Goal: Task Accomplishment & Management: Use online tool/utility

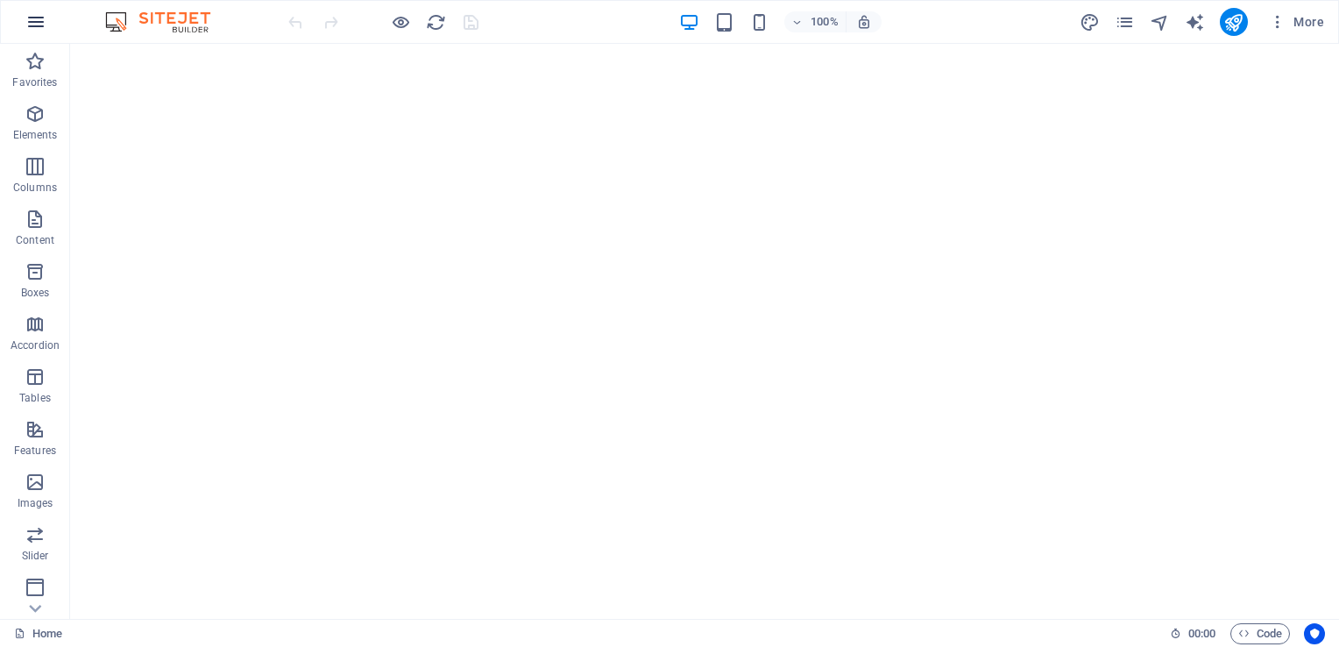
click at [38, 19] on icon "button" at bounding box center [35, 21] width 21 height 21
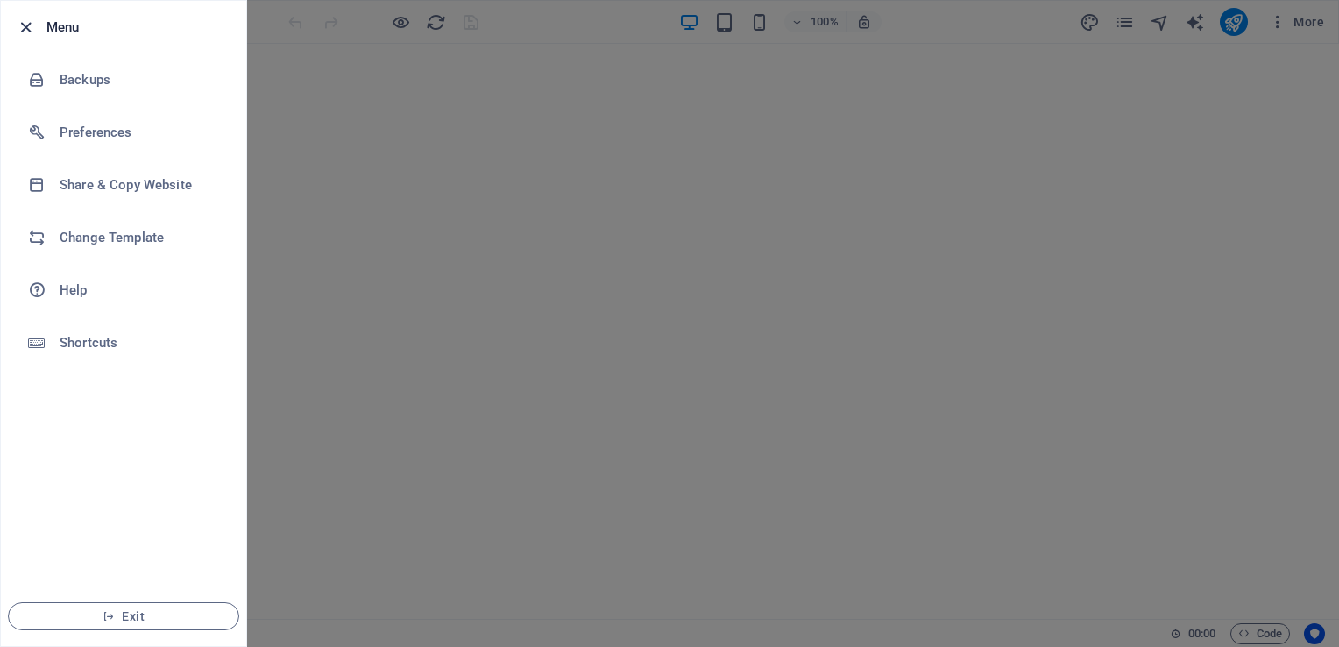
click at [29, 26] on icon "button" at bounding box center [26, 28] width 20 height 20
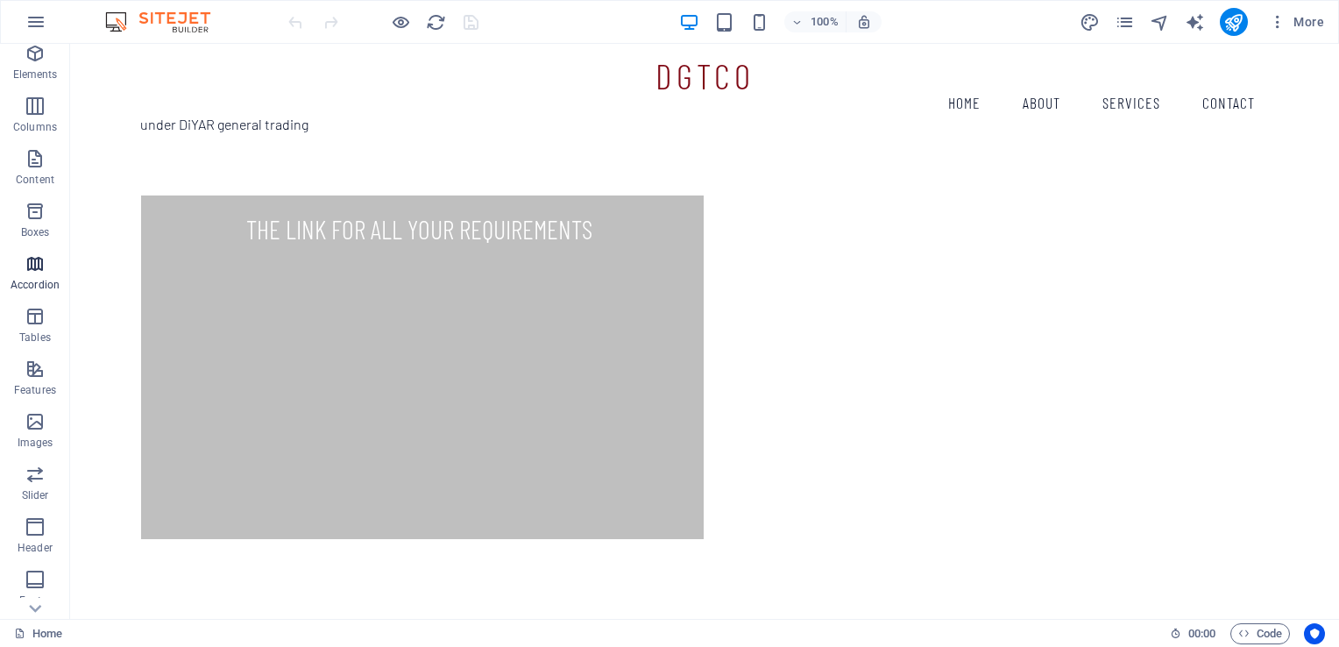
scroll to position [213, 0]
click at [36, 23] on icon "button" at bounding box center [35, 21] width 21 height 21
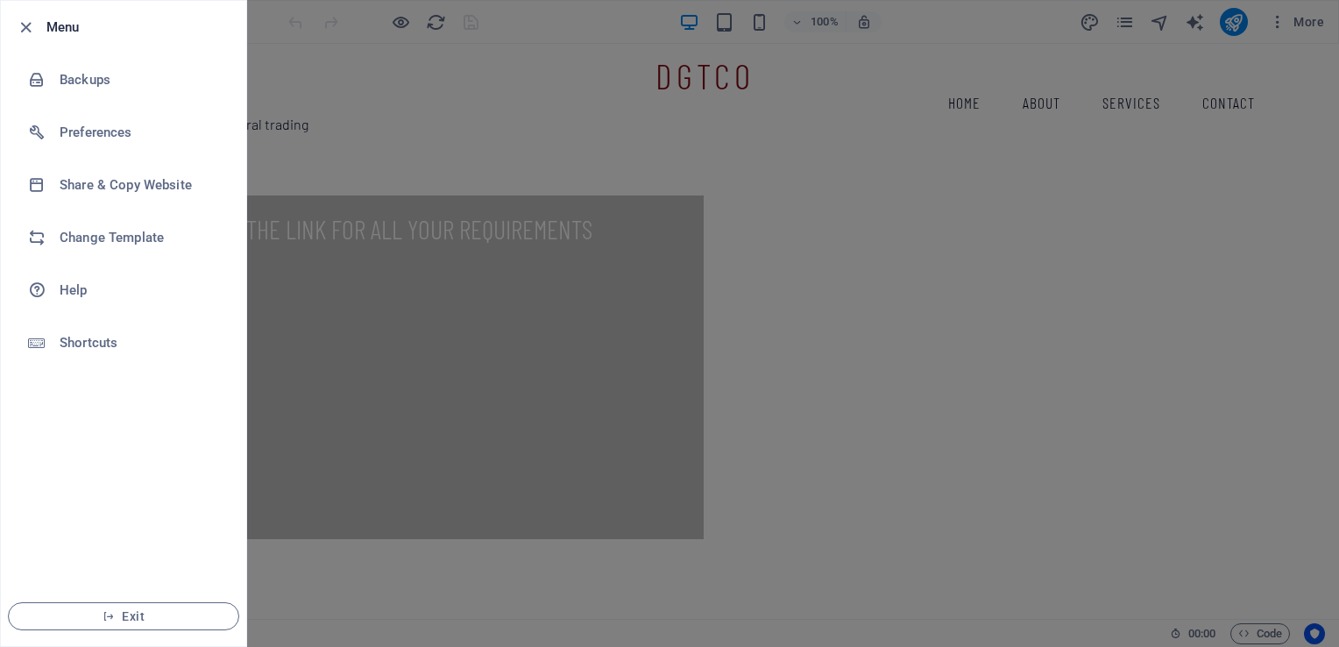
click at [378, 302] on div at bounding box center [669, 323] width 1339 height 647
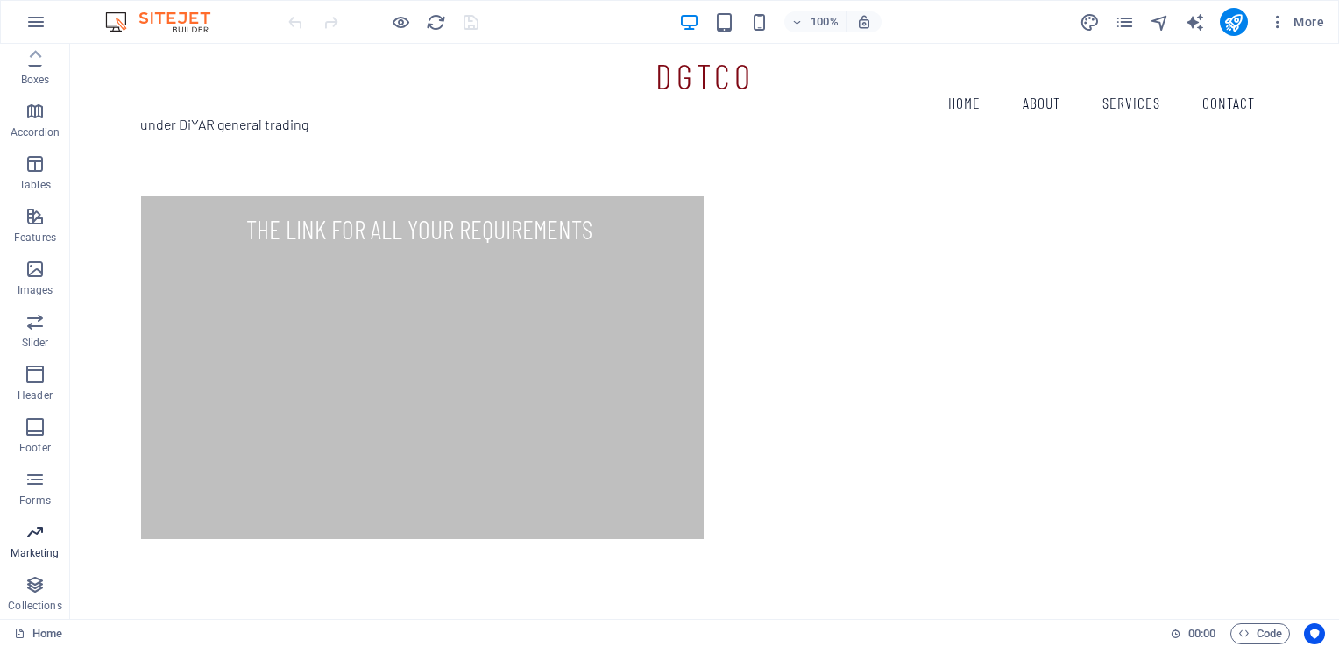
click at [35, 545] on span "Marketing" at bounding box center [35, 542] width 70 height 42
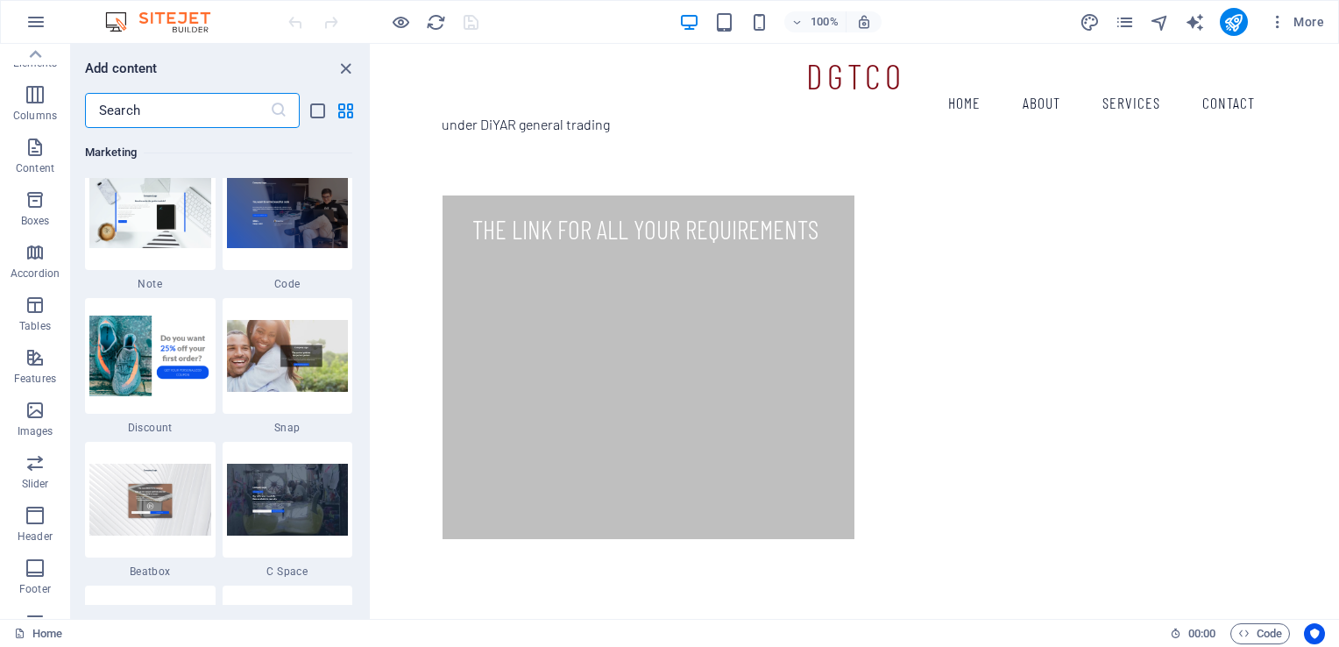
scroll to position [0, 0]
click at [25, 23] on icon "button" at bounding box center [35, 21] width 21 height 21
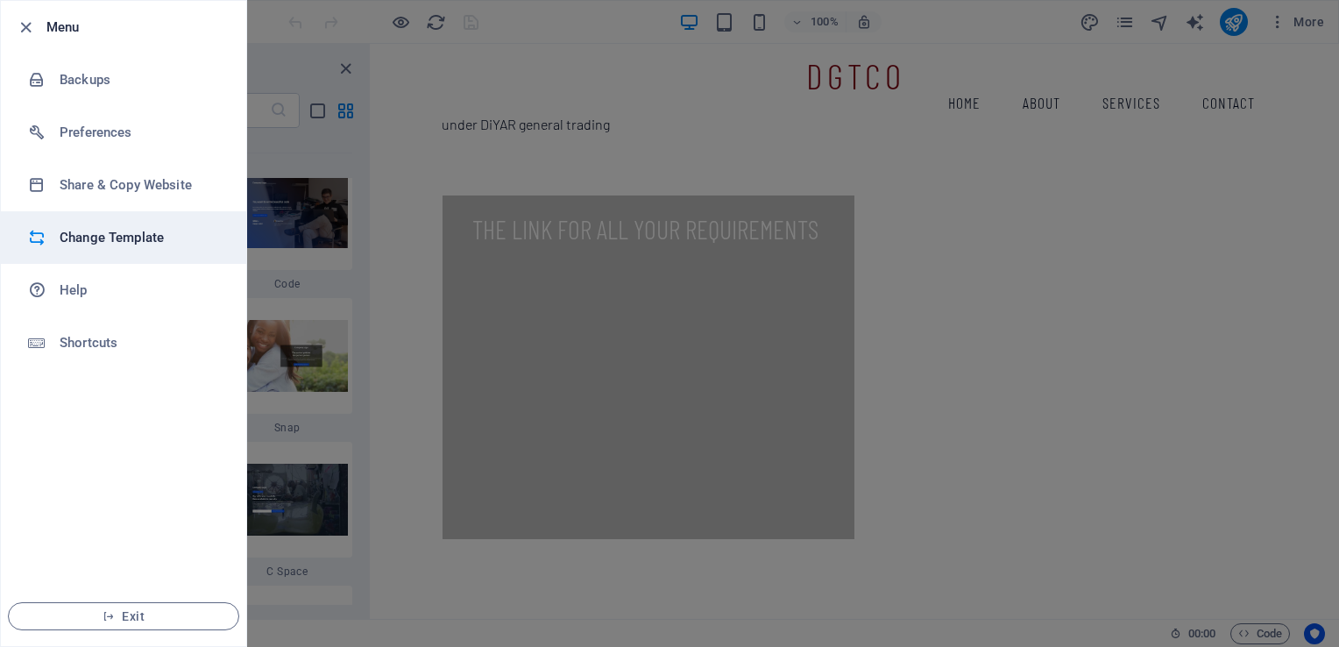
drag, startPoint x: 158, startPoint y: 236, endPoint x: 108, endPoint y: 237, distance: 49.9
click at [108, 237] on h6 "Change Template" at bounding box center [141, 237] width 162 height 21
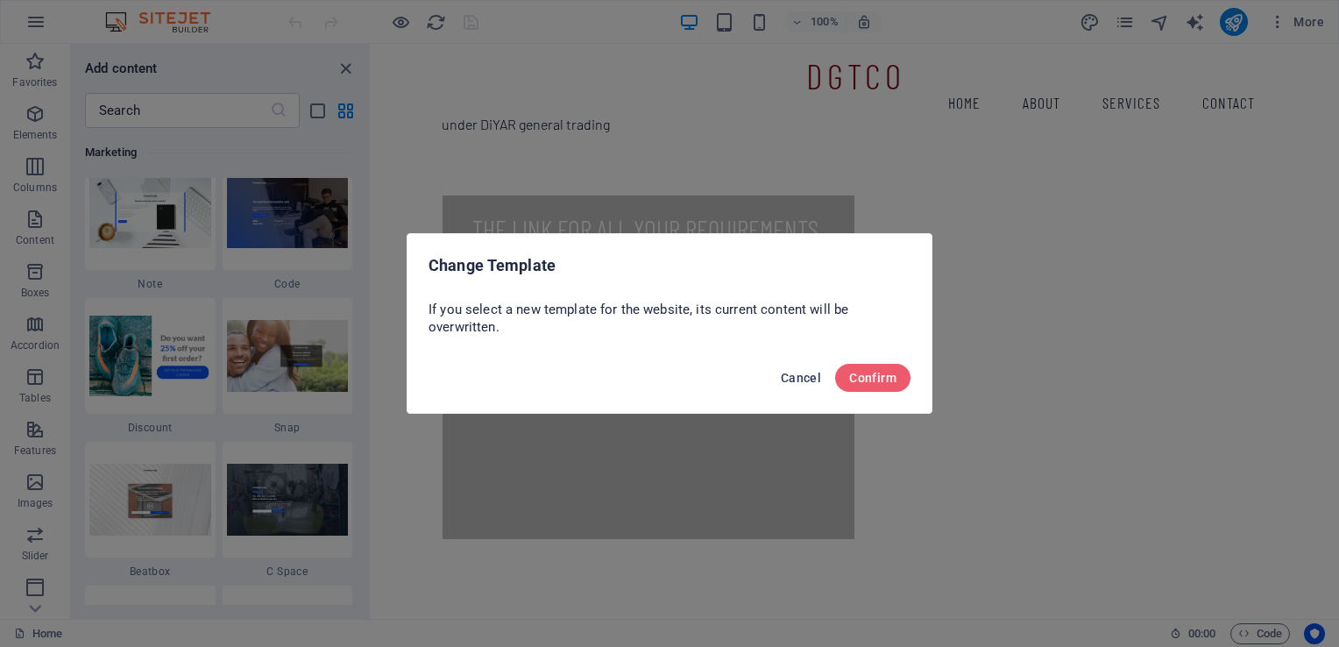
click at [800, 380] on span "Cancel" at bounding box center [801, 378] width 40 height 14
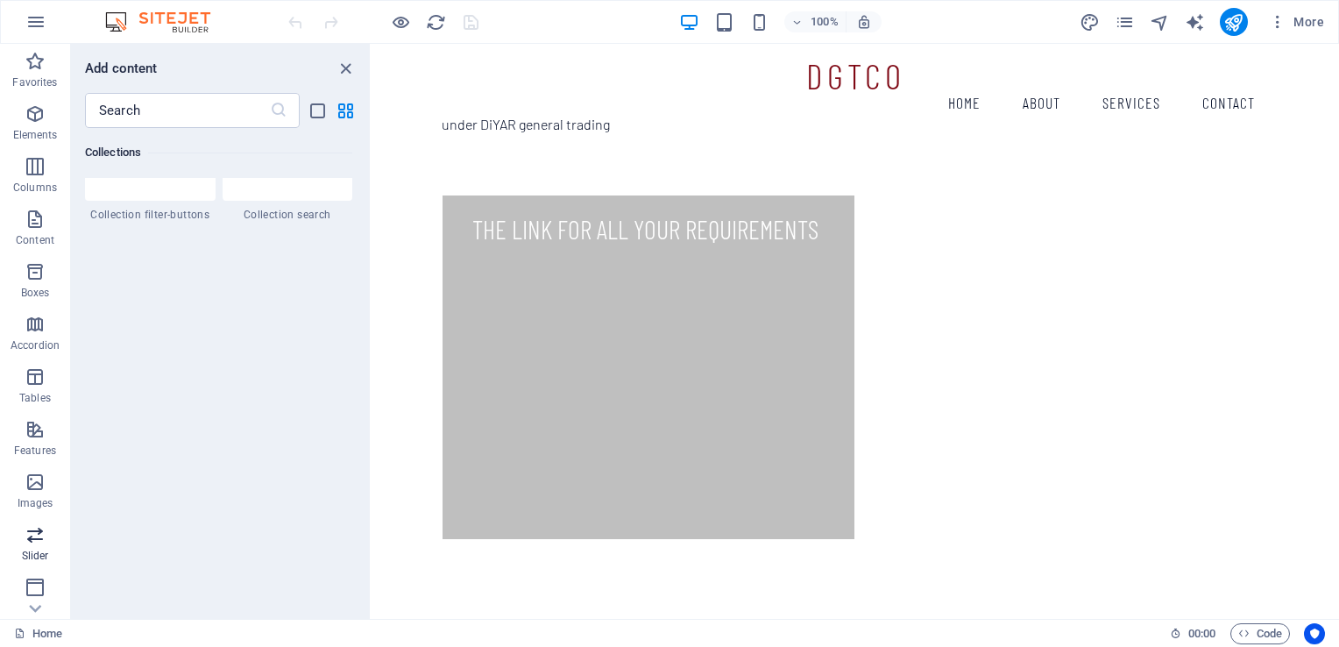
scroll to position [213, 0]
click at [32, 584] on icon "button" at bounding box center [35, 584] width 21 height 21
click at [156, 111] on input "text" at bounding box center [177, 110] width 185 height 35
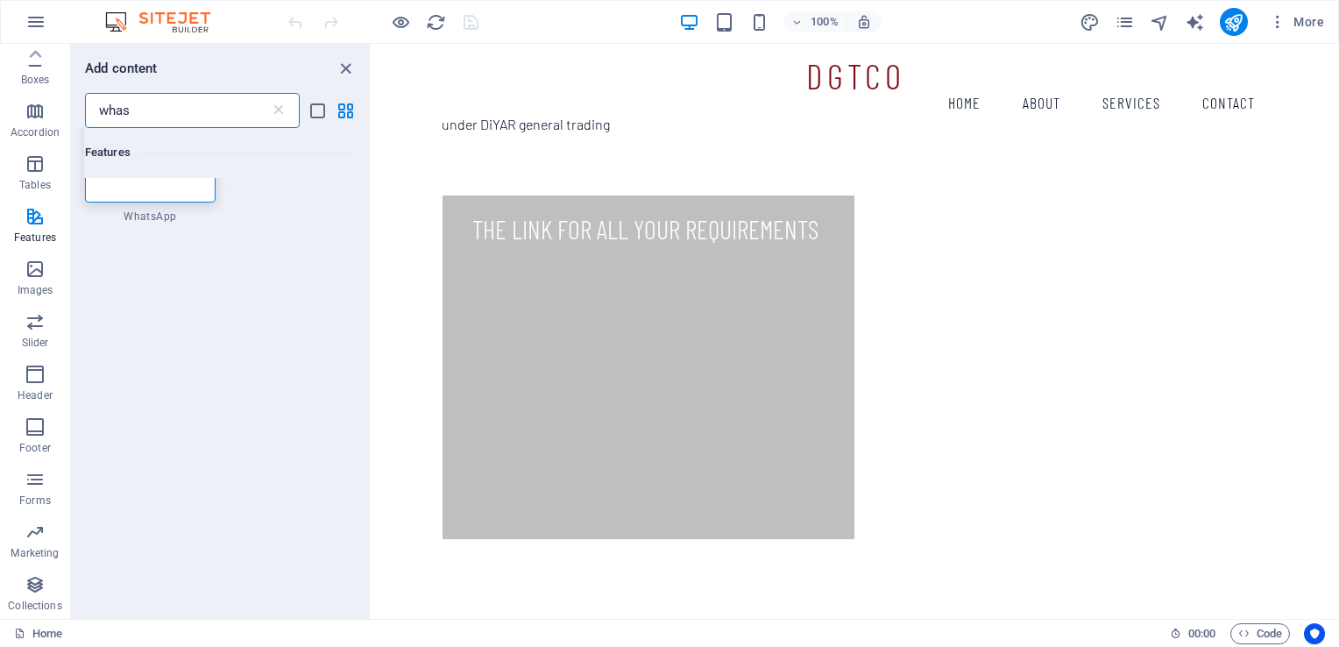
scroll to position [0, 0]
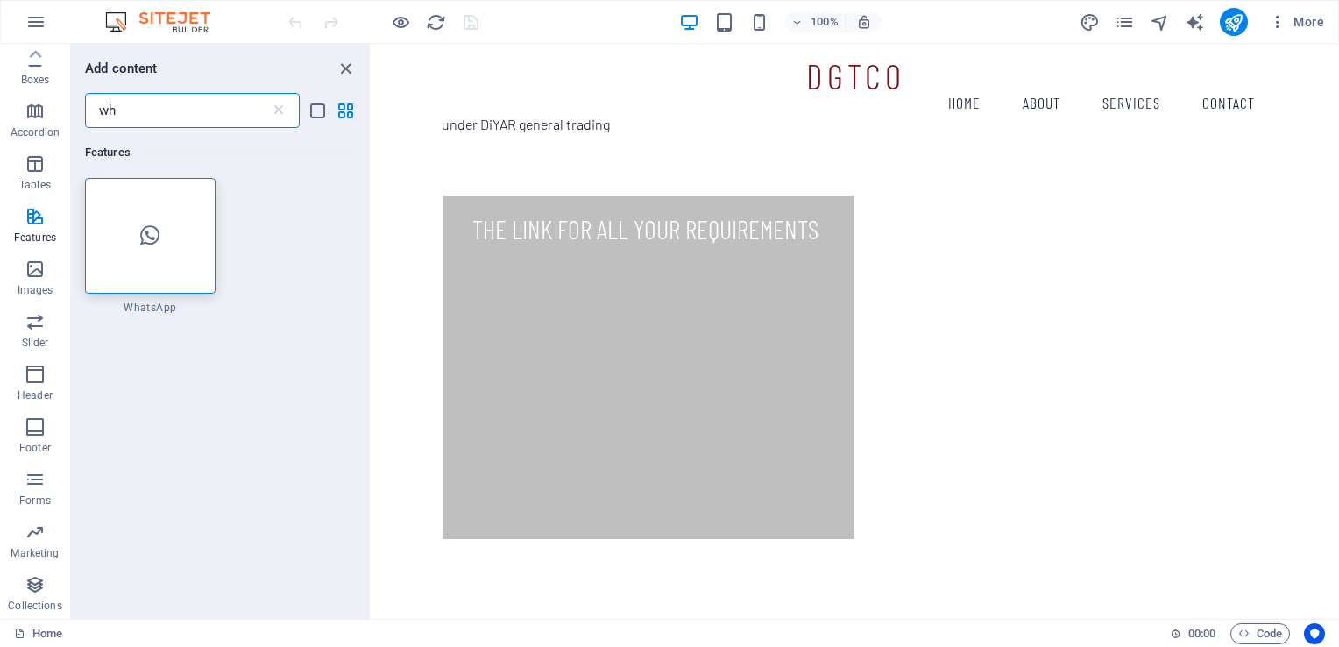
type input "w"
type input "c"
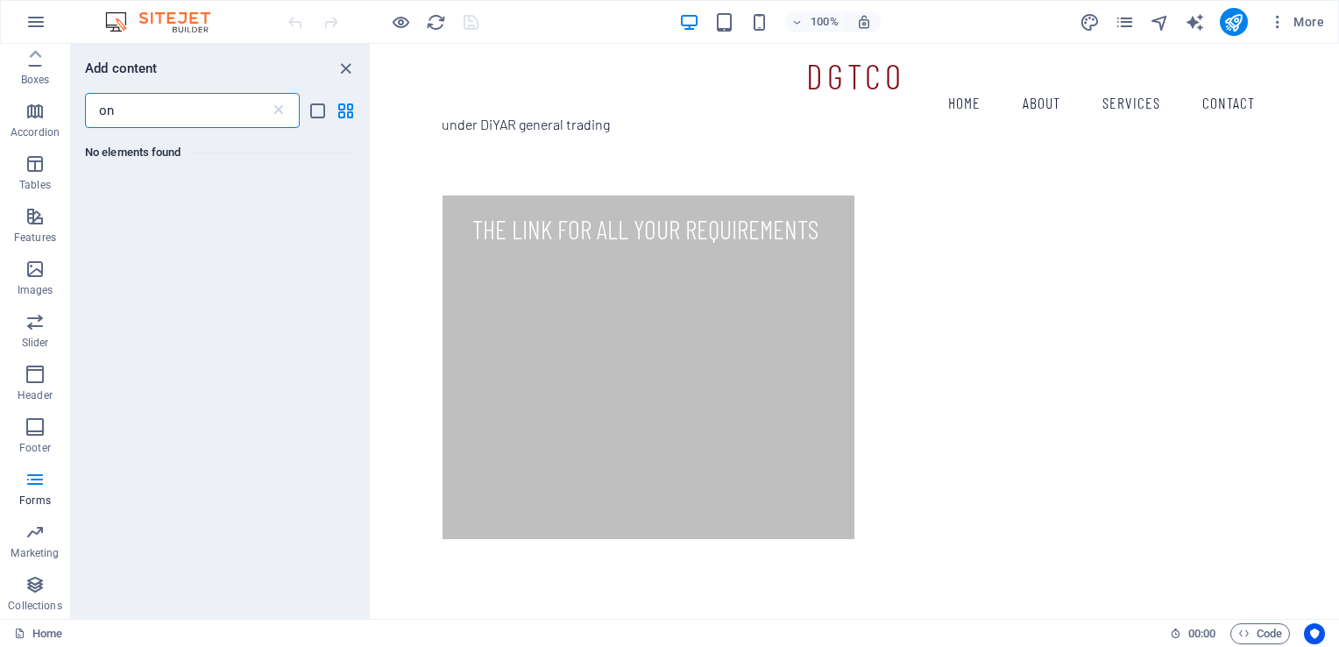
type input "o"
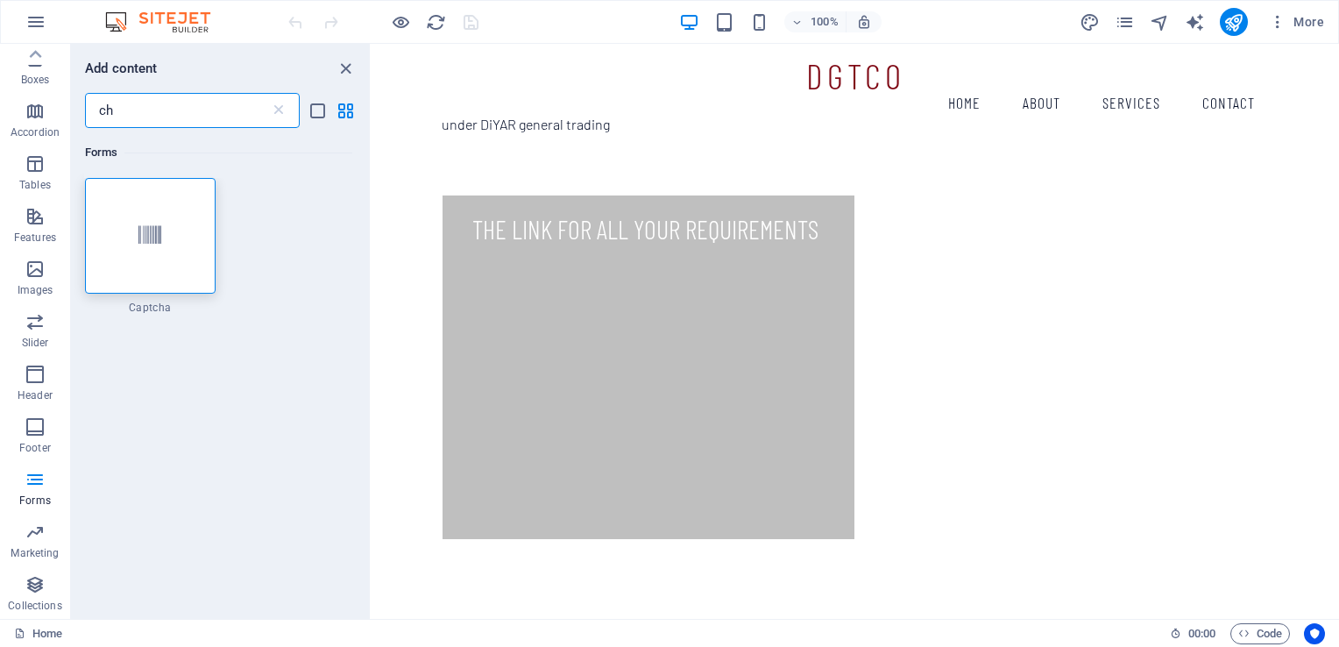
type input "c"
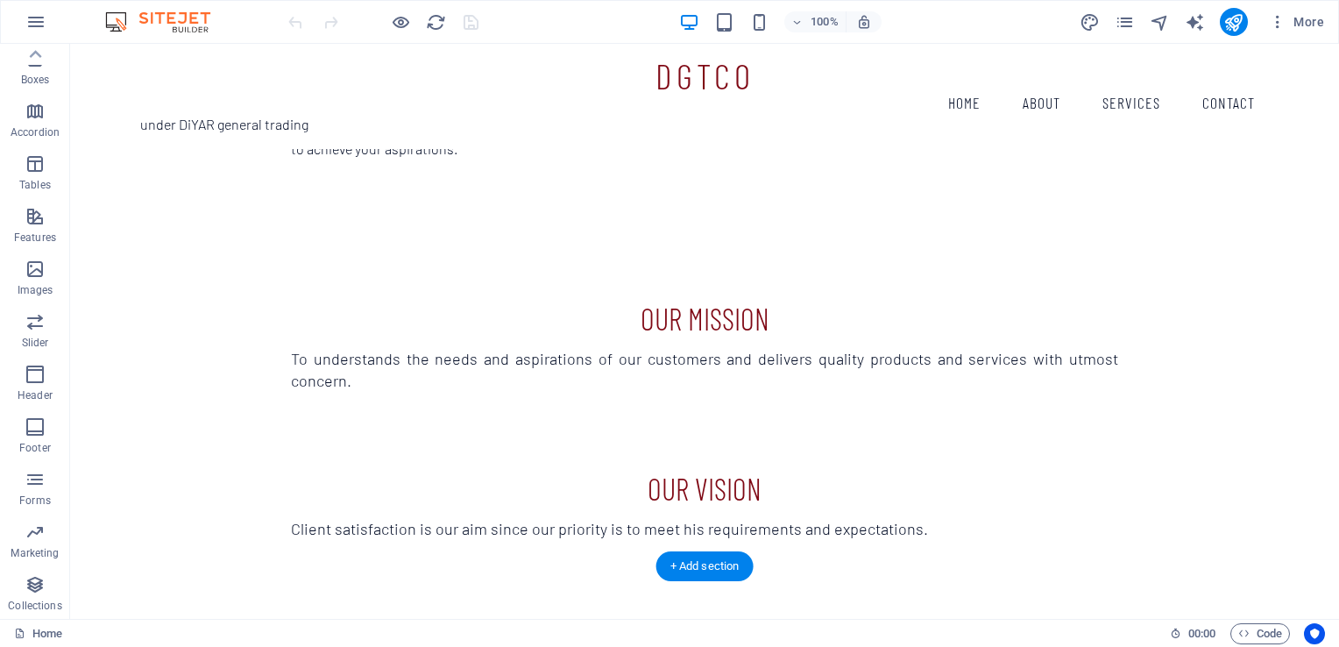
scroll to position [1314, 0]
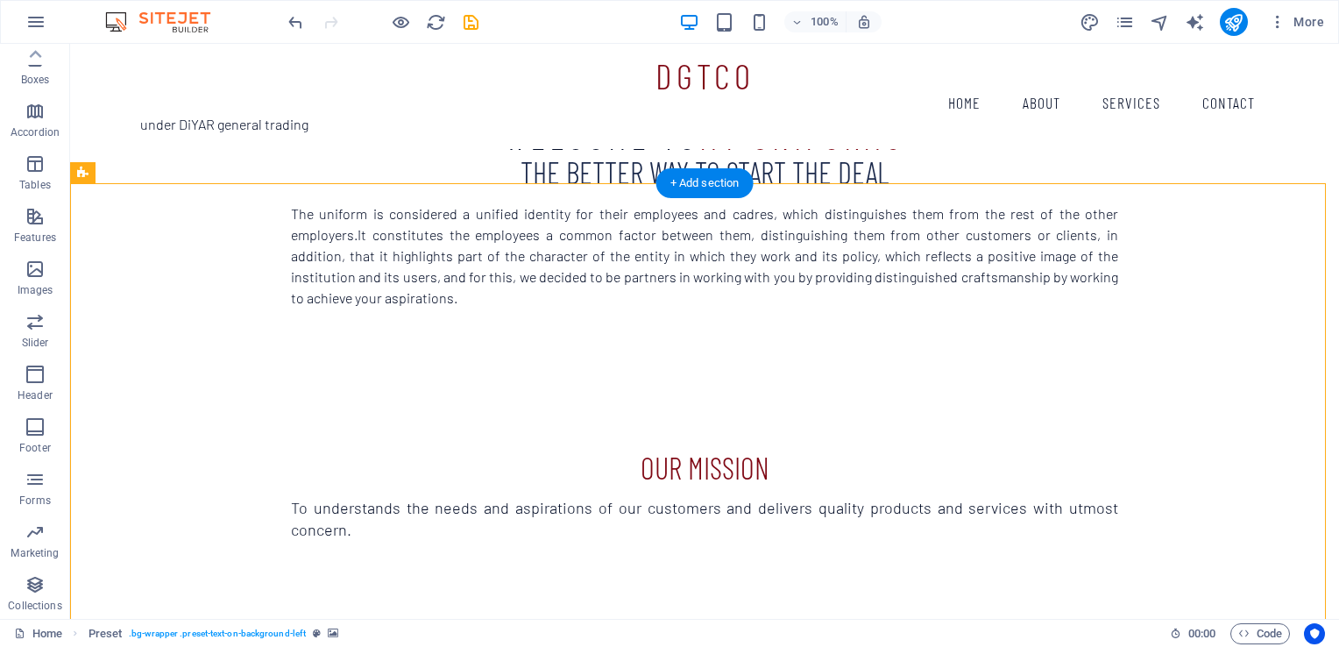
scroll to position [1157, 0]
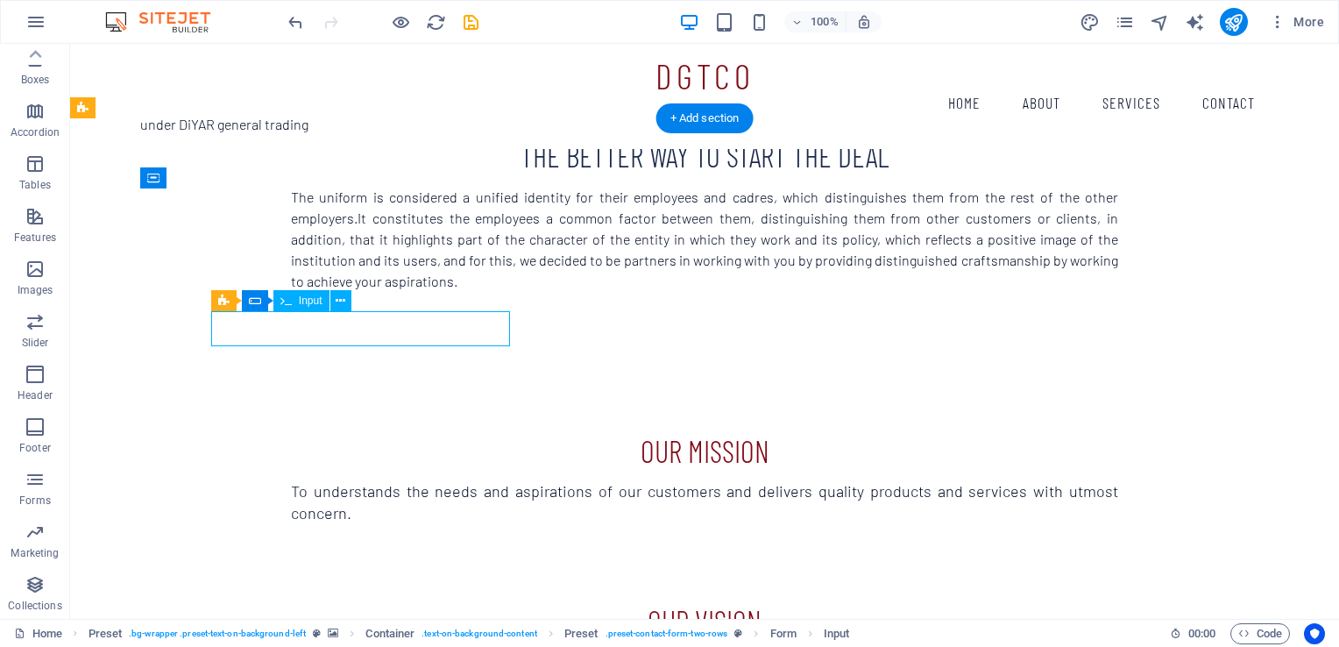
select select "characters"
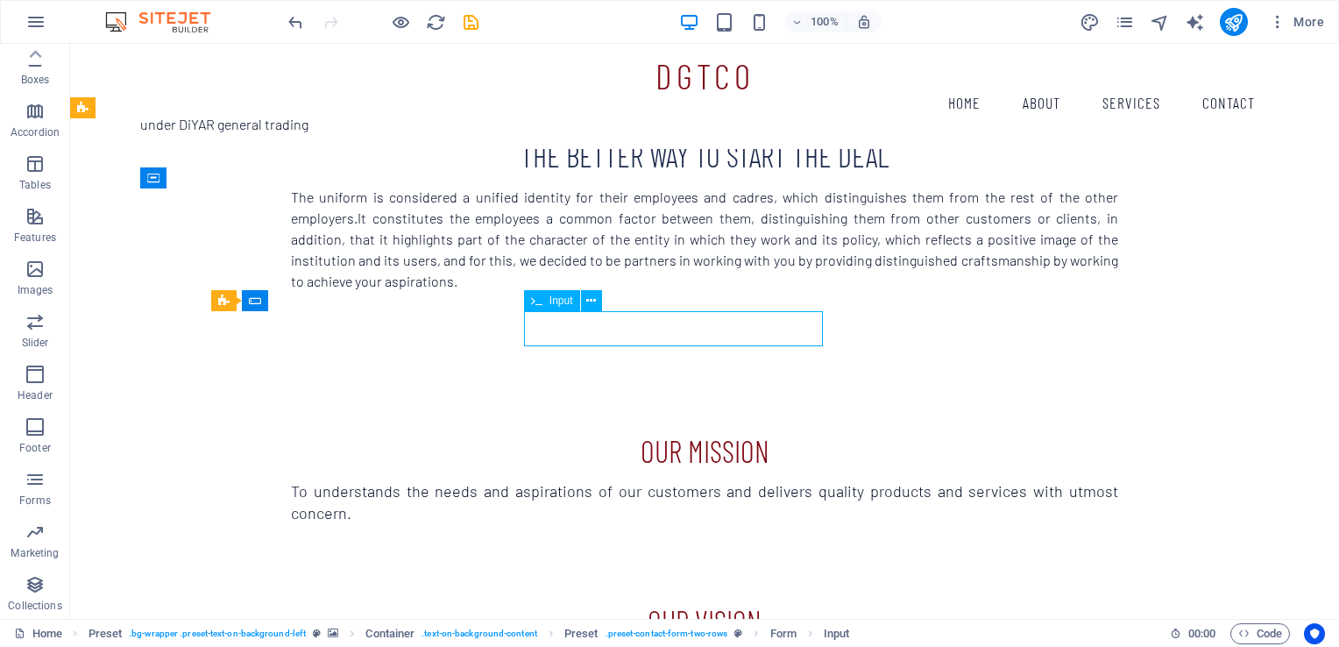
select select "characters"
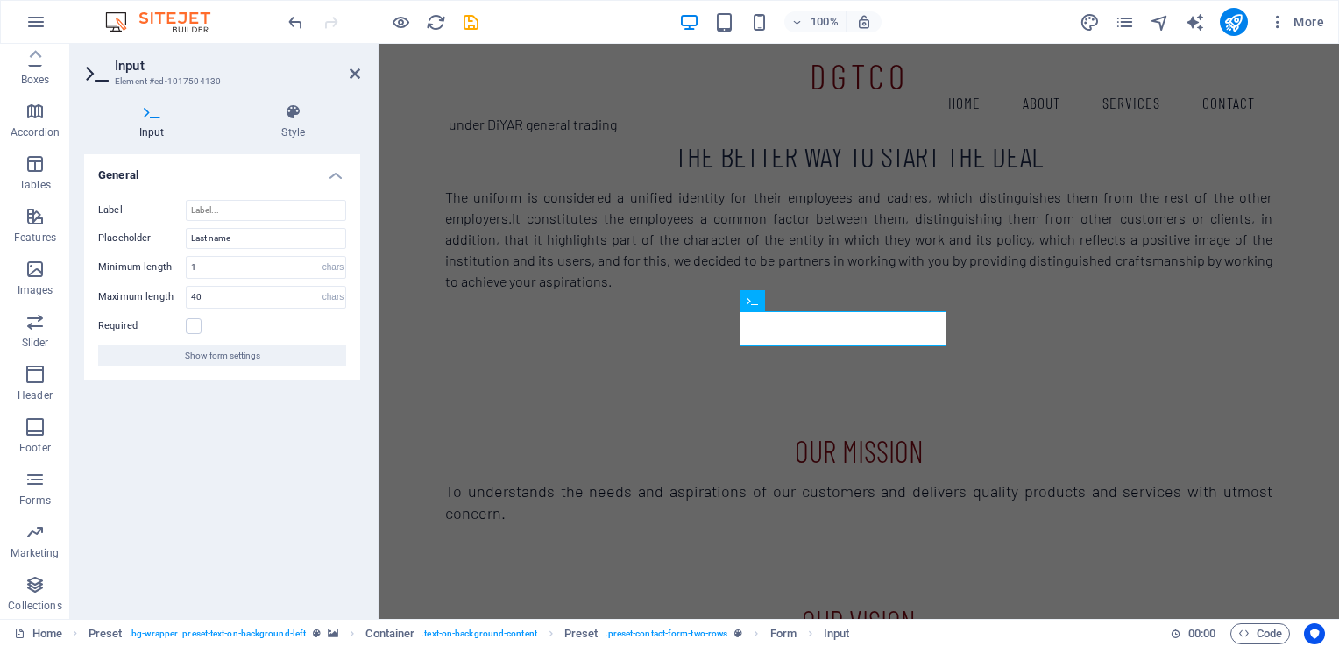
click at [361, 69] on aside "Input Element #ed-1017504130 Input Style General Label Placeholder Last name Mi…" at bounding box center [224, 331] width 308 height 575
click at [354, 74] on icon at bounding box center [355, 74] width 11 height 14
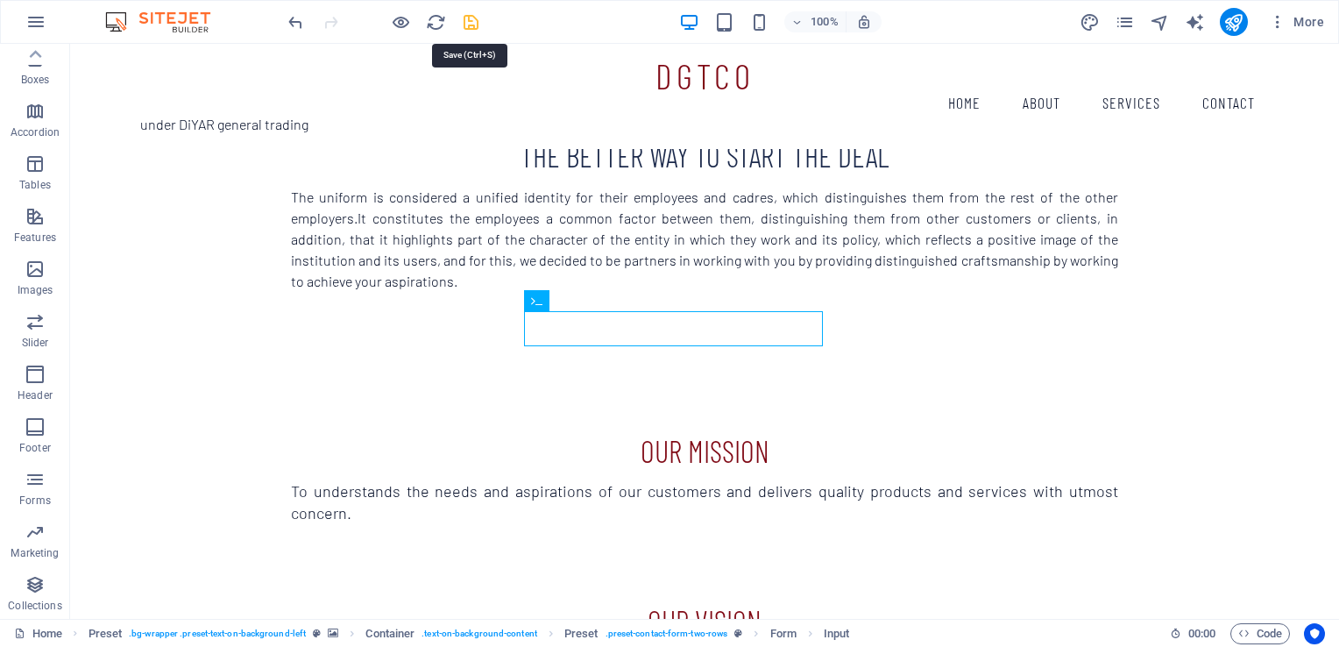
click at [477, 26] on icon "save" at bounding box center [471, 22] width 20 height 20
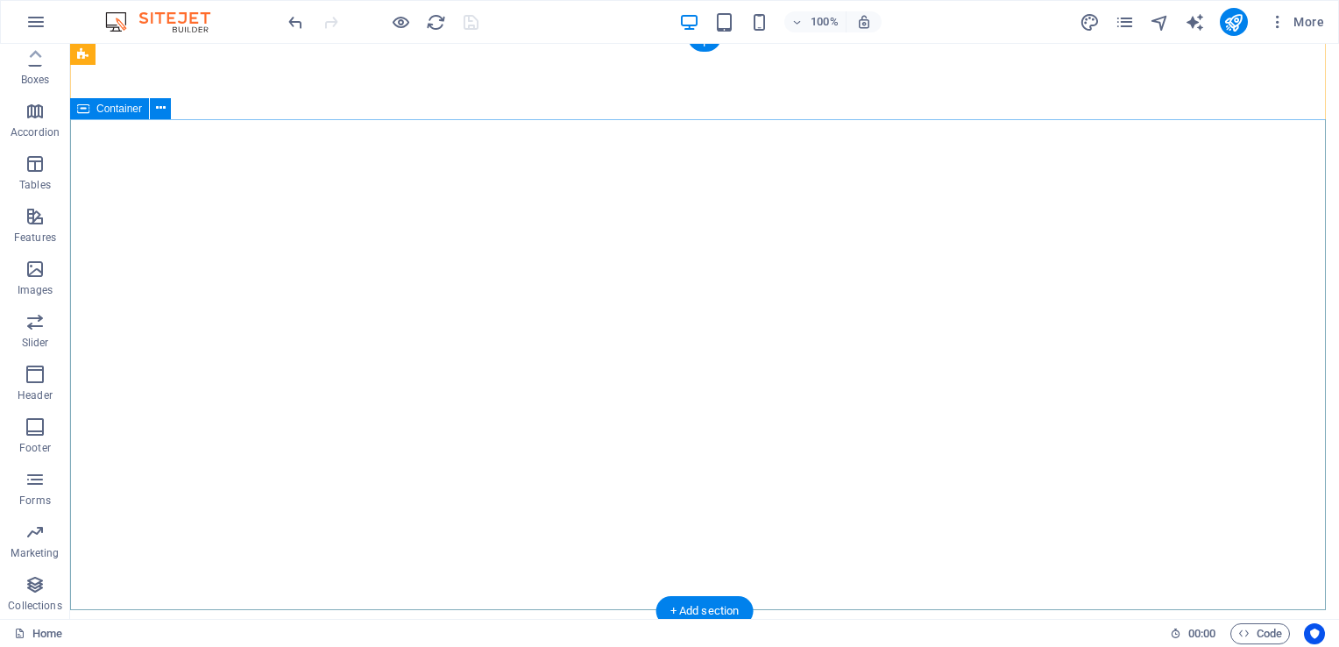
scroll to position [0, 0]
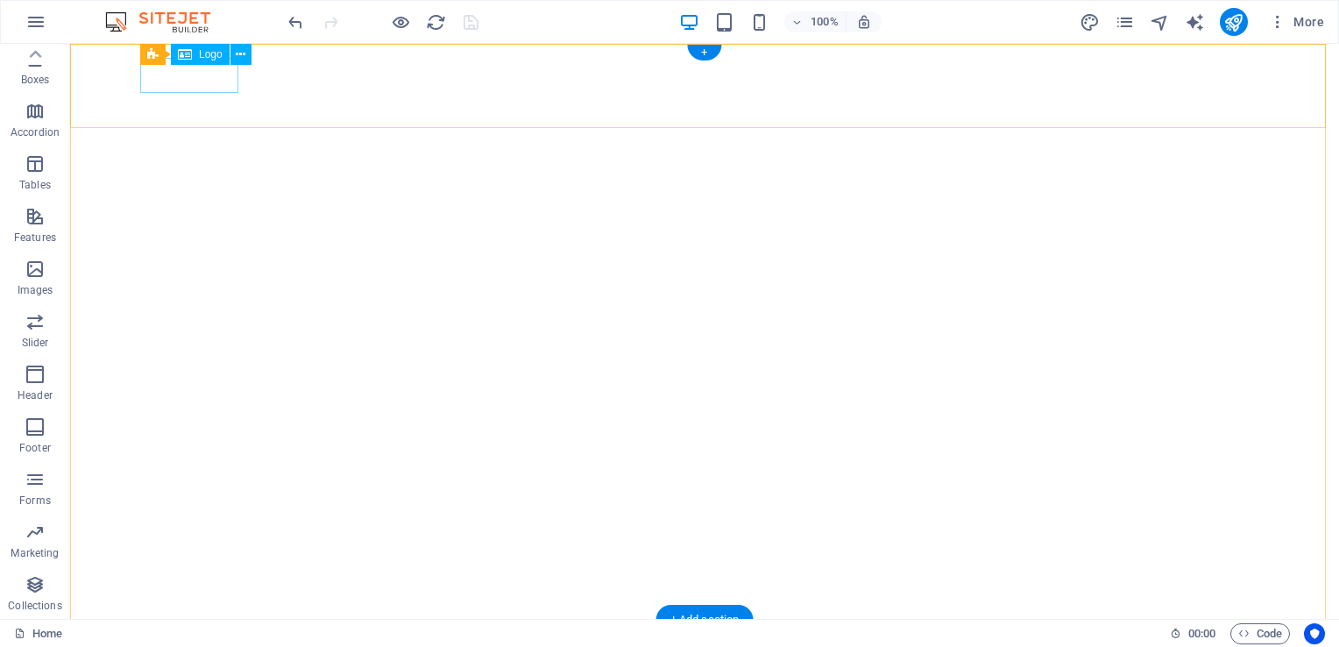
click at [207, 633] on div "DGTCO" at bounding box center [704, 650] width 1128 height 35
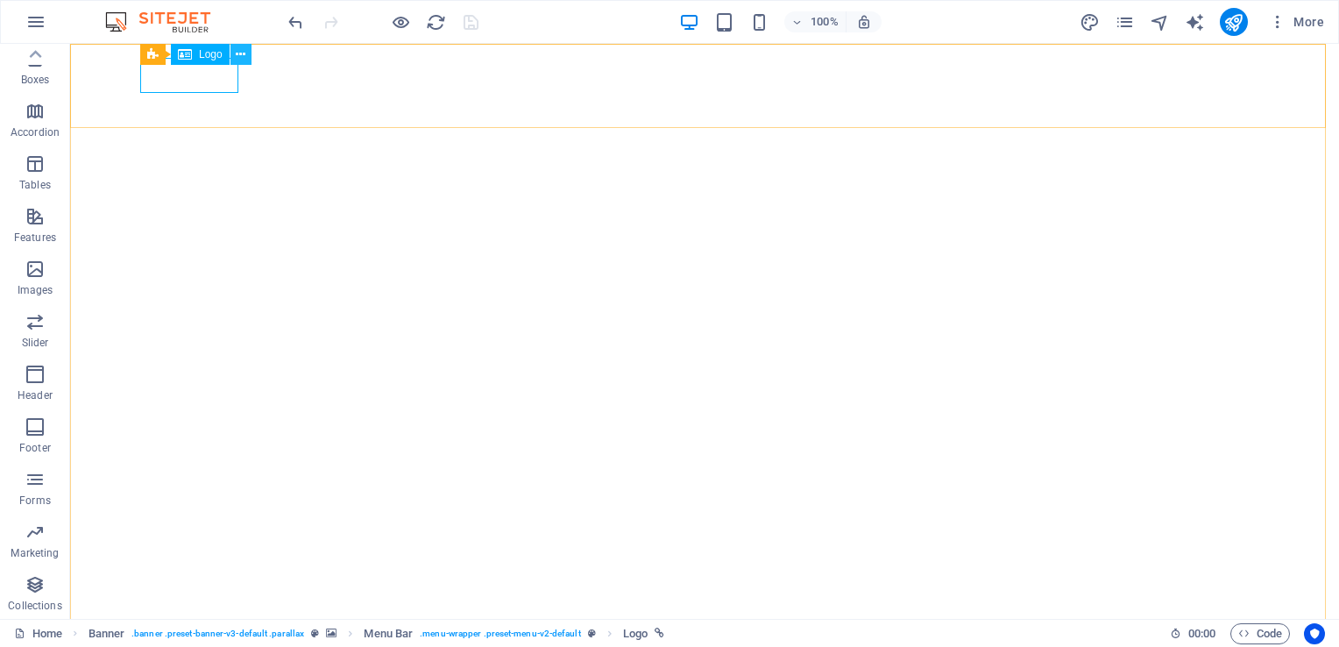
click at [239, 55] on icon at bounding box center [241, 55] width 10 height 18
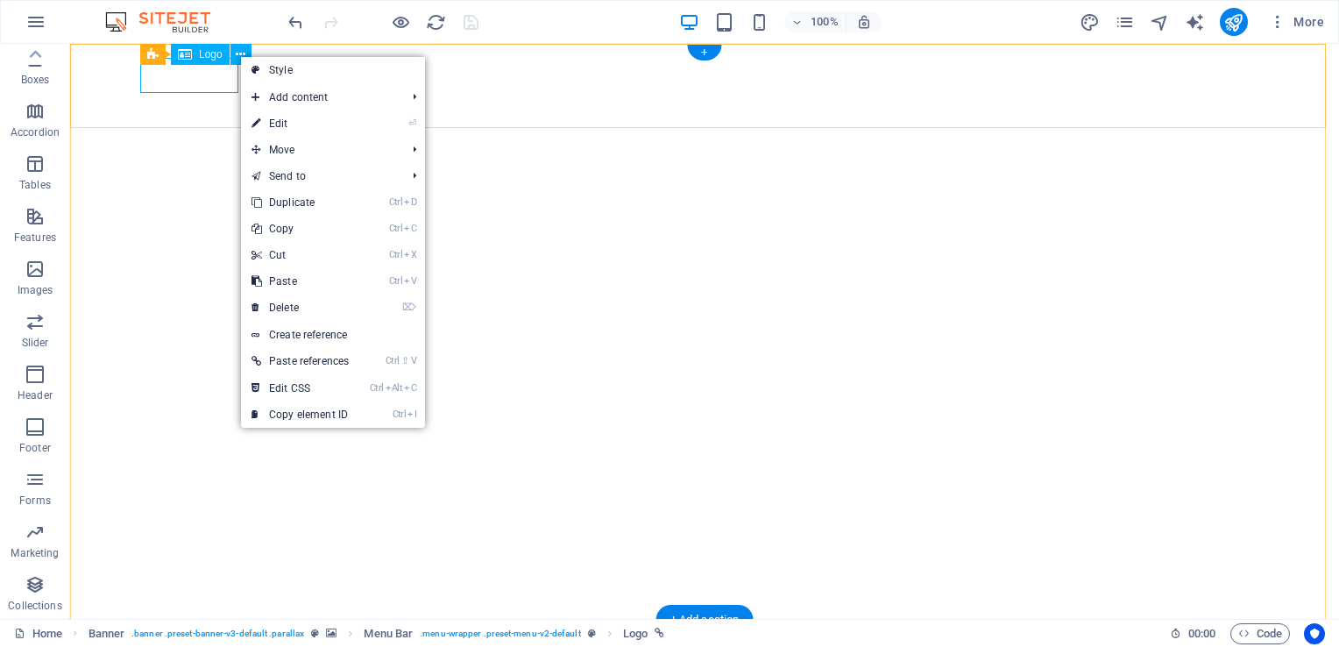
click at [199, 633] on div "DGTCO" at bounding box center [704, 650] width 1128 height 35
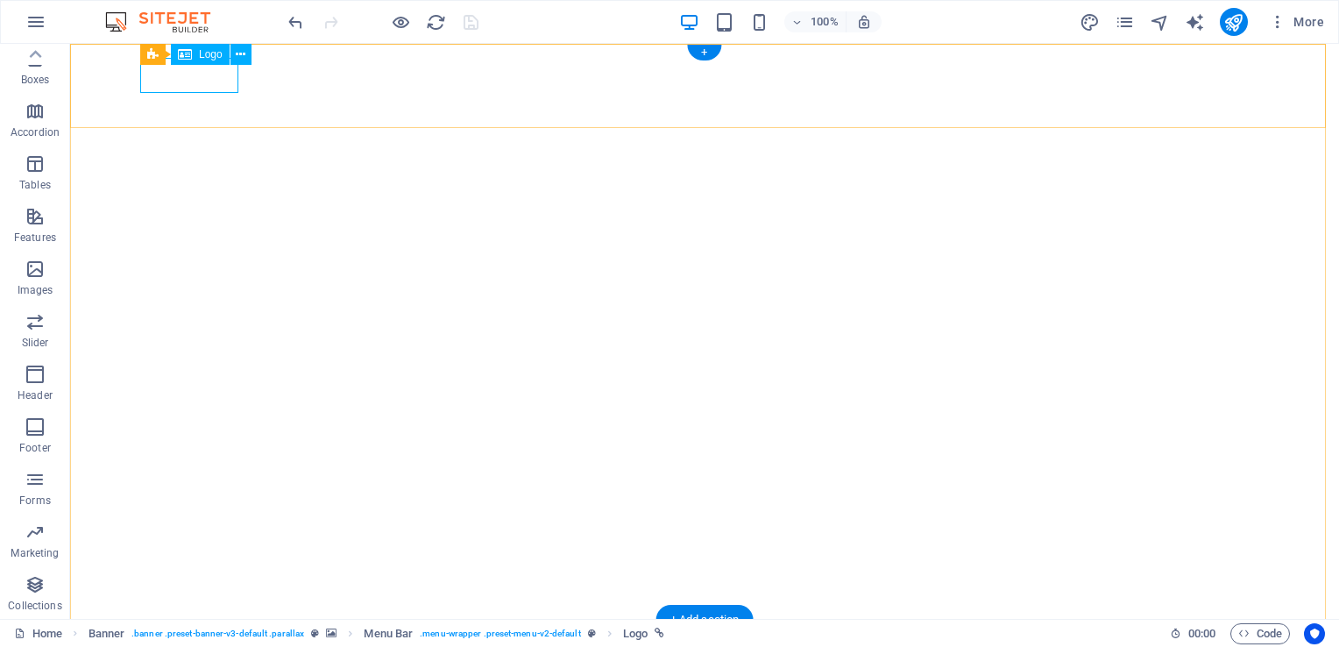
click at [199, 633] on div "DGTCO" at bounding box center [704, 650] width 1128 height 35
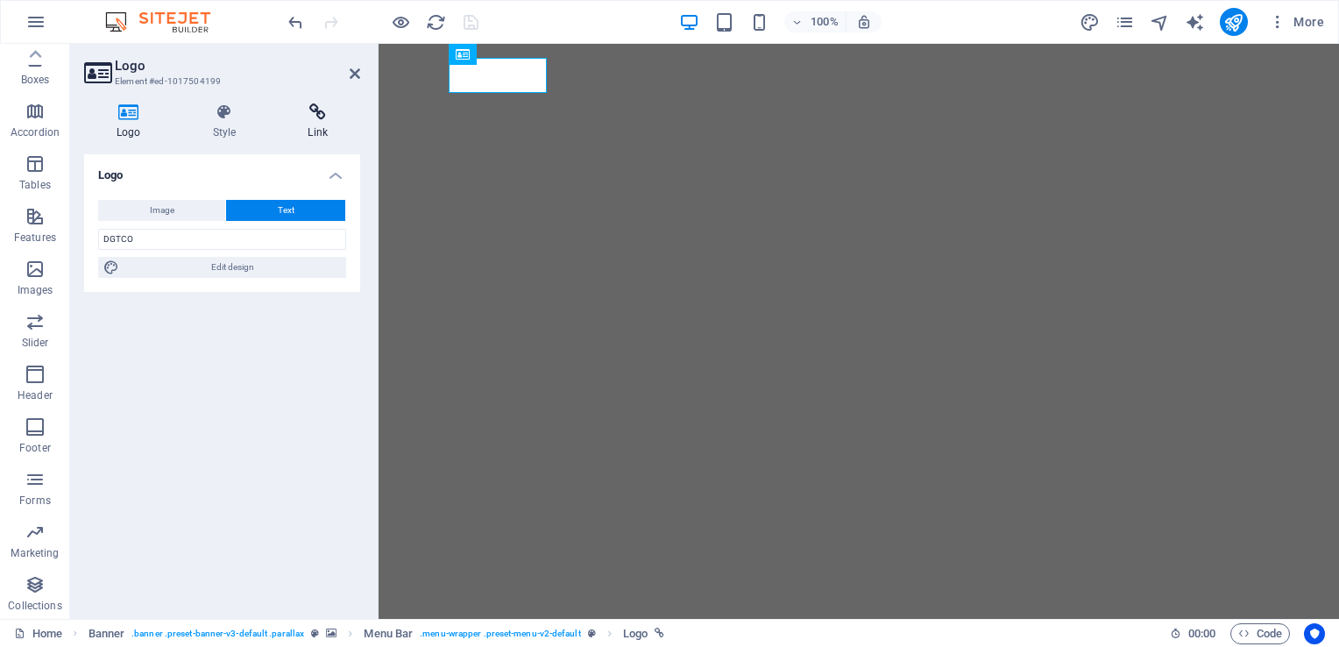
click at [320, 119] on icon at bounding box center [317, 112] width 85 height 18
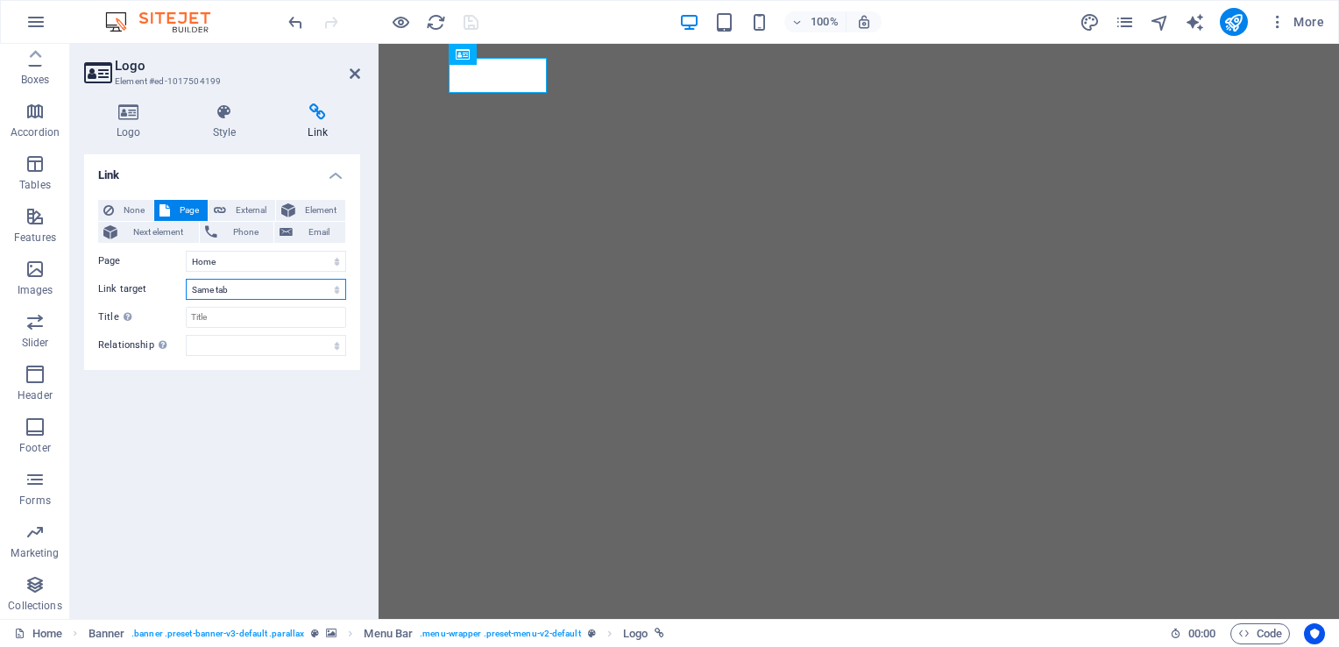
click at [288, 289] on select "New tab Same tab Overlay" at bounding box center [266, 289] width 160 height 21
click at [316, 128] on h4 "Link" at bounding box center [317, 121] width 85 height 37
click at [230, 135] on h4 "Style" at bounding box center [227, 121] width 95 height 37
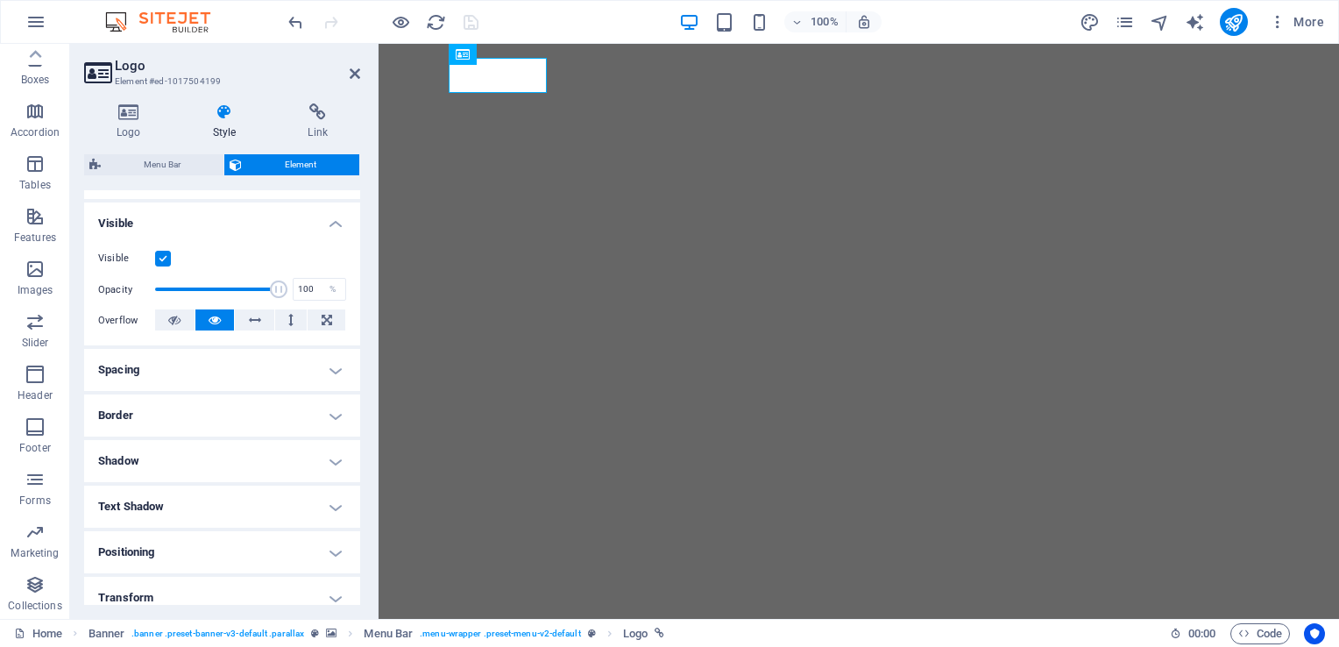
scroll to position [263, 0]
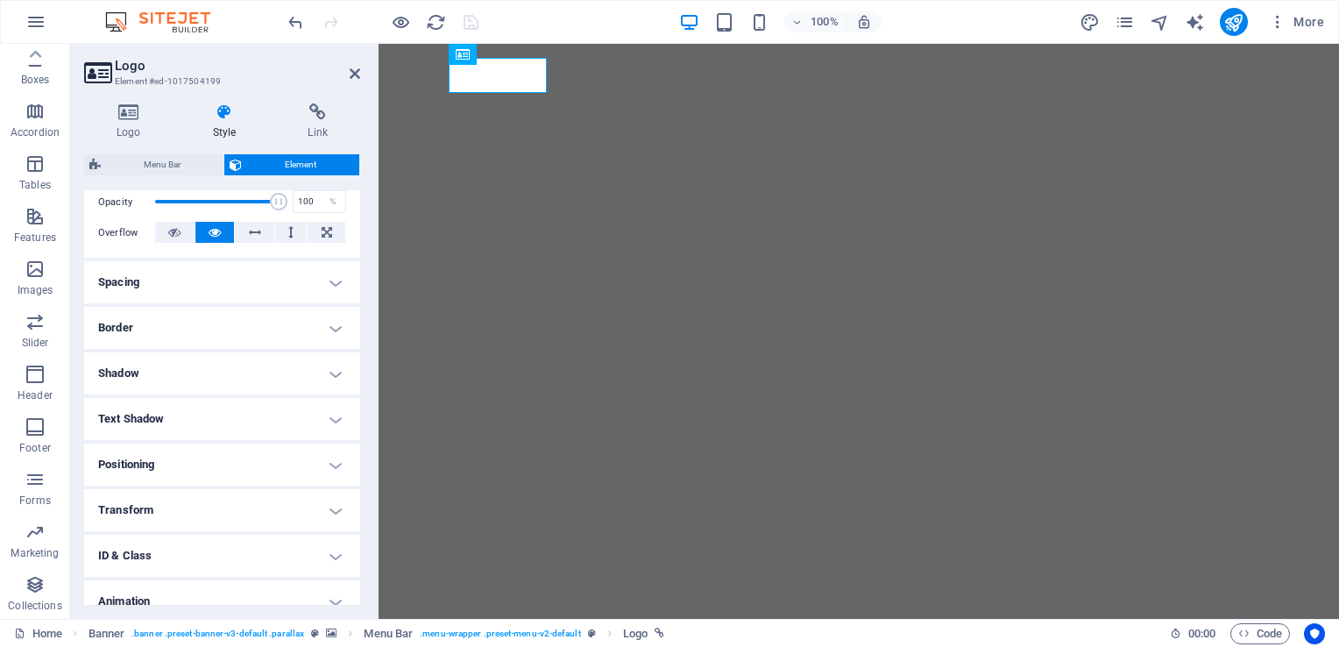
click at [200, 280] on h4 "Spacing" at bounding box center [222, 282] width 276 height 42
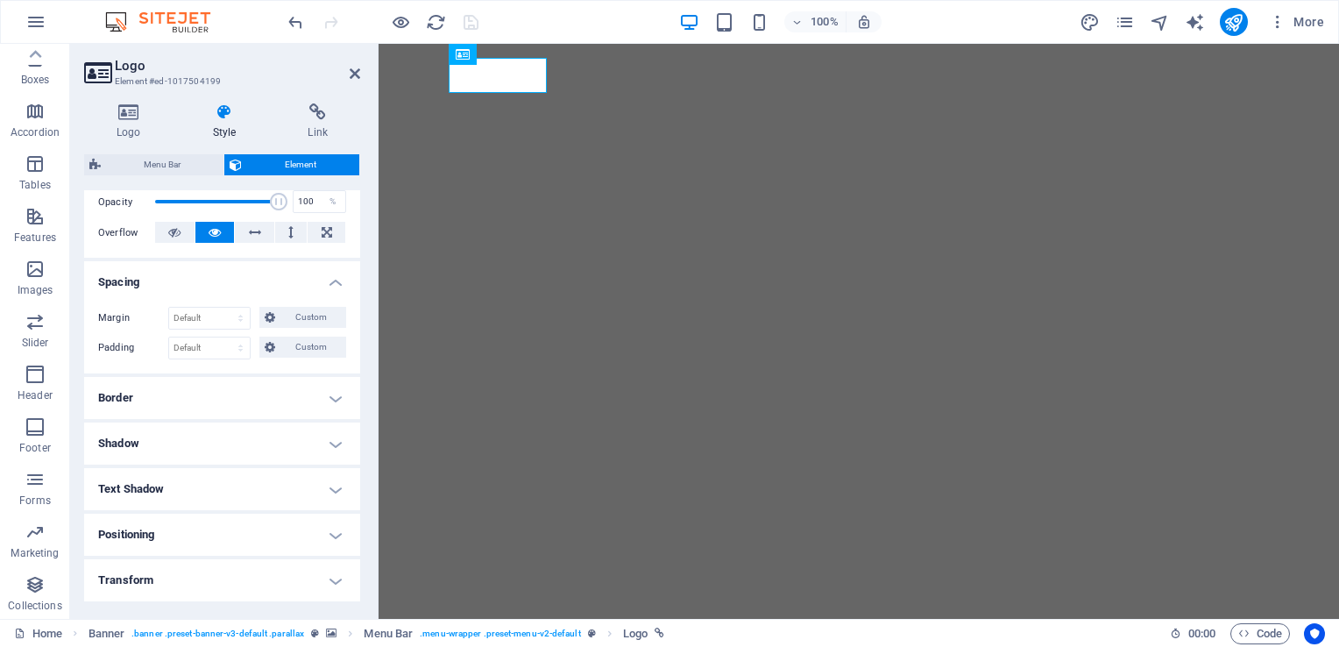
click at [200, 280] on h4 "Spacing" at bounding box center [222, 277] width 276 height 32
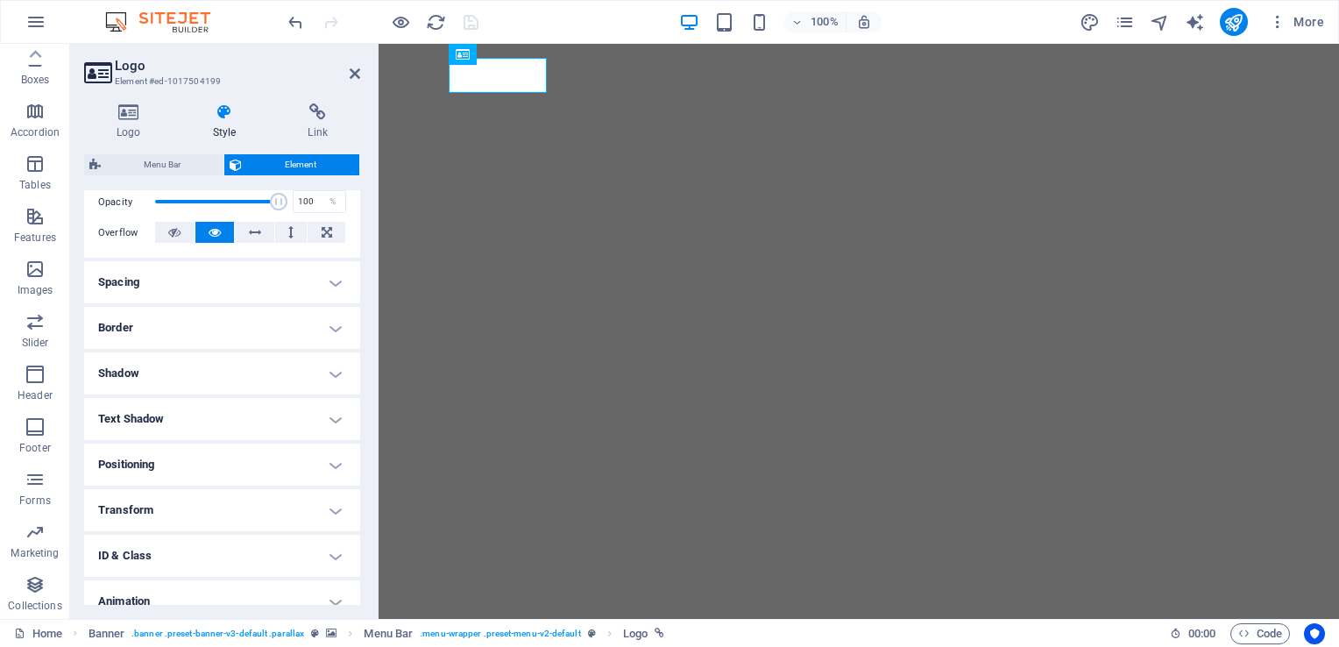
click at [174, 323] on h4 "Border" at bounding box center [222, 328] width 276 height 42
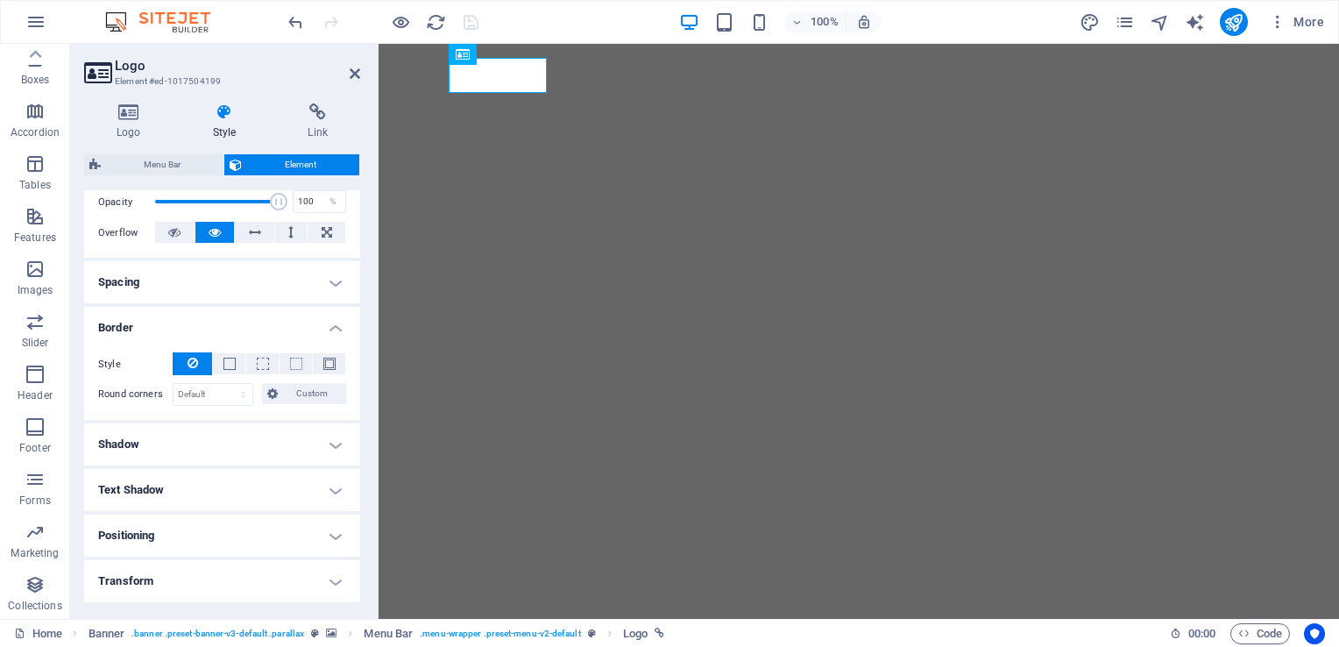
click at [174, 323] on h4 "Border" at bounding box center [222, 323] width 276 height 32
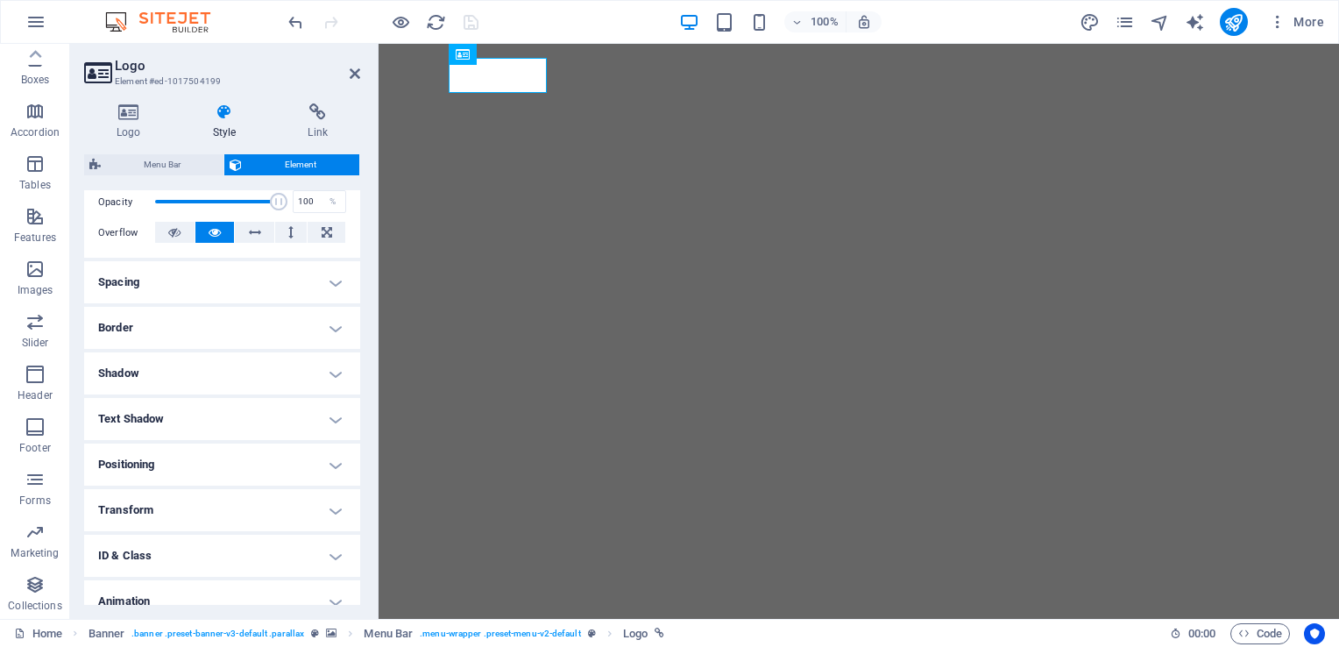
click at [180, 368] on h4 "Shadow" at bounding box center [222, 373] width 276 height 42
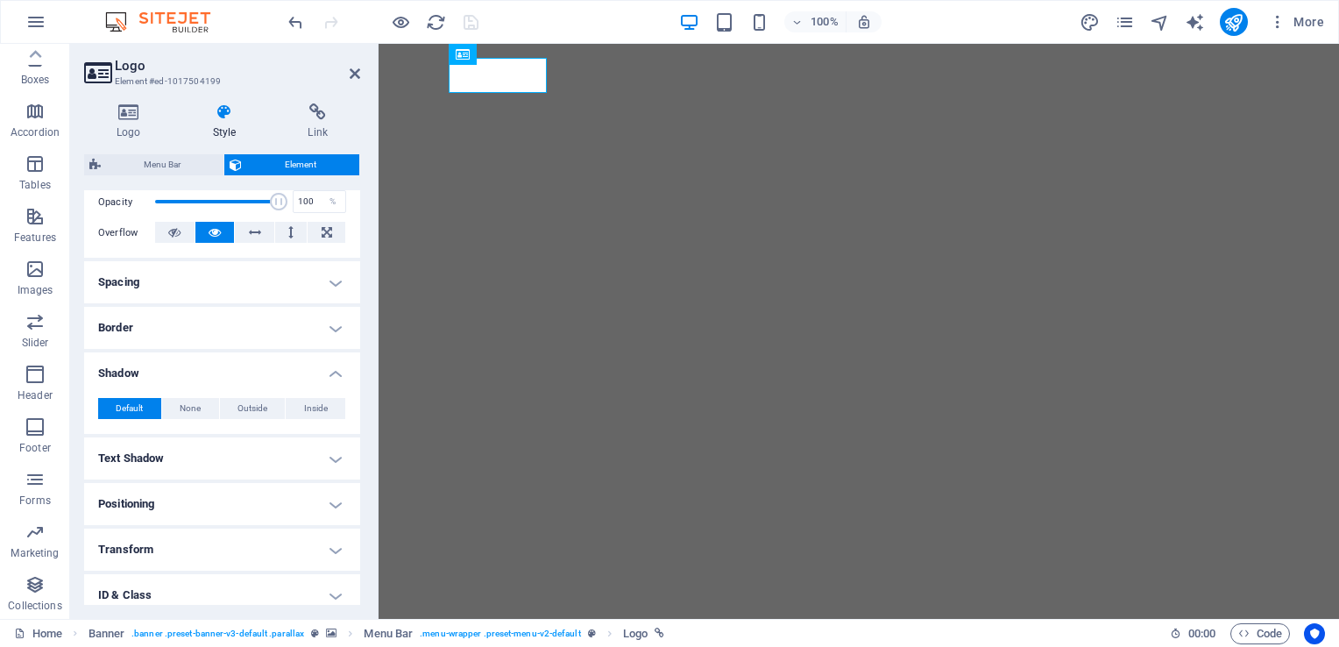
click at [180, 368] on h4 "Shadow" at bounding box center [222, 368] width 276 height 32
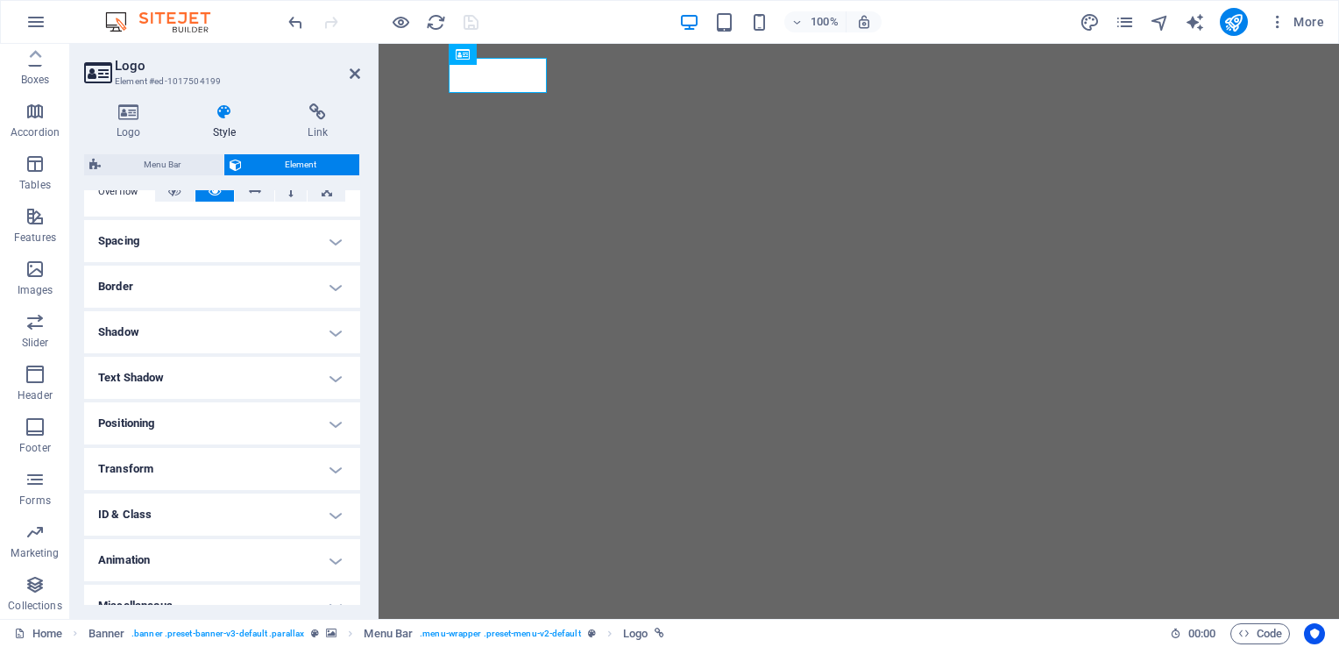
scroll to position [325, 0]
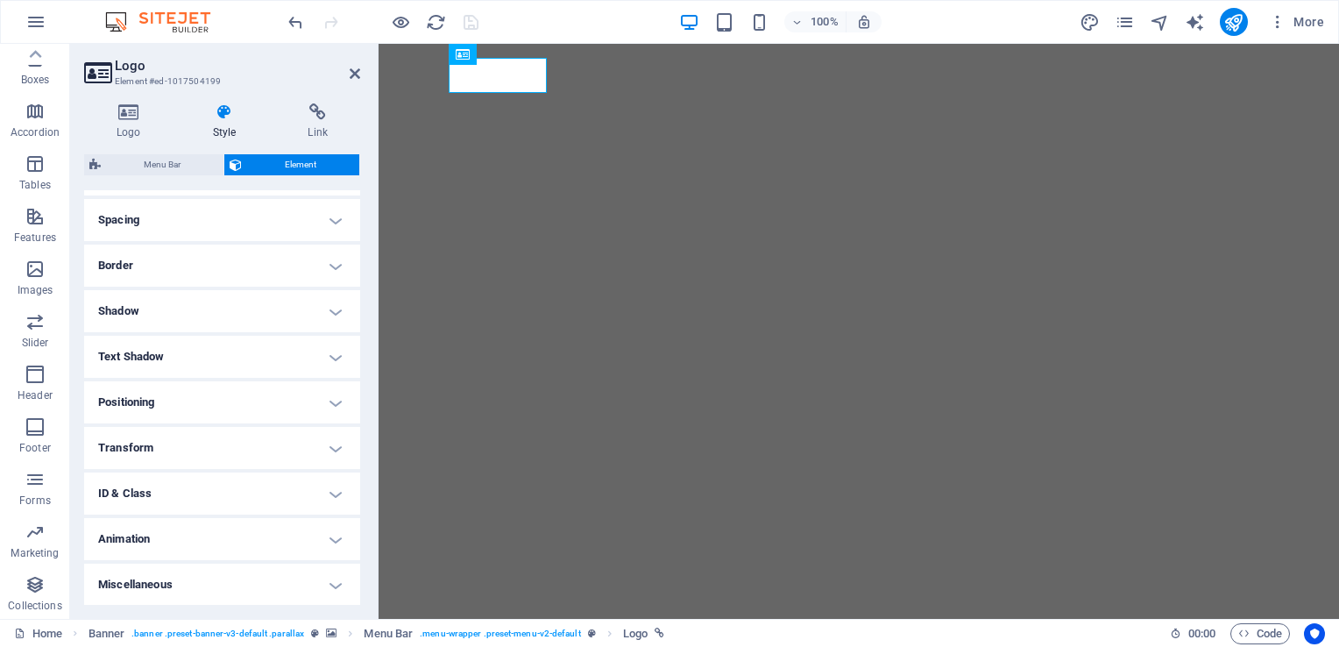
click at [190, 363] on h4 "Text Shadow" at bounding box center [222, 357] width 276 height 42
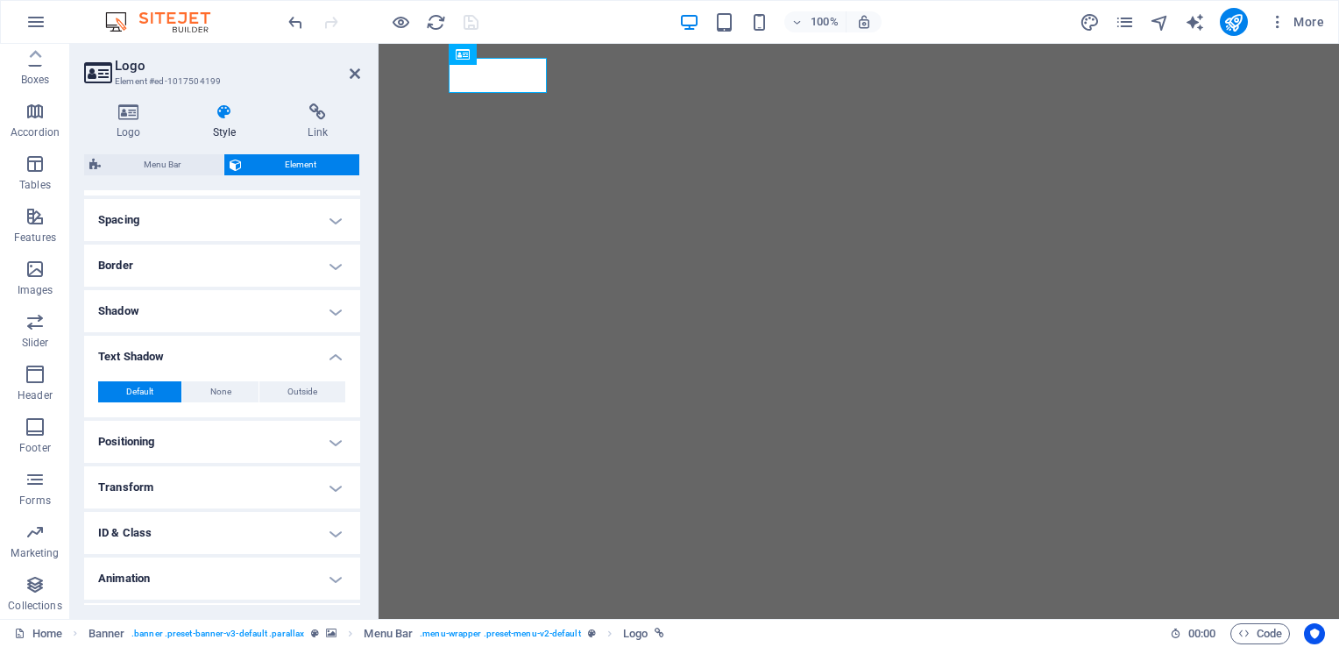
click at [190, 359] on h4 "Text Shadow" at bounding box center [222, 352] width 276 height 32
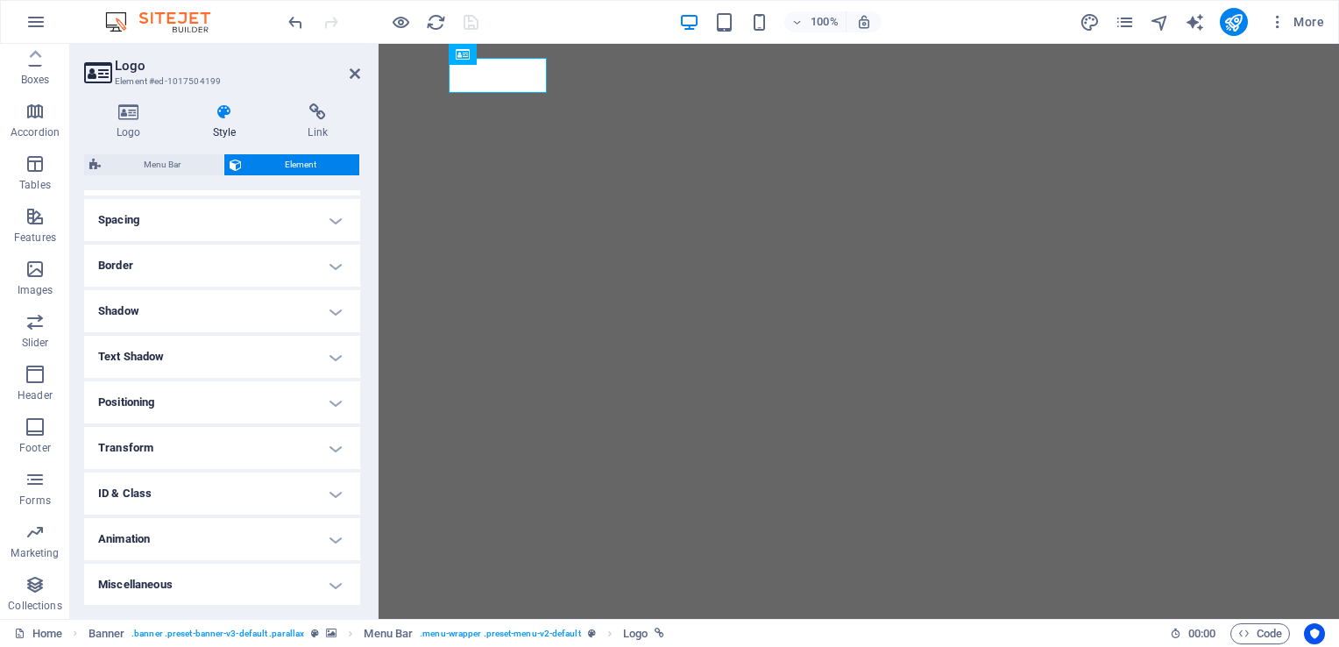
click at [178, 401] on h4 "Positioning" at bounding box center [222, 402] width 276 height 42
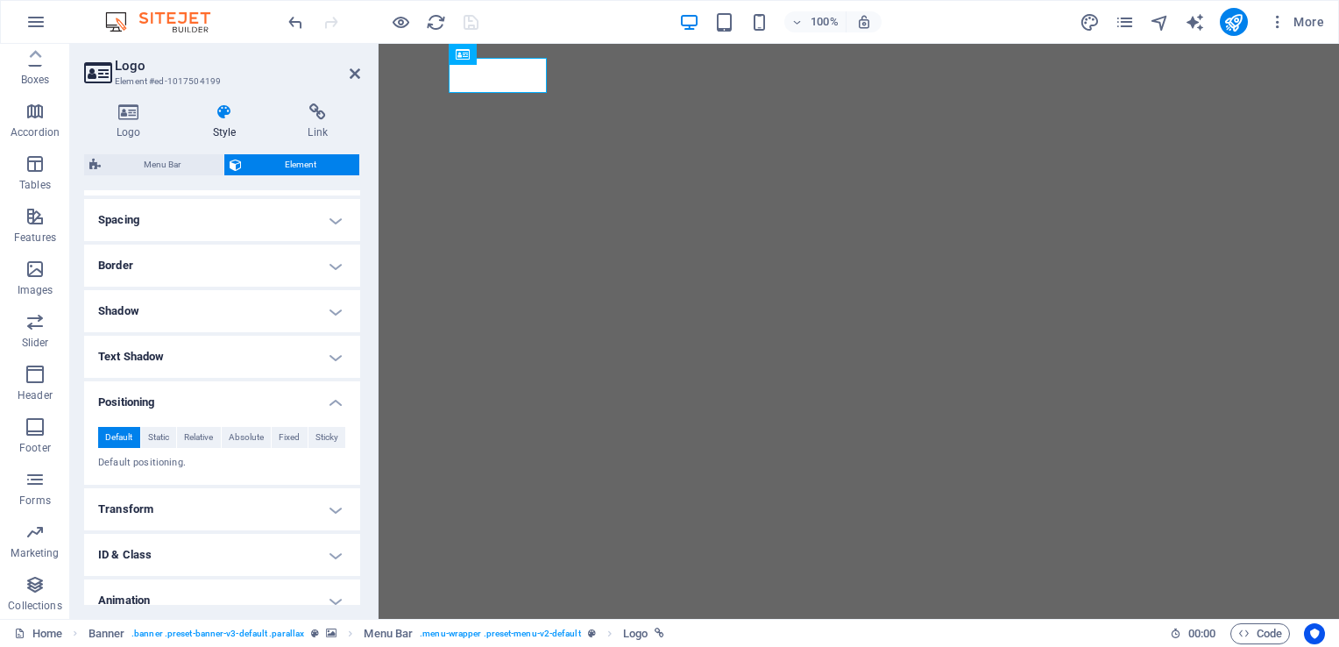
click at [178, 401] on h4 "Positioning" at bounding box center [222, 397] width 276 height 32
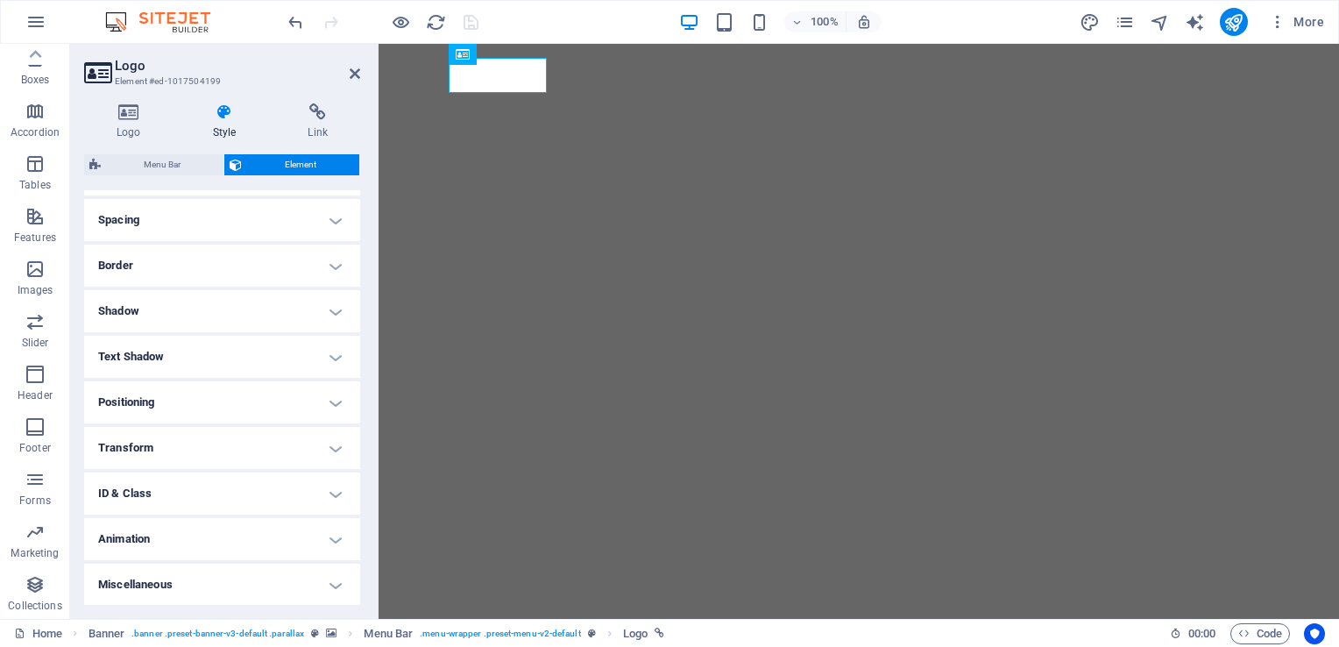
click at [191, 449] on h4 "Transform" at bounding box center [222, 448] width 276 height 42
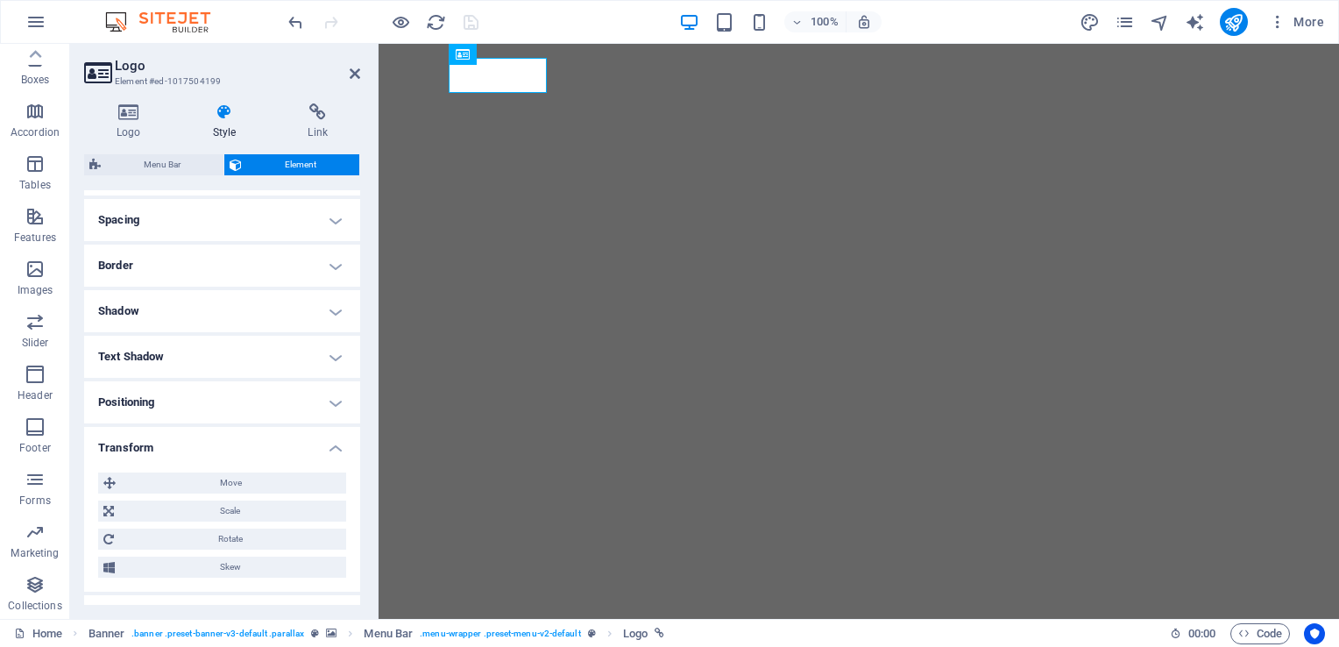
click at [191, 449] on h4 "Transform" at bounding box center [222, 443] width 276 height 32
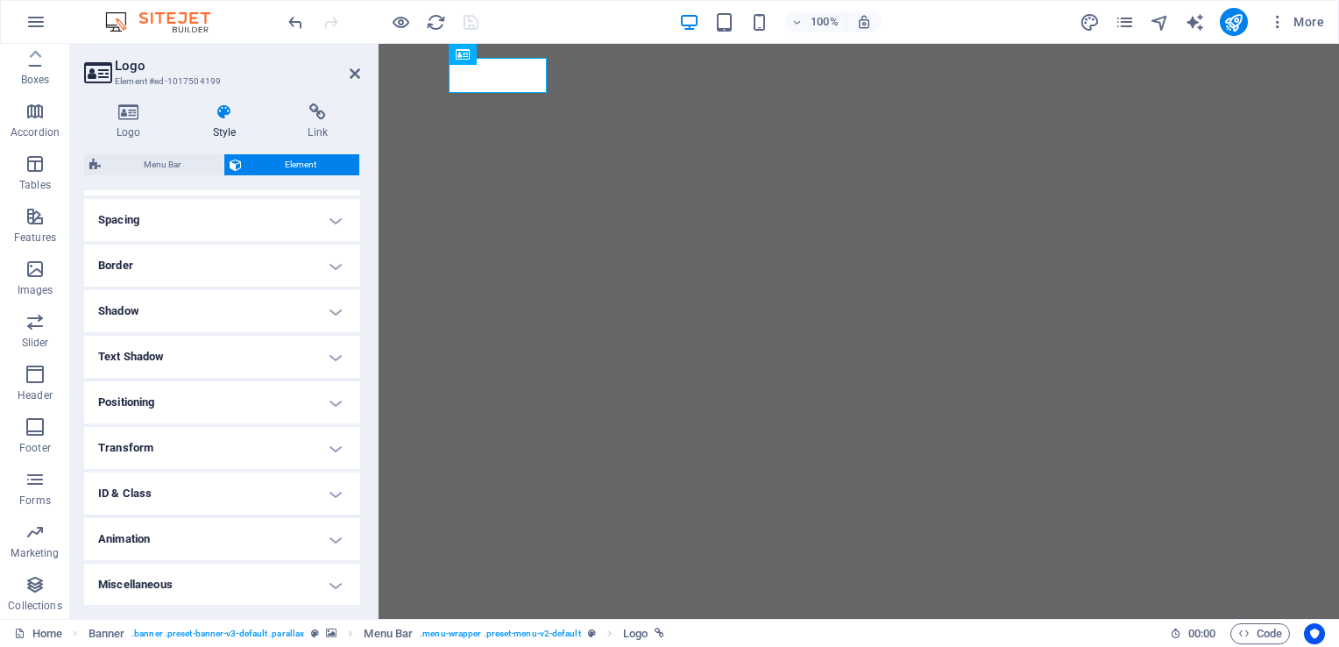
click at [179, 539] on h4 "Animation" at bounding box center [222, 539] width 276 height 42
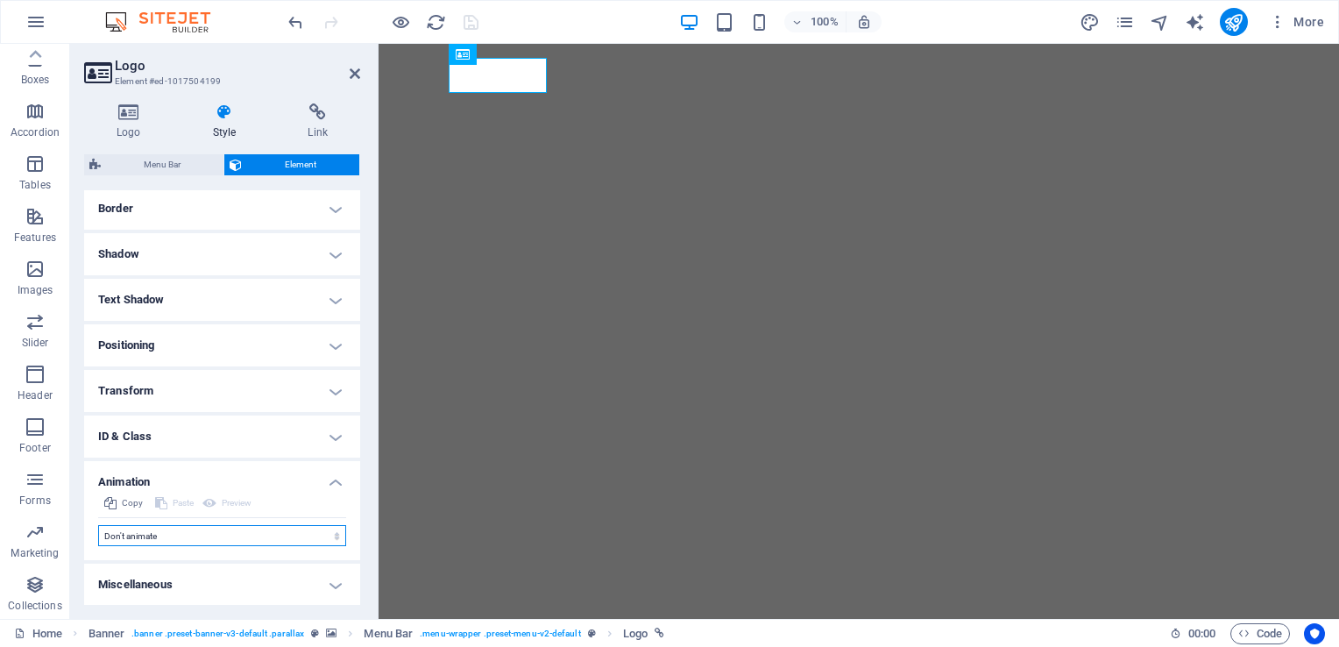
click at [215, 535] on select "Don't animate Show / Hide Slide up/down Zoom in/out Slide left to right Slide r…" at bounding box center [222, 535] width 248 height 21
select select "shrink"
click at [98, 525] on select "Don't animate Show / Hide Slide up/down Zoom in/out Slide left to right Slide r…" at bounding box center [222, 535] width 248 height 21
select select "scroll"
click at [209, 532] on select "Don't animate Show / Hide Slide up/down Zoom in/out Slide left to right Slide r…" at bounding box center [222, 535] width 248 height 21
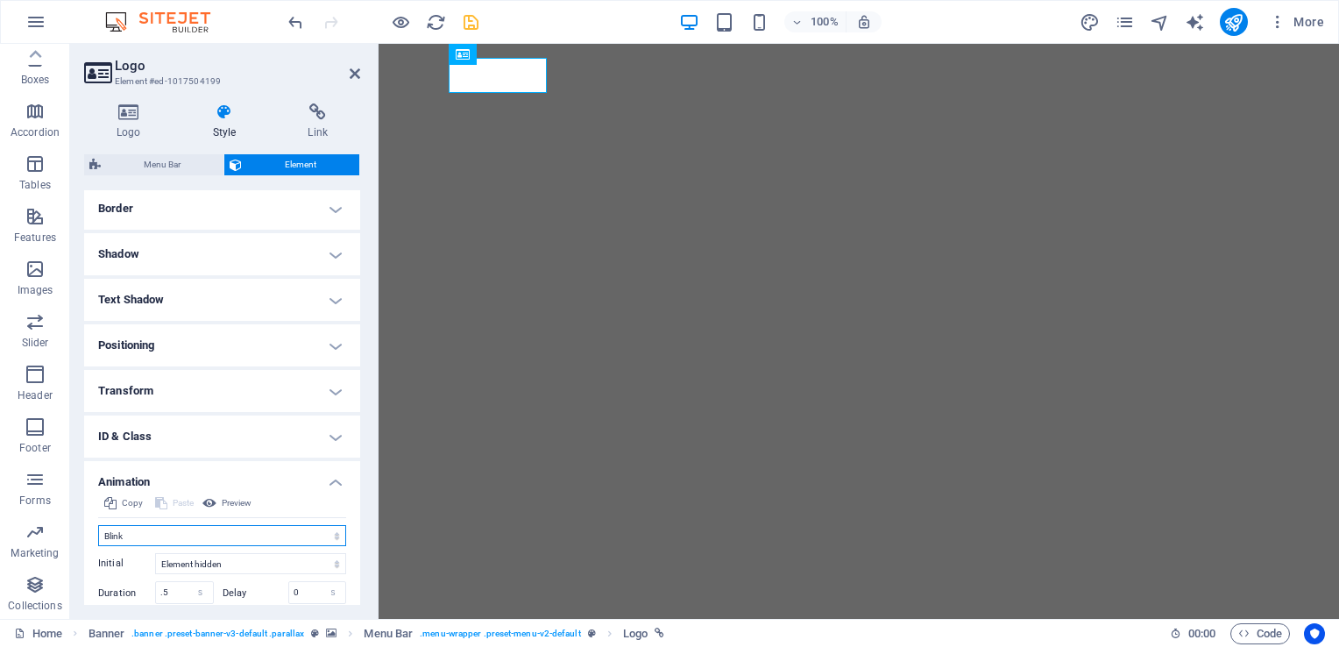
click at [98, 525] on select "Don't animate Show / Hide Slide up/down Zoom in/out Slide left to right Slide r…" at bounding box center [222, 535] width 248 height 21
click at [205, 532] on select "Don't animate Show / Hide Slide up/down Zoom in/out Slide left to right Slide r…" at bounding box center [222, 535] width 248 height 21
click at [98, 525] on select "Don't animate Show / Hide Slide up/down Zoom in/out Slide left to right Slide r…" at bounding box center [222, 535] width 248 height 21
click at [200, 538] on select "Don't animate Show / Hide Slide up/down Zoom in/out Slide left to right Slide r…" at bounding box center [222, 535] width 248 height 21
click at [98, 525] on select "Don't animate Show / Hide Slide up/down Zoom in/out Slide left to right Slide r…" at bounding box center [222, 535] width 248 height 21
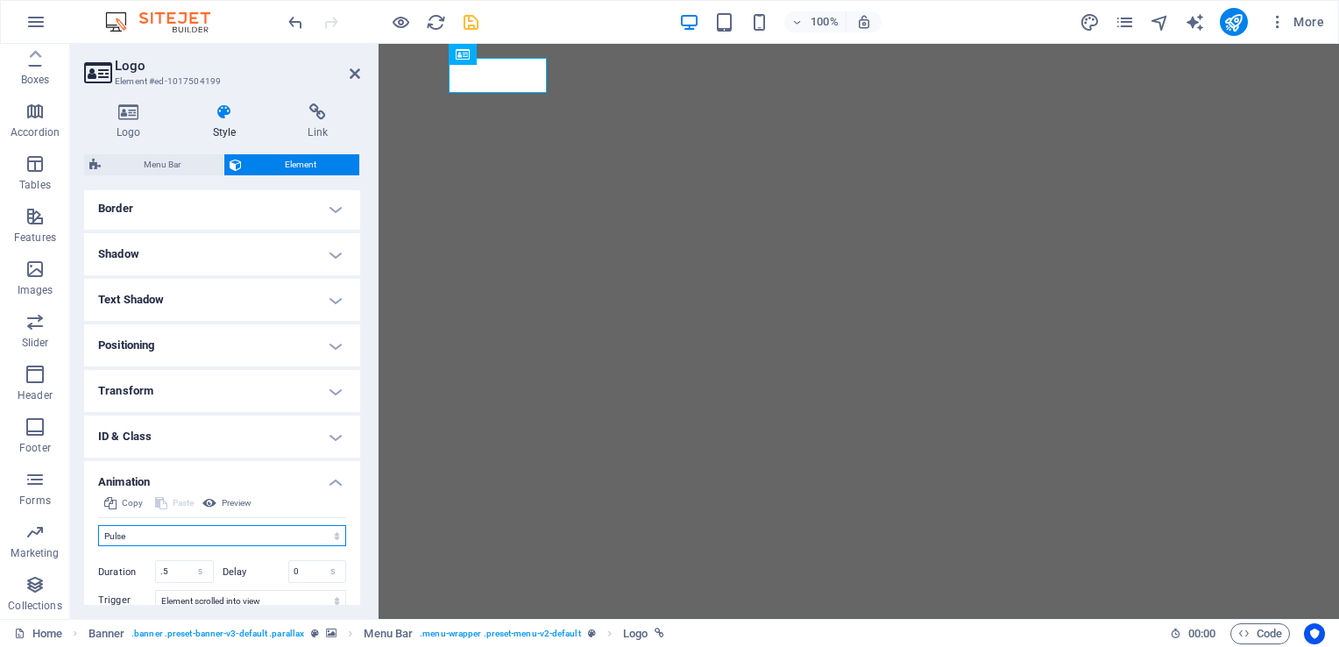
click at [206, 534] on select "Don't animate Show / Hide Slide up/down Zoom in/out Slide left to right Slide r…" at bounding box center [222, 535] width 248 height 21
select select "move-top-to-bottom"
click at [98, 525] on select "Don't animate Show / Hide Slide up/down Zoom in/out Slide left to right Slide r…" at bounding box center [222, 535] width 248 height 21
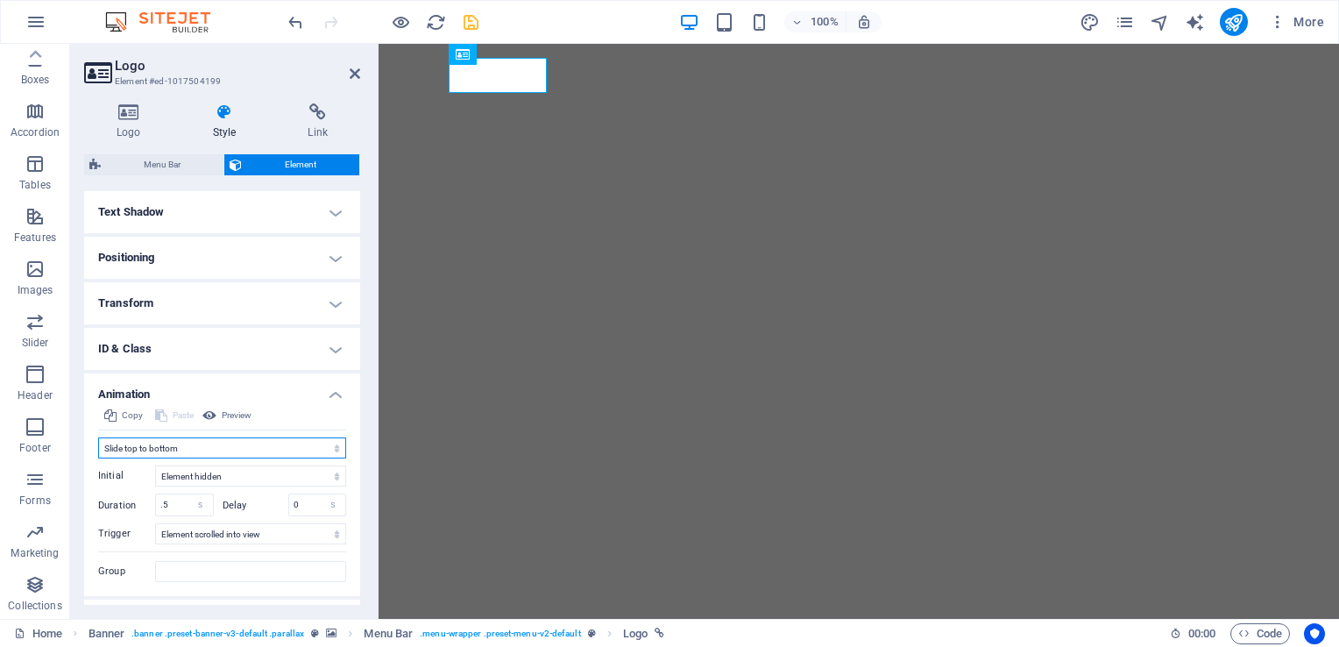
scroll to position [505, 0]
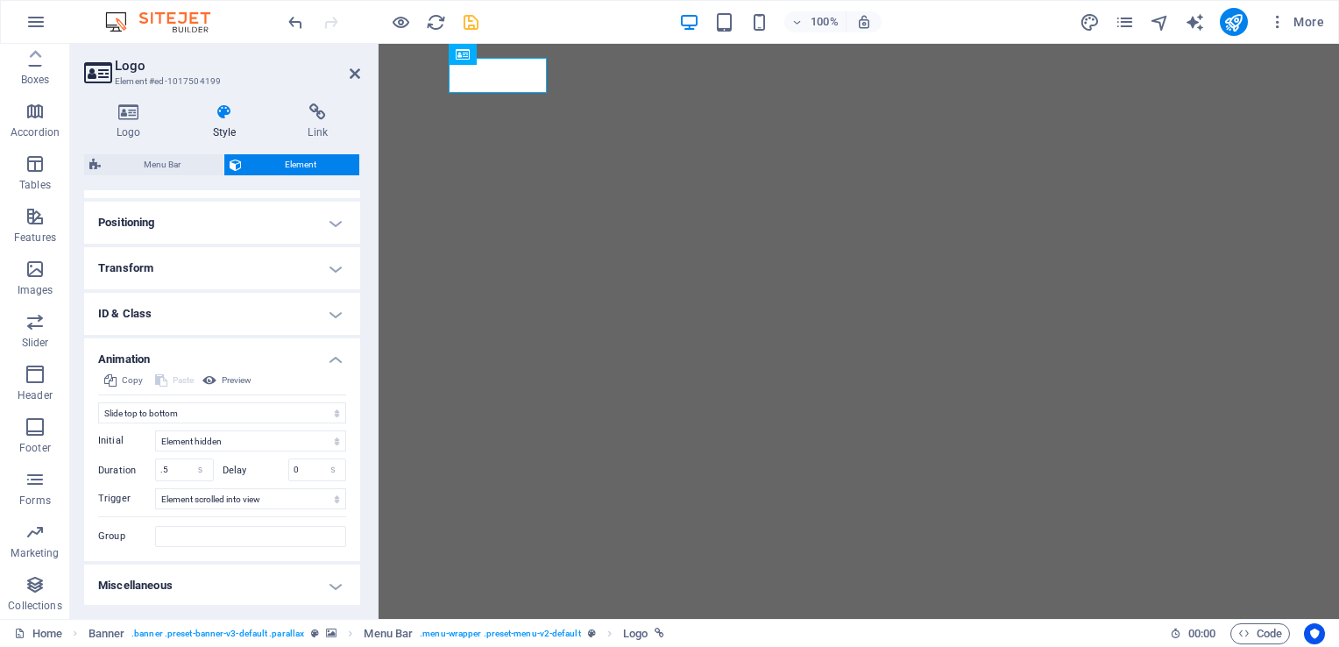
click at [232, 587] on h4 "Miscellaneous" at bounding box center [222, 585] width 276 height 42
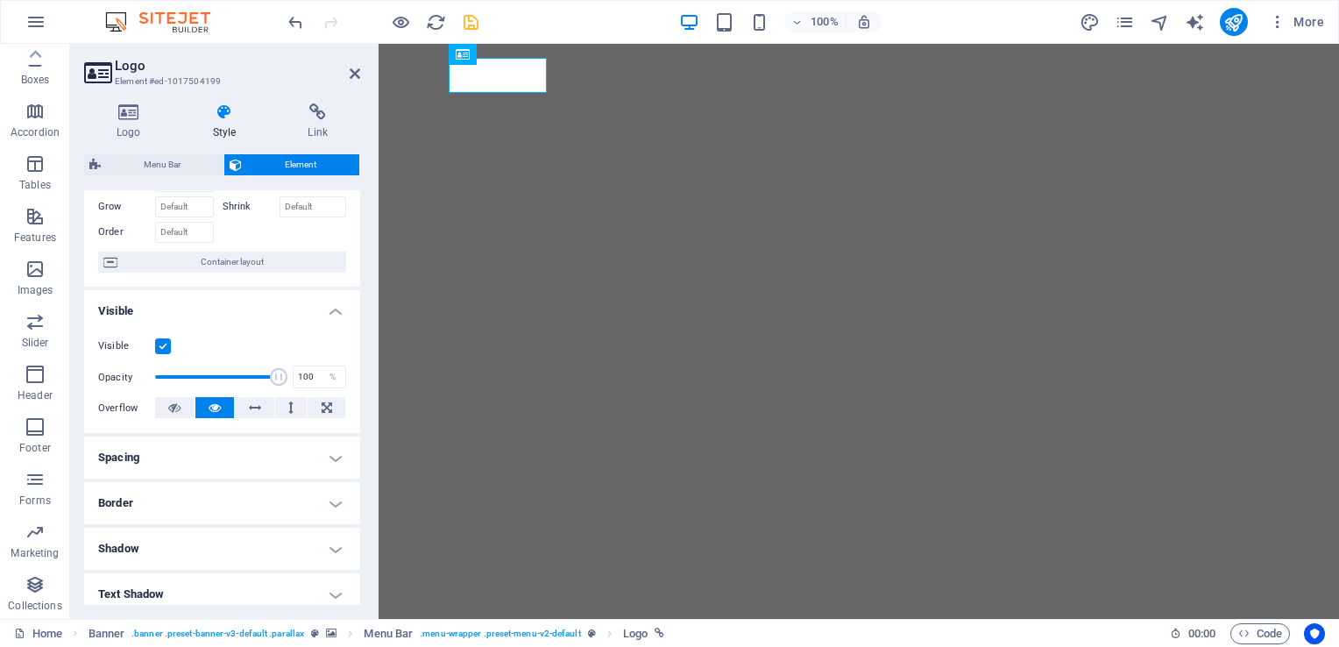
scroll to position [0, 0]
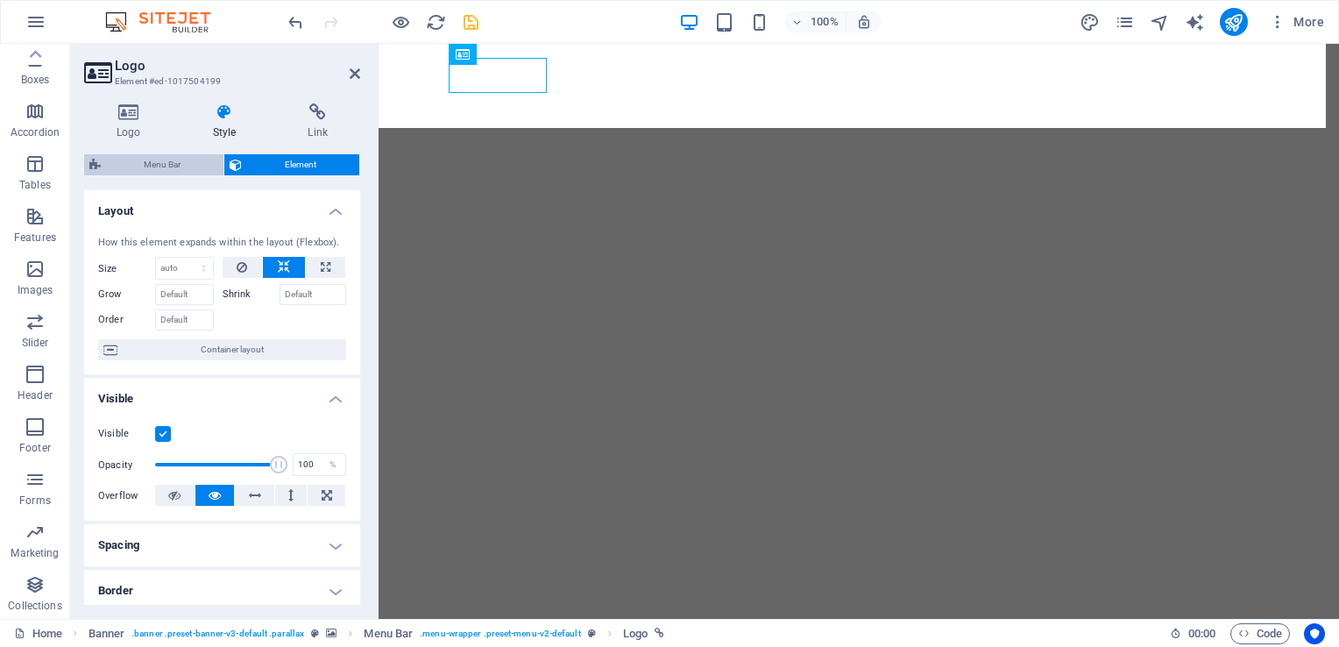
click at [170, 161] on span "Menu Bar" at bounding box center [162, 164] width 112 height 21
select select "rem"
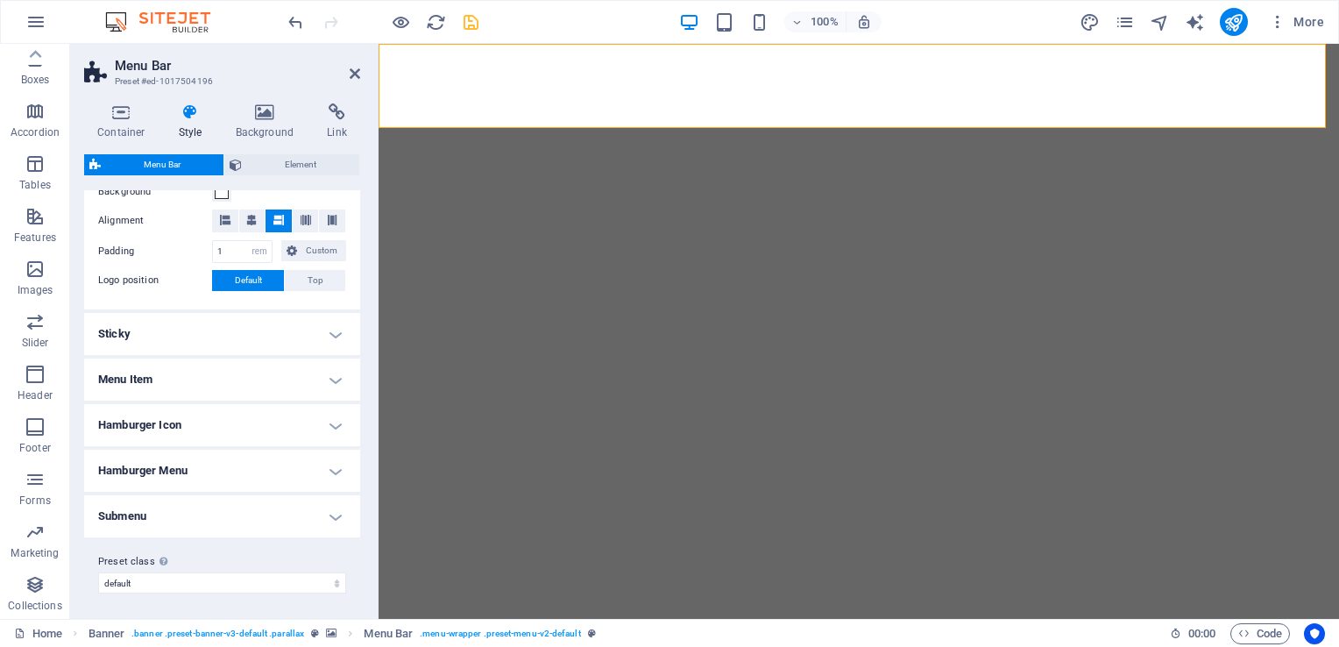
scroll to position [357, 0]
click at [172, 424] on h4 "Hamburger Icon" at bounding box center [222, 424] width 276 height 42
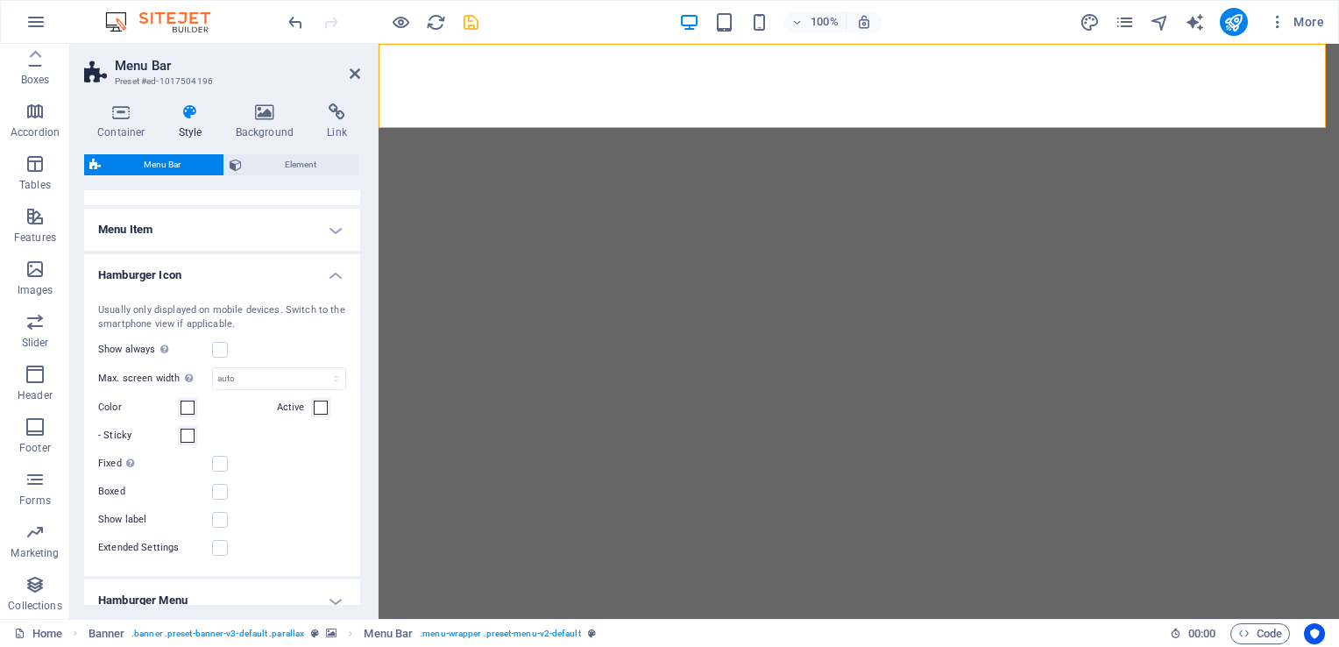
scroll to position [532, 0]
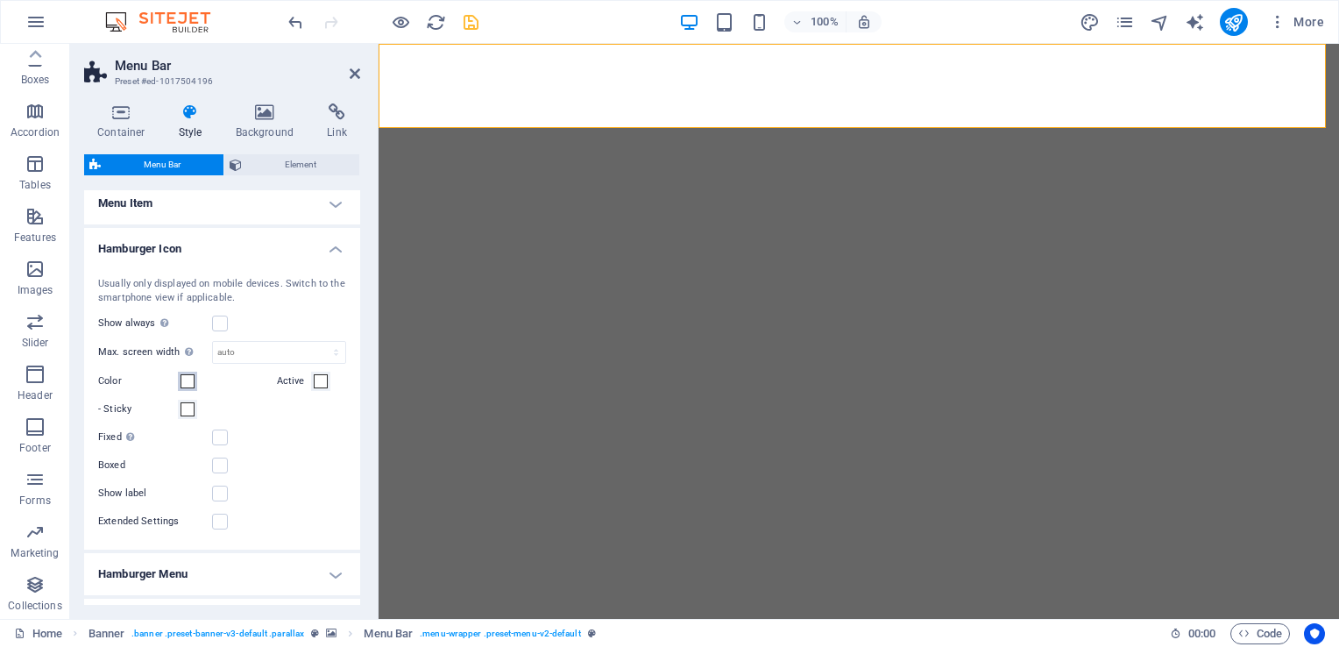
click at [187, 378] on span at bounding box center [187, 381] width 14 height 14
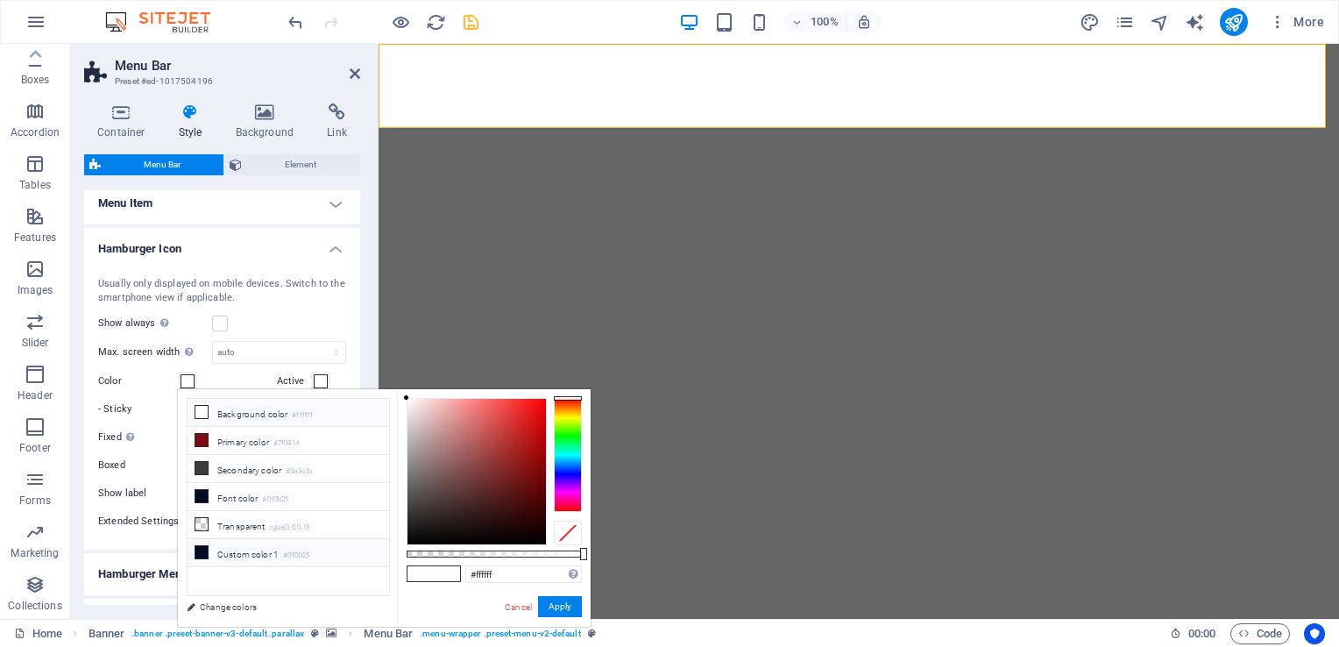
click at [231, 548] on li "Custom color 1 #010b25" at bounding box center [287, 553] width 201 height 28
type input "#010b25"
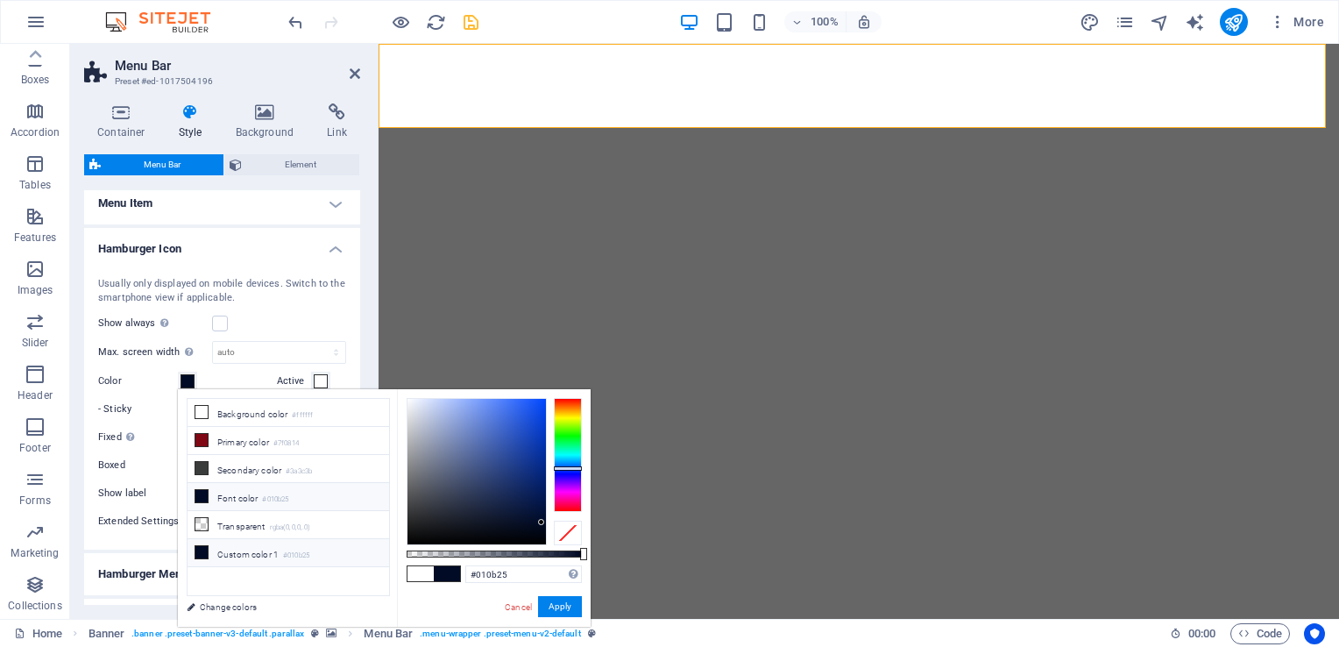
click at [200, 548] on icon at bounding box center [201, 552] width 12 height 12
drag, startPoint x: 561, startPoint y: 606, endPoint x: 183, endPoint y: 562, distance: 380.1
click at [561, 606] on button "Apply" at bounding box center [560, 606] width 44 height 21
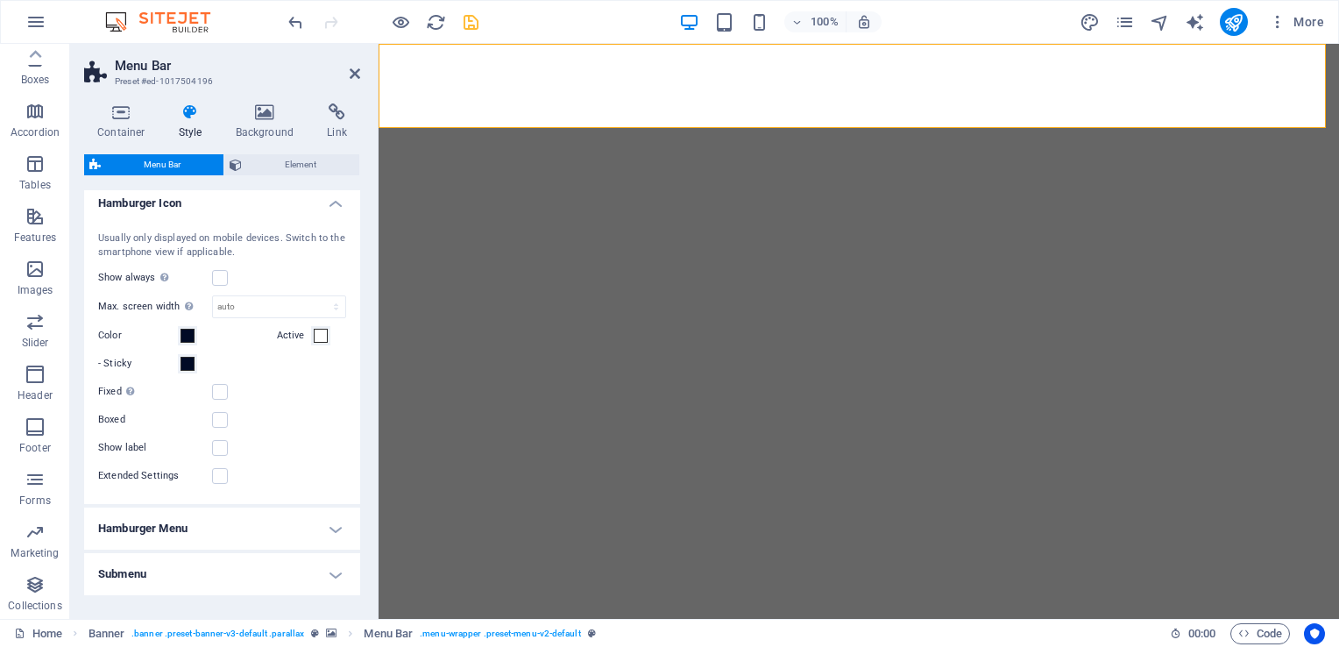
scroll to position [619, 0]
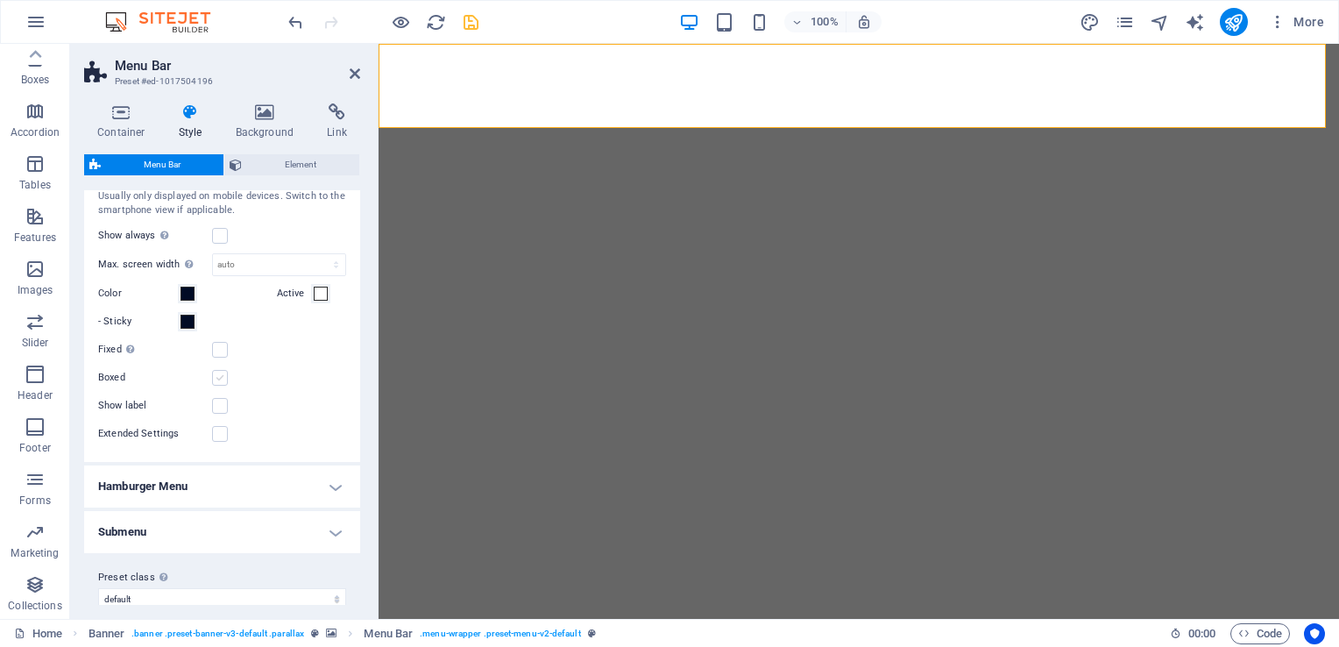
click at [220, 378] on label at bounding box center [220, 378] width 16 height 16
click at [0, 0] on input "Boxed" at bounding box center [0, 0] width 0 height 0
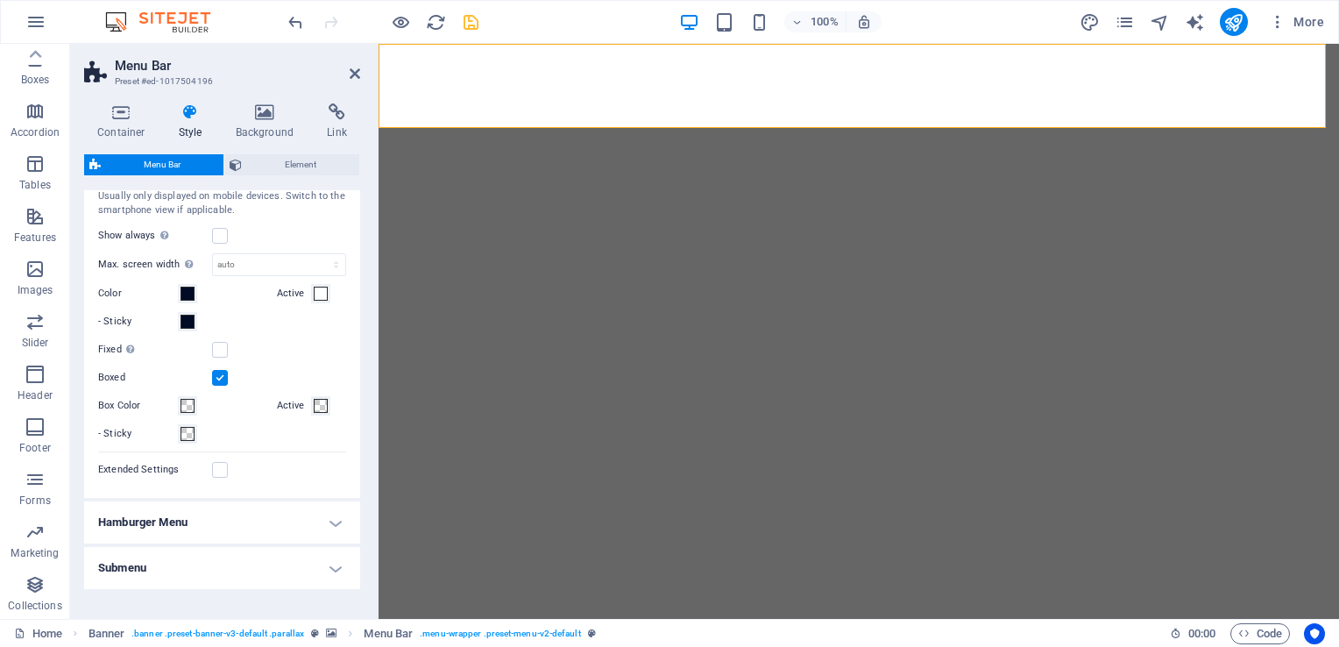
click at [221, 379] on label at bounding box center [220, 378] width 16 height 16
click at [0, 0] on input "Boxed" at bounding box center [0, 0] width 0 height 0
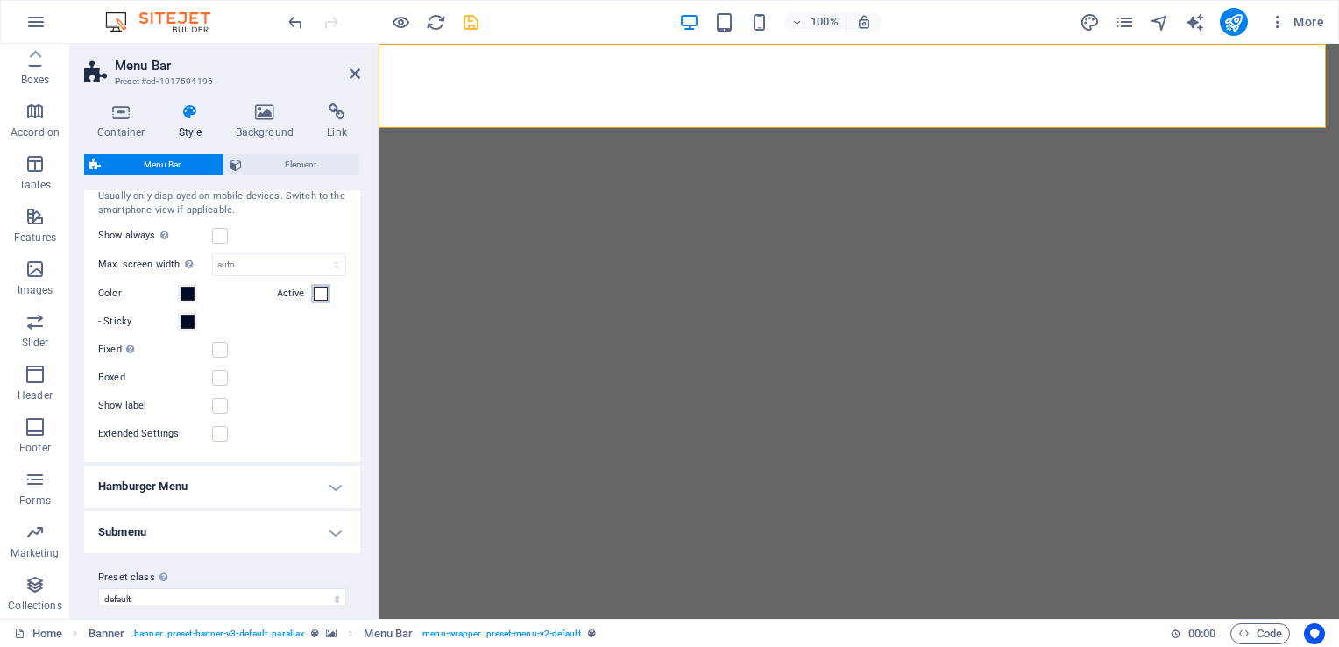
click at [319, 294] on span at bounding box center [321, 293] width 14 height 14
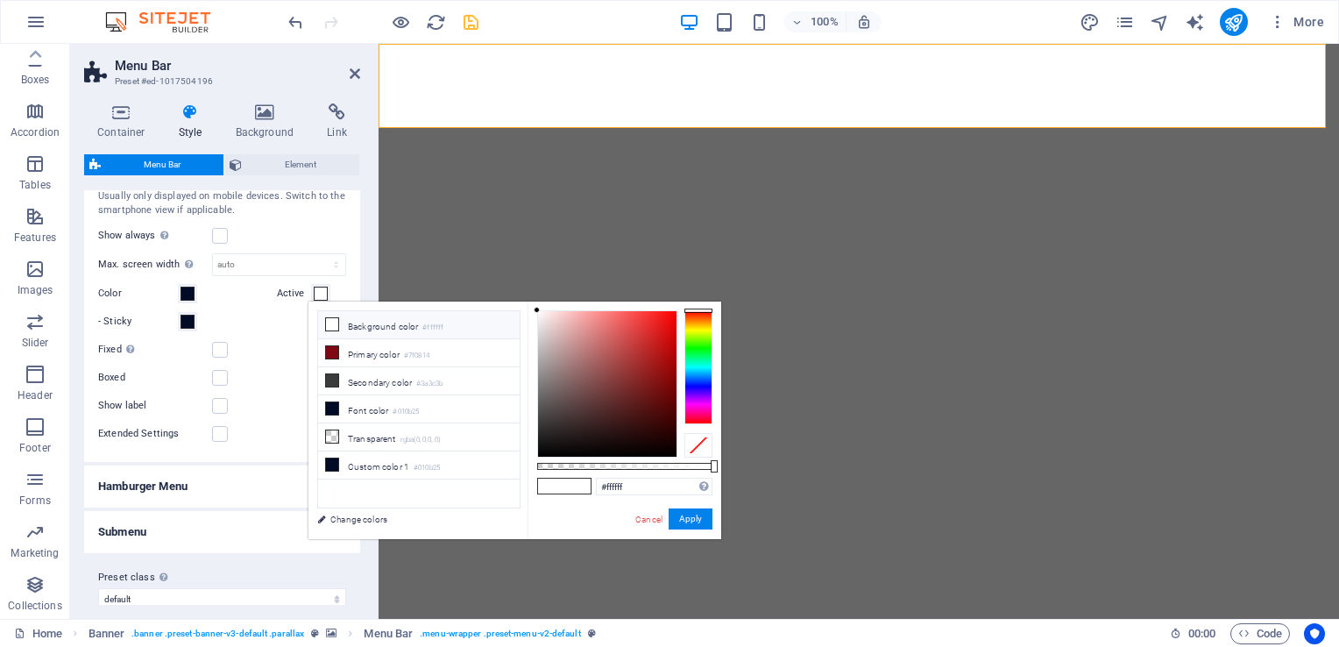
click at [316, 292] on span at bounding box center [321, 293] width 14 height 14
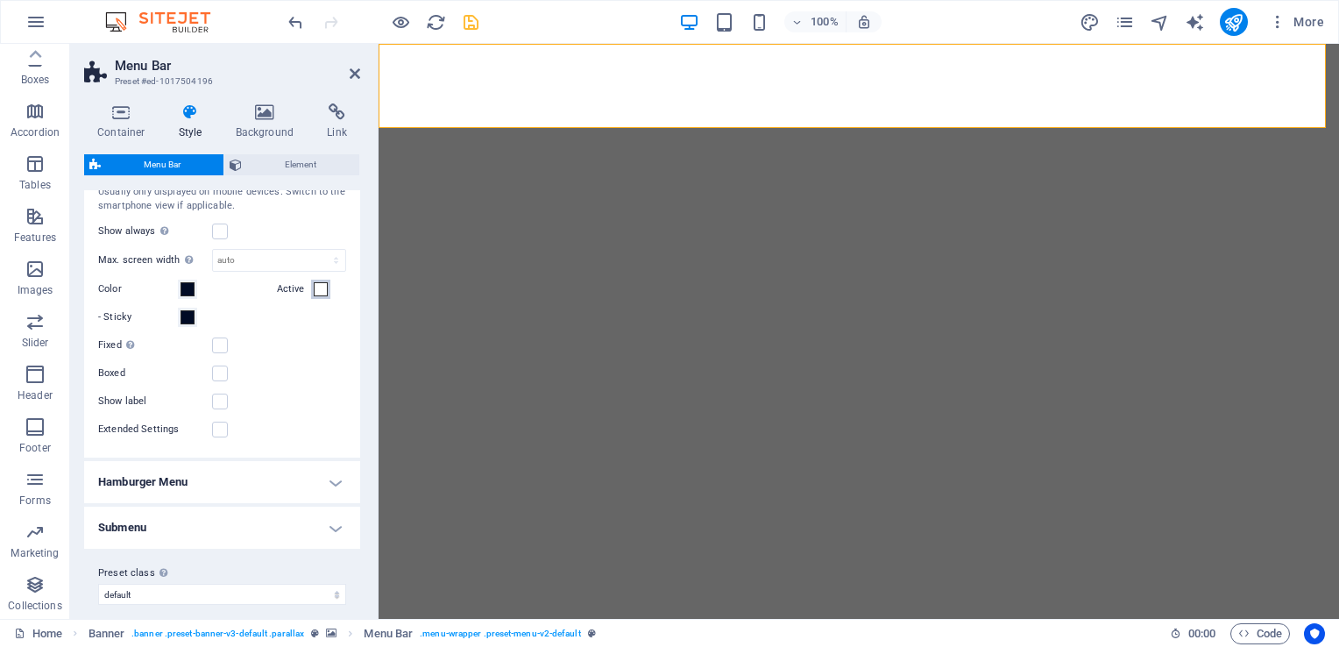
scroll to position [636, 0]
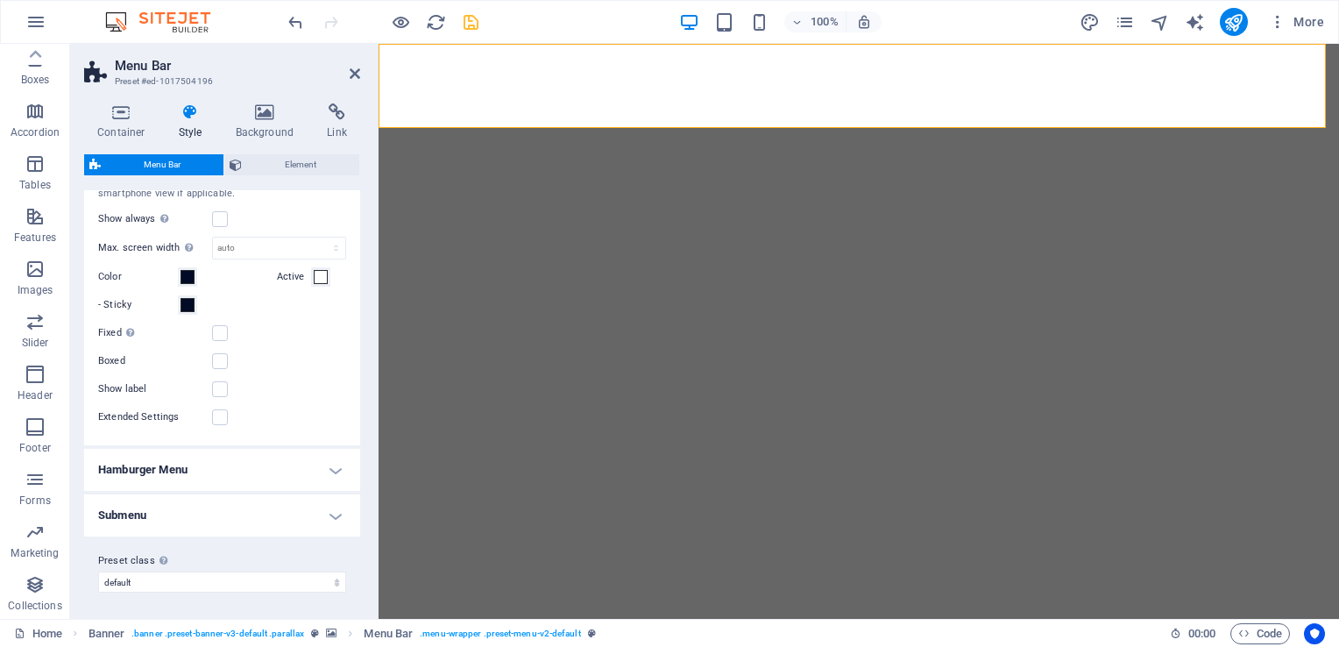
click at [200, 505] on h4 "Submenu" at bounding box center [222, 515] width 276 height 42
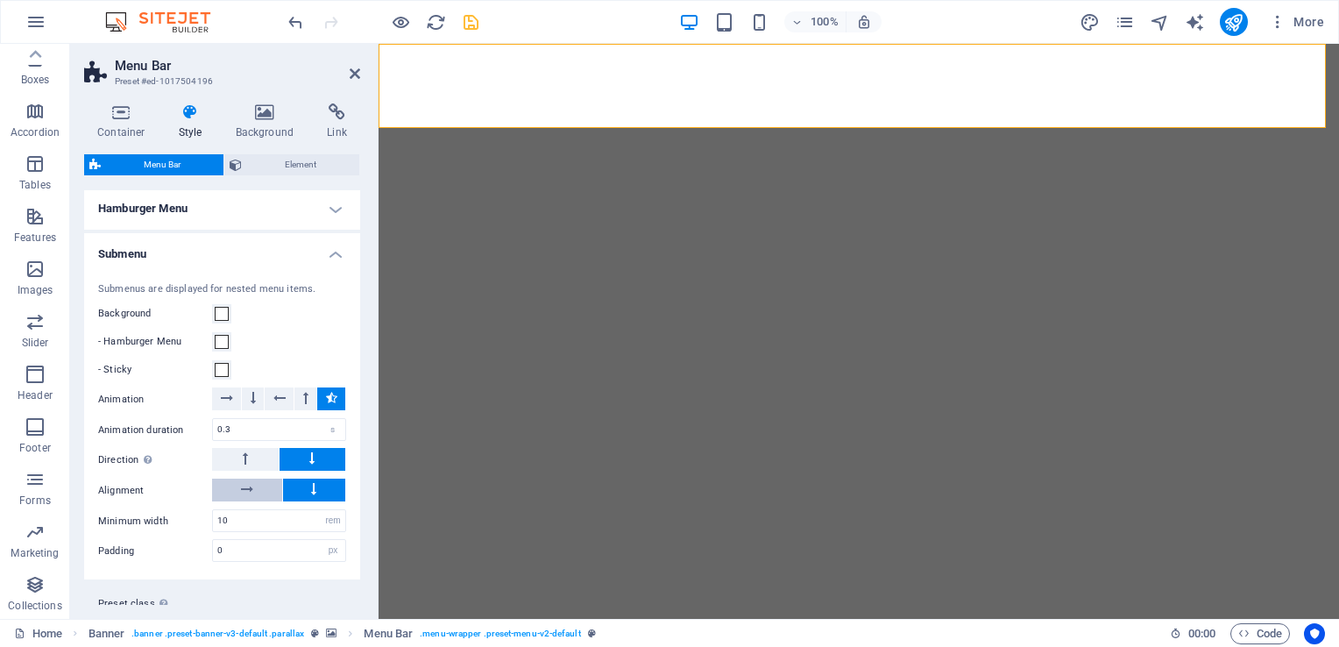
scroll to position [899, 0]
click at [225, 336] on span at bounding box center [222, 340] width 14 height 14
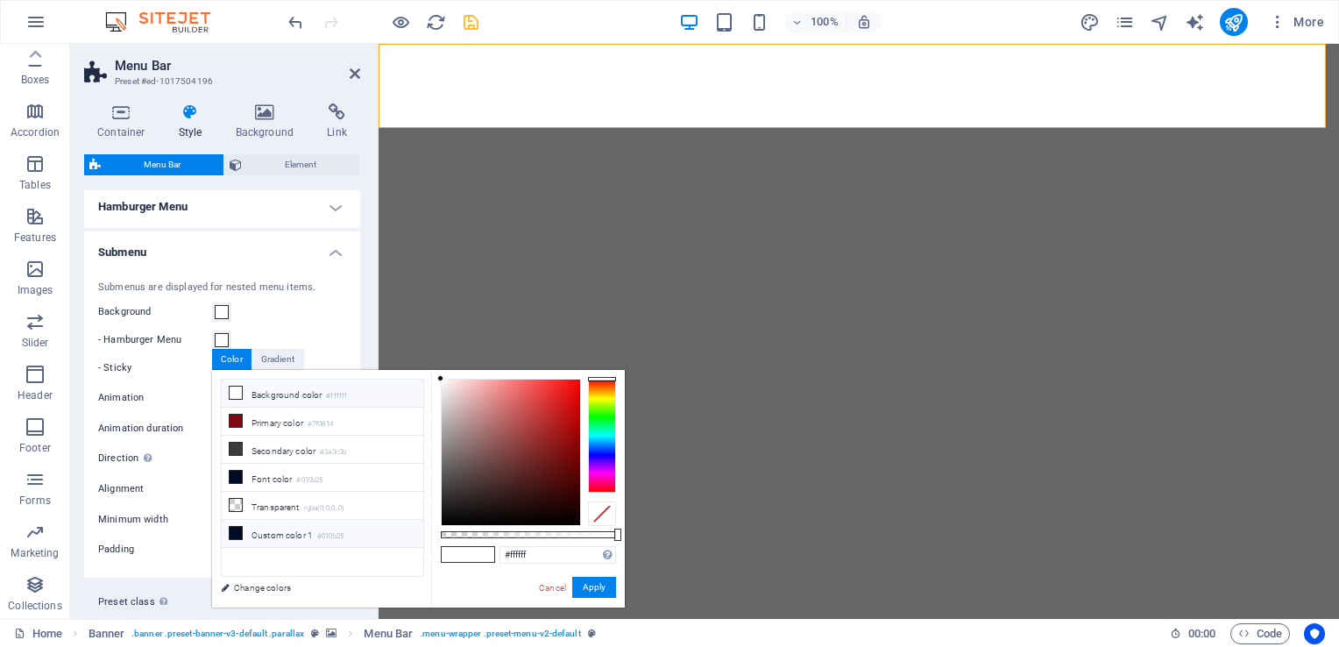
click at [232, 530] on icon at bounding box center [236, 532] width 12 height 12
type input "#010b25"
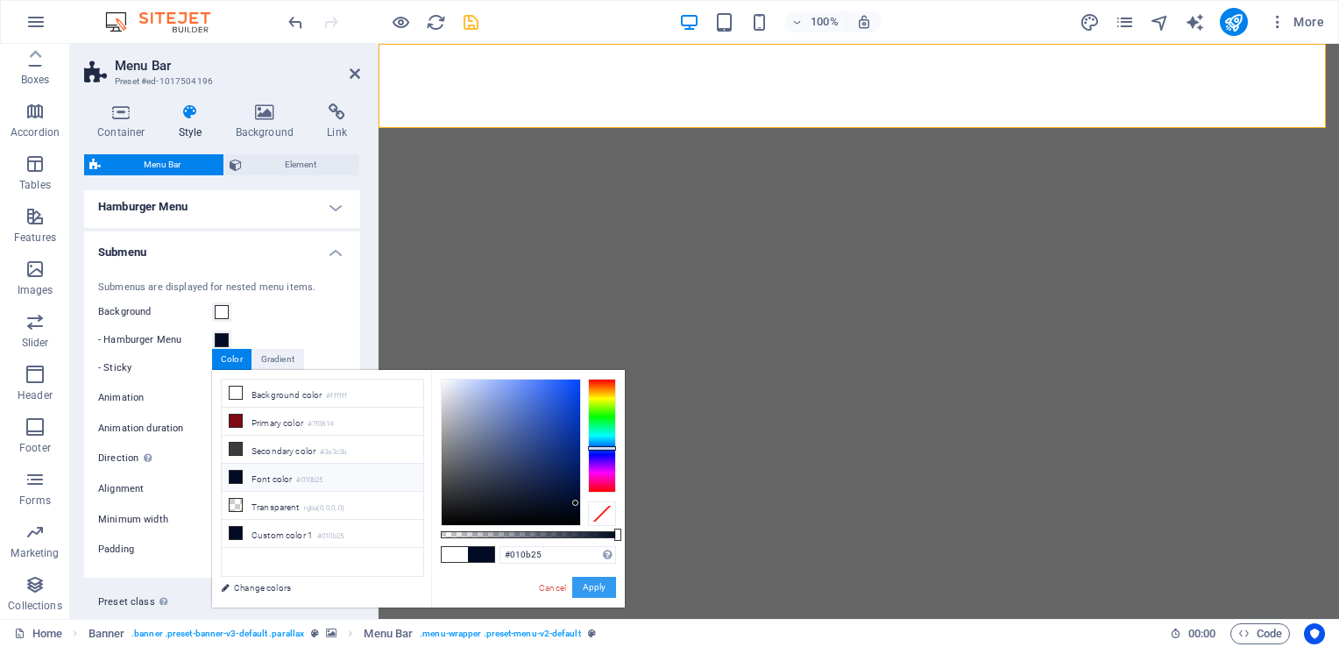
click at [595, 587] on button "Apply" at bounding box center [594, 586] width 44 height 21
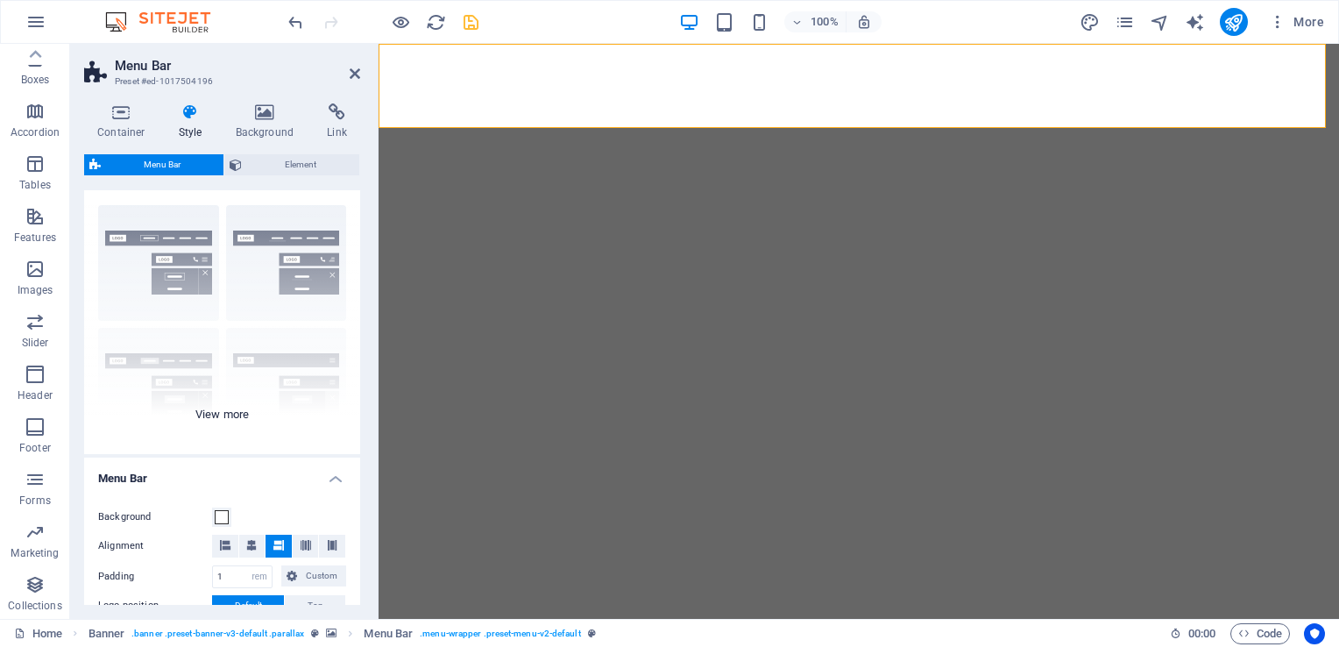
scroll to position [0, 0]
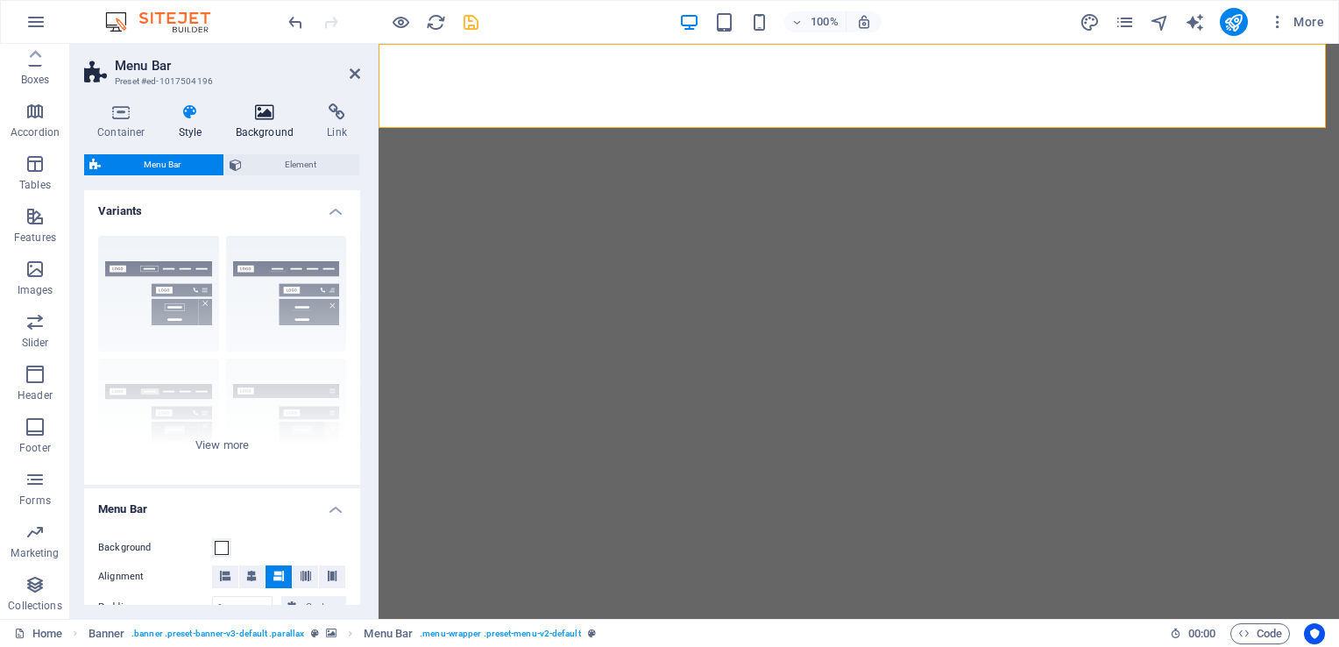
click at [266, 112] on icon at bounding box center [265, 112] width 85 height 18
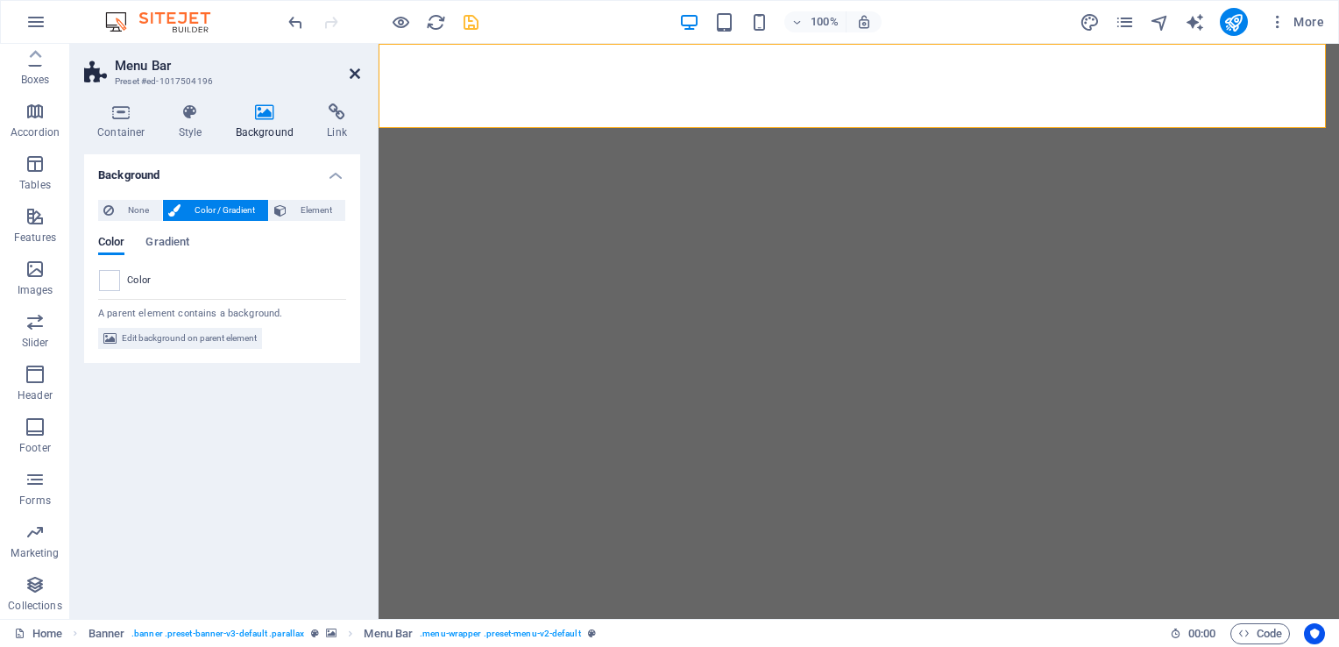
click at [357, 69] on icon at bounding box center [355, 74] width 11 height 14
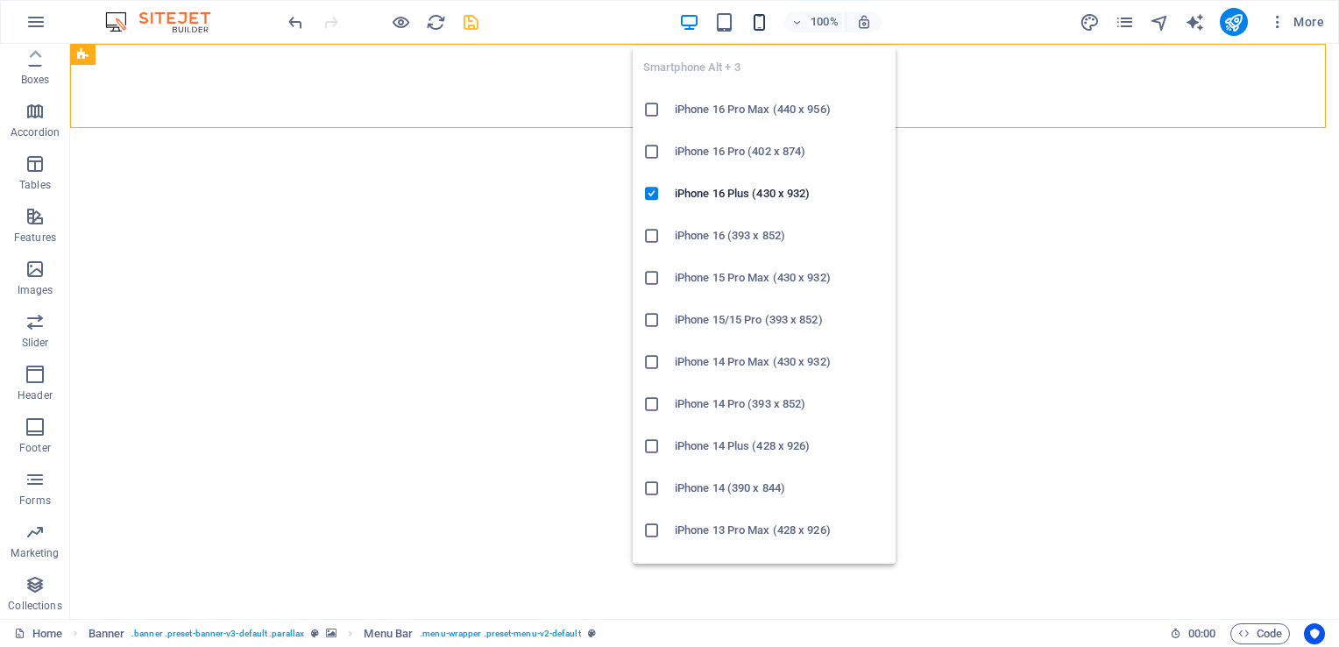
click at [760, 19] on icon "button" at bounding box center [759, 22] width 20 height 20
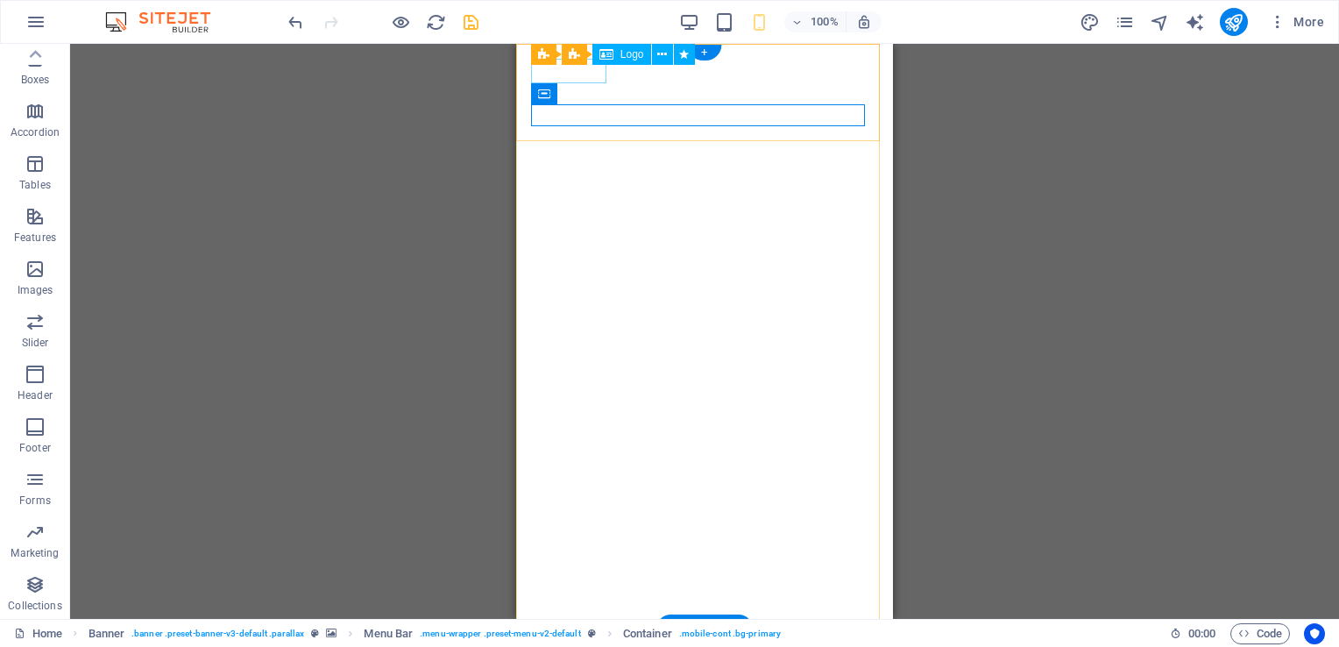
click at [581, 639] on div "DGTCO" at bounding box center [704, 651] width 347 height 25
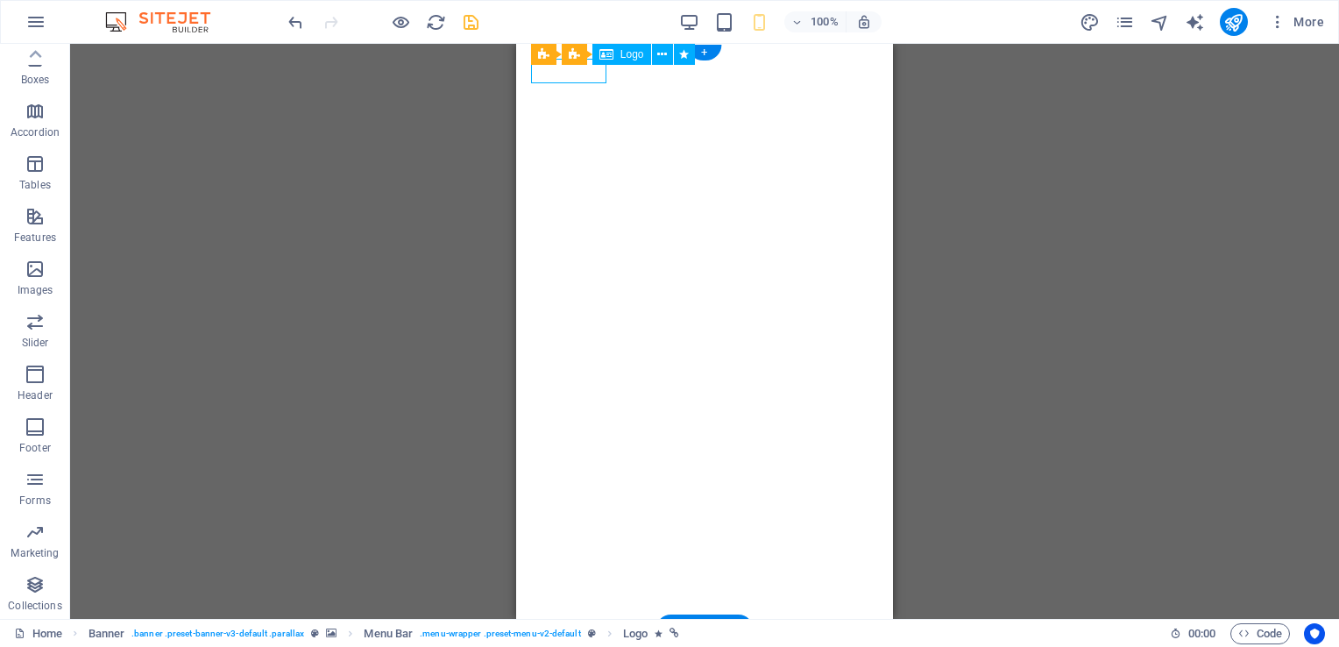
click at [581, 639] on div "DGTCO" at bounding box center [704, 651] width 347 height 25
select select "move-top-to-bottom"
select select "s"
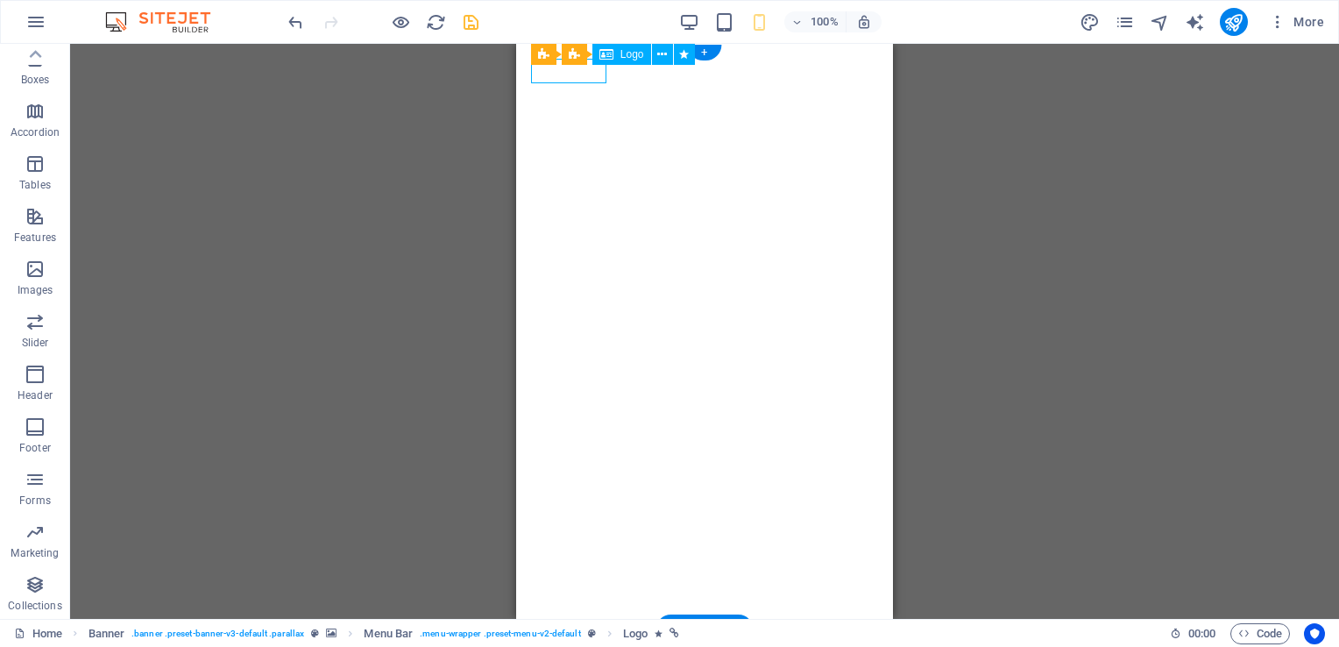
select select "scroll"
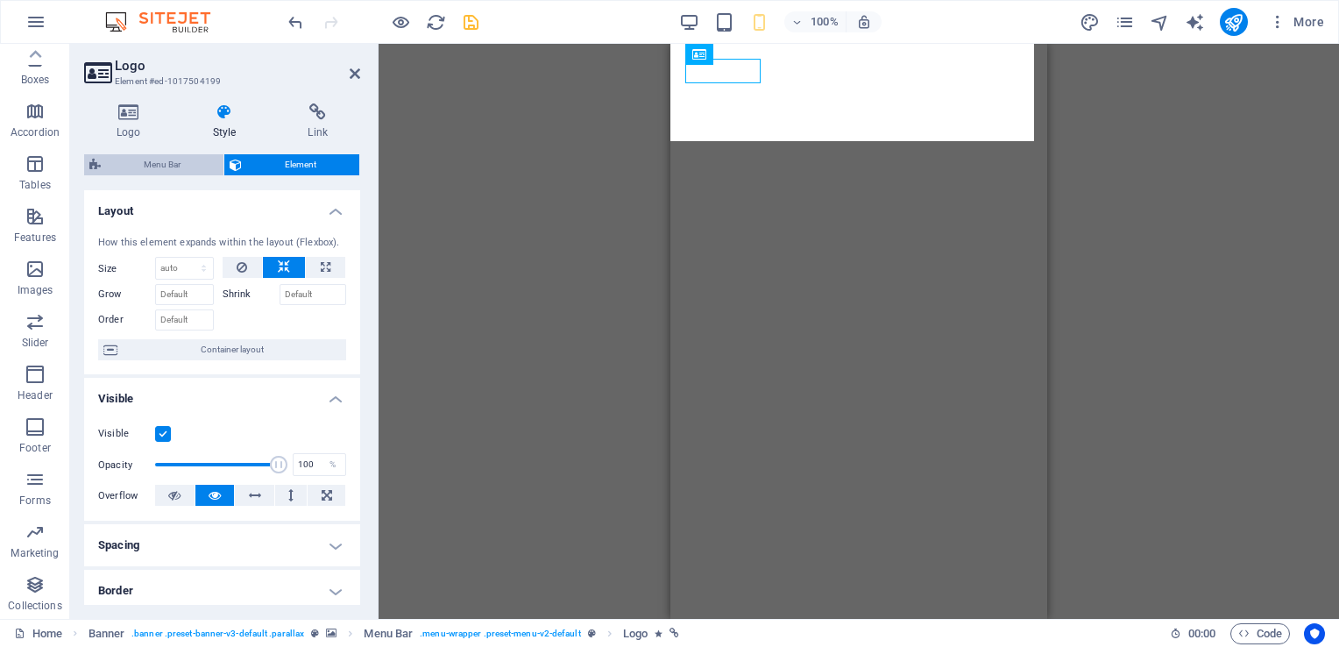
click at [172, 159] on span "Menu Bar" at bounding box center [162, 164] width 112 height 21
select select "rem"
select select "px"
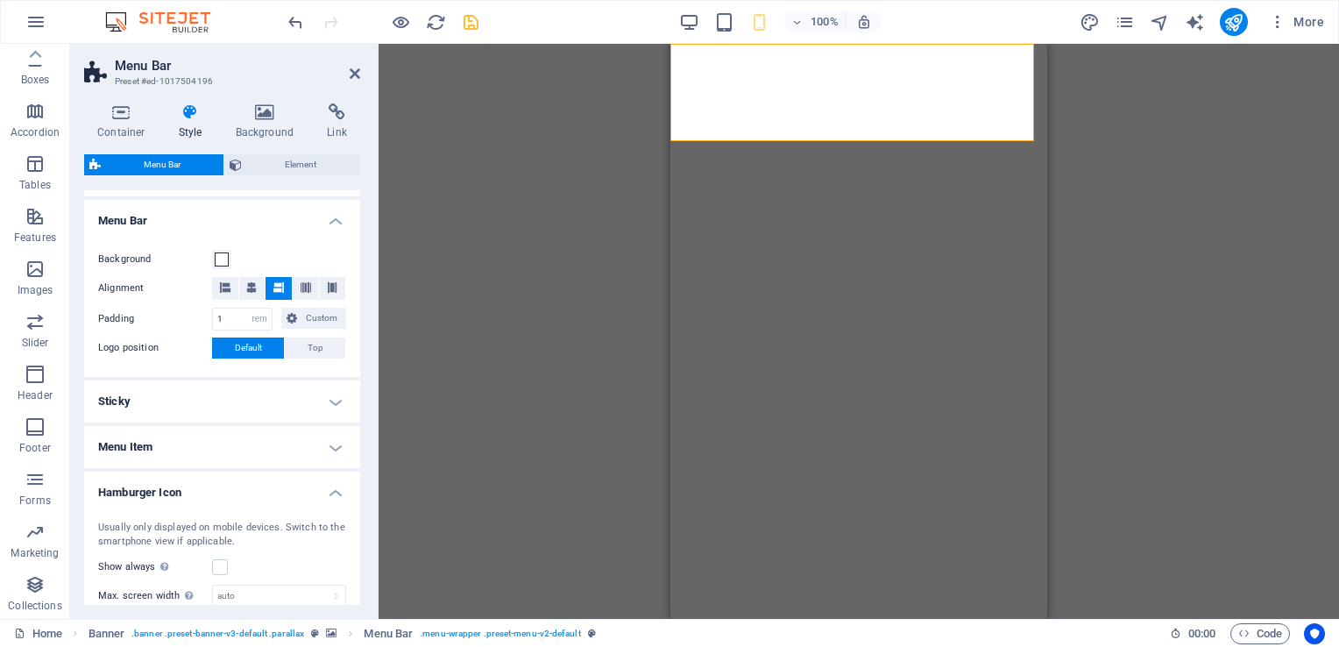
scroll to position [263, 0]
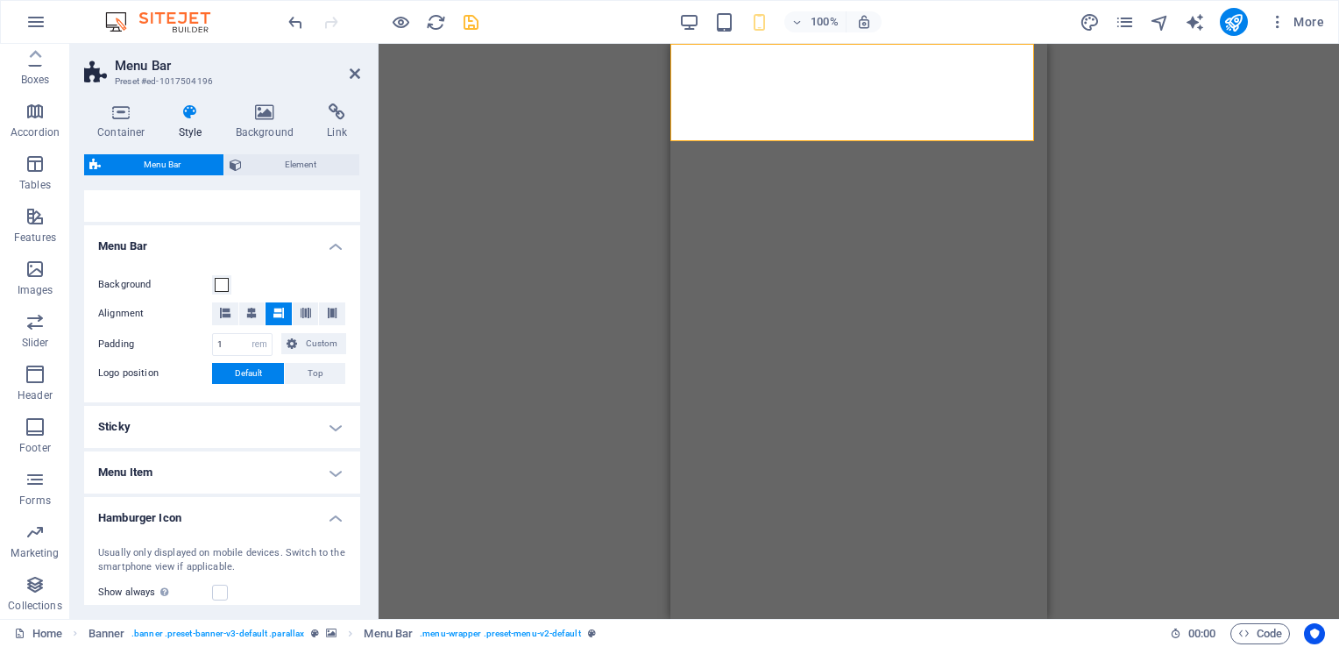
click at [329, 420] on h4 "Sticky" at bounding box center [222, 427] width 276 height 42
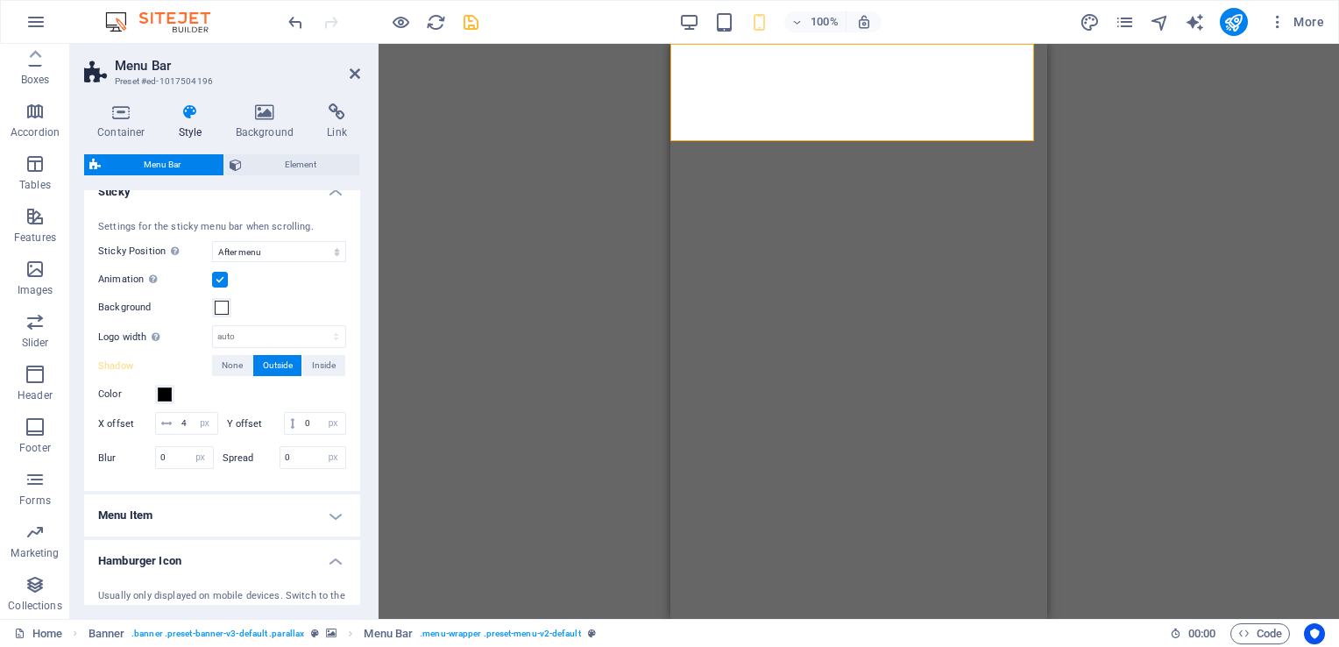
scroll to position [526, 0]
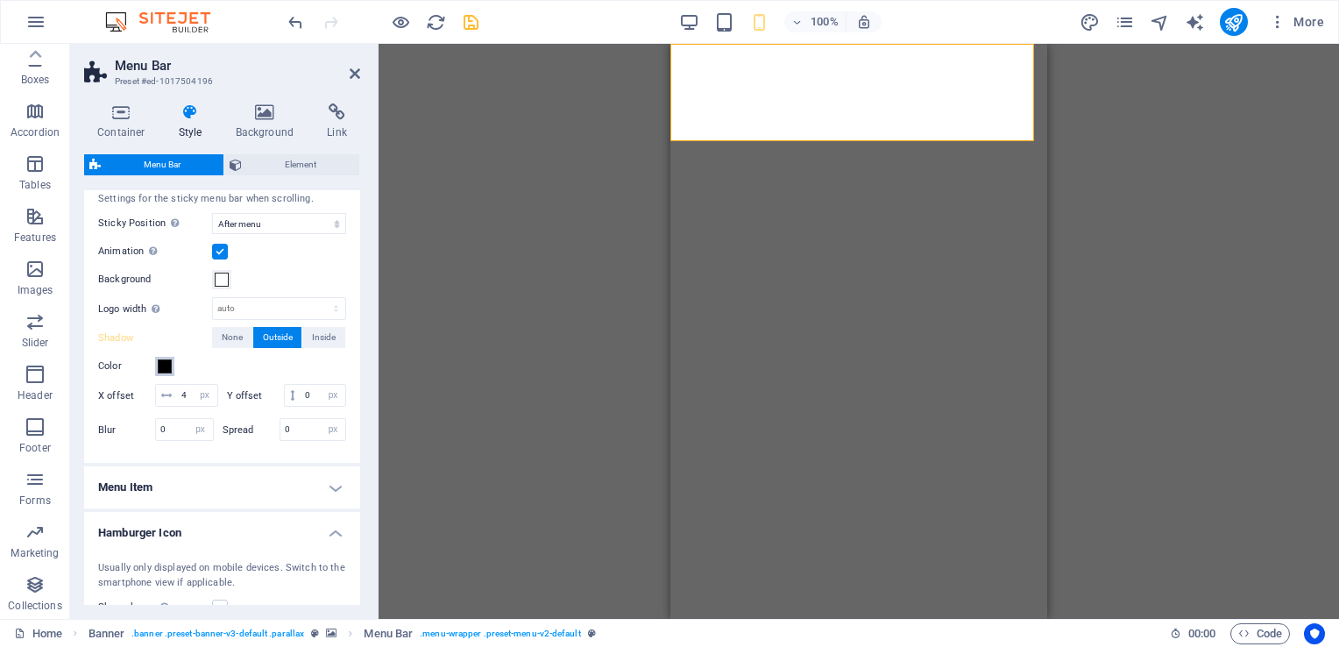
click at [168, 368] on span at bounding box center [165, 366] width 14 height 14
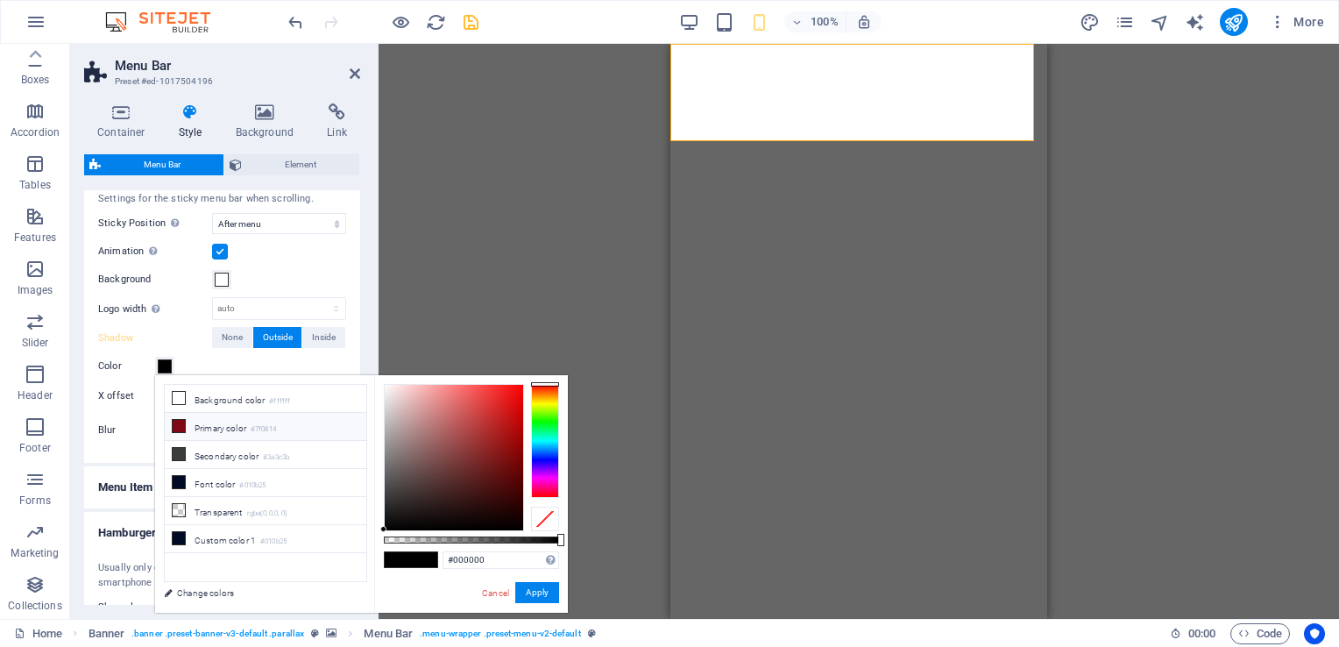
click at [179, 424] on icon at bounding box center [179, 426] width 12 height 12
type input "#7f0814"
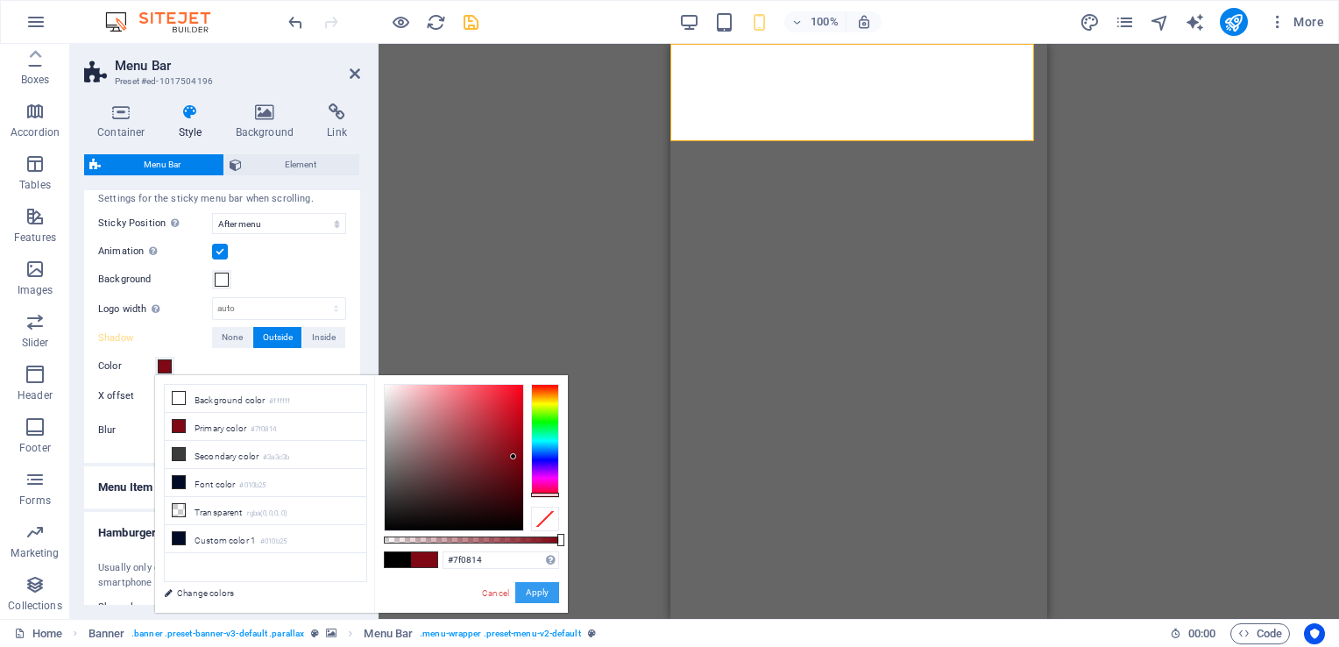
click at [534, 589] on button "Apply" at bounding box center [537, 592] width 44 height 21
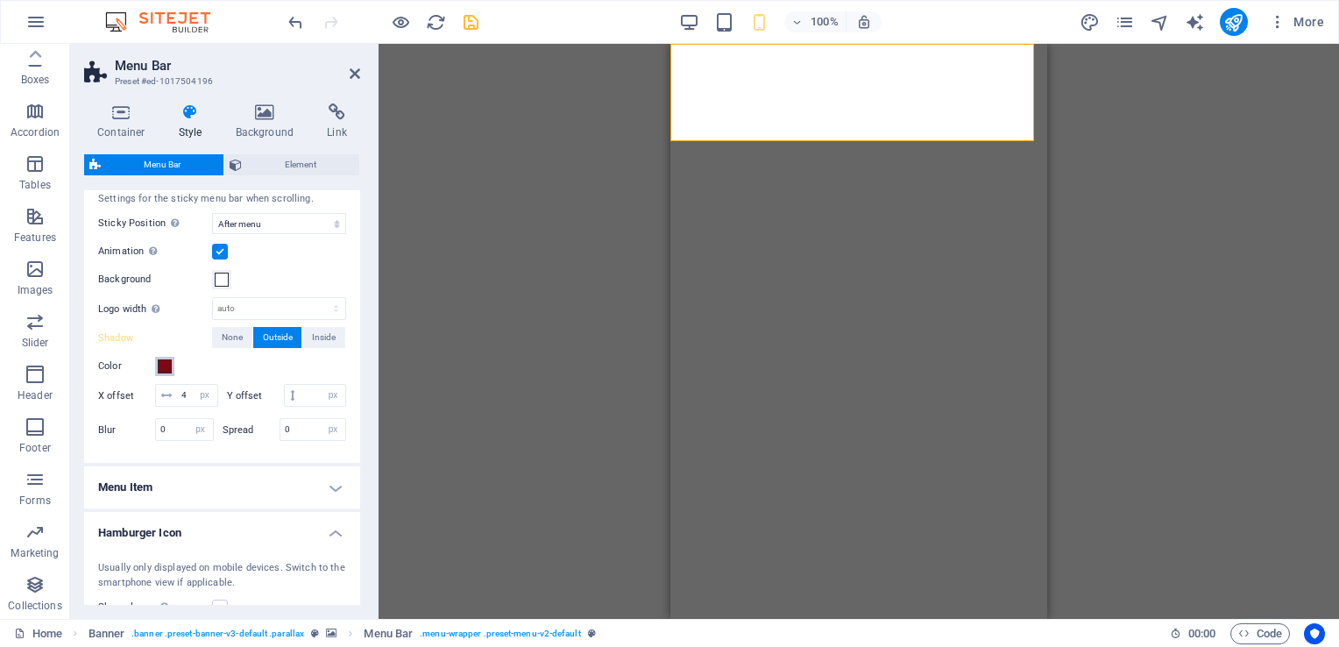
click at [166, 370] on span at bounding box center [165, 366] width 14 height 14
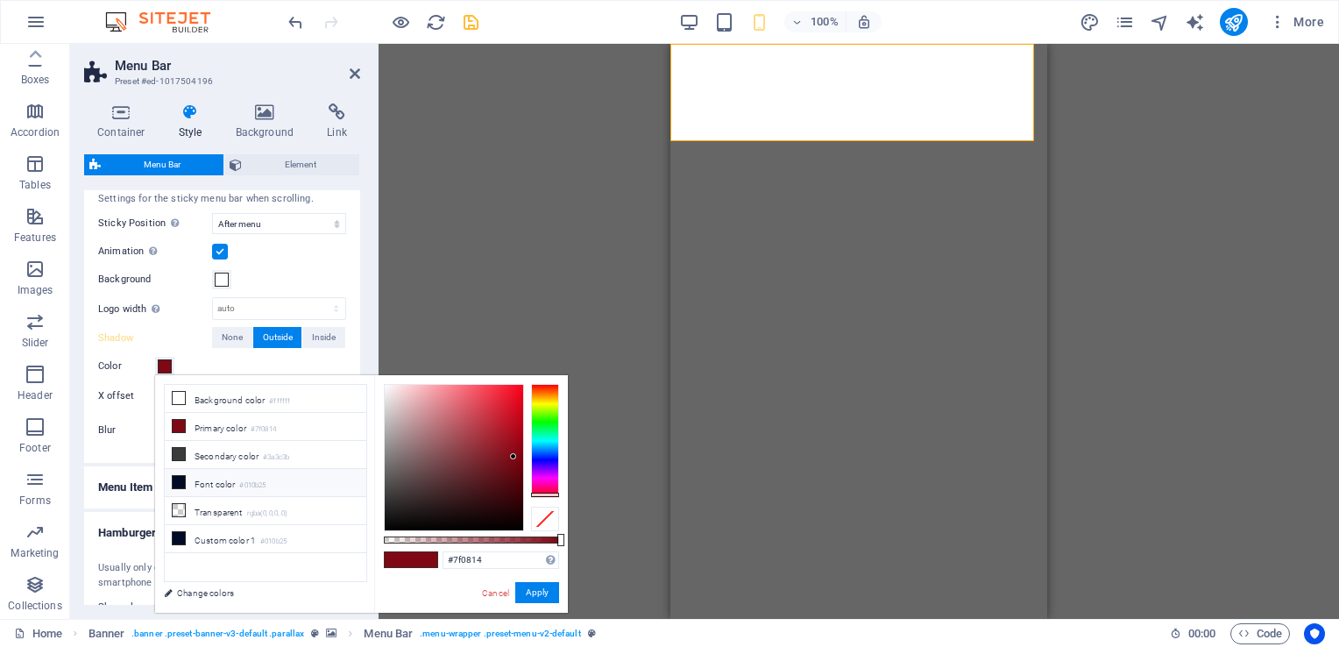
click at [180, 478] on icon at bounding box center [179, 482] width 12 height 12
type input "#010b25"
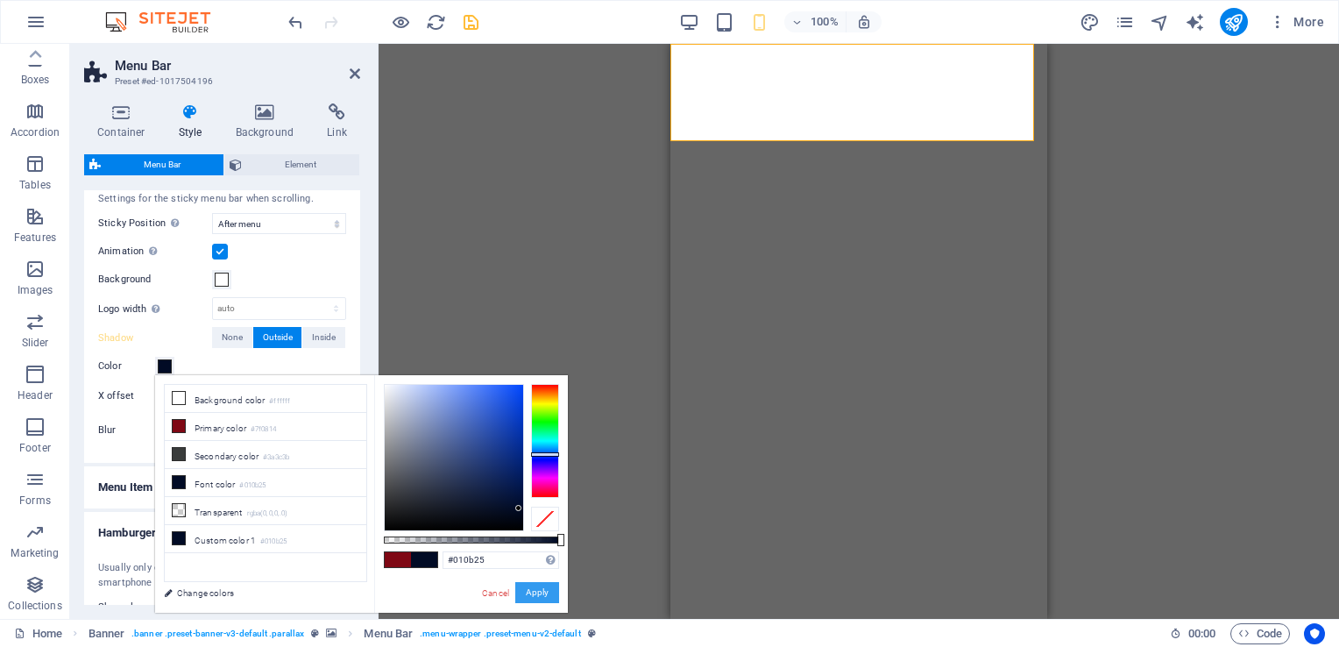
click at [531, 590] on button "Apply" at bounding box center [537, 592] width 44 height 21
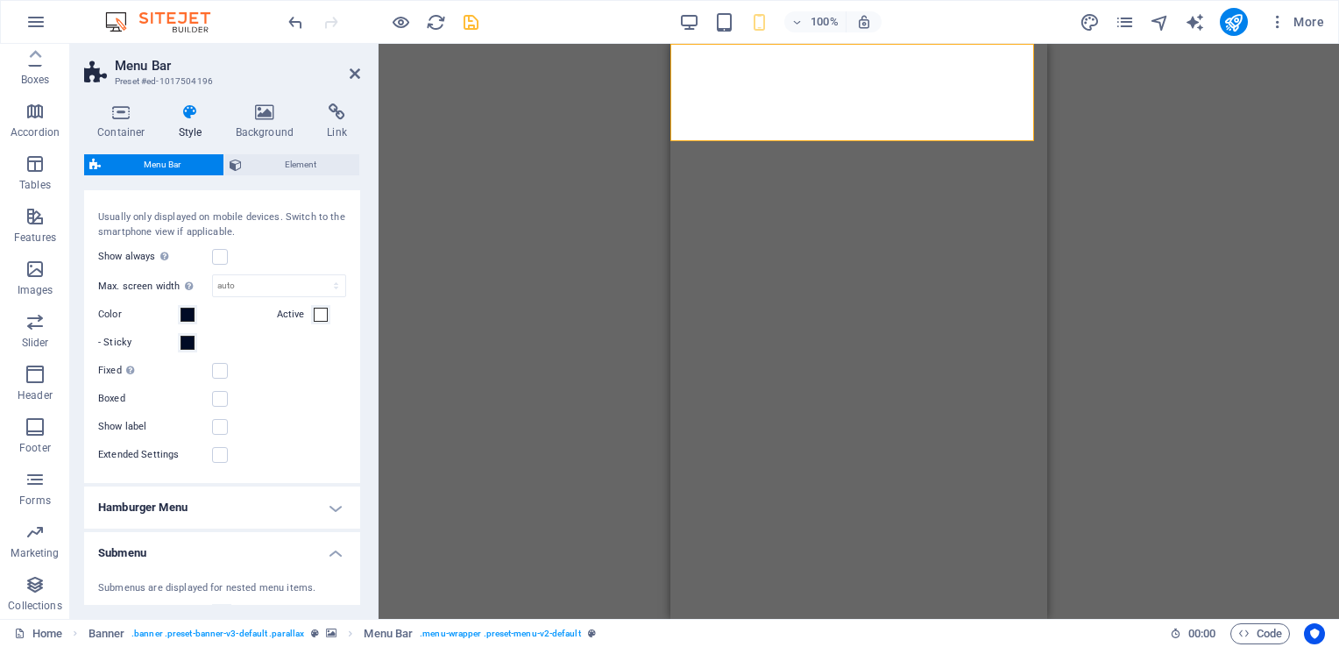
scroll to position [964, 0]
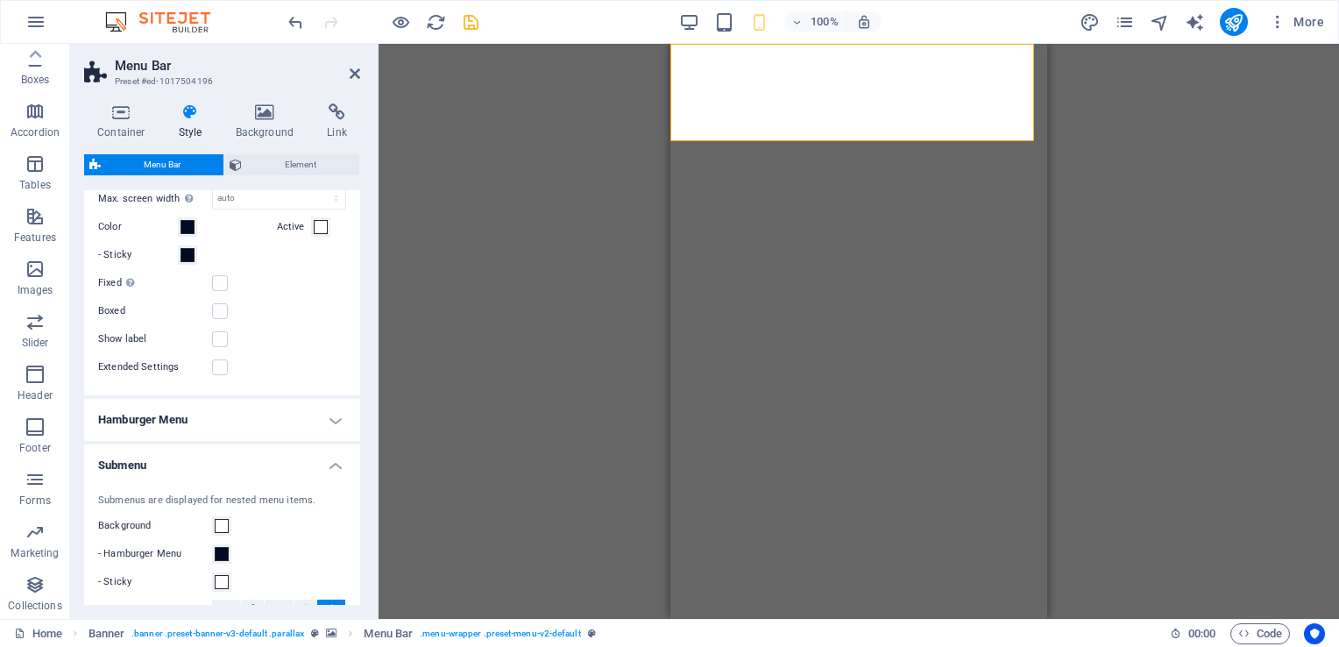
click at [176, 441] on h4 "Hamburger Menu" at bounding box center [222, 420] width 276 height 42
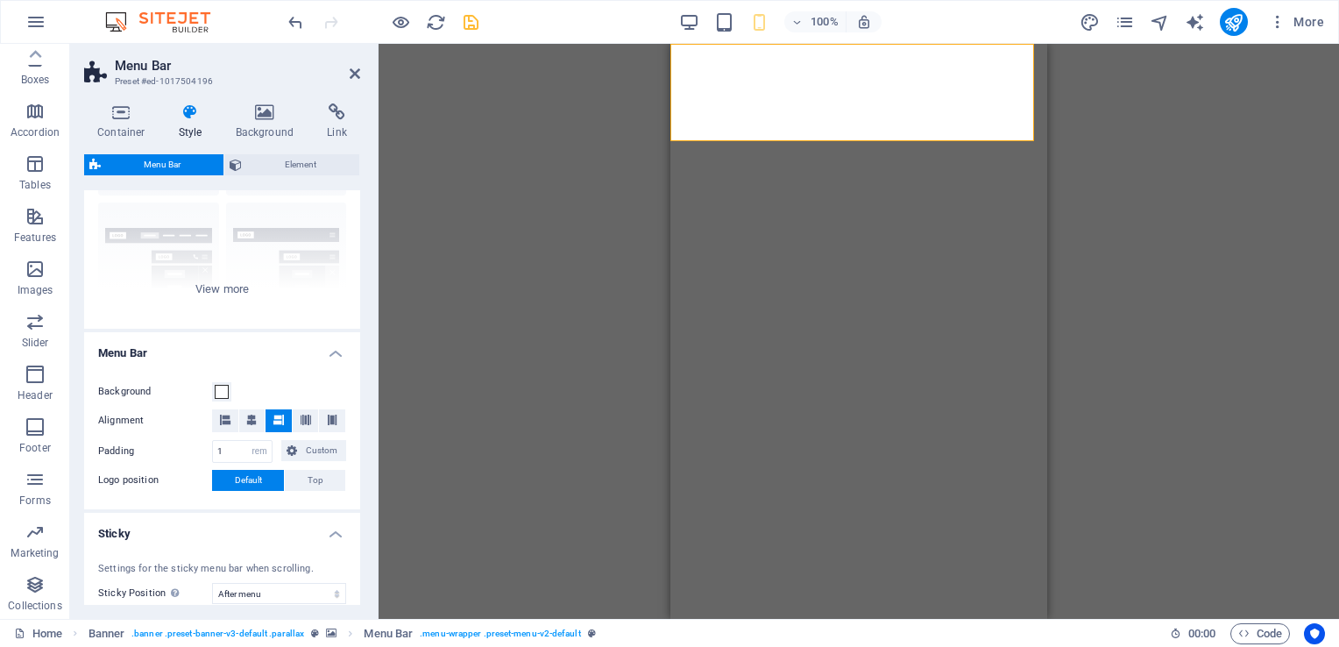
scroll to position [96, 0]
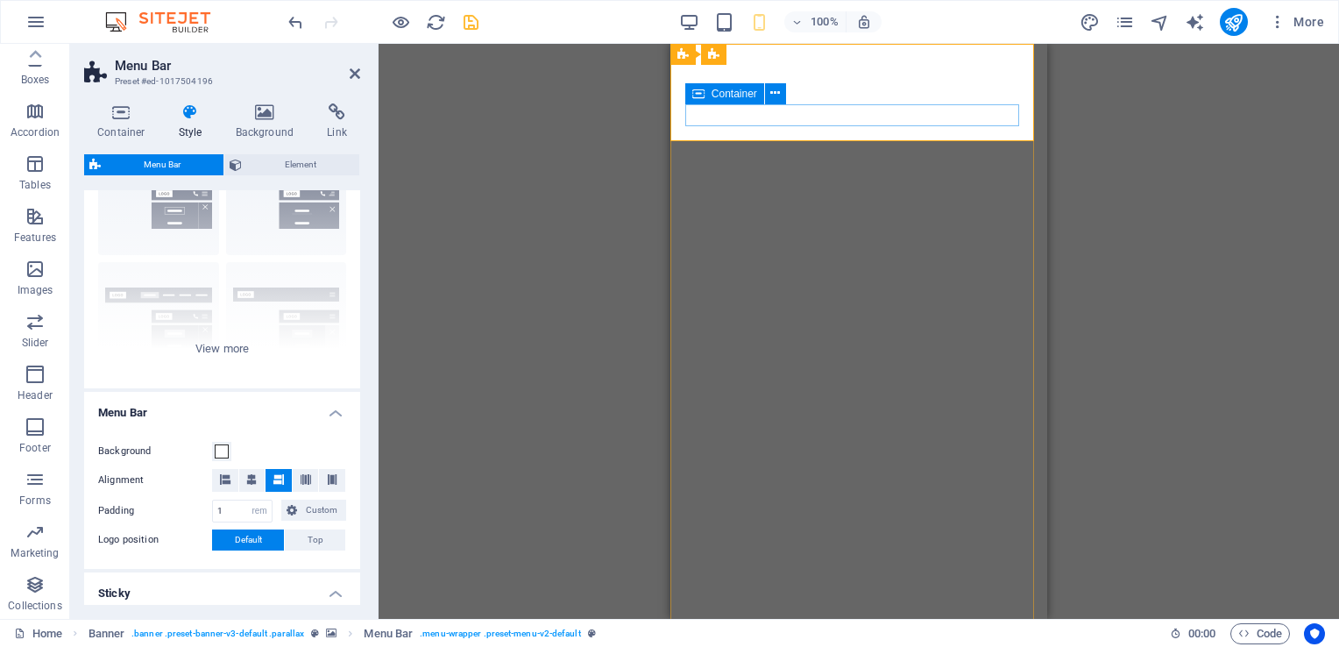
click at [267, 110] on icon at bounding box center [265, 112] width 85 height 18
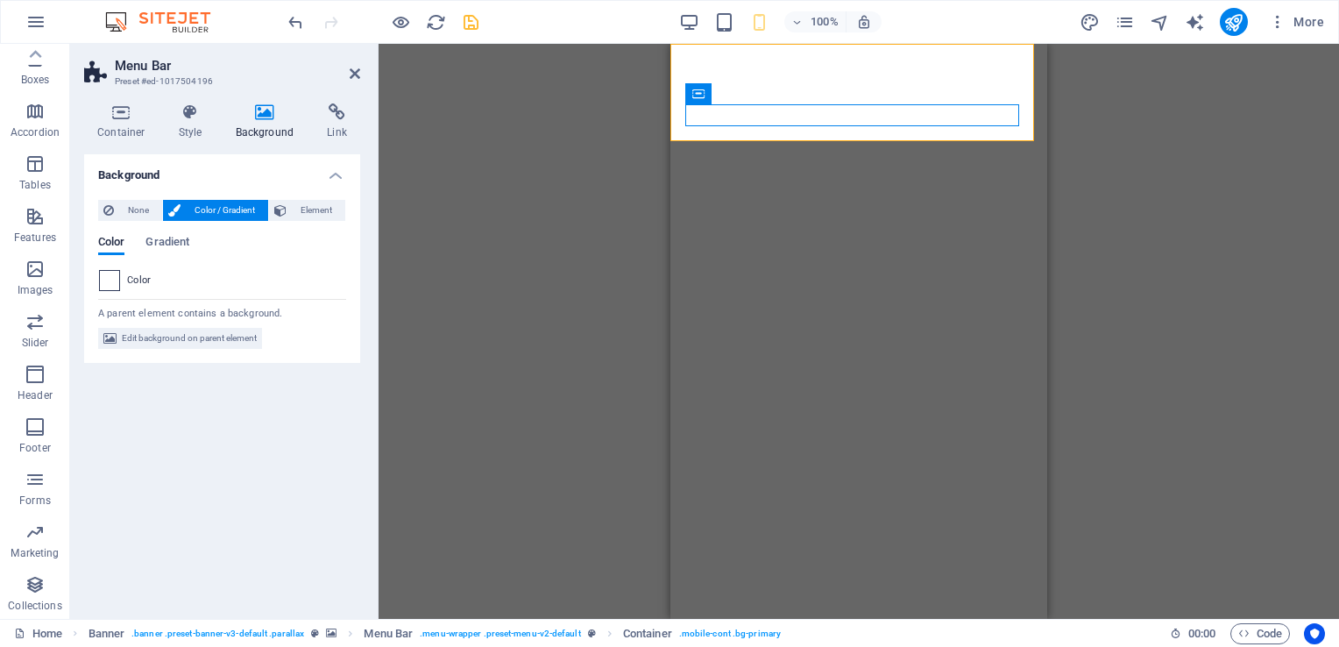
click at [112, 278] on span at bounding box center [109, 280] width 19 height 19
click at [168, 244] on span "Gradient" at bounding box center [167, 243] width 44 height 25
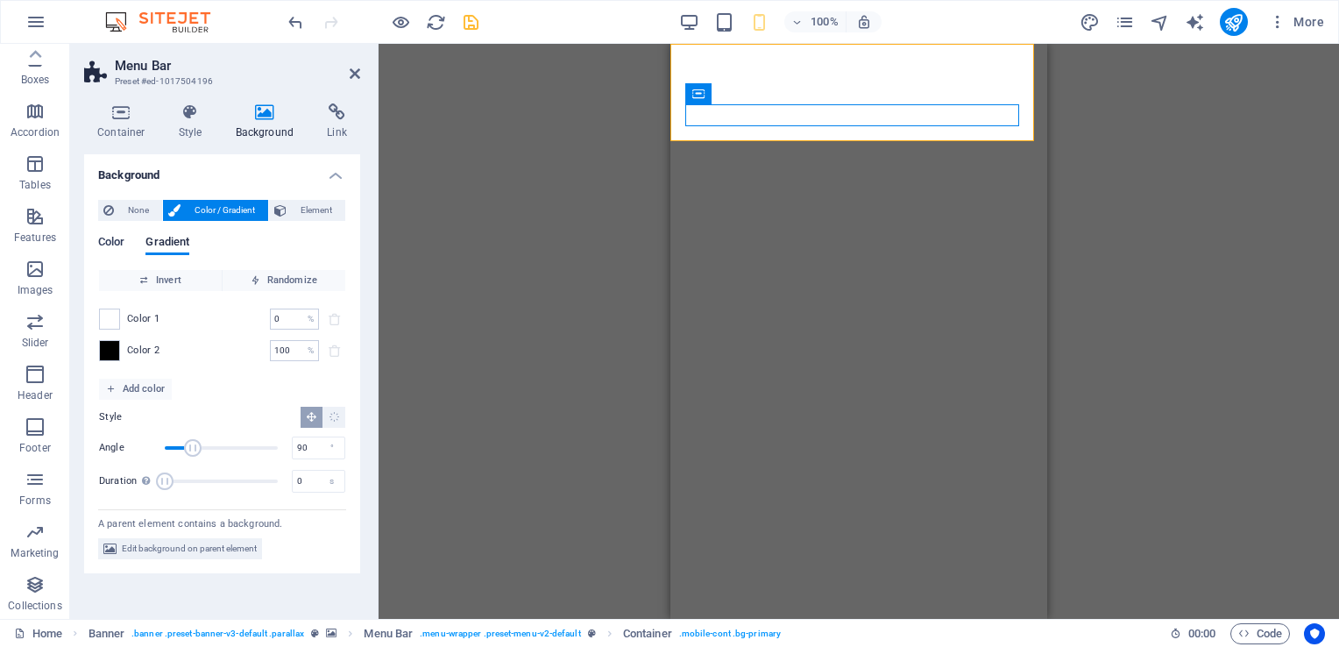
click at [115, 244] on span "Color" at bounding box center [111, 243] width 26 height 25
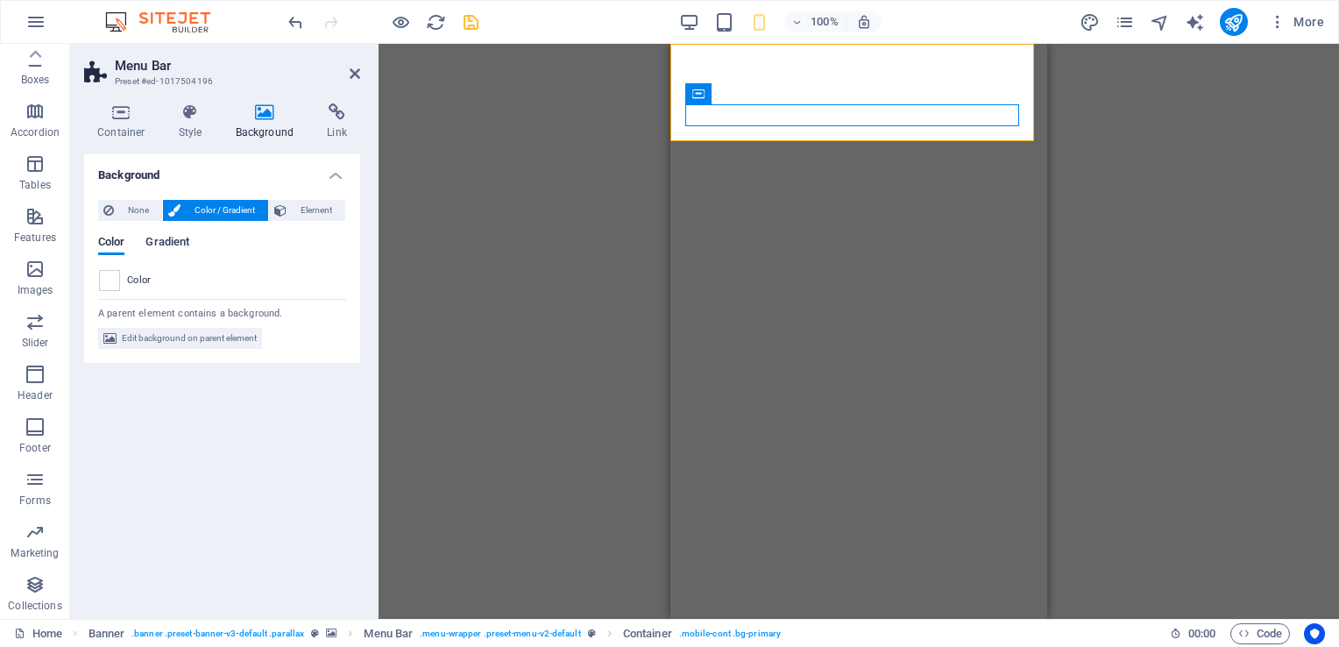
click at [178, 240] on span "Gradient" at bounding box center [167, 243] width 44 height 25
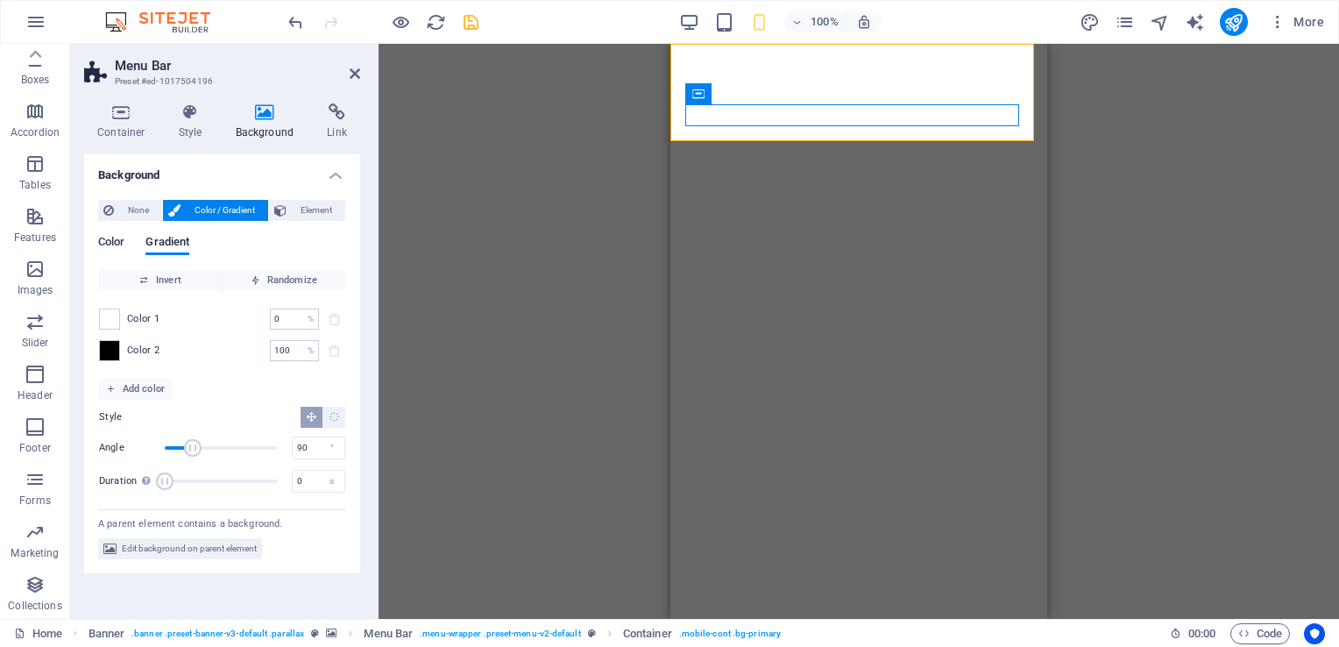
click at [122, 237] on span "Color" at bounding box center [111, 243] width 26 height 25
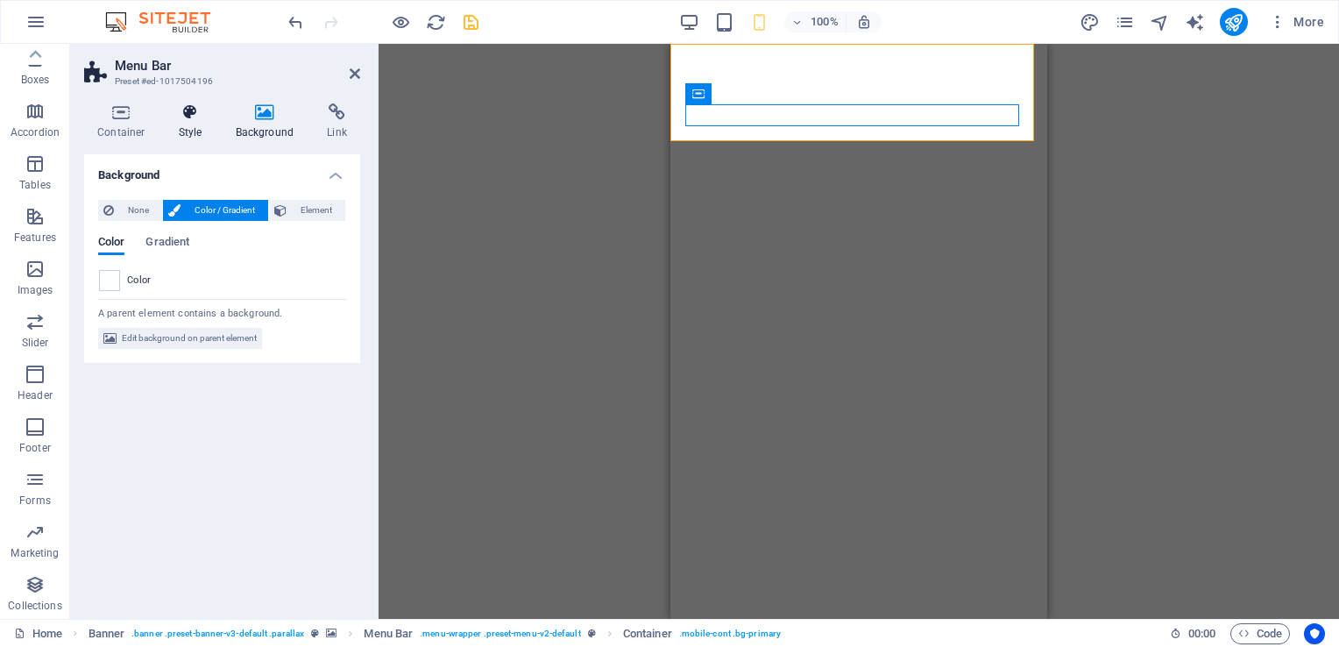
click at [186, 126] on h4 "Style" at bounding box center [194, 121] width 57 height 37
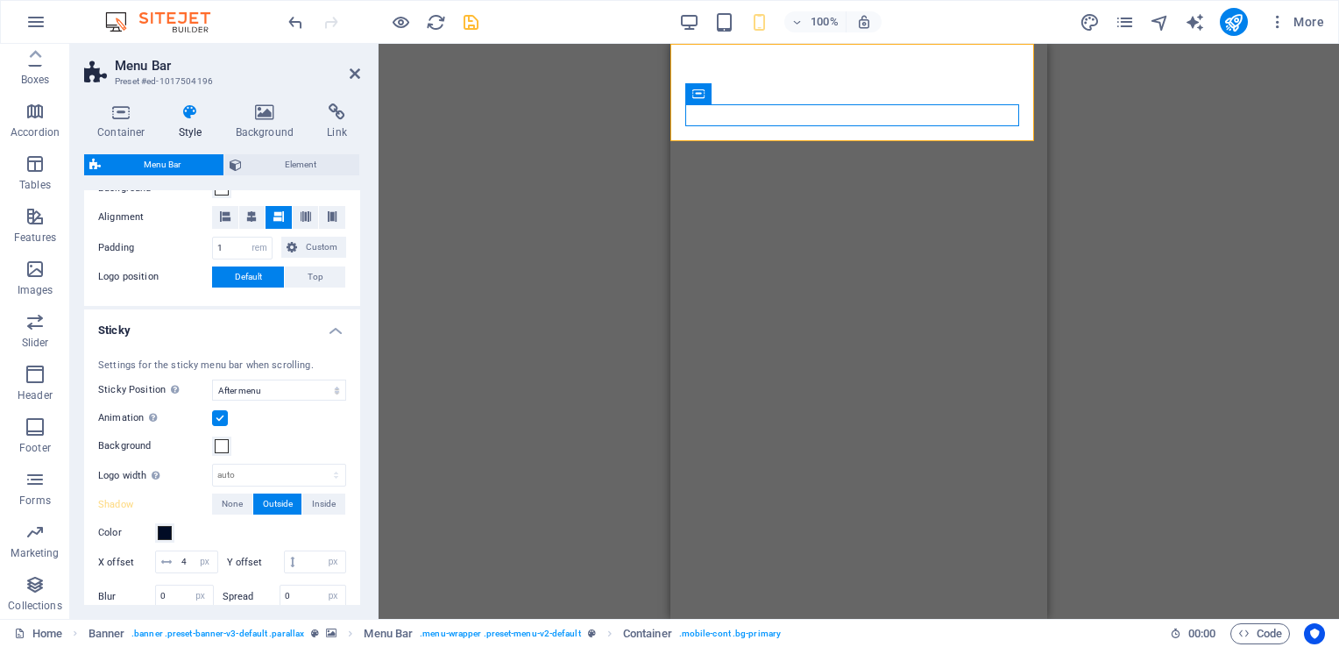
scroll to position [0, 0]
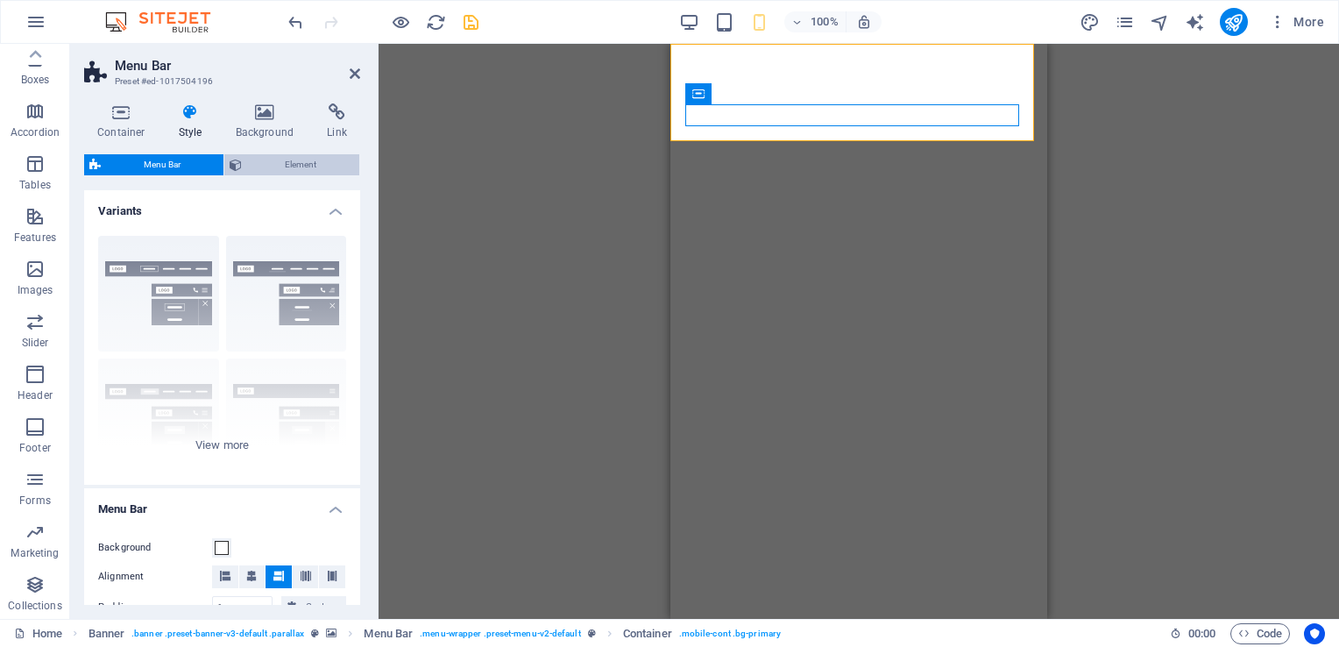
click at [292, 168] on span "Element" at bounding box center [300, 164] width 107 height 21
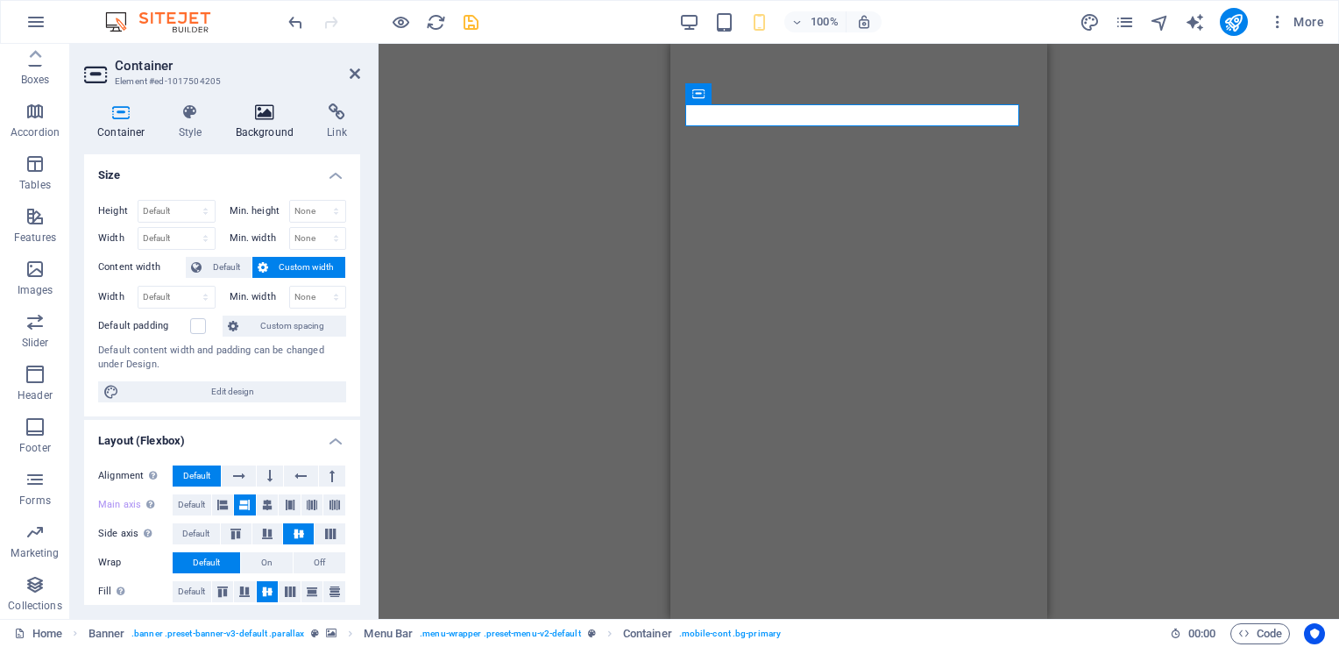
click at [266, 117] on icon at bounding box center [265, 112] width 85 height 18
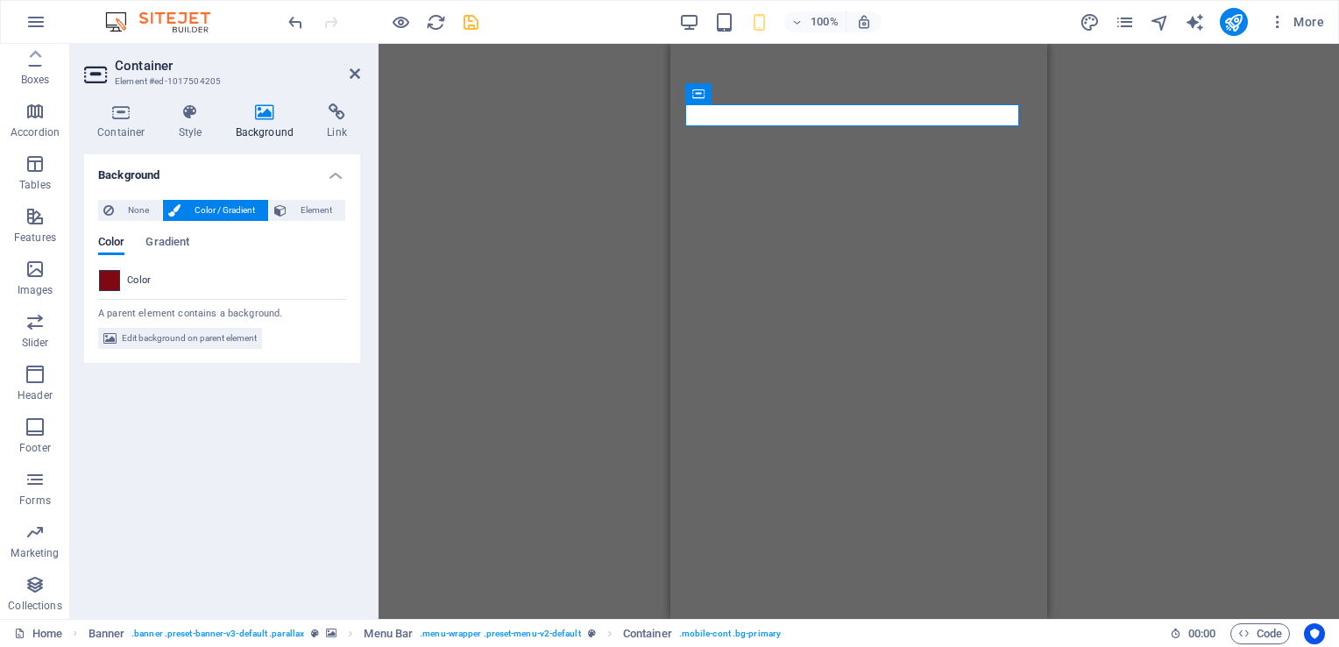
click at [116, 280] on span at bounding box center [109, 280] width 19 height 19
click at [112, 279] on span at bounding box center [109, 280] width 19 height 19
click at [143, 277] on span "Color" at bounding box center [139, 280] width 25 height 14
click at [105, 275] on span at bounding box center [109, 280] width 19 height 19
click at [171, 243] on span "Gradient" at bounding box center [167, 243] width 44 height 25
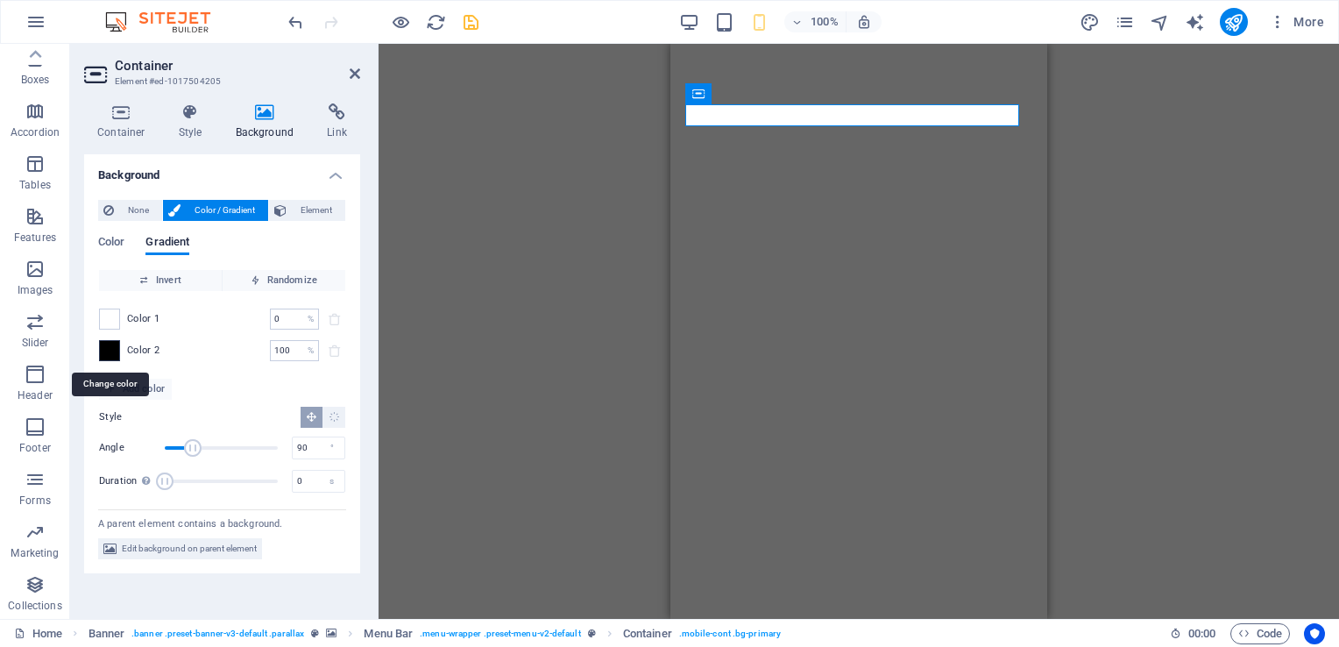
click at [113, 349] on span at bounding box center [109, 350] width 19 height 19
click at [105, 350] on span at bounding box center [109, 350] width 19 height 19
click at [111, 350] on span at bounding box center [109, 350] width 19 height 19
click at [120, 241] on span "Color" at bounding box center [111, 243] width 26 height 25
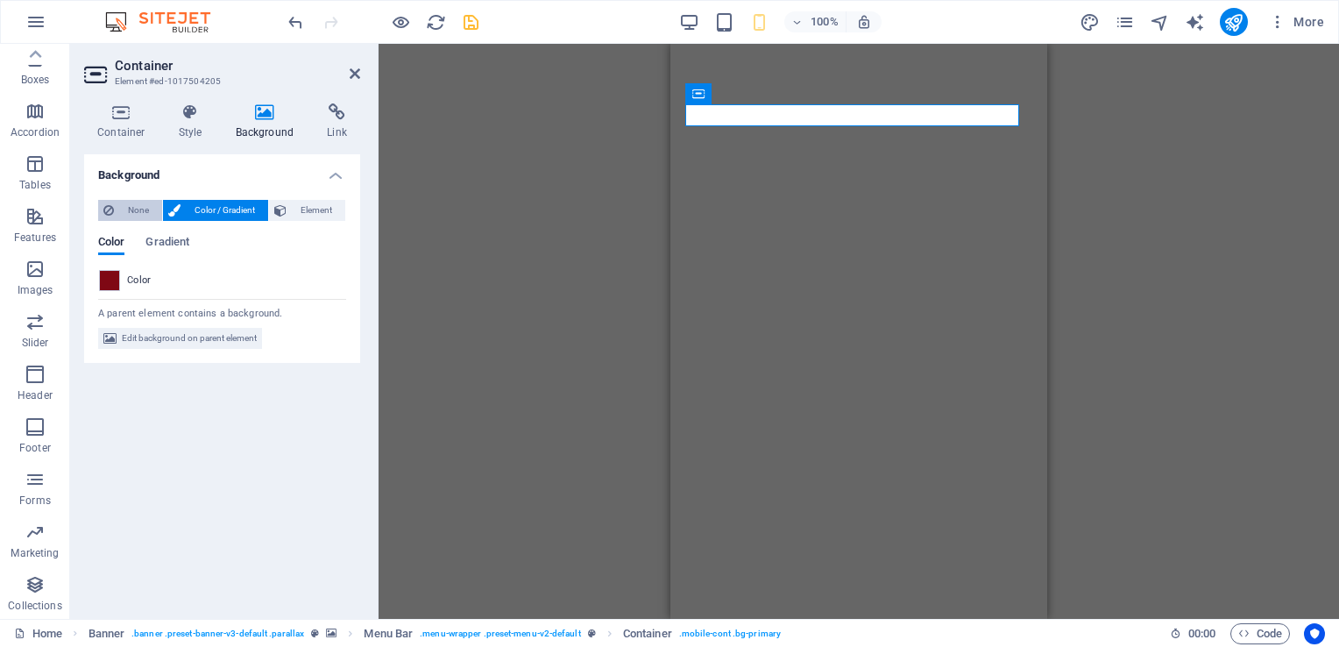
click at [129, 209] on span "None" at bounding box center [138, 210] width 38 height 21
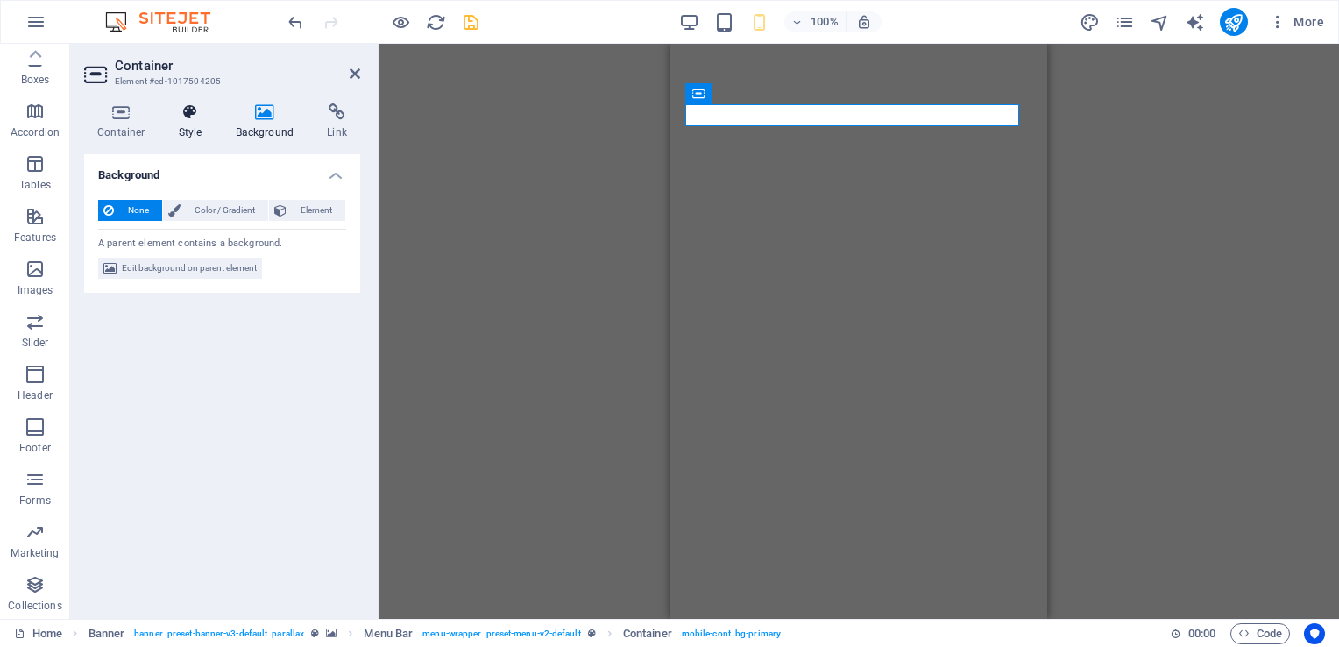
click at [193, 112] on icon at bounding box center [191, 112] width 50 height 18
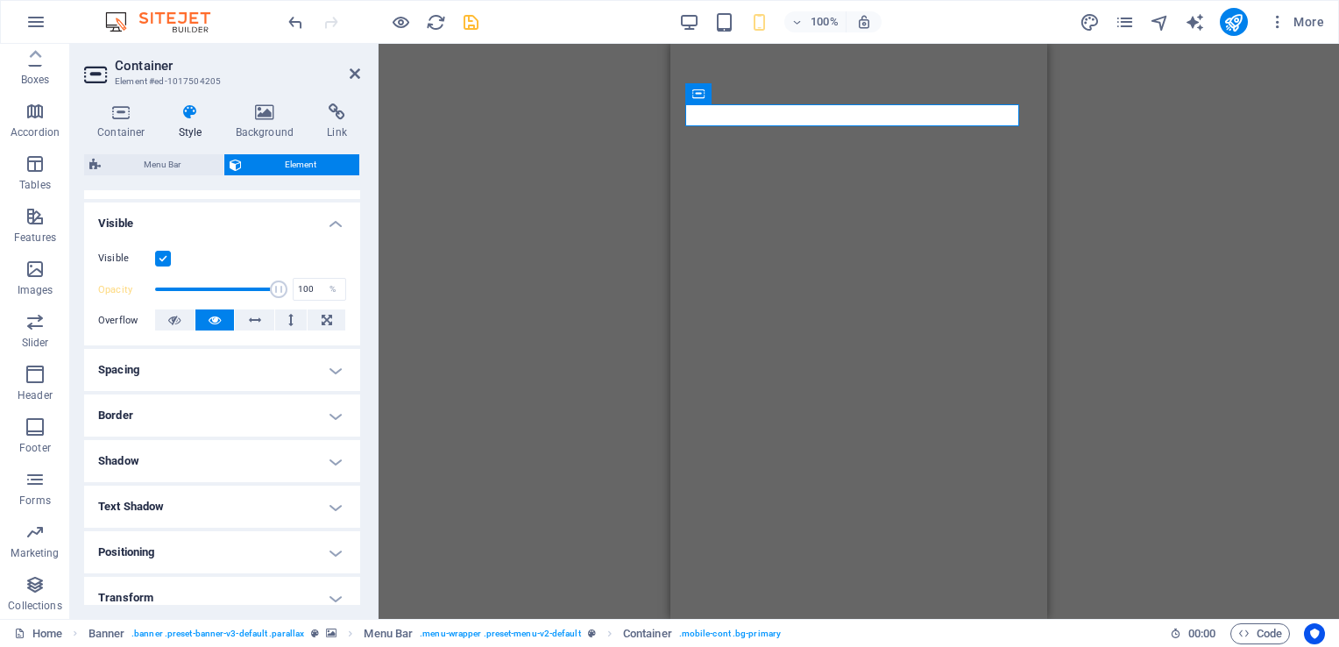
scroll to position [263, 0]
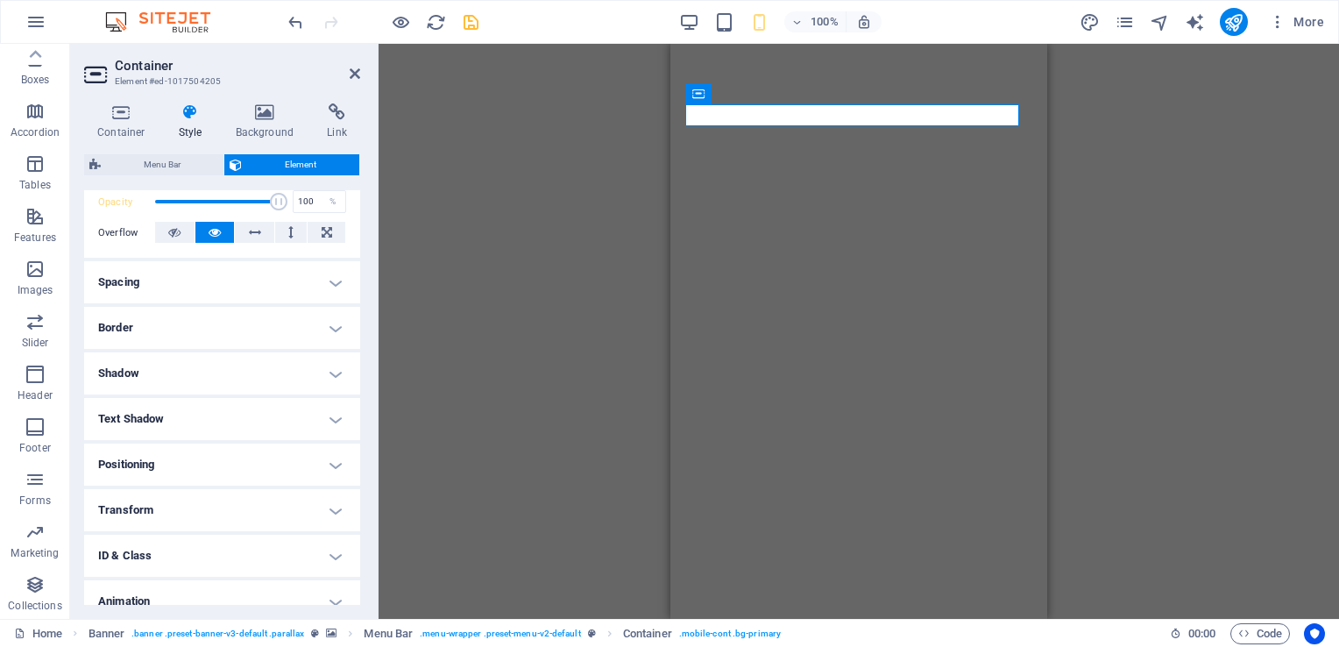
click at [235, 324] on h4 "Border" at bounding box center [222, 328] width 276 height 42
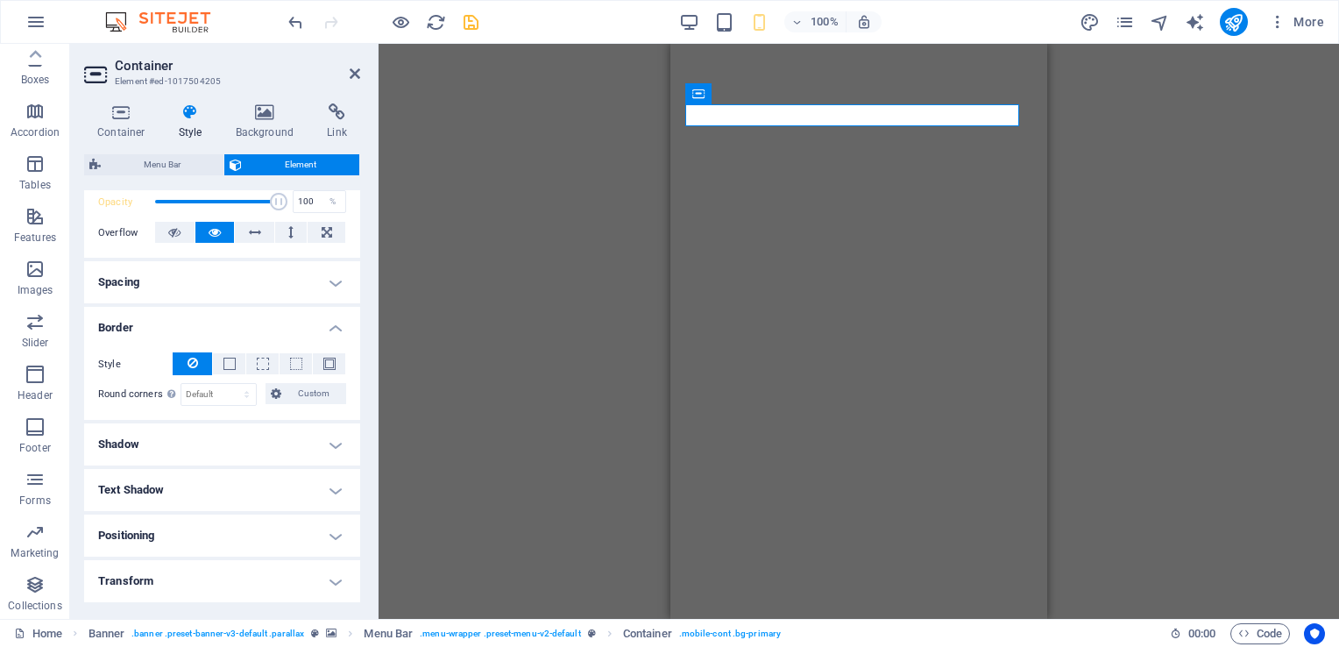
click at [198, 357] on button at bounding box center [192, 363] width 39 height 23
click at [203, 440] on h4 "Shadow" at bounding box center [222, 444] width 276 height 42
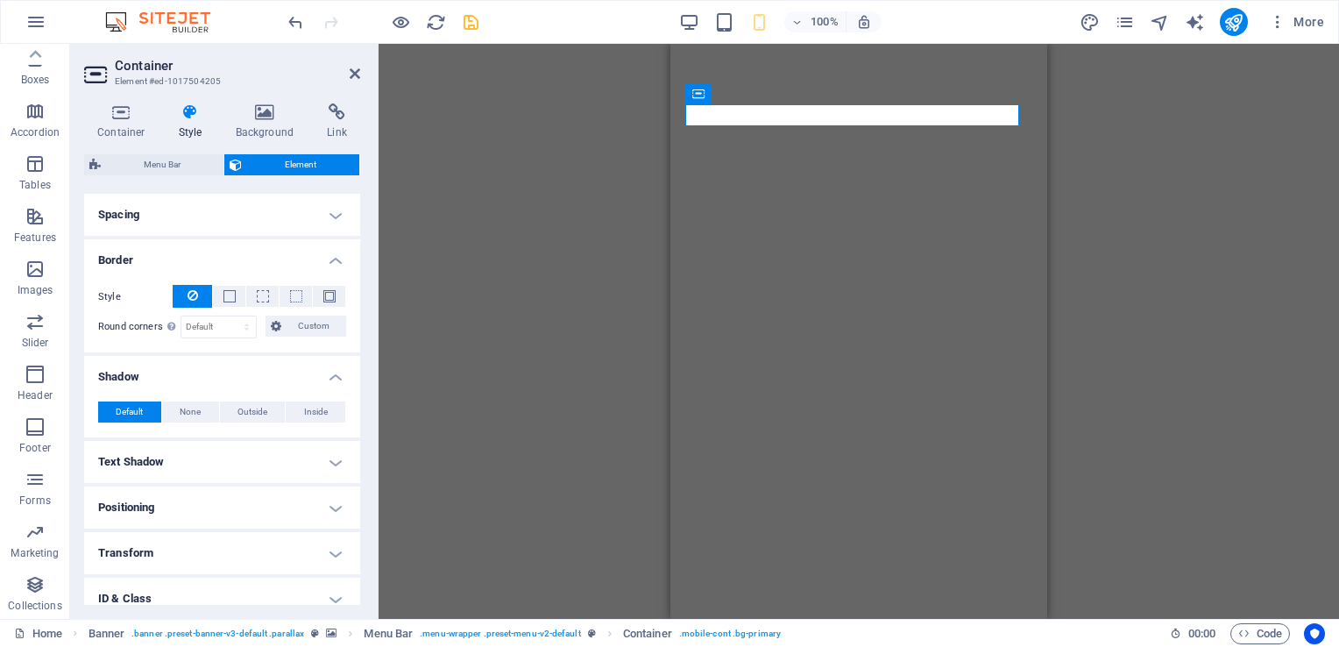
scroll to position [435, 0]
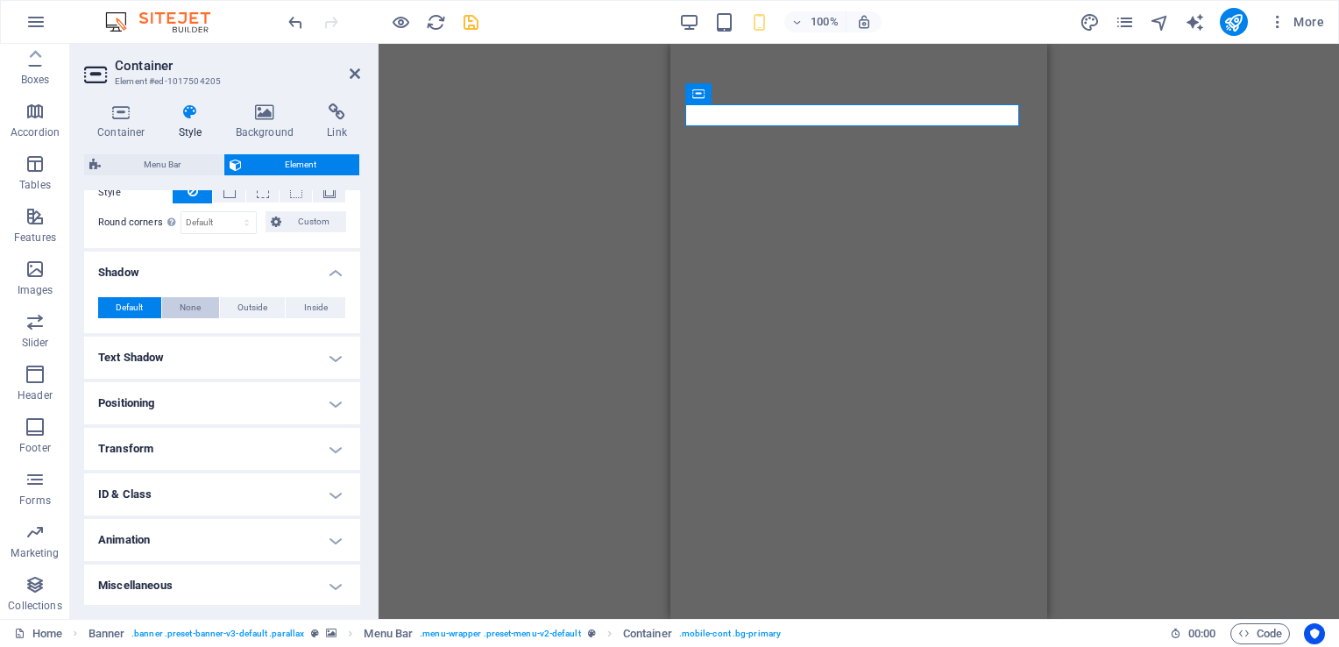
click at [193, 302] on span "None" at bounding box center [190, 307] width 21 height 21
click at [198, 355] on h4 "Text Shadow" at bounding box center [222, 357] width 276 height 42
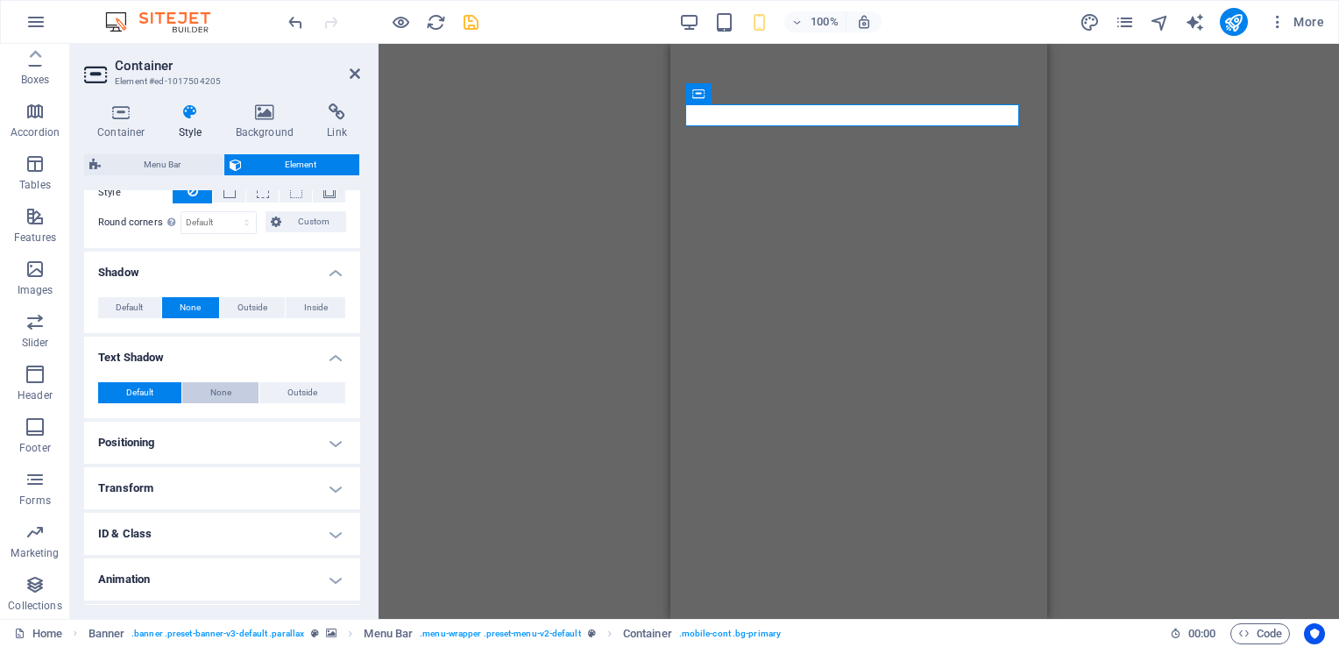
click at [221, 388] on span "None" at bounding box center [220, 392] width 21 height 21
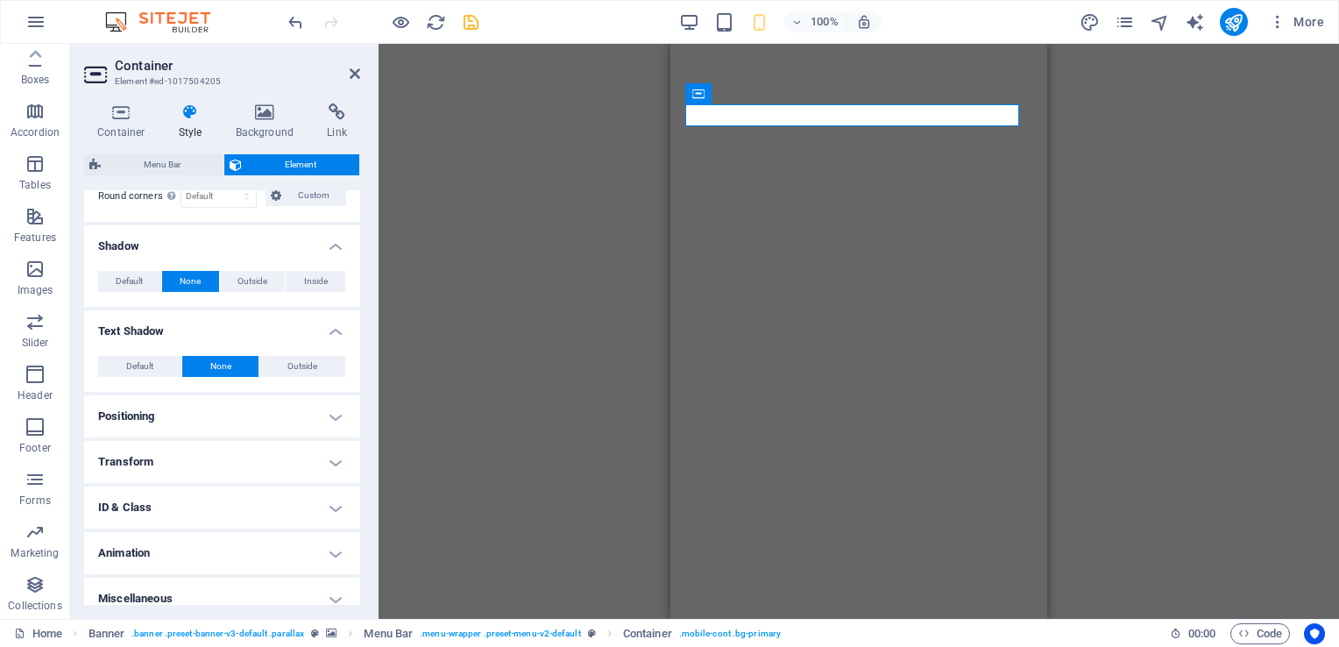
scroll to position [474, 0]
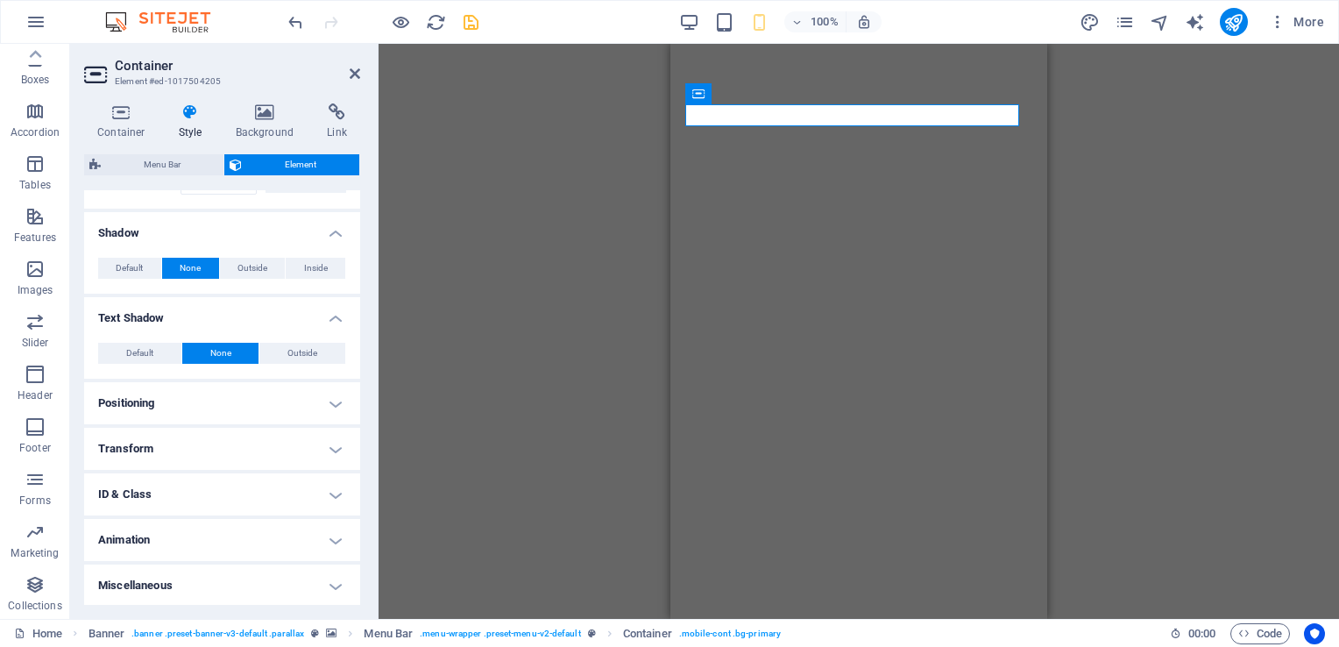
click at [204, 399] on h4 "Positioning" at bounding box center [222, 403] width 276 height 42
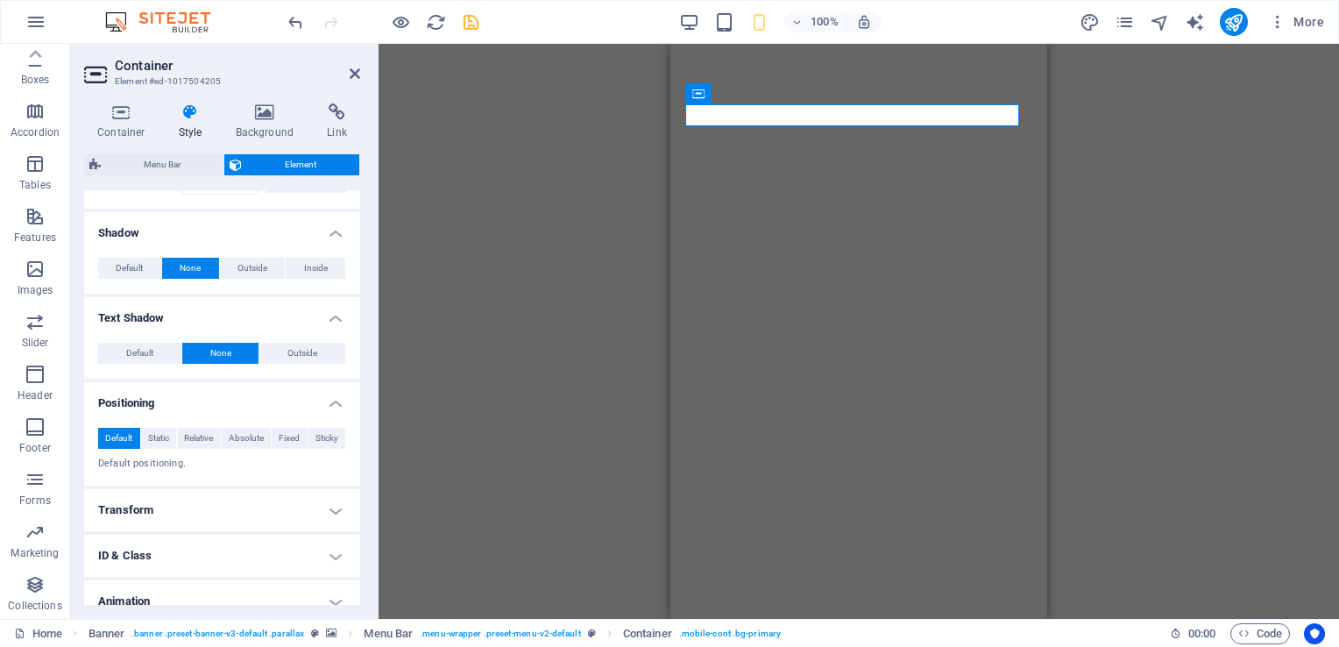
scroll to position [535, 0]
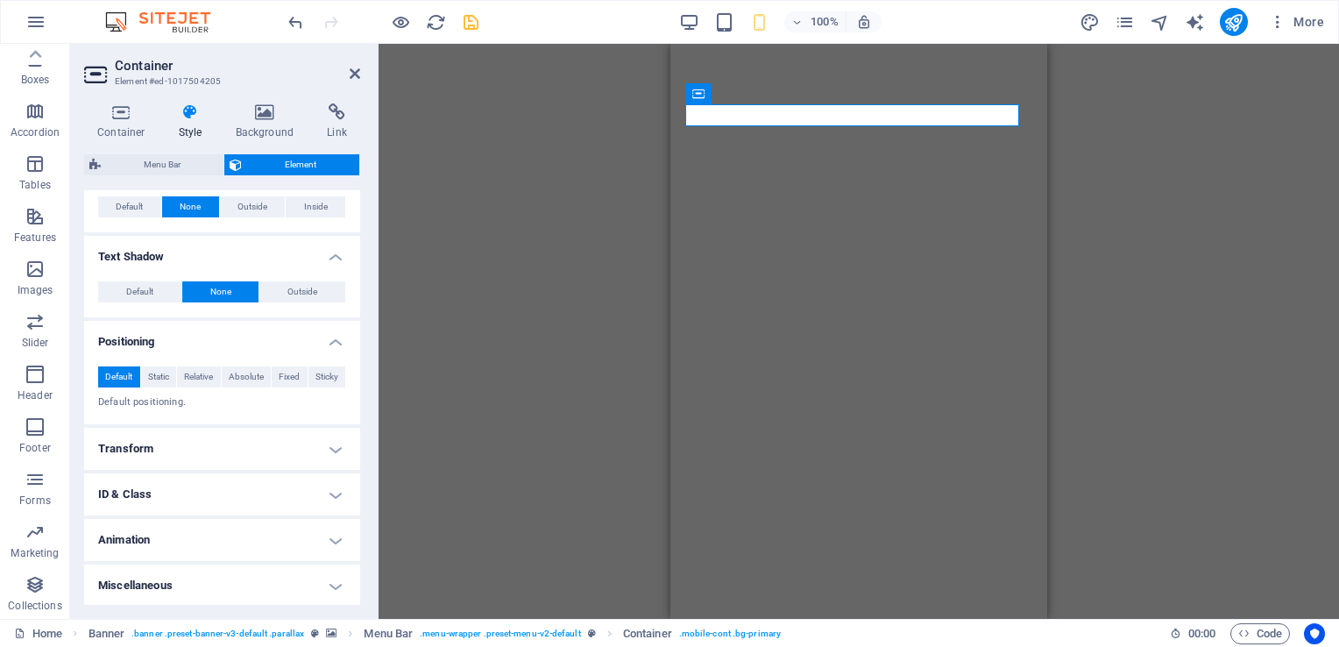
click at [196, 443] on h4 "Transform" at bounding box center [222, 449] width 276 height 42
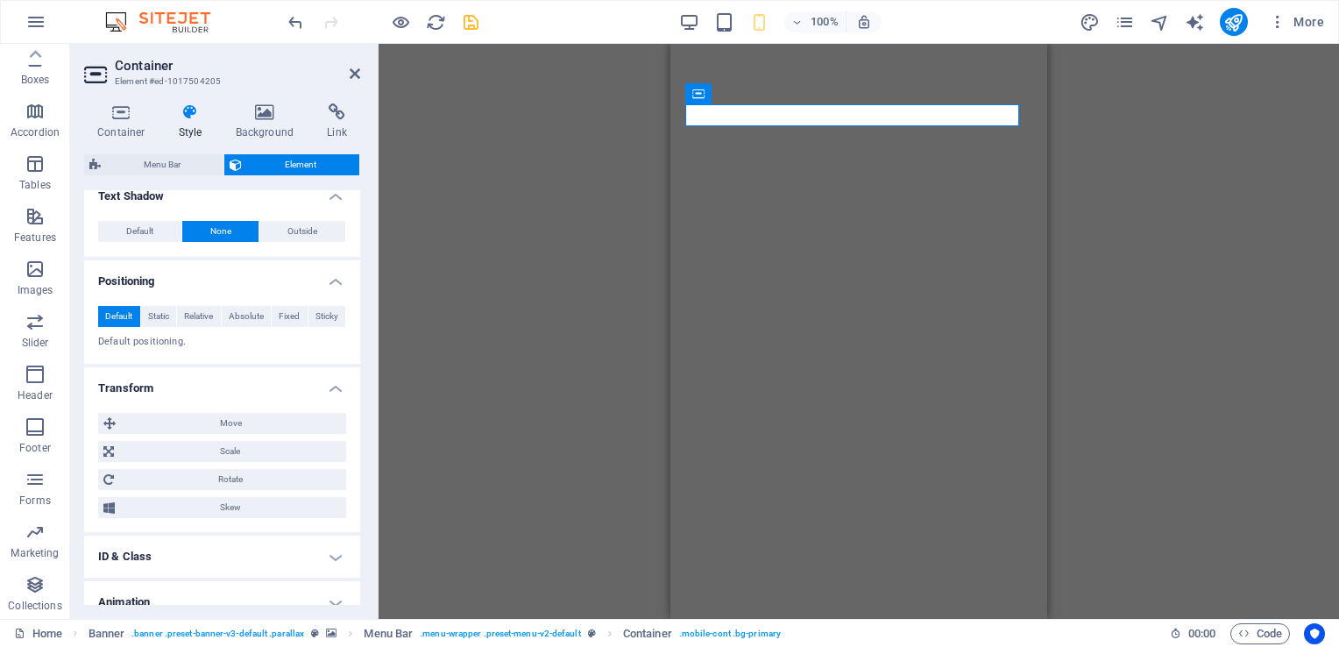
scroll to position [658, 0]
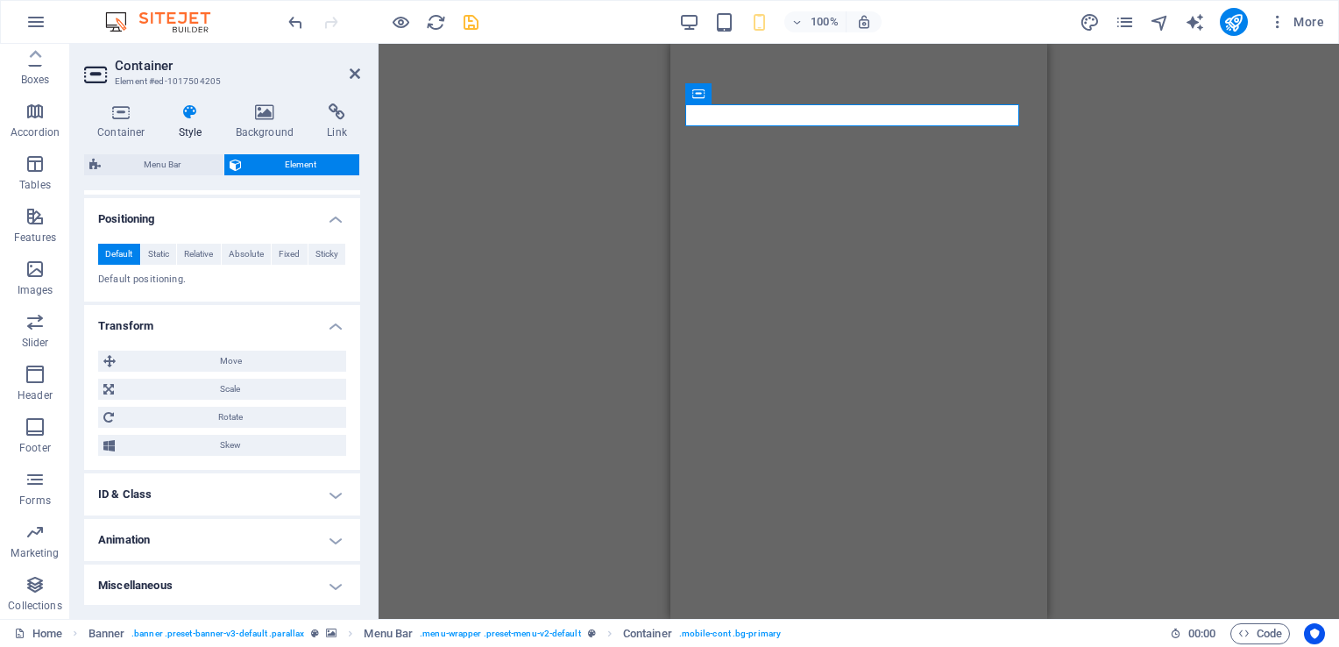
click at [198, 541] on h4 "Animation" at bounding box center [222, 540] width 276 height 42
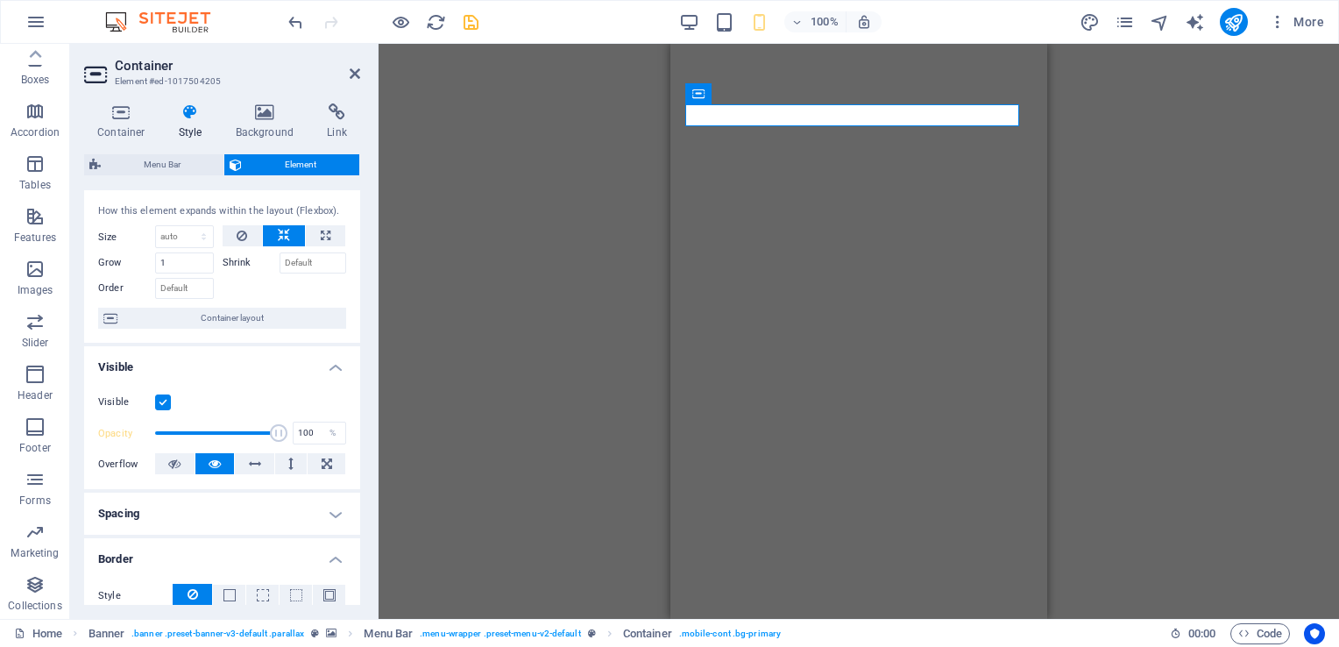
scroll to position [0, 0]
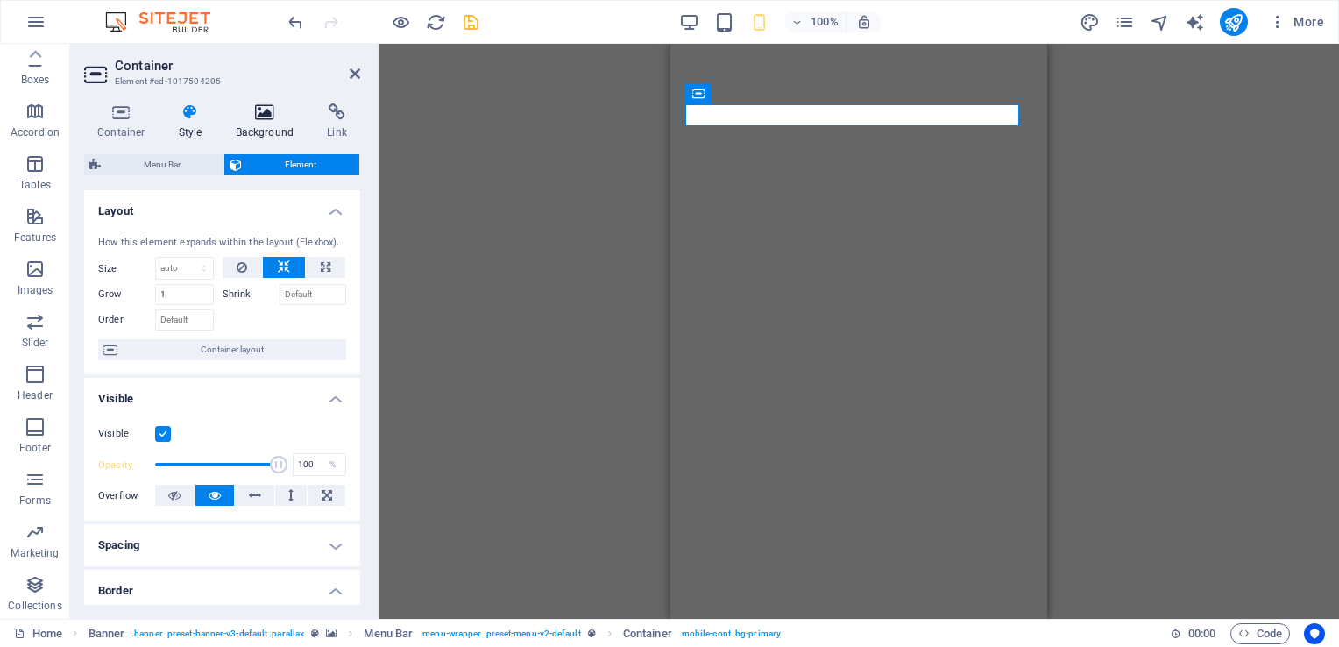
click at [255, 117] on icon at bounding box center [265, 112] width 85 height 18
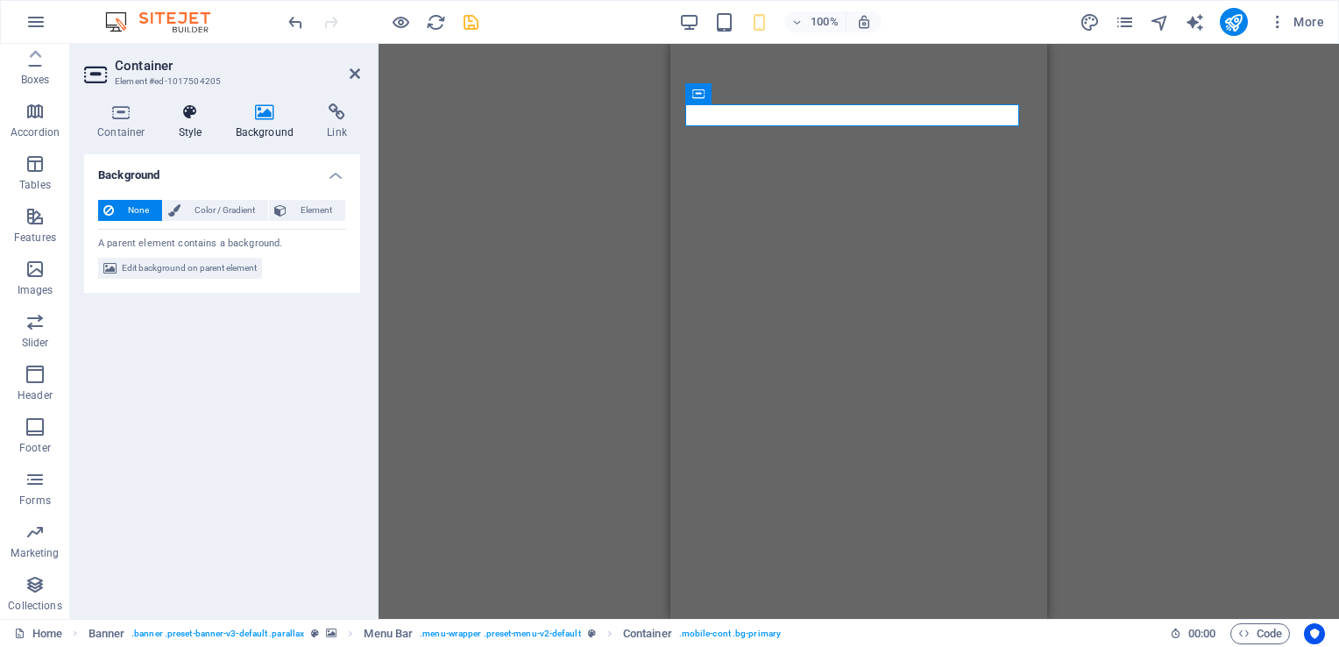
click at [193, 115] on icon at bounding box center [191, 112] width 50 height 18
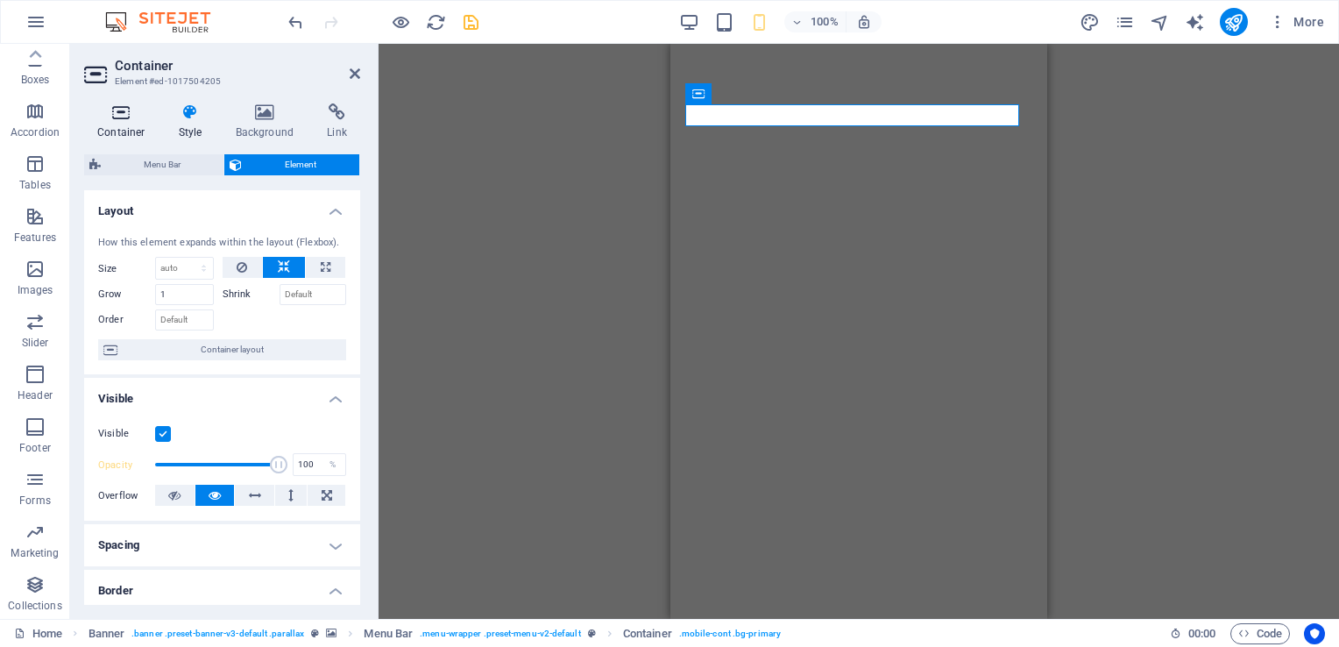
click at [119, 117] on icon at bounding box center [121, 112] width 74 height 18
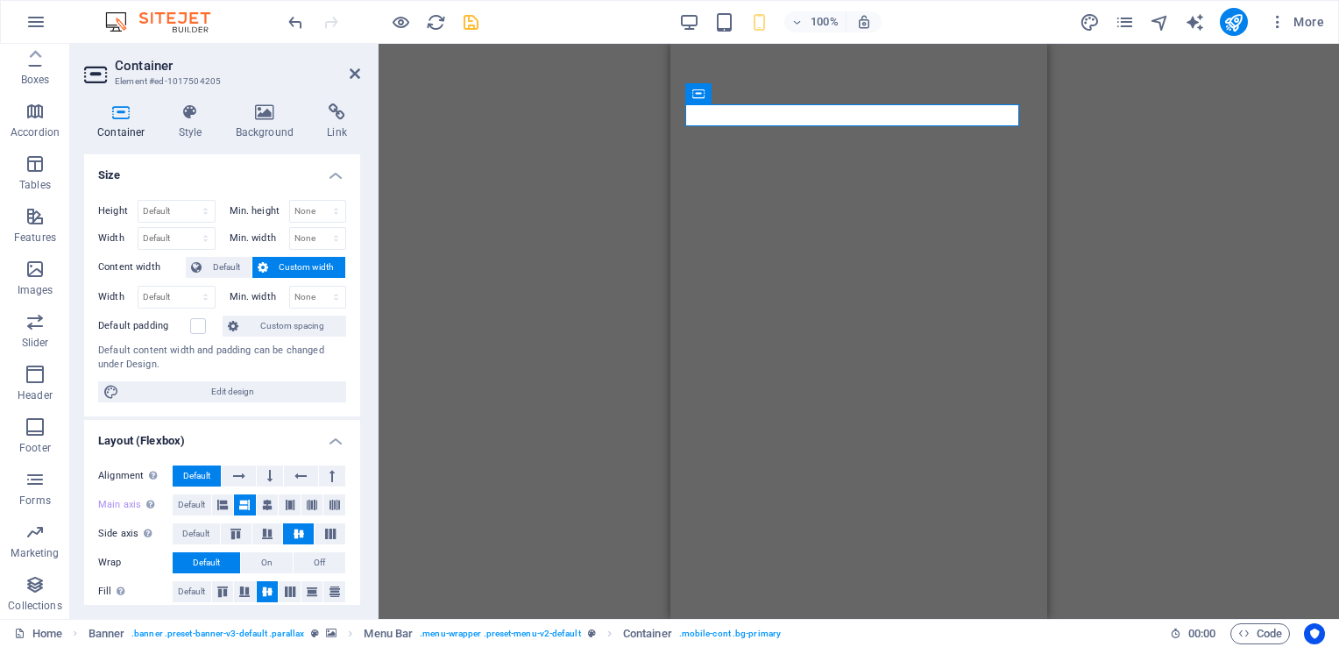
click at [360, 76] on aside "Container Element #ed-1017504205 Container Style Background Link Size Height De…" at bounding box center [224, 331] width 308 height 575
click at [354, 72] on icon at bounding box center [355, 74] width 11 height 14
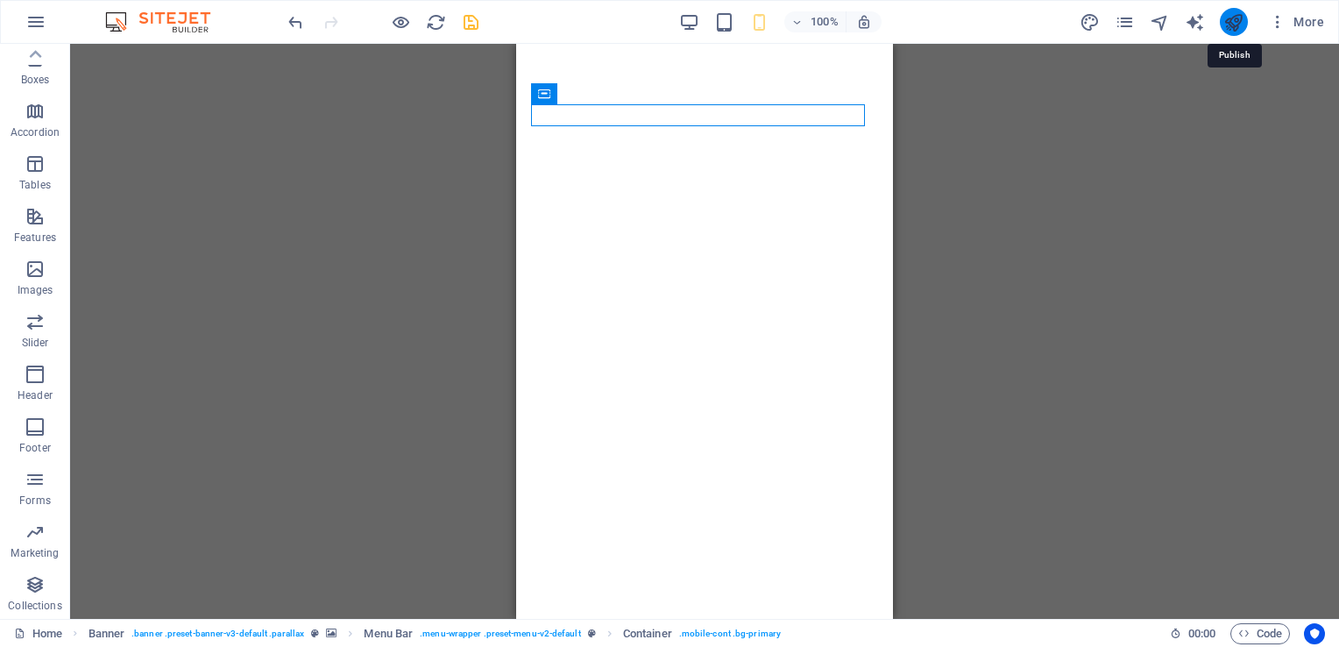
click at [1239, 19] on icon "publish" at bounding box center [1233, 22] width 20 height 20
click at [1233, 17] on icon "publish" at bounding box center [1233, 22] width 20 height 20
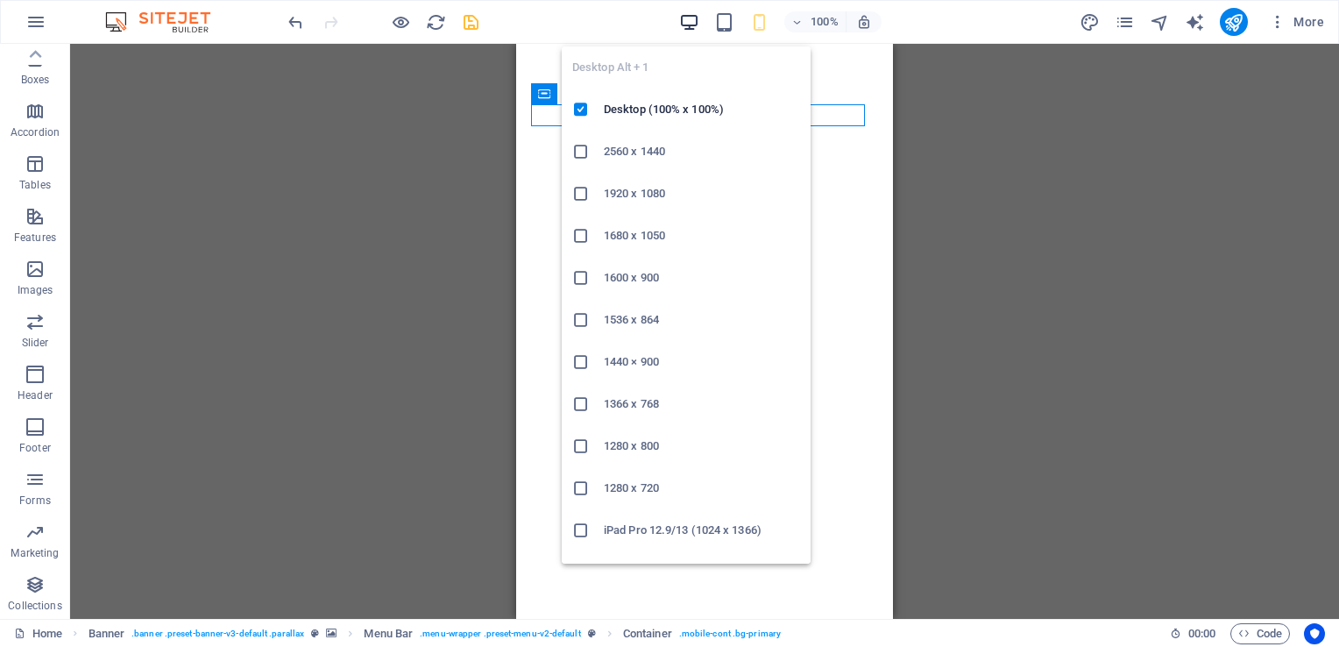
click at [690, 21] on icon "button" at bounding box center [689, 22] width 20 height 20
click at [689, 23] on icon "button" at bounding box center [689, 22] width 20 height 20
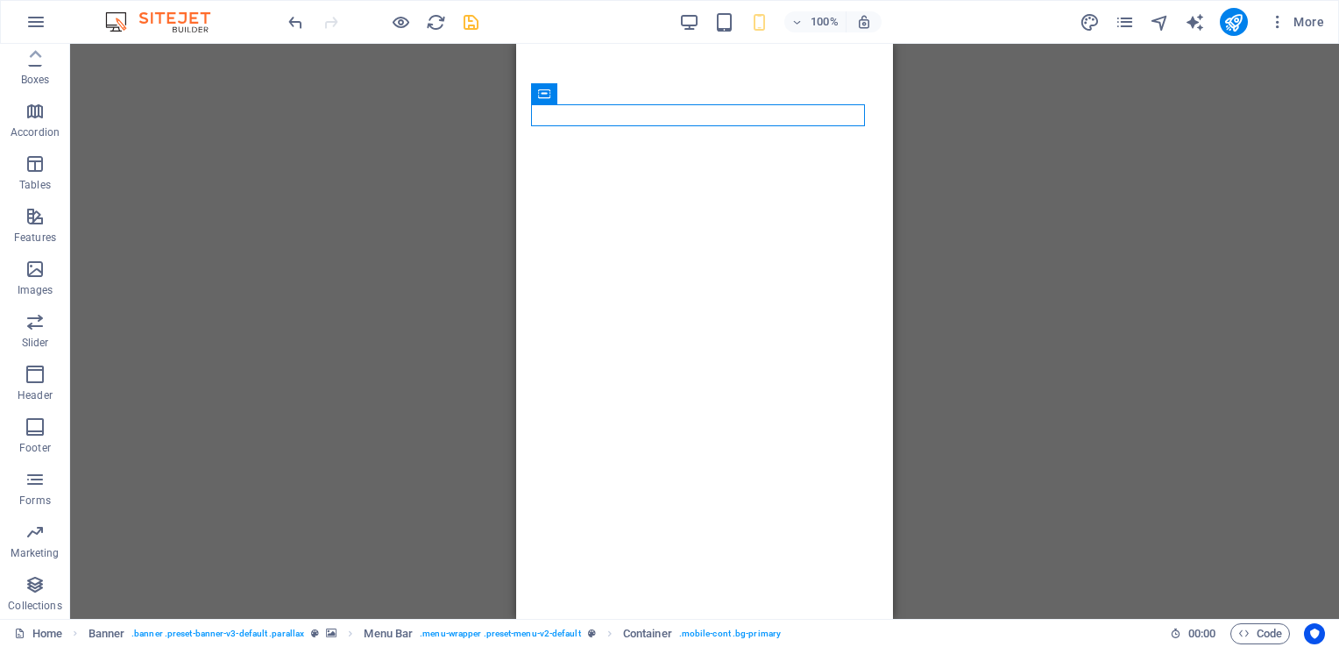
click at [473, 19] on icon "save" at bounding box center [471, 22] width 20 height 20
click at [468, 15] on icon "save" at bounding box center [471, 22] width 20 height 20
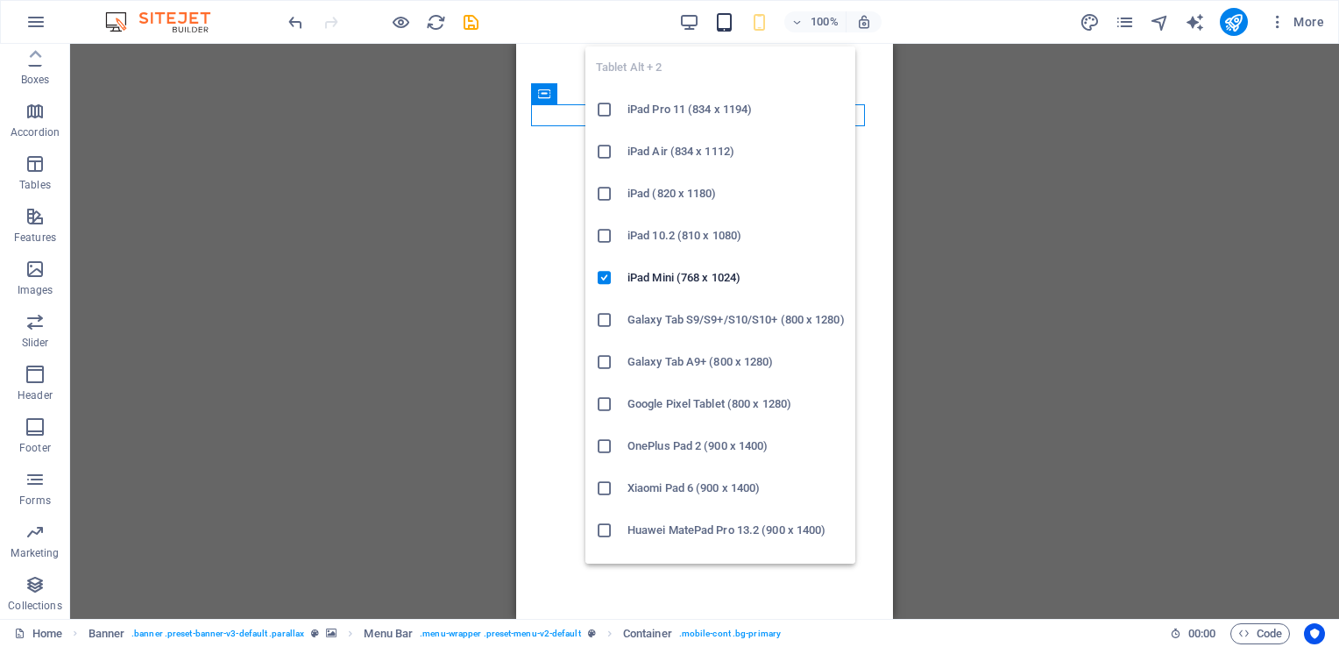
click at [724, 21] on icon "button" at bounding box center [724, 22] width 20 height 20
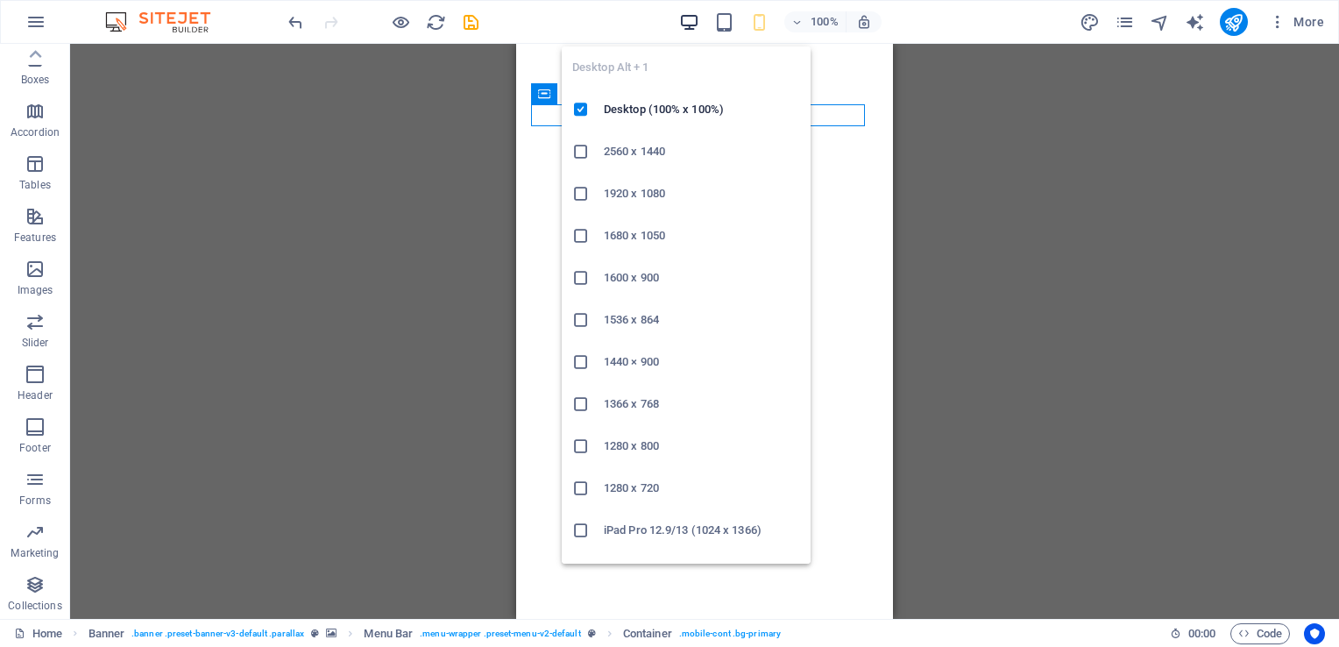
click at [693, 22] on icon "button" at bounding box center [689, 22] width 20 height 20
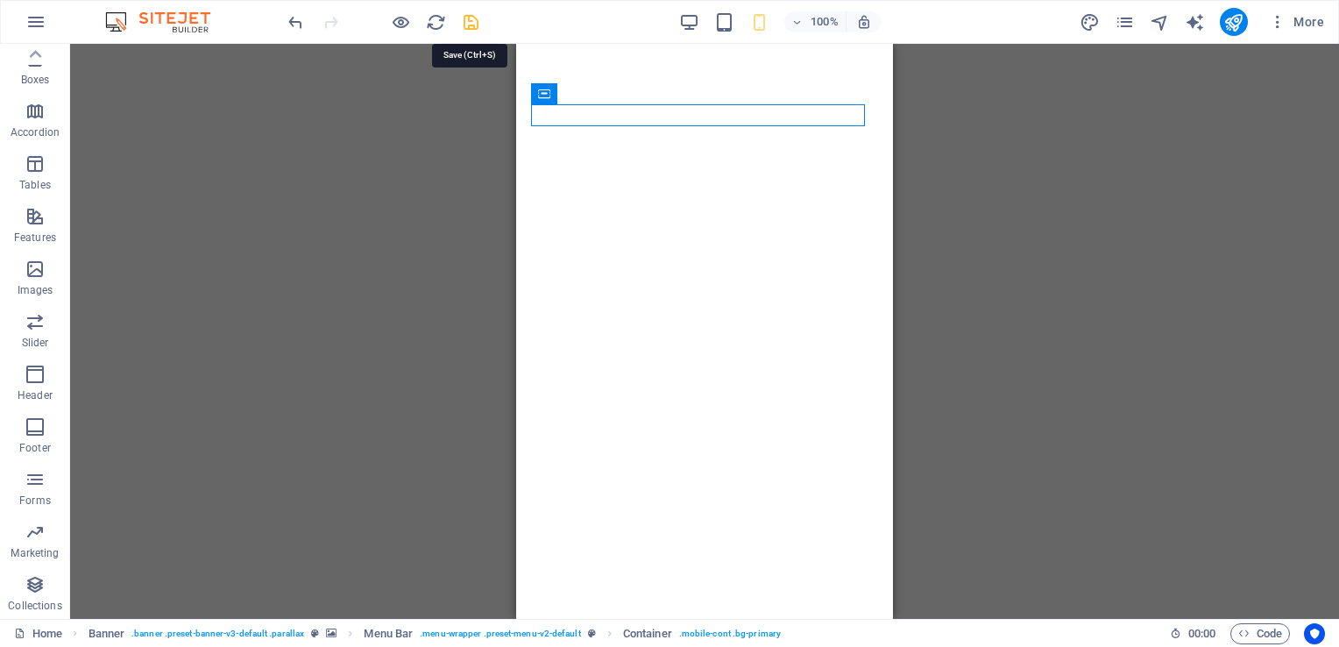
click at [478, 13] on icon "save" at bounding box center [471, 22] width 20 height 20
click at [470, 18] on icon "save" at bounding box center [471, 22] width 20 height 20
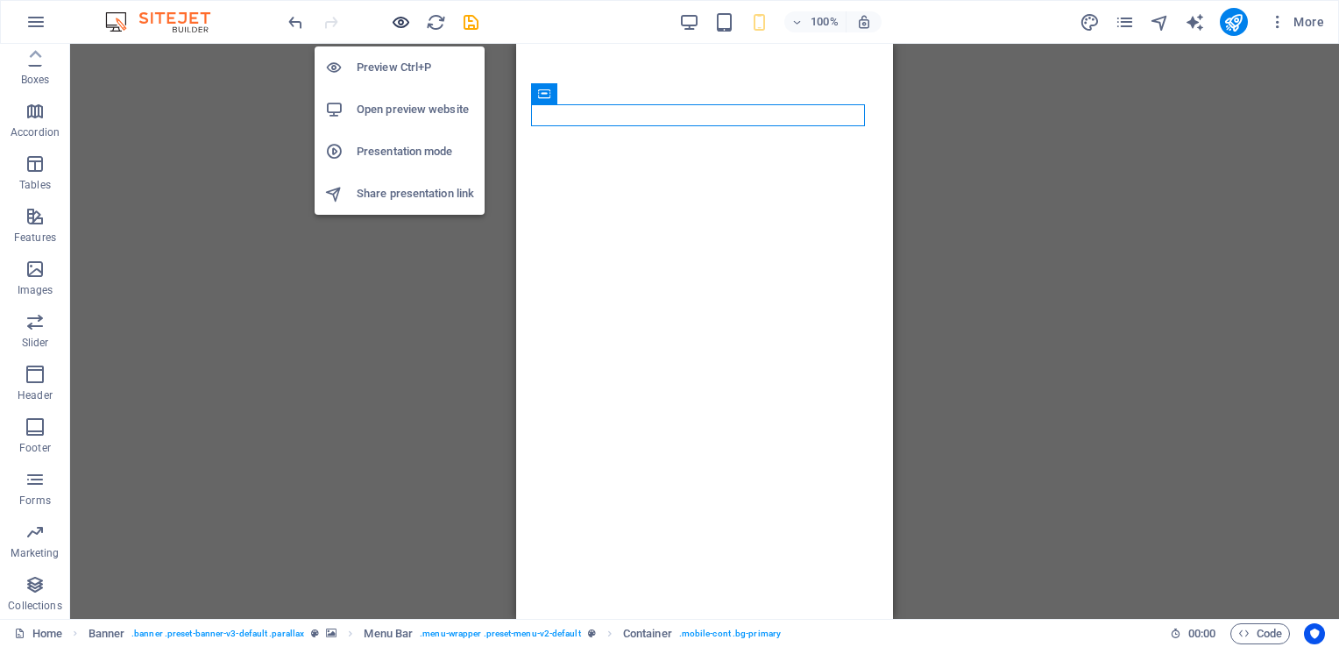
click at [406, 19] on icon "button" at bounding box center [401, 22] width 20 height 20
click at [387, 63] on h6 "Preview Ctrl+P" at bounding box center [415, 67] width 117 height 21
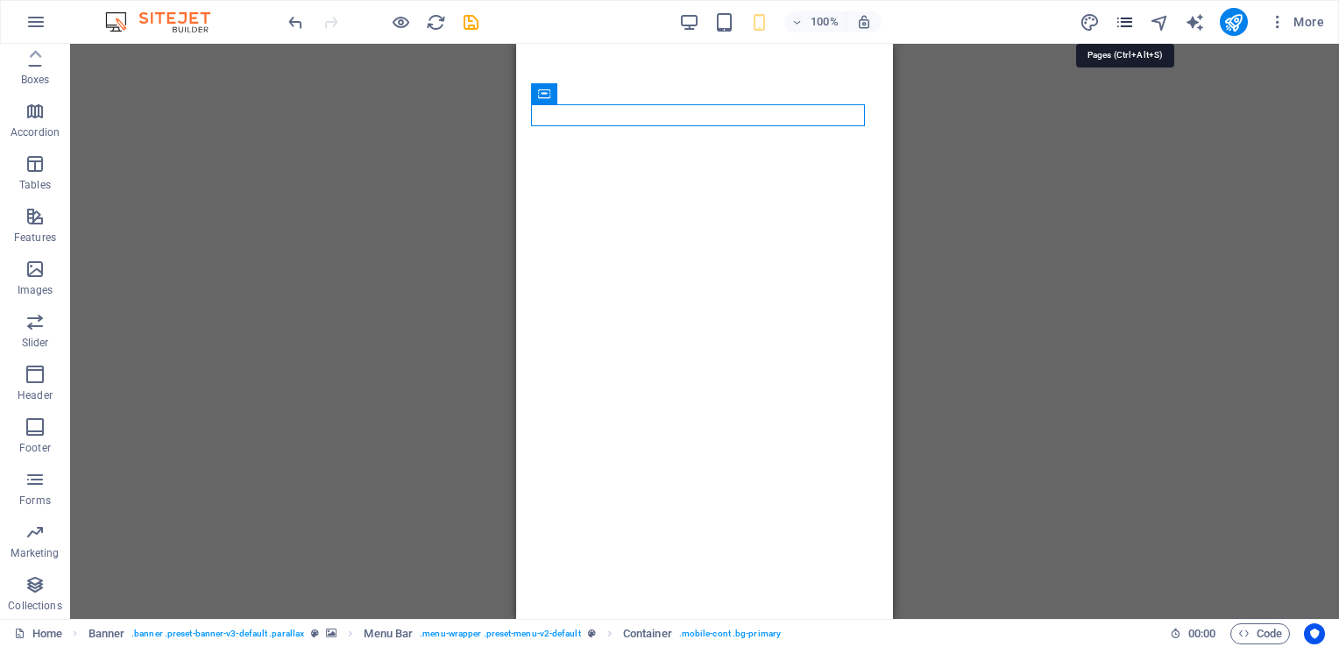
click at [1134, 21] on icon "pages" at bounding box center [1124, 22] width 20 height 20
click at [1123, 17] on icon "pages" at bounding box center [1124, 22] width 20 height 20
click at [472, 18] on icon "save" at bounding box center [471, 22] width 20 height 20
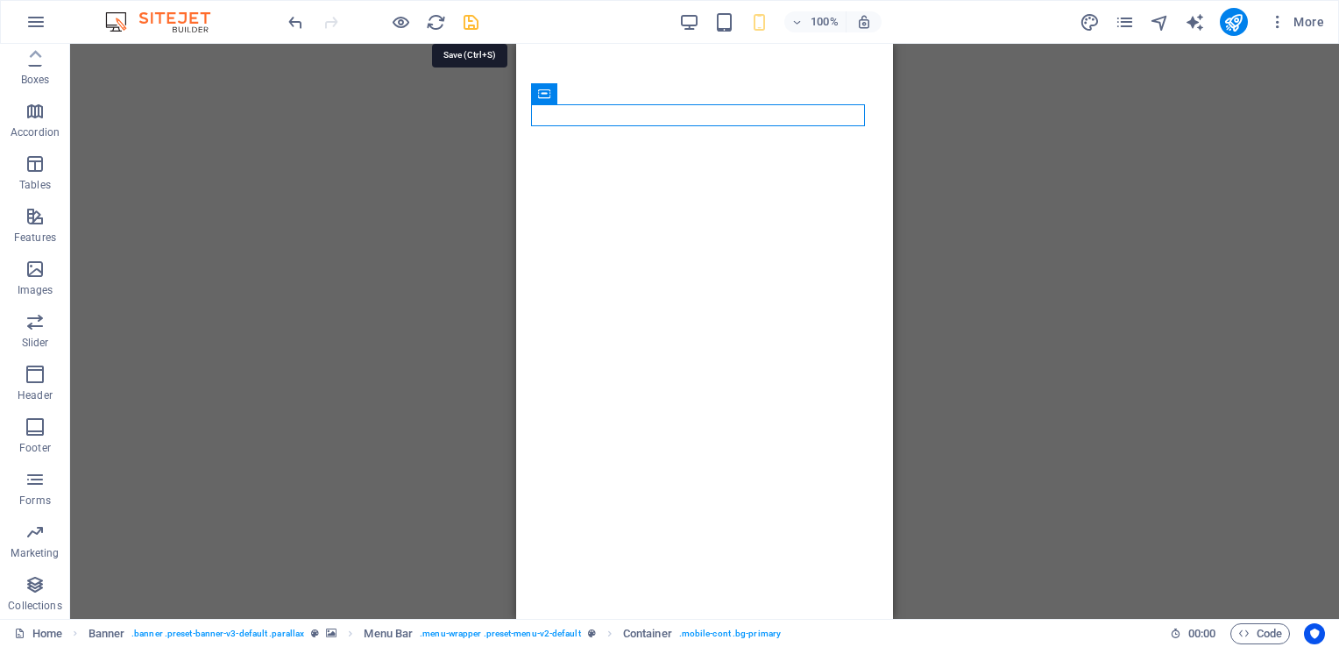
click at [472, 18] on icon "save" at bounding box center [471, 22] width 20 height 20
click at [32, 25] on icon "button" at bounding box center [35, 21] width 21 height 21
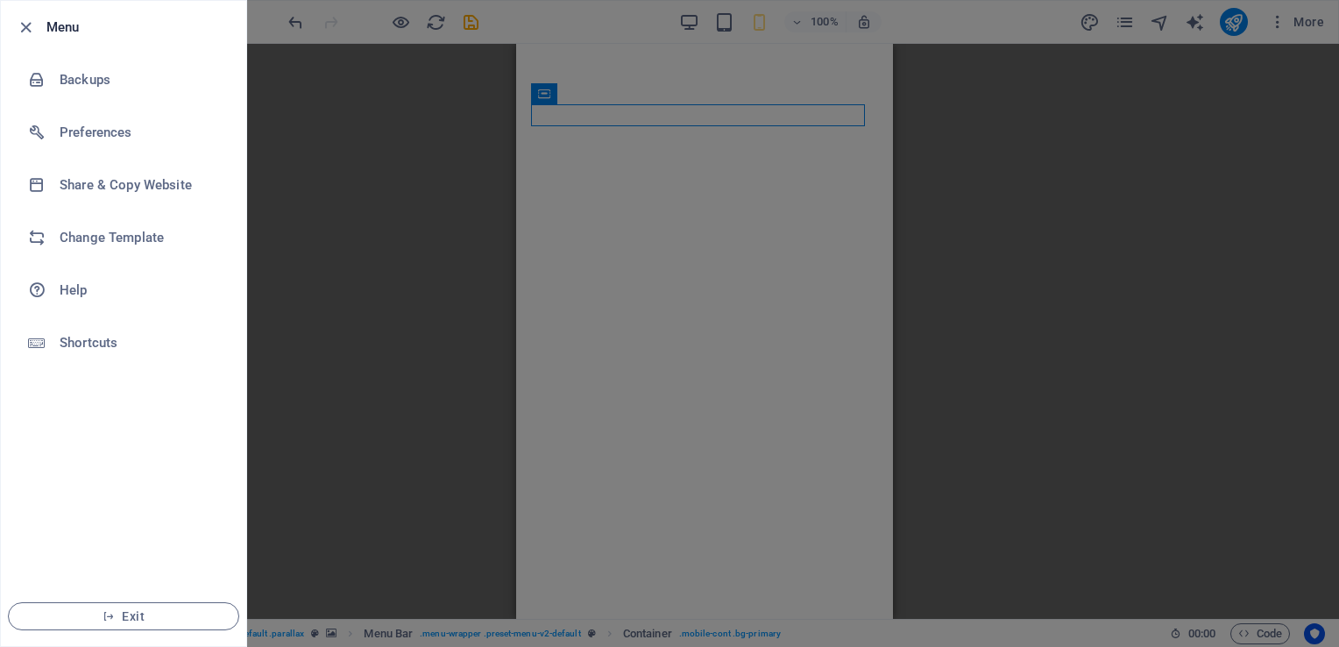
click at [472, 24] on div at bounding box center [669, 323] width 1339 height 647
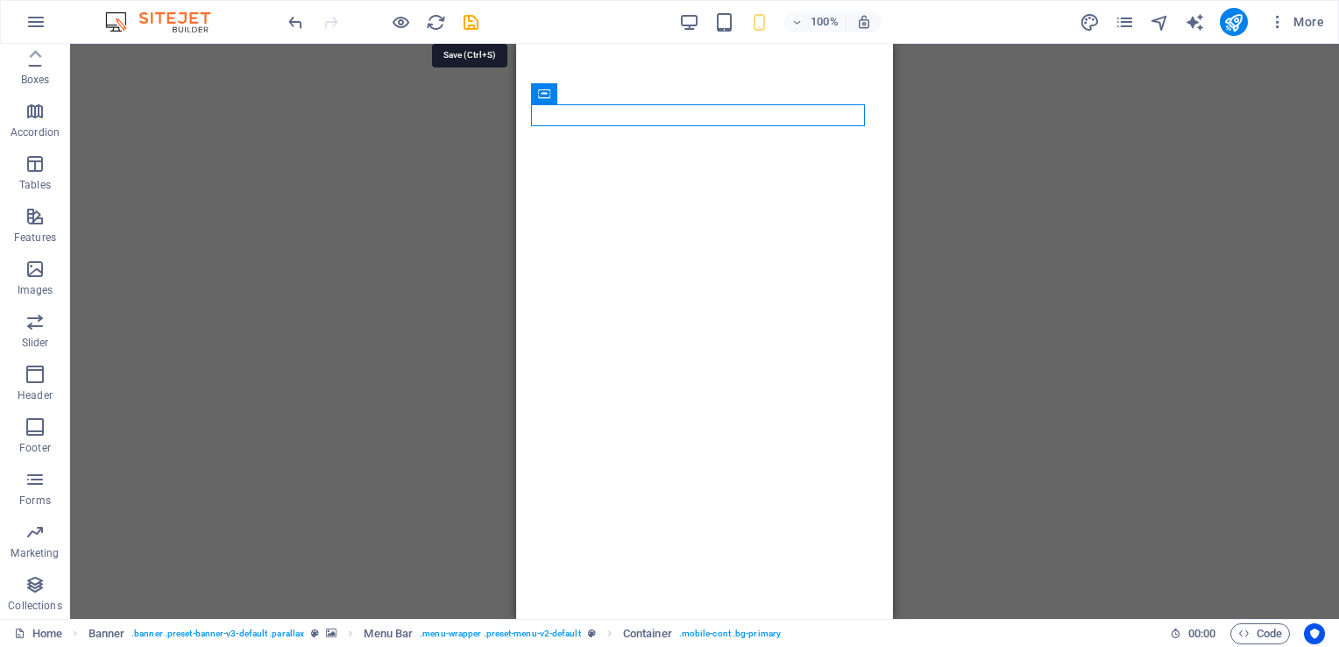
click at [472, 23] on icon "save" at bounding box center [471, 22] width 20 height 20
click at [463, 25] on icon "save" at bounding box center [471, 22] width 20 height 20
click at [463, 23] on icon "save" at bounding box center [471, 22] width 20 height 20
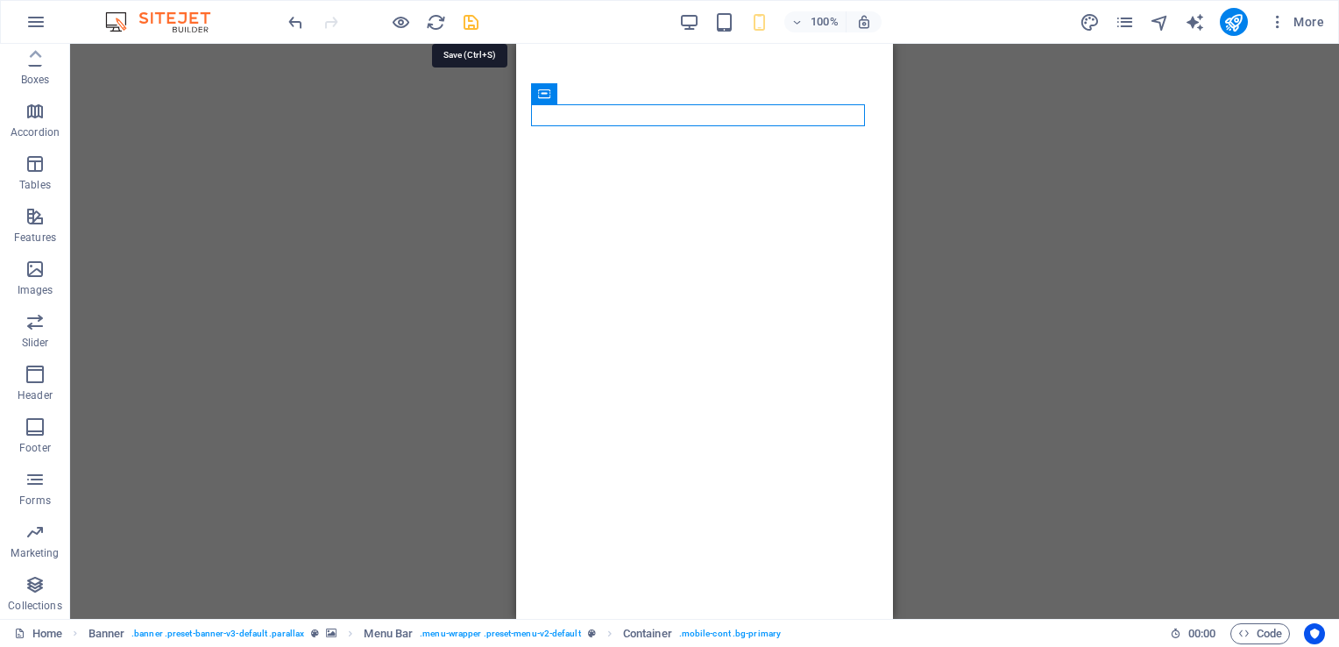
click at [463, 23] on icon "save" at bounding box center [471, 22] width 20 height 20
click at [466, 26] on icon "save" at bounding box center [471, 22] width 20 height 20
click at [465, 26] on icon "save" at bounding box center [471, 22] width 20 height 20
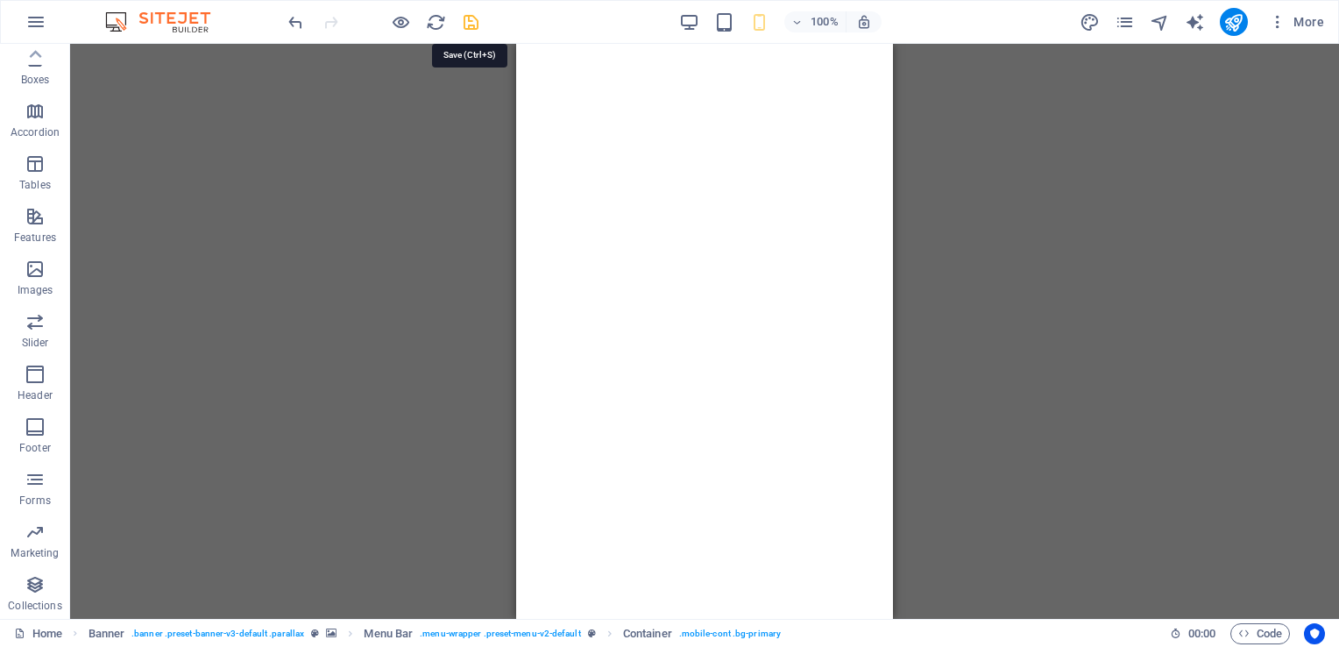
click at [465, 26] on icon "save" at bounding box center [471, 22] width 20 height 20
click at [470, 19] on icon "save" at bounding box center [471, 22] width 20 height 20
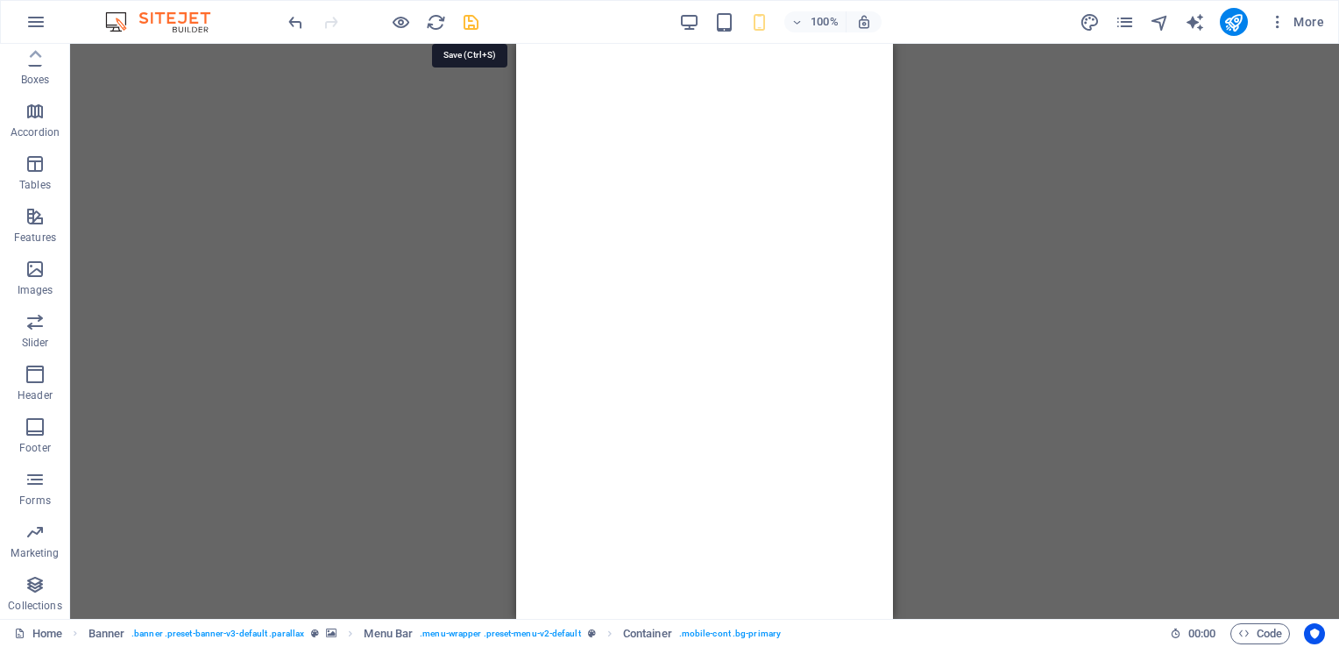
click at [470, 19] on icon "save" at bounding box center [471, 22] width 20 height 20
click at [468, 19] on icon "save" at bounding box center [471, 22] width 20 height 20
click at [433, 23] on icon "reload" at bounding box center [436, 22] width 20 height 20
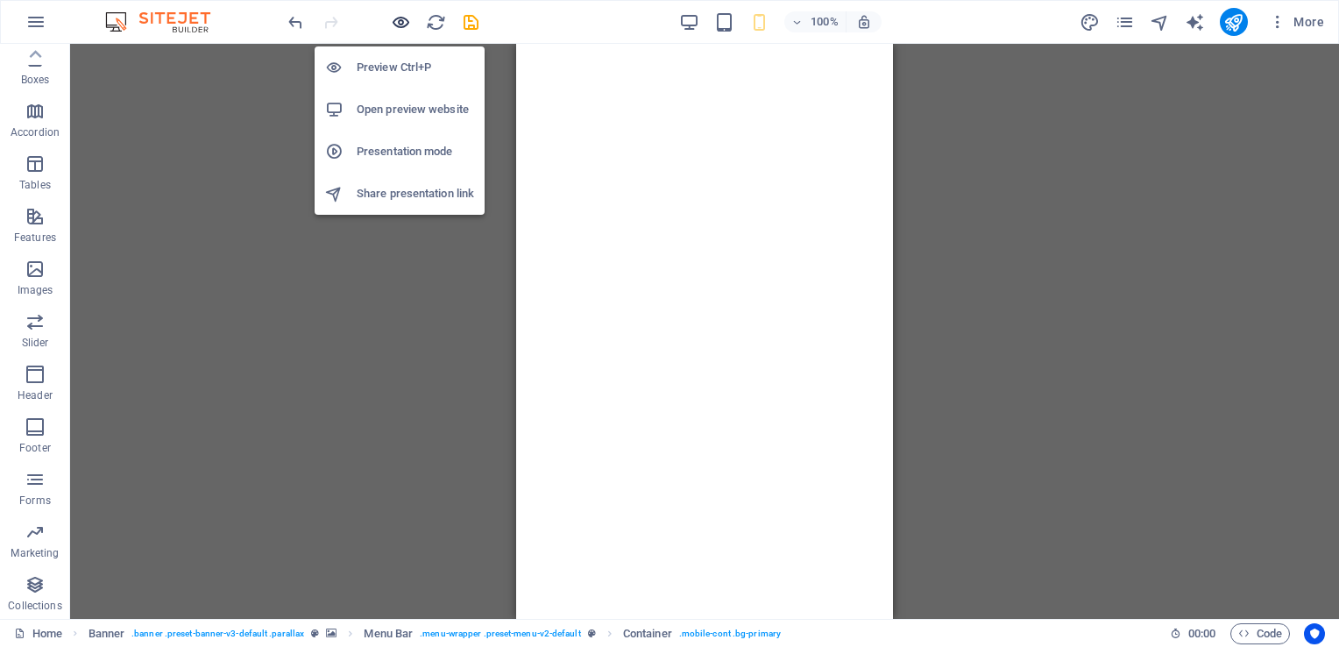
click at [406, 19] on icon "button" at bounding box center [401, 22] width 20 height 20
click at [404, 19] on icon "button" at bounding box center [401, 22] width 20 height 20
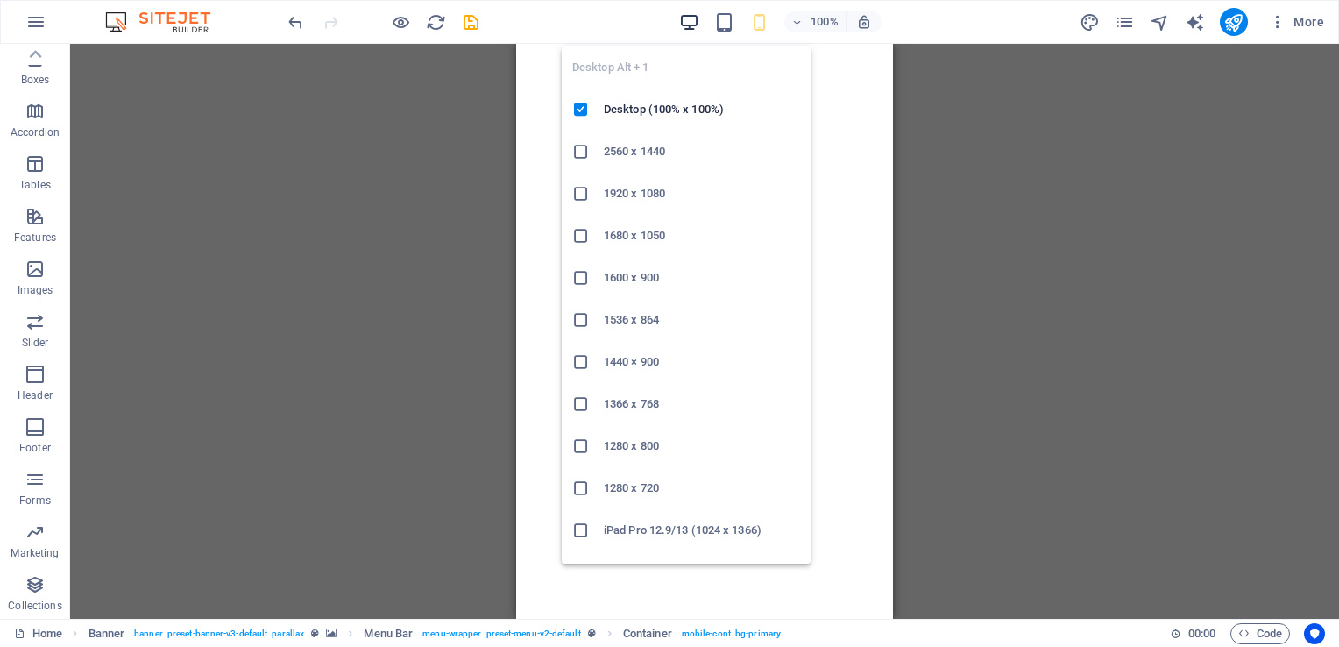
click at [691, 16] on icon "button" at bounding box center [689, 22] width 20 height 20
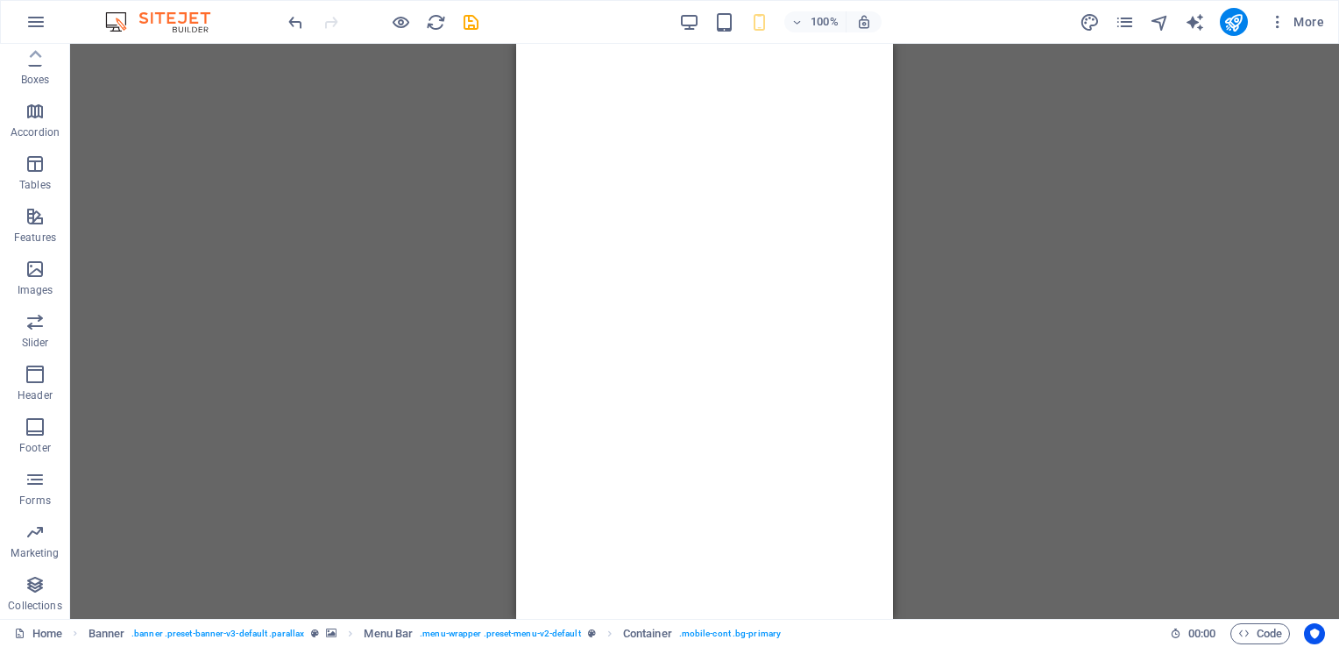
click at [1097, 229] on div "Preset H1 Container Preset Banner Menu Bar Banner Container Container Container…" at bounding box center [704, 331] width 1268 height 575
click at [467, 21] on icon "save" at bounding box center [471, 22] width 20 height 20
click at [475, 18] on icon "save" at bounding box center [471, 22] width 20 height 20
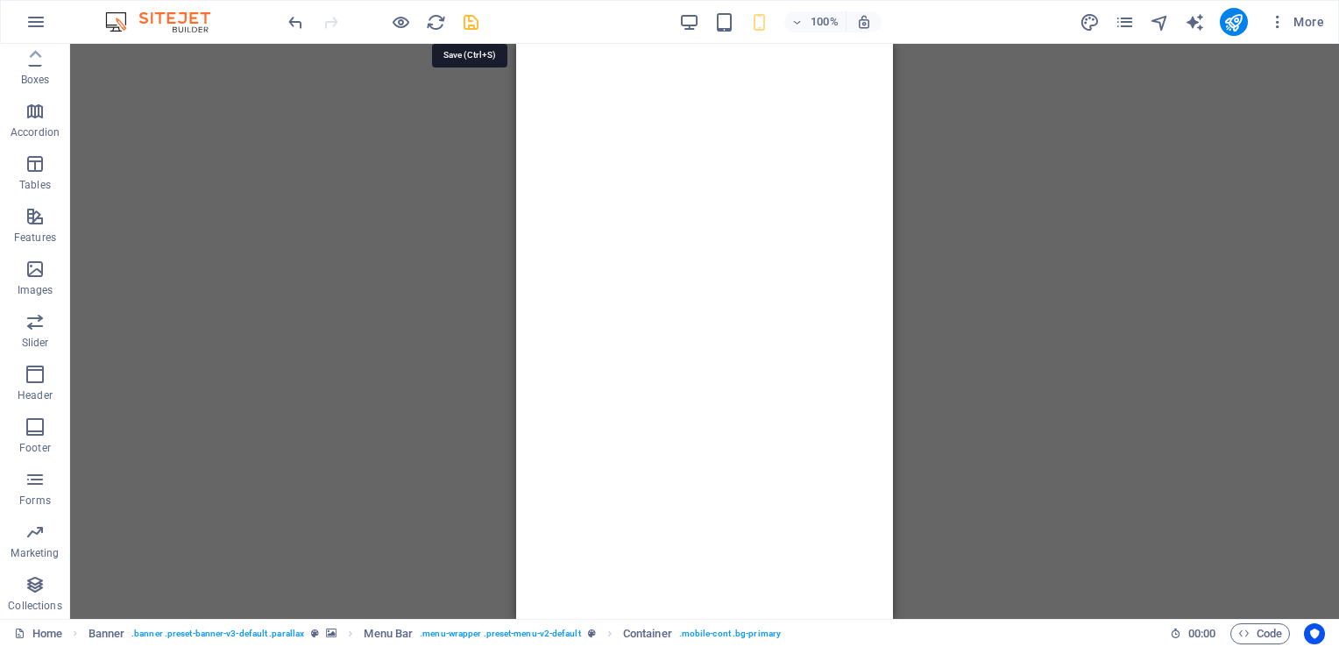
click at [475, 18] on icon "save" at bounding box center [471, 22] width 20 height 20
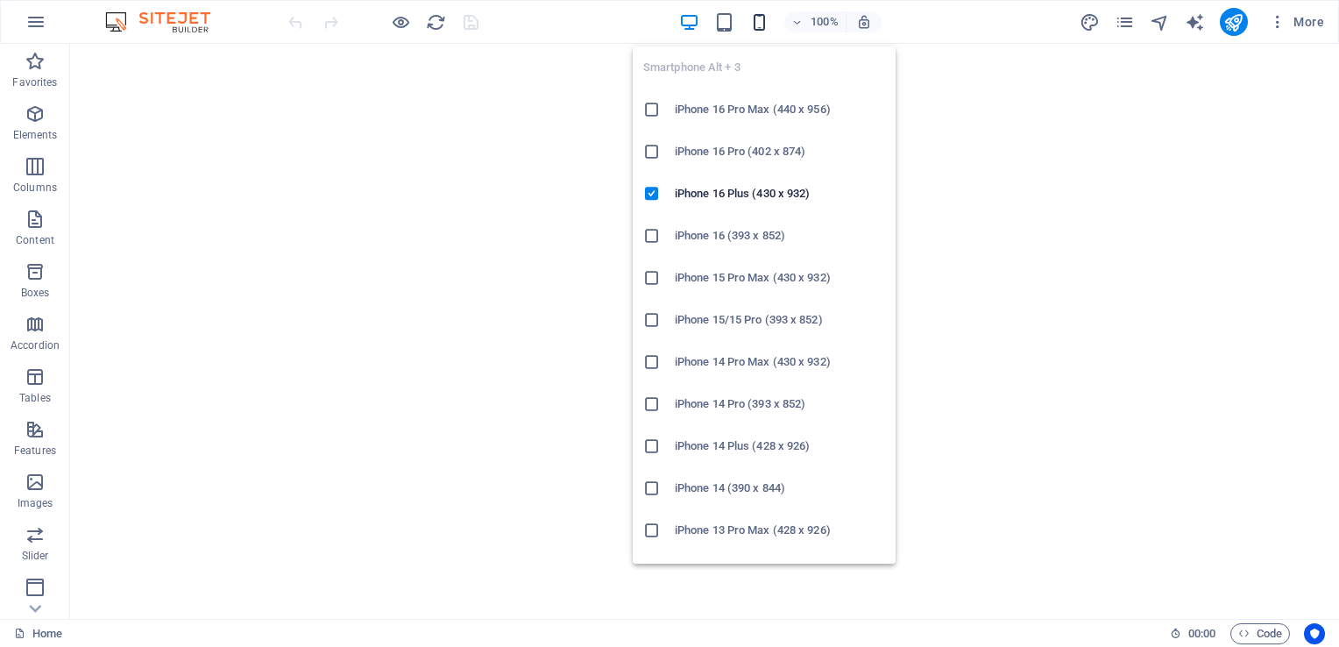
click at [762, 25] on icon "button" at bounding box center [759, 22] width 20 height 20
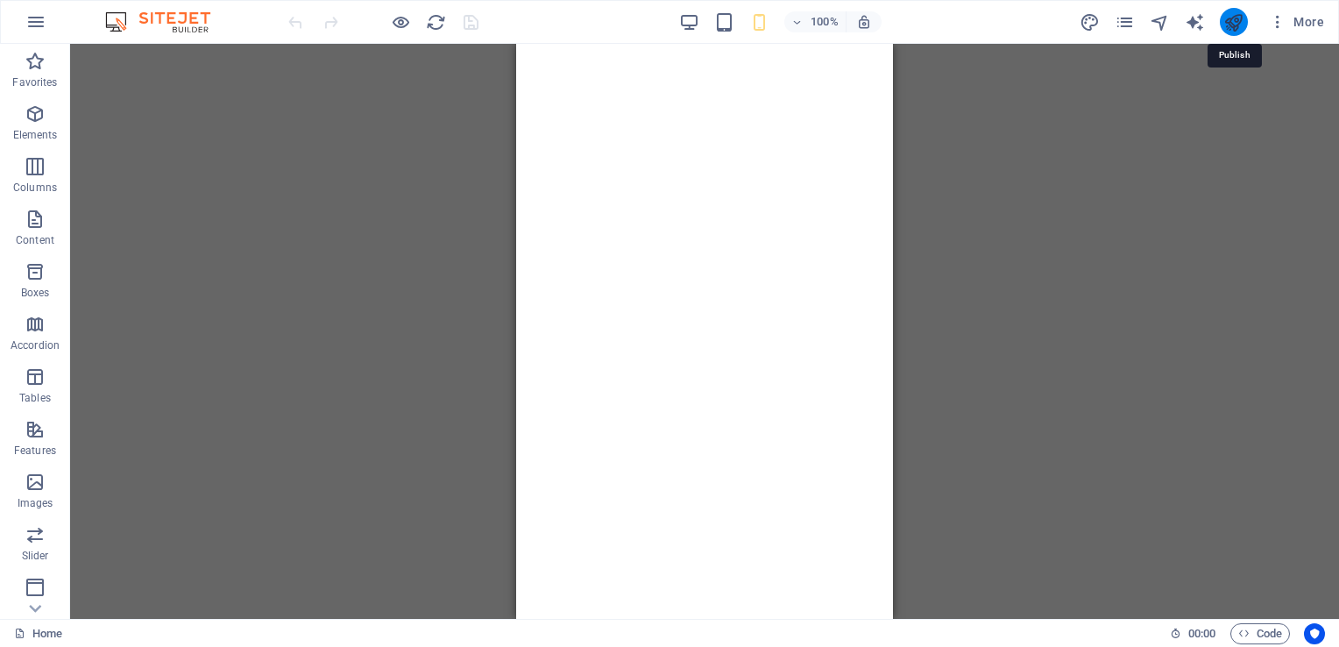
click at [1231, 23] on icon "publish" at bounding box center [1233, 22] width 20 height 20
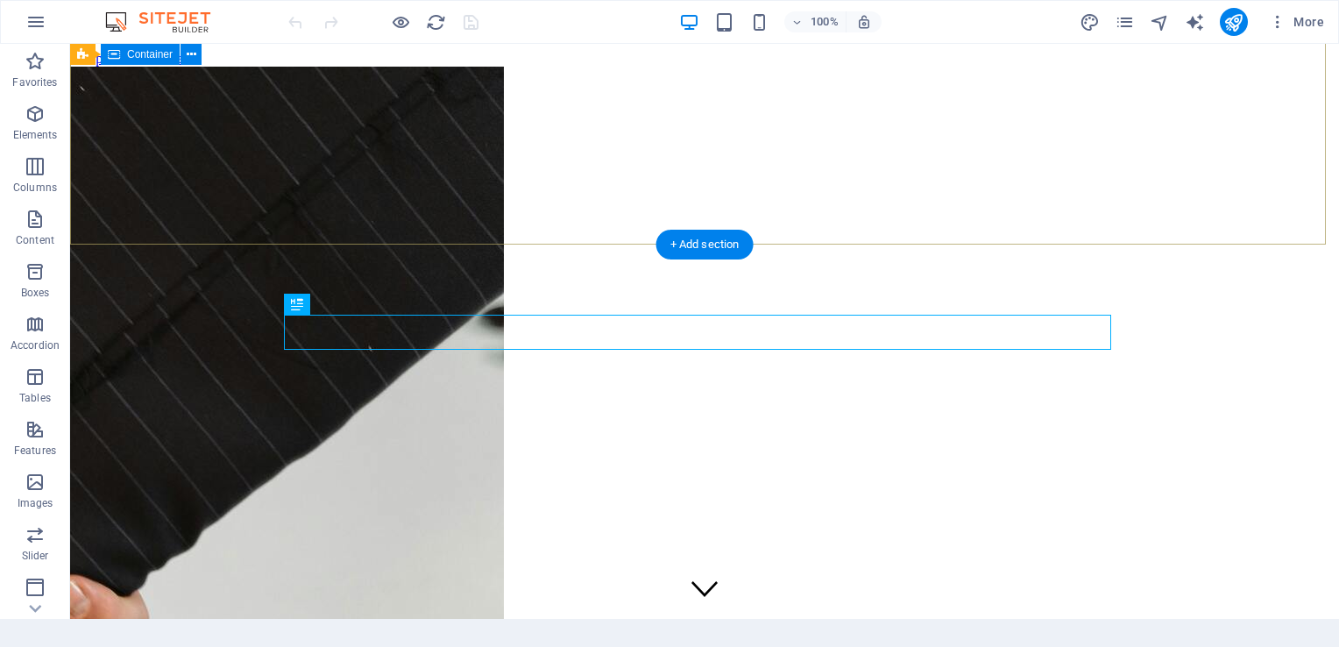
scroll to position [375, 0]
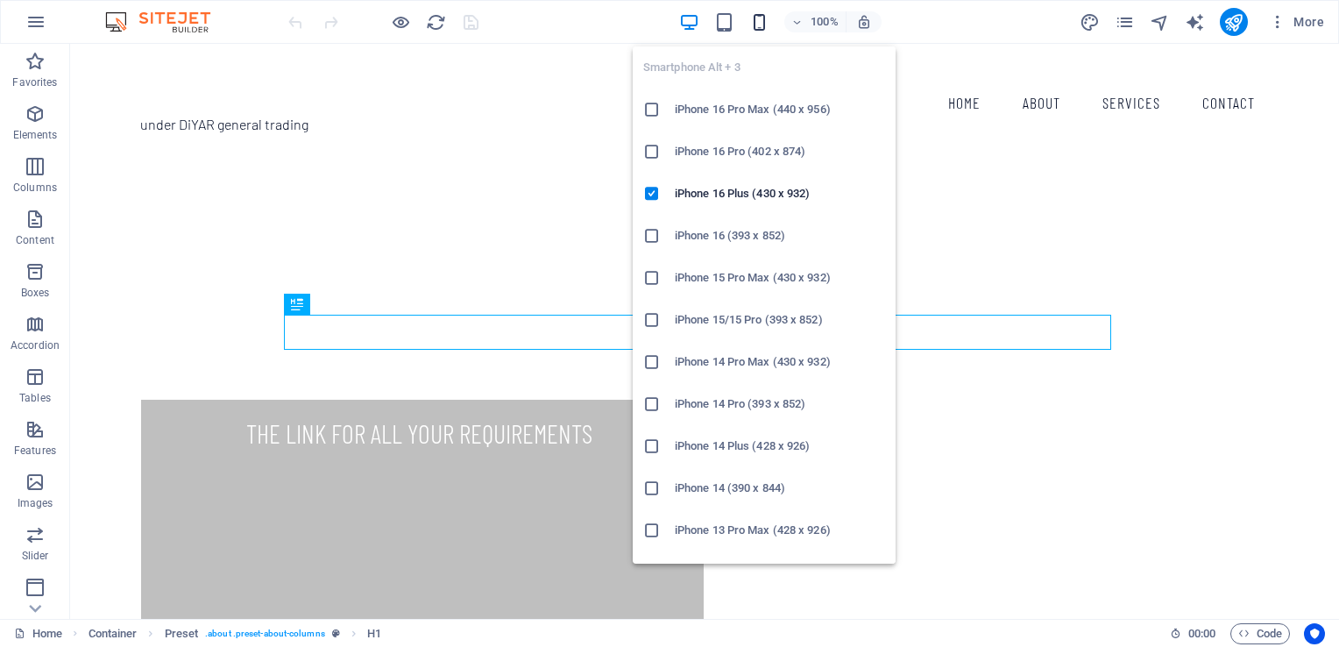
click at [764, 25] on icon "button" at bounding box center [759, 22] width 20 height 20
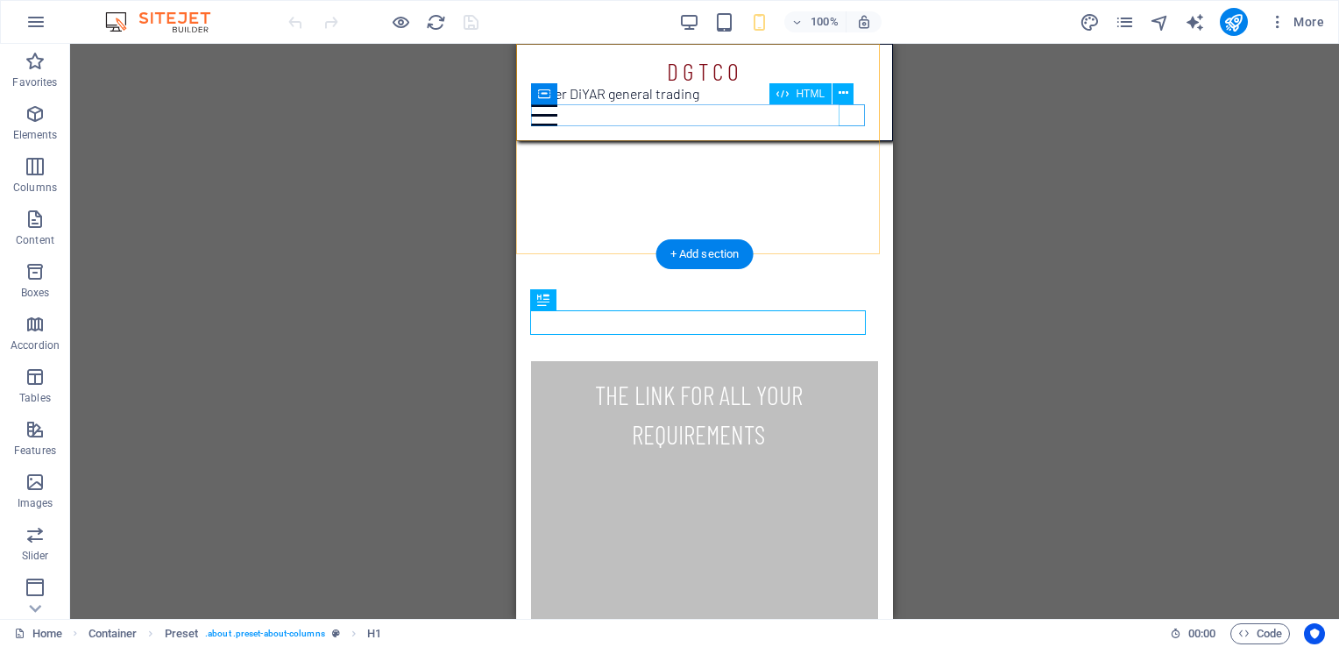
click at [849, 110] on div "Menu" at bounding box center [704, 115] width 347 height 22
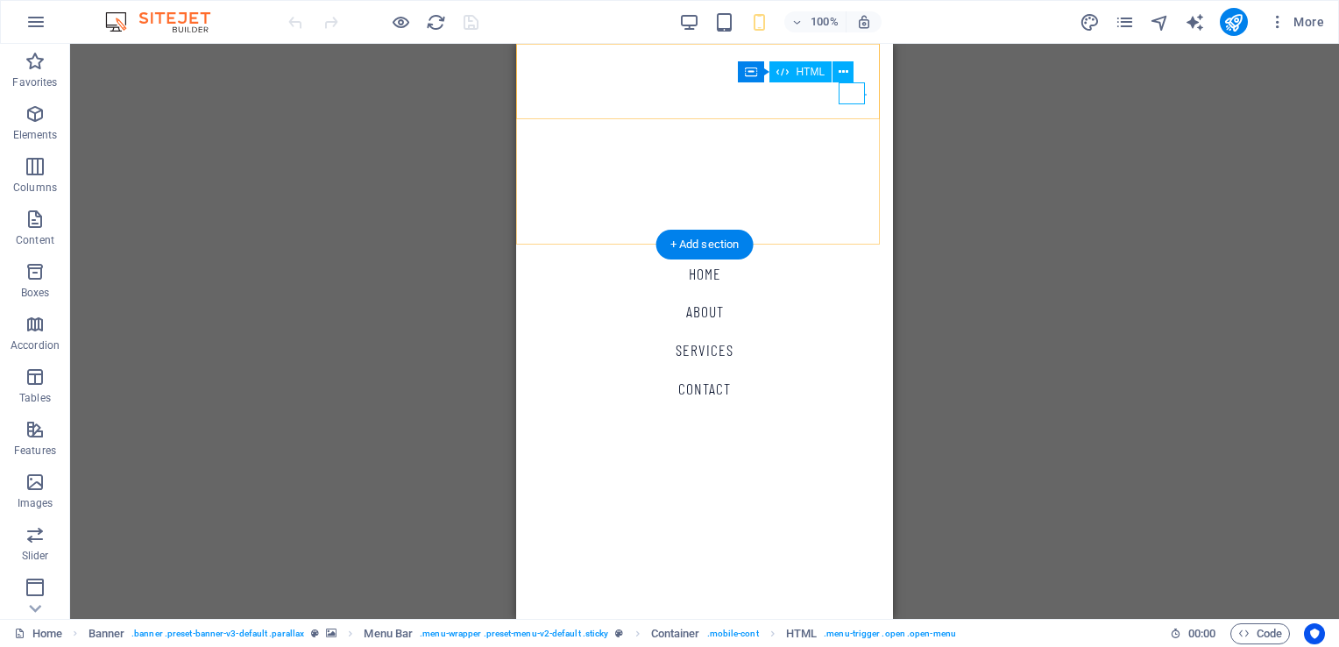
click at [557, 104] on div "Menu" at bounding box center [544, 115] width 26 height 22
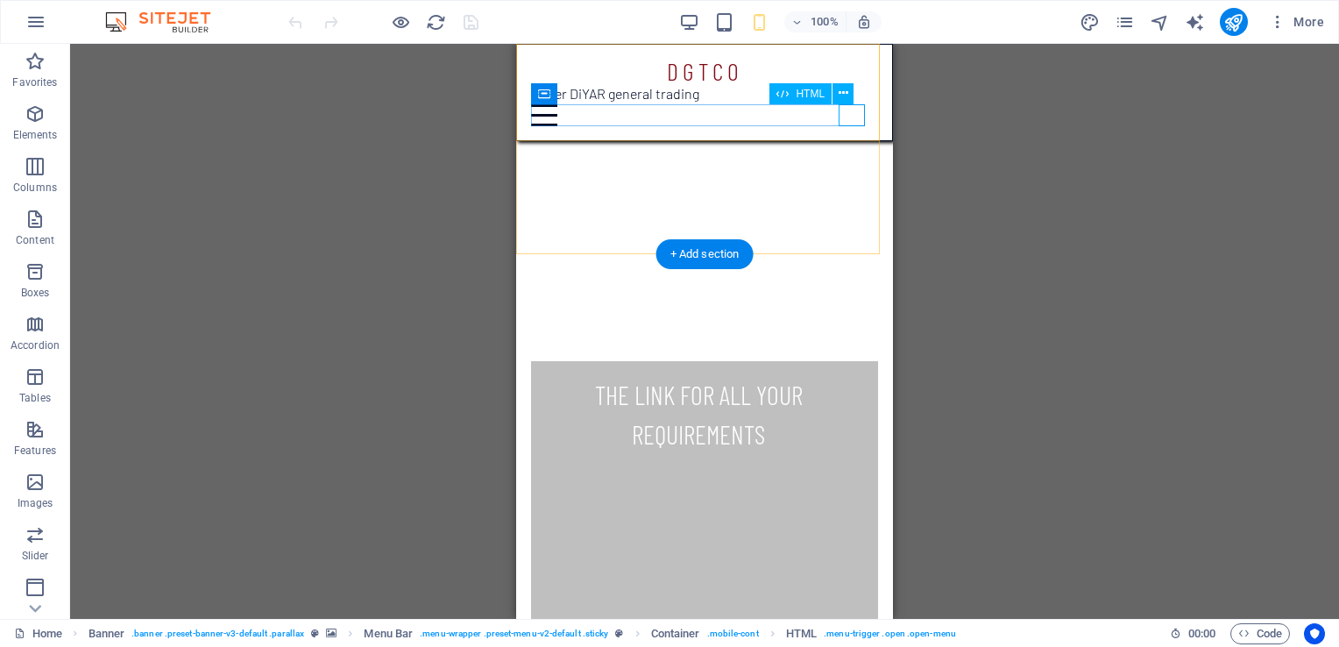
click at [846, 120] on div "Menu" at bounding box center [704, 115] width 347 height 22
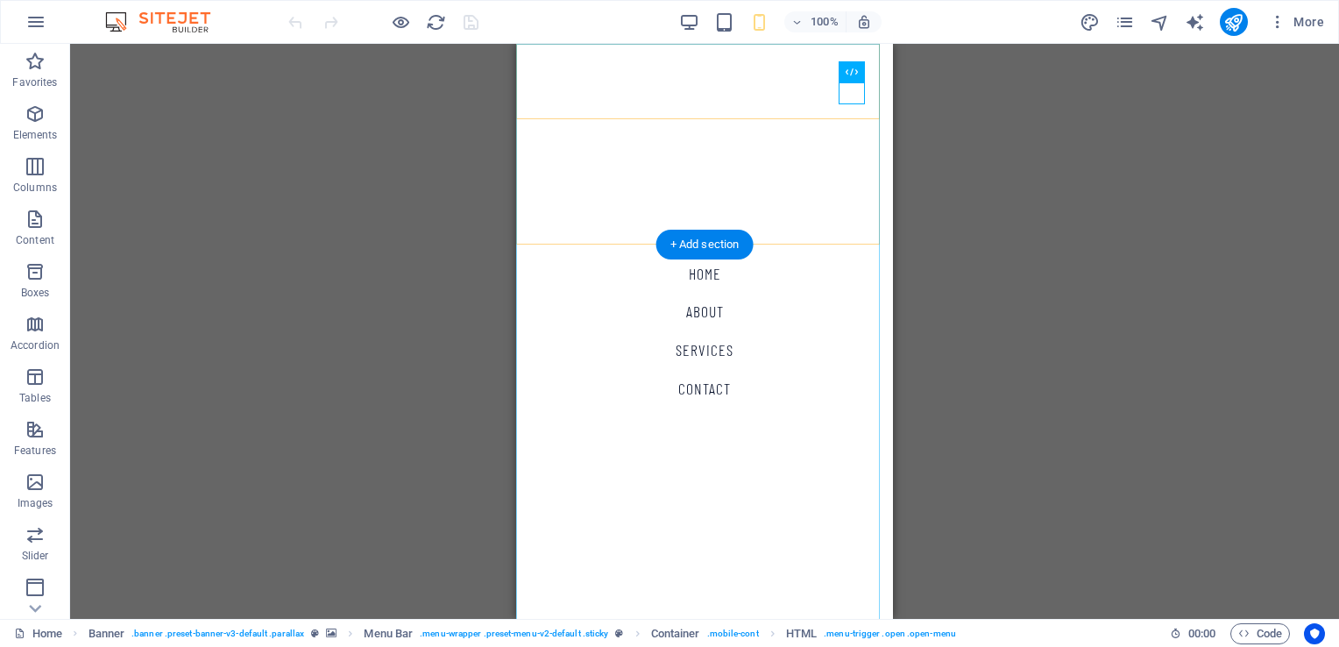
click at [547, 90] on nav "Home About Services Contact" at bounding box center [704, 331] width 377 height 575
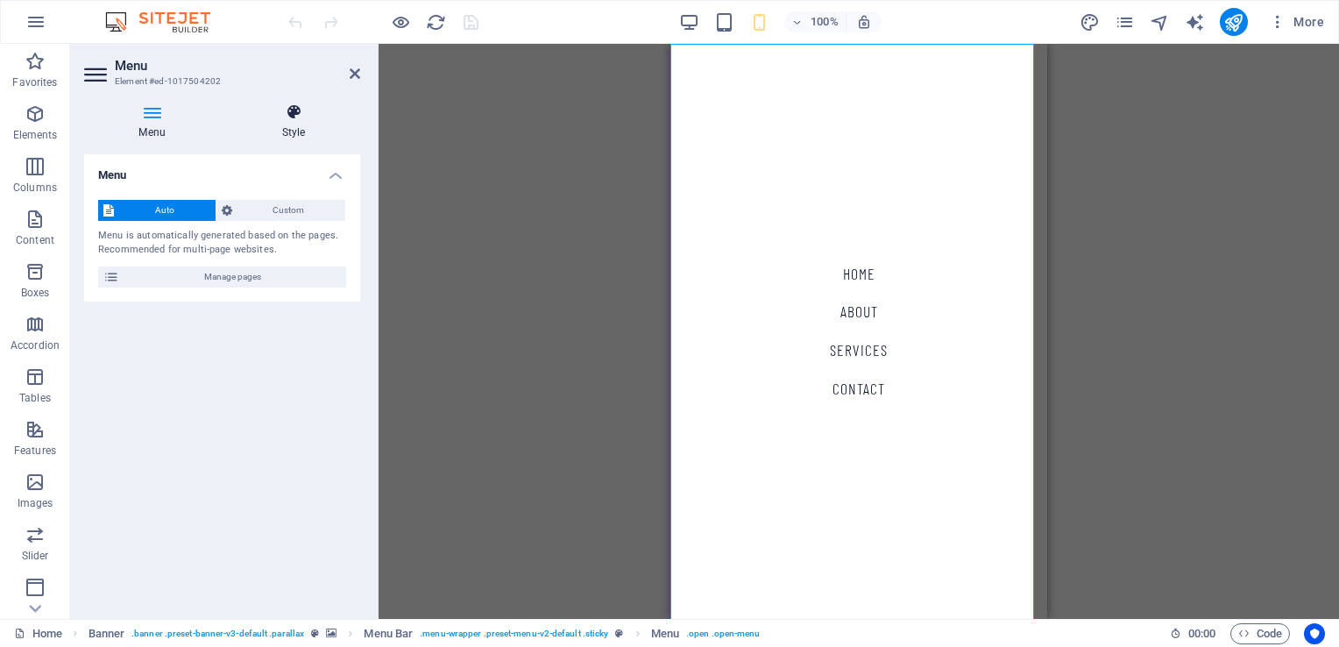
click at [303, 129] on h4 "Style" at bounding box center [293, 121] width 133 height 37
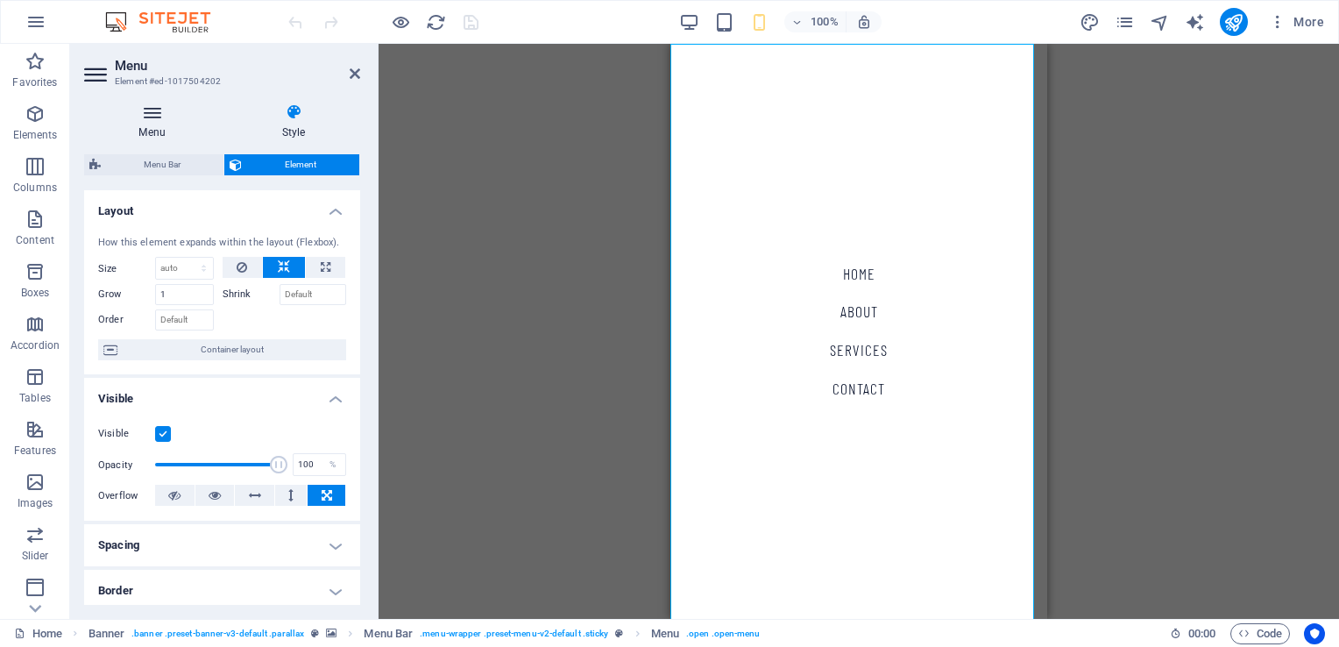
click at [142, 117] on icon at bounding box center [152, 112] width 136 height 18
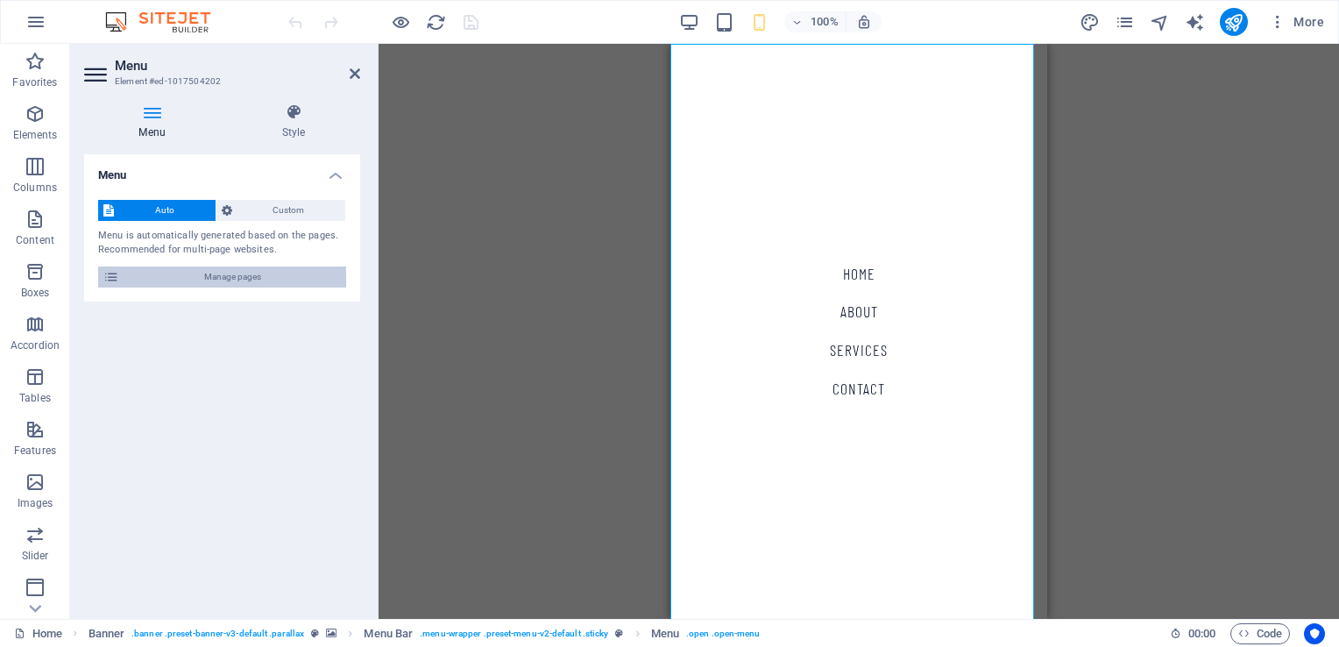
click at [195, 276] on span "Manage pages" at bounding box center [232, 276] width 216 height 21
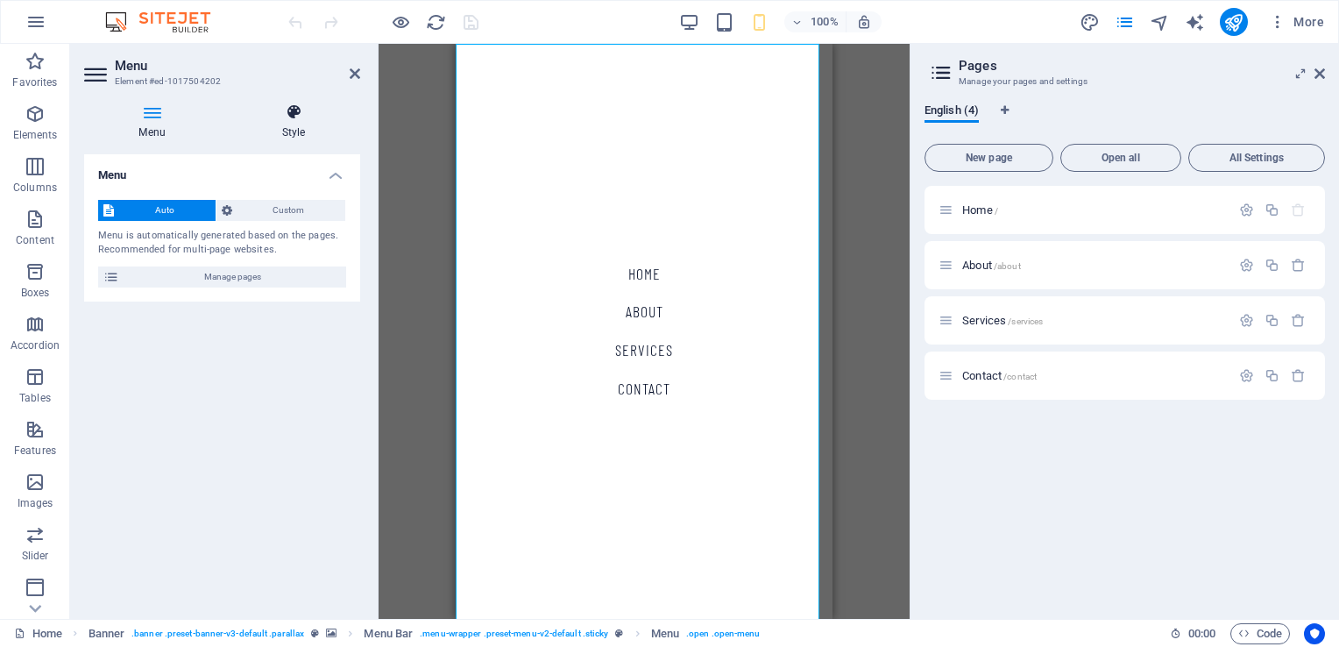
click at [289, 111] on icon at bounding box center [293, 112] width 133 height 18
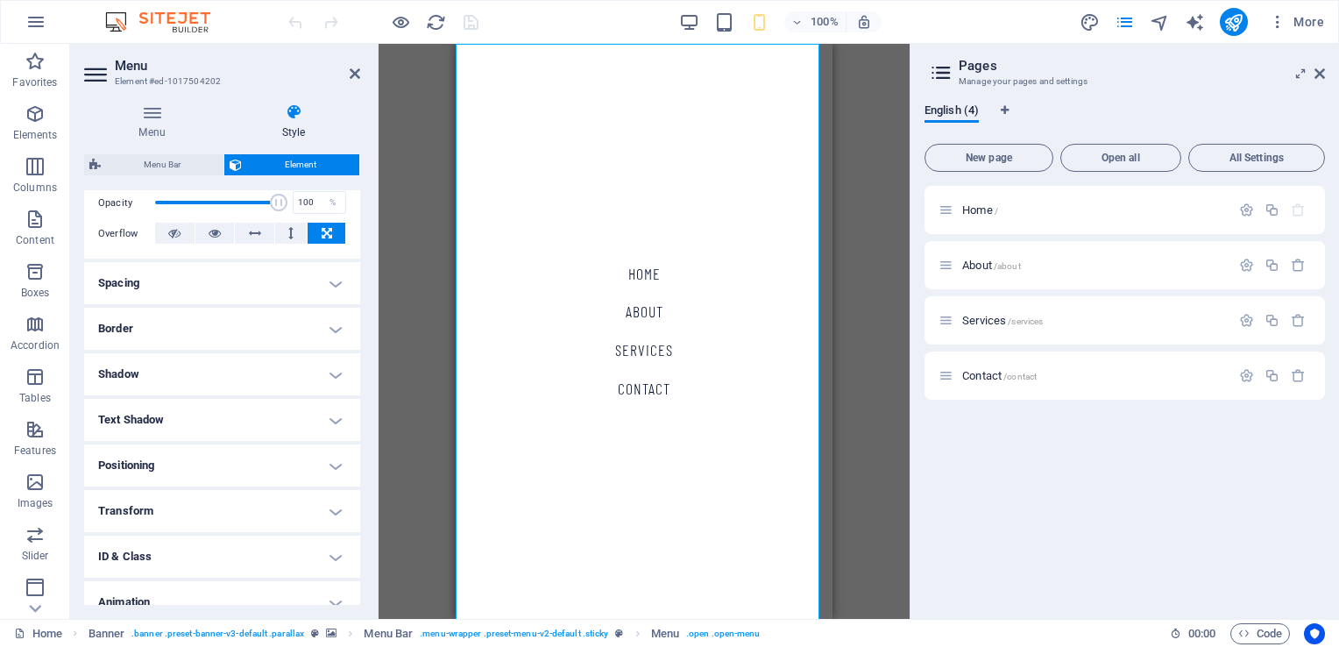
scroll to position [263, 0]
click at [195, 328] on h4 "Border" at bounding box center [222, 328] width 276 height 42
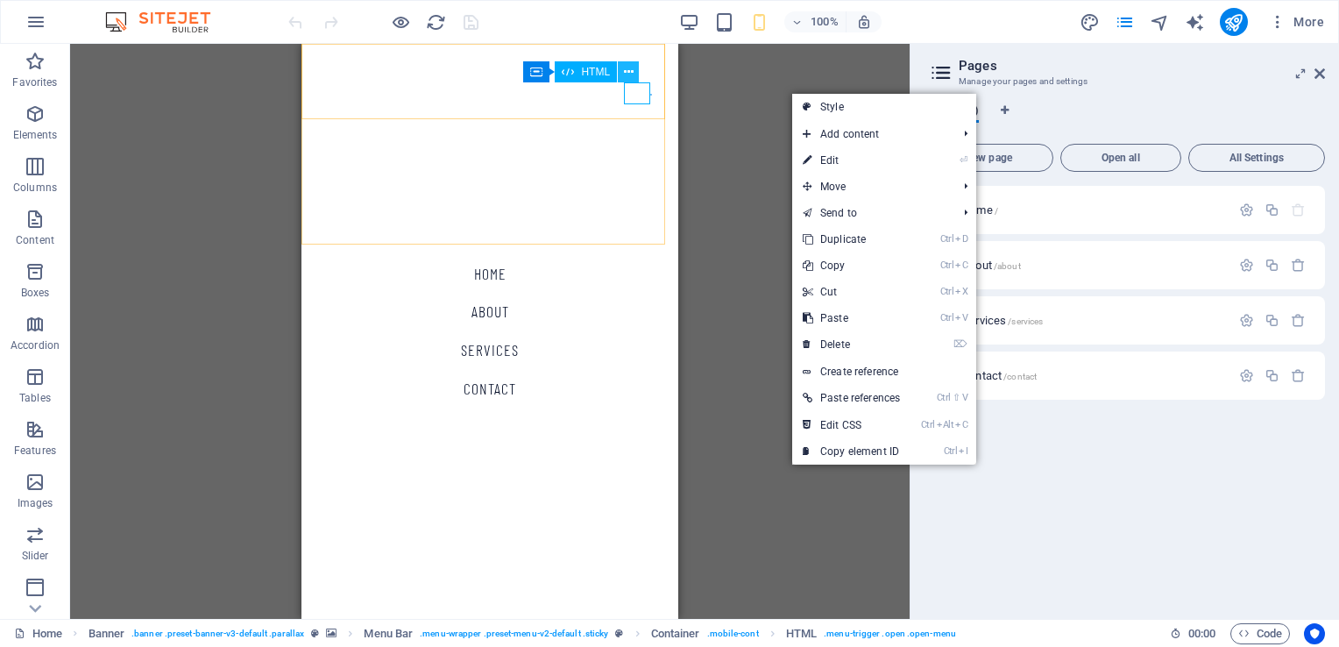
click at [632, 73] on icon at bounding box center [629, 72] width 10 height 18
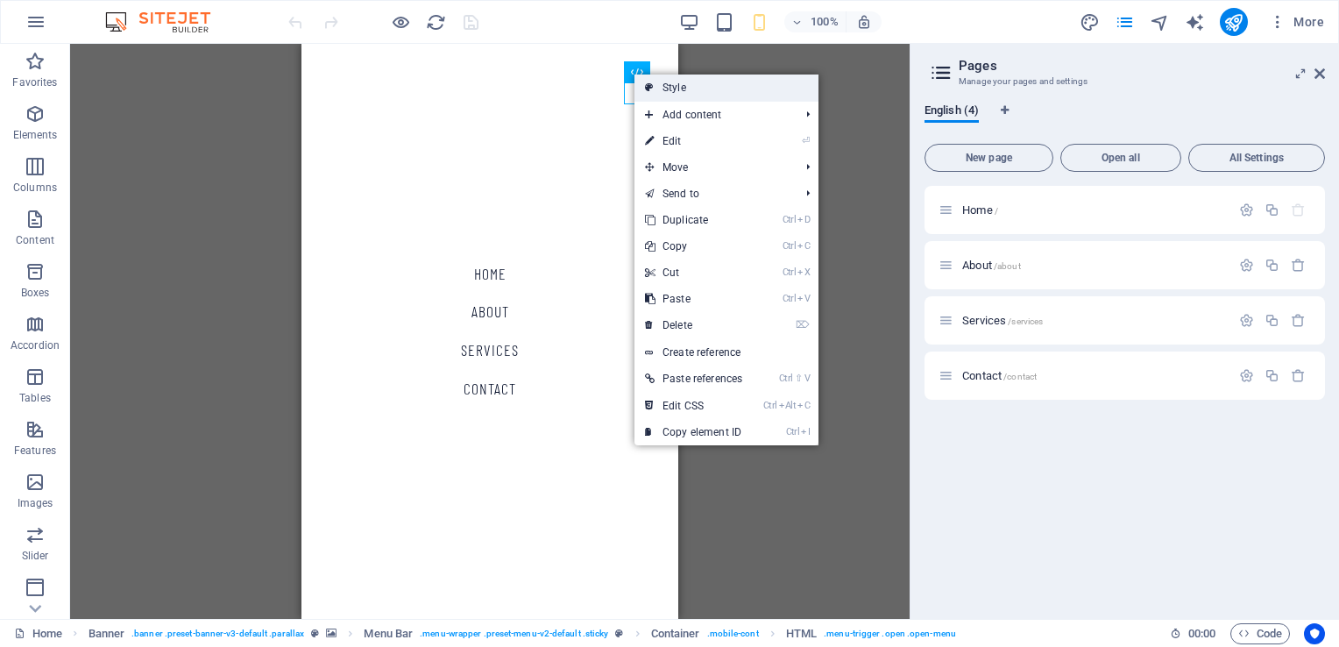
drag, startPoint x: 668, startPoint y: 89, endPoint x: 333, endPoint y: 71, distance: 336.0
click at [668, 89] on link "Style" at bounding box center [726, 87] width 184 height 26
select select "rem"
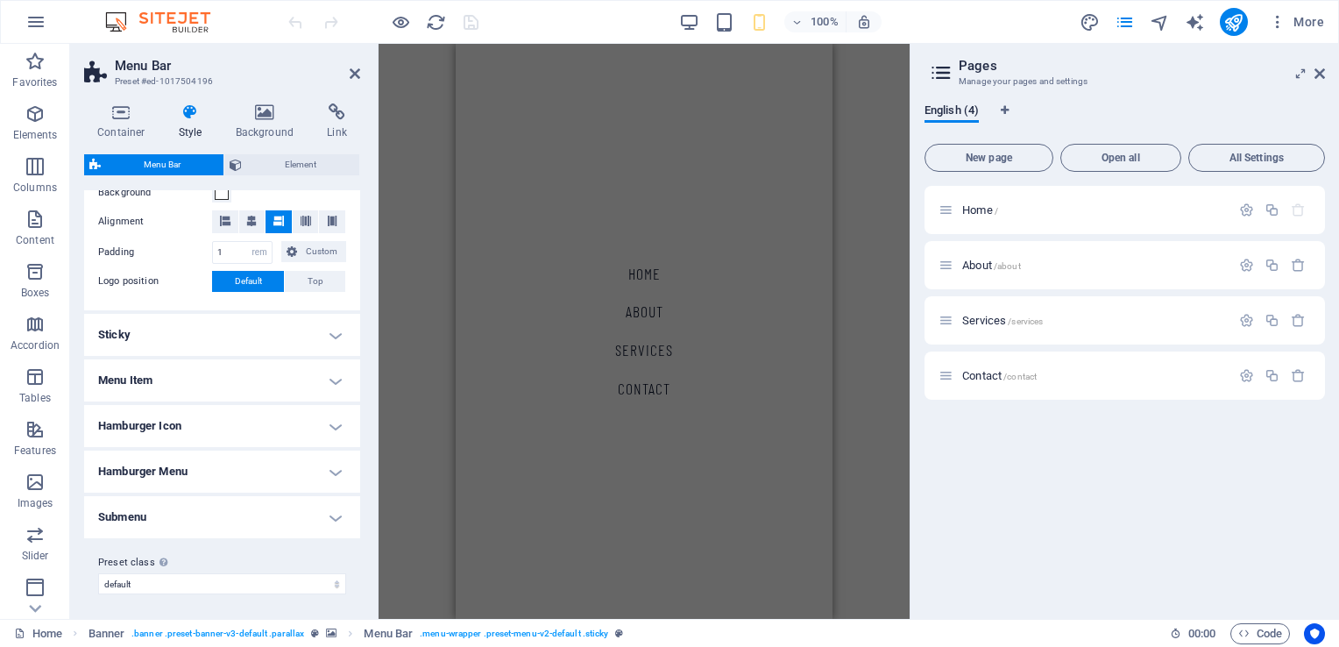
scroll to position [357, 0]
click at [243, 327] on h4 "Sticky" at bounding box center [222, 333] width 276 height 42
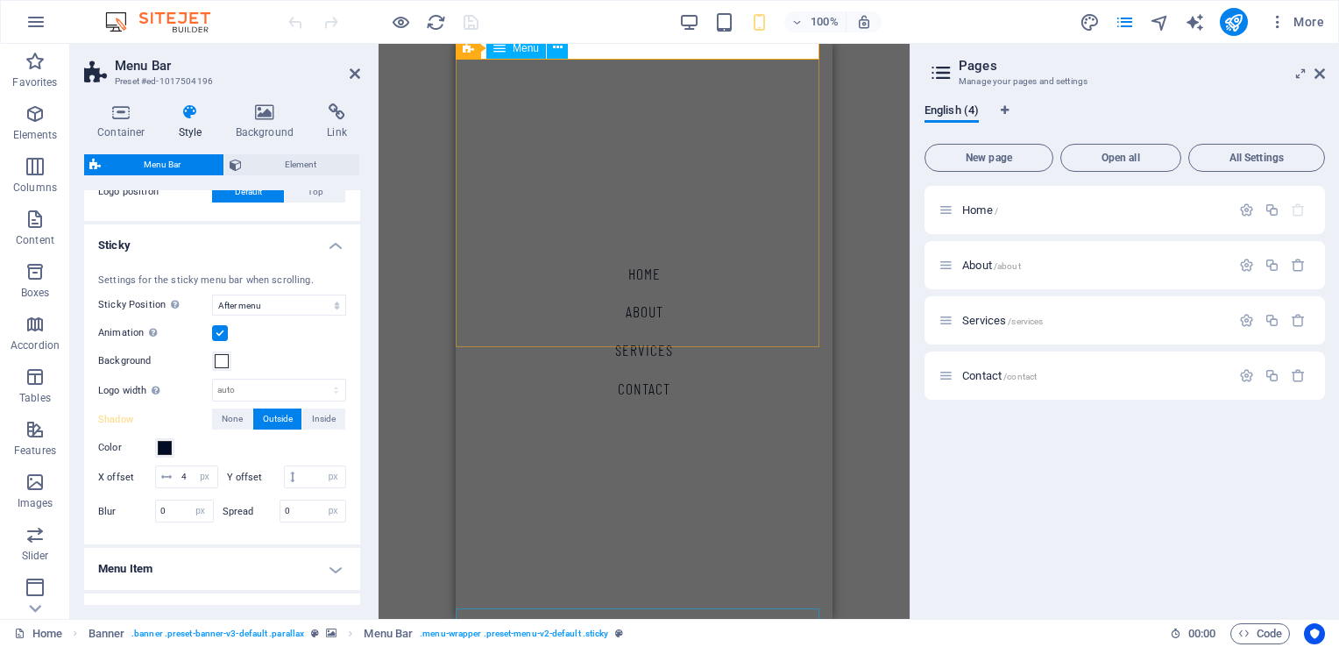
scroll to position [0, 0]
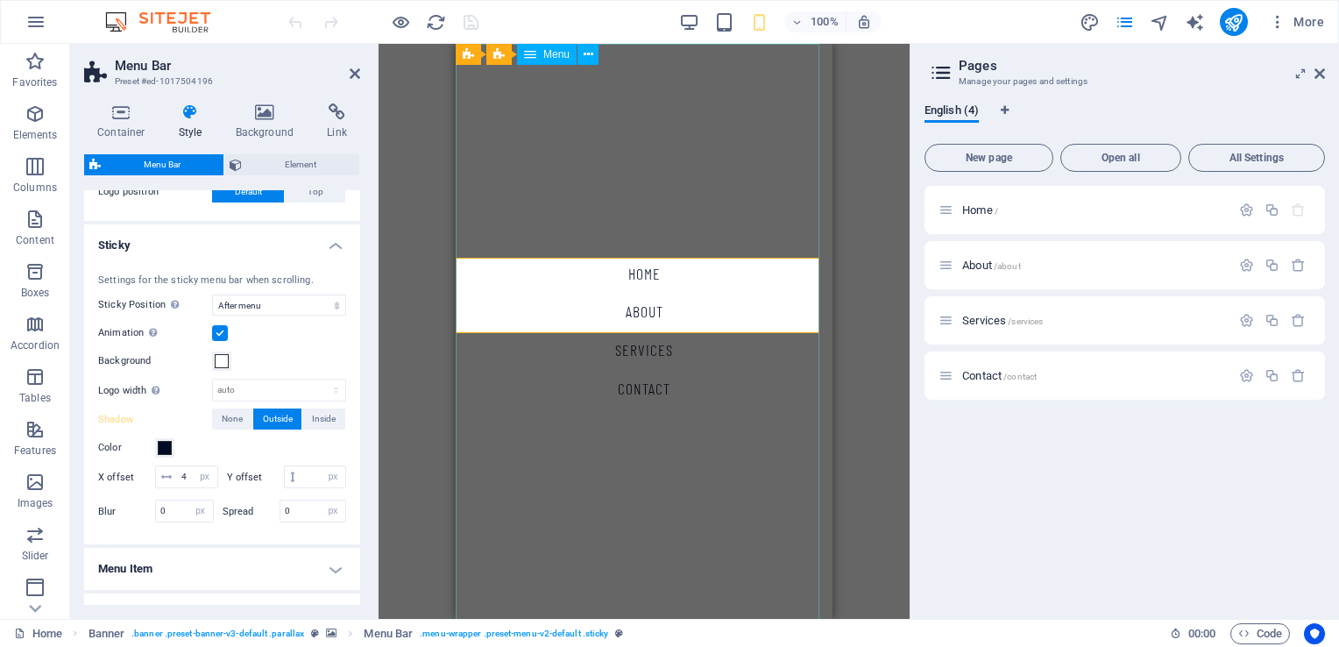
click at [536, 315] on nav "Home About Services Contact" at bounding box center [644, 331] width 377 height 575
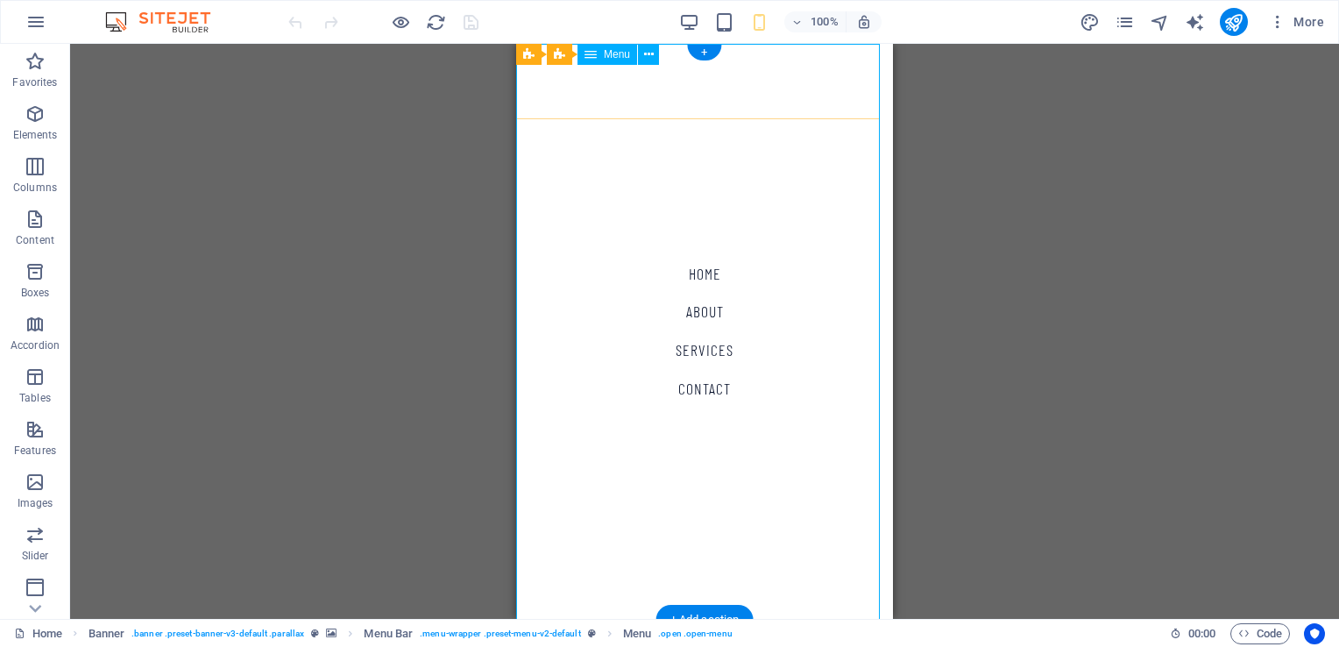
click at [806, 113] on nav "Home About Services Contact" at bounding box center [704, 331] width 377 height 575
click at [623, 56] on span "Menu" at bounding box center [617, 54] width 26 height 11
click at [657, 50] on icon at bounding box center [659, 55] width 10 height 18
select select "rem"
select select "sticky_menu"
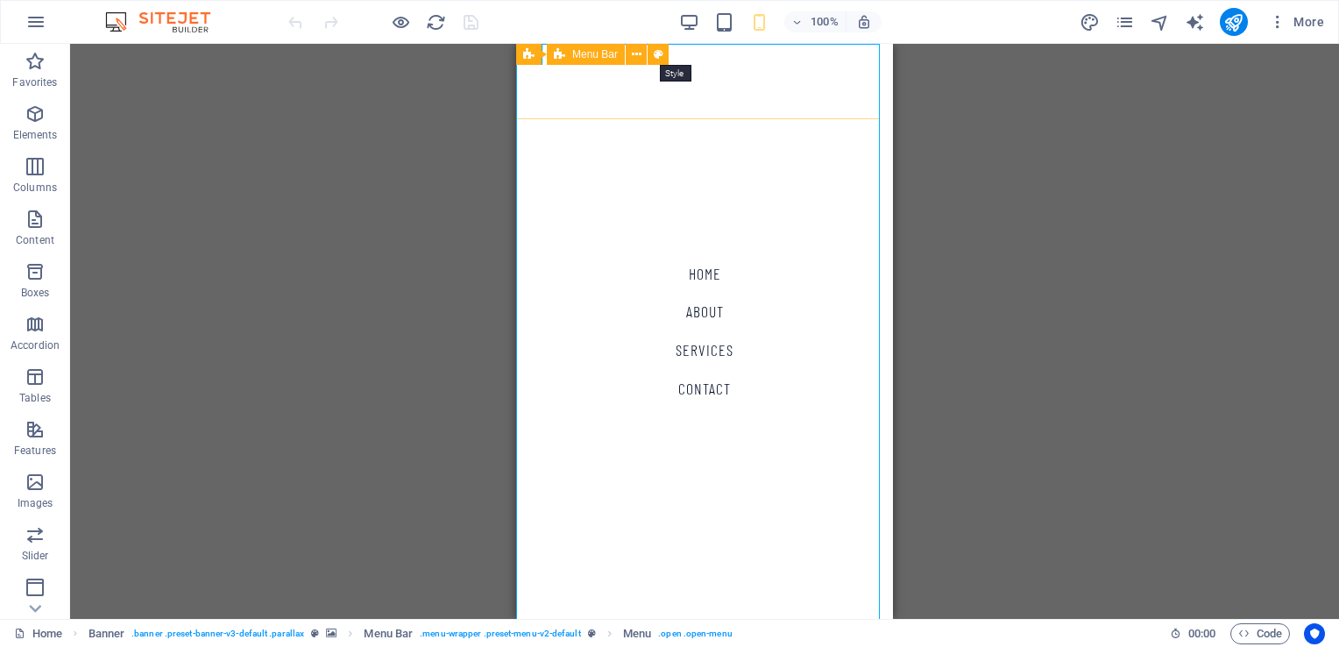
select select "px"
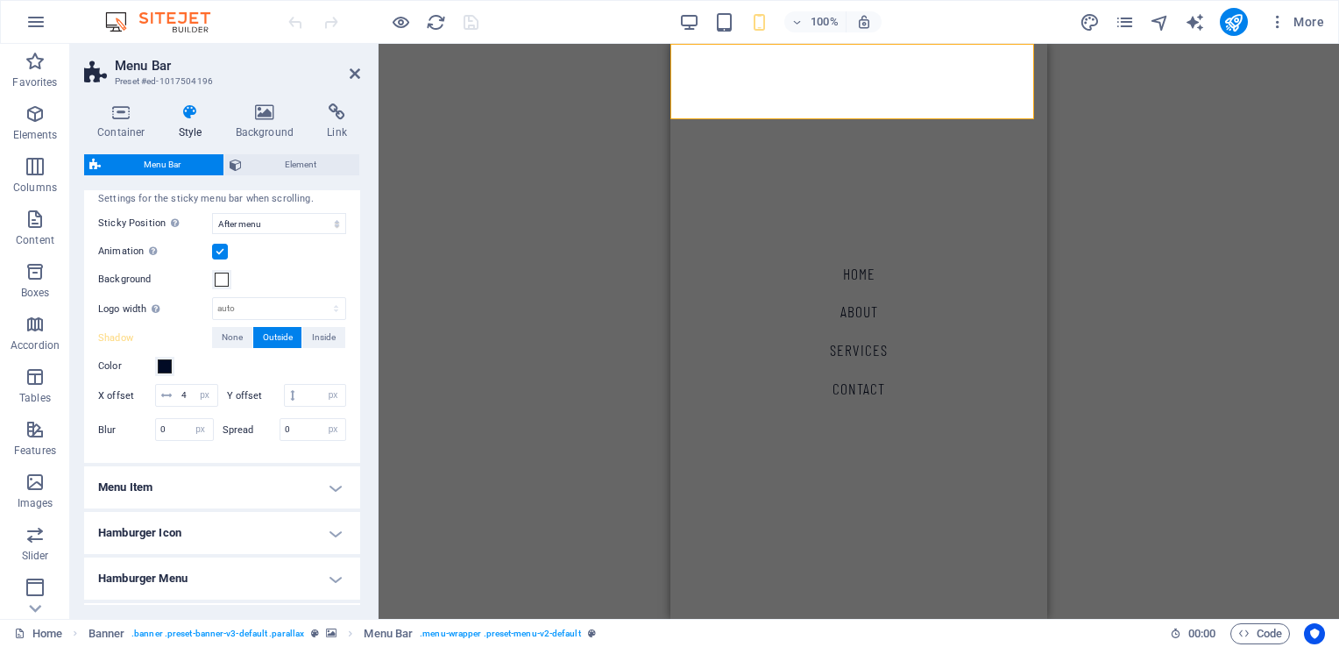
scroll to position [613, 0]
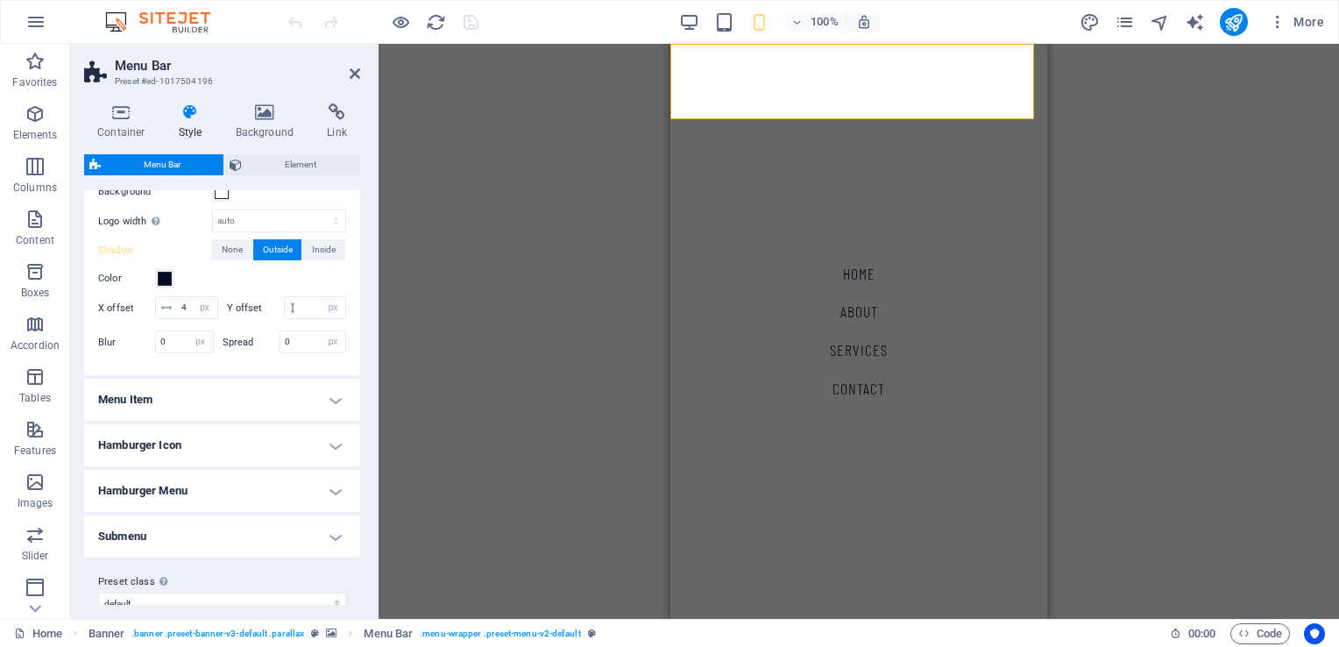
click at [145, 417] on h4 "Menu Item" at bounding box center [222, 399] width 276 height 42
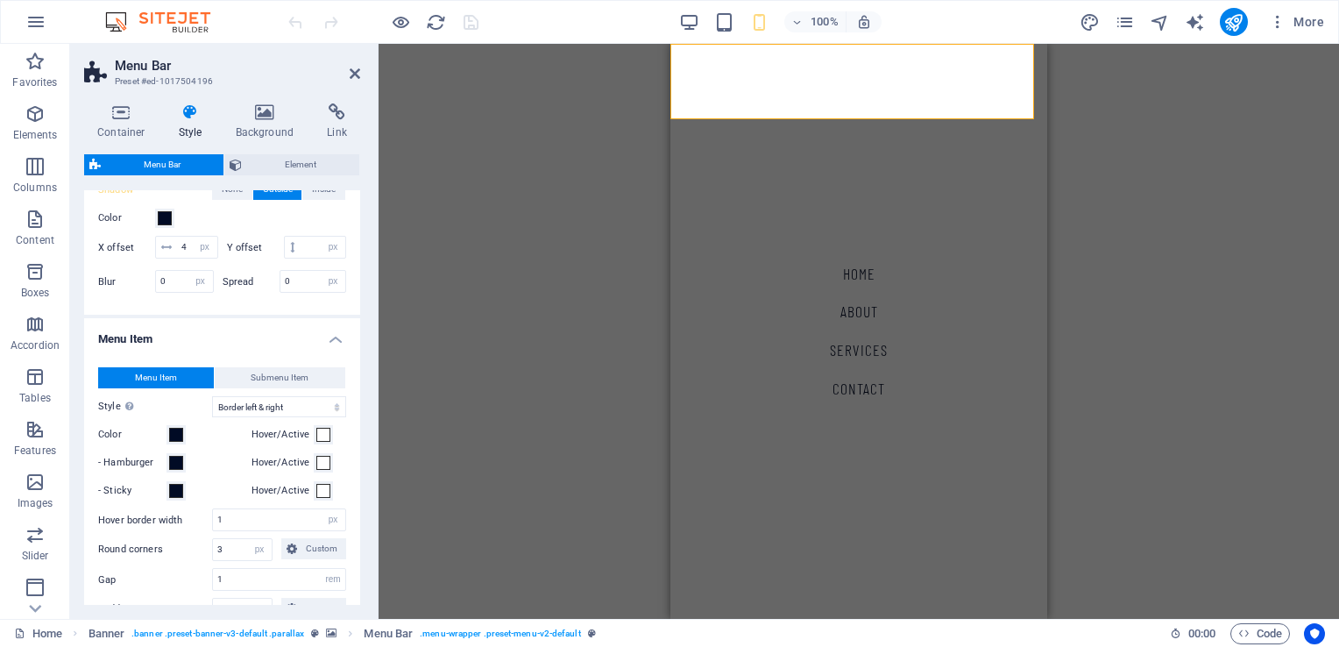
scroll to position [701, 0]
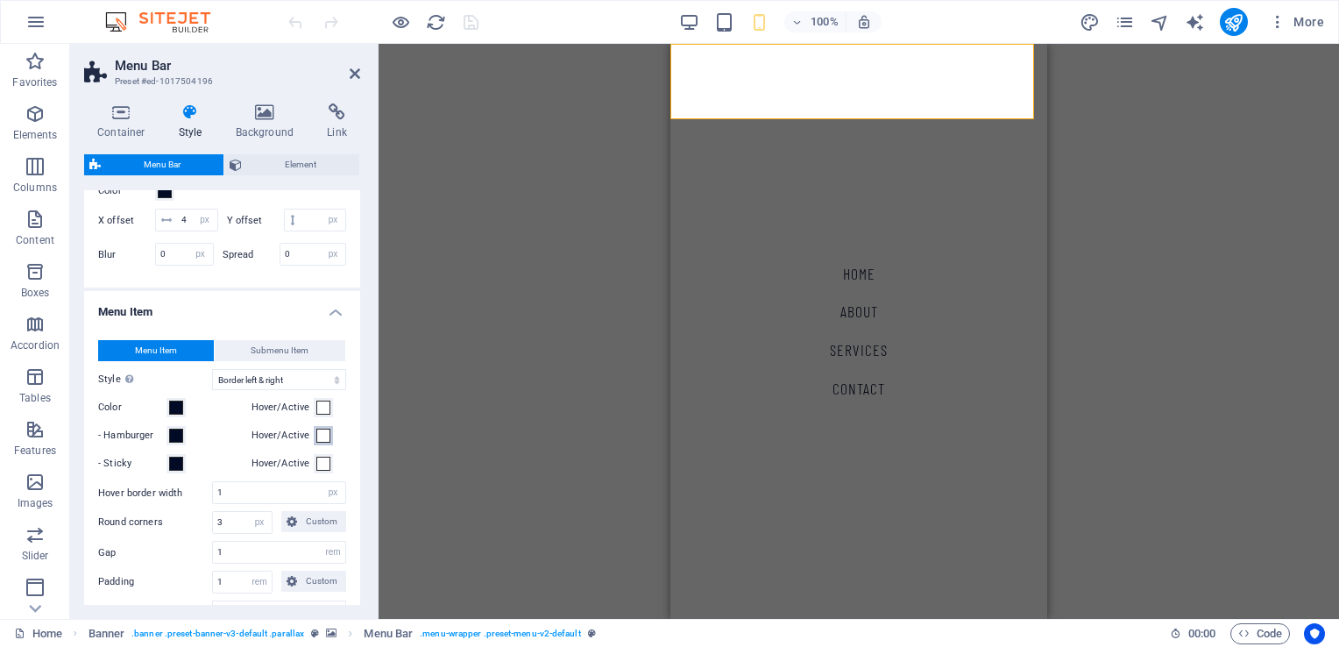
click at [317, 442] on span at bounding box center [323, 435] width 14 height 14
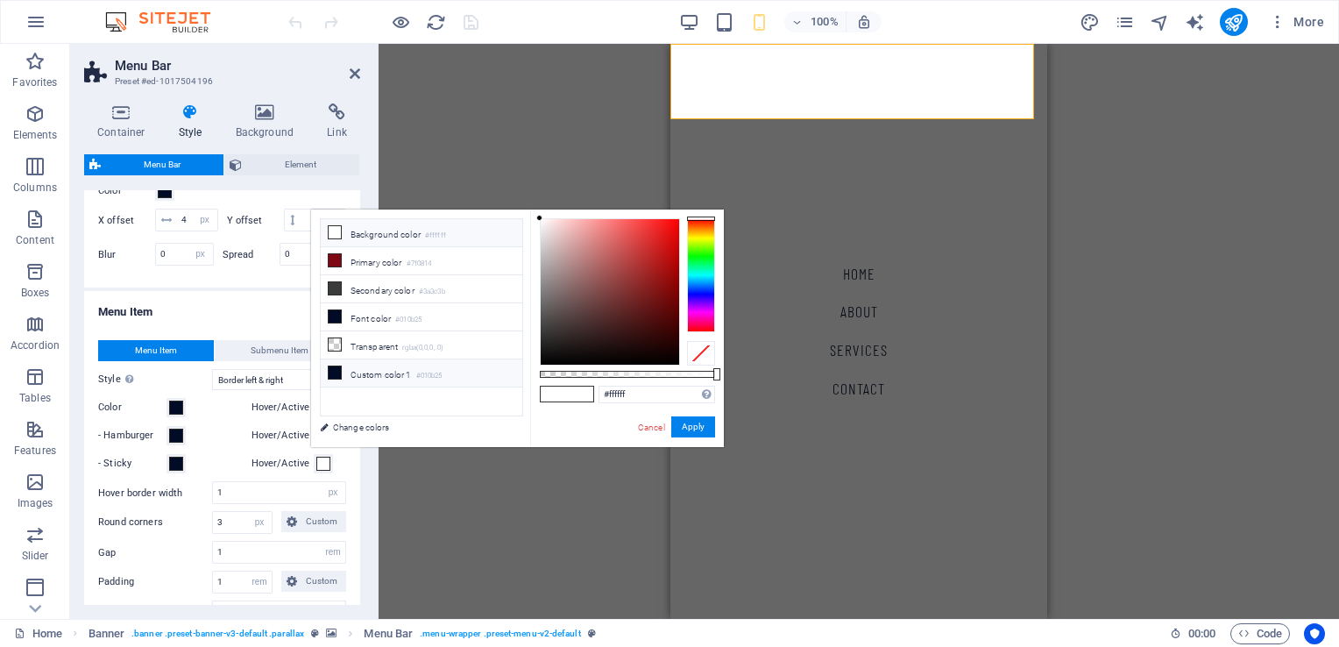
click at [385, 372] on li "Custom color 1 #010b25" at bounding box center [421, 373] width 201 height 28
type input "#010b25"
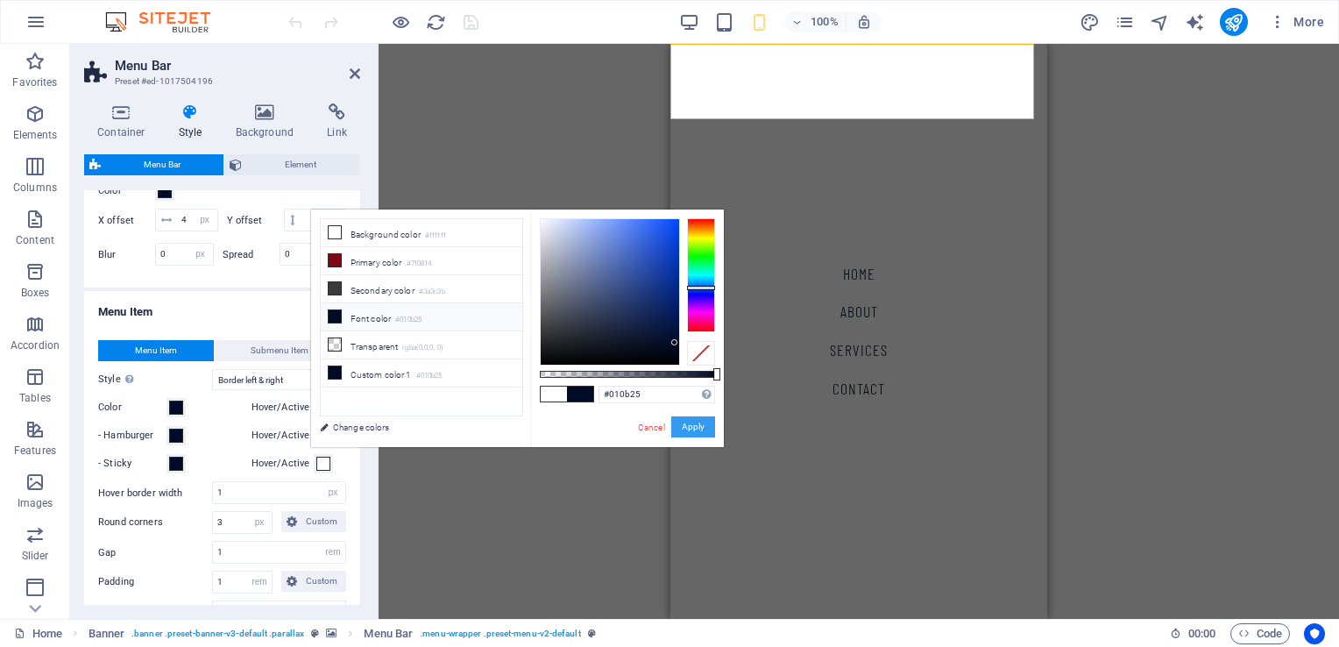
click at [710, 429] on button "Apply" at bounding box center [693, 426] width 44 height 21
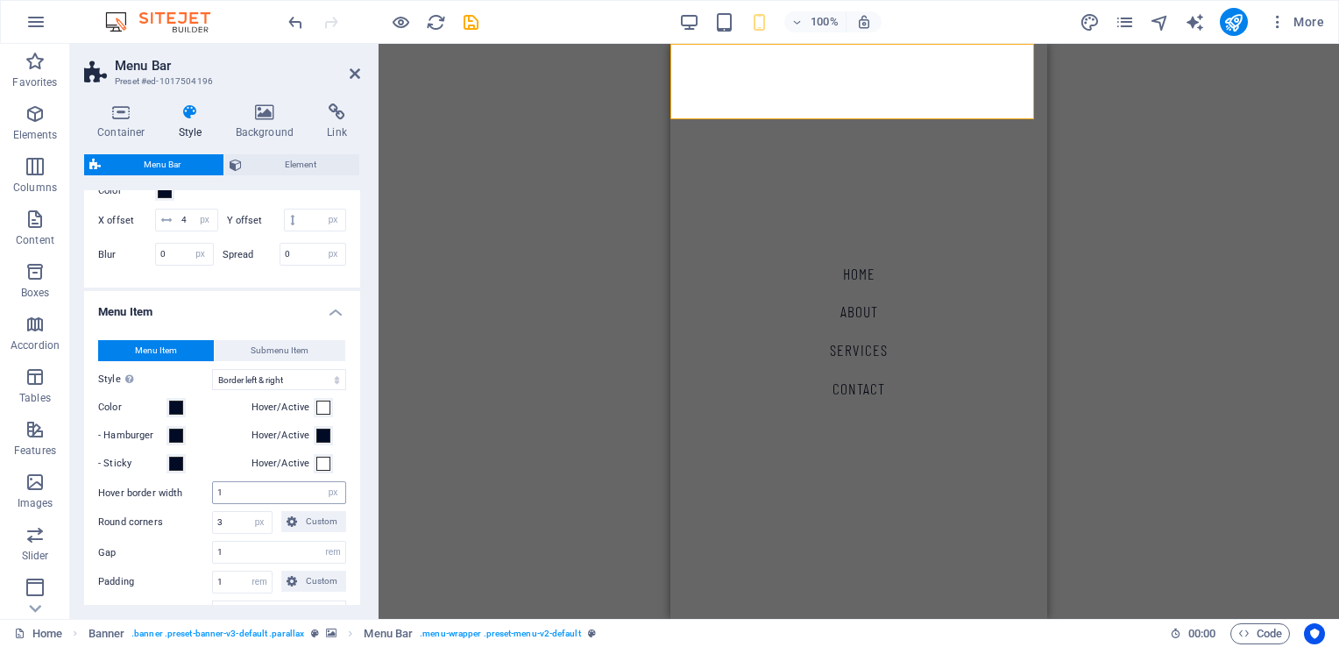
select select
click at [317, 470] on span at bounding box center [323, 463] width 14 height 14
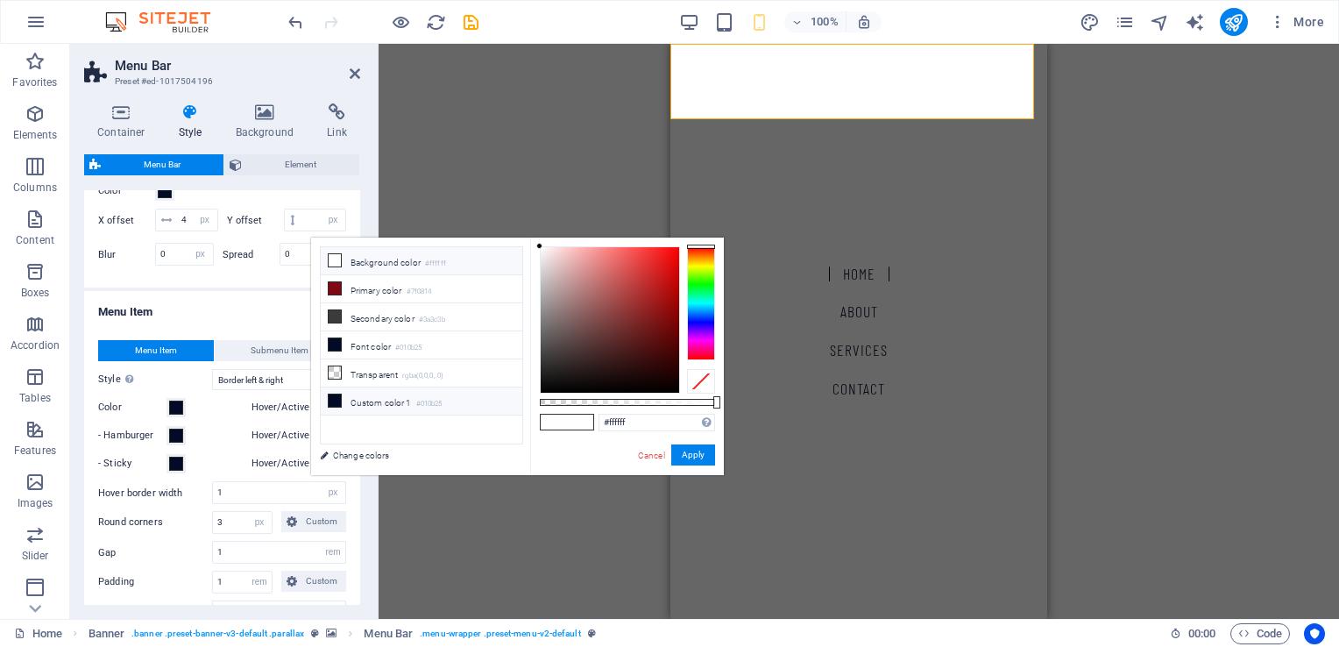
click at [377, 392] on li "Custom color 1 #010b25" at bounding box center [421, 401] width 201 height 28
type input "#010b25"
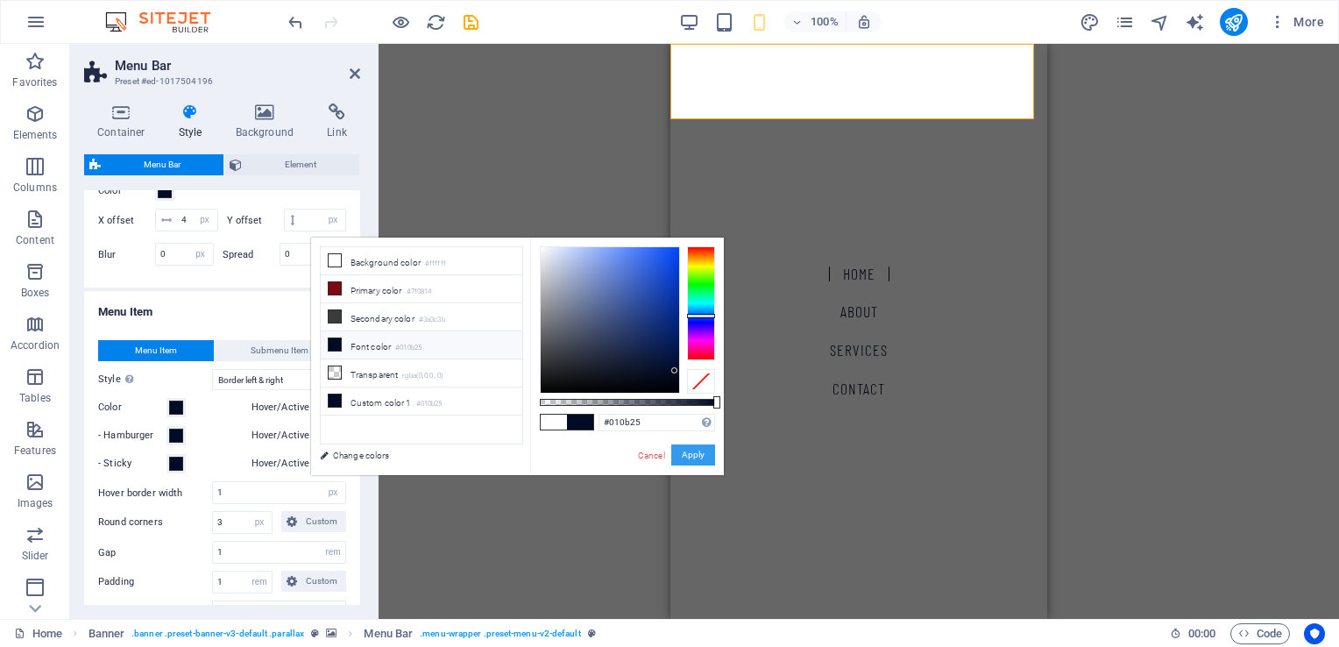
click at [703, 451] on button "Apply" at bounding box center [693, 454] width 44 height 21
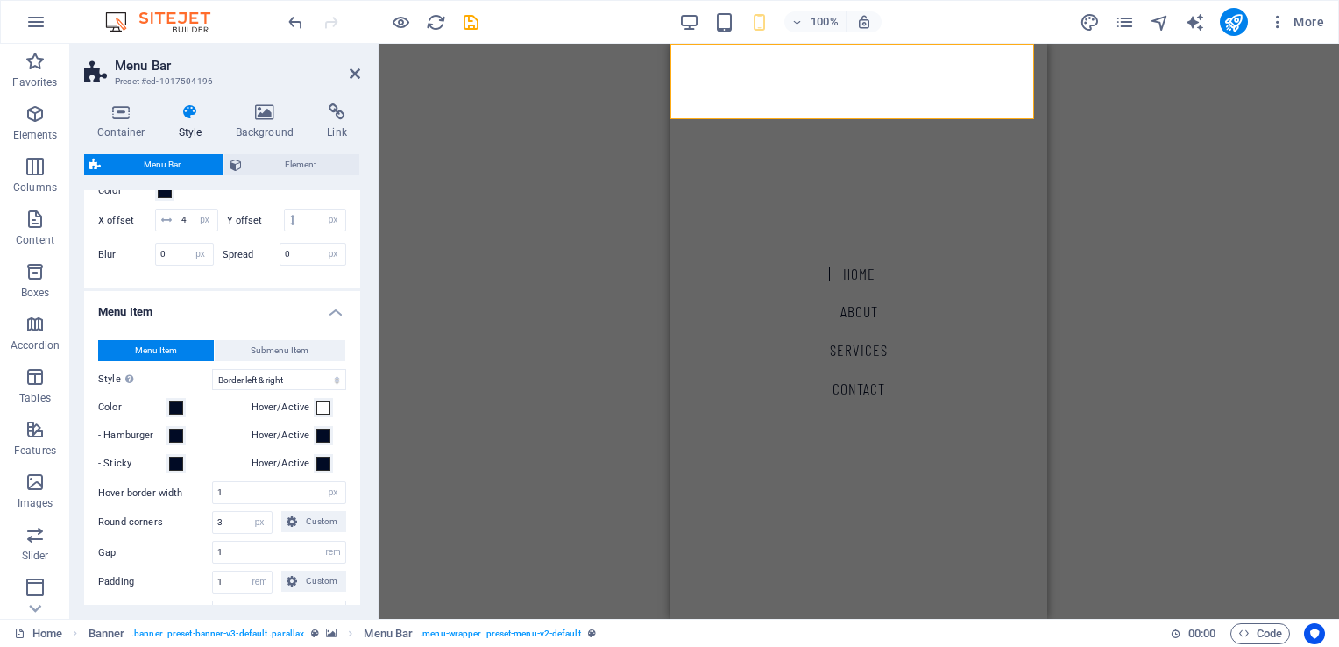
select select
click at [321, 442] on span at bounding box center [323, 435] width 14 height 14
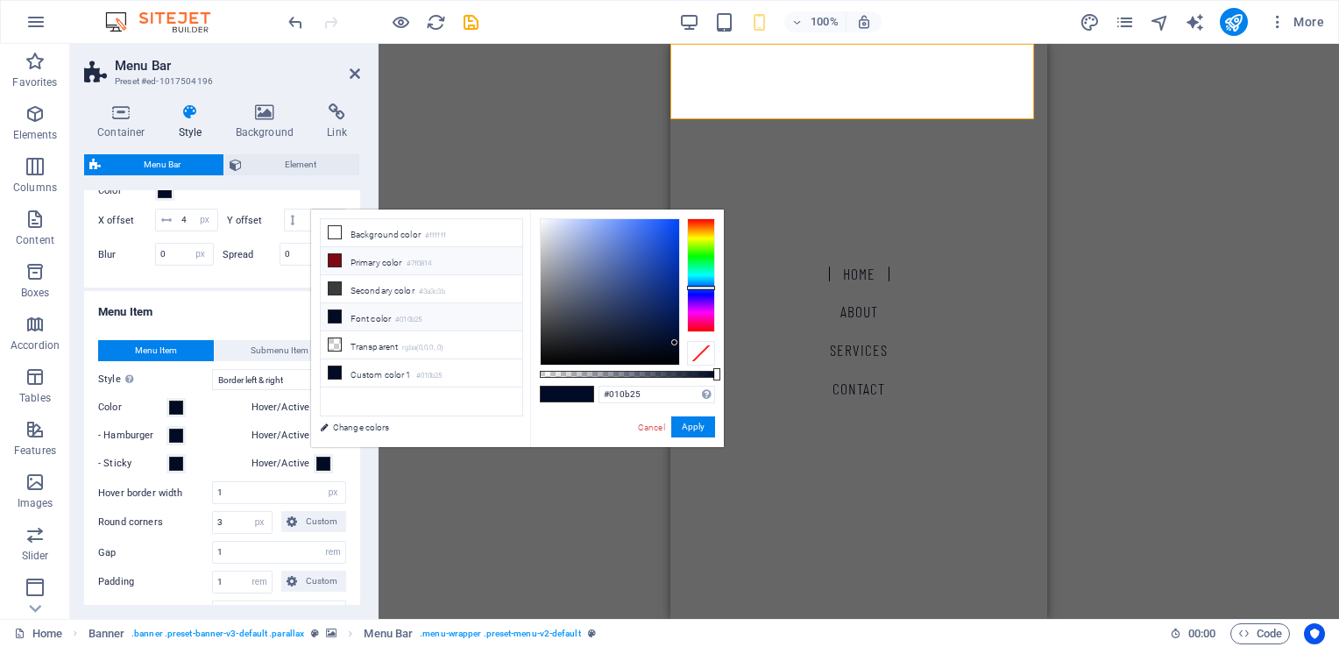
click at [336, 255] on icon at bounding box center [335, 260] width 12 height 12
type input "#7f0814"
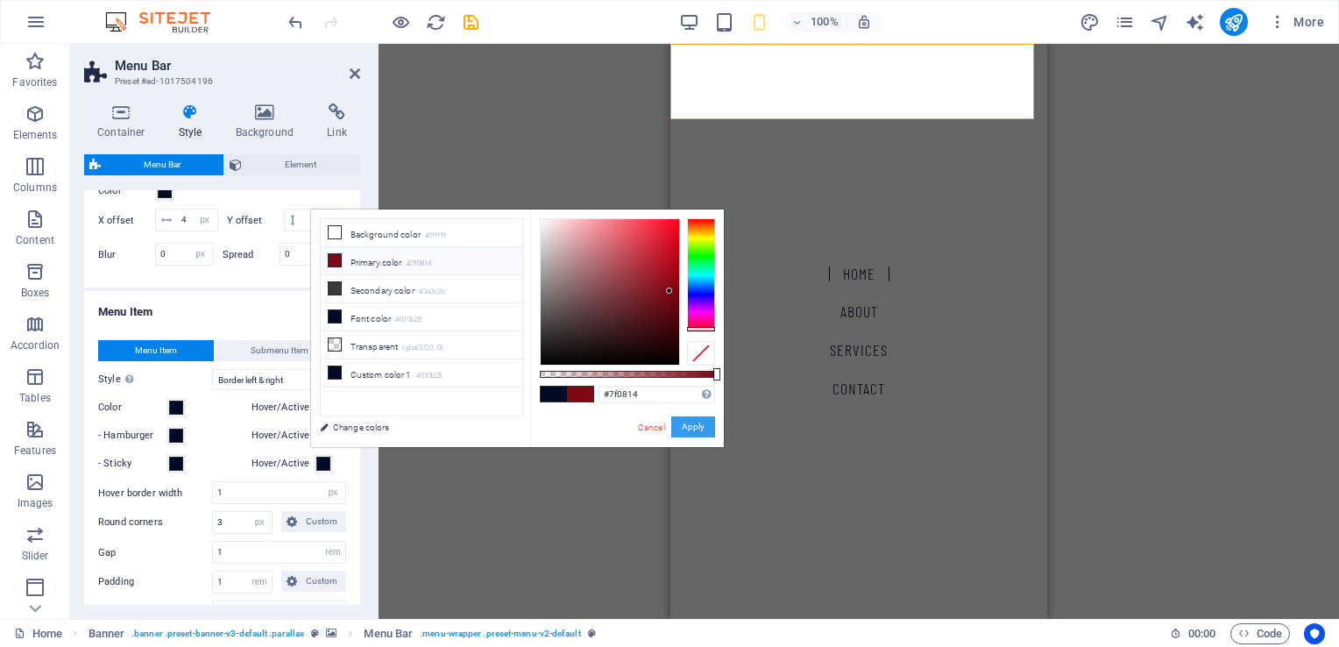
click at [699, 420] on button "Apply" at bounding box center [693, 426] width 44 height 21
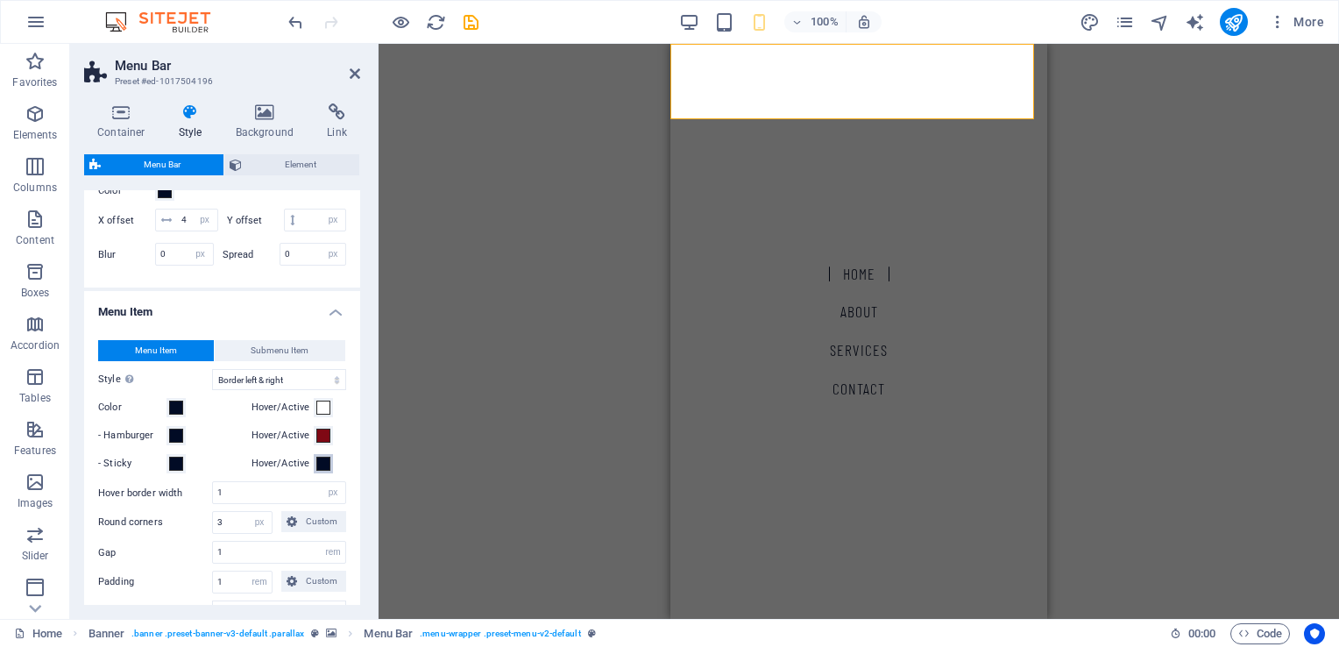
click at [323, 470] on span at bounding box center [323, 463] width 14 height 14
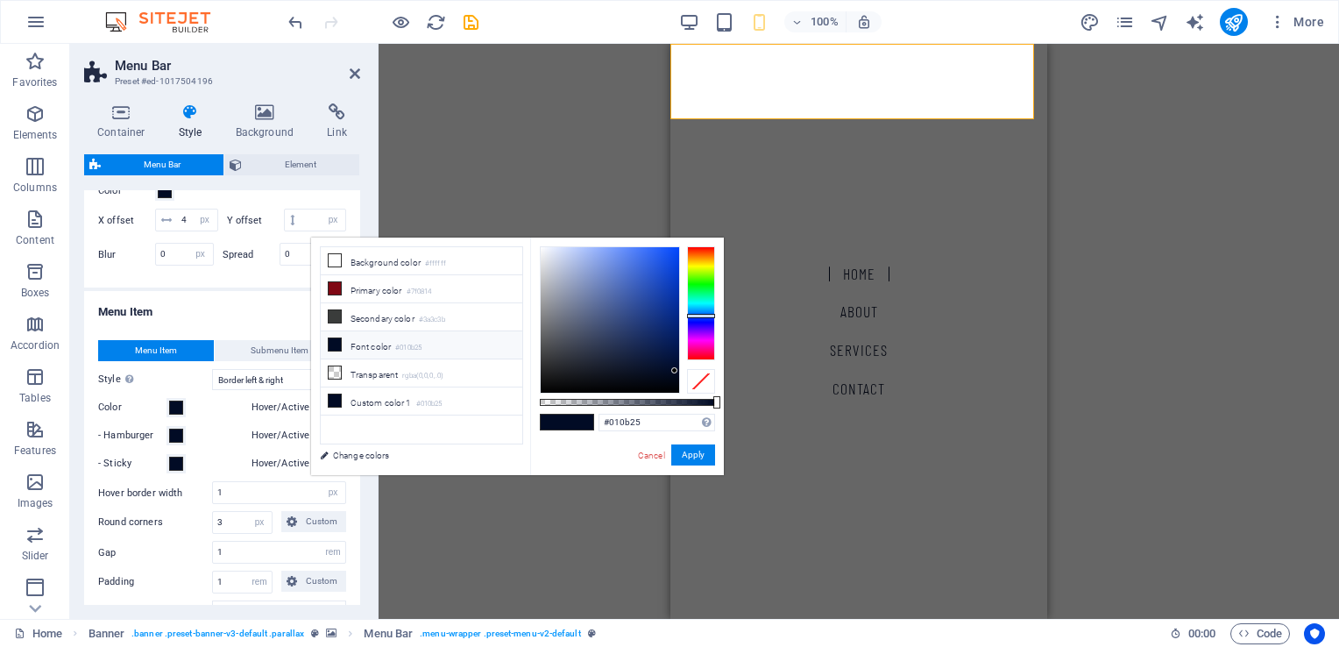
select select
click at [340, 288] on span at bounding box center [335, 288] width 14 height 14
type input "#7f0814"
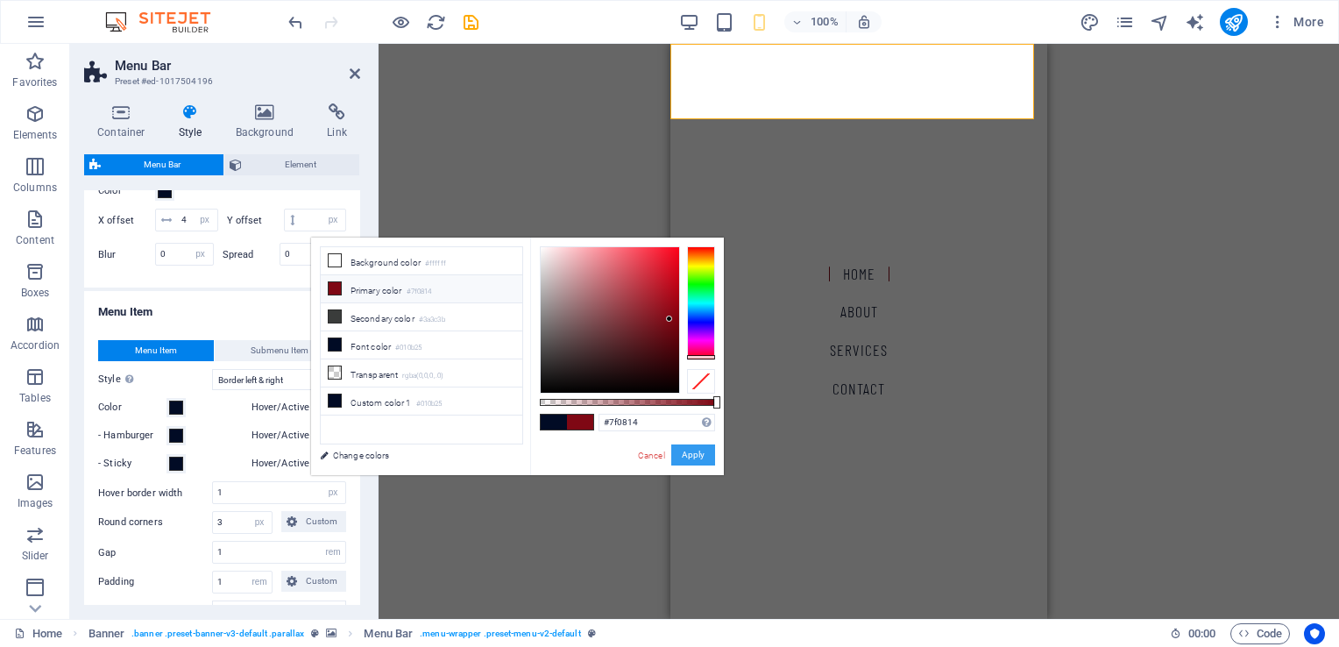
click at [692, 454] on button "Apply" at bounding box center [693, 454] width 44 height 21
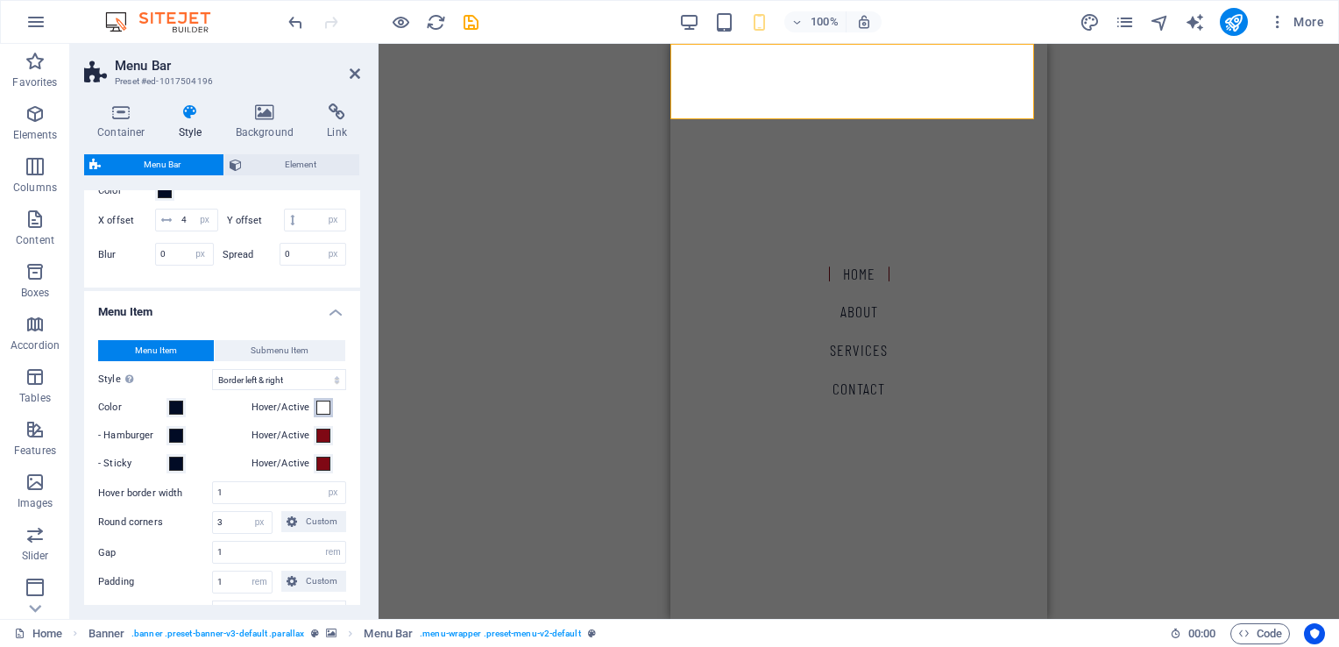
click at [324, 414] on span at bounding box center [323, 407] width 14 height 14
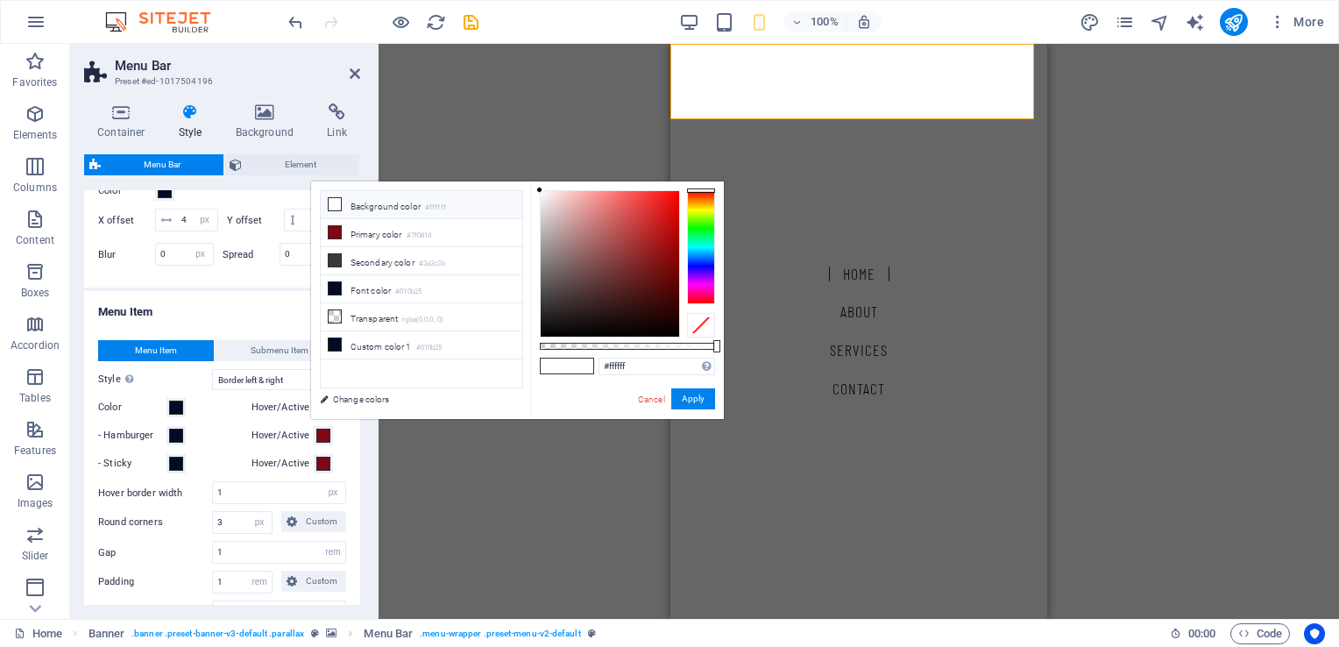
select select
click at [399, 228] on li "Primary color #7f0814" at bounding box center [421, 233] width 201 height 28
type input "#7f0814"
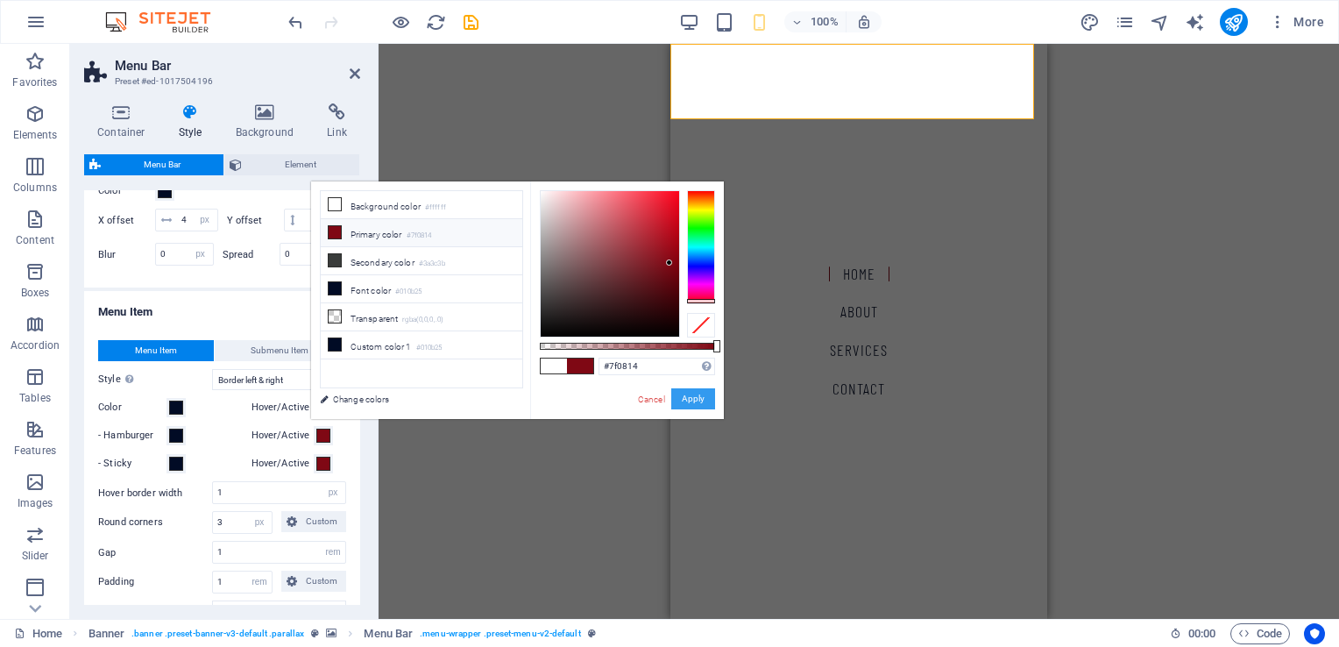
click at [697, 400] on button "Apply" at bounding box center [693, 398] width 44 height 21
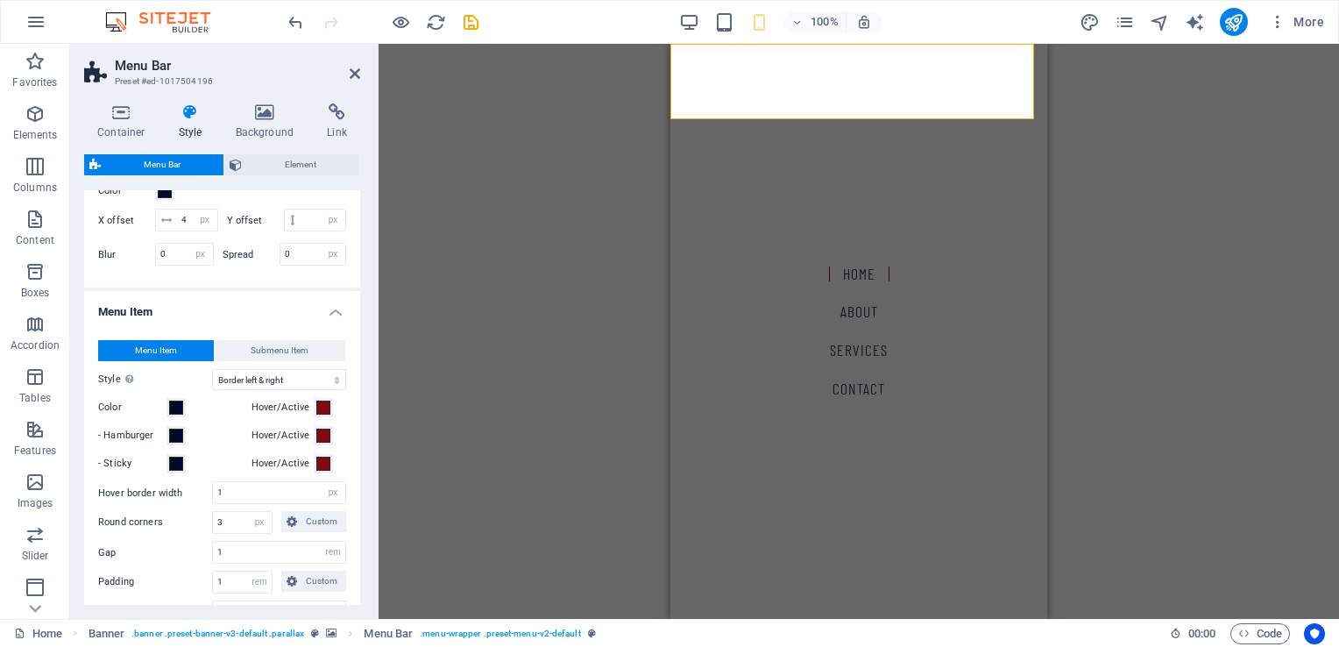
select select
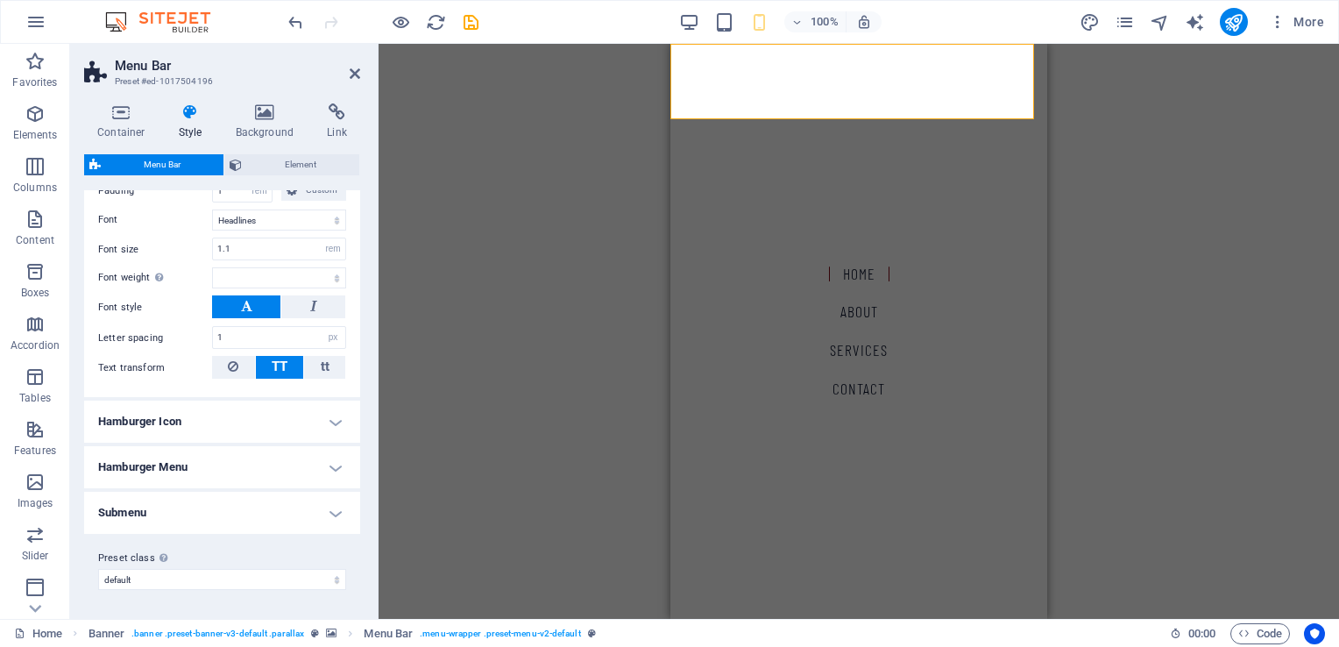
scroll to position [1107, 0]
click at [242, 425] on h4 "Hamburger Icon" at bounding box center [222, 421] width 276 height 42
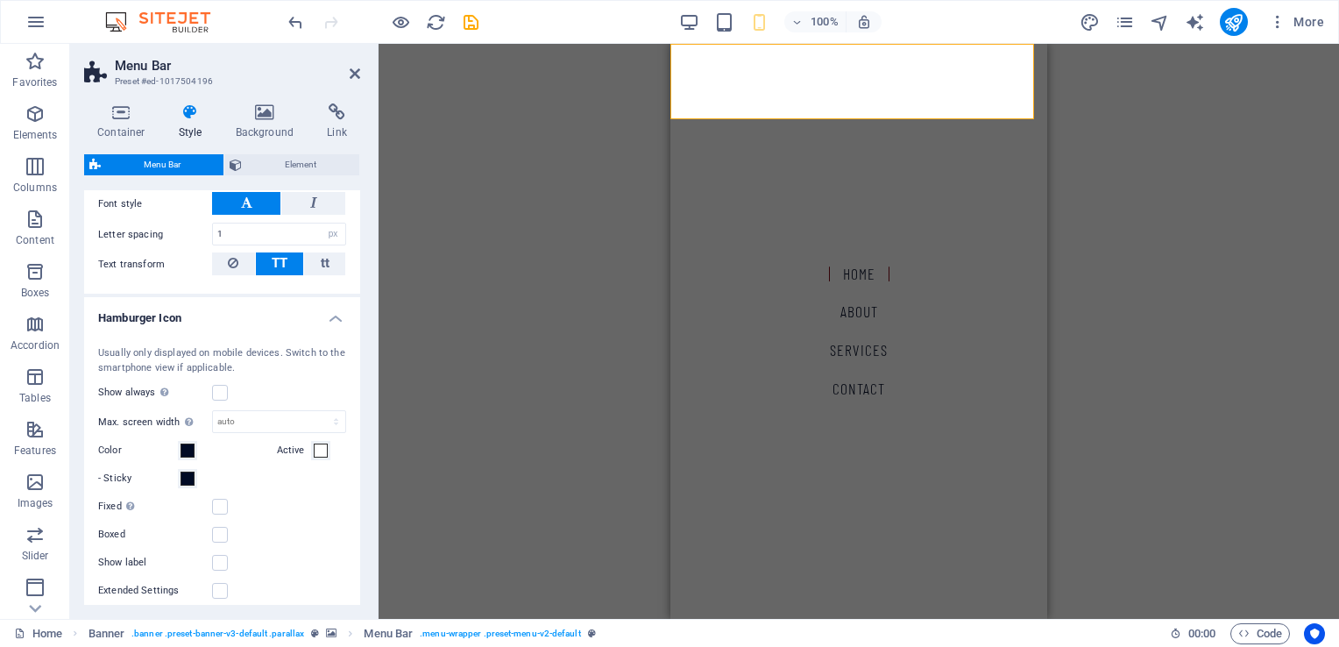
scroll to position [1283, 0]
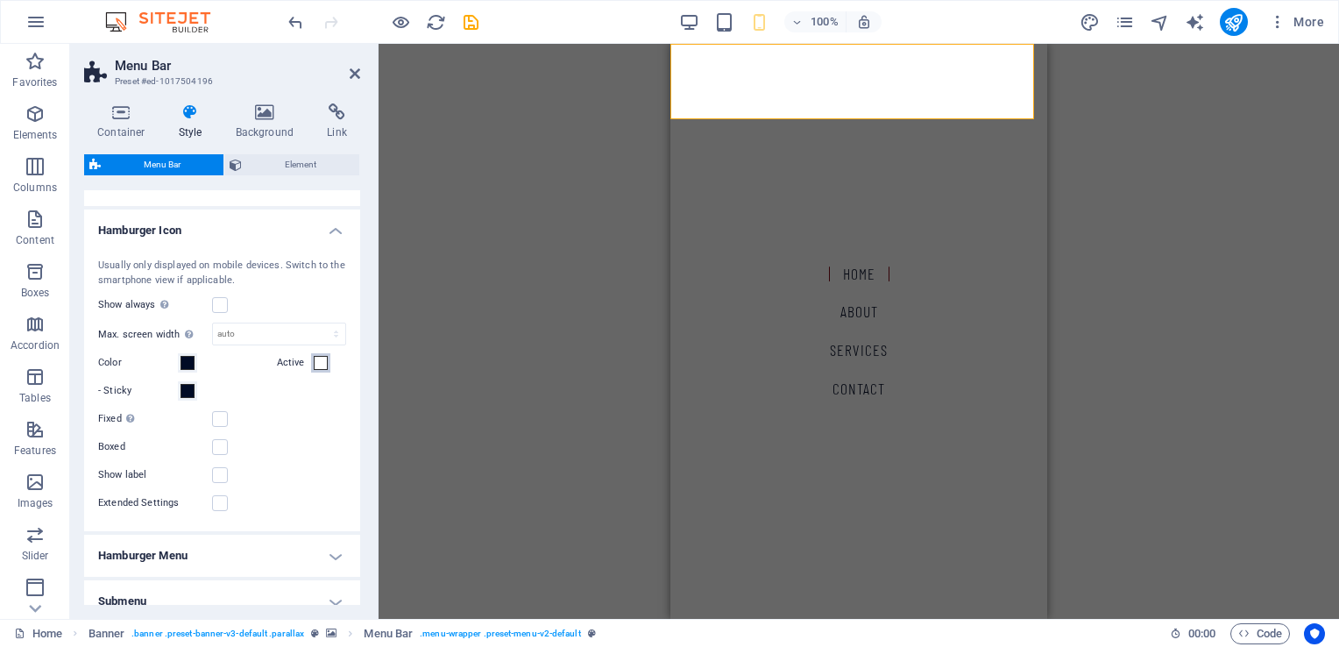
click at [318, 370] on span at bounding box center [321, 363] width 14 height 14
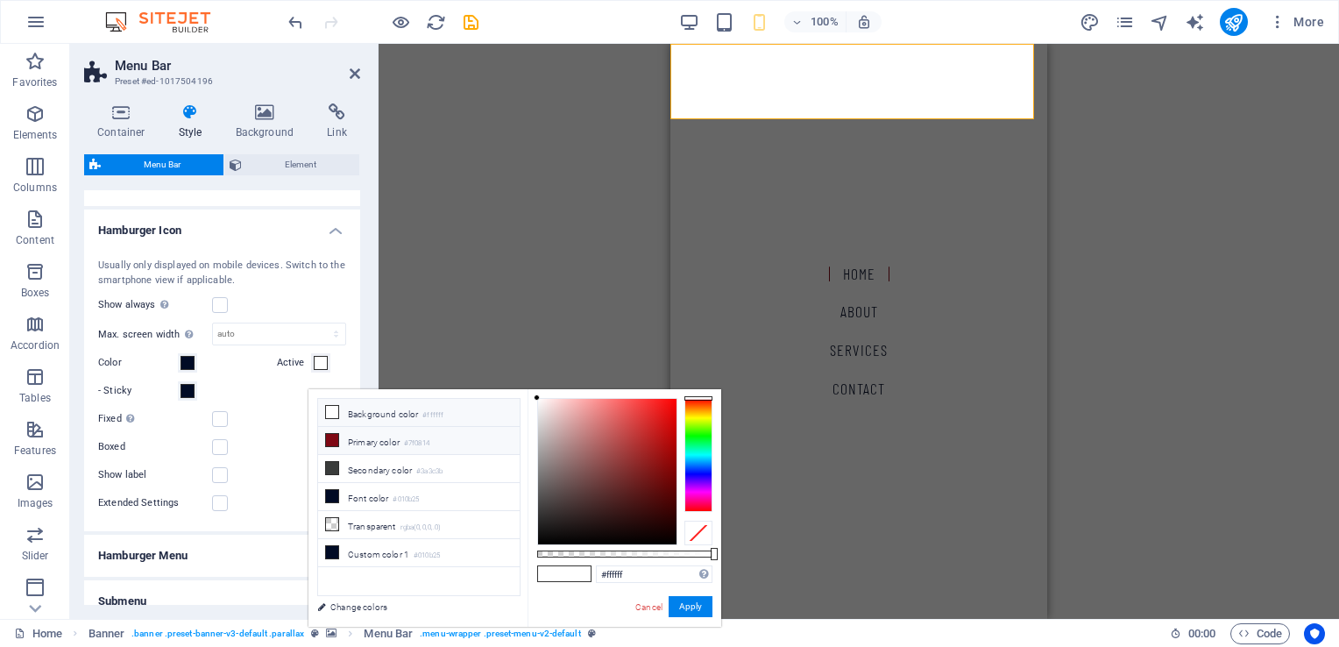
click at [336, 440] on icon at bounding box center [332, 440] width 12 height 12
type input "#7f0814"
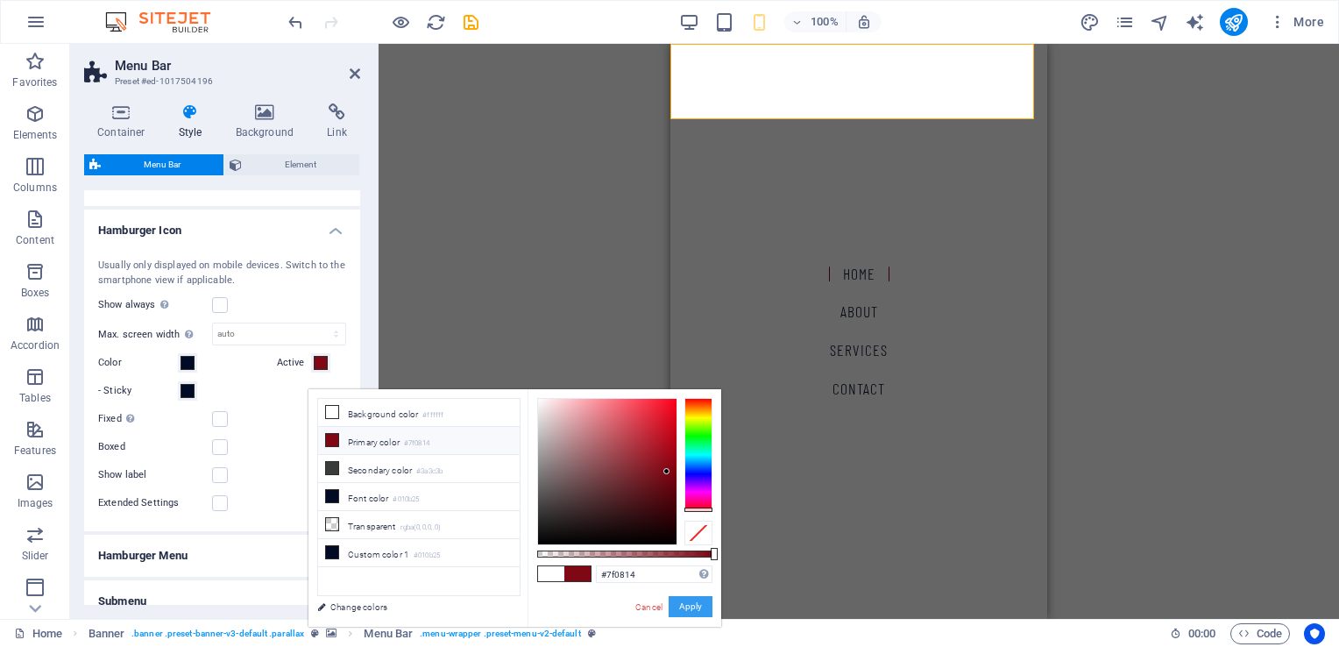
drag, startPoint x: 694, startPoint y: 603, endPoint x: 17, endPoint y: 561, distance: 678.5
click at [694, 603] on button "Apply" at bounding box center [690, 606] width 44 height 21
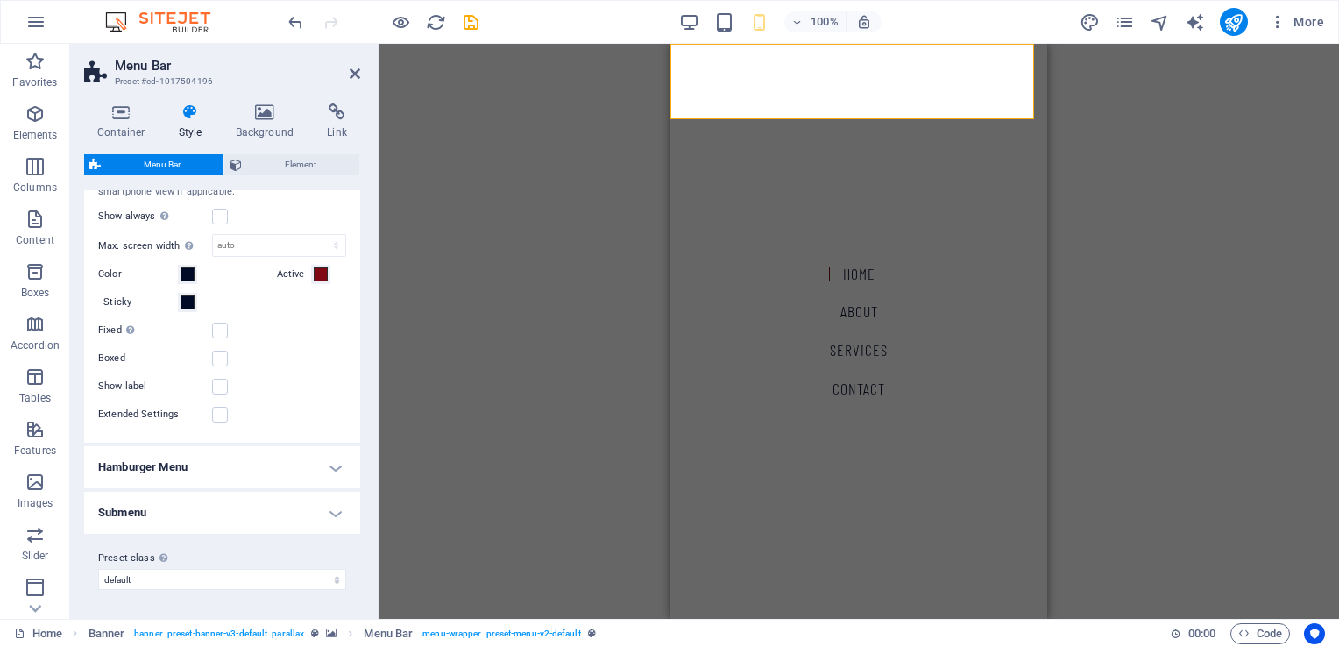
scroll to position [1388, 0]
click at [276, 468] on h4 "Hamburger Menu" at bounding box center [222, 467] width 276 height 42
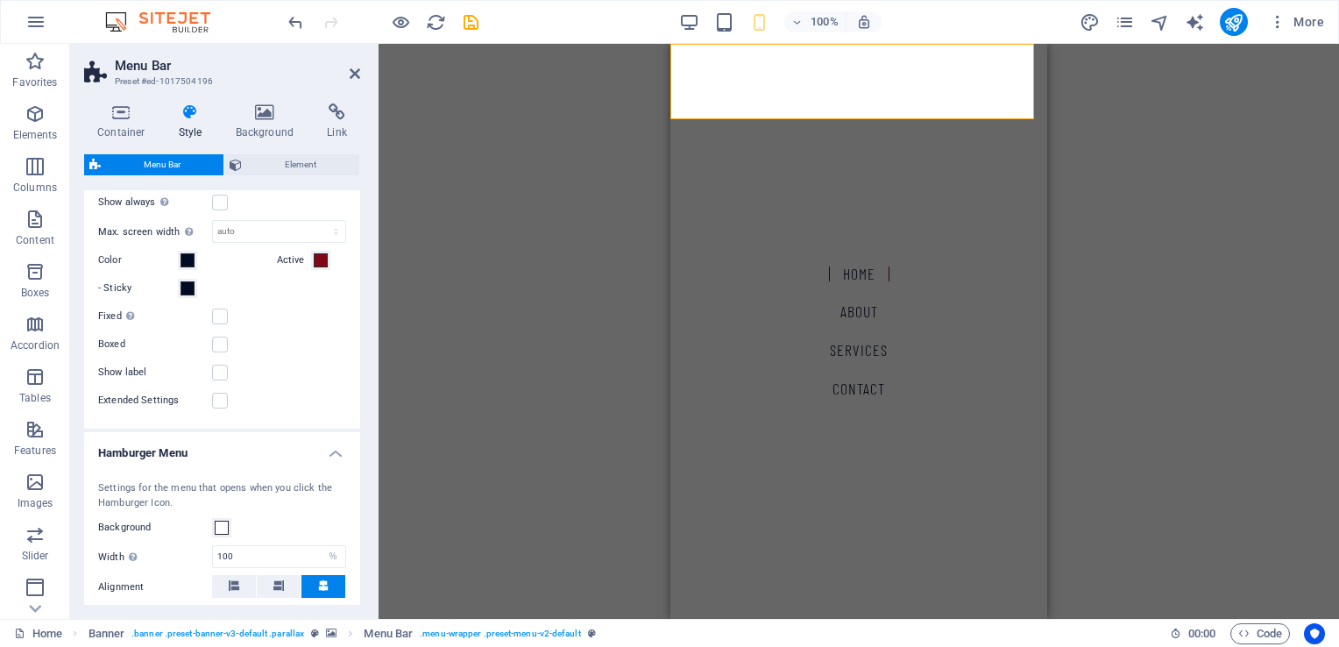
scroll to position [1297, 0]
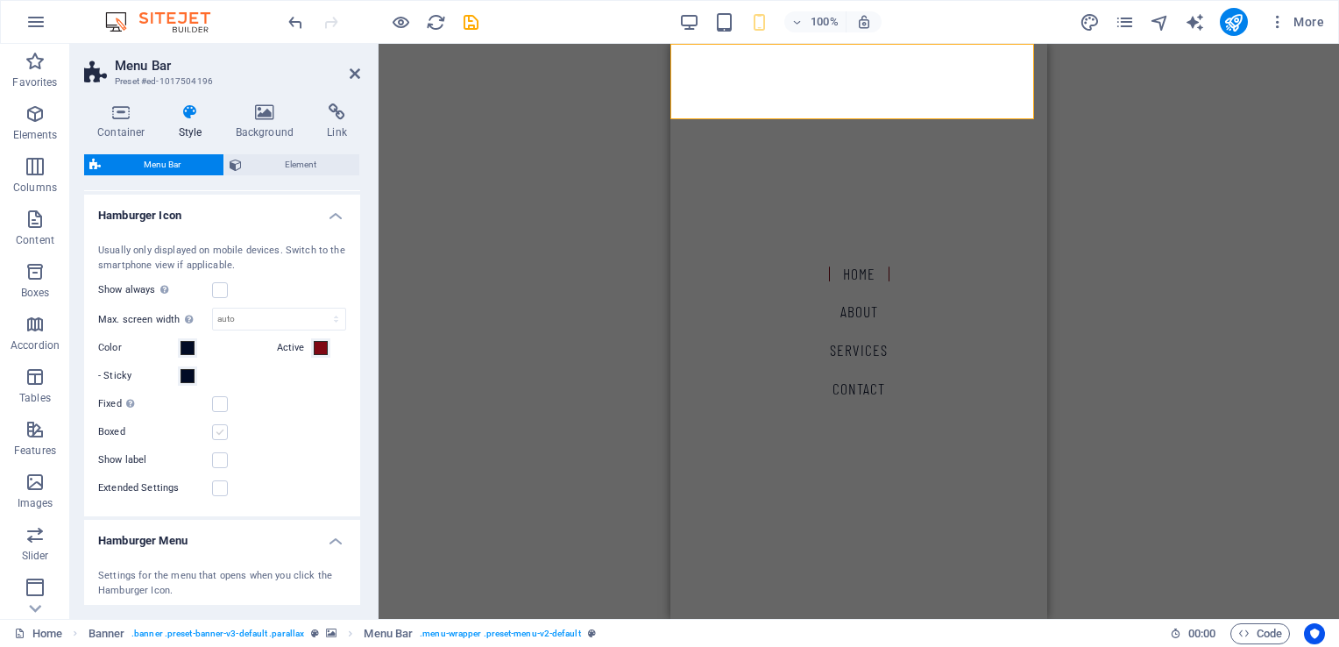
click at [217, 440] on label at bounding box center [220, 432] width 16 height 16
click at [0, 0] on input "Boxed" at bounding box center [0, 0] width 0 height 0
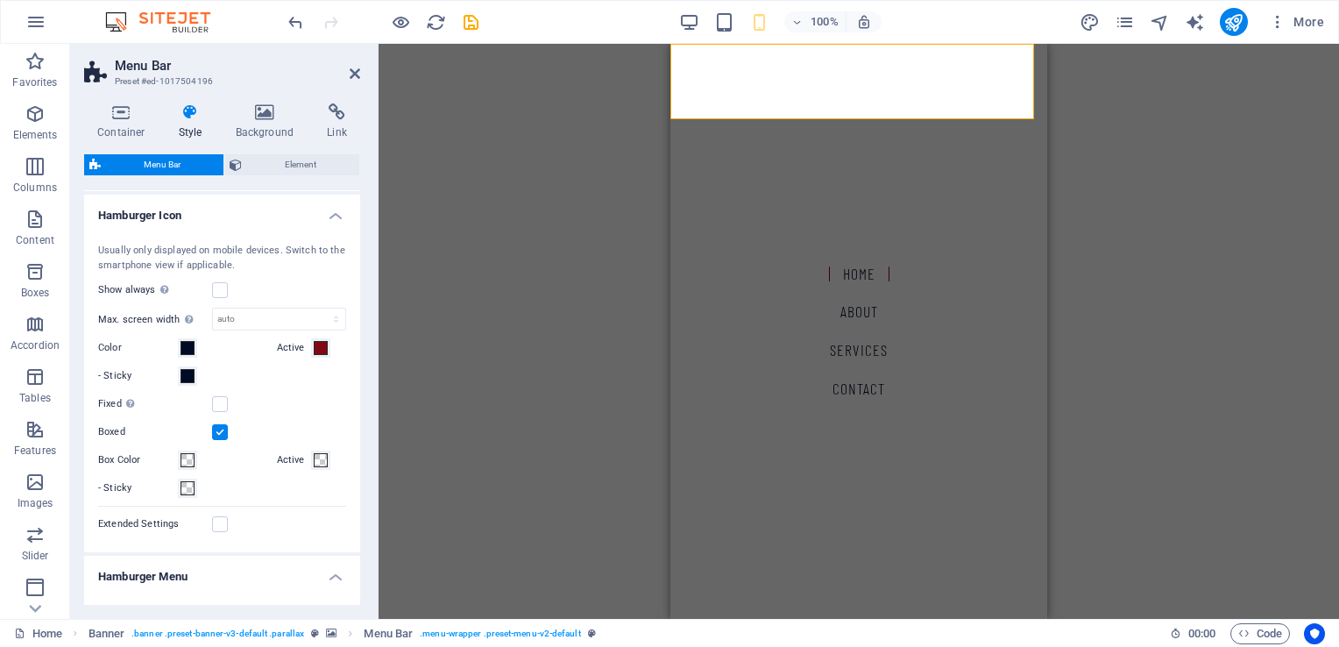
click at [219, 440] on label at bounding box center [220, 432] width 16 height 16
click at [0, 0] on input "Boxed" at bounding box center [0, 0] width 0 height 0
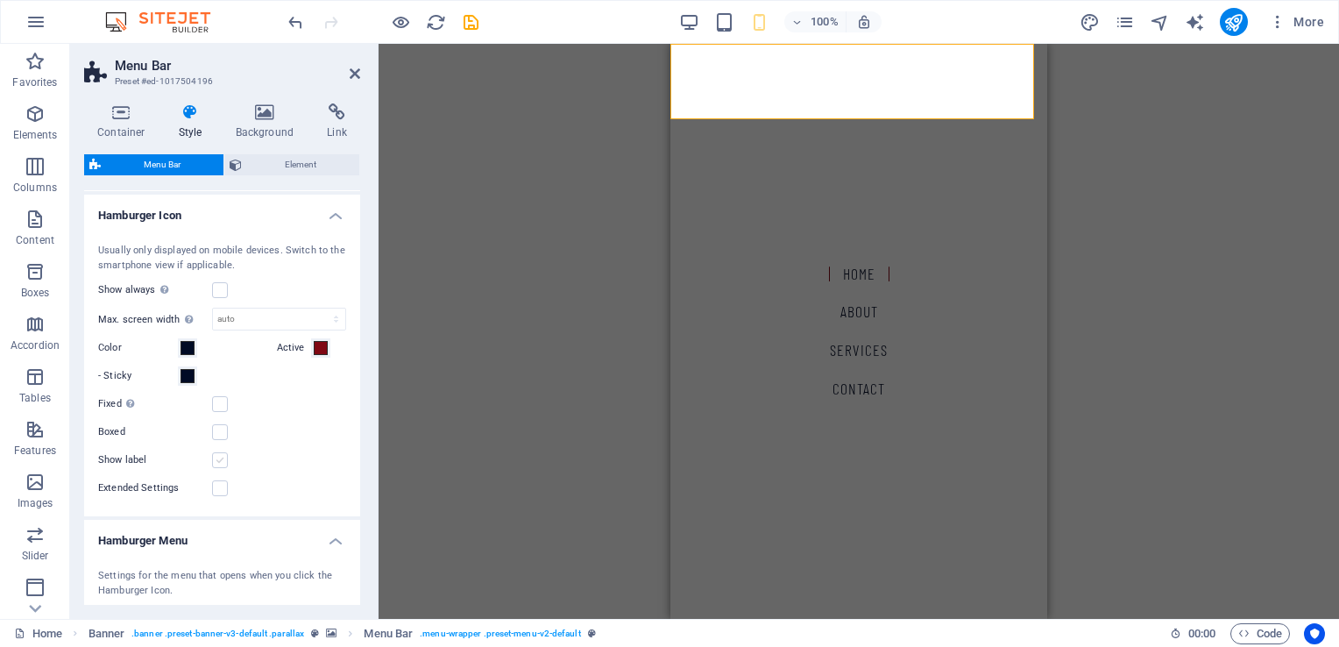
click at [218, 468] on label at bounding box center [220, 460] width 16 height 16
click at [0, 0] on input "Show label" at bounding box center [0, 0] width 0 height 0
click at [219, 468] on label at bounding box center [220, 460] width 16 height 16
click at [0, 0] on input "Show label" at bounding box center [0, 0] width 0 height 0
click at [215, 496] on label at bounding box center [220, 488] width 16 height 16
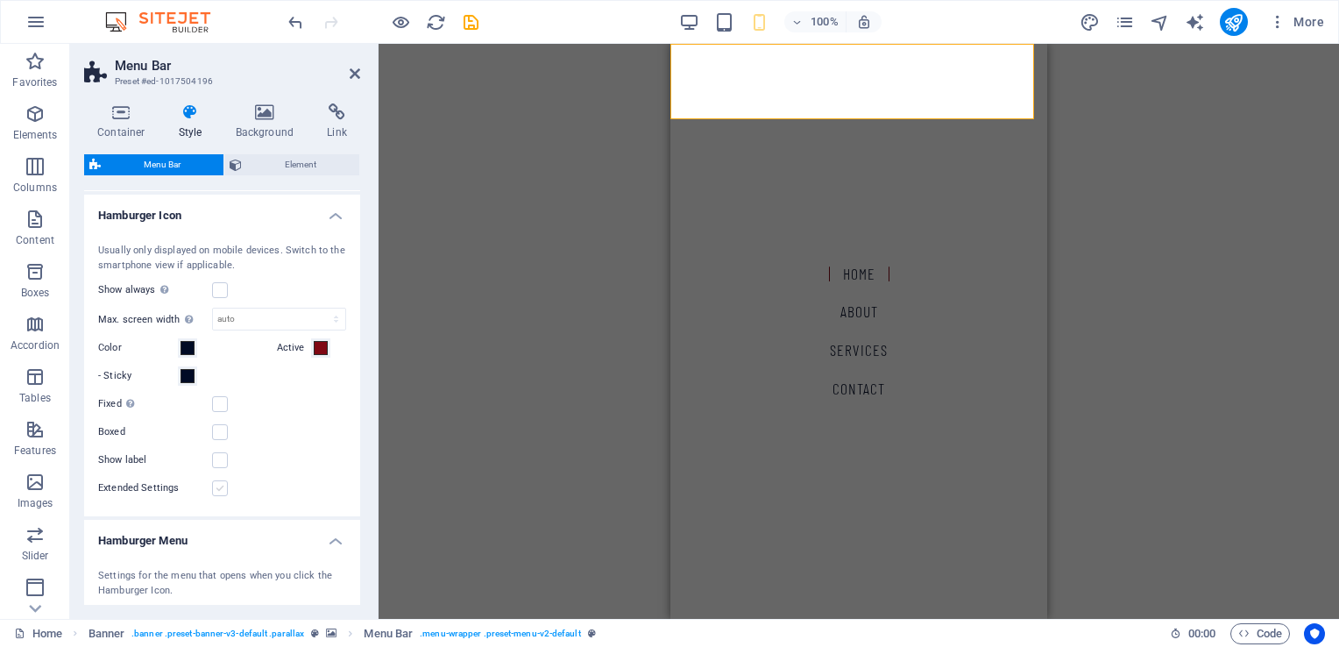
click at [0, 0] on input "Extended Settings" at bounding box center [0, 0] width 0 height 0
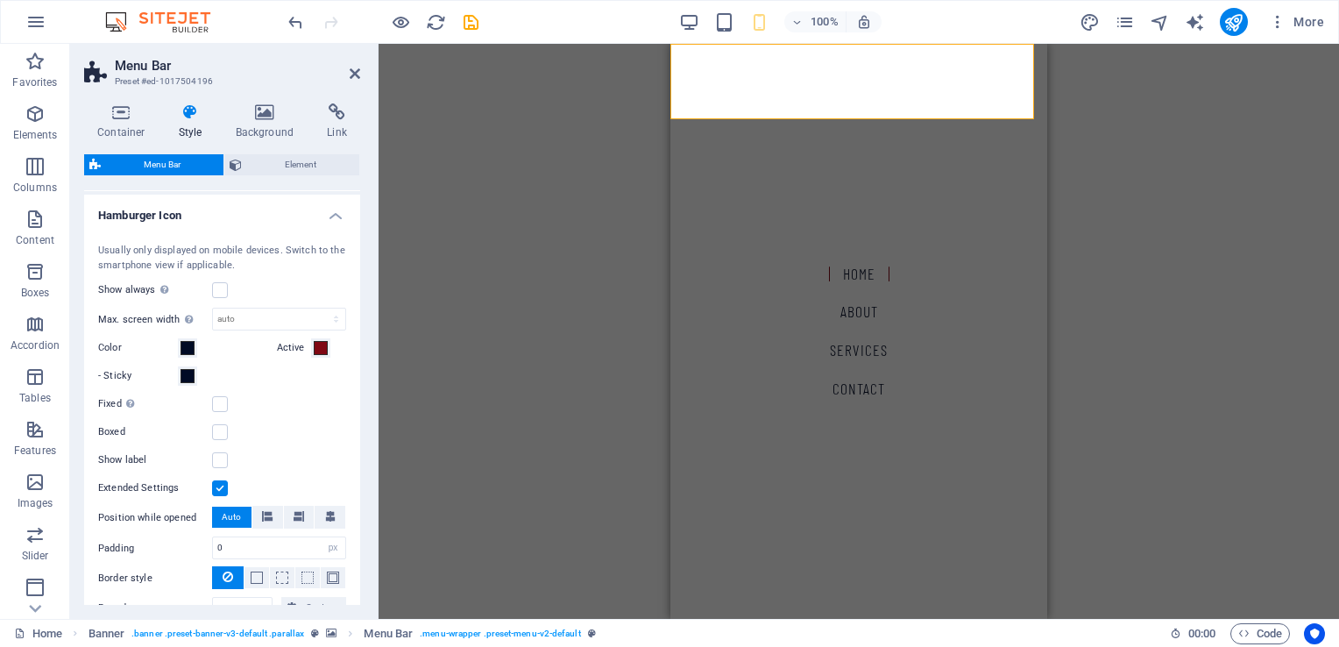
scroll to position [1385, 0]
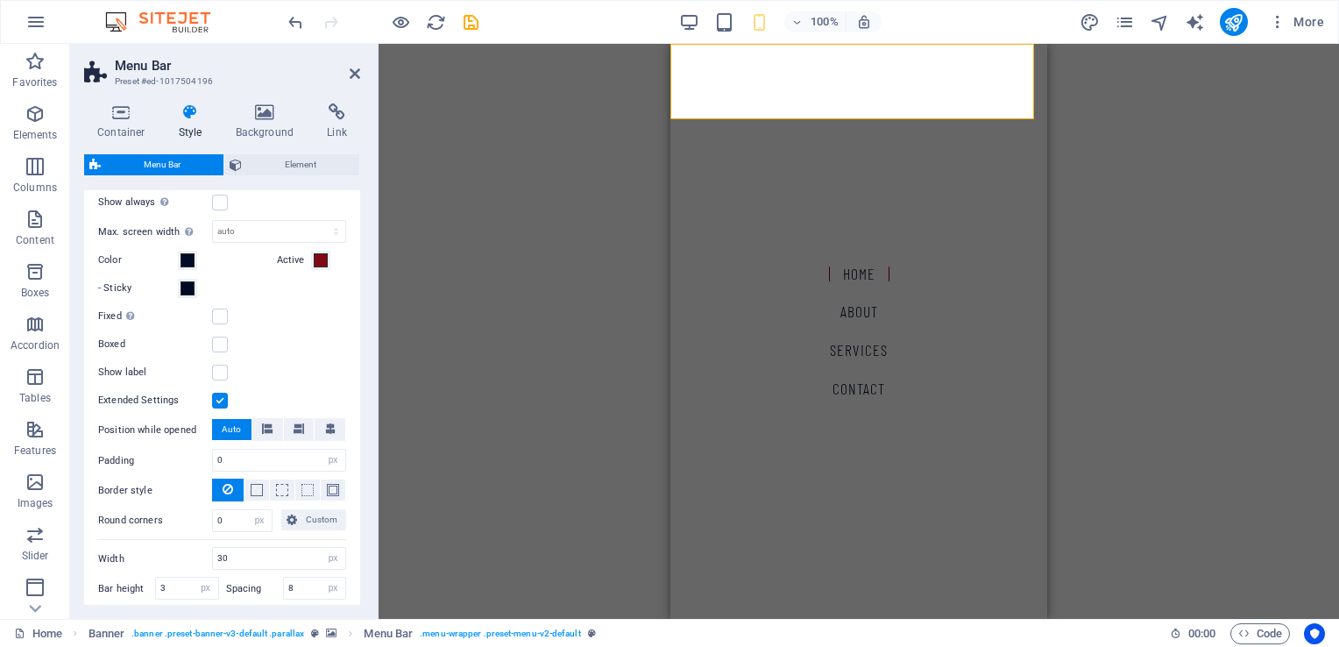
click at [223, 408] on label at bounding box center [220, 400] width 16 height 16
click at [0, 0] on input "Extended Settings" at bounding box center [0, 0] width 0 height 0
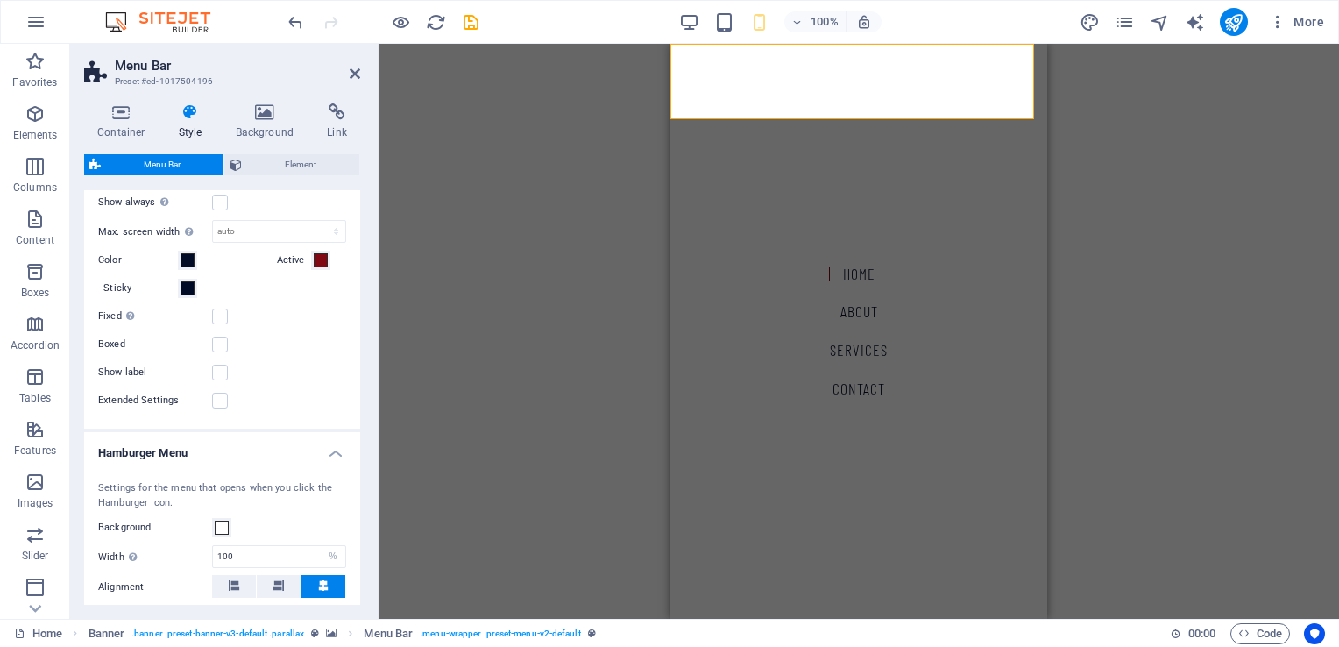
select select
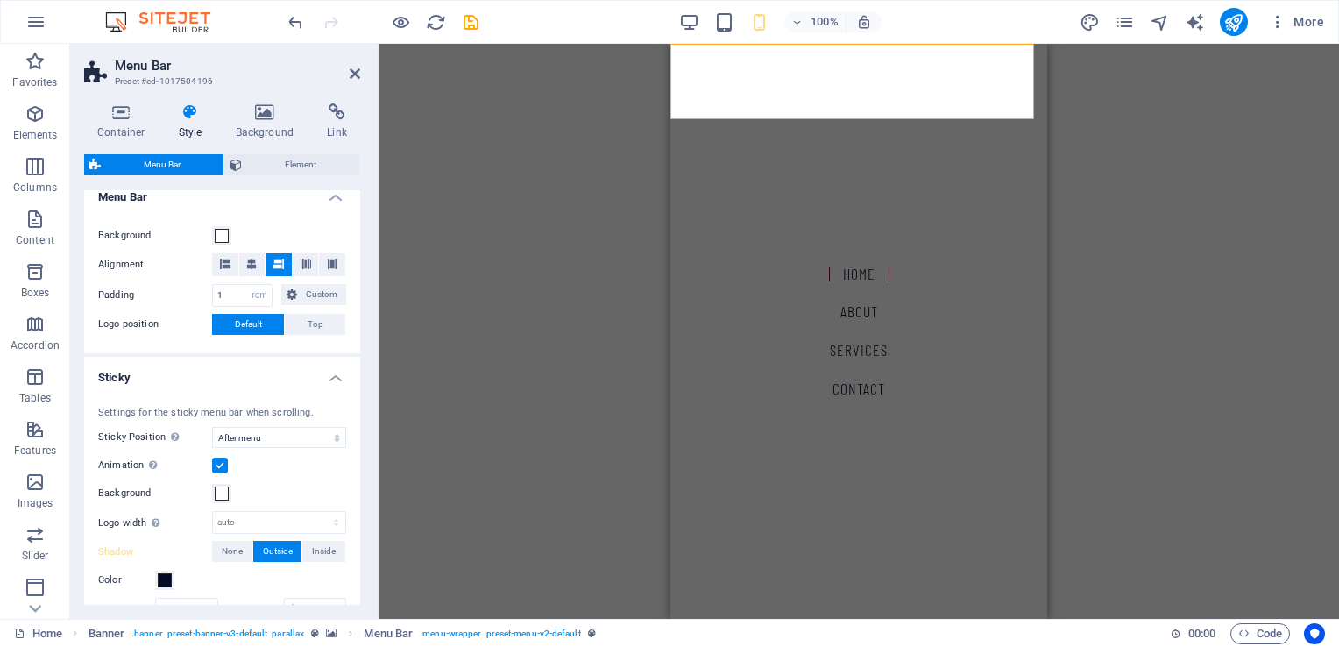
scroll to position [0, 0]
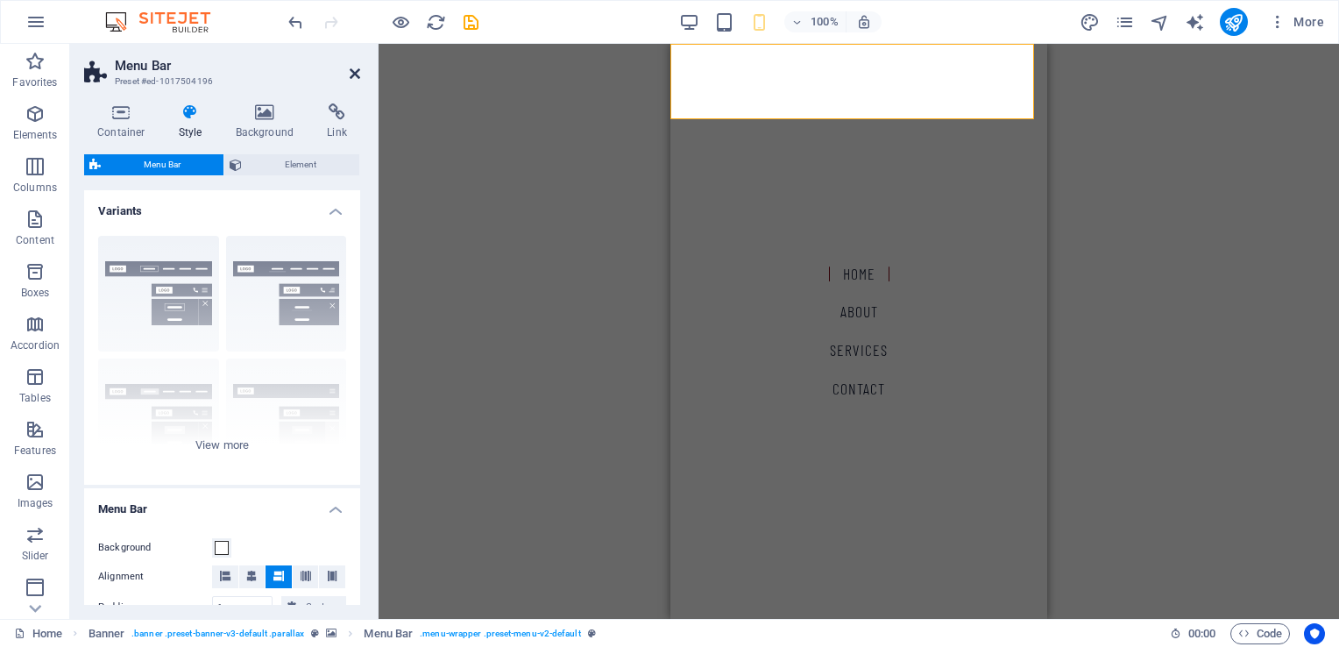
click at [359, 72] on icon at bounding box center [355, 74] width 11 height 14
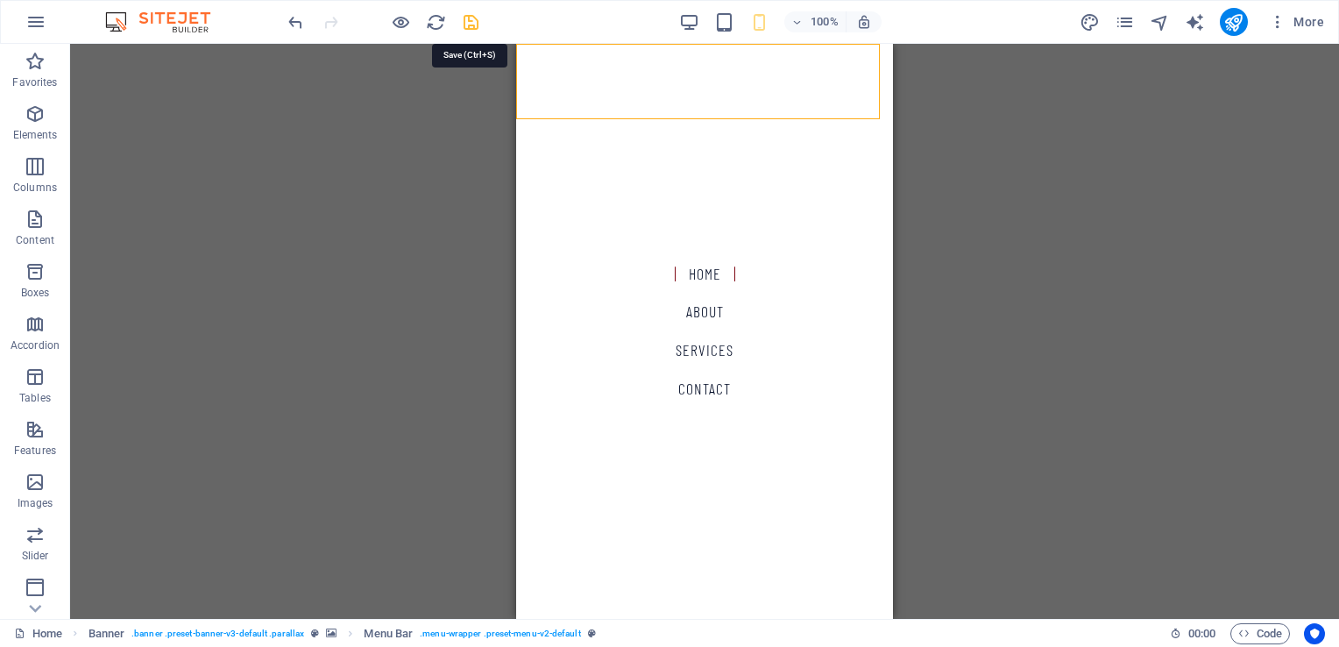
click at [470, 20] on icon "save" at bounding box center [471, 22] width 20 height 20
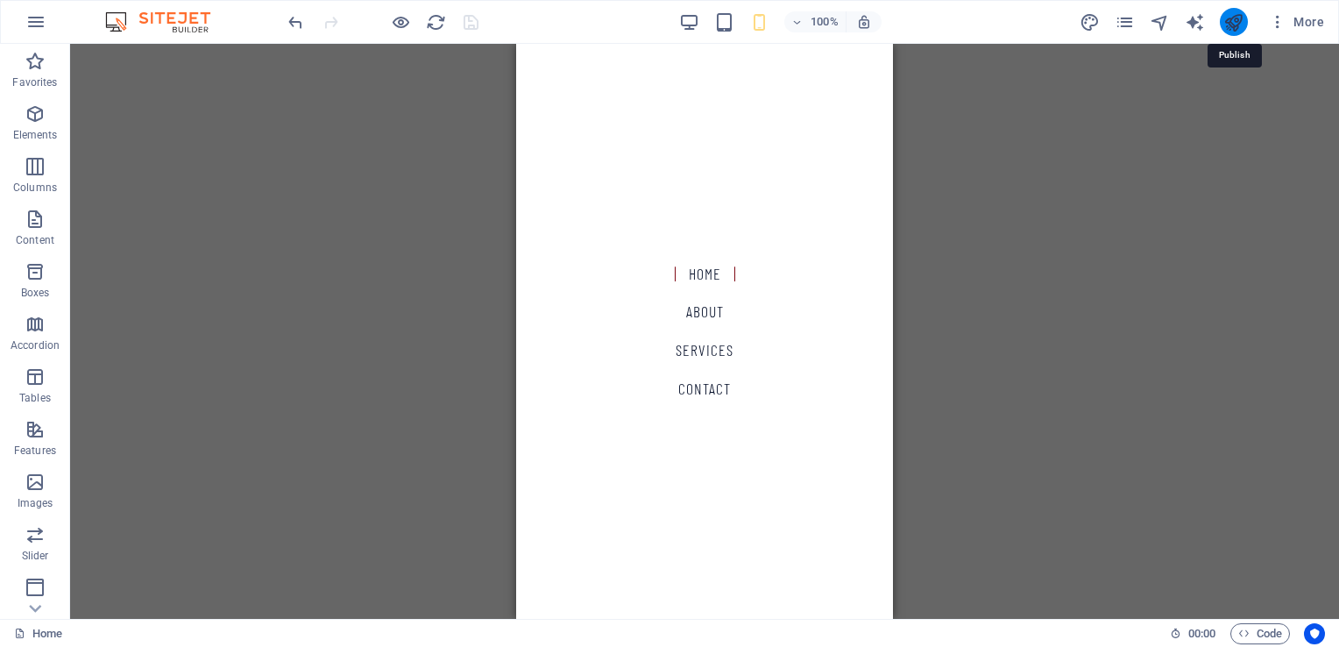
click at [1234, 23] on icon "publish" at bounding box center [1233, 22] width 20 height 20
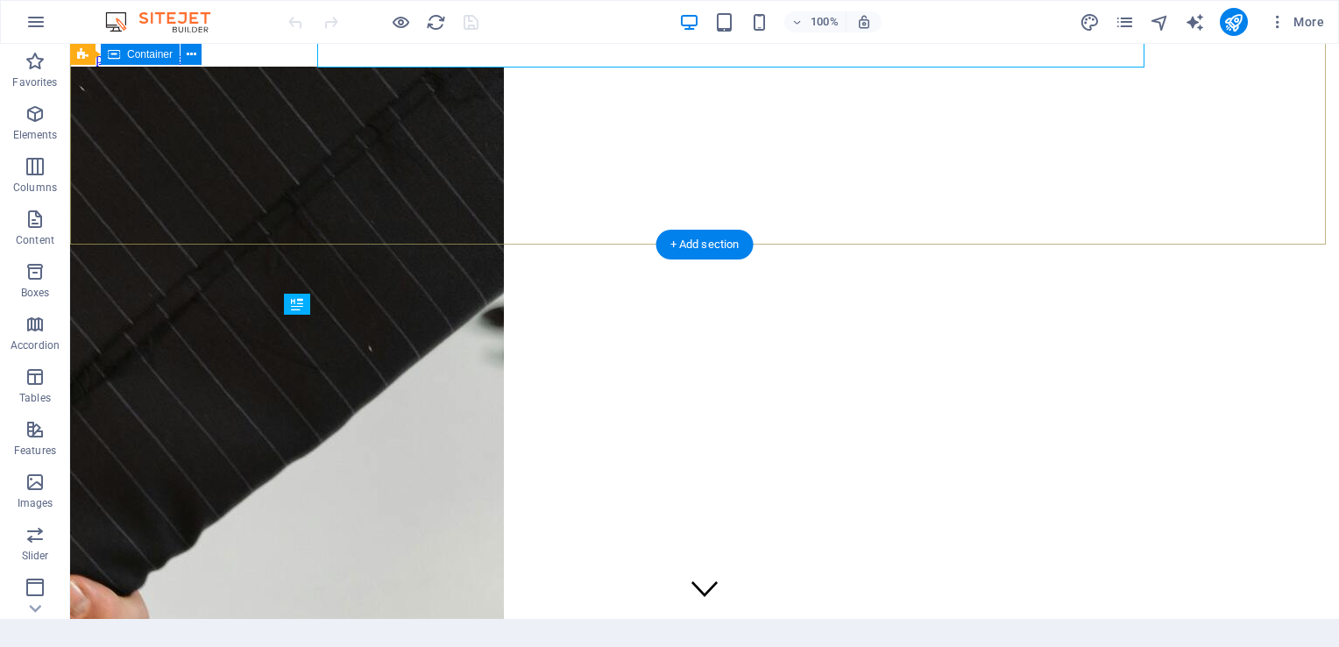
scroll to position [375, 0]
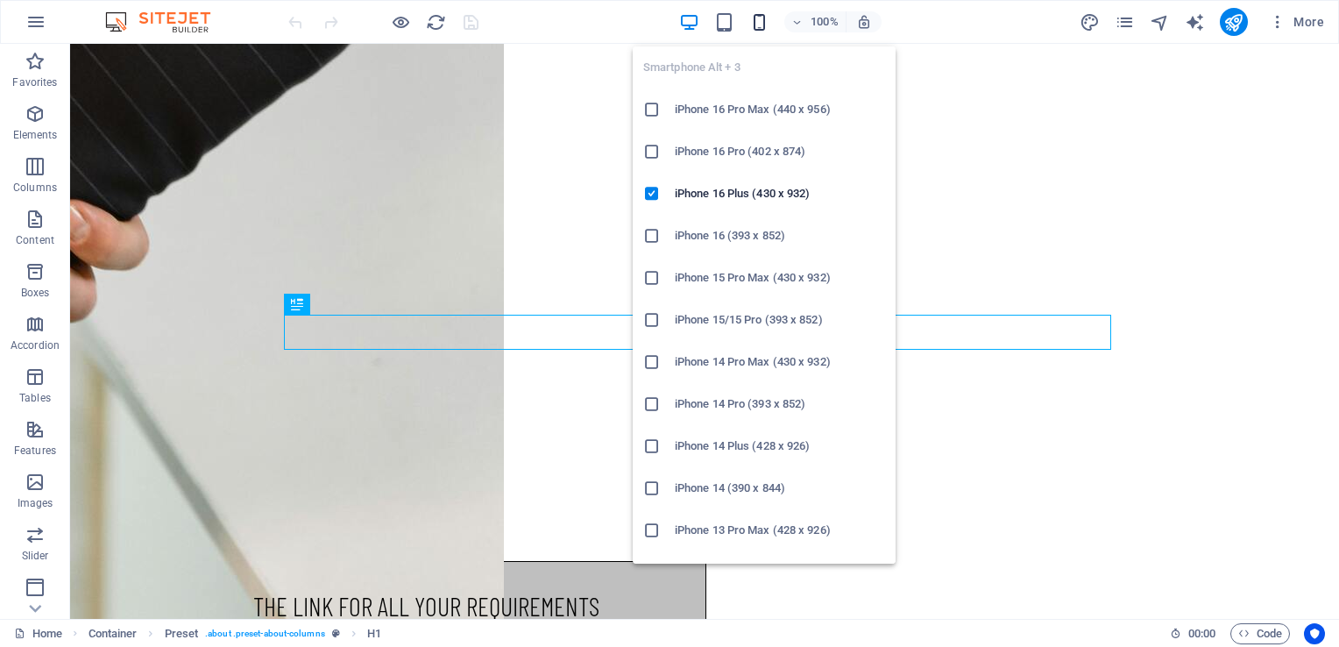
click at [756, 18] on icon "button" at bounding box center [759, 22] width 20 height 20
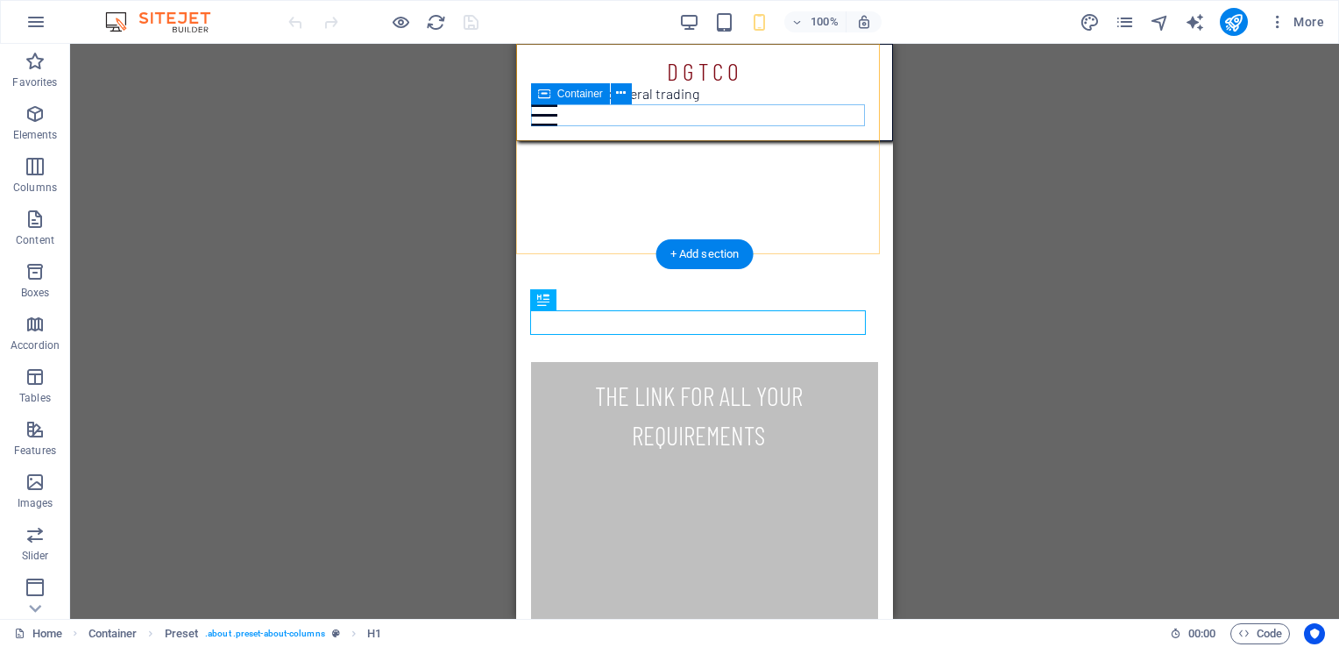
click at [785, 118] on div "Menu" at bounding box center [704, 115] width 347 height 22
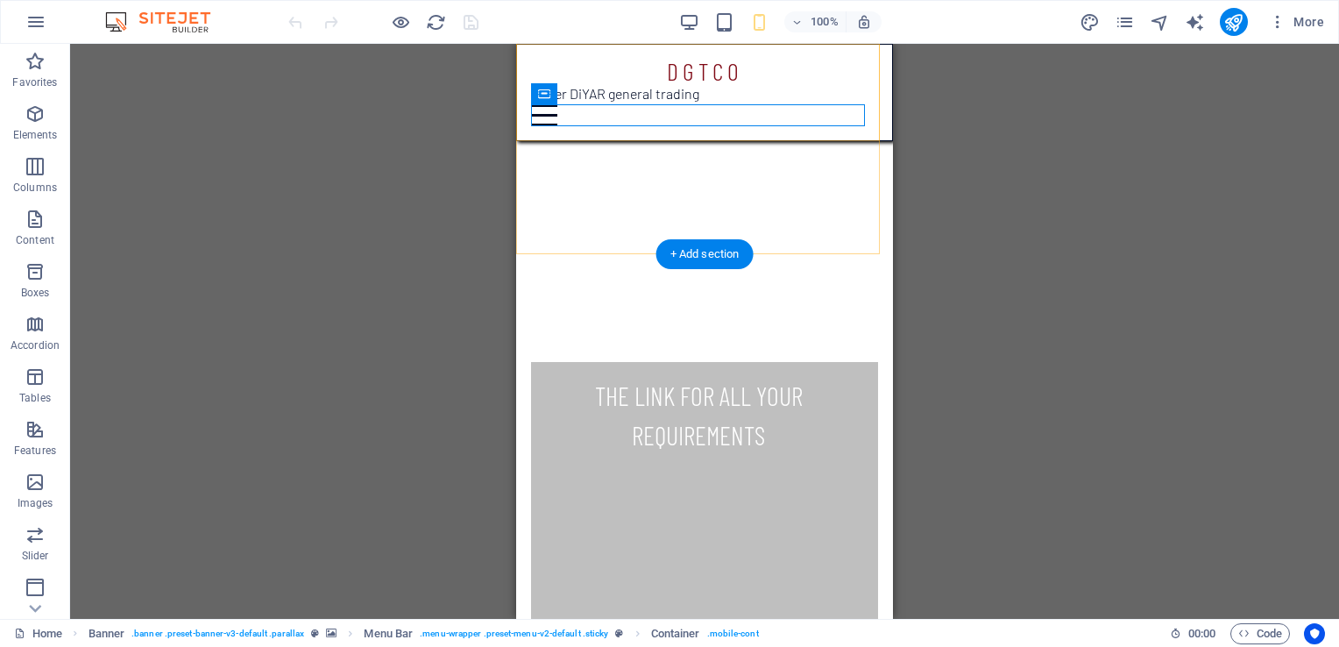
click at [809, 76] on div "DGTCO Home About Services Contact under DiYAR general trading Menu" at bounding box center [704, 92] width 377 height 97
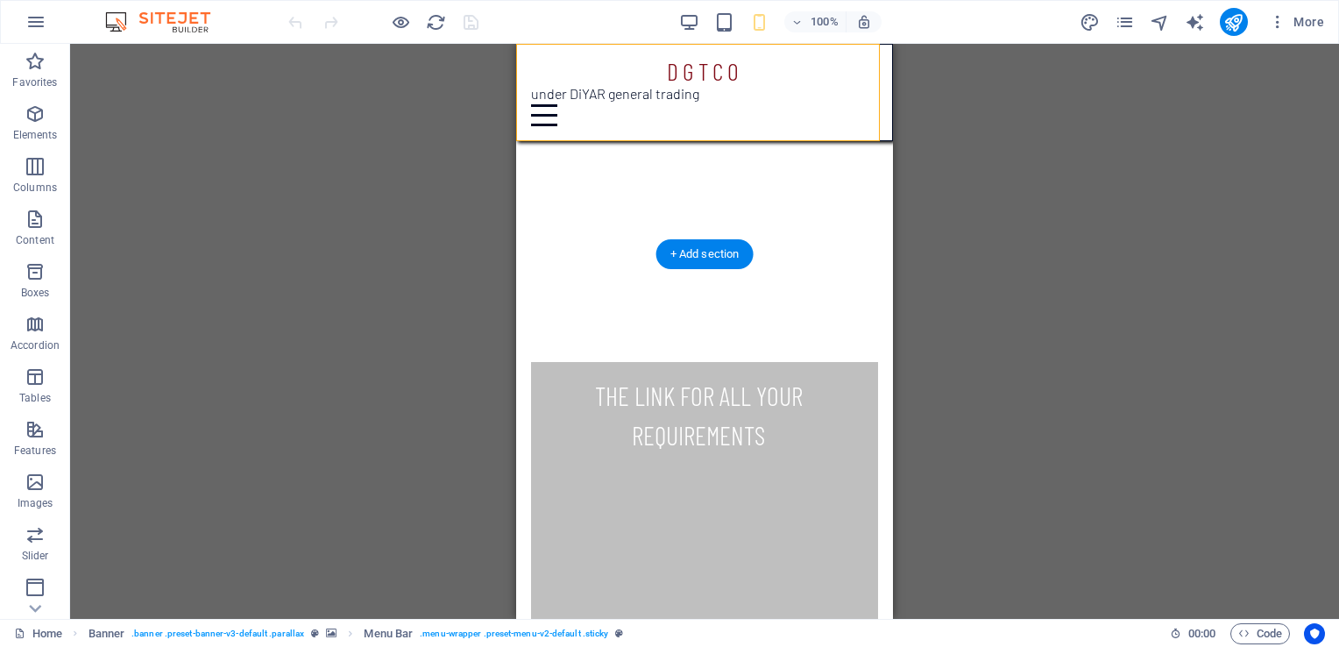
click at [809, 76] on div "DGTCO Home About Services Contact under DiYAR general trading Menu" at bounding box center [704, 92] width 377 height 97
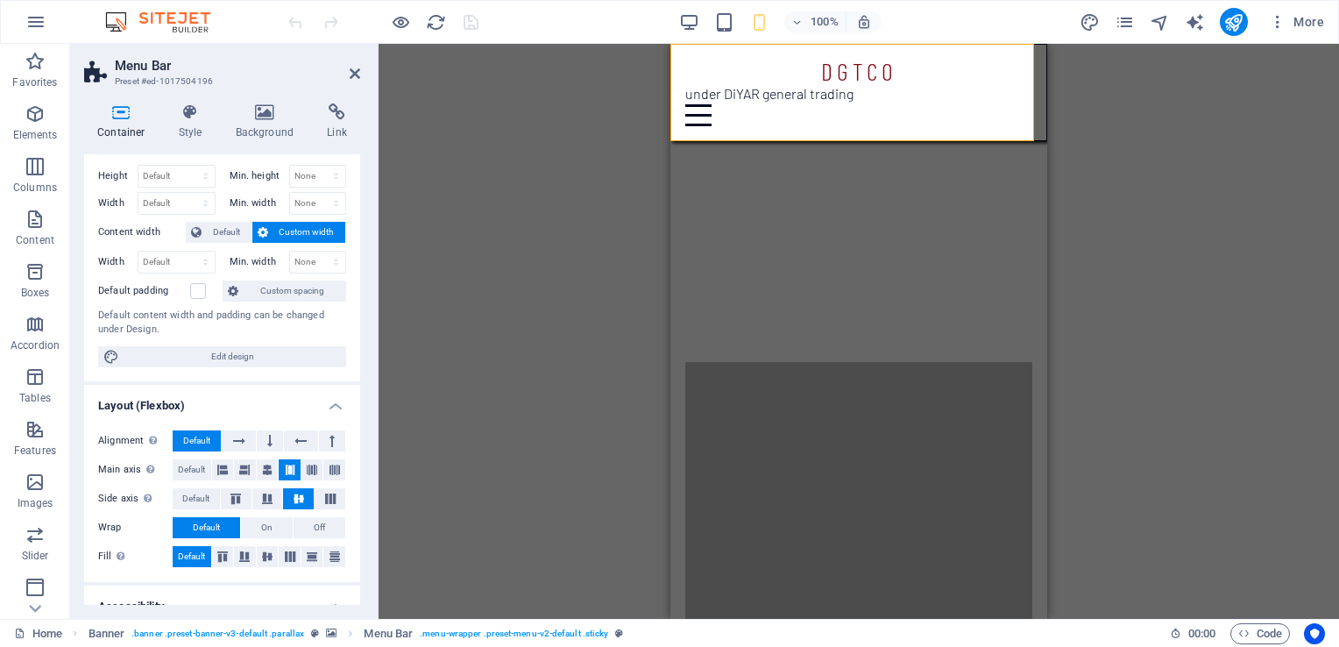
scroll to position [0, 0]
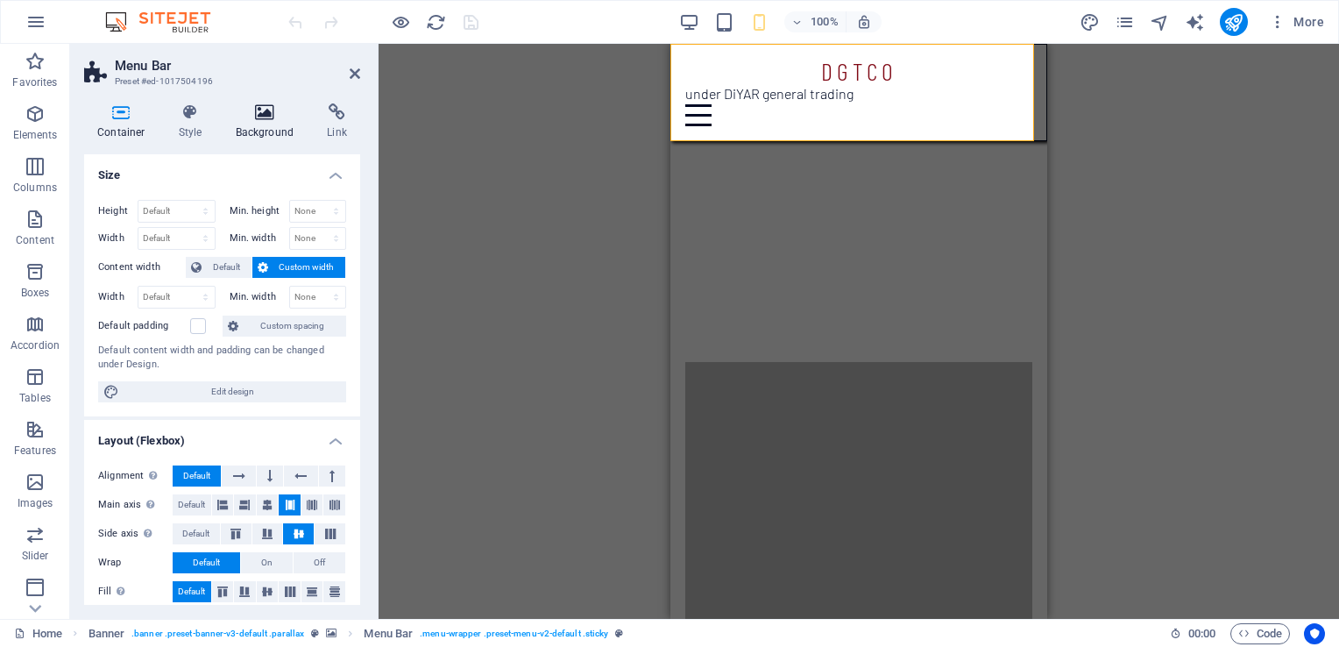
click at [266, 111] on icon at bounding box center [265, 112] width 85 height 18
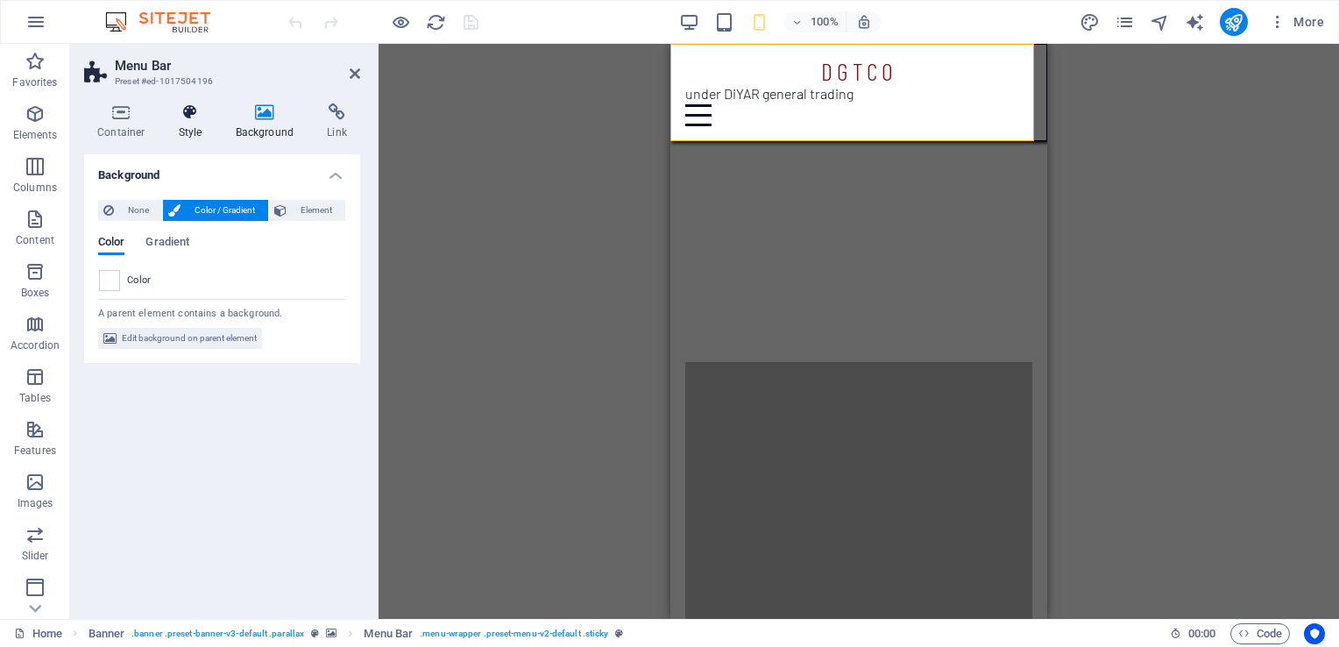
click at [190, 124] on h4 "Style" at bounding box center [194, 121] width 57 height 37
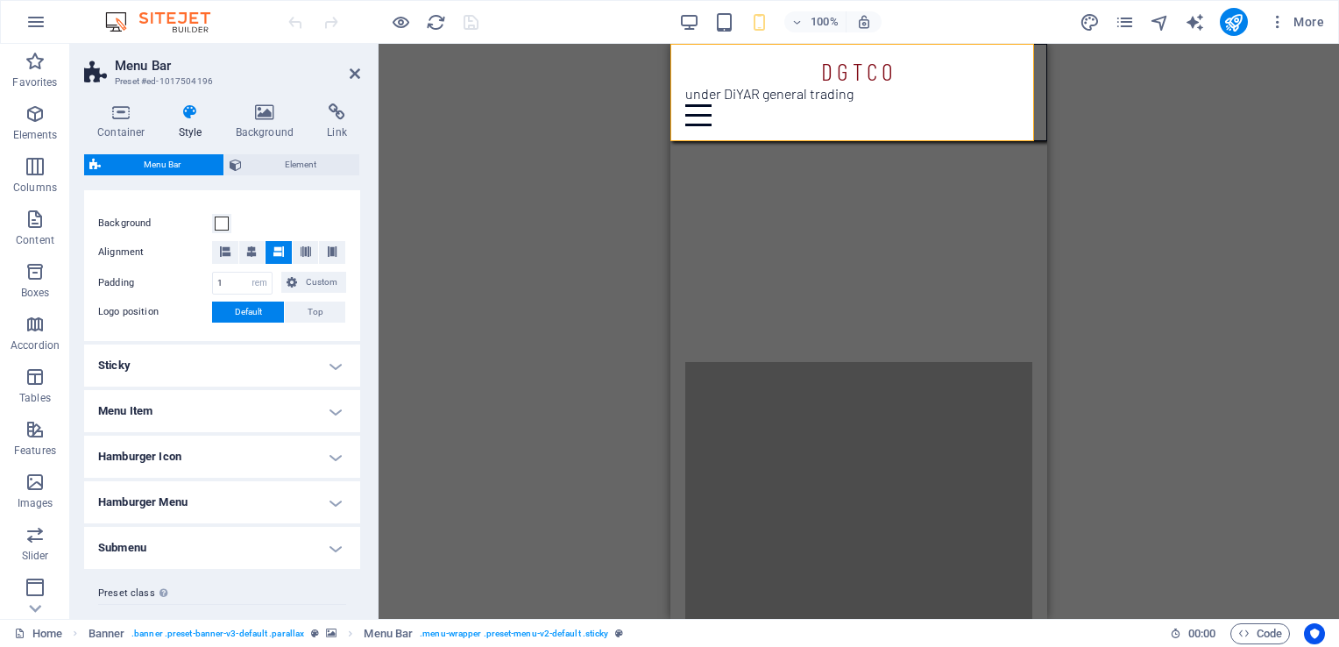
scroll to position [350, 0]
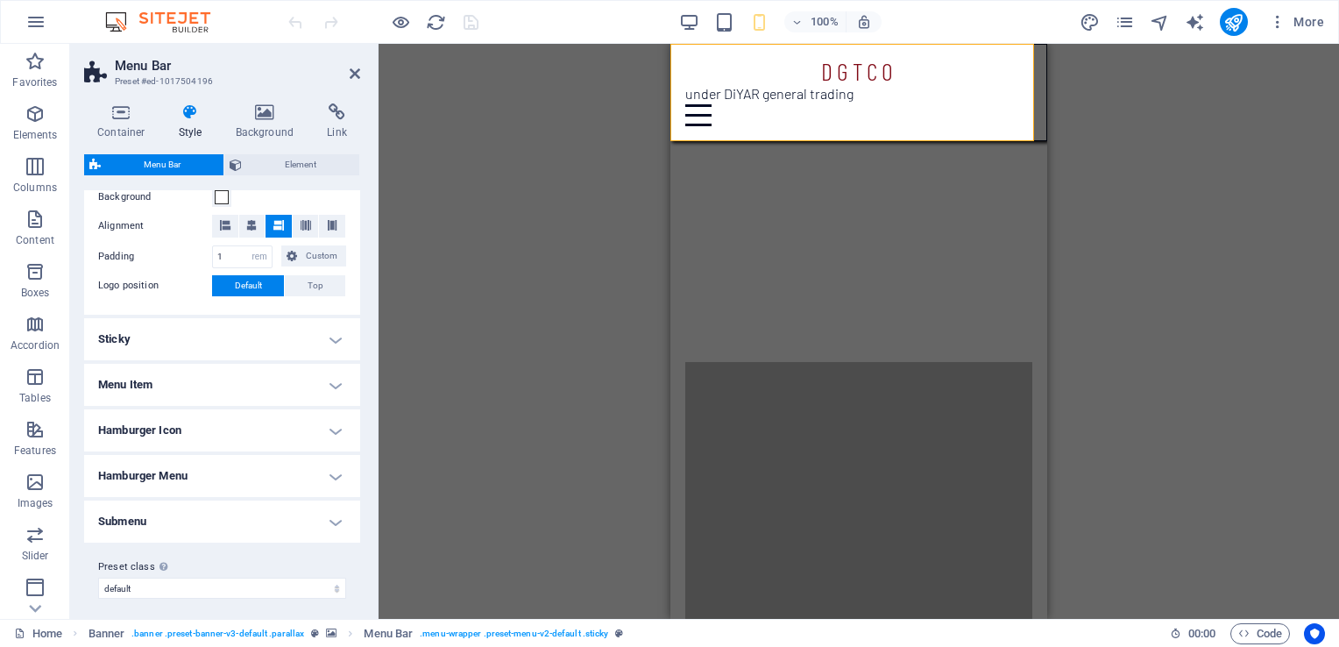
click at [334, 337] on h4 "Sticky" at bounding box center [222, 339] width 276 height 42
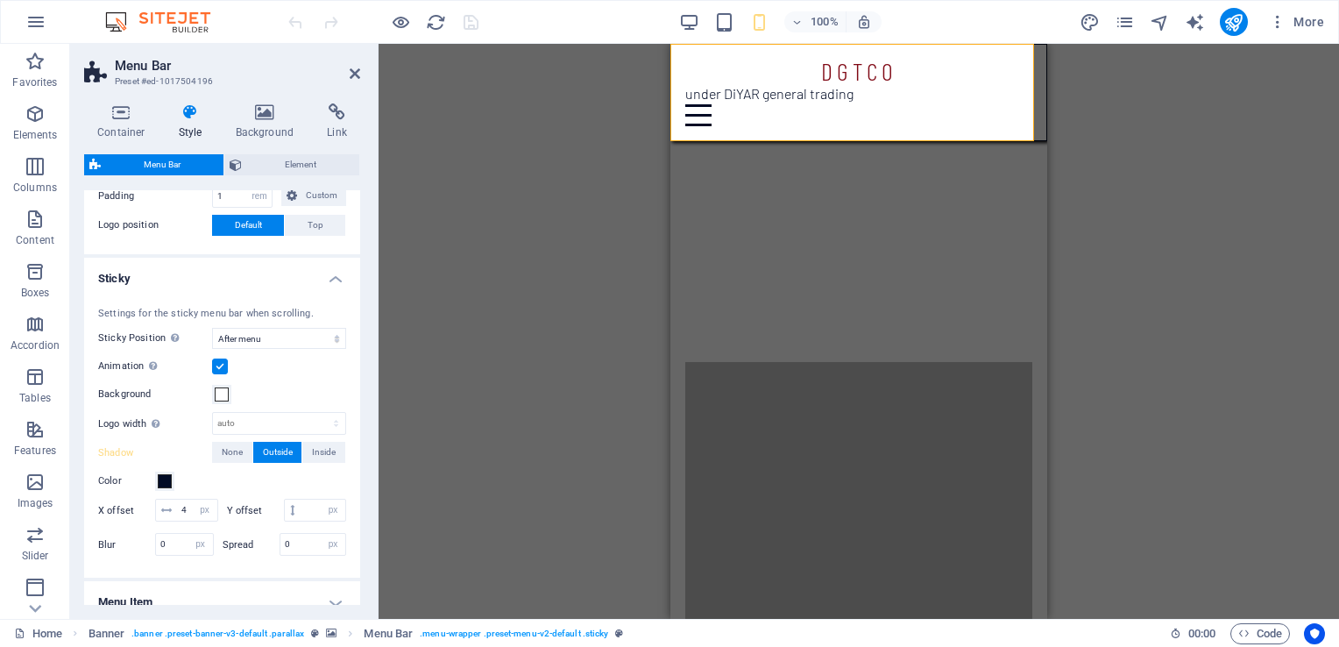
scroll to position [438, 0]
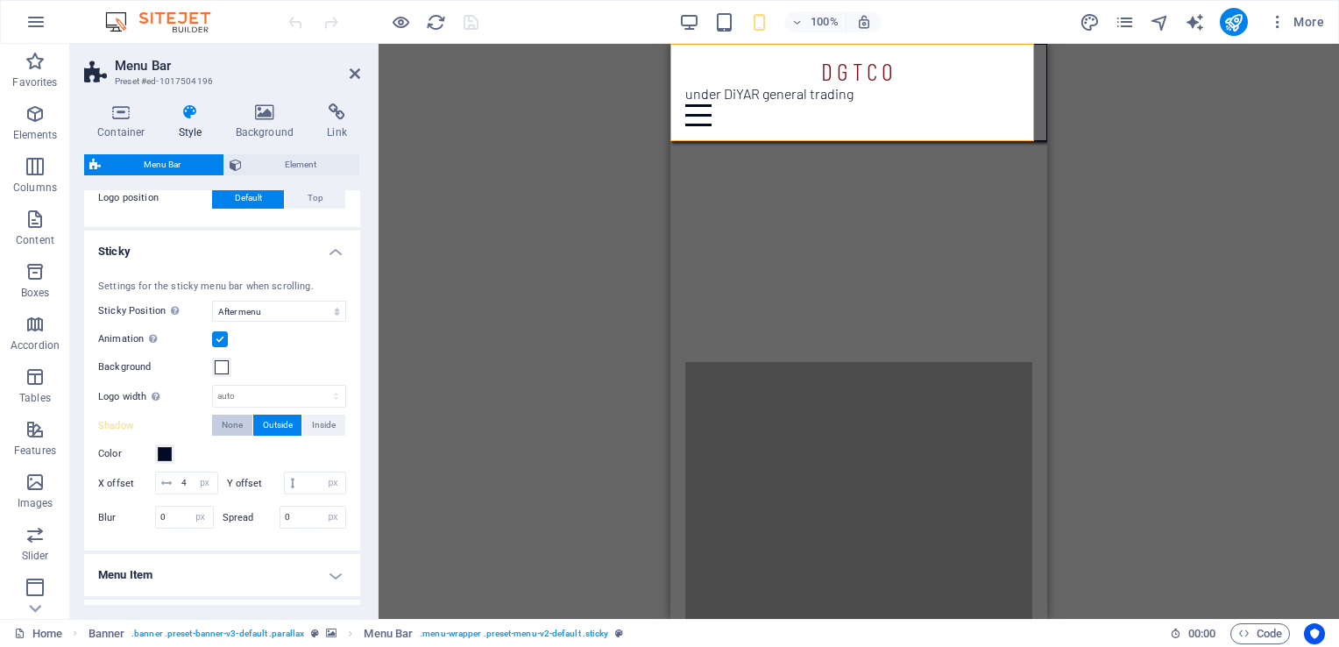
click at [235, 424] on span "None" at bounding box center [232, 424] width 21 height 21
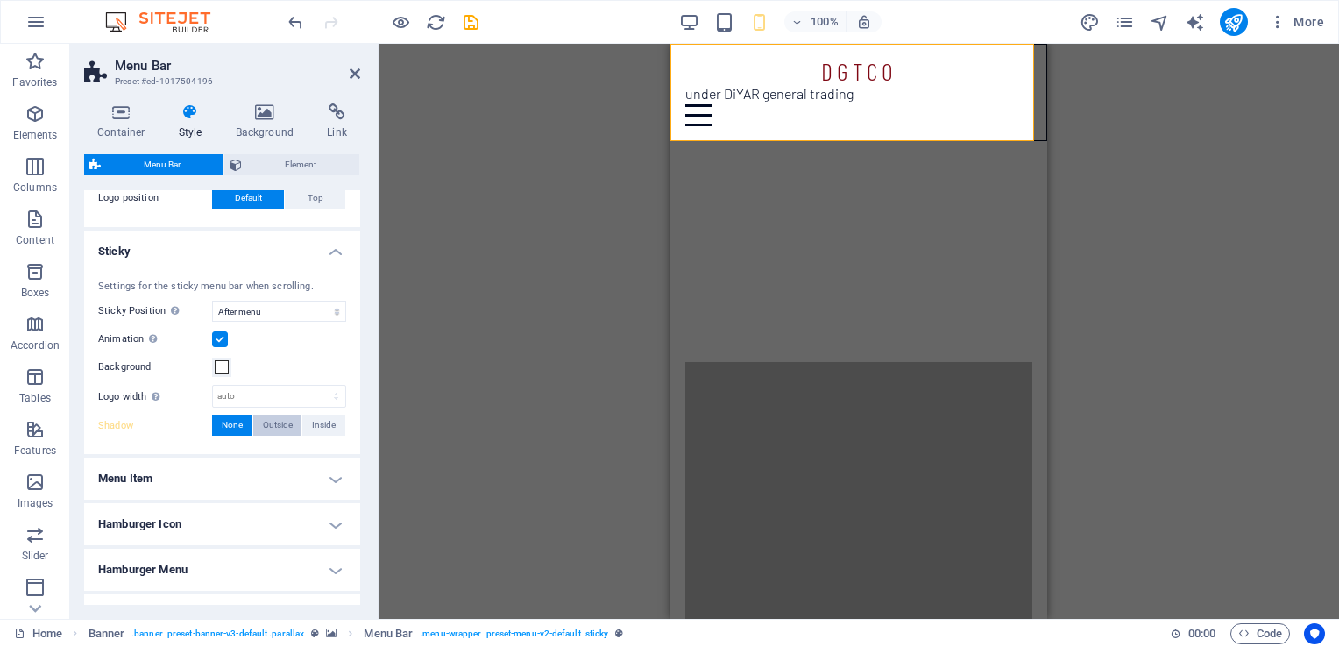
click at [265, 426] on span "Outside" at bounding box center [278, 424] width 30 height 21
type input "2"
type input "4"
click at [234, 426] on span "None" at bounding box center [232, 424] width 21 height 21
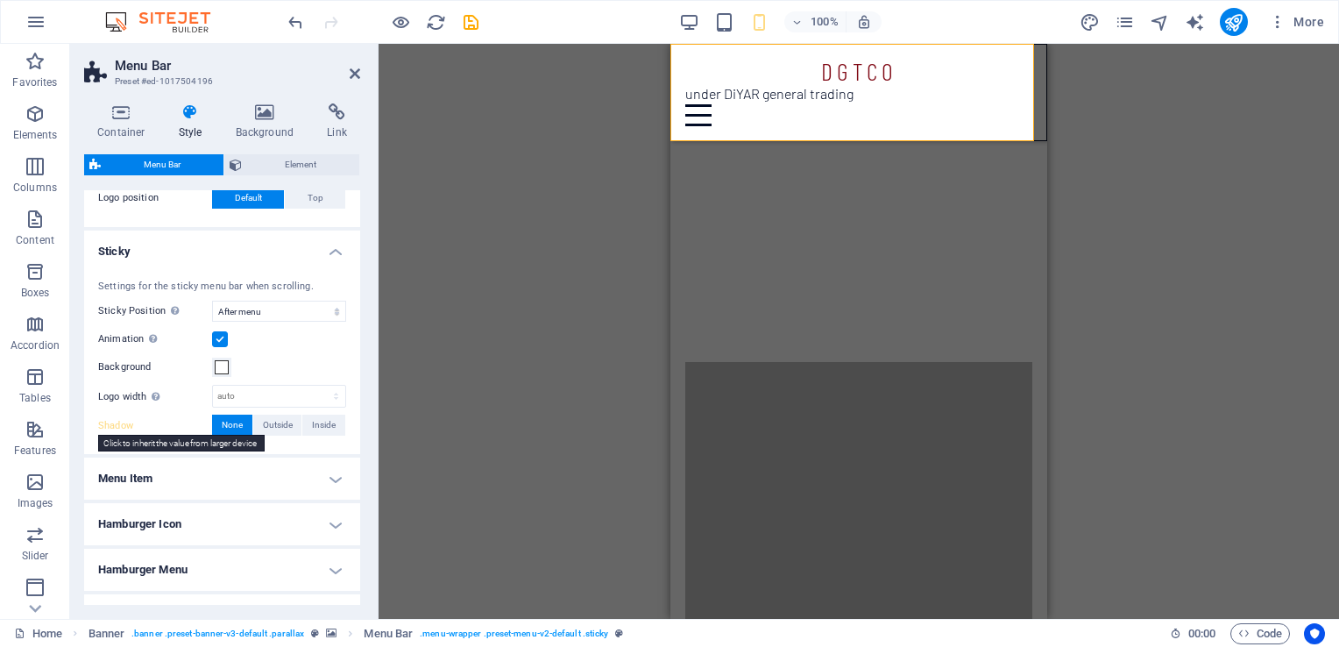
select select
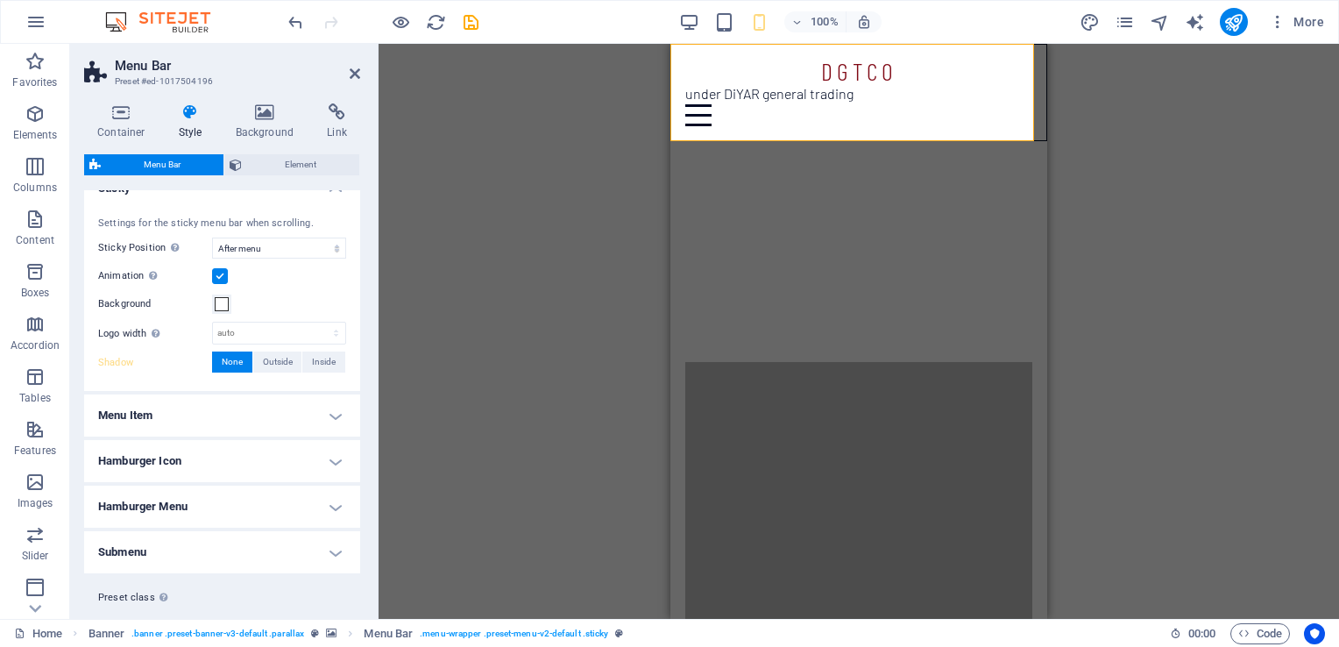
scroll to position [526, 0]
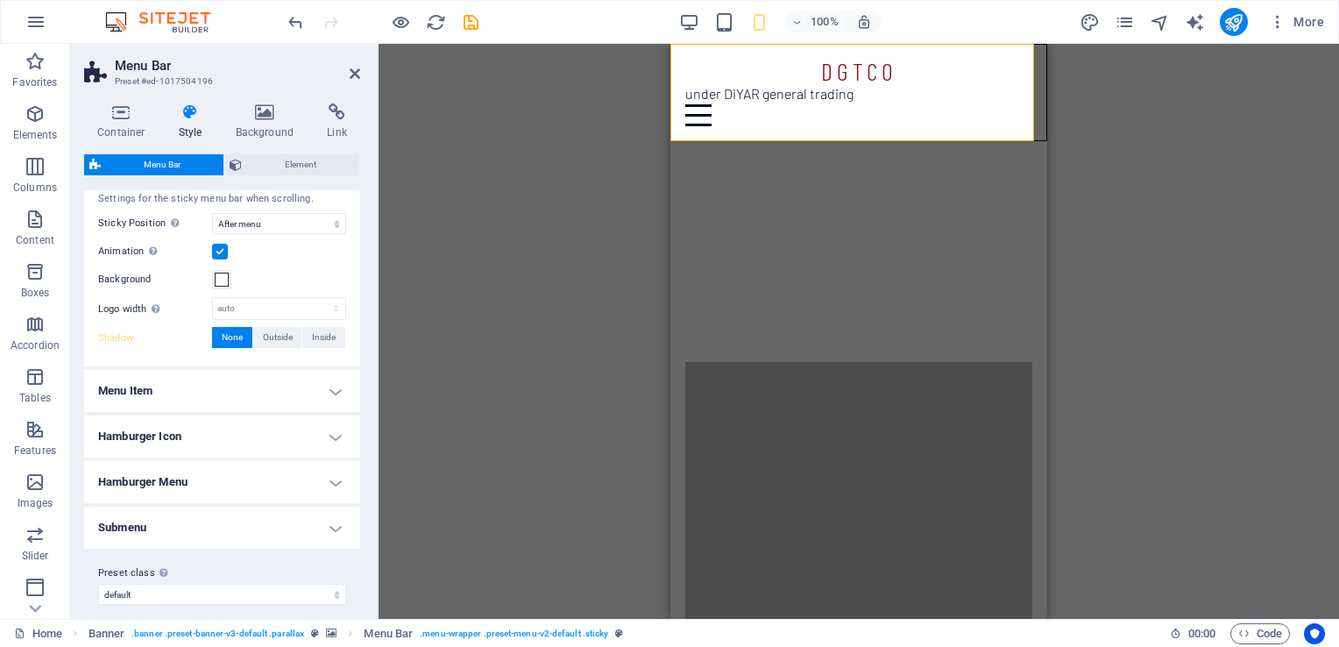
click at [238, 387] on h4 "Menu Item" at bounding box center [222, 391] width 276 height 42
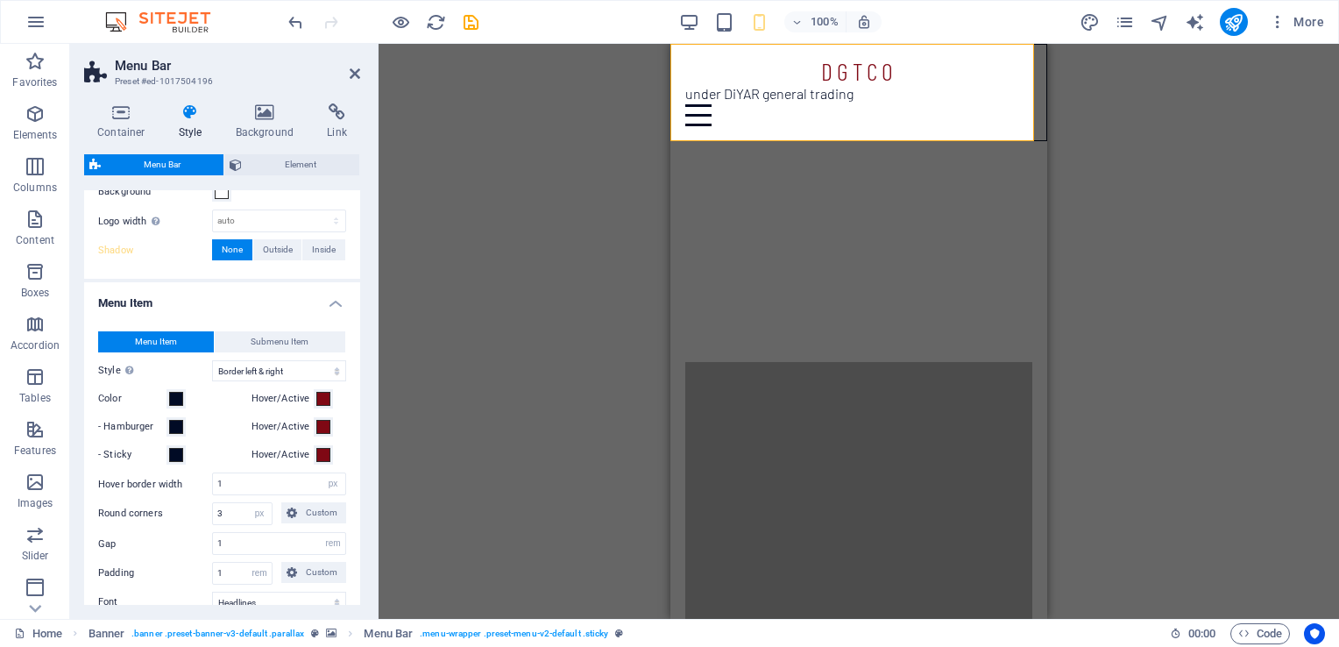
scroll to position [701, 0]
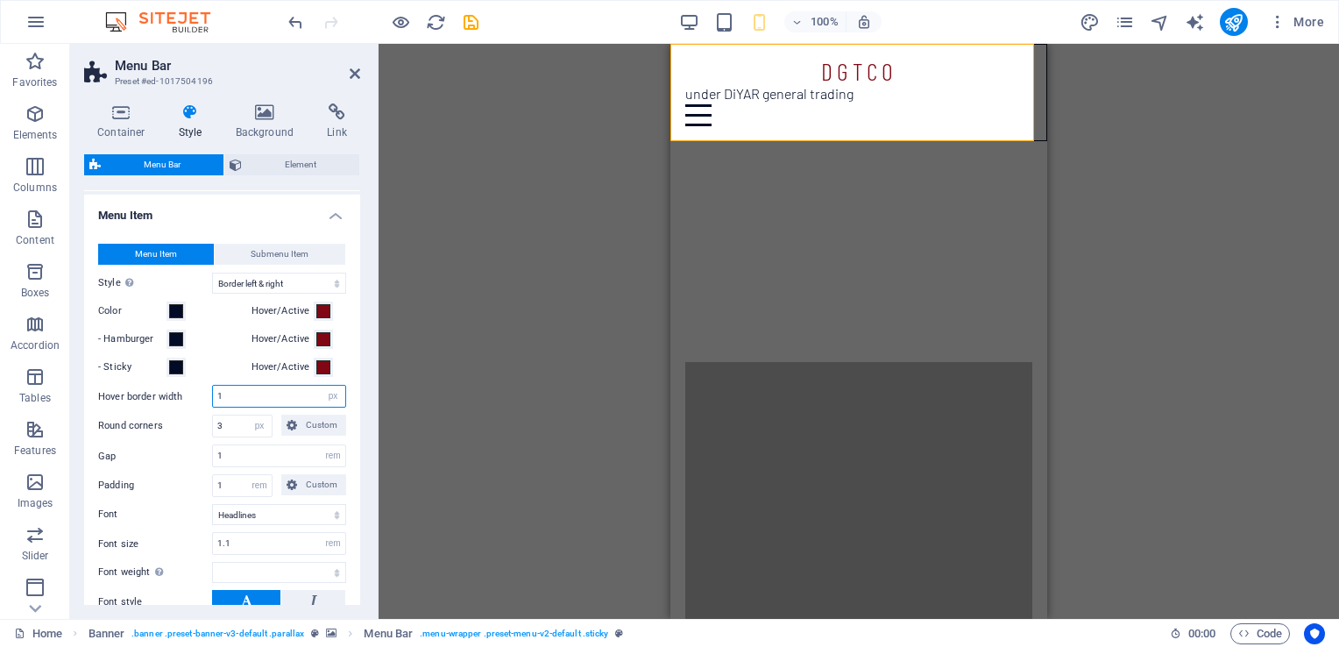
click at [224, 393] on input "1" at bounding box center [279, 395] width 132 height 21
type input "0"
select select
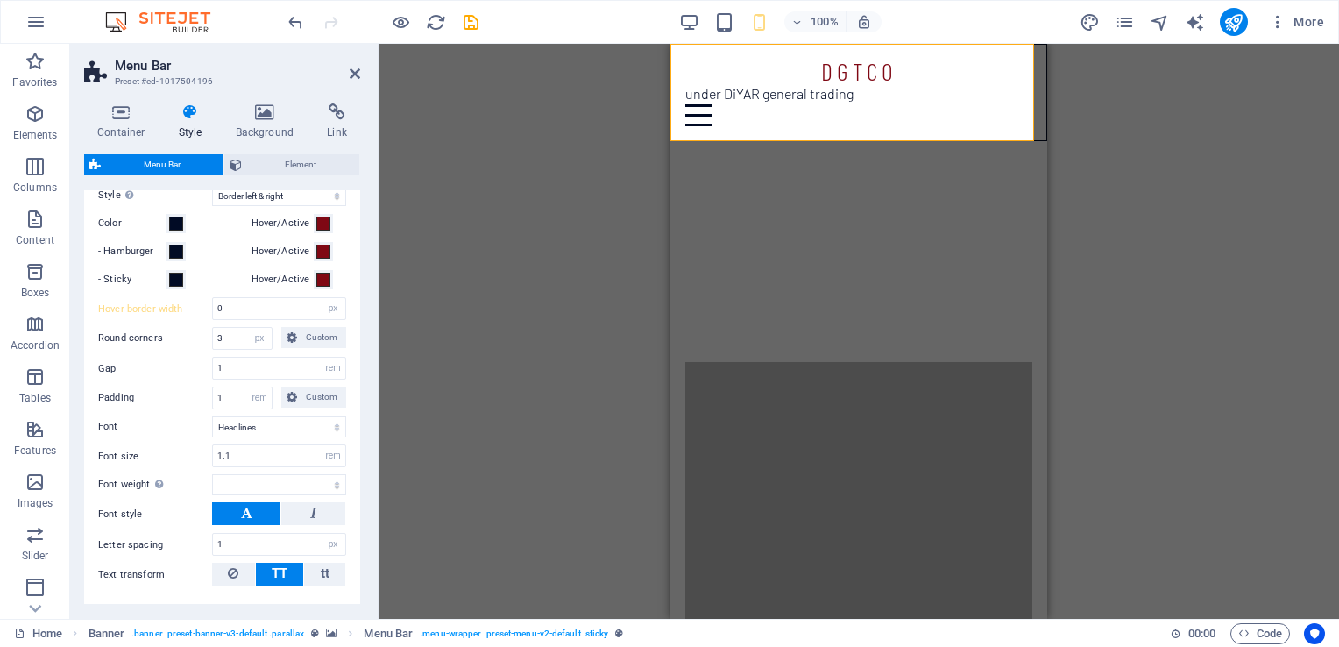
scroll to position [876, 0]
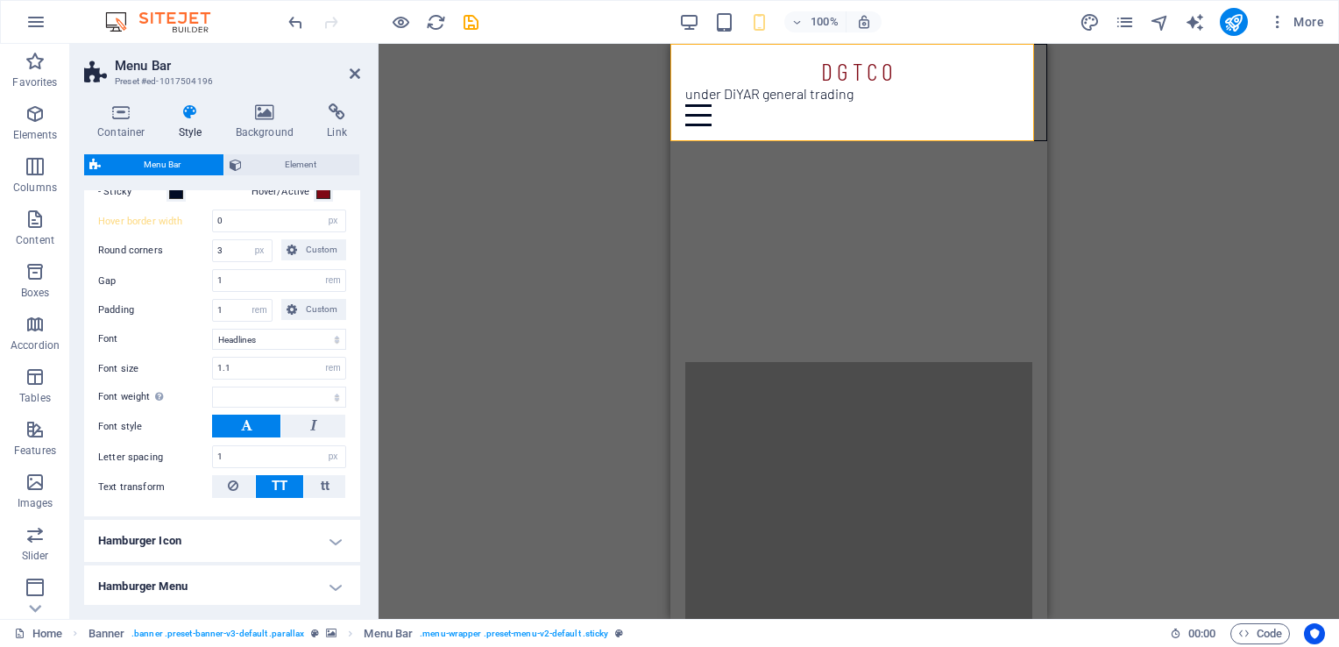
click at [225, 532] on h4 "Hamburger Icon" at bounding box center [222, 540] width 276 height 42
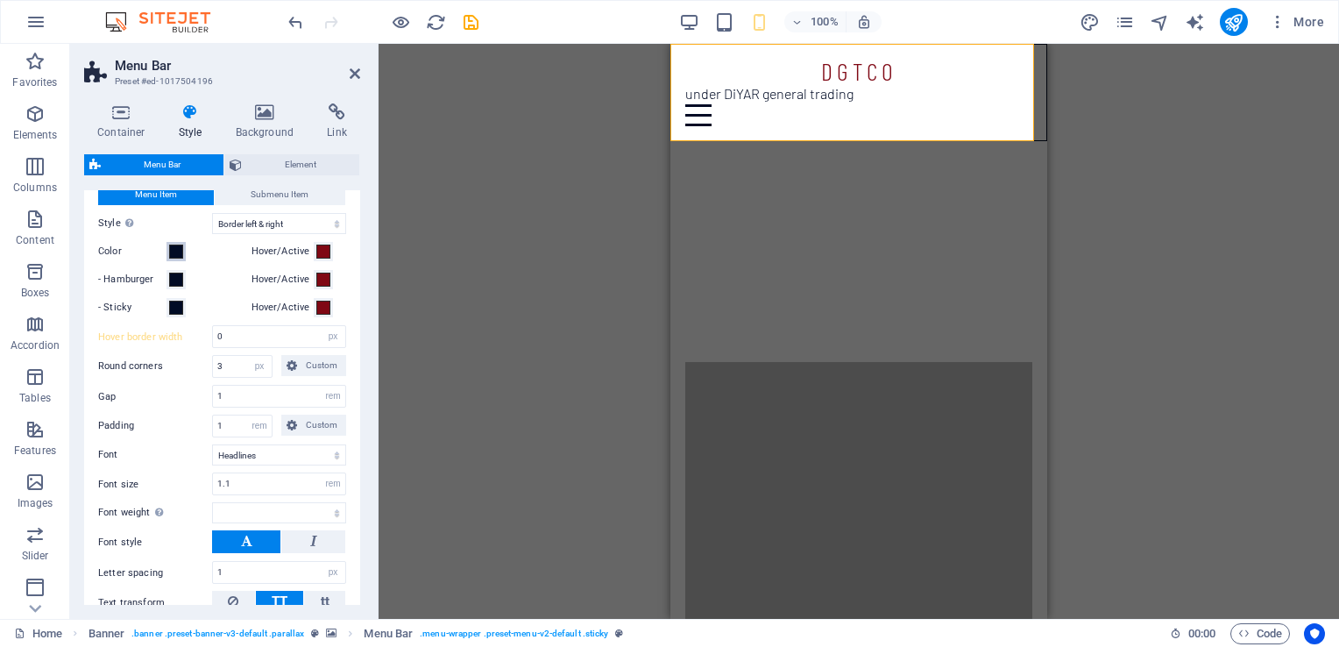
scroll to position [788, 0]
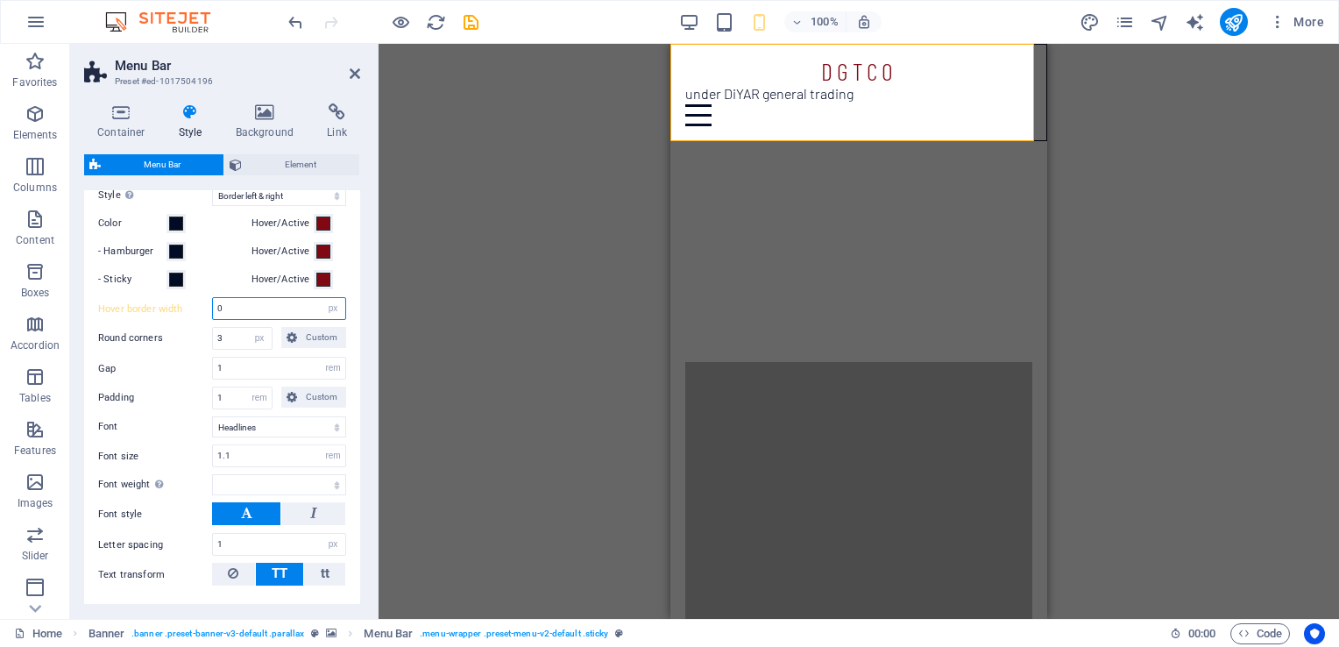
click at [222, 308] on input "0" at bounding box center [279, 308] width 132 height 21
type input "1"
select select
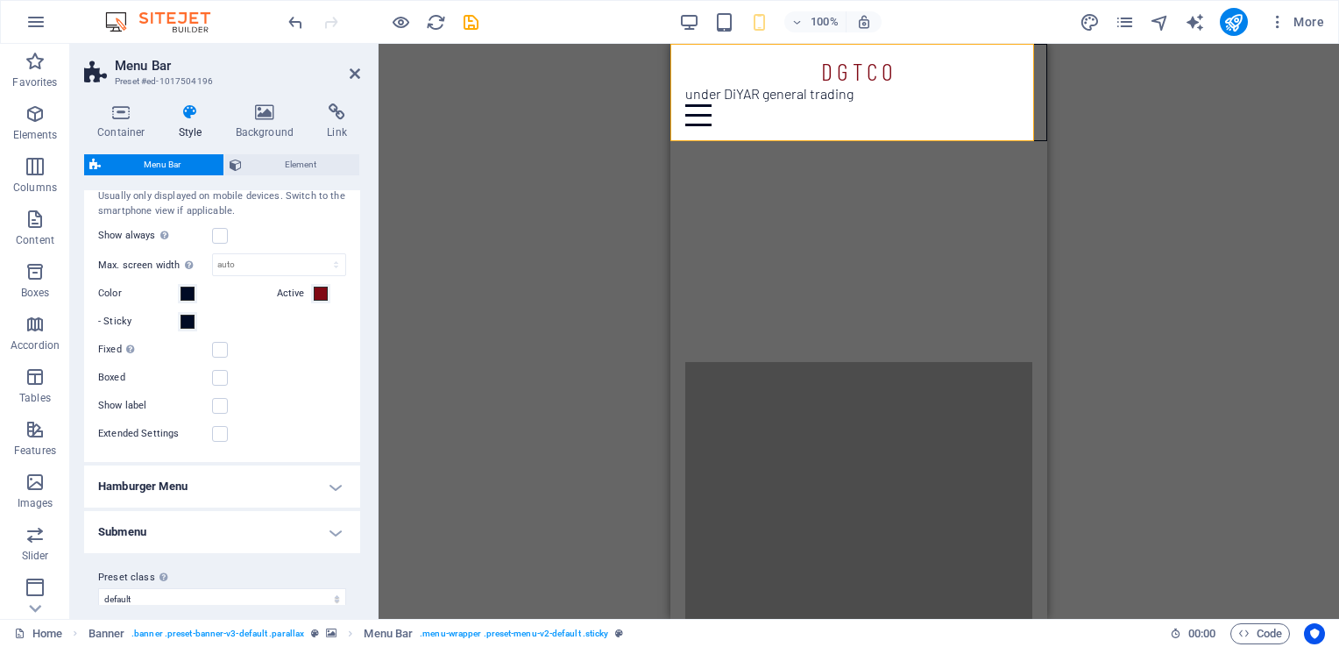
scroll to position [1268, 0]
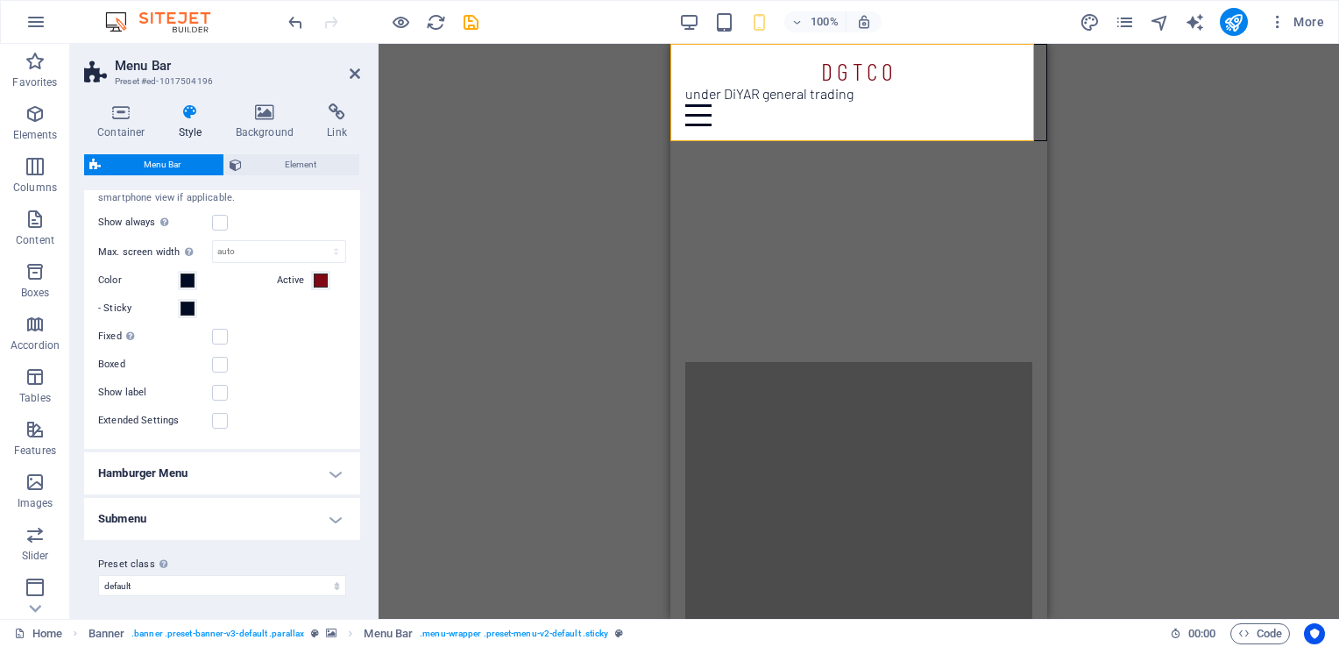
click at [200, 464] on h4 "Hamburger Menu" at bounding box center [222, 473] width 276 height 42
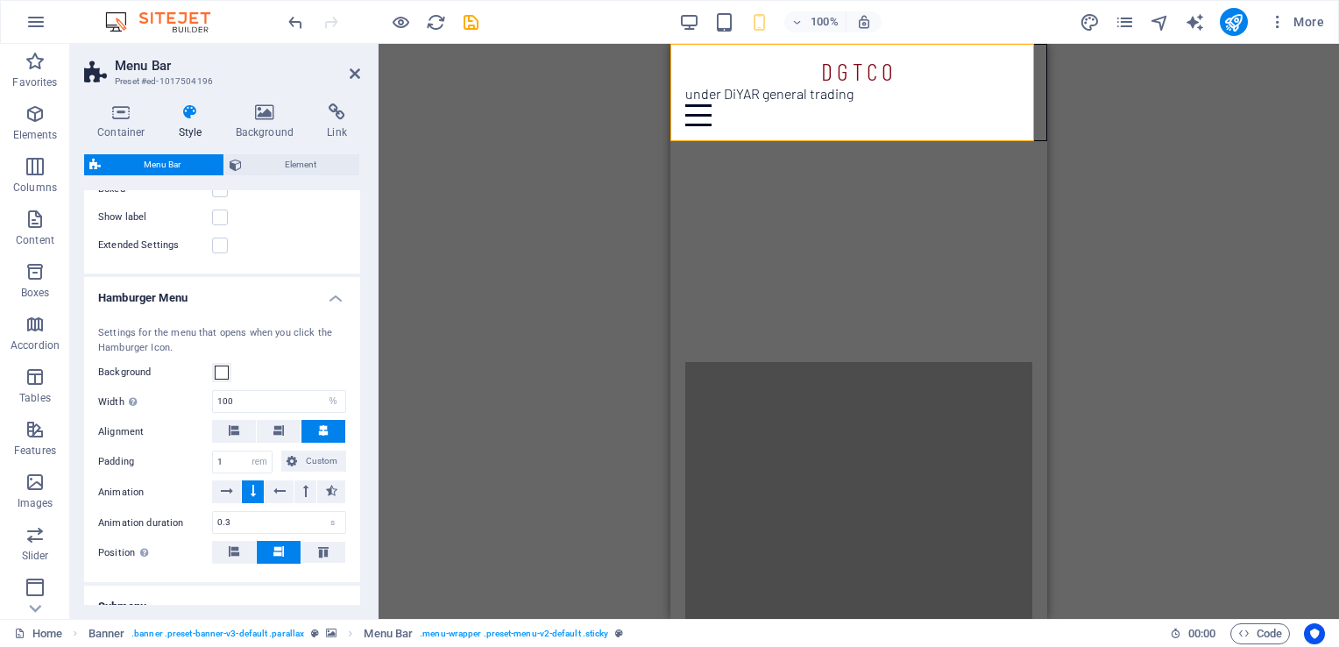
scroll to position [1530, 0]
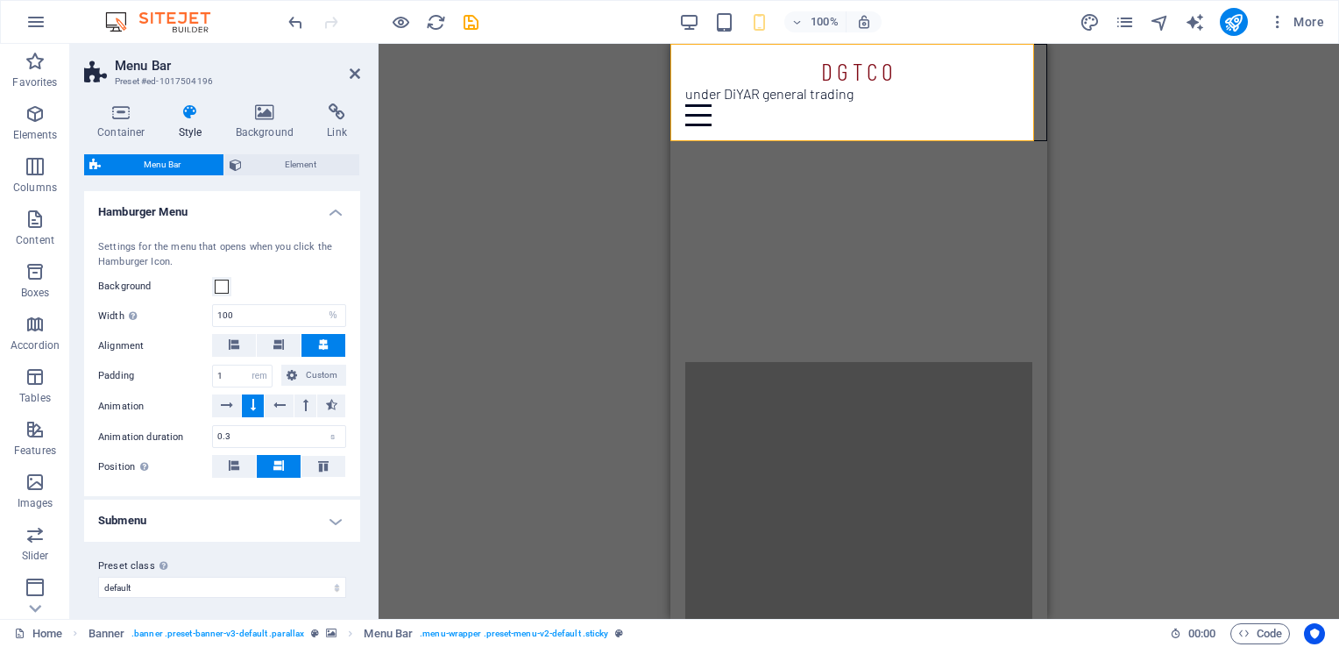
click at [190, 511] on h4 "Submenu" at bounding box center [222, 520] width 276 height 42
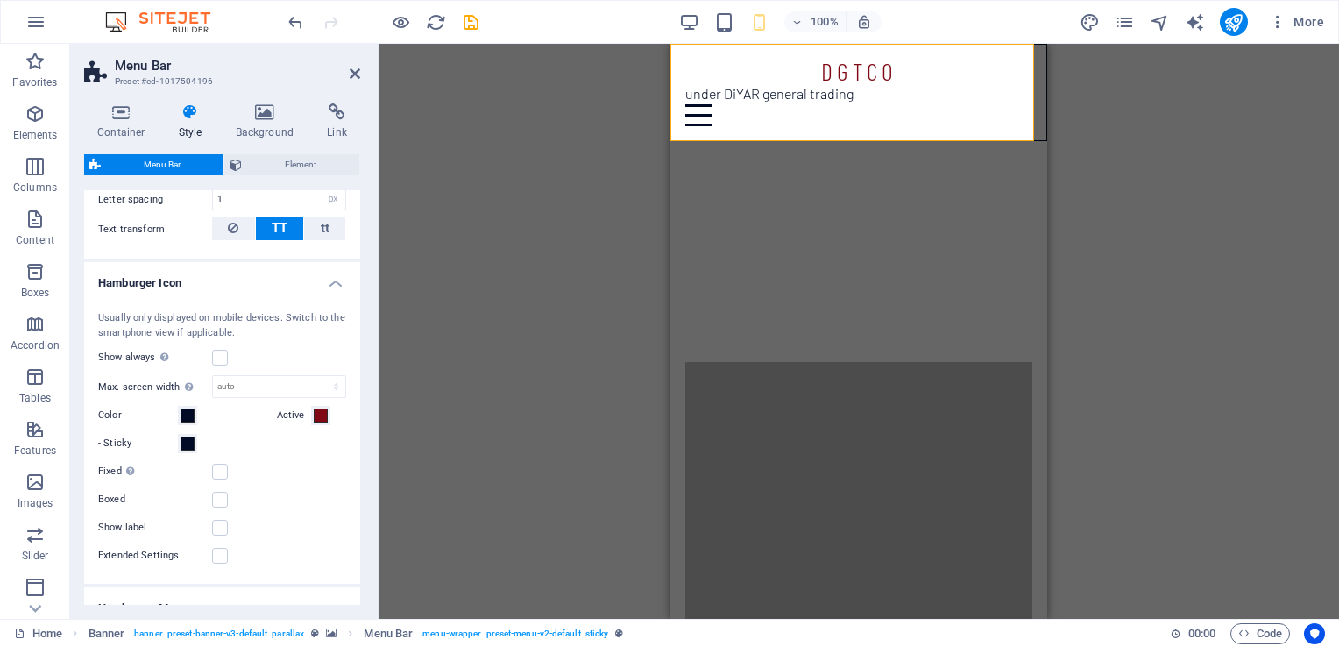
scroll to position [1132, 0]
click at [297, 162] on span "Element" at bounding box center [300, 164] width 107 height 21
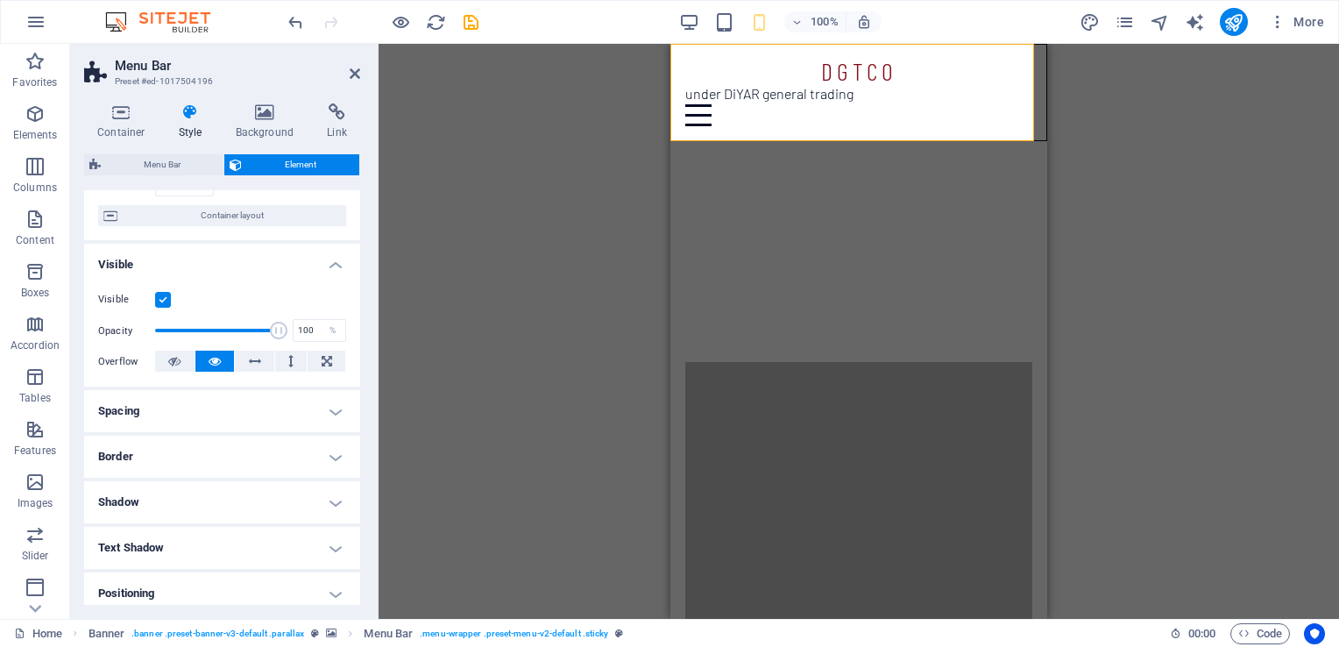
scroll to position [175, 0]
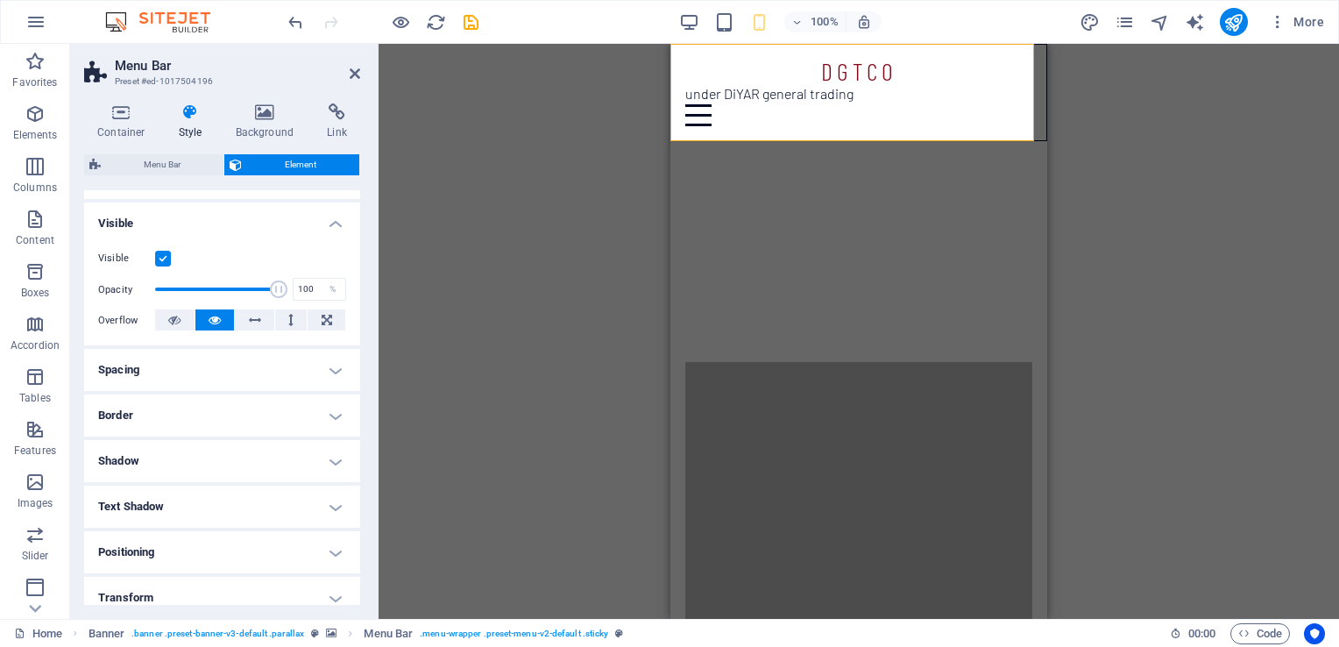
click at [209, 421] on h4 "Border" at bounding box center [222, 415] width 276 height 42
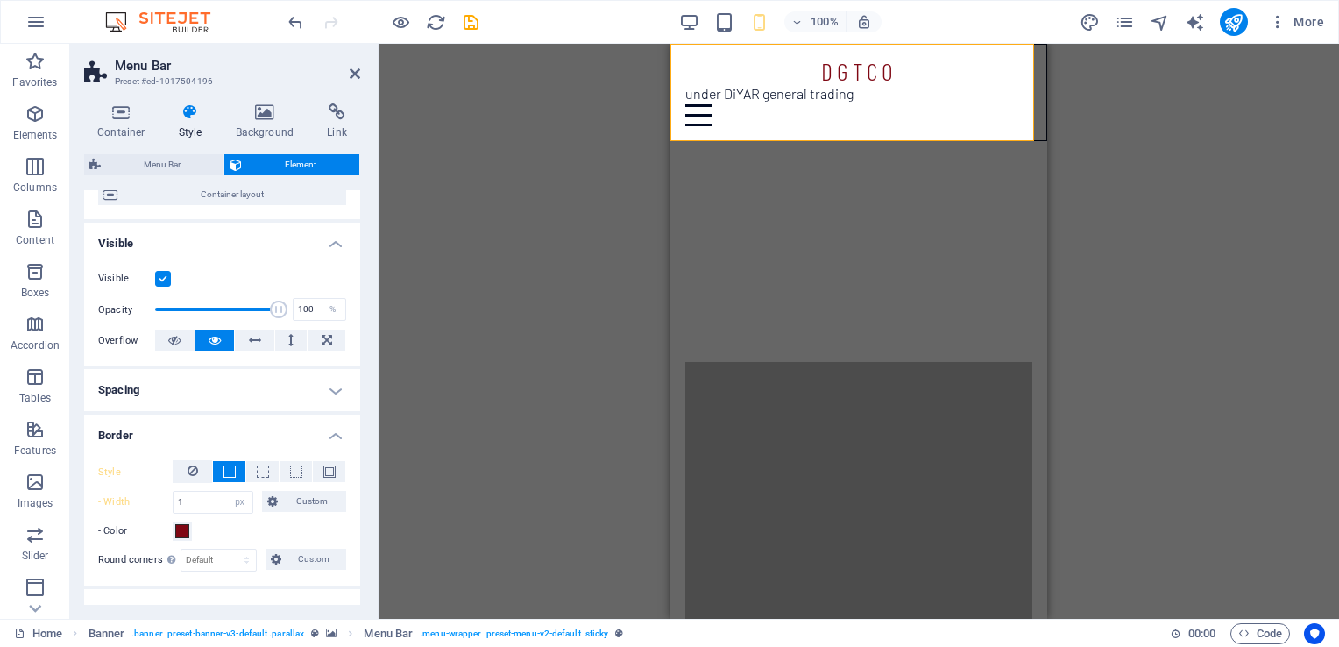
scroll to position [0, 0]
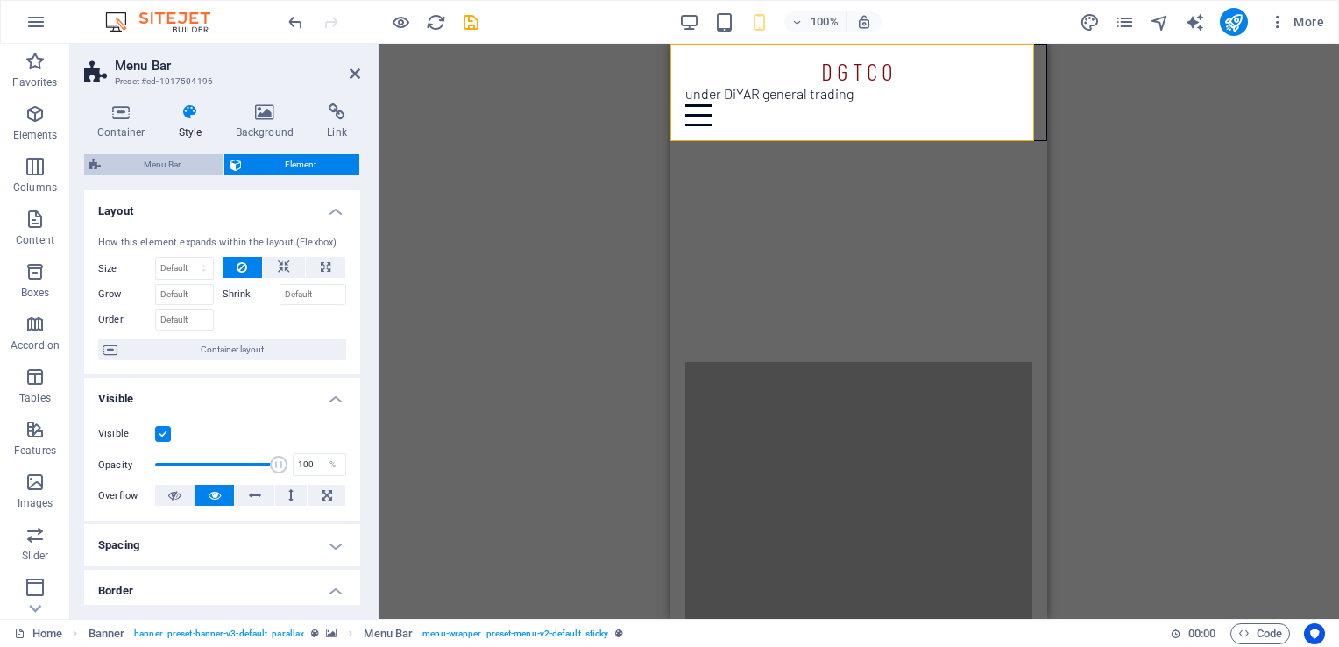
click at [175, 166] on span "Menu Bar" at bounding box center [162, 164] width 112 height 21
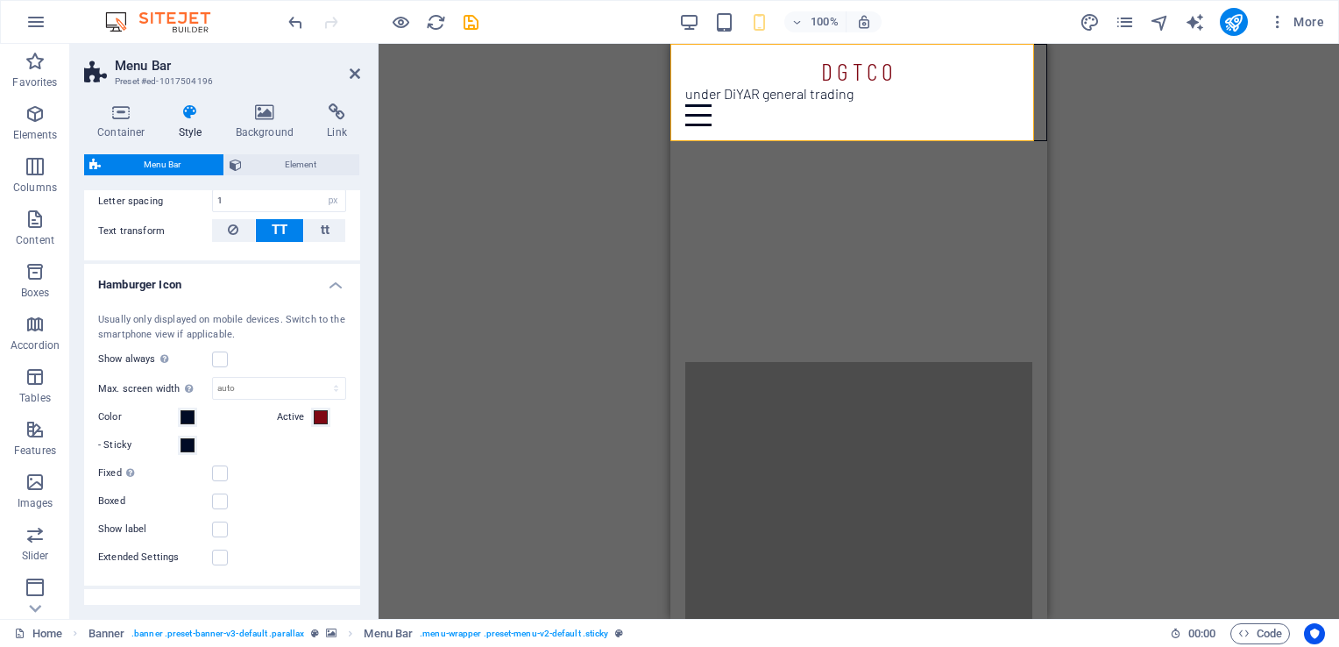
click at [189, 119] on icon at bounding box center [191, 112] width 50 height 18
click at [257, 110] on icon at bounding box center [265, 112] width 85 height 18
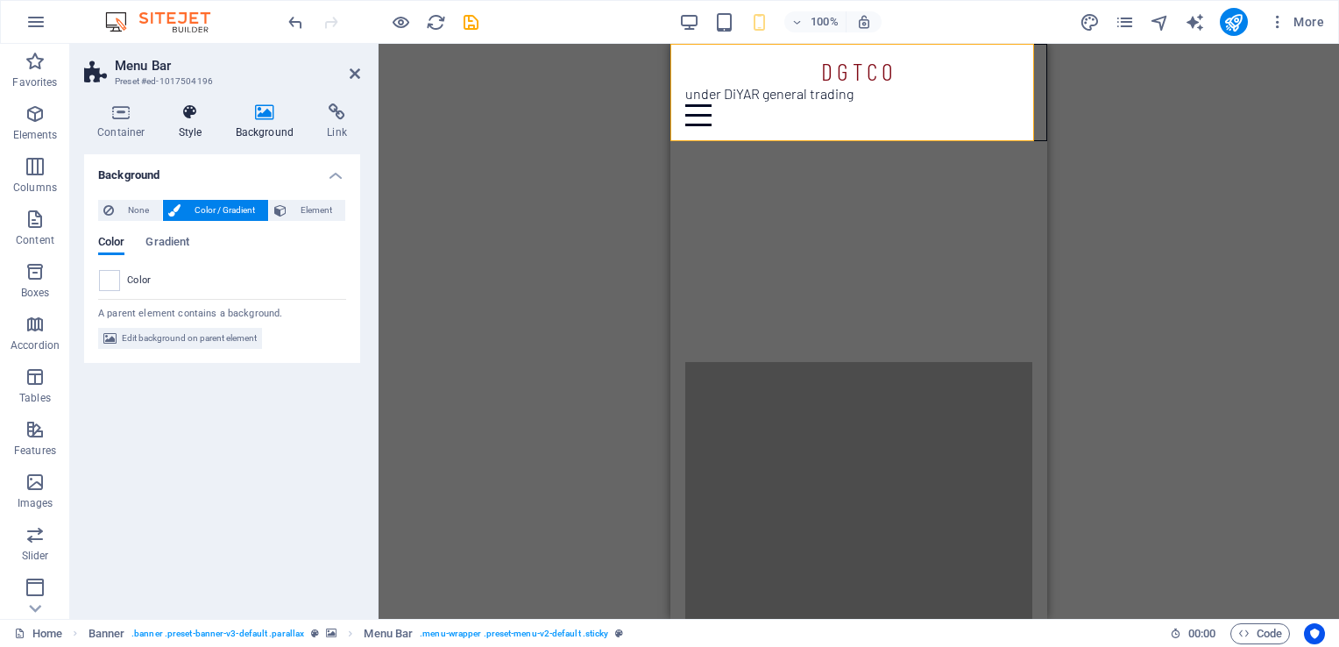
click at [186, 121] on h4 "Style" at bounding box center [194, 121] width 57 height 37
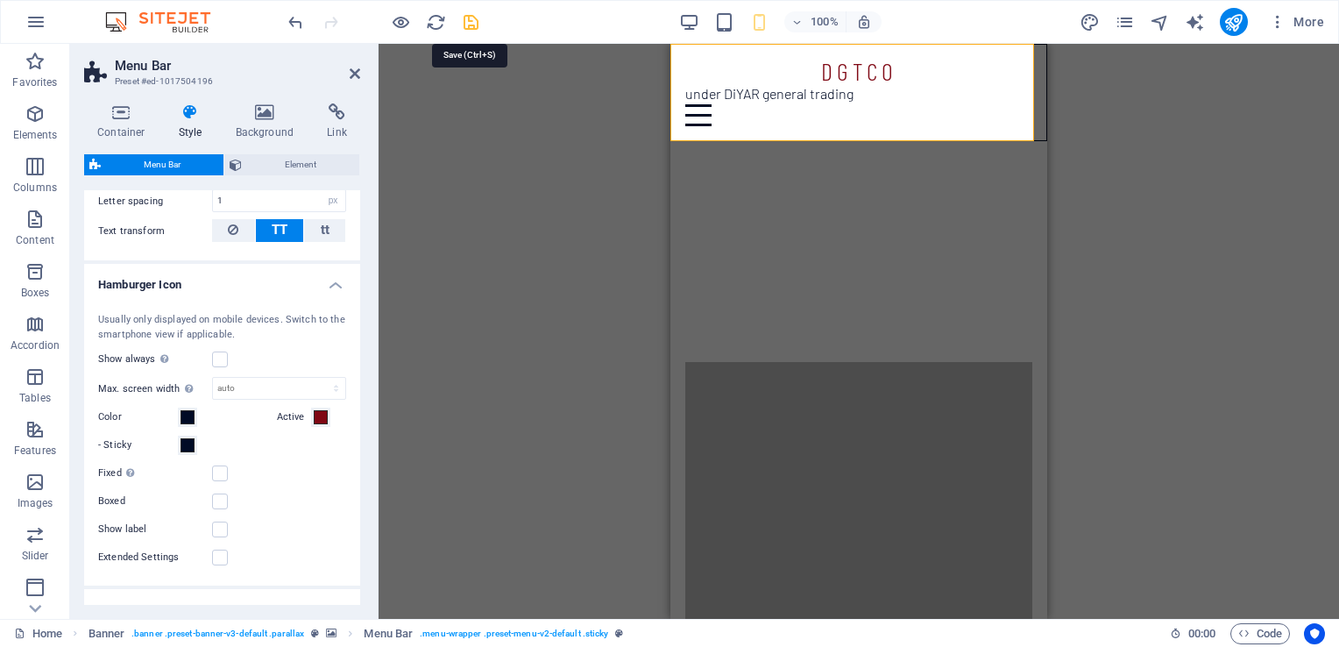
click at [470, 23] on icon "save" at bounding box center [471, 22] width 20 height 20
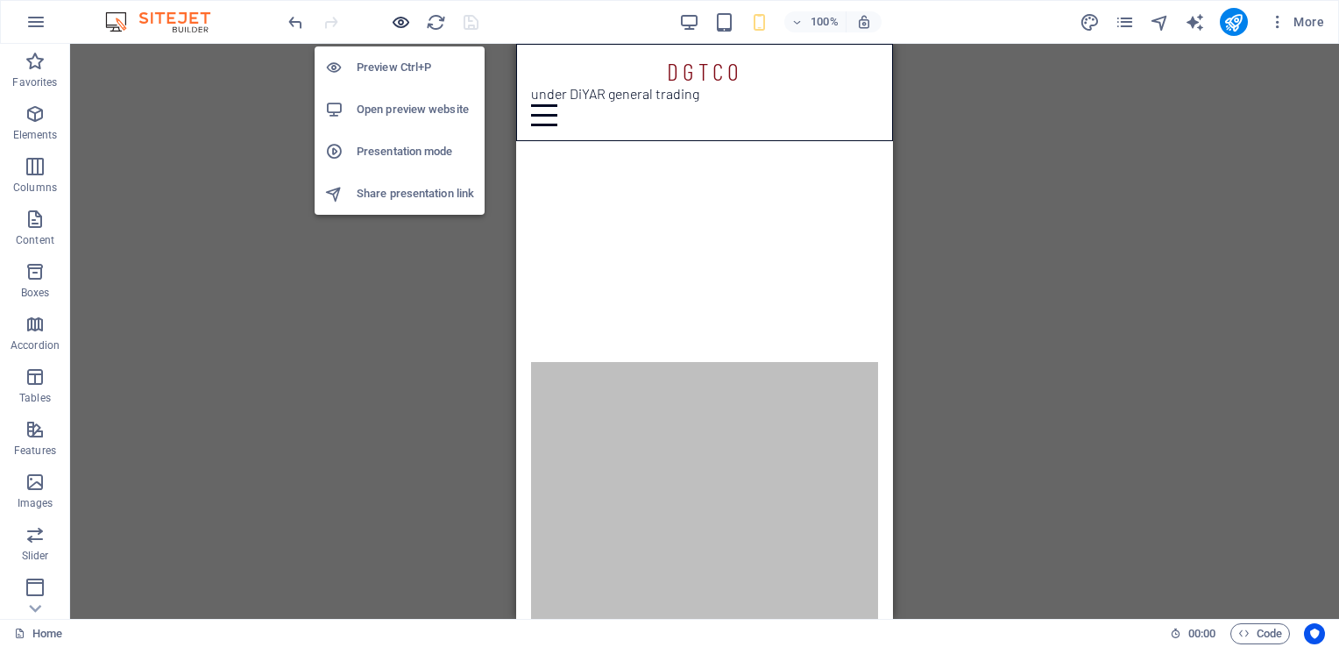
click at [404, 22] on icon "button" at bounding box center [401, 22] width 20 height 20
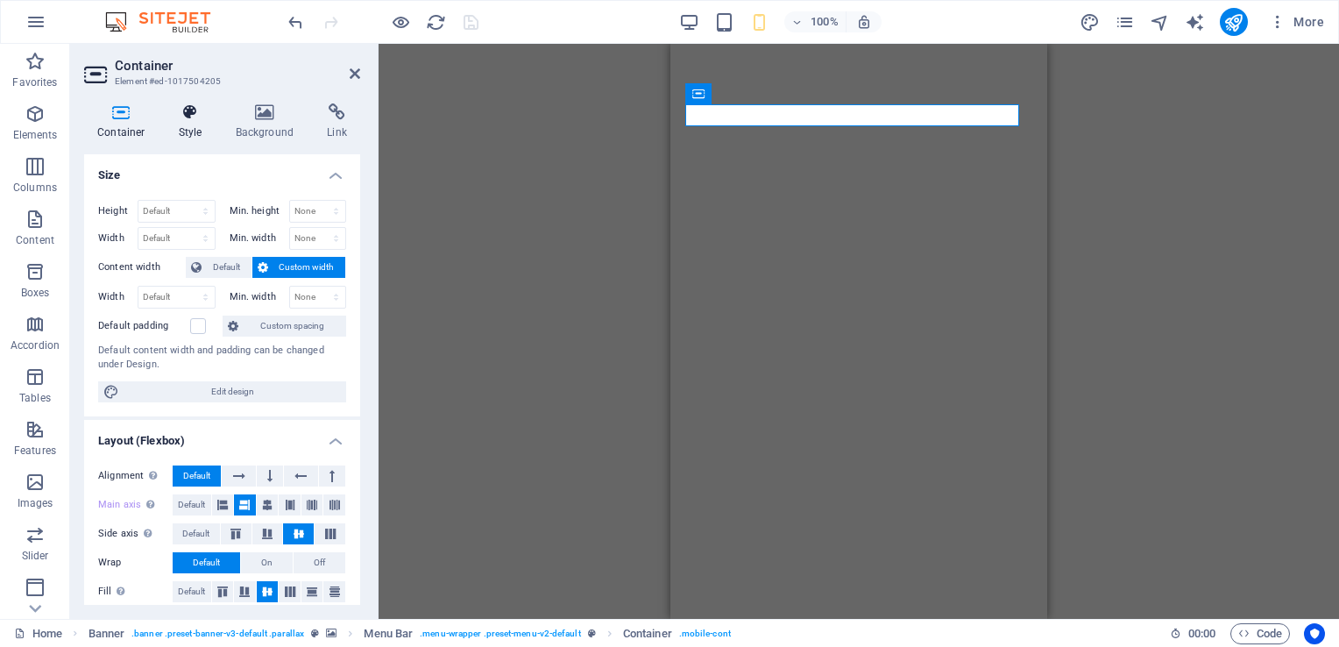
click at [183, 120] on icon at bounding box center [191, 112] width 50 height 18
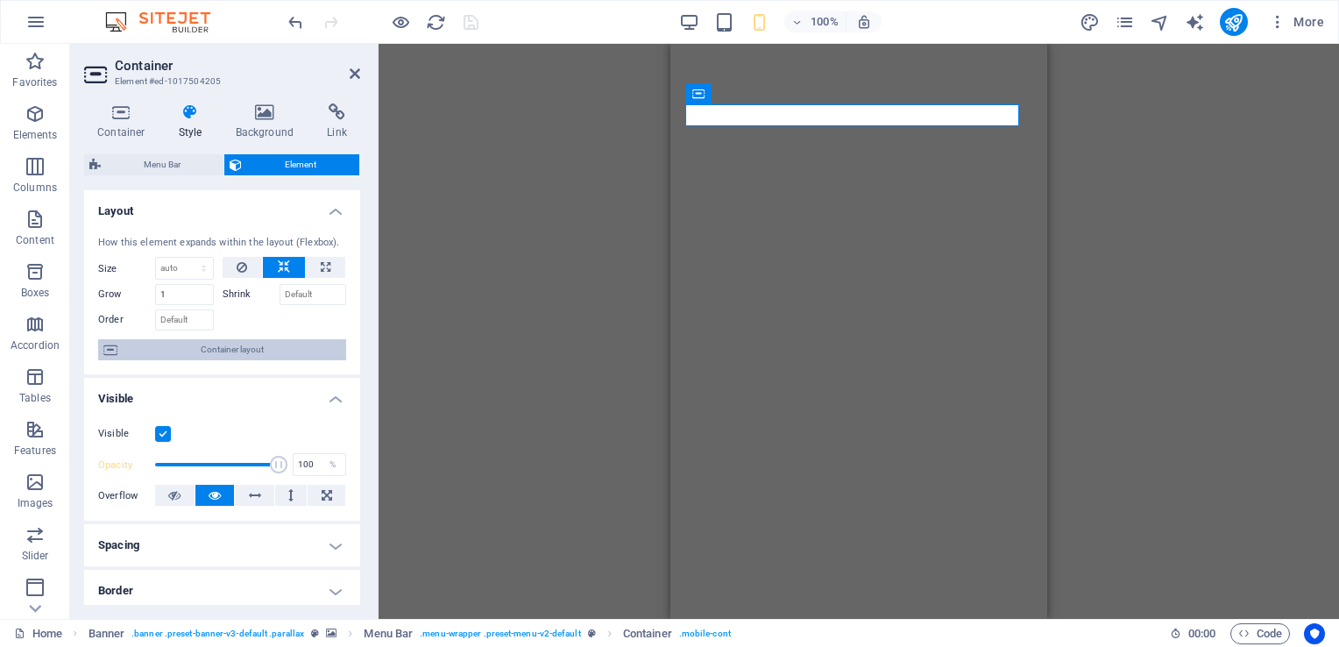
click at [253, 346] on span "Container layout" at bounding box center [232, 349] width 218 height 21
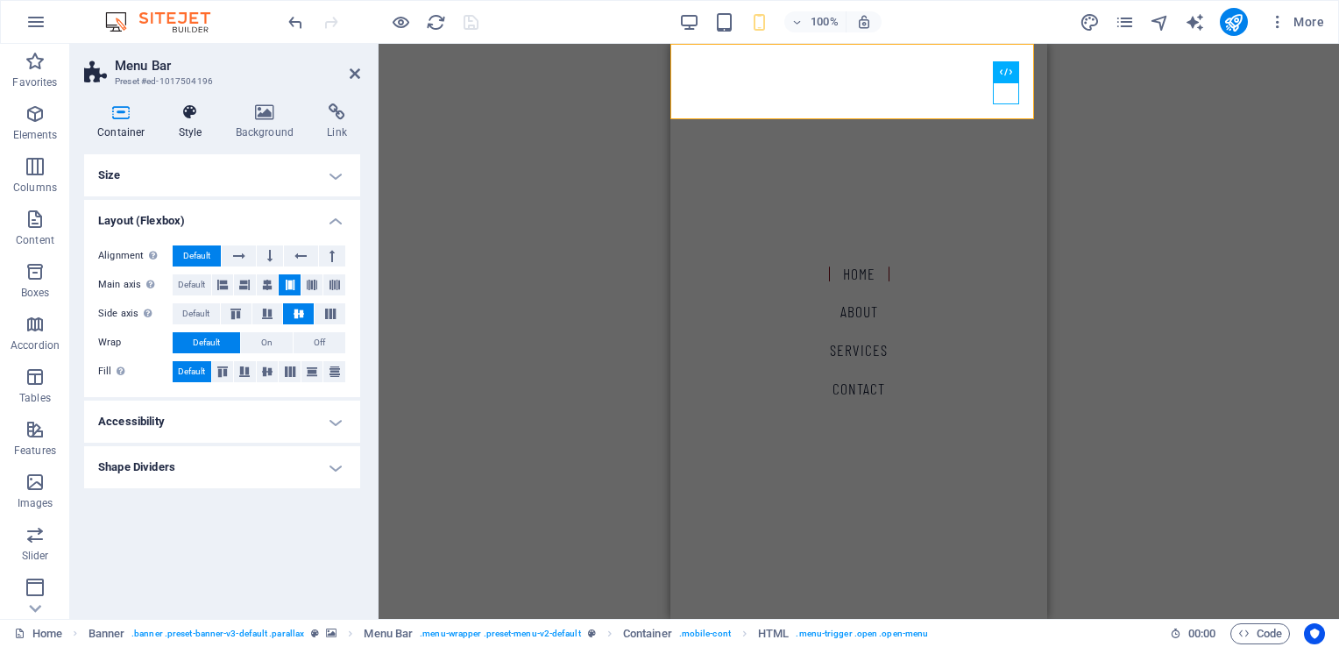
click at [188, 114] on icon at bounding box center [191, 112] width 50 height 18
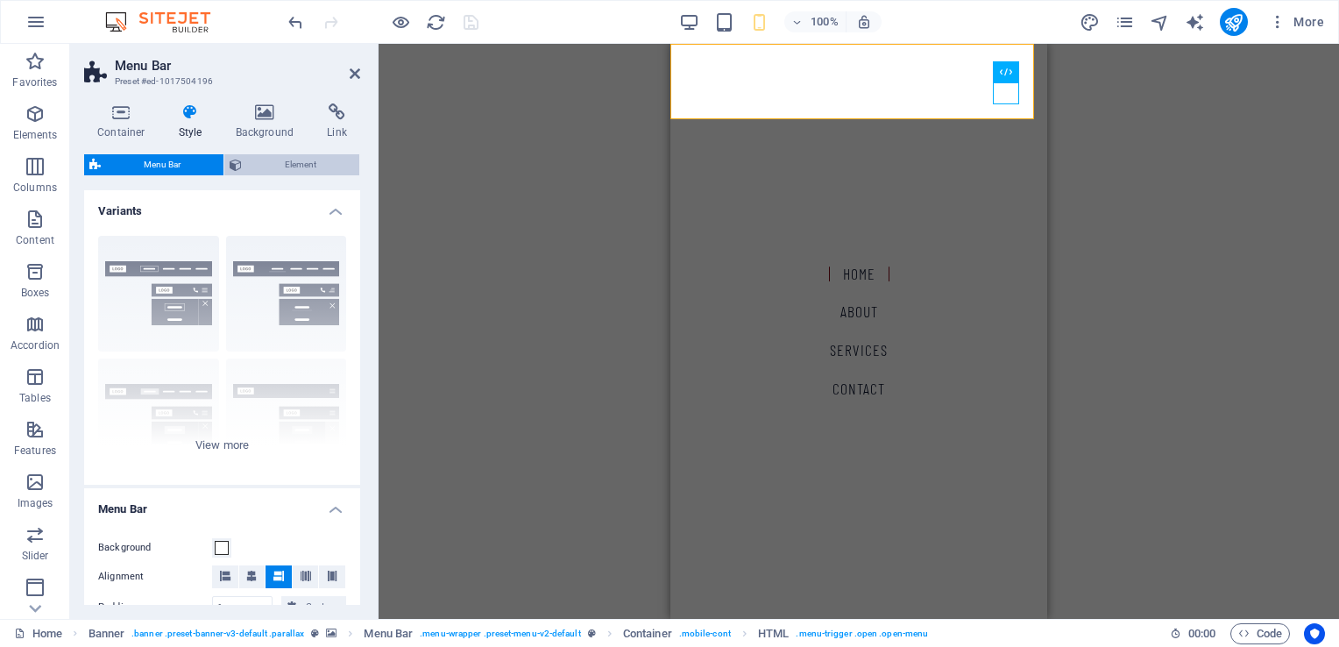
click at [312, 163] on span "Element" at bounding box center [300, 164] width 107 height 21
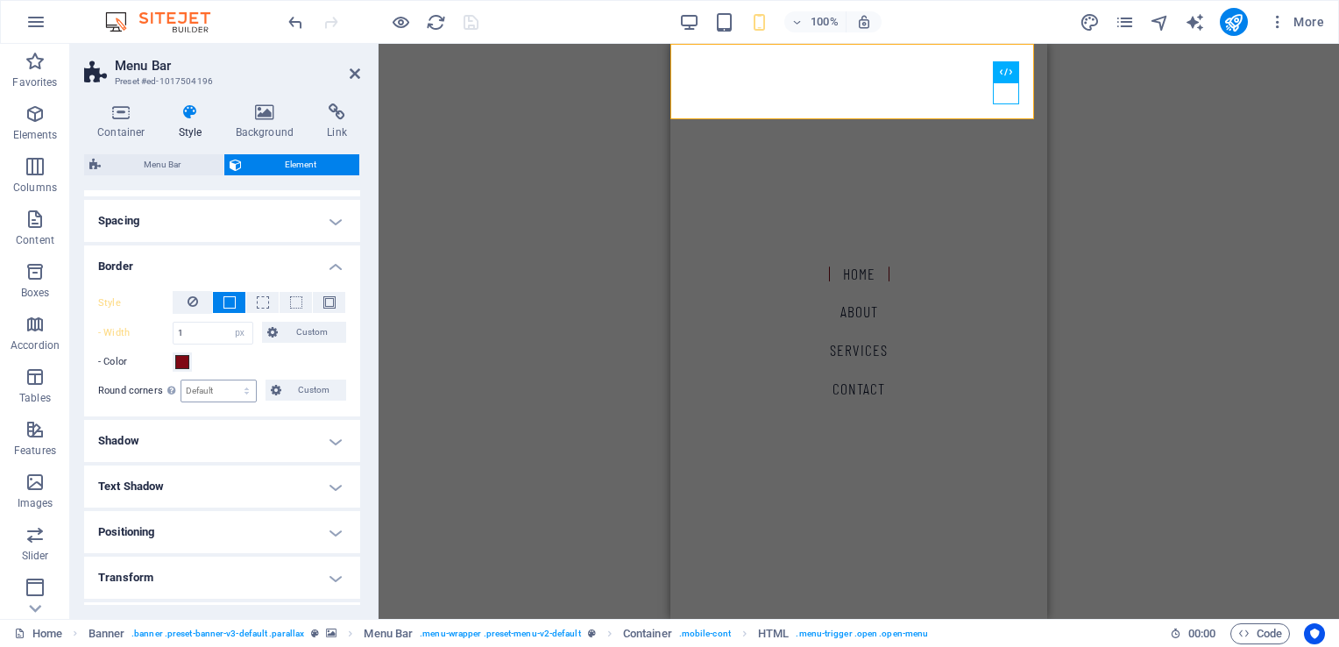
scroll to position [350, 0]
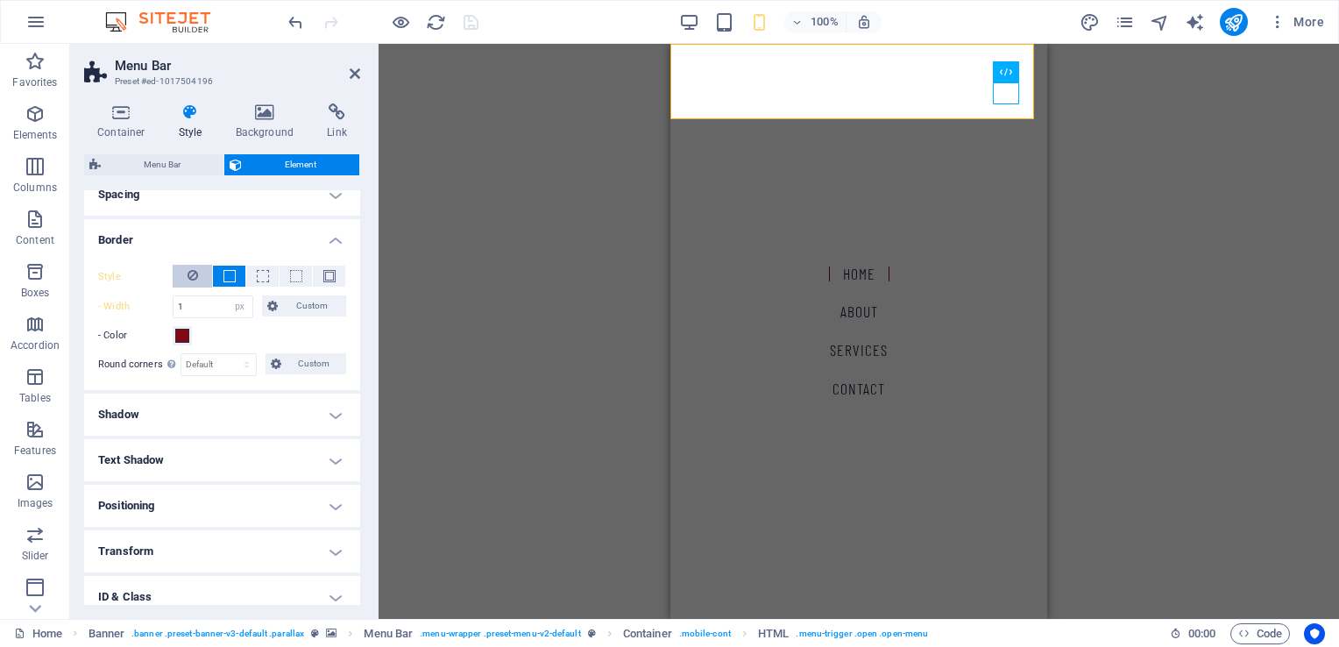
click at [196, 273] on button at bounding box center [192, 276] width 39 height 23
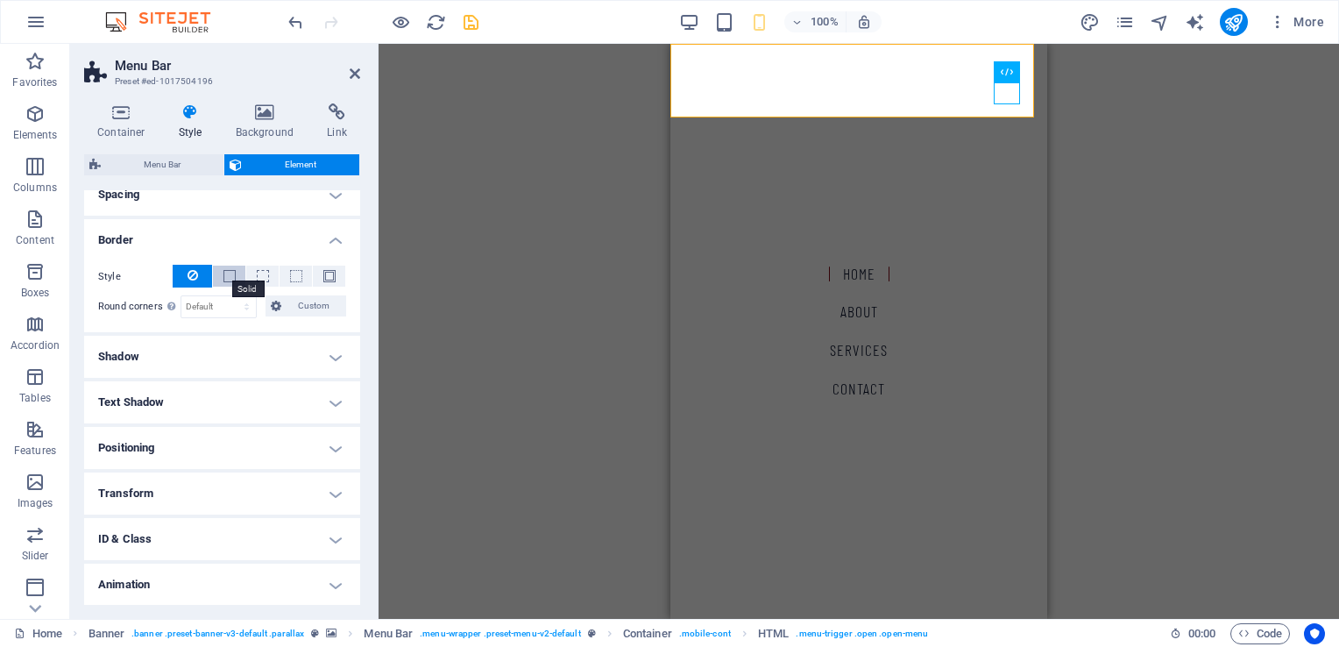
click at [224, 275] on span at bounding box center [229, 276] width 12 height 12
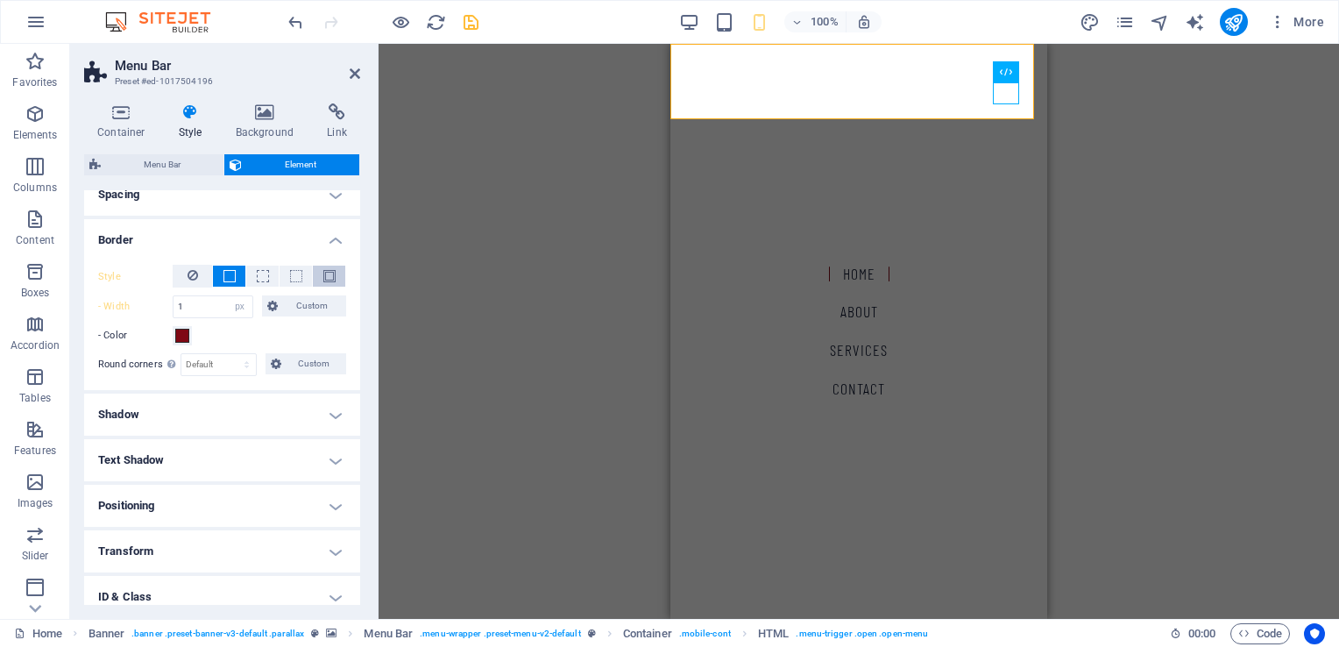
click at [323, 274] on span at bounding box center [329, 276] width 12 height 12
click at [196, 275] on button at bounding box center [192, 276] width 39 height 23
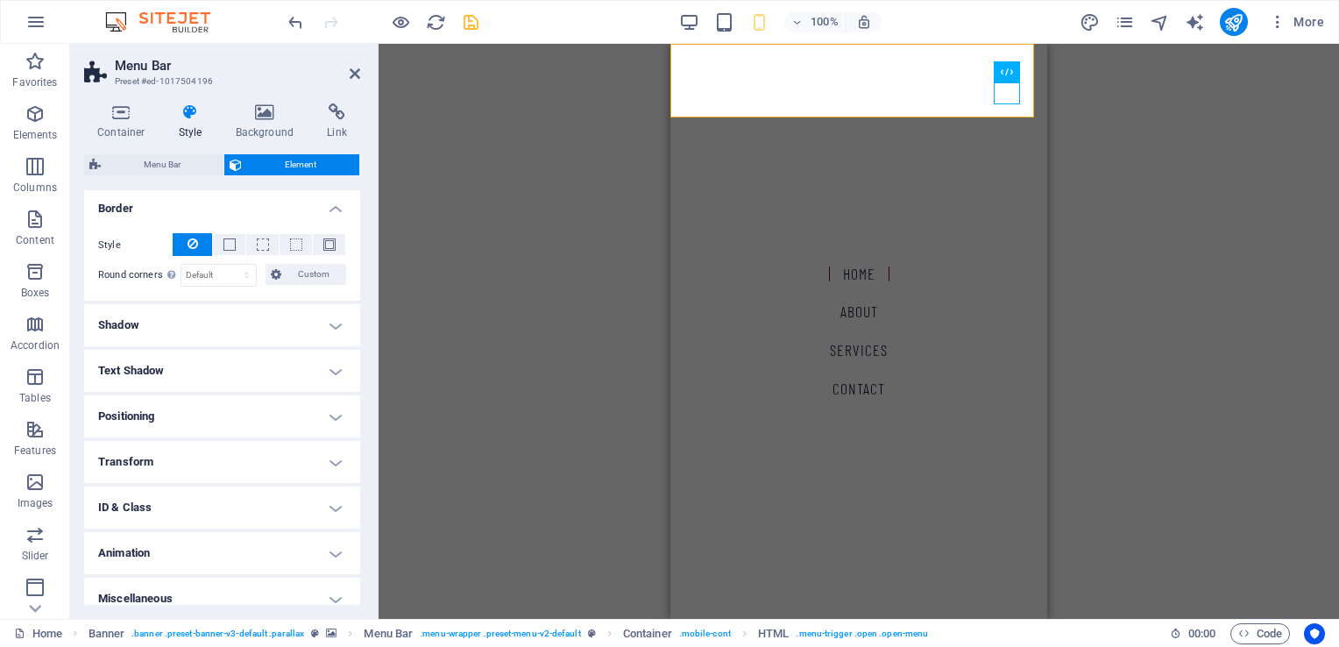
scroll to position [395, 0]
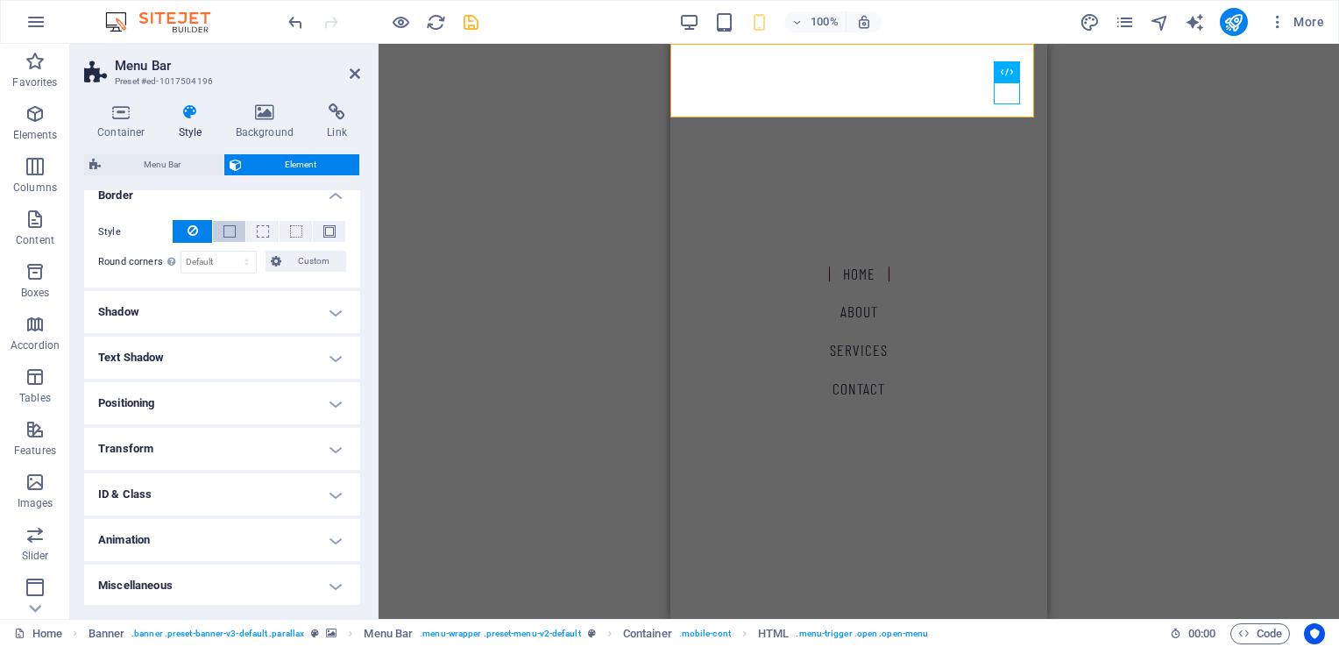
click at [235, 234] on button at bounding box center [229, 231] width 32 height 21
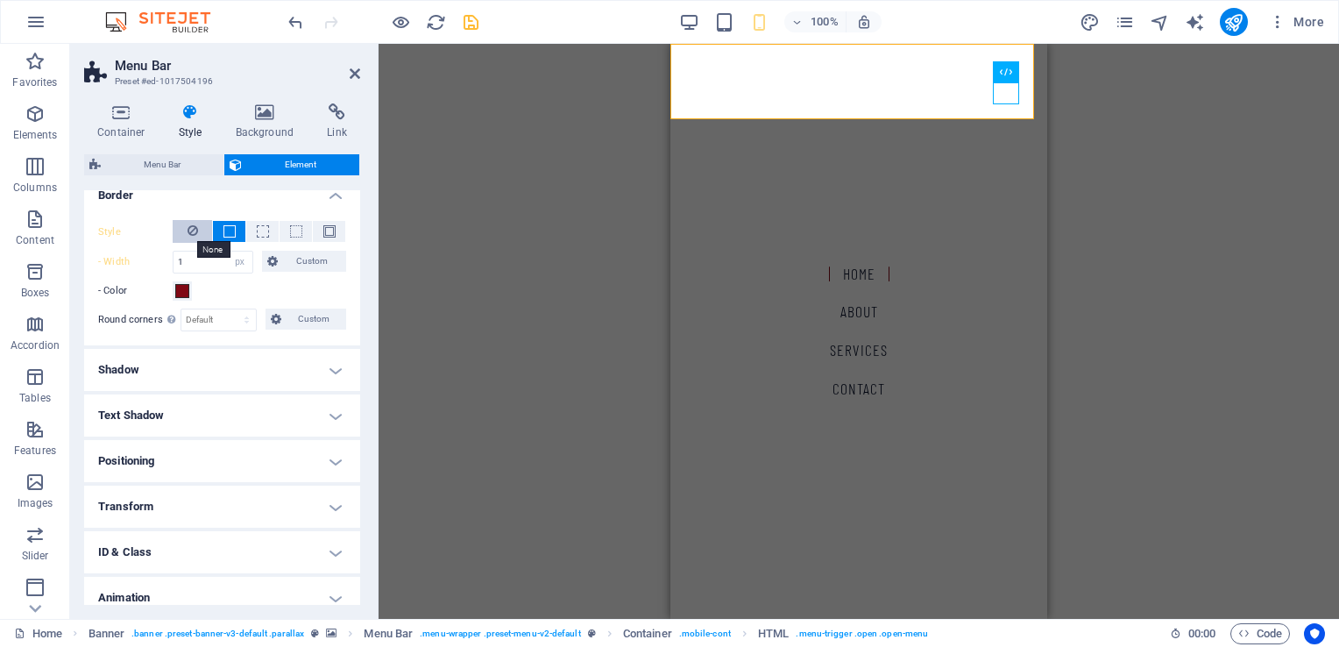
click at [187, 227] on icon at bounding box center [192, 230] width 11 height 21
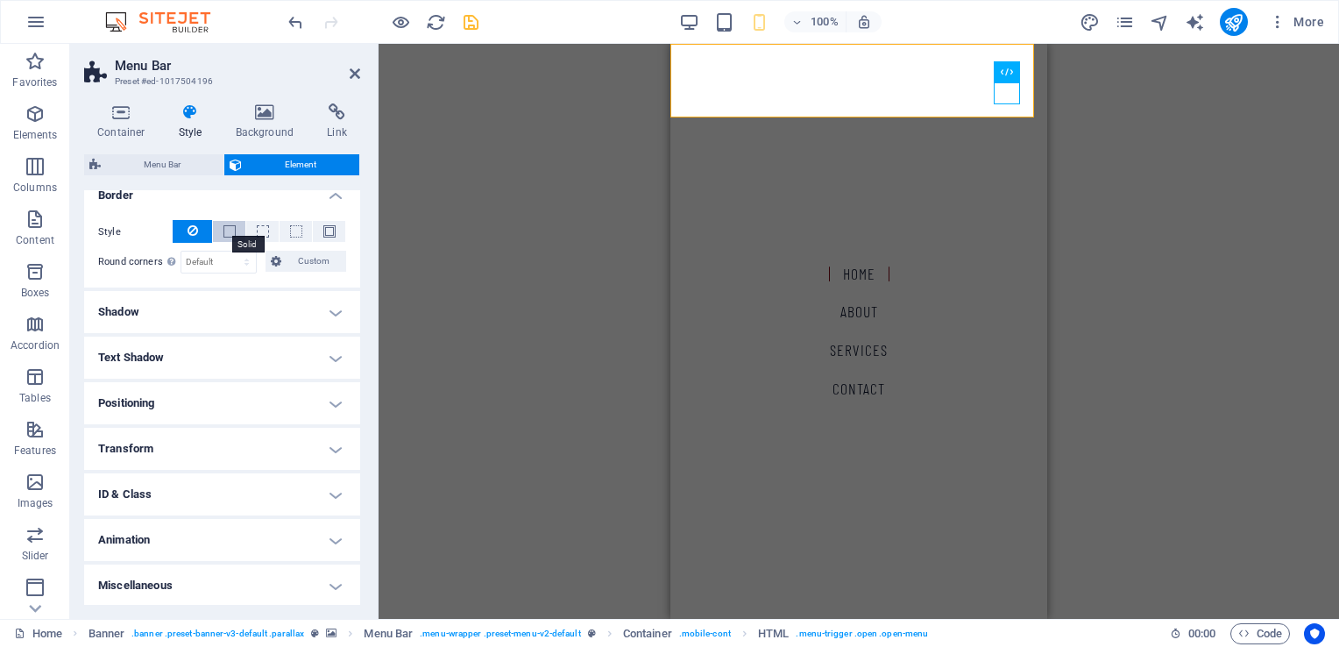
click at [229, 226] on span at bounding box center [229, 231] width 12 height 12
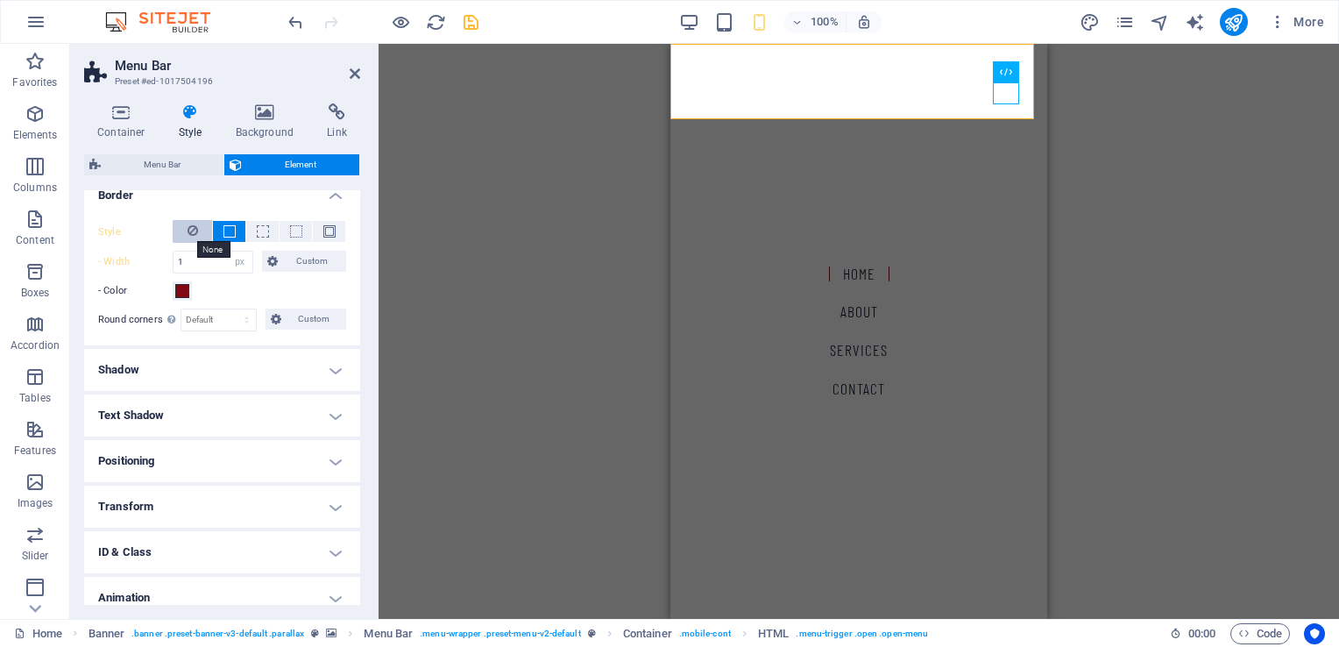
click at [192, 225] on icon at bounding box center [192, 230] width 11 height 21
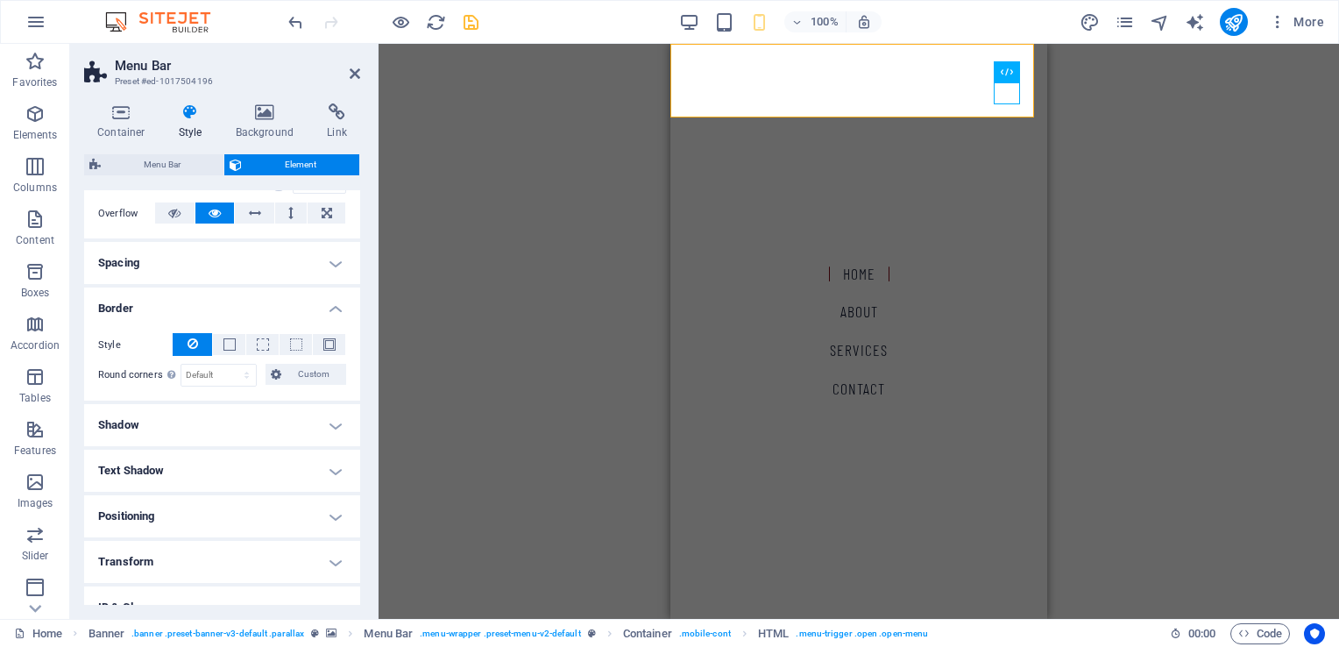
scroll to position [350, 0]
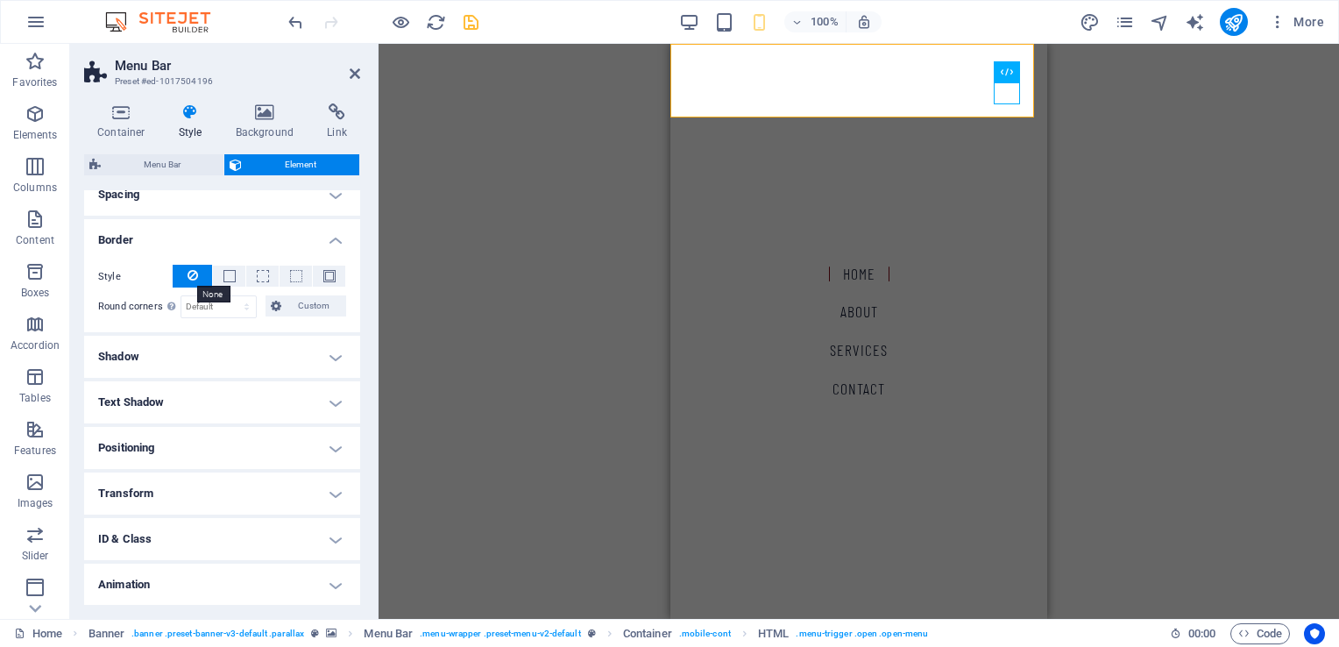
click at [194, 278] on icon at bounding box center [192, 275] width 11 height 21
click at [213, 352] on h4 "Shadow" at bounding box center [222, 357] width 276 height 42
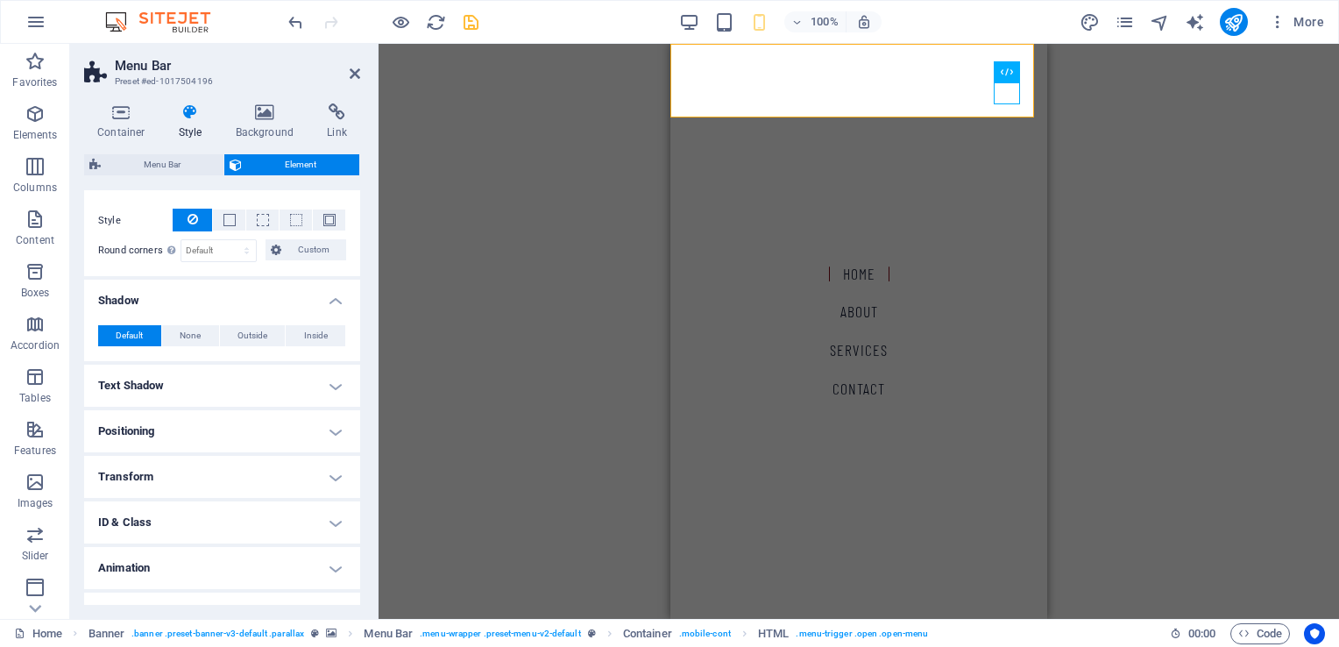
scroll to position [435, 0]
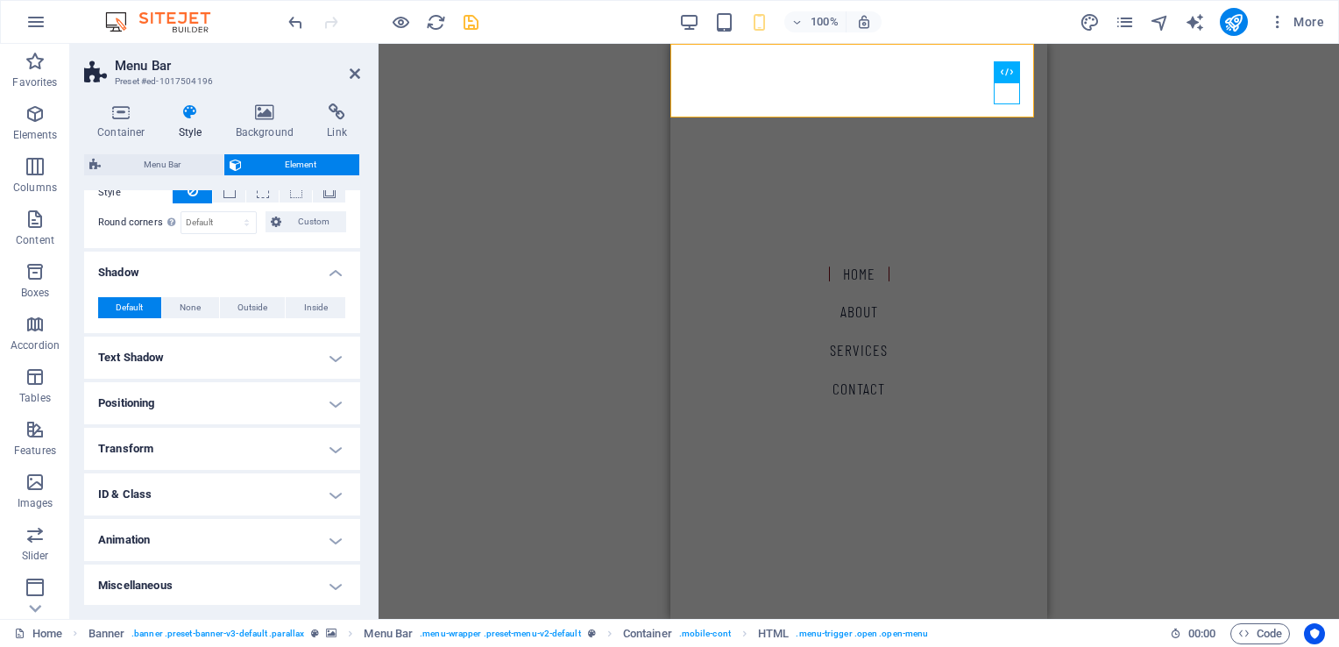
click at [221, 347] on h4 "Text Shadow" at bounding box center [222, 357] width 276 height 42
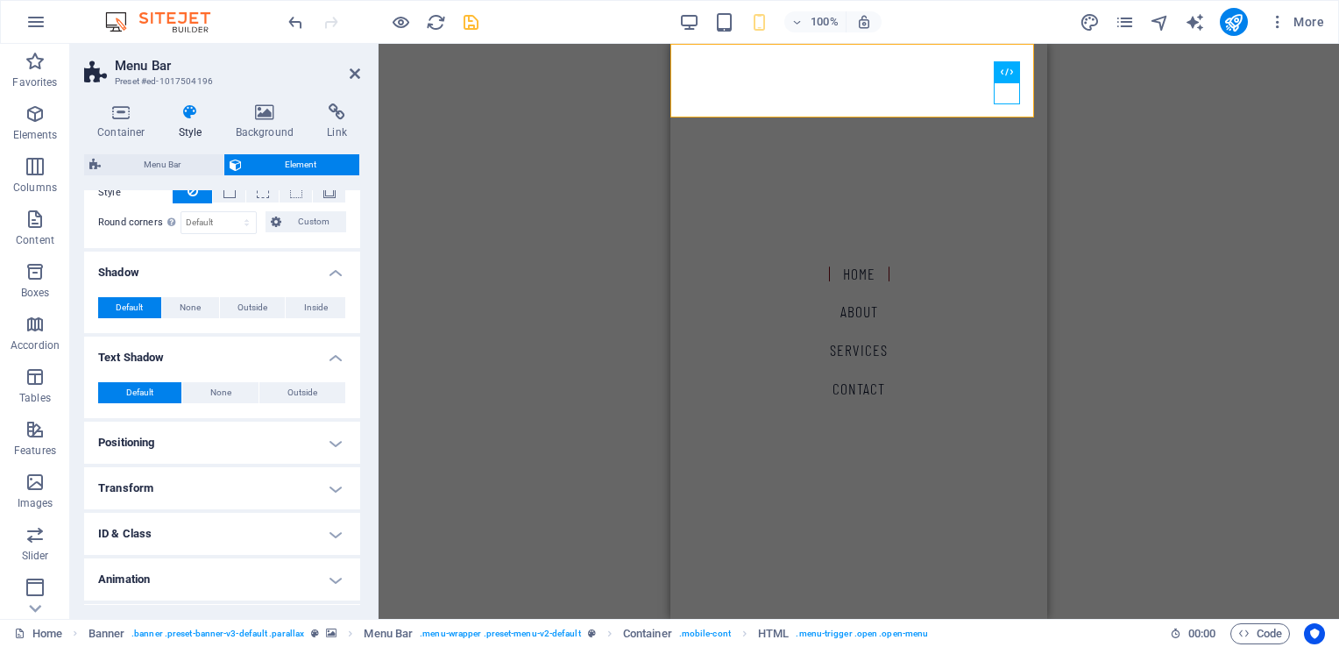
scroll to position [474, 0]
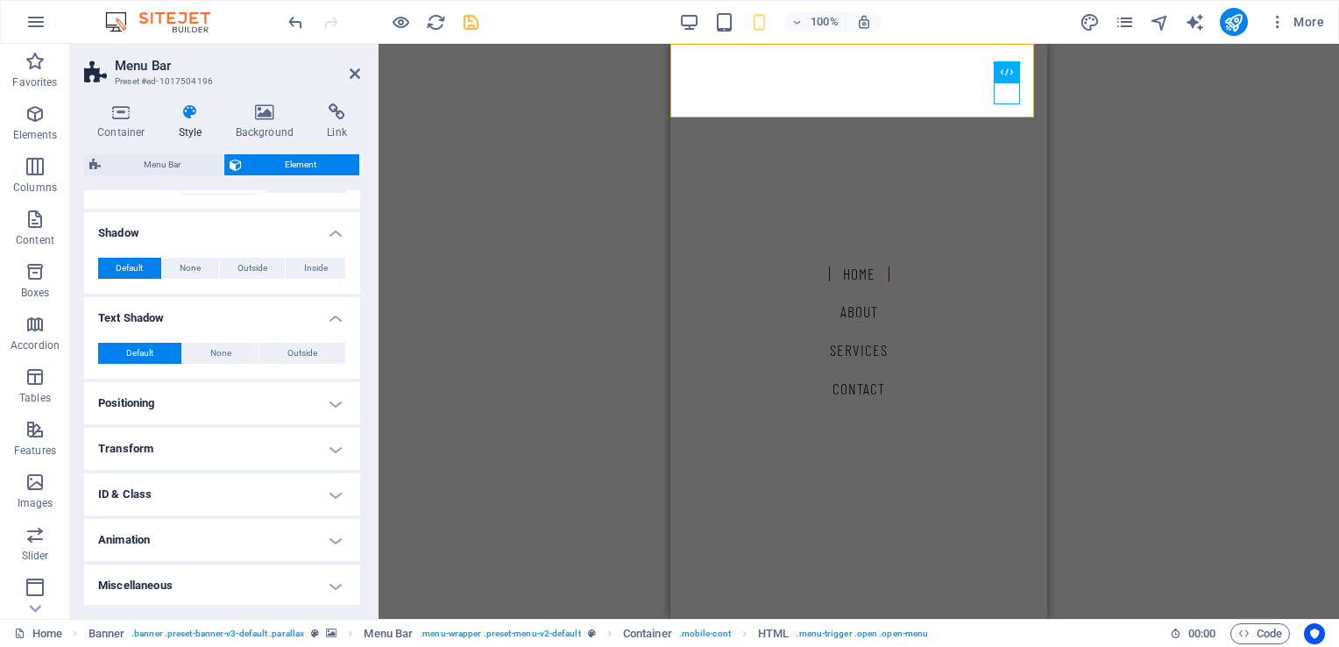
click at [187, 544] on h4 "Animation" at bounding box center [222, 540] width 276 height 42
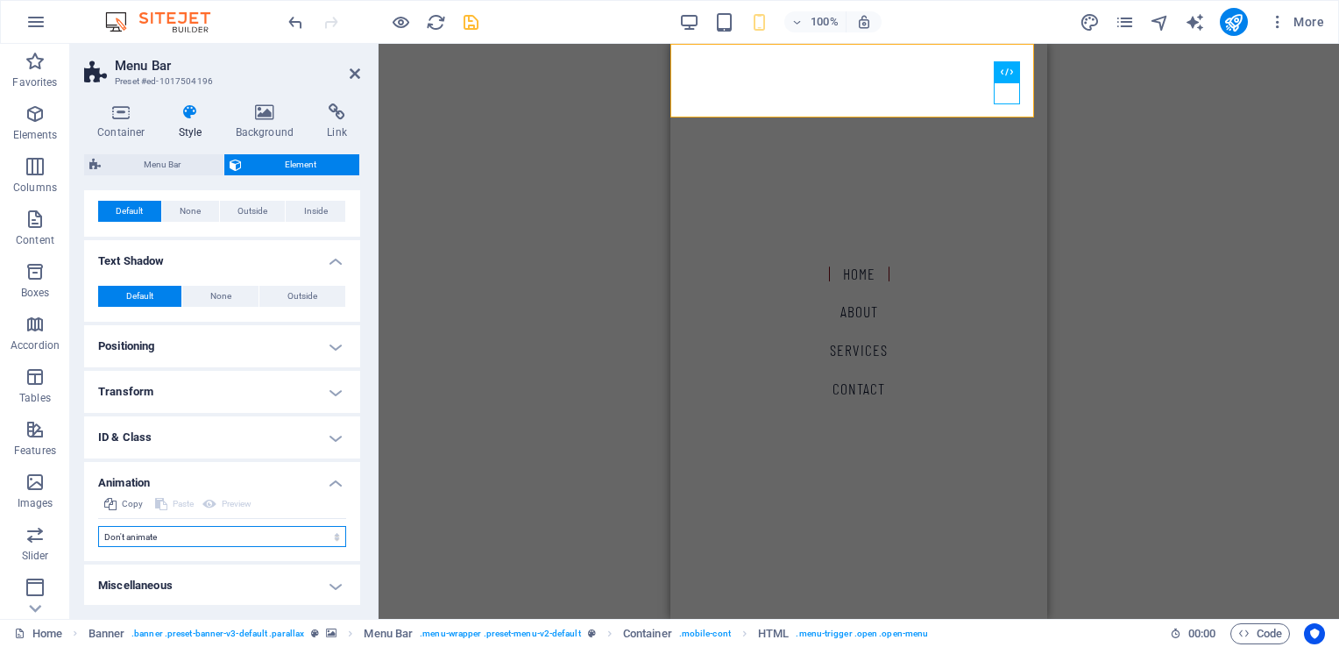
click at [251, 533] on select "Don't animate Show / Hide Slide up/down Zoom in/out Slide left to right Slide r…" at bounding box center [222, 536] width 248 height 21
select select "move-top-to-bottom"
click at [98, 526] on select "Don't animate Show / Hide Slide up/down Zoom in/out Slide left to right Slide r…" at bounding box center [222, 536] width 248 height 21
select select "scroll"
click at [199, 538] on select "Don't animate Show / Hide Slide up/down Zoom in/out Slide left to right Slide r…" at bounding box center [222, 536] width 248 height 21
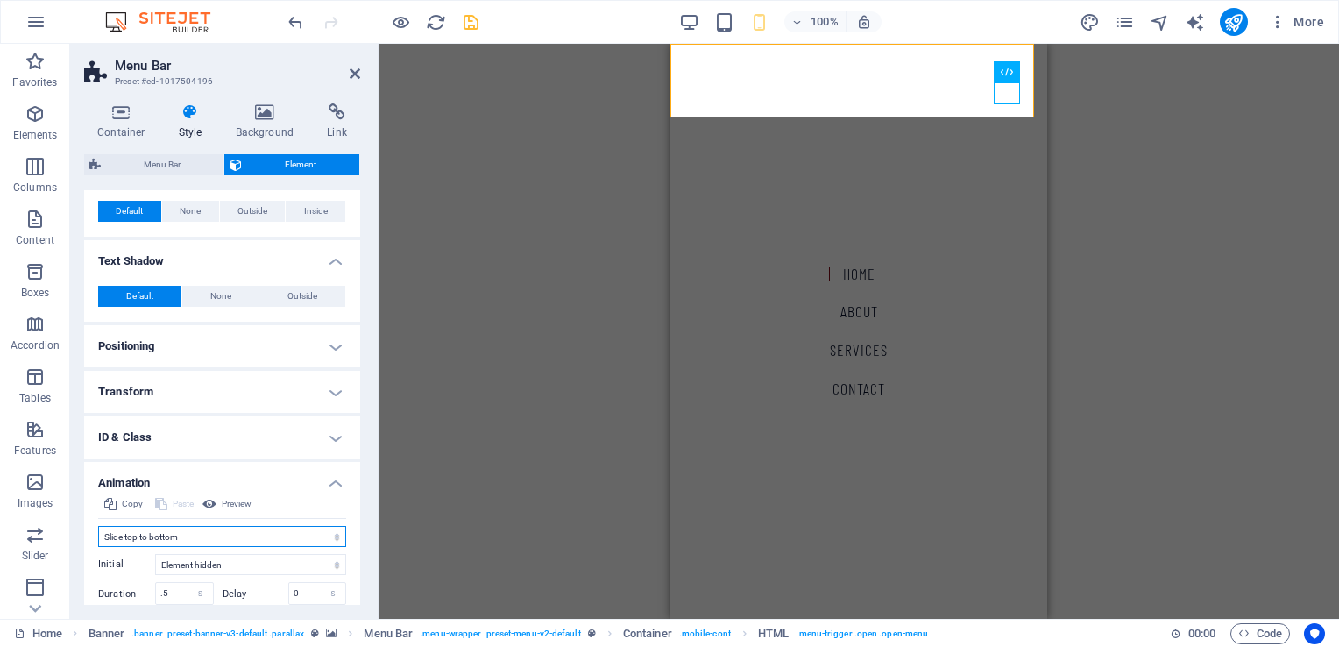
select select "none"
click at [98, 526] on select "Don't animate Show / Hide Slide up/down Zoom in/out Slide left to right Slide r…" at bounding box center [222, 536] width 248 height 21
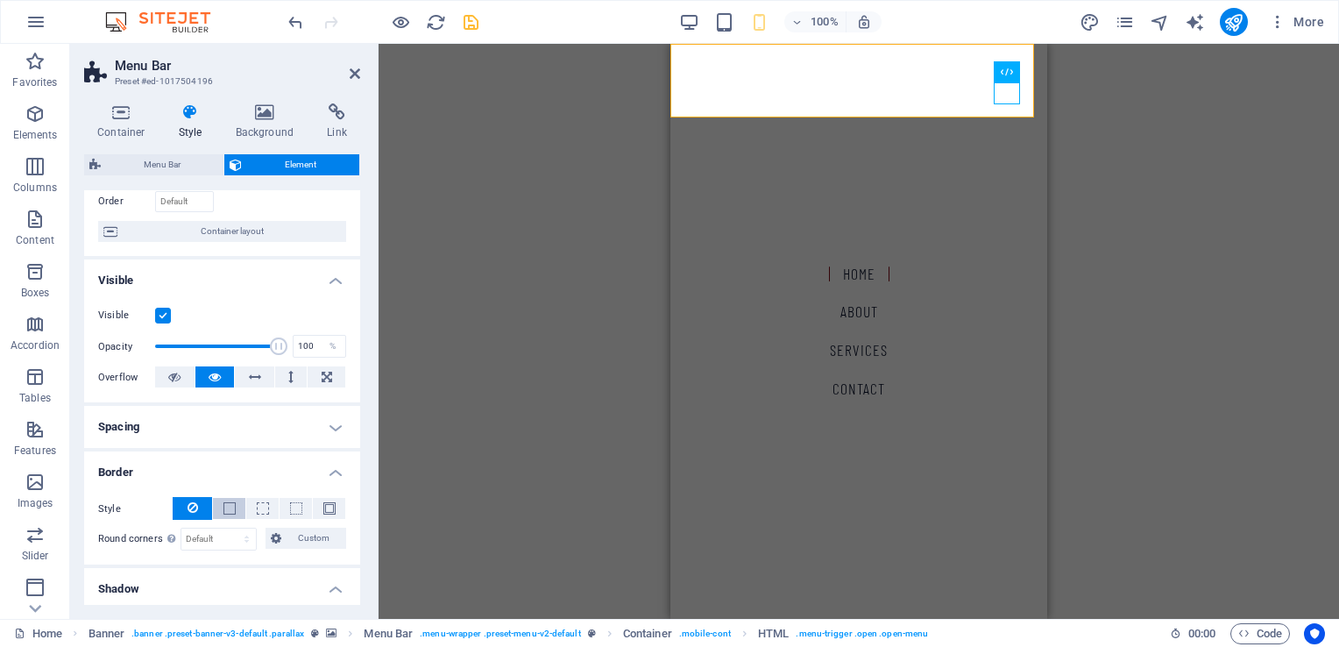
scroll to position [93, 0]
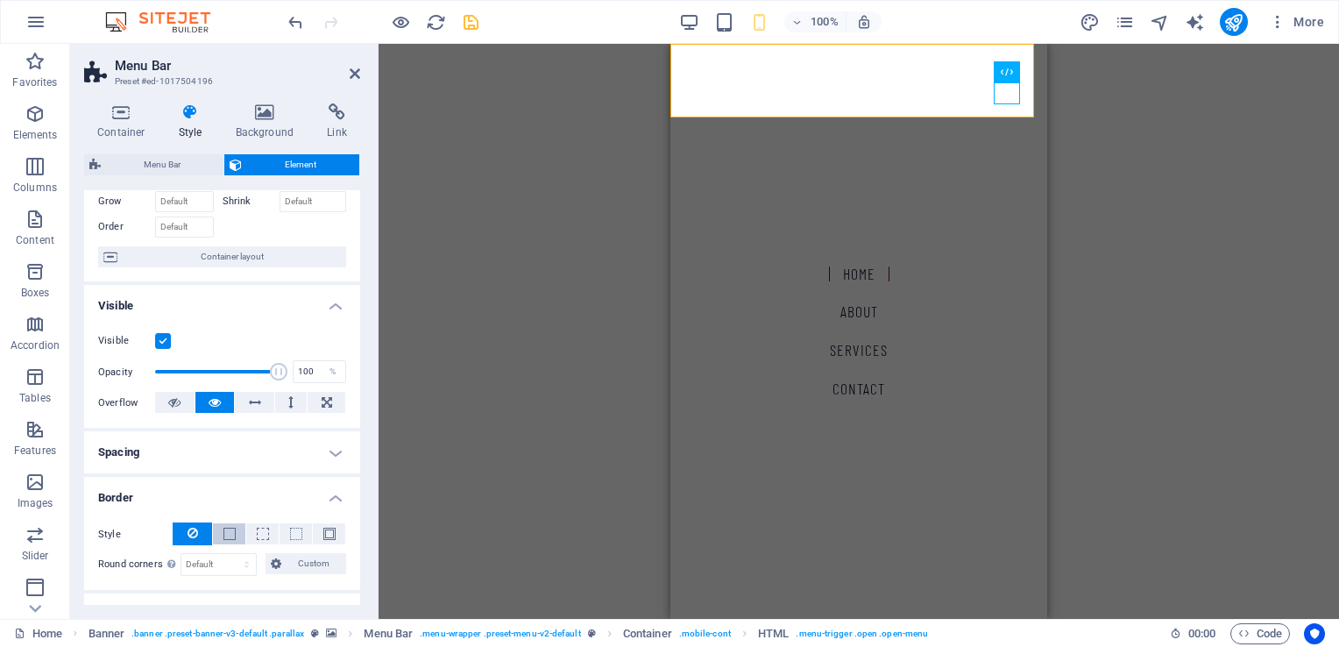
click at [223, 531] on span at bounding box center [229, 533] width 12 height 12
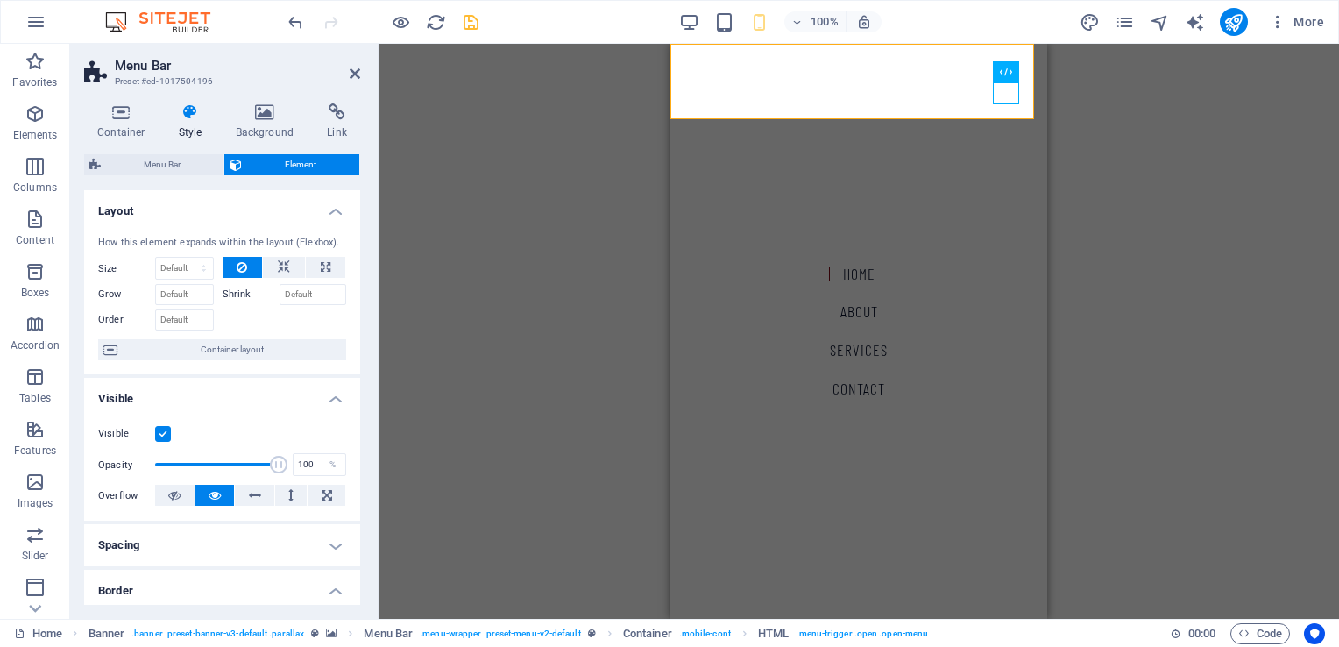
scroll to position [0, 0]
click at [299, 169] on span "Element" at bounding box center [300, 164] width 107 height 21
click at [179, 169] on span "Menu Bar" at bounding box center [162, 164] width 112 height 21
select select
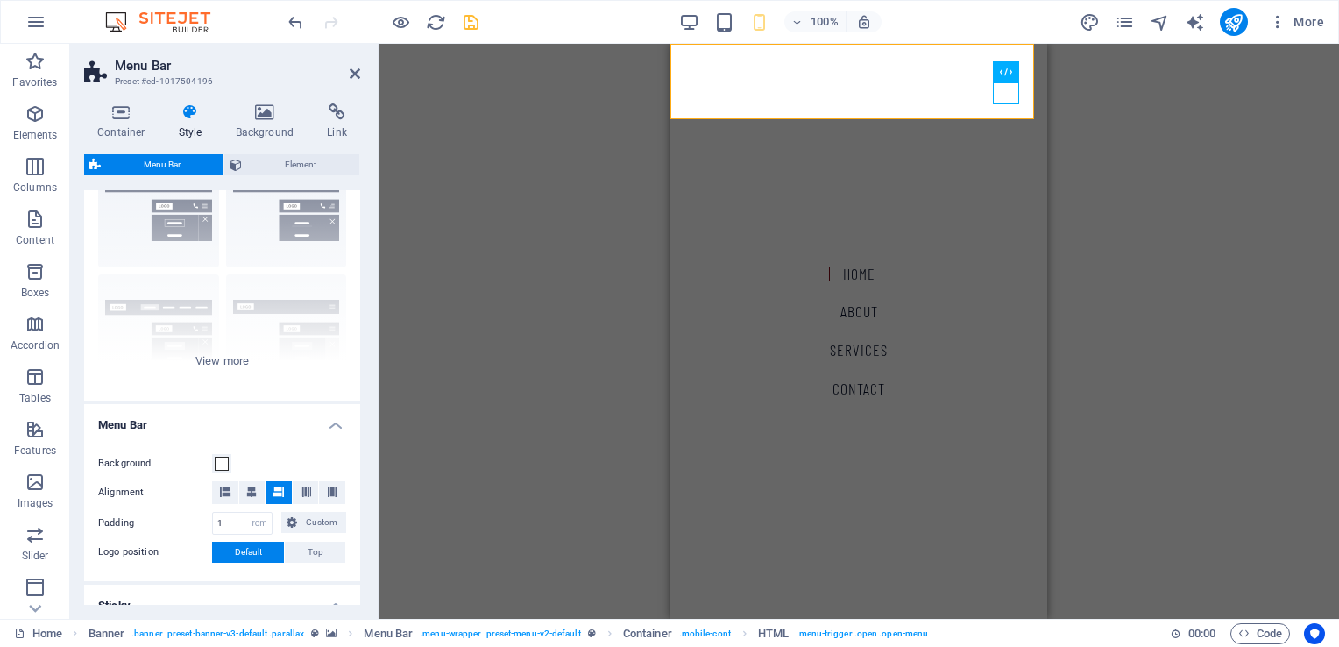
scroll to position [175, 0]
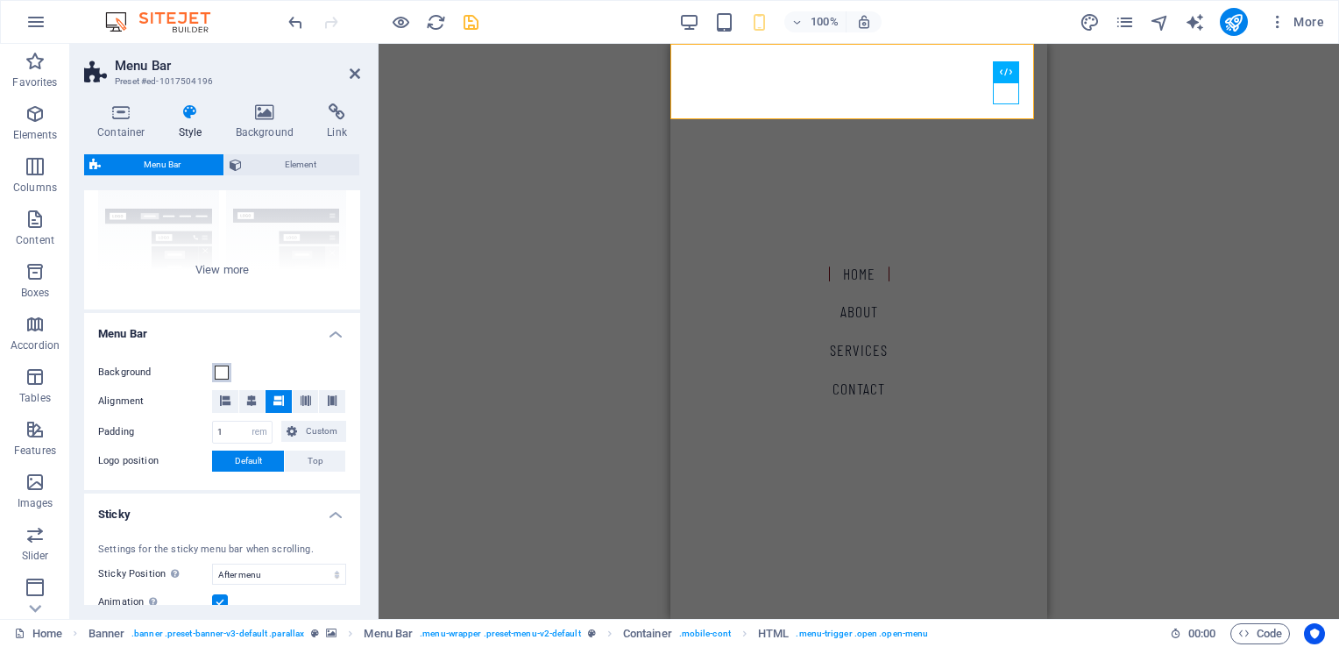
click at [223, 373] on span at bounding box center [222, 372] width 14 height 14
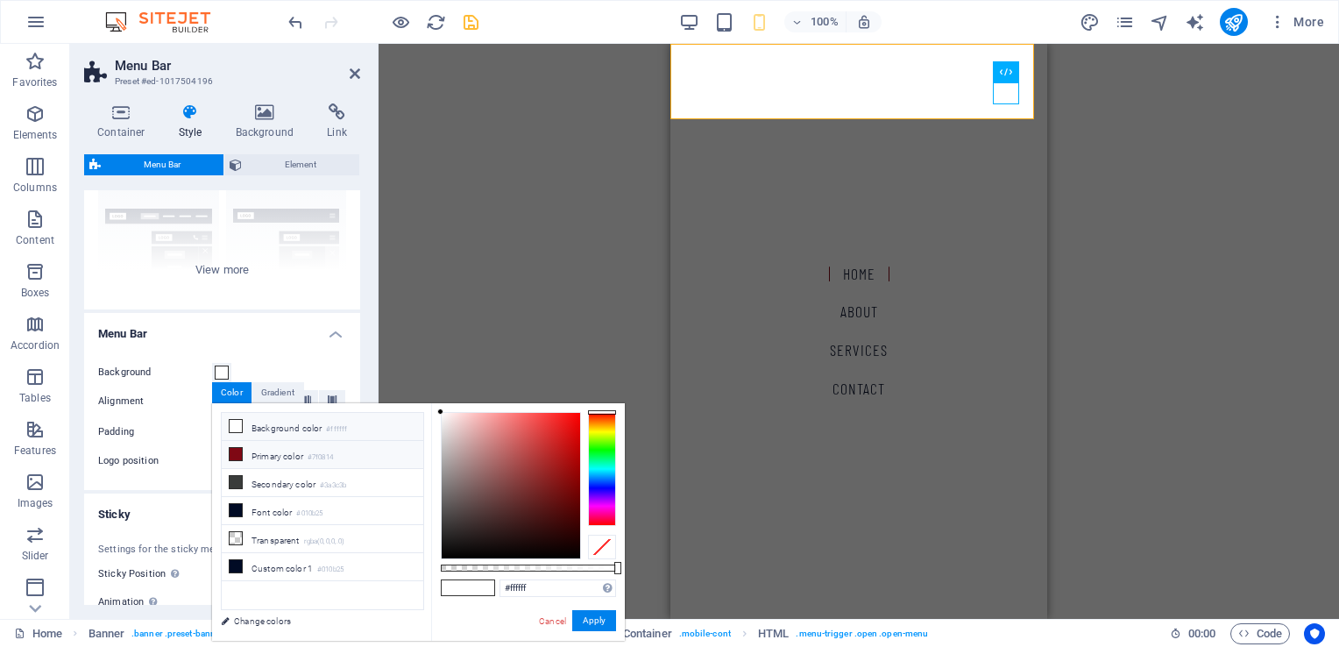
click at [235, 450] on icon at bounding box center [236, 454] width 12 height 12
type input "#7f0814"
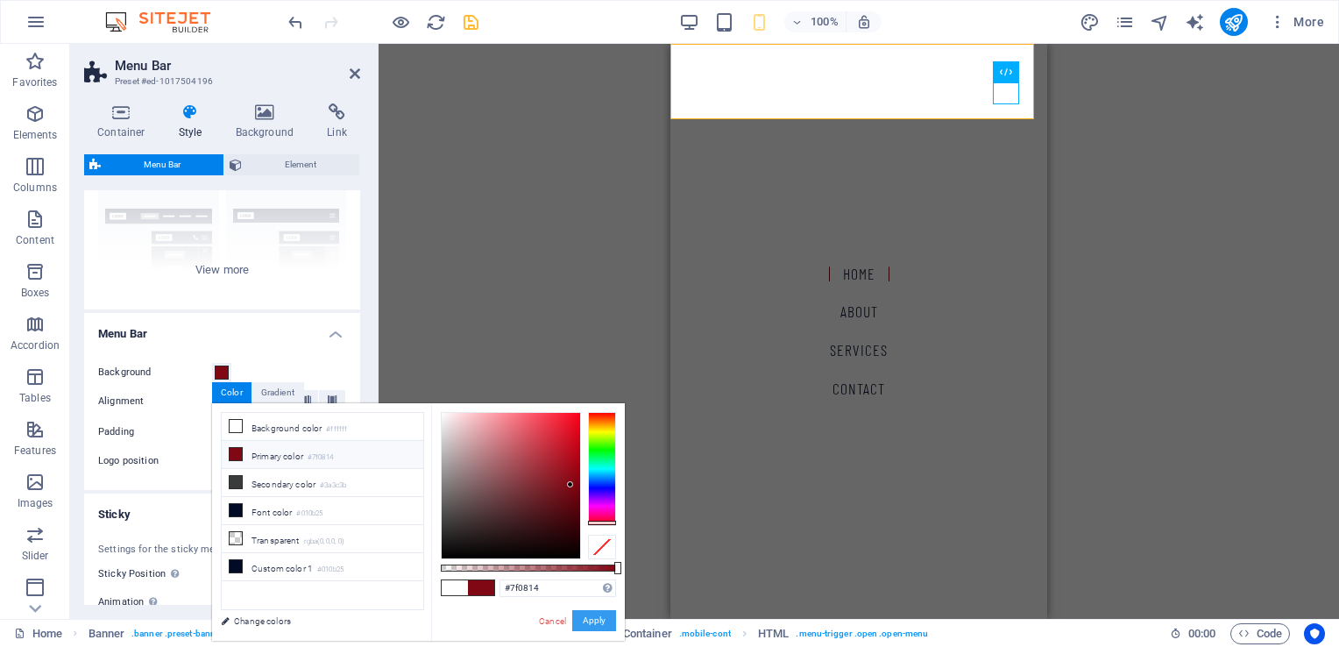
click at [609, 626] on button "Apply" at bounding box center [594, 620] width 44 height 21
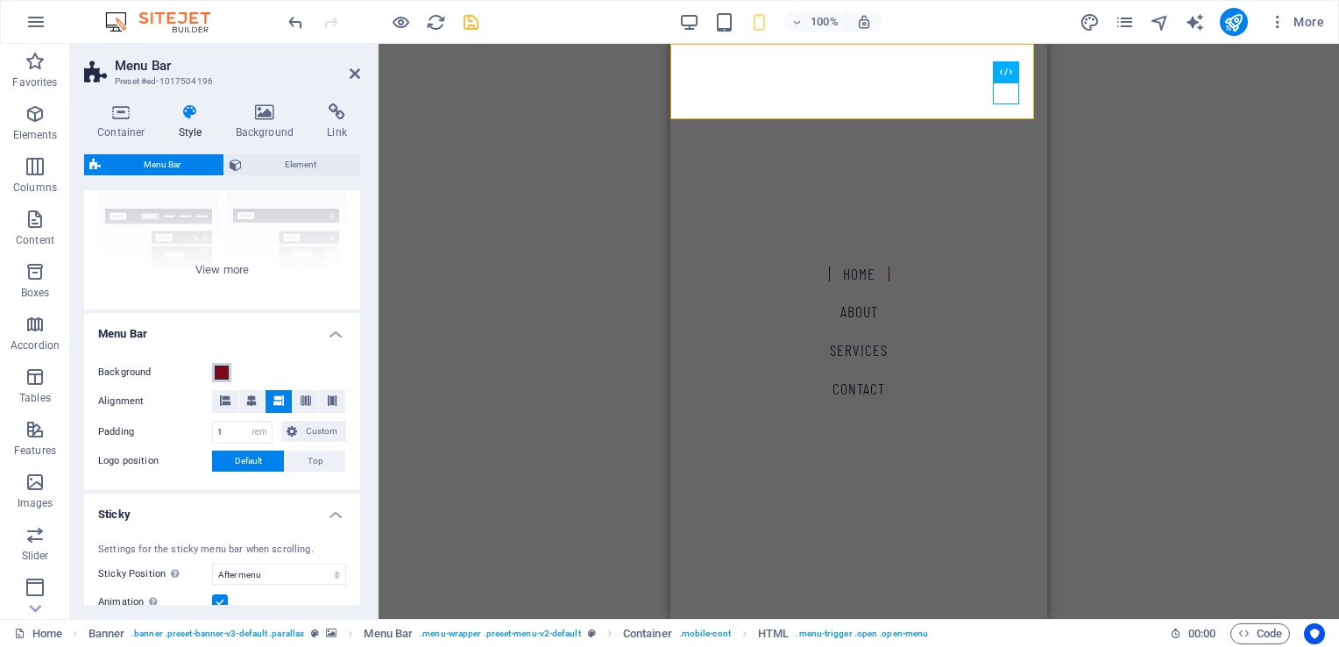
select select
click at [221, 368] on span at bounding box center [222, 372] width 14 height 14
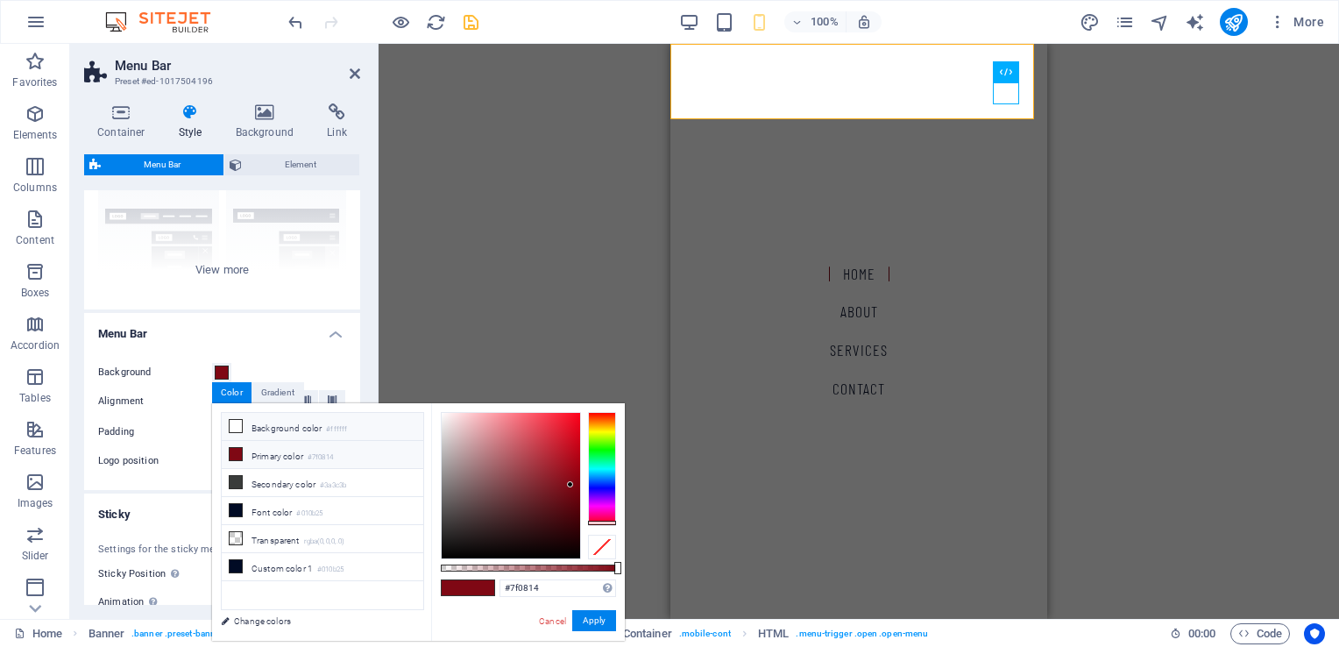
click at [246, 428] on li "Background color #ffffff" at bounding box center [322, 427] width 201 height 28
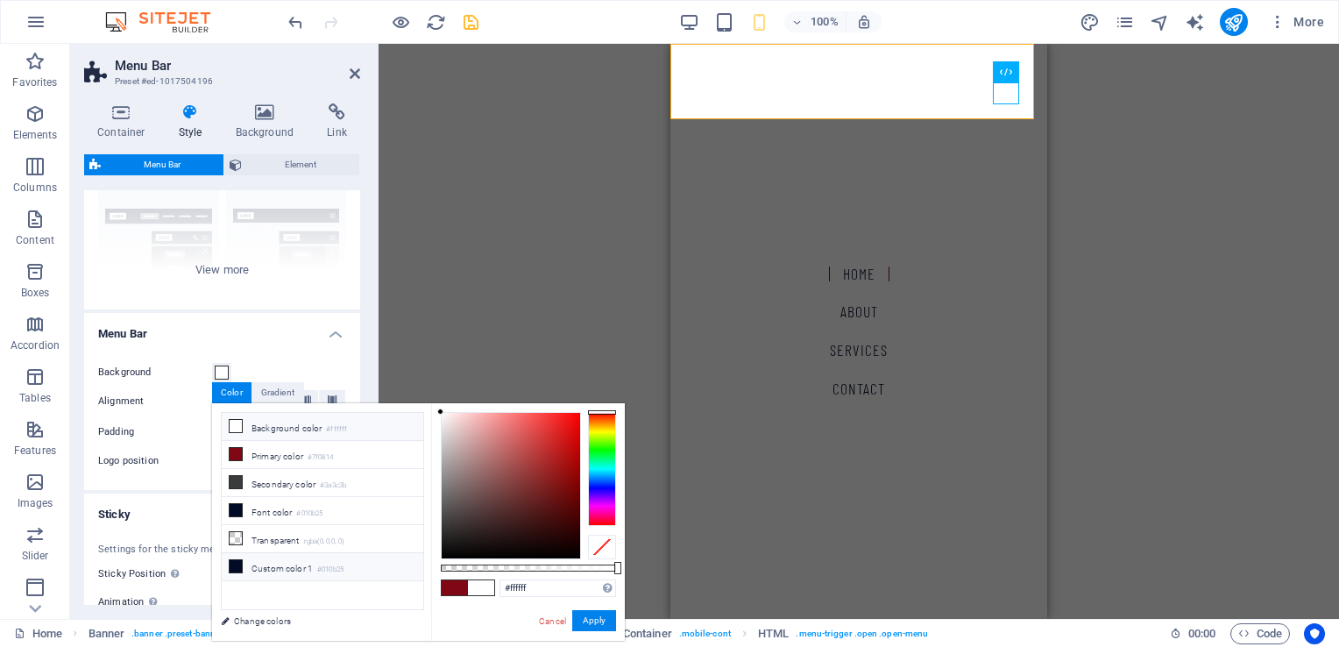
click at [237, 560] on icon at bounding box center [236, 566] width 12 height 12
type input "#010b25"
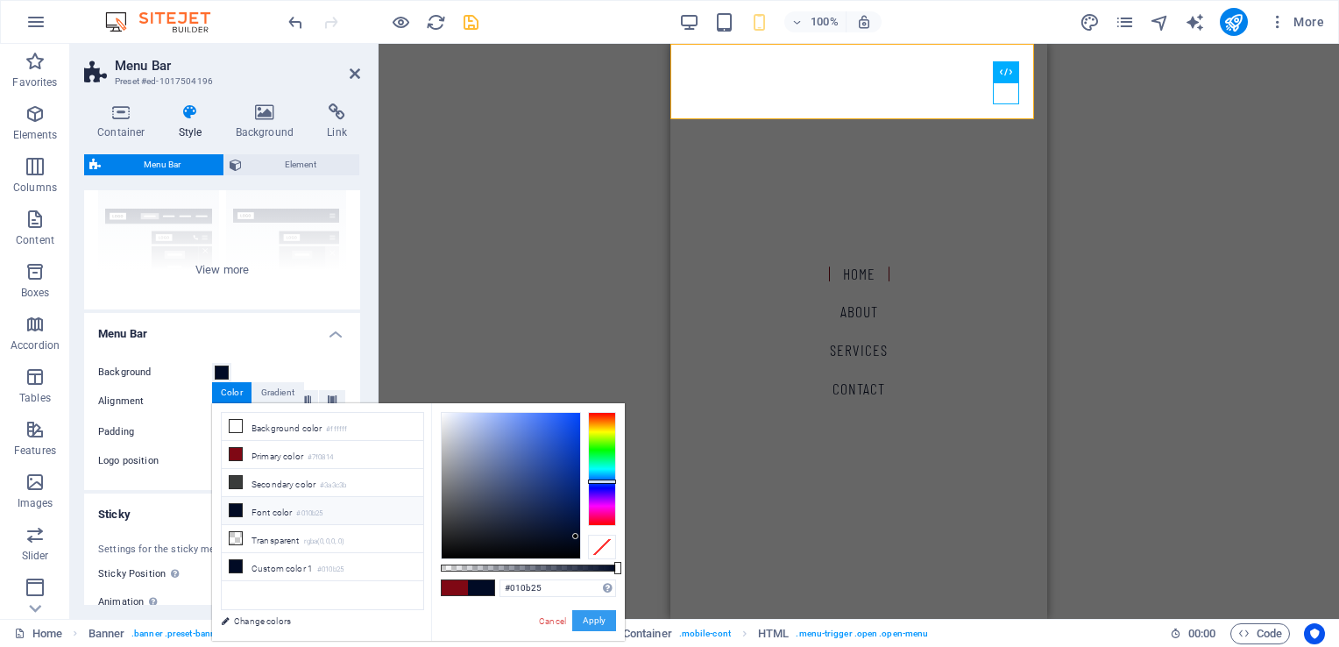
click at [592, 614] on button "Apply" at bounding box center [594, 620] width 44 height 21
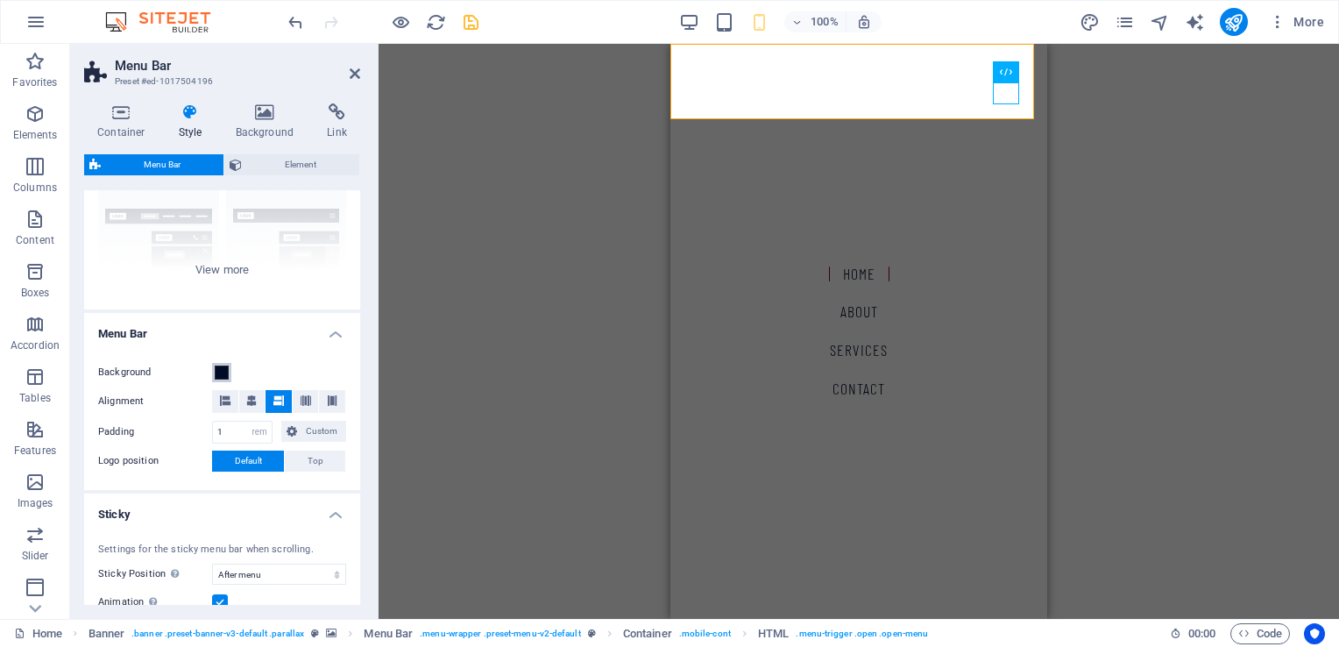
click at [226, 373] on span at bounding box center [222, 372] width 14 height 14
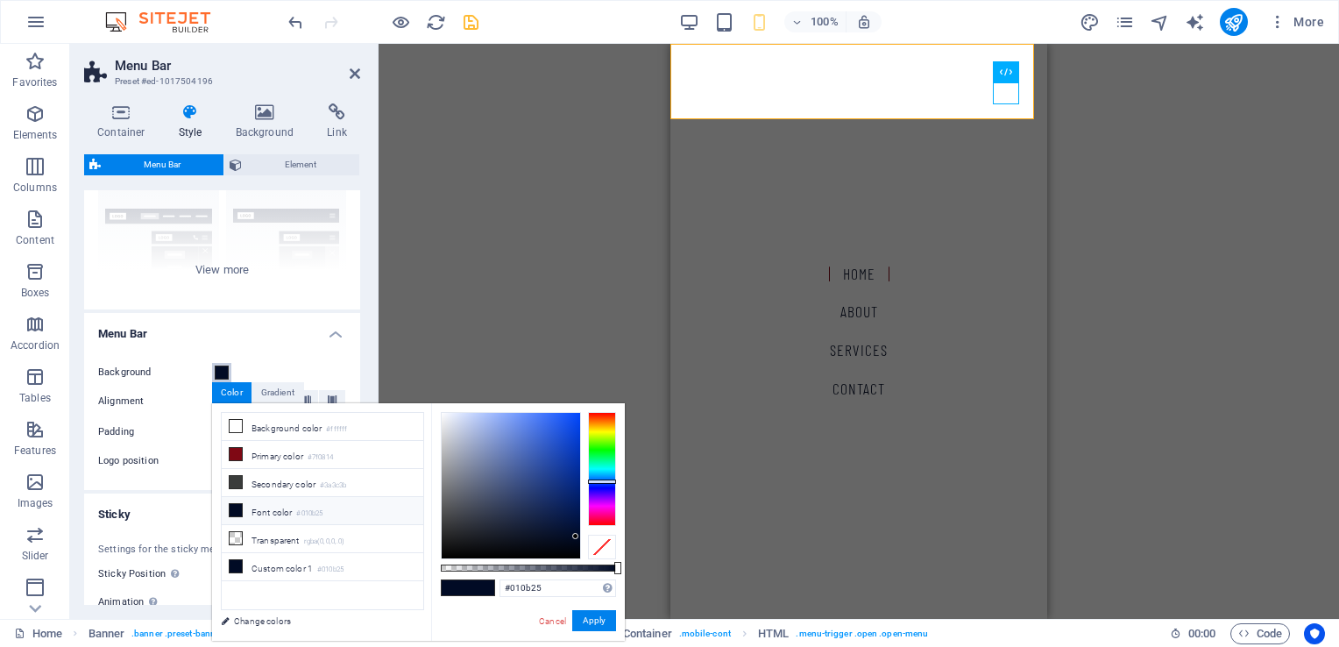
select select
click at [237, 426] on icon at bounding box center [236, 426] width 12 height 12
type input "#ffffff"
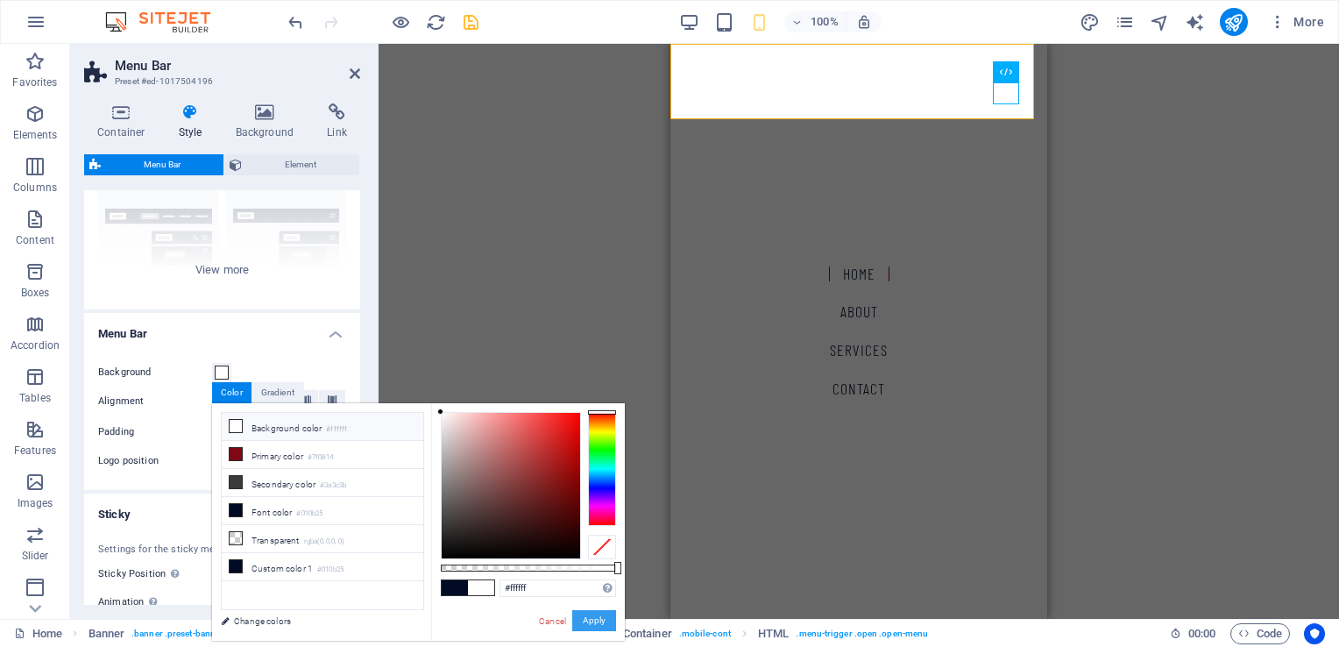
click at [593, 622] on button "Apply" at bounding box center [594, 620] width 44 height 21
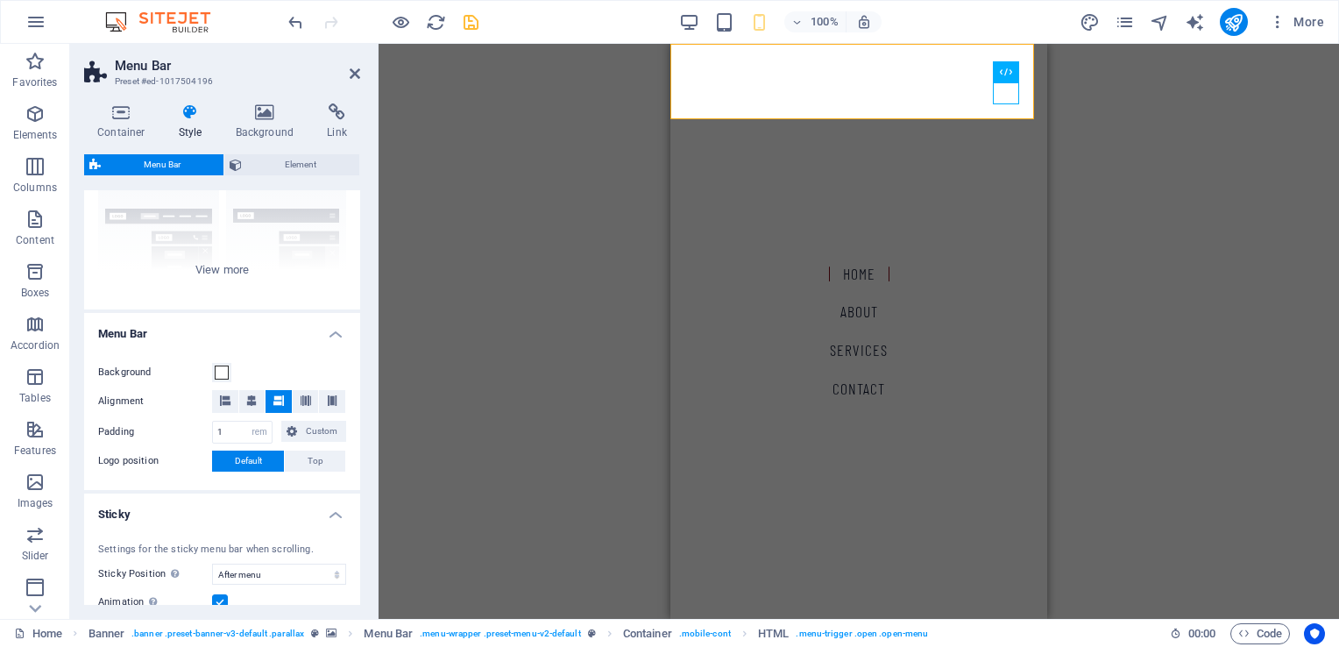
select select
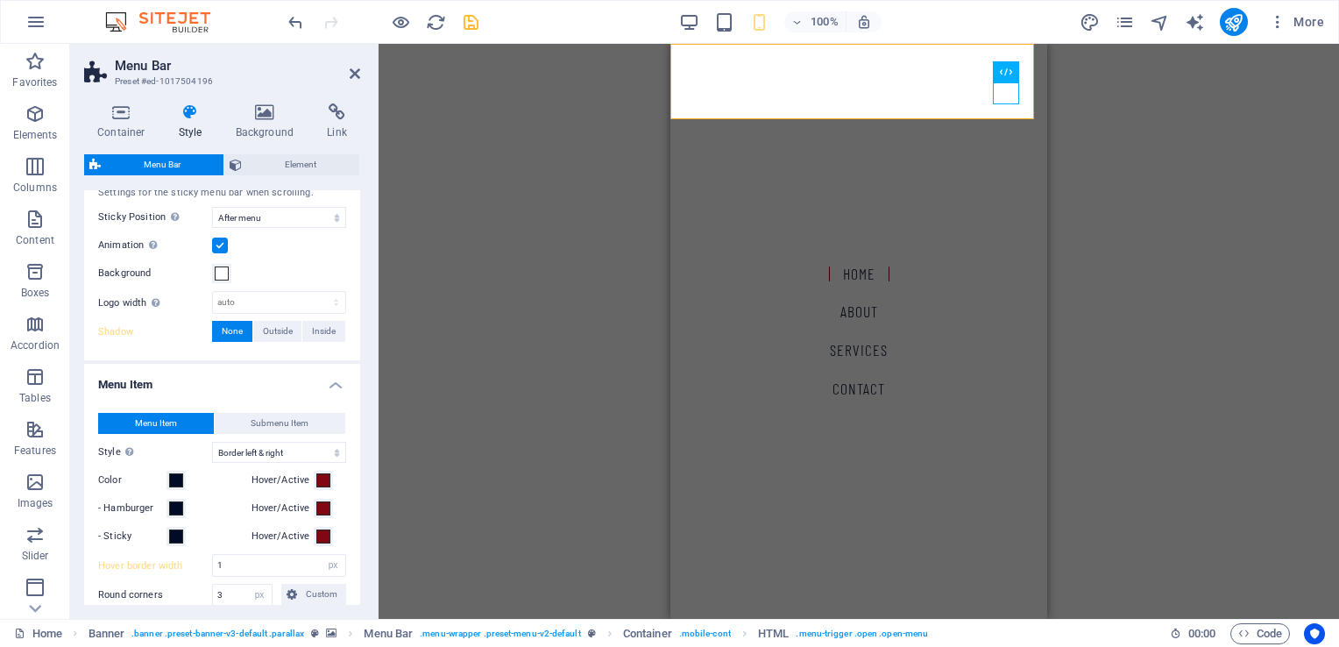
scroll to position [613, 0]
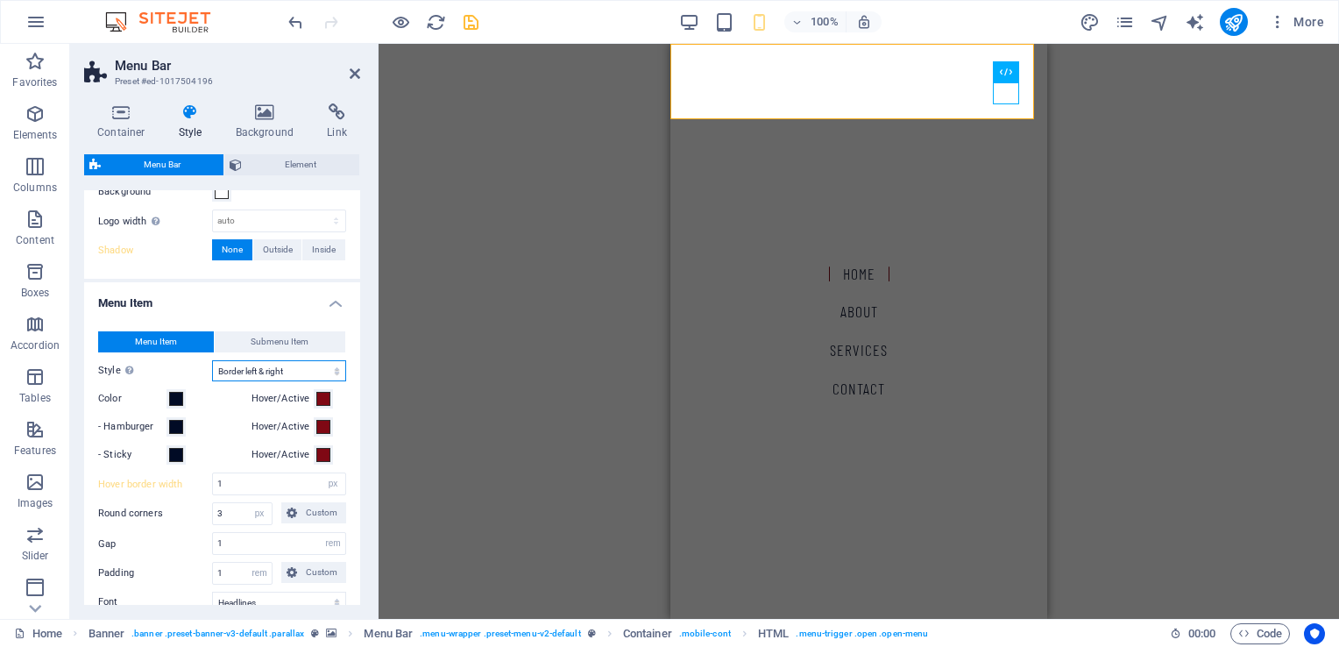
click at [303, 373] on select "Plain Text color Box: Fade Box: Flip vertical Box: Flip horizontal Box: Slide d…" at bounding box center [279, 370] width 134 height 21
select select "hover_none"
click at [212, 360] on select "Plain Text color Box: Fade Box: Flip vertical Box: Flip horizontal Box: Slide d…" at bounding box center [279, 370] width 134 height 21
select select
click at [287, 374] on select "Plain Text color Box: Fade Box: Flip vertical Box: Flip horizontal Box: Slide d…" at bounding box center [279, 370] width 134 height 21
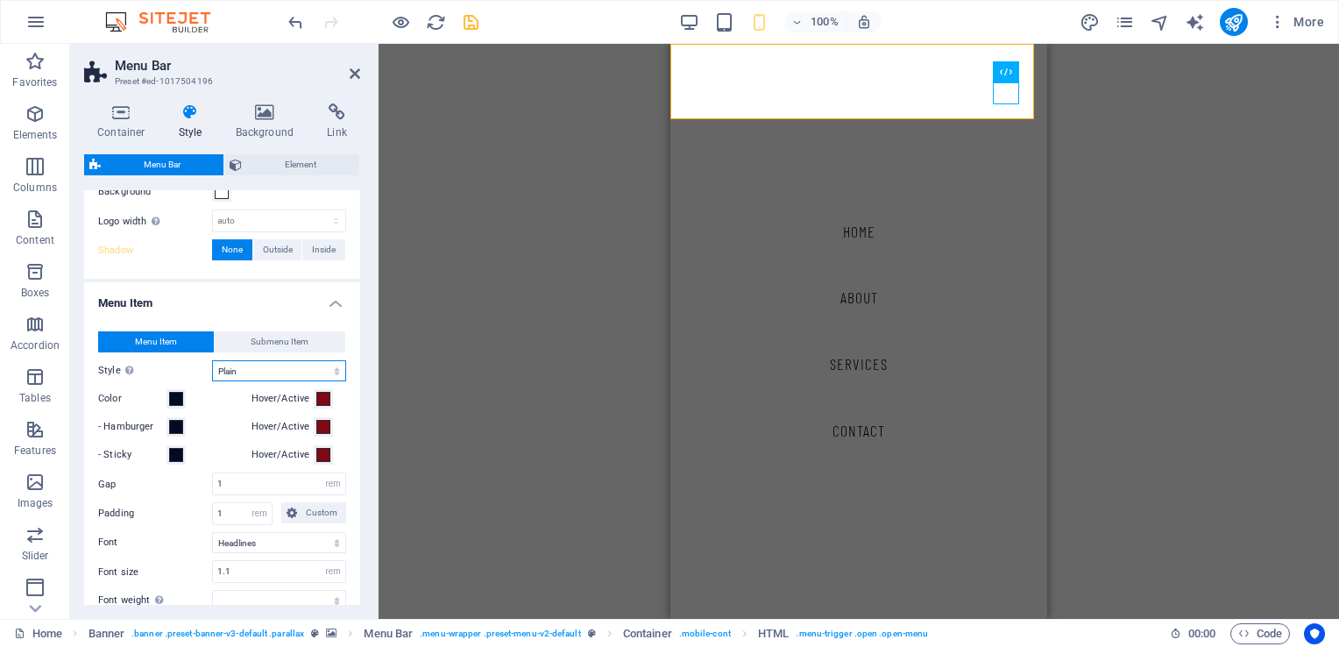
select select "hover_border_horizontal"
click at [212, 360] on select "Plain Text color Box: Fade Box: Flip vertical Box: Flip horizontal Box: Slide d…" at bounding box center [279, 370] width 134 height 21
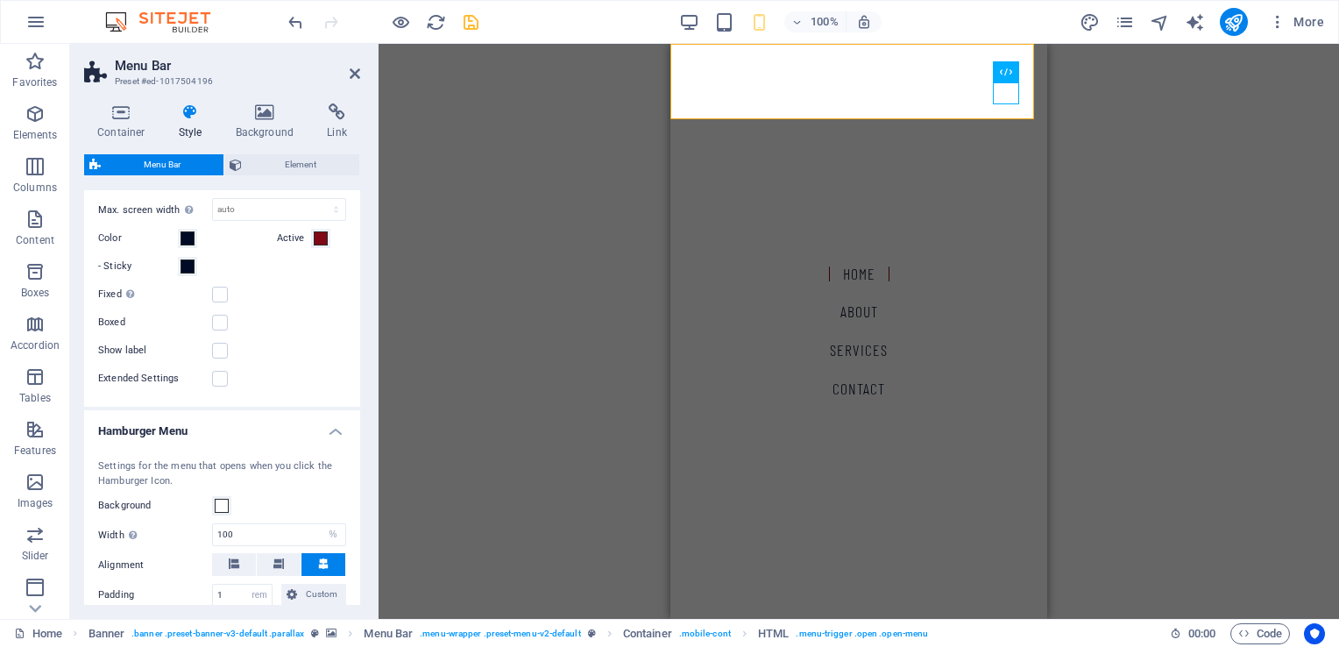
scroll to position [1314, 0]
click at [220, 317] on label at bounding box center [220, 319] width 16 height 16
click at [0, 0] on input "Boxed" at bounding box center [0, 0] width 0 height 0
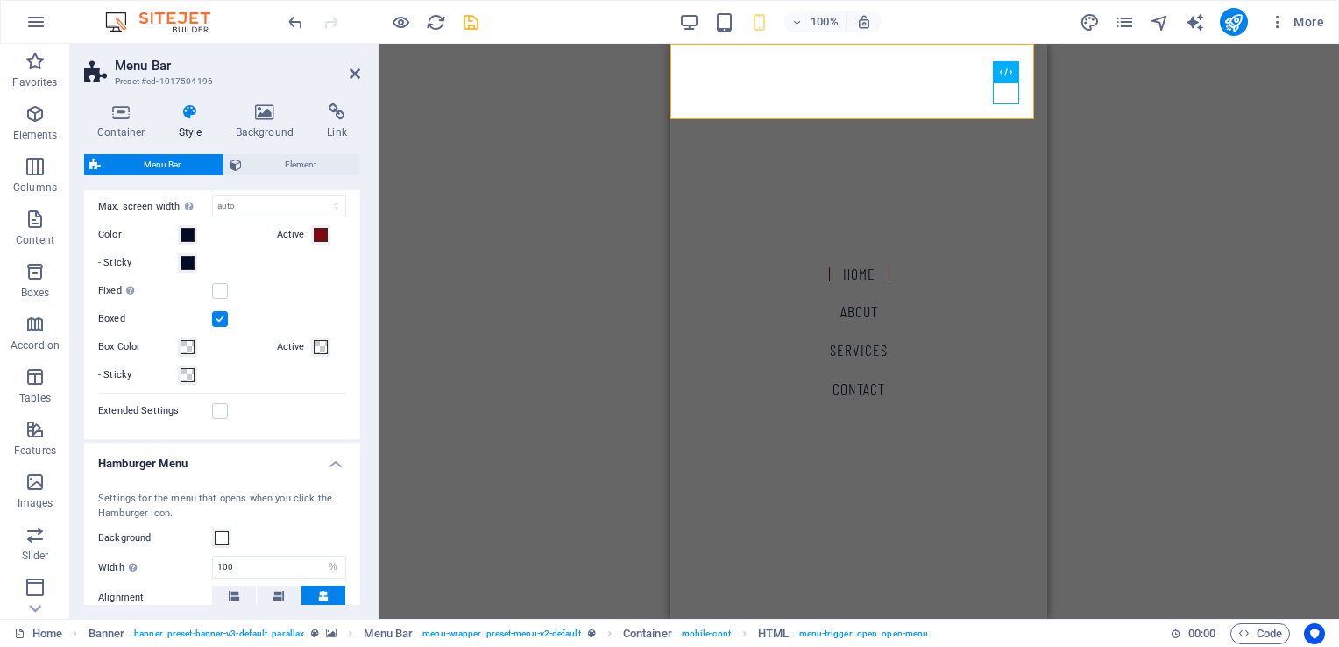
click at [221, 314] on label at bounding box center [220, 319] width 16 height 16
click at [0, 0] on input "Boxed" at bounding box center [0, 0] width 0 height 0
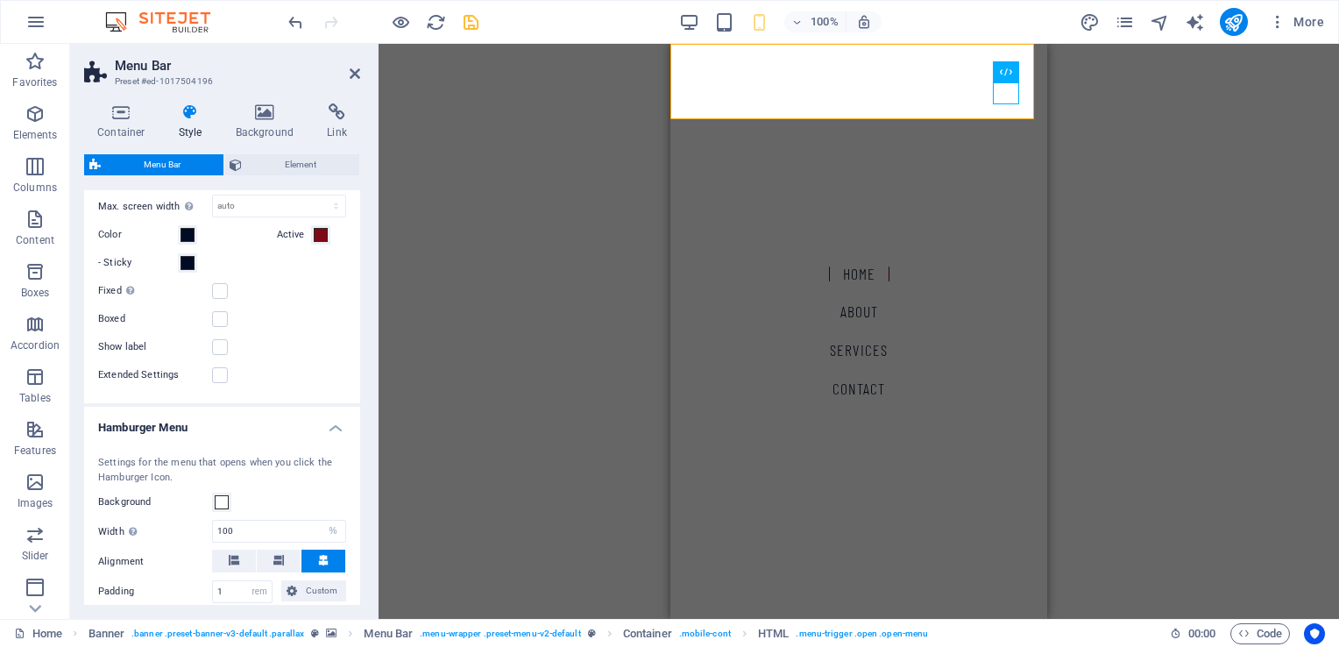
select select
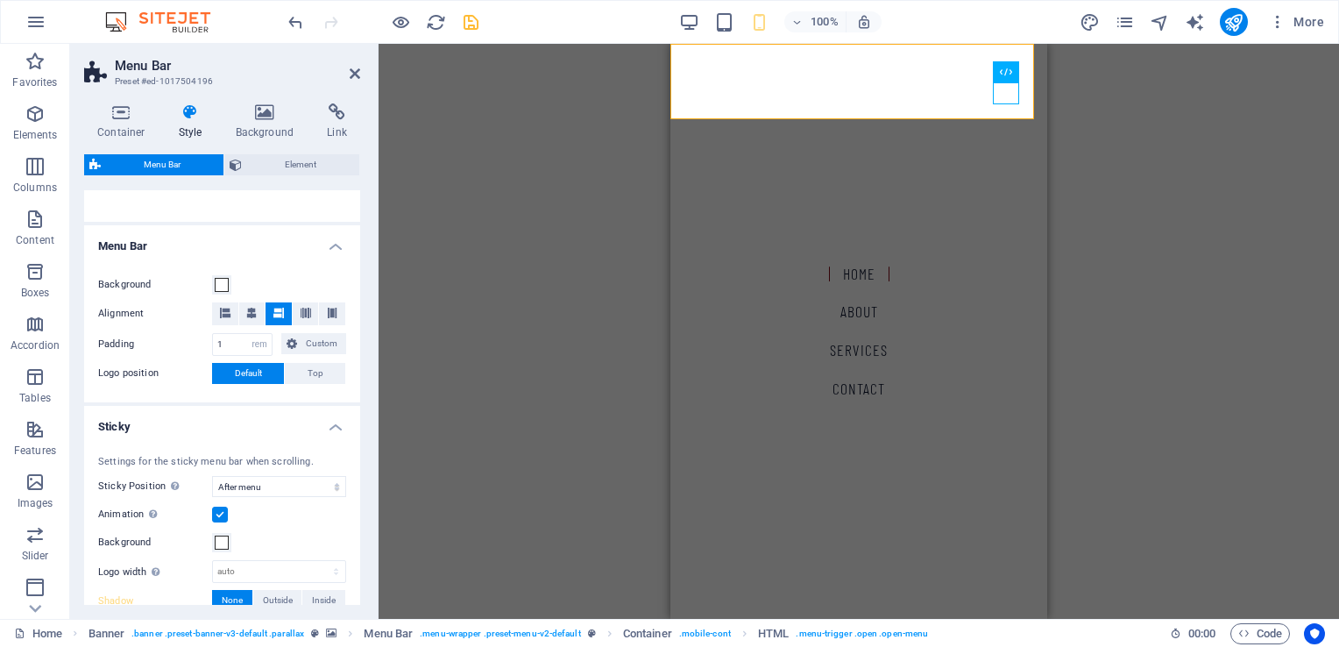
scroll to position [0, 0]
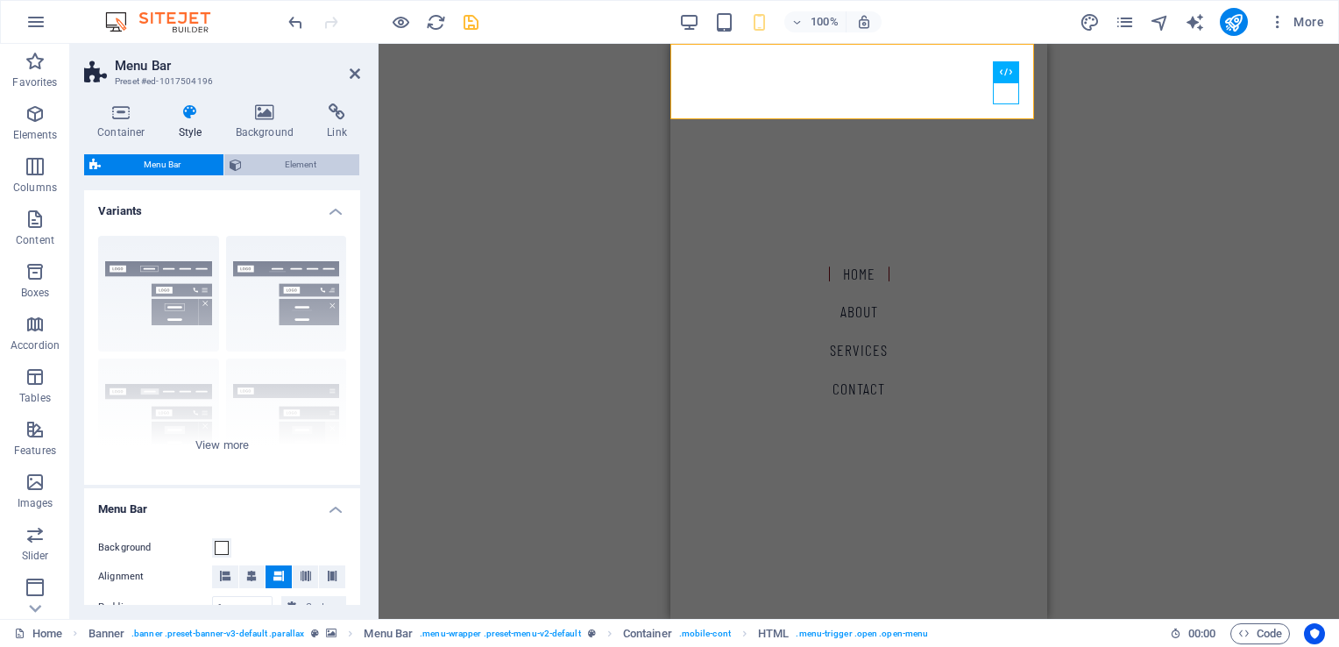
click at [300, 165] on span "Element" at bounding box center [300, 164] width 107 height 21
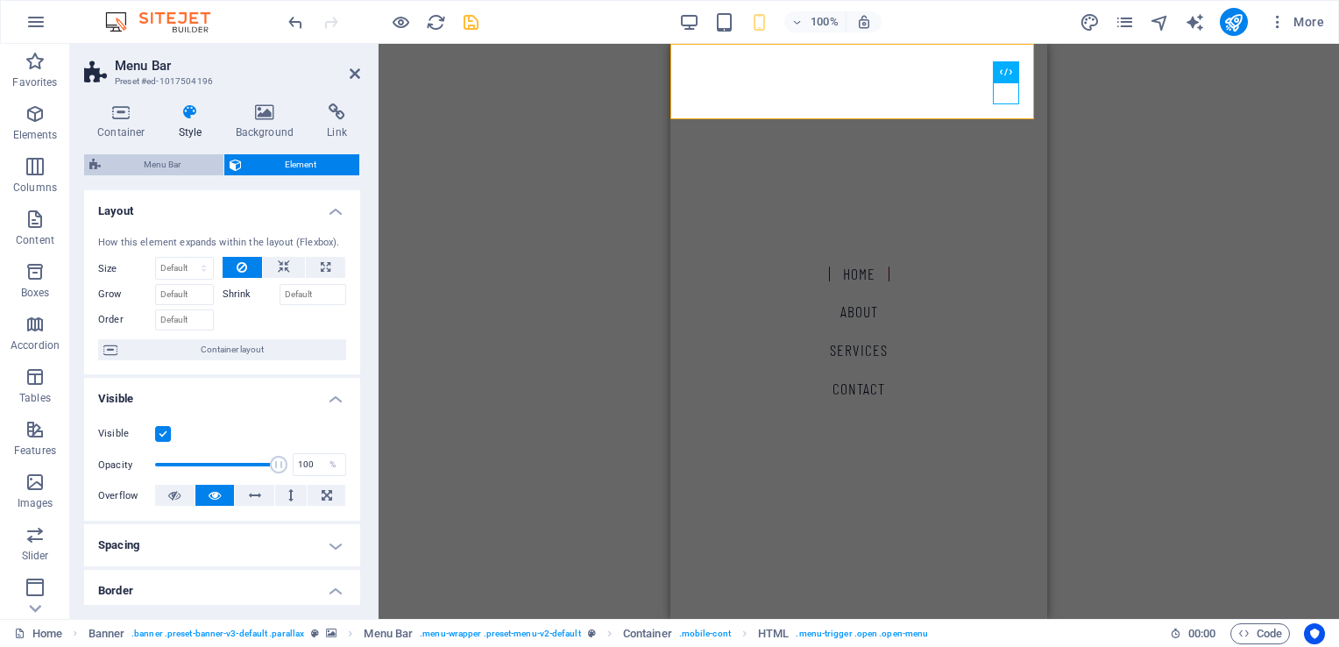
click at [188, 163] on span "Menu Bar" at bounding box center [162, 164] width 112 height 21
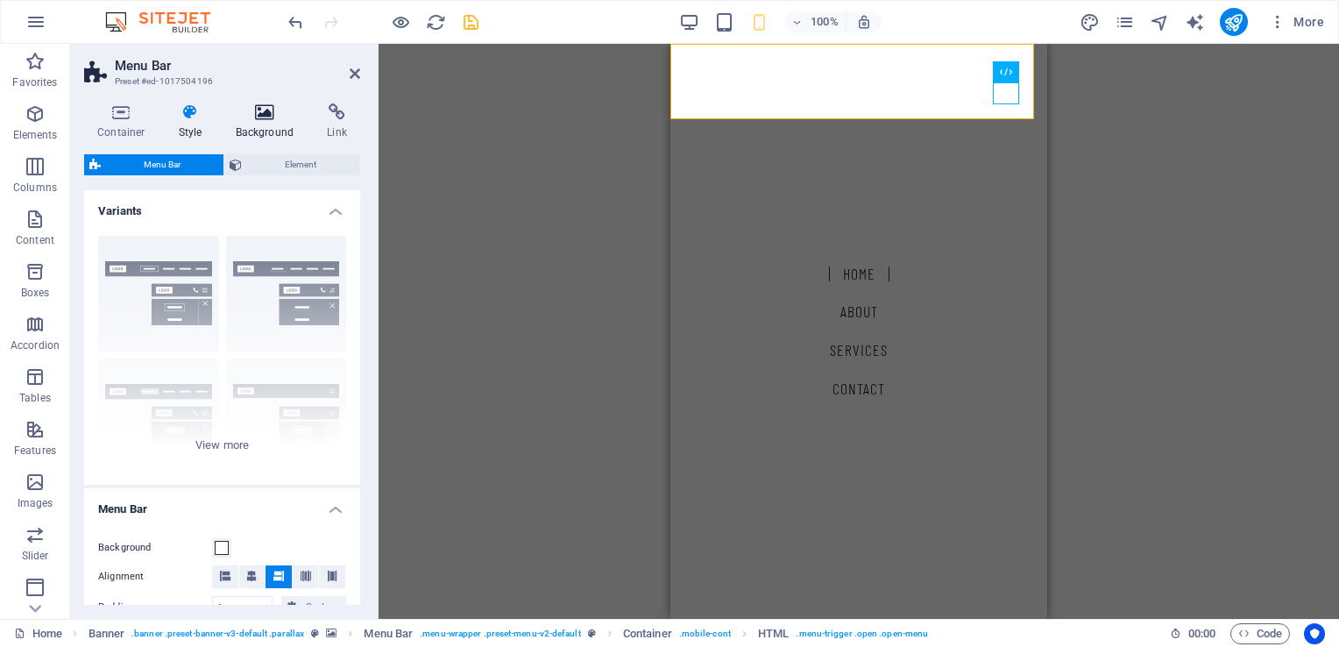
click at [254, 121] on h4 "Background" at bounding box center [269, 121] width 92 height 37
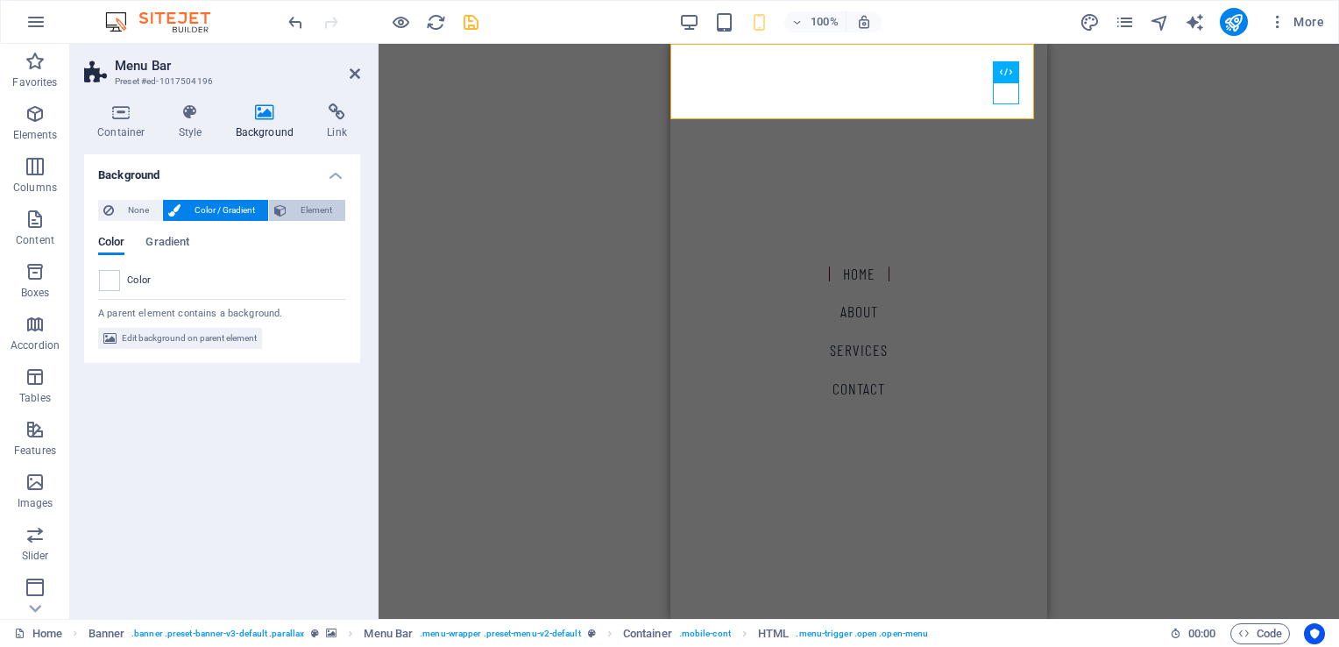
click at [304, 211] on span "Element" at bounding box center [316, 210] width 48 height 21
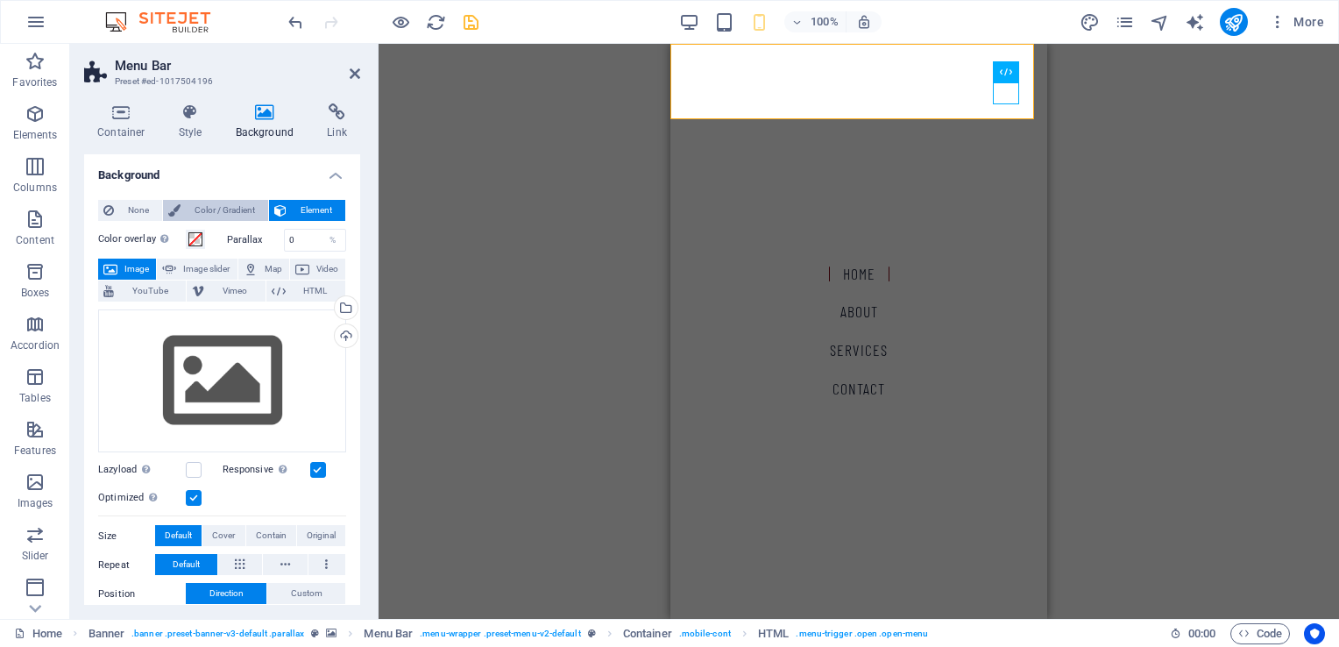
click at [235, 208] on span "Color / Gradient" at bounding box center [224, 210] width 77 height 21
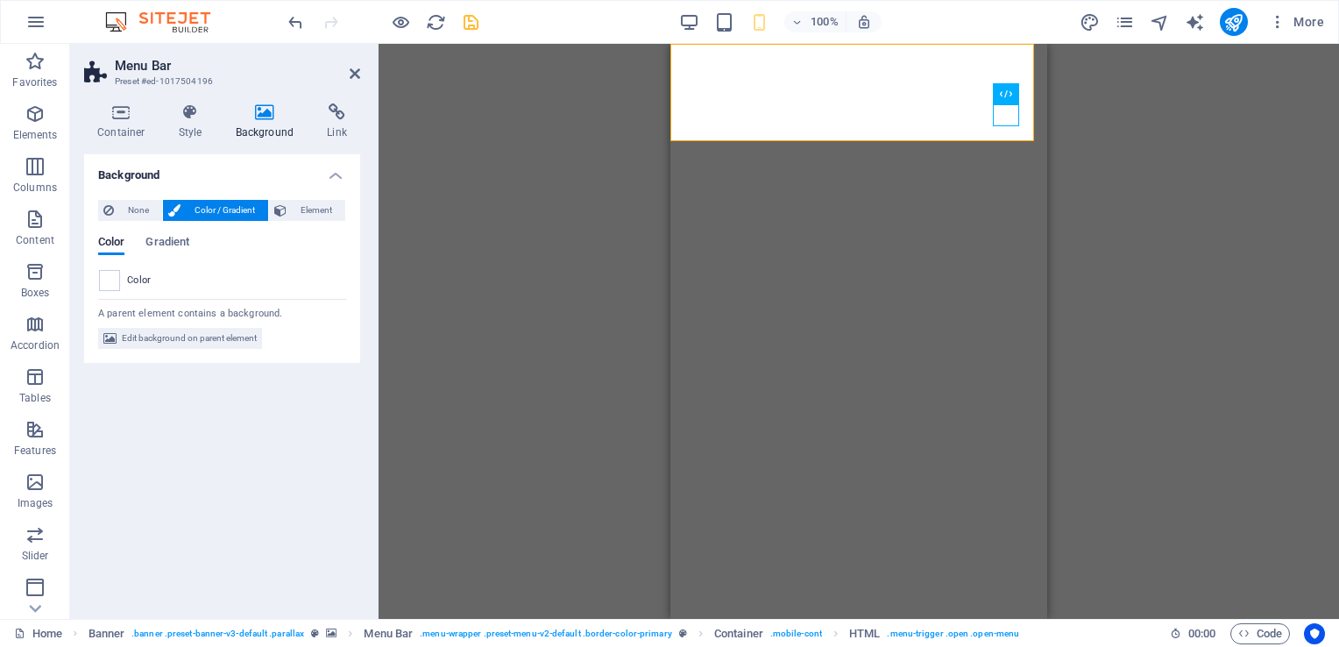
click at [259, 128] on h4 "Background" at bounding box center [269, 121] width 92 height 37
click at [190, 128] on h4 "Style" at bounding box center [194, 121] width 57 height 37
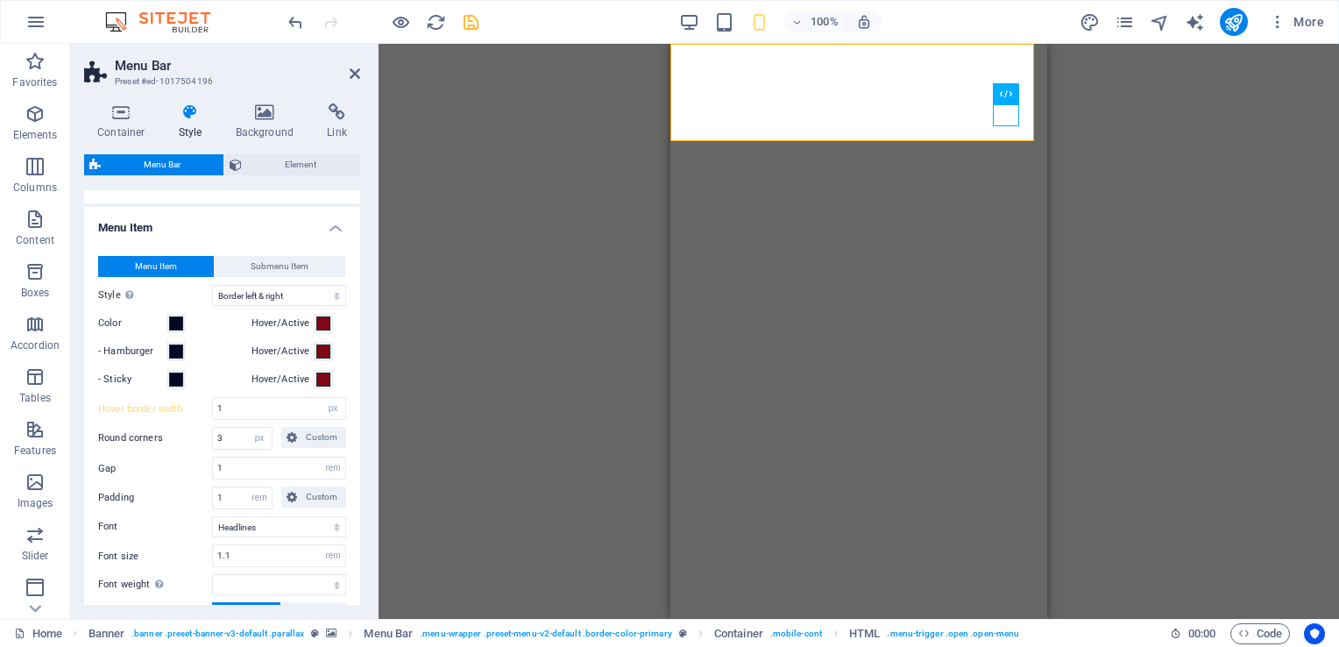
scroll to position [701, 0]
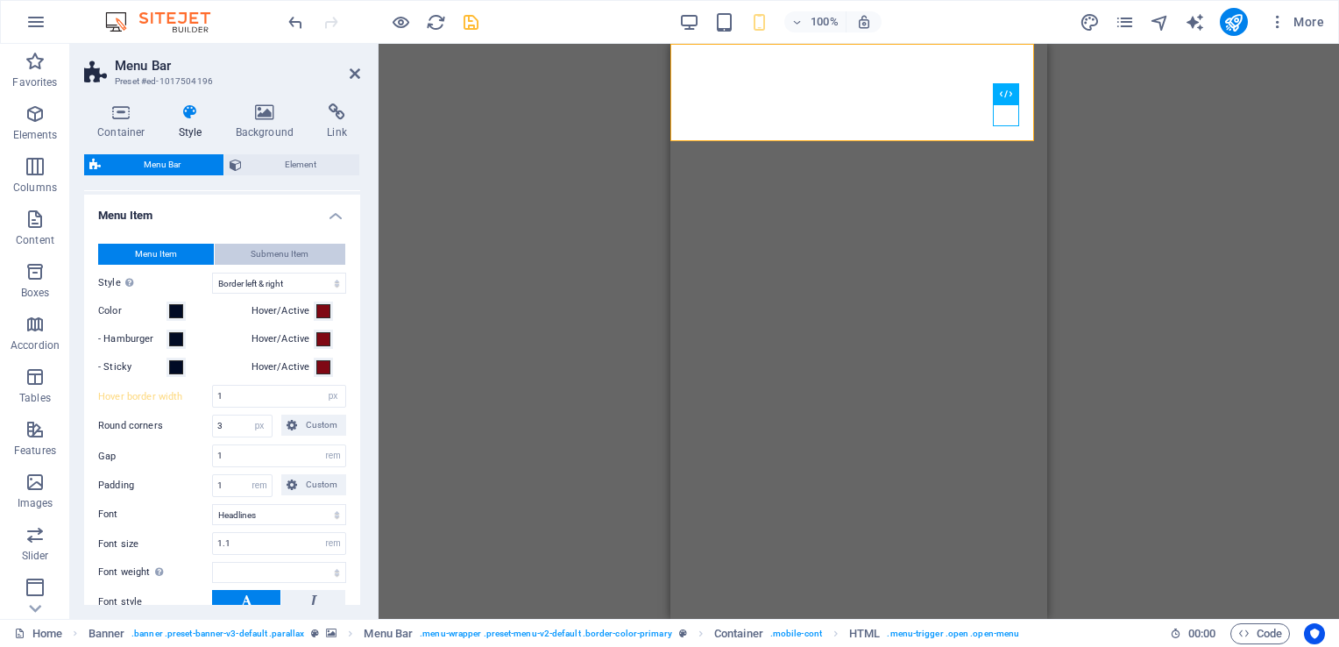
click at [308, 248] on button "Submenu Item" at bounding box center [280, 254] width 131 height 21
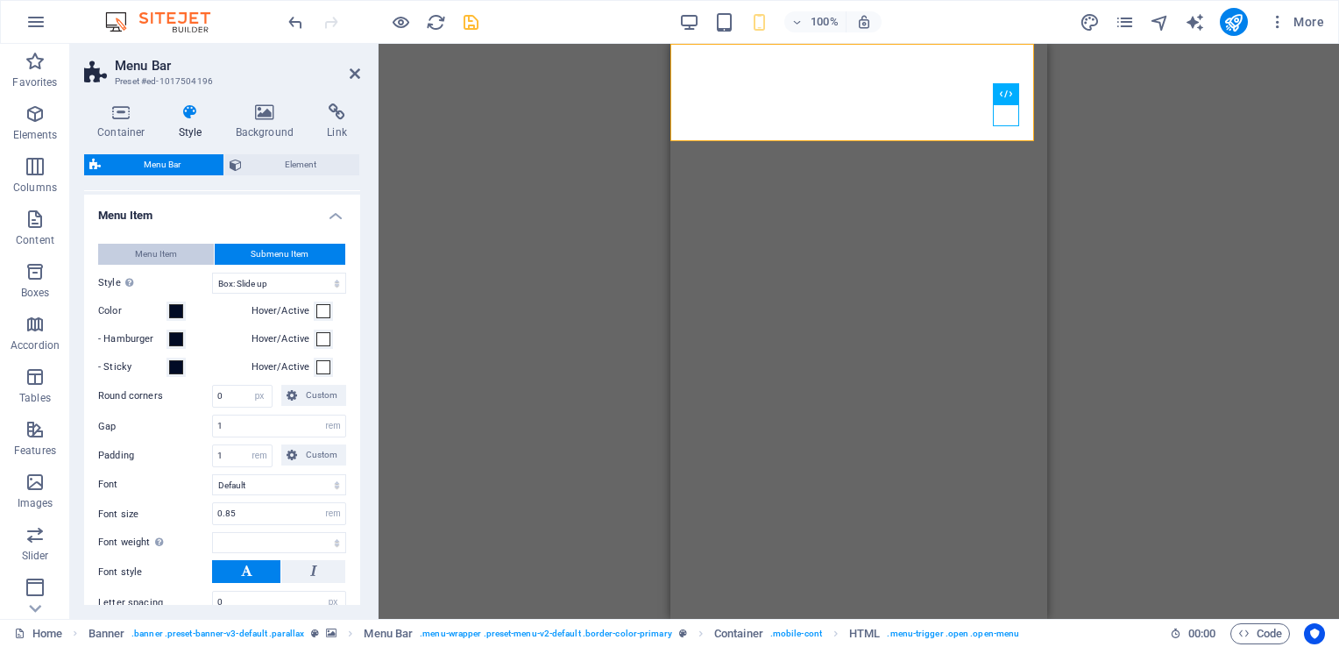
select select
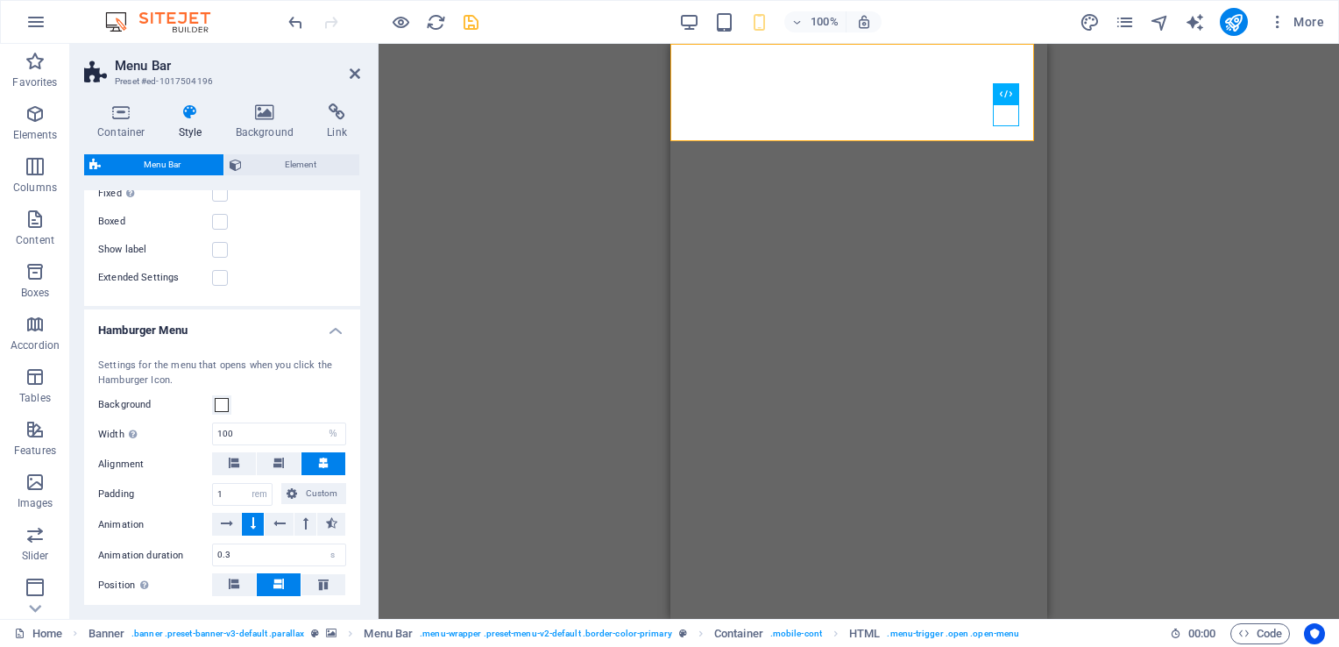
scroll to position [1395, 0]
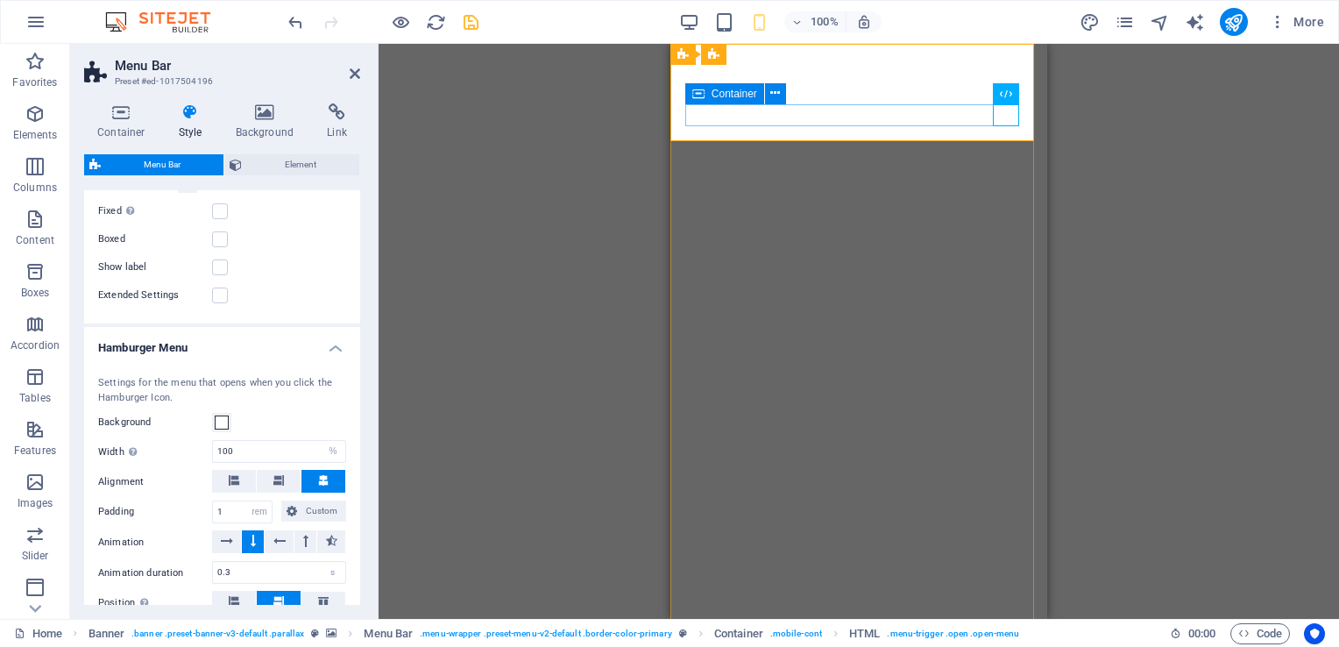
click at [1003, 93] on button at bounding box center [996, 93] width 21 height 21
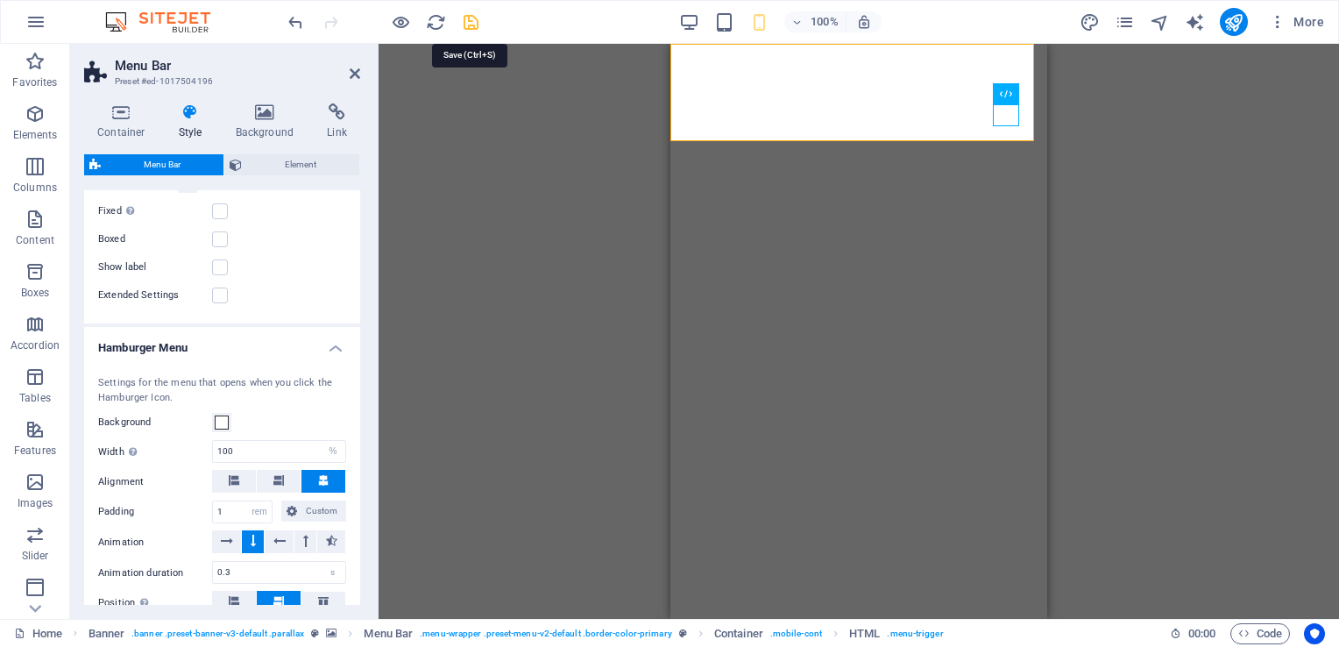
click at [470, 23] on icon "save" at bounding box center [471, 22] width 20 height 20
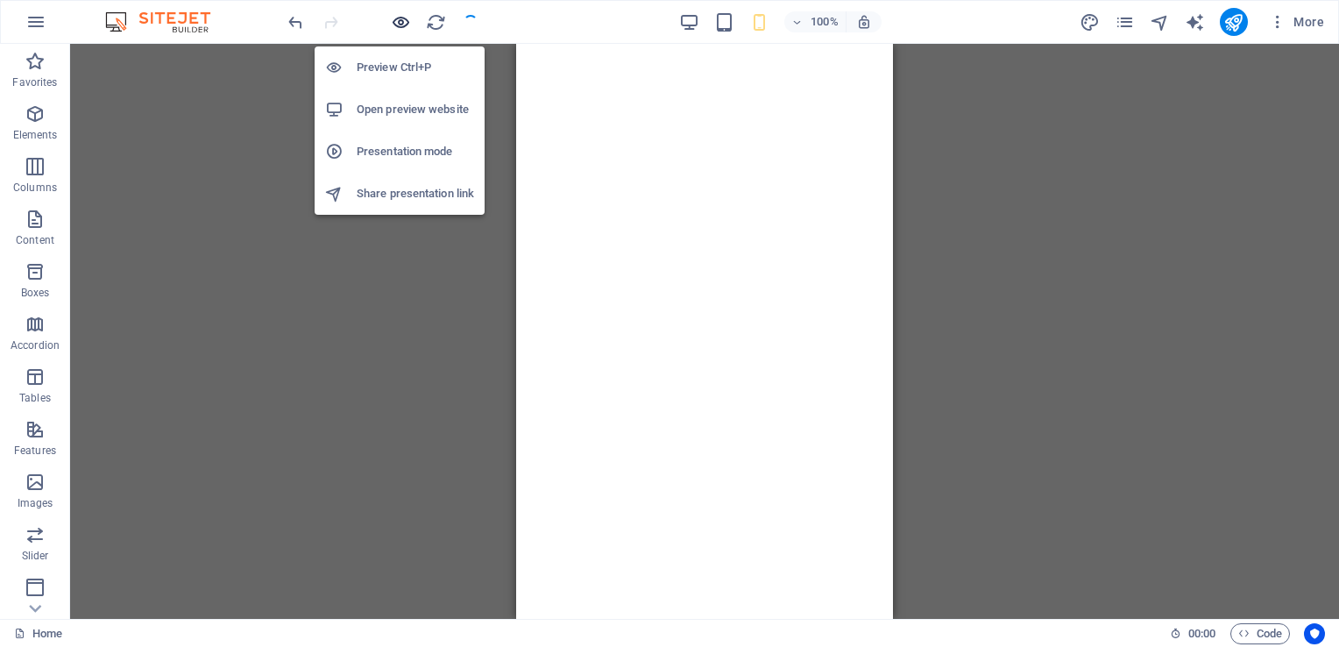
click at [406, 24] on icon "button" at bounding box center [401, 22] width 20 height 20
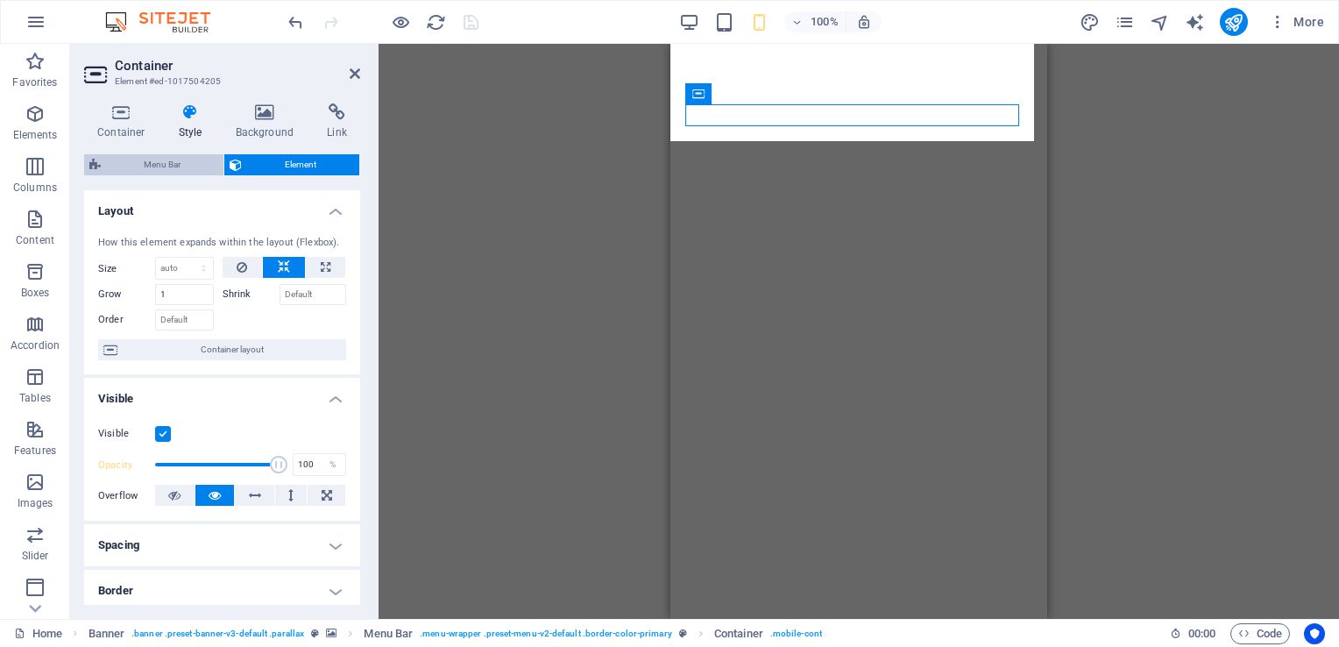
click at [179, 163] on span "Menu Bar" at bounding box center [162, 164] width 112 height 21
select select "rem"
select select "sticky_menu"
select select "hover_box_bottom"
select select "px"
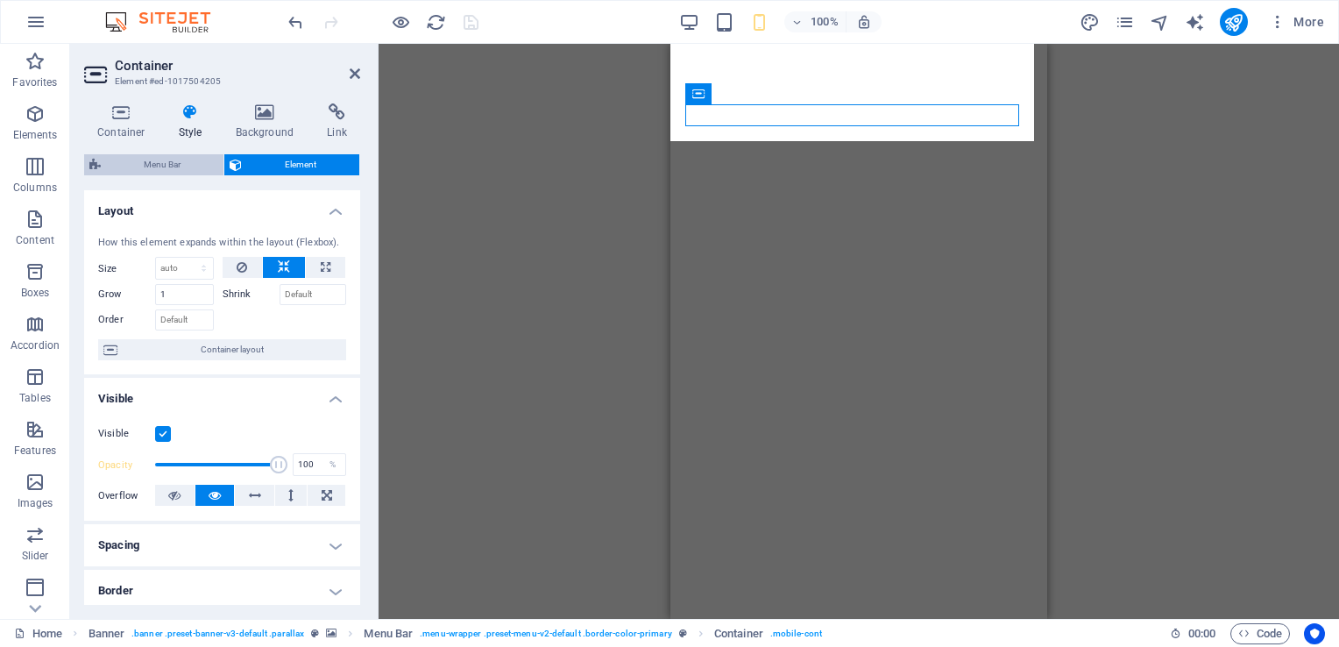
select select "rem"
select select
select select "px"
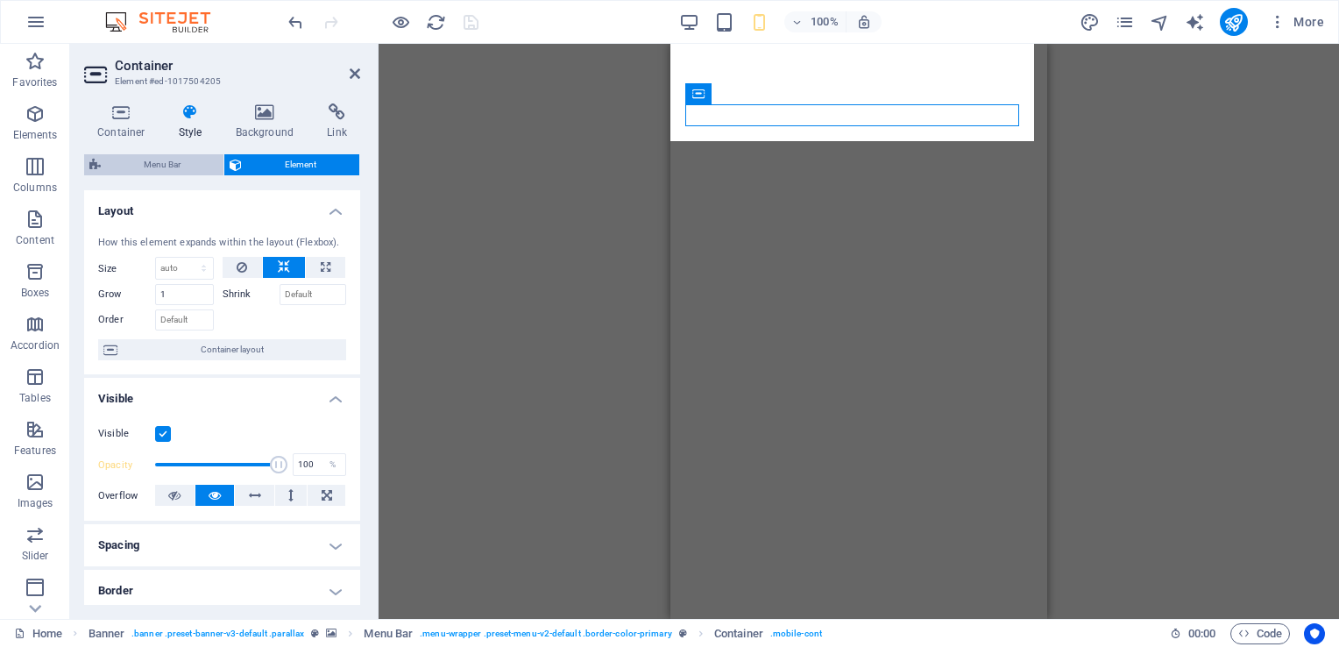
select select "%"
select select "rem"
select select "px"
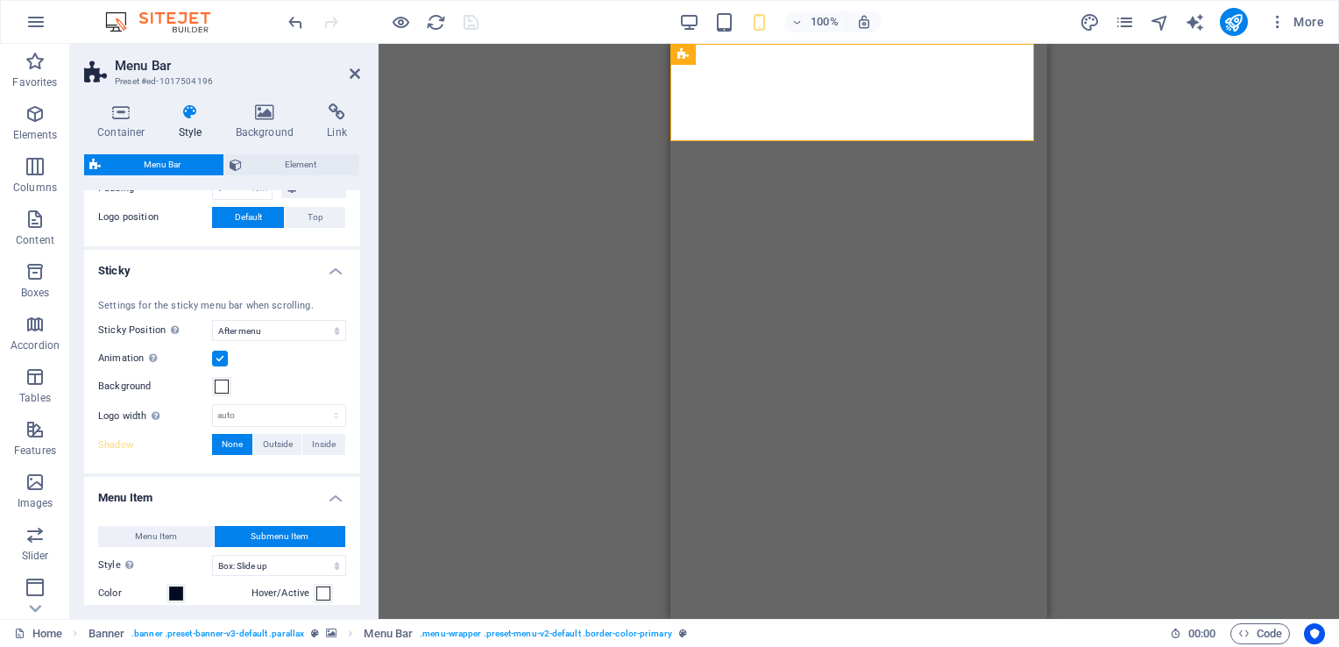
scroll to position [438, 0]
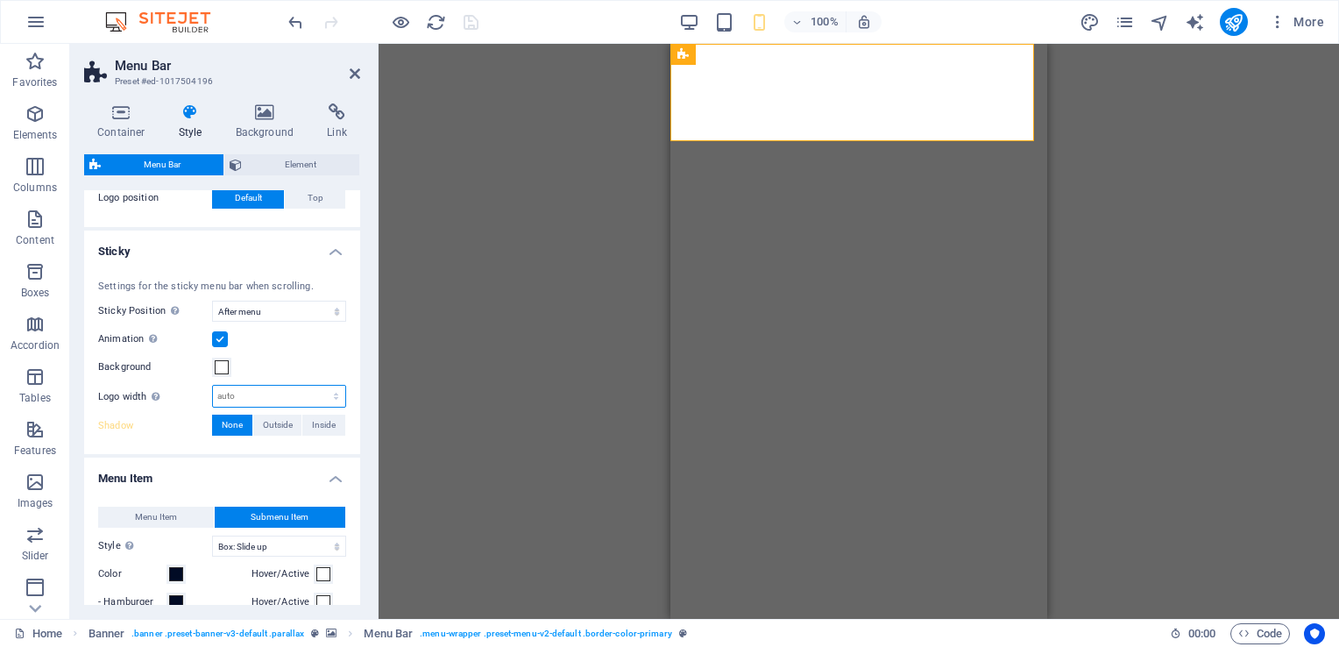
click at [258, 398] on select "auto px rem % vh vw" at bounding box center [279, 395] width 132 height 21
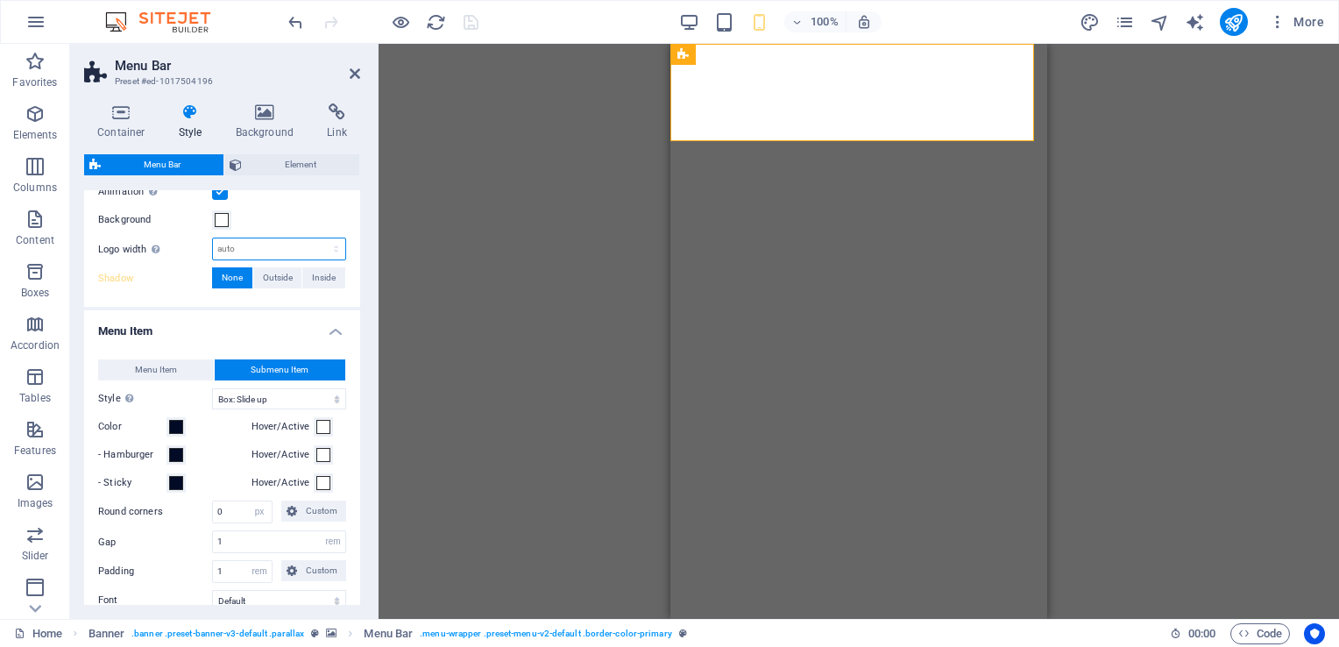
scroll to position [613, 0]
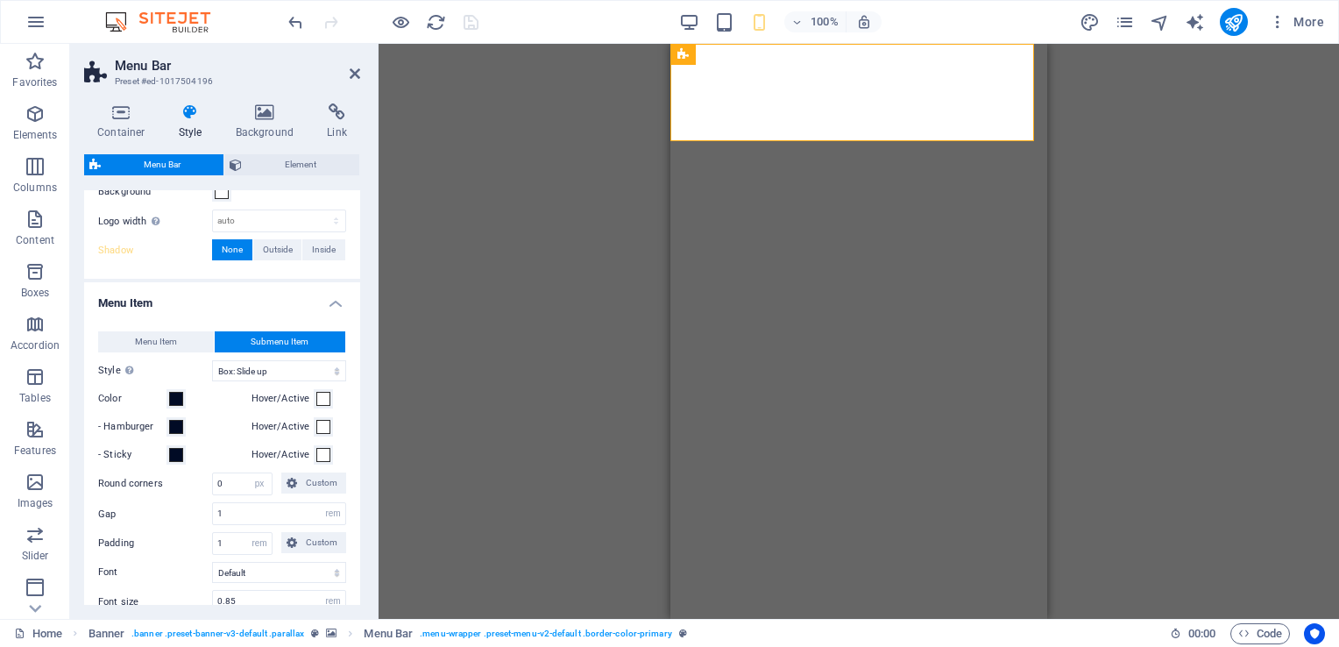
click at [327, 300] on h4 "Menu Item" at bounding box center [222, 298] width 276 height 32
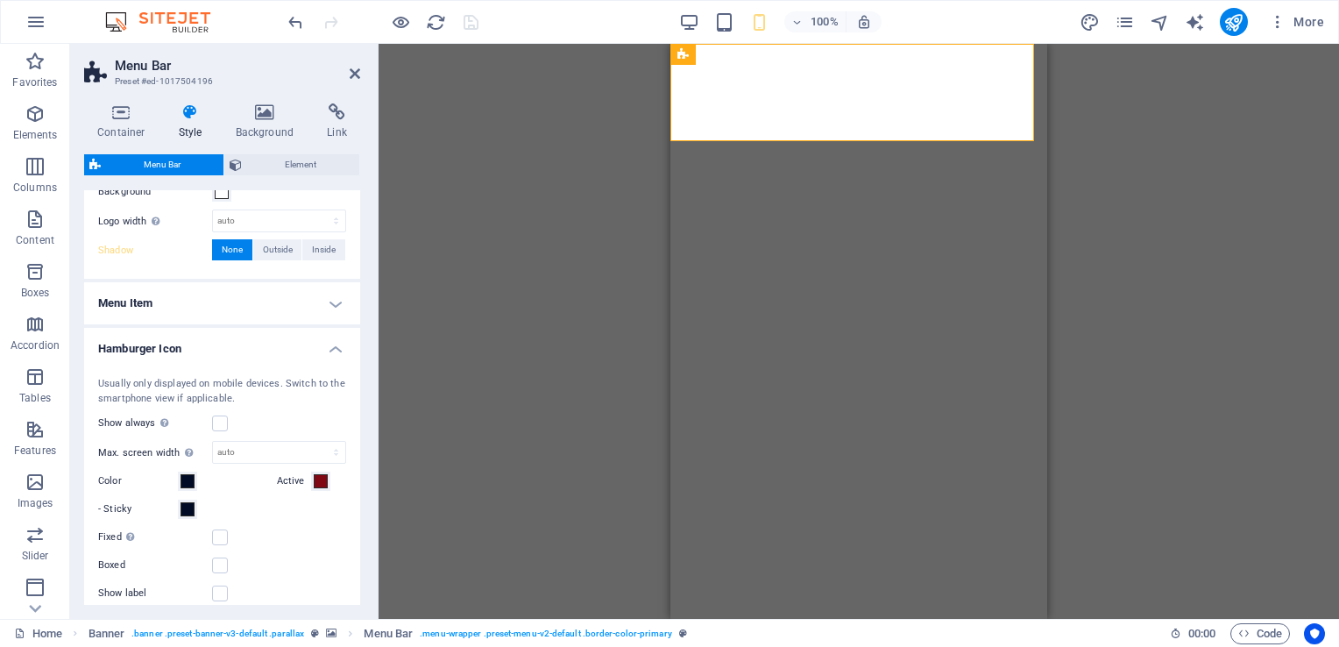
click at [330, 352] on h4 "Hamburger Icon" at bounding box center [222, 344] width 276 height 32
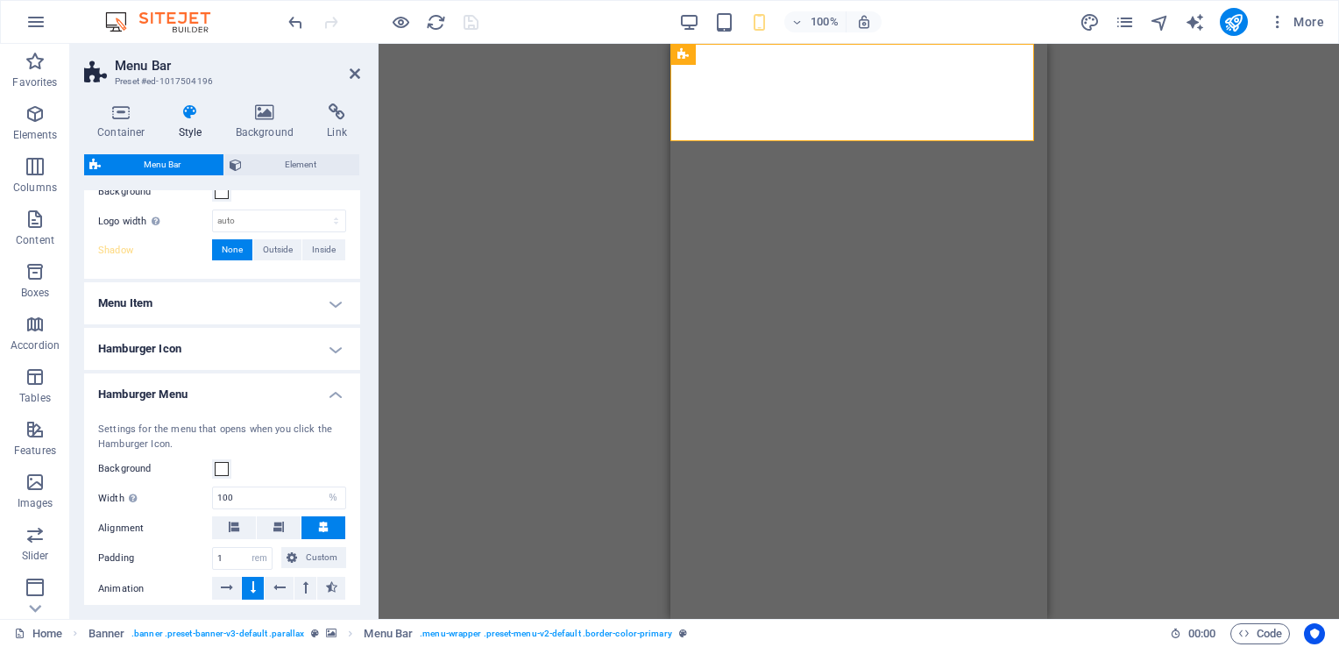
click at [332, 385] on h4 "Hamburger Menu" at bounding box center [222, 389] width 276 height 32
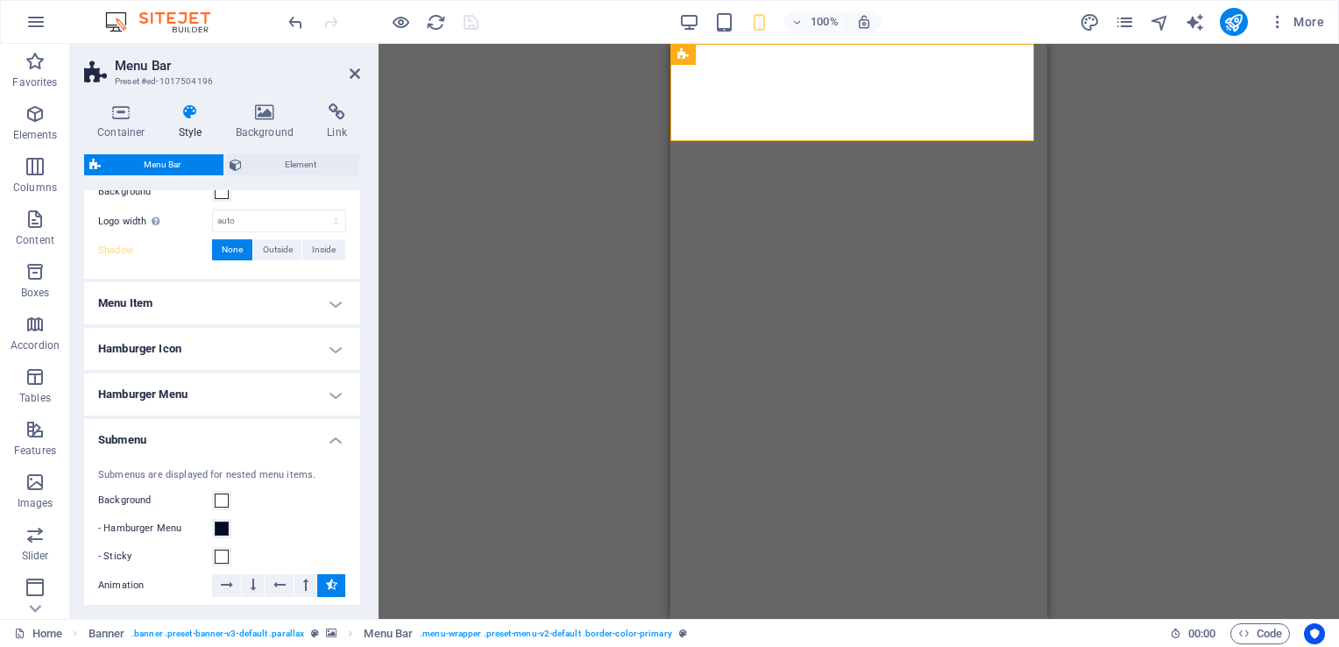
click at [332, 438] on h4 "Submenu" at bounding box center [222, 435] width 276 height 32
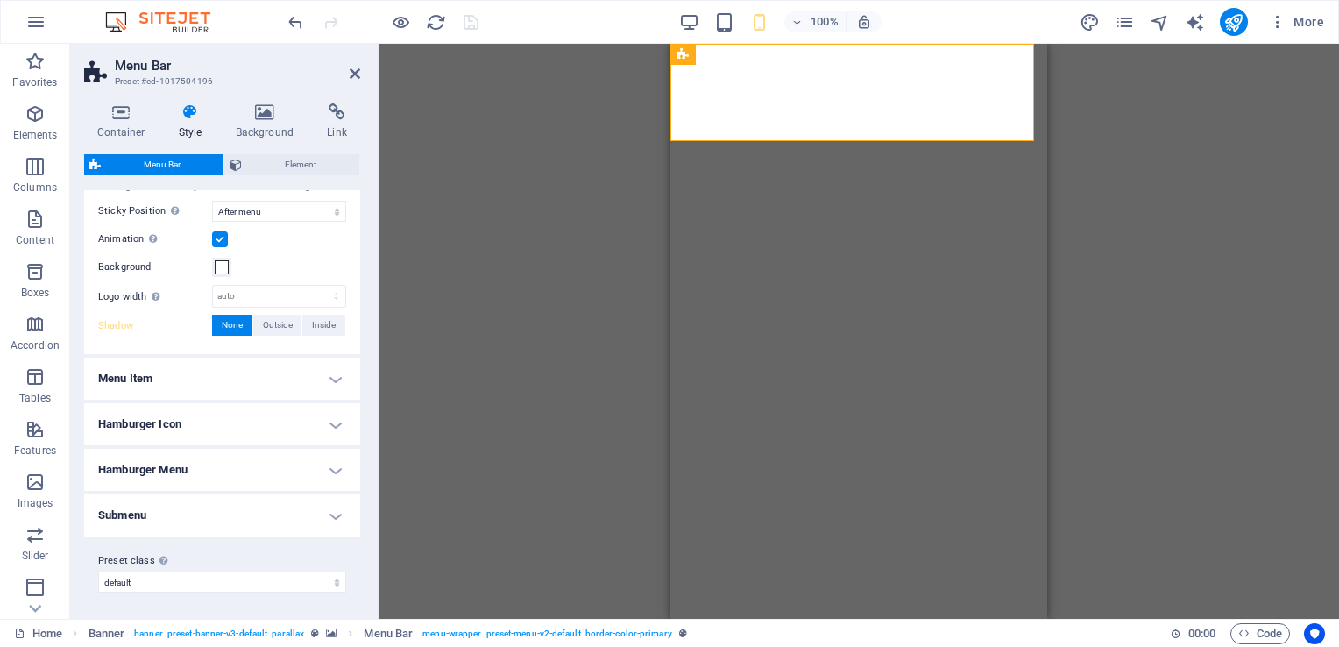
click at [326, 506] on h4 "Submenu" at bounding box center [222, 515] width 276 height 42
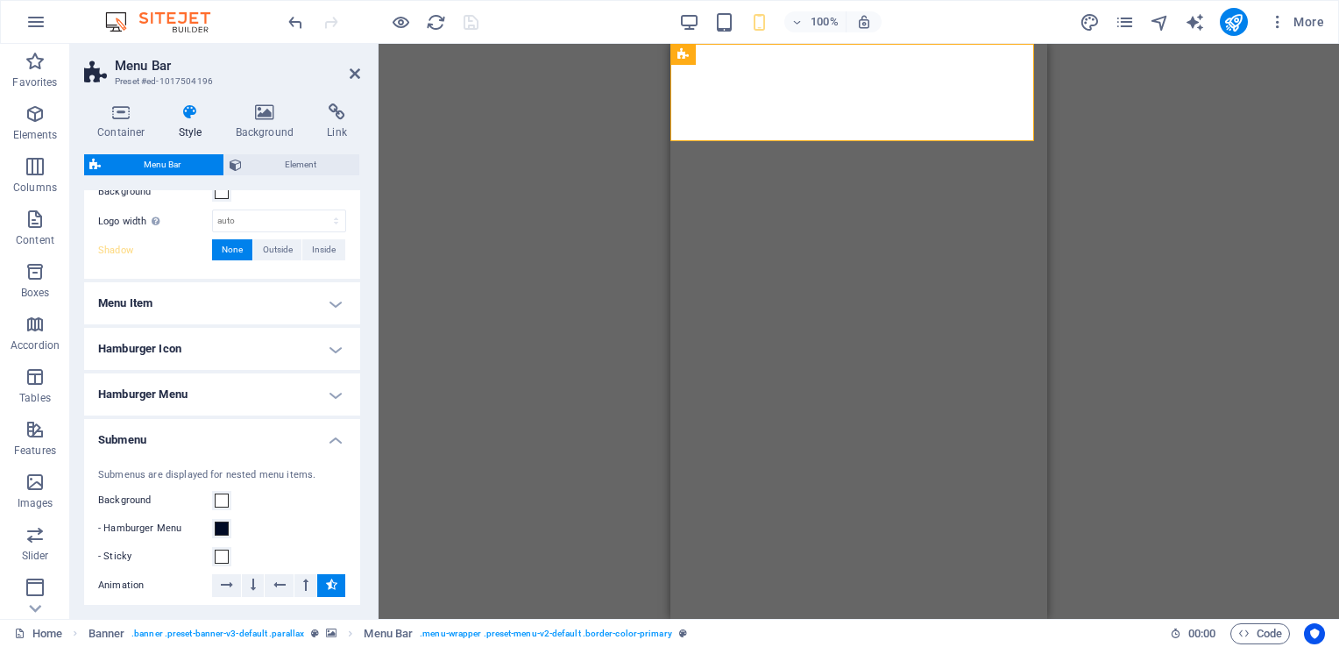
click at [330, 438] on h4 "Submenu" at bounding box center [222, 435] width 276 height 32
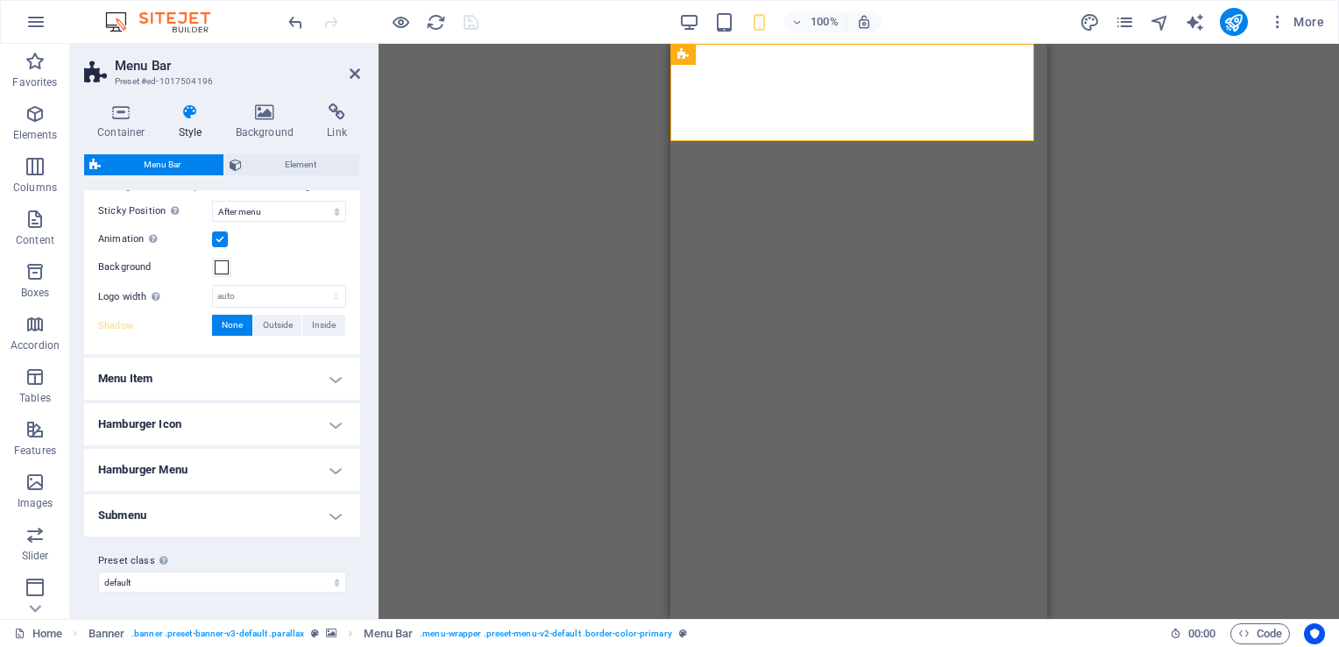
click at [331, 515] on h4 "Submenu" at bounding box center [222, 515] width 276 height 42
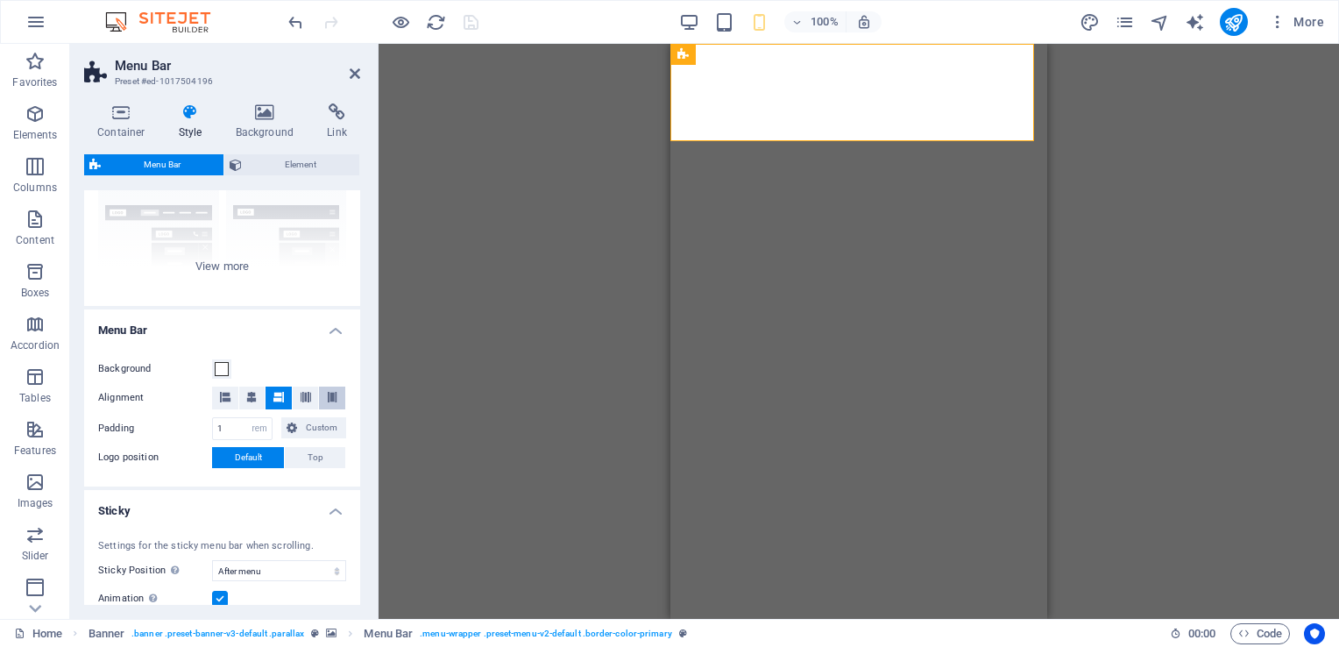
scroll to position [175, 0]
click at [329, 329] on h4 "Menu Bar" at bounding box center [222, 329] width 276 height 32
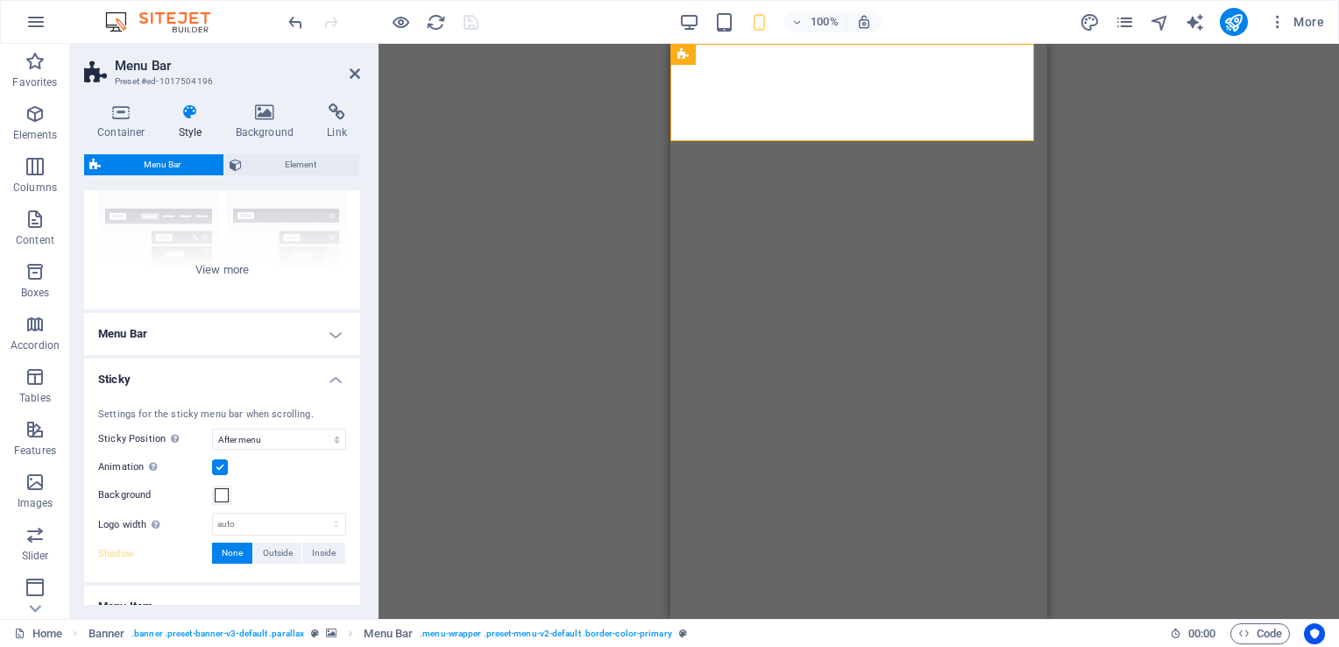
click at [326, 373] on h4 "Sticky" at bounding box center [222, 374] width 276 height 32
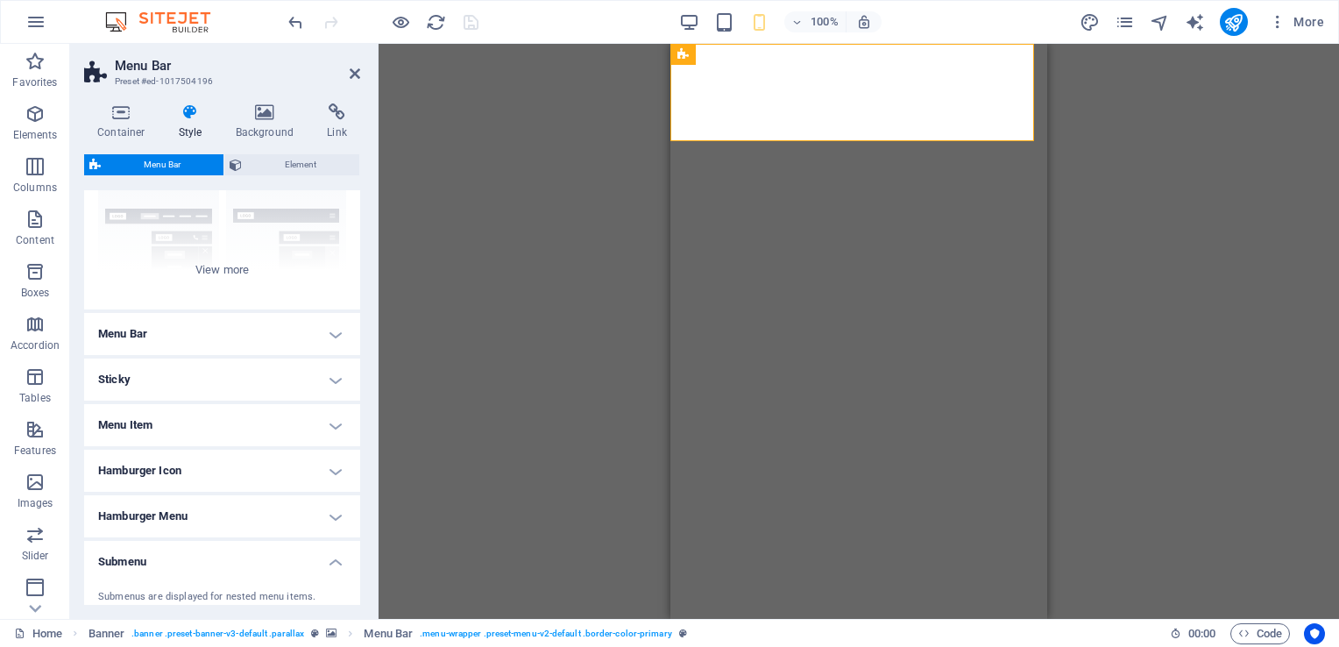
scroll to position [0, 0]
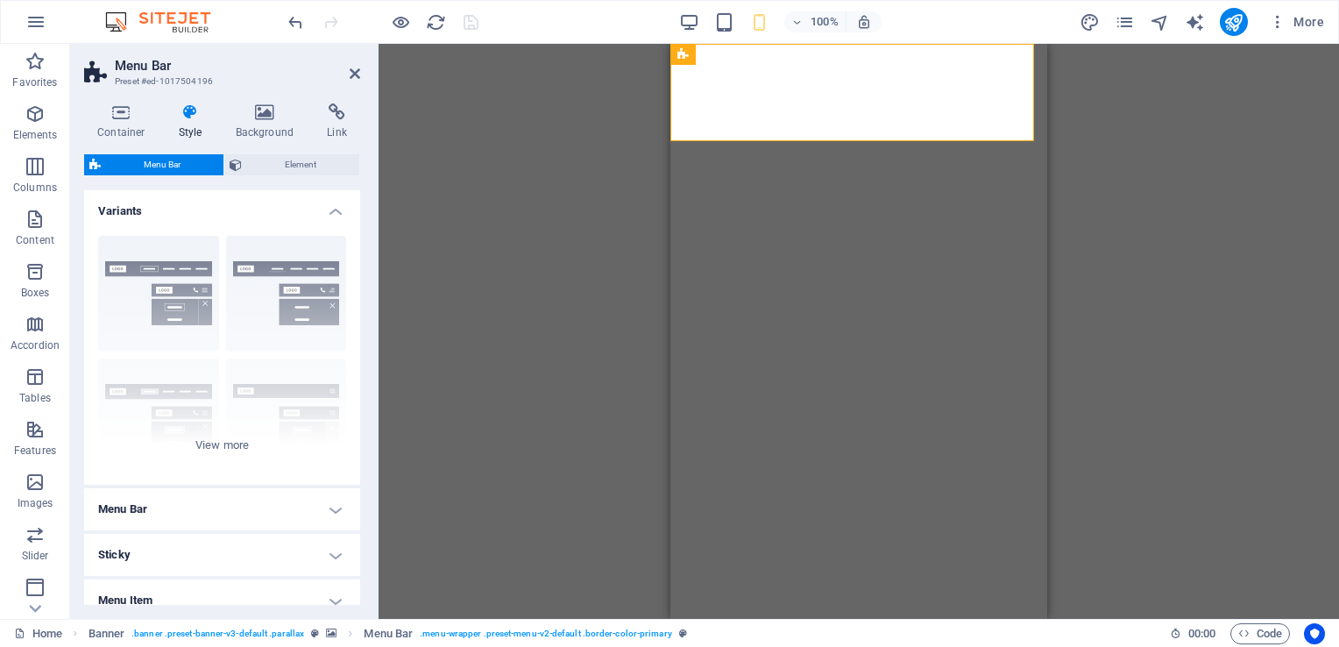
click at [326, 207] on h4 "Variants" at bounding box center [222, 206] width 276 height 32
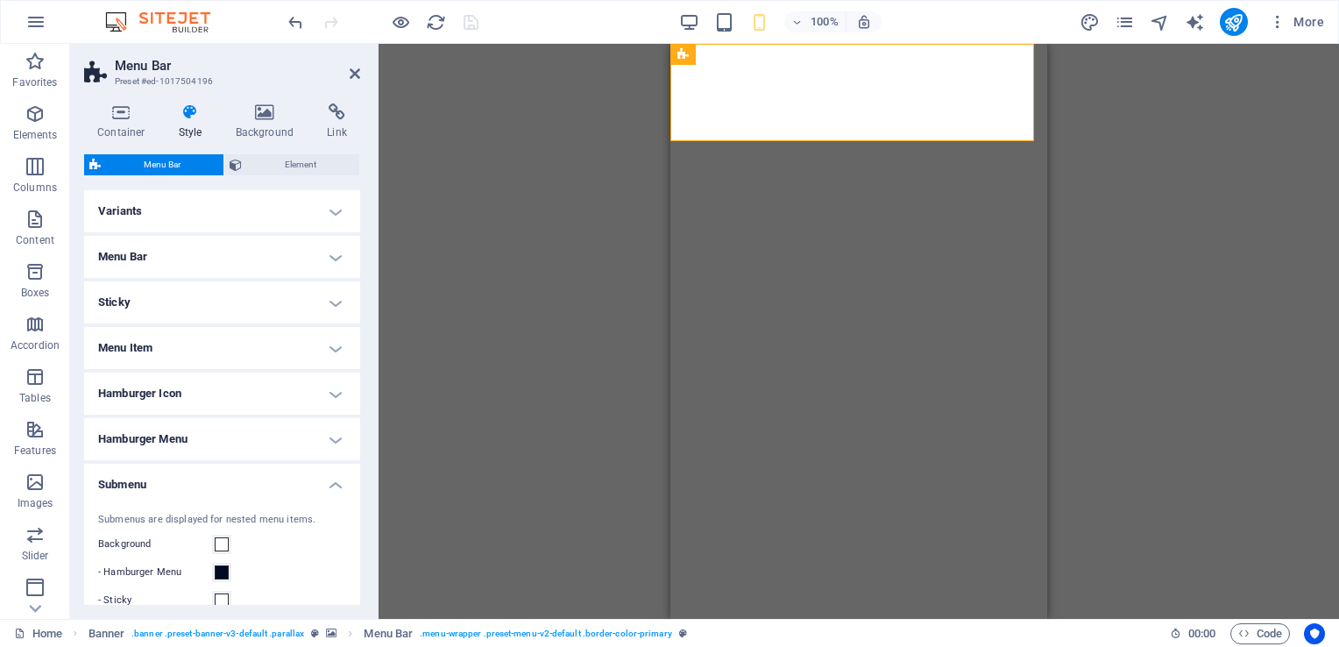
click at [334, 489] on h4 "Submenu" at bounding box center [222, 479] width 276 height 32
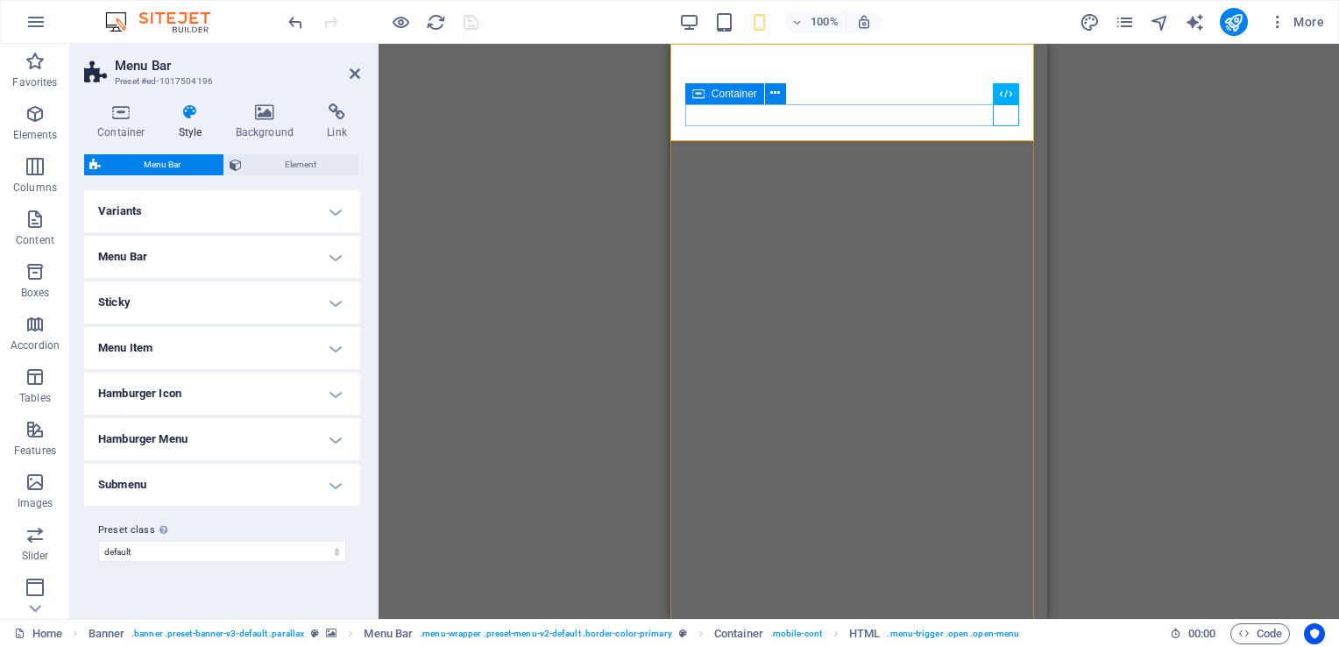
click at [333, 259] on h4 "Menu Bar" at bounding box center [222, 257] width 276 height 42
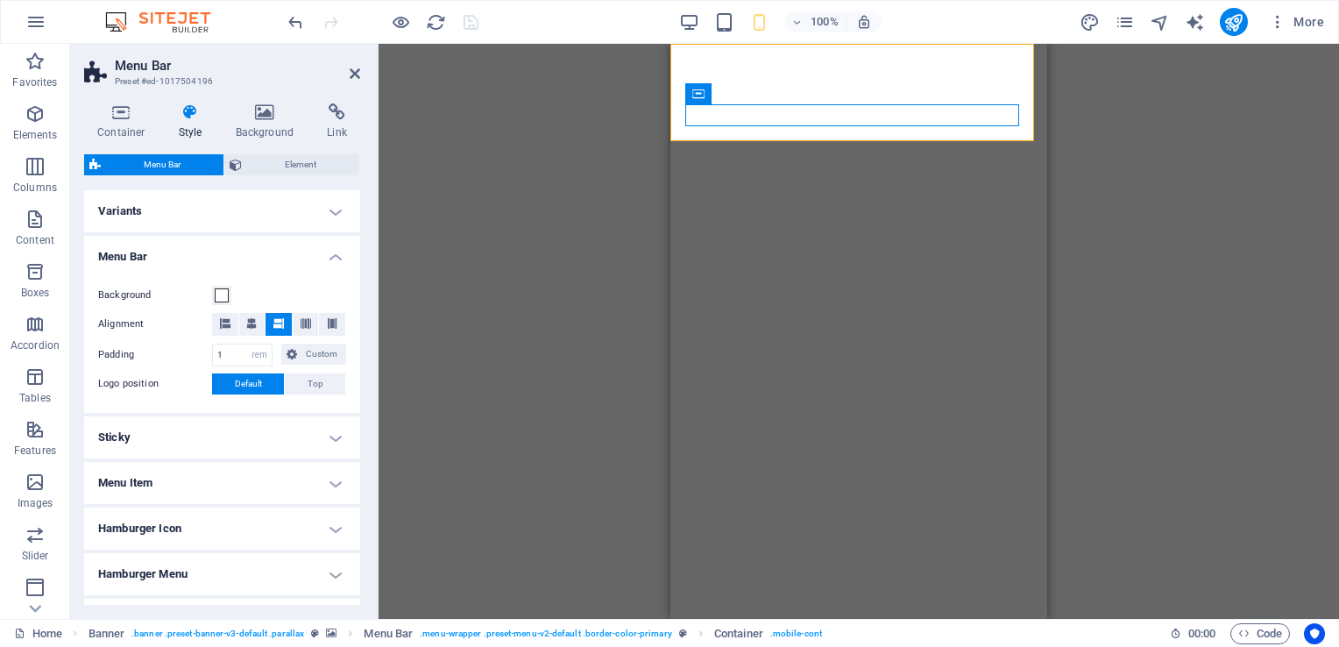
click at [327, 257] on h4 "Menu Bar" at bounding box center [222, 252] width 276 height 32
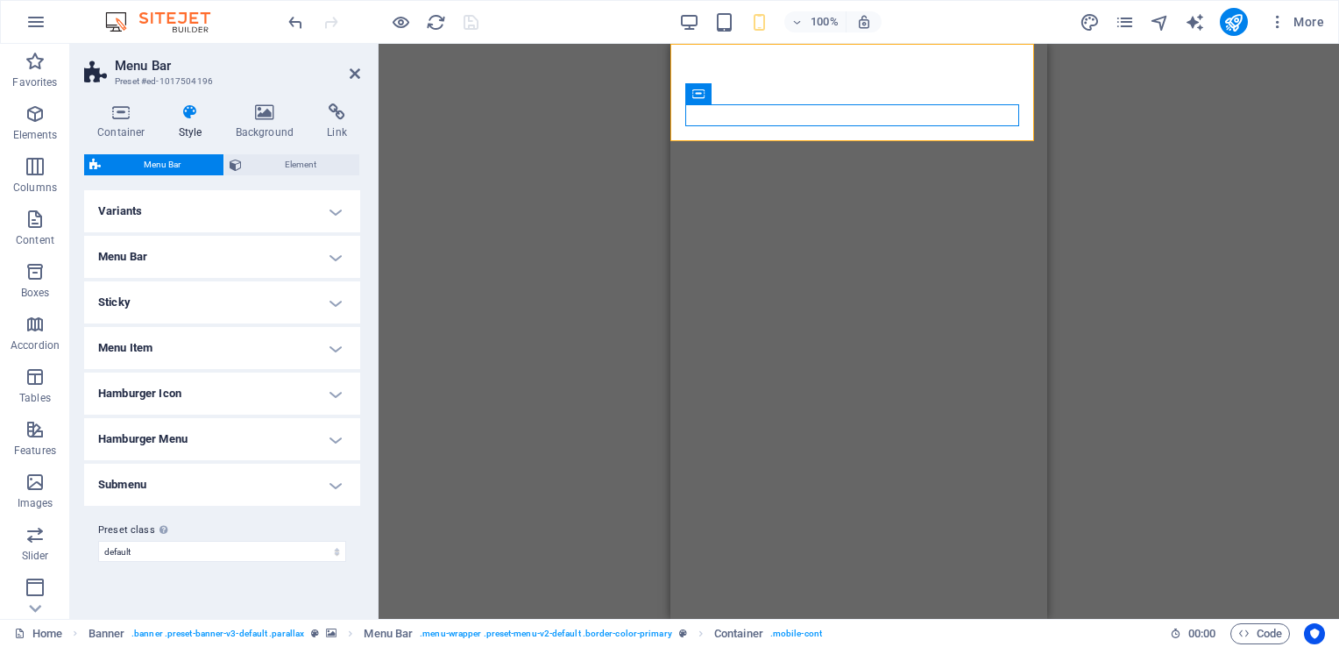
click at [334, 300] on h4 "Sticky" at bounding box center [222, 302] width 276 height 42
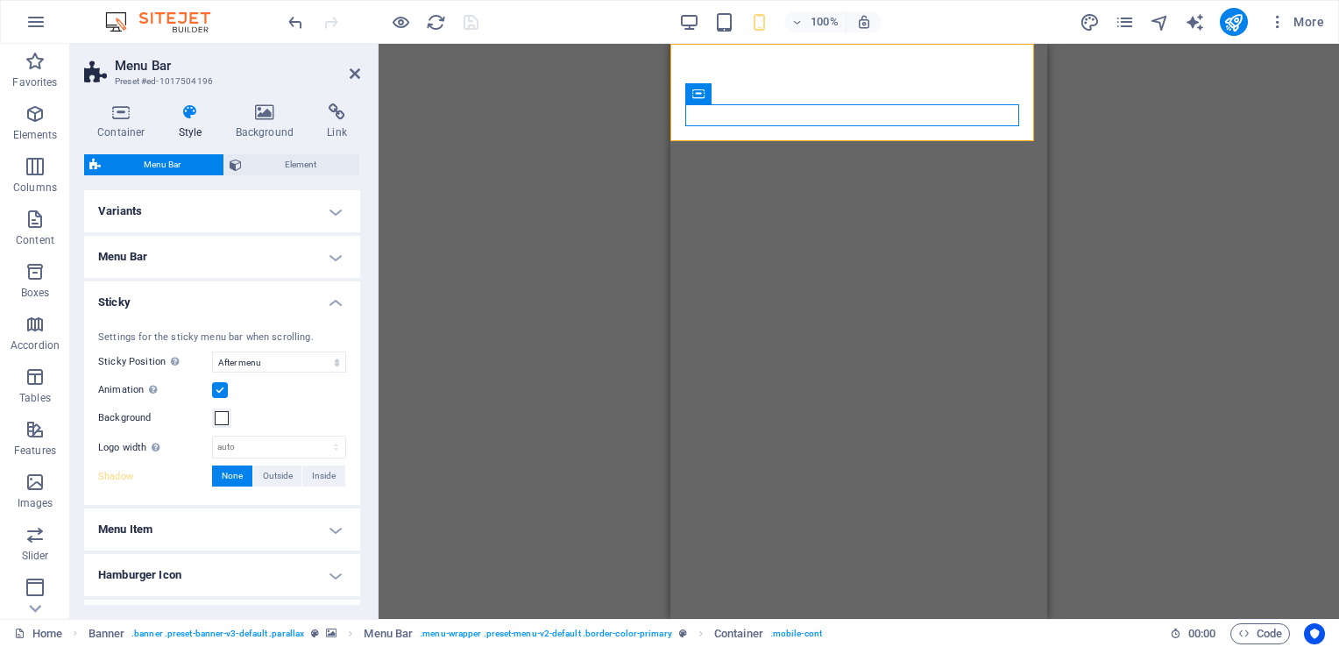
click at [339, 300] on h4 "Sticky" at bounding box center [222, 297] width 276 height 32
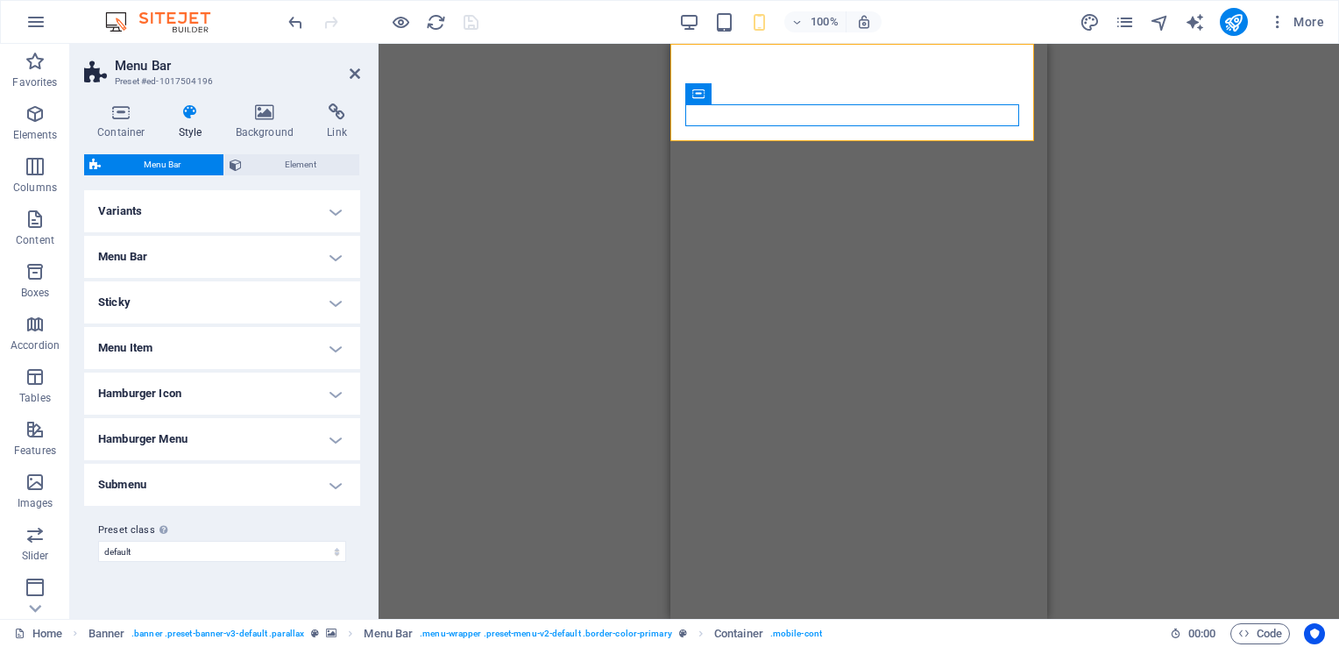
click at [339, 300] on h4 "Sticky" at bounding box center [222, 302] width 276 height 42
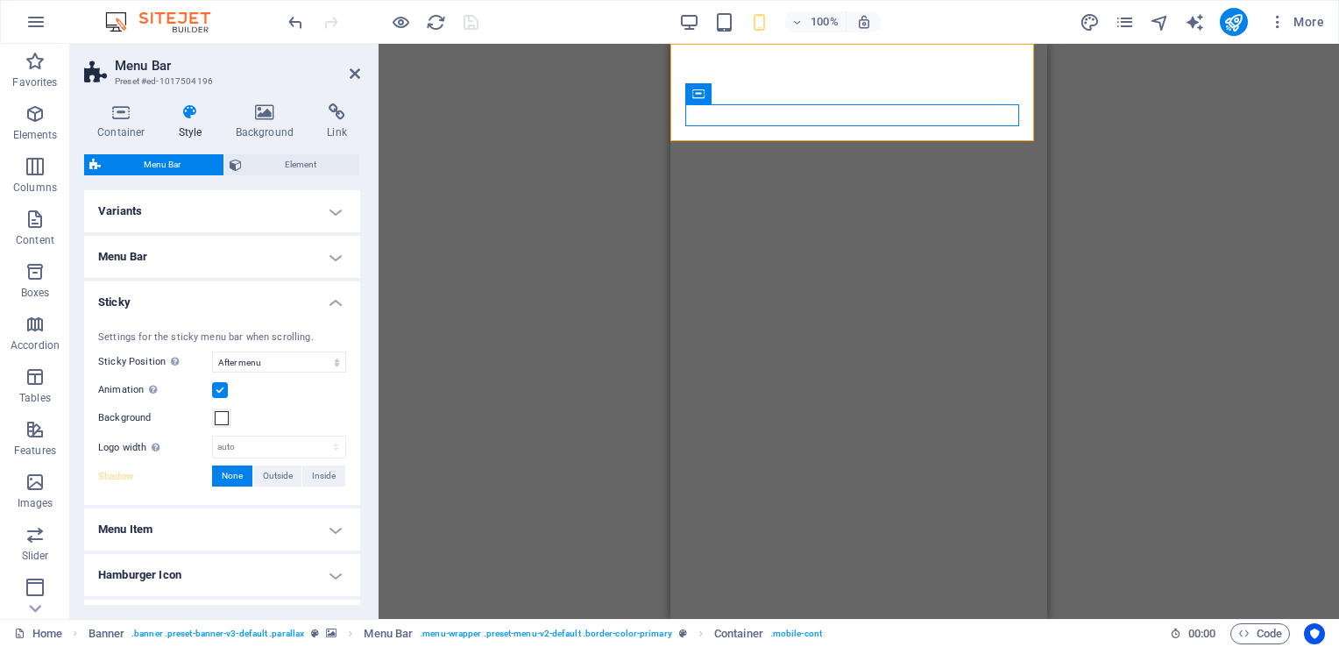
click at [329, 300] on h4 "Sticky" at bounding box center [222, 297] width 276 height 32
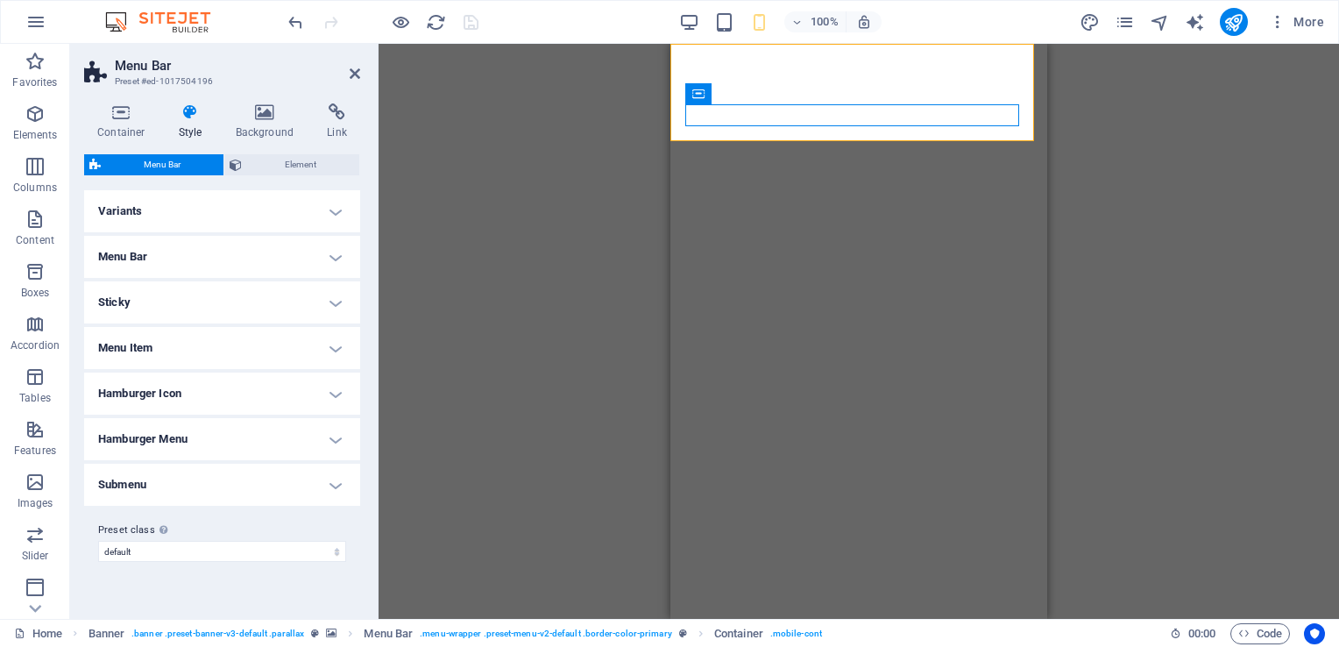
click at [336, 344] on h4 "Menu Item" at bounding box center [222, 348] width 276 height 42
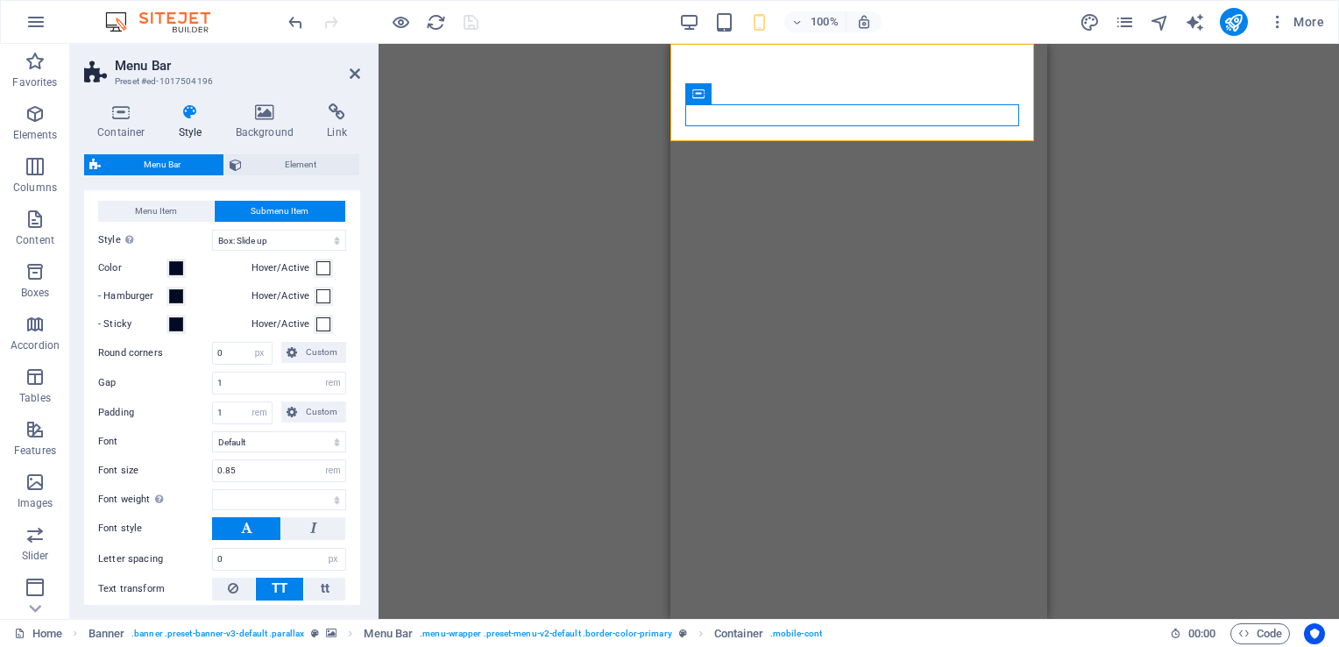
scroll to position [88, 0]
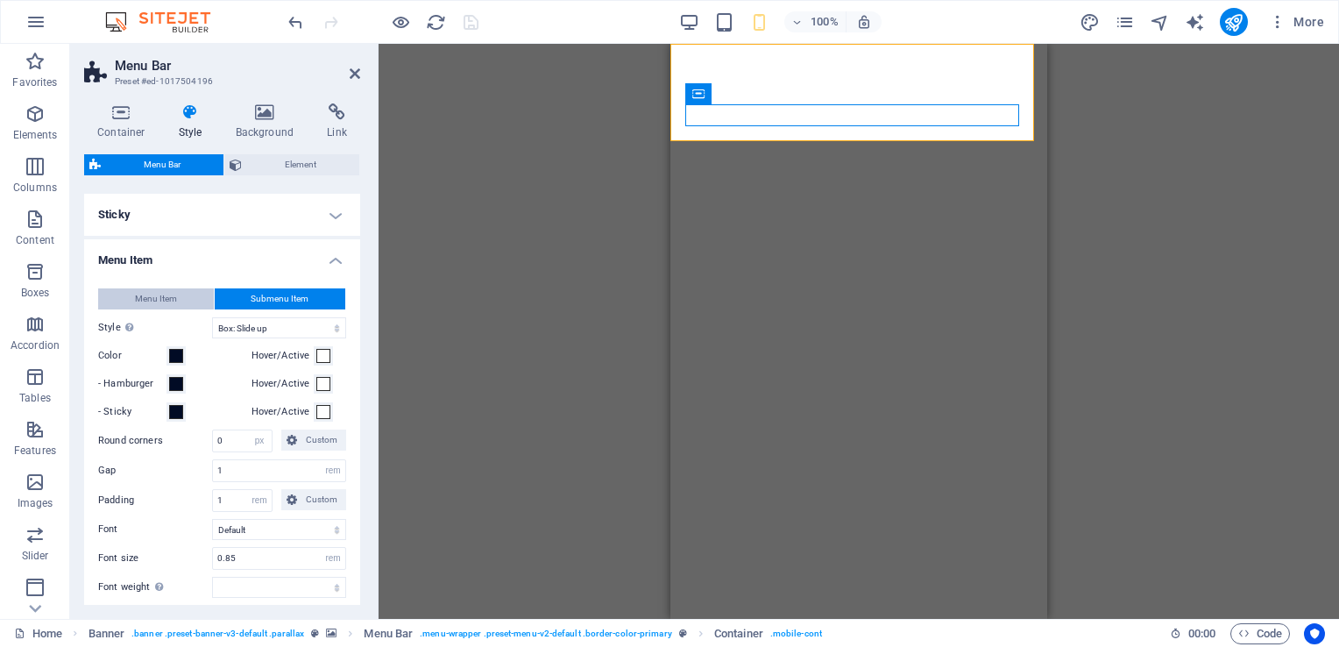
click at [161, 299] on span "Menu Item" at bounding box center [156, 298] width 42 height 21
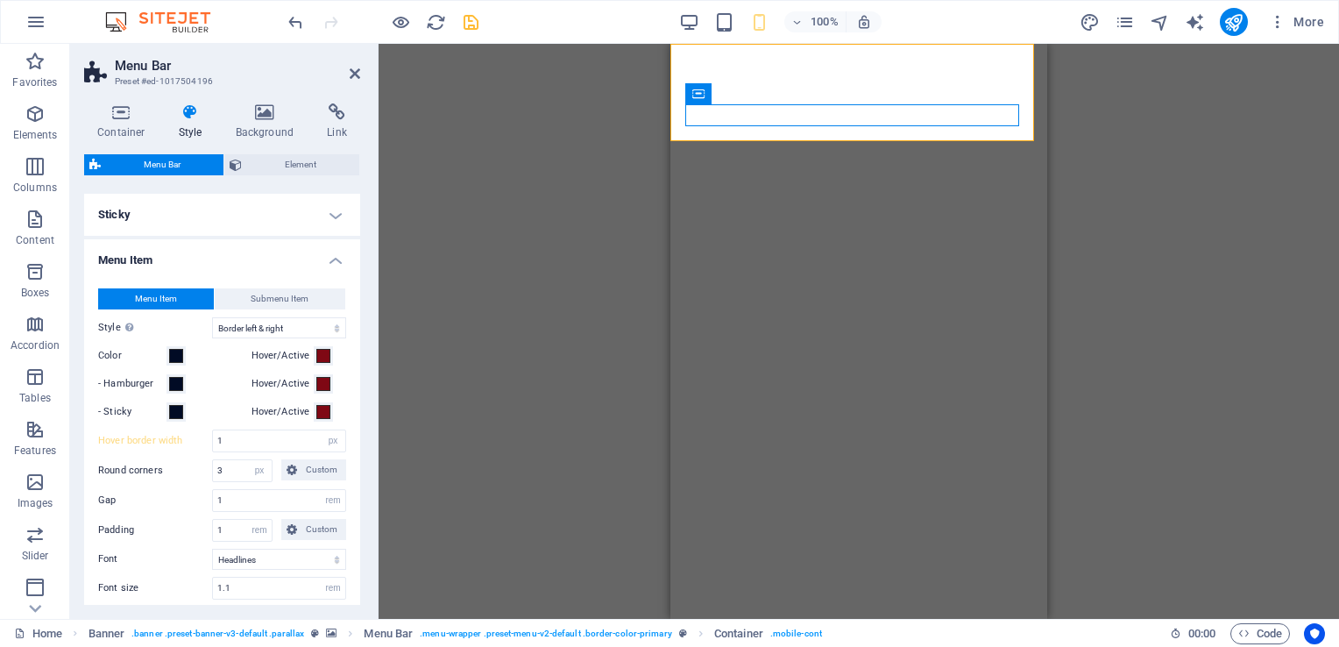
select select
click at [235, 437] on input "1" at bounding box center [279, 440] width 132 height 21
type input "0"
select select
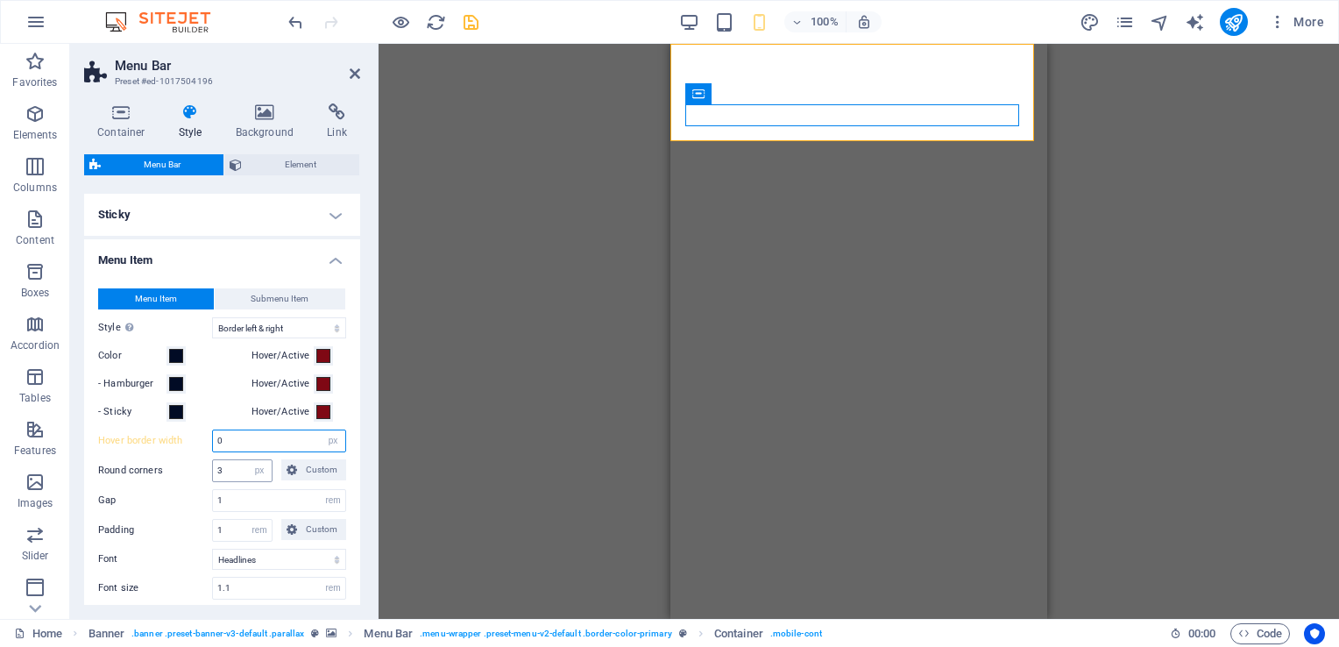
type input "0"
click at [230, 473] on input "3" at bounding box center [242, 470] width 59 height 21
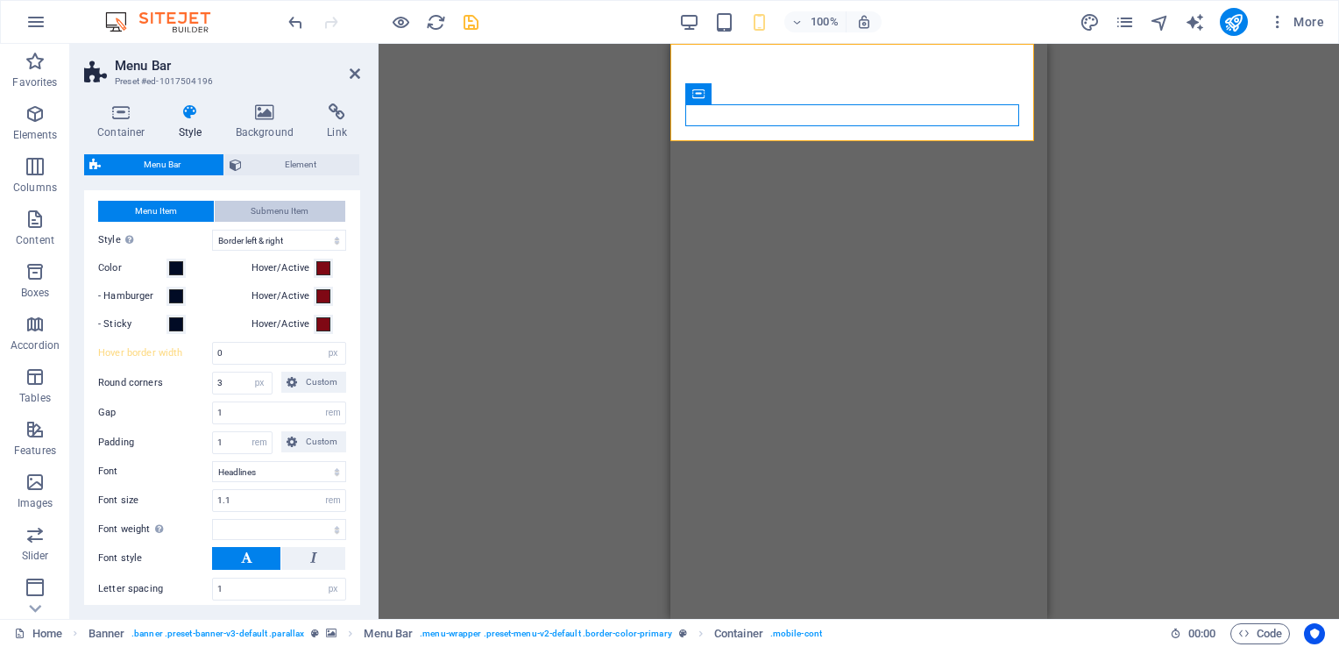
click at [267, 206] on span "Submenu Item" at bounding box center [280, 211] width 58 height 21
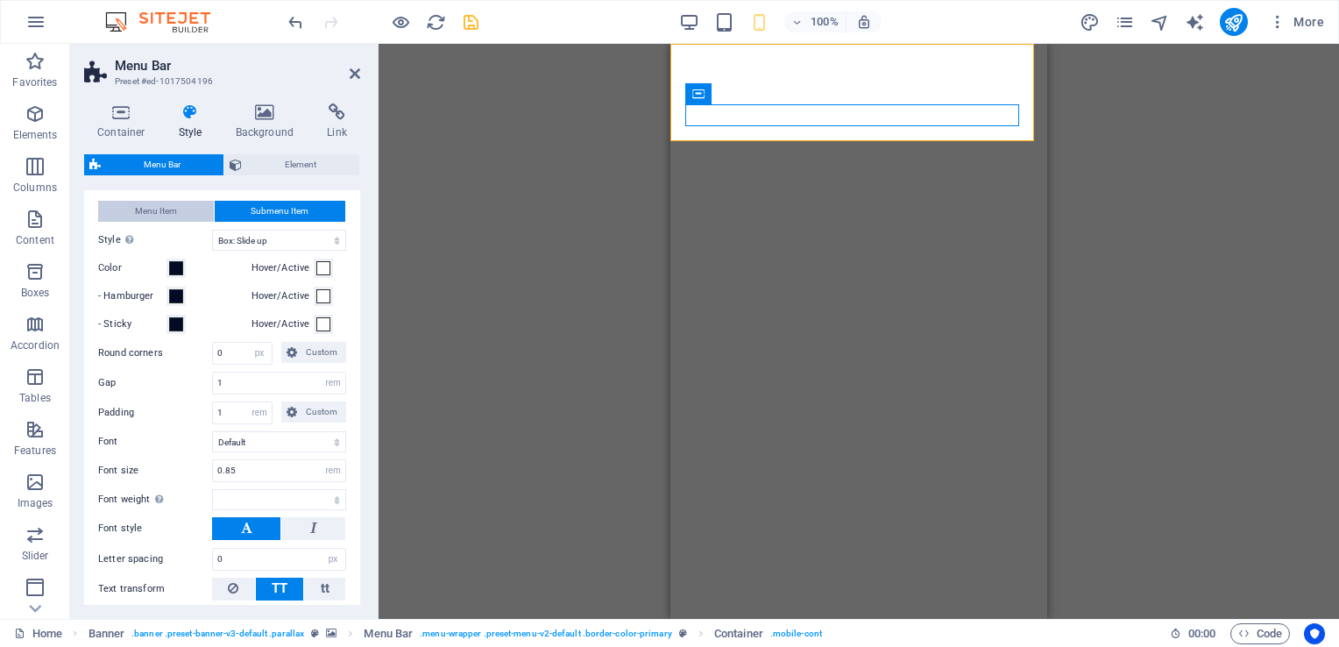
select select
click at [179, 206] on button "Menu Item" at bounding box center [156, 211] width 116 height 21
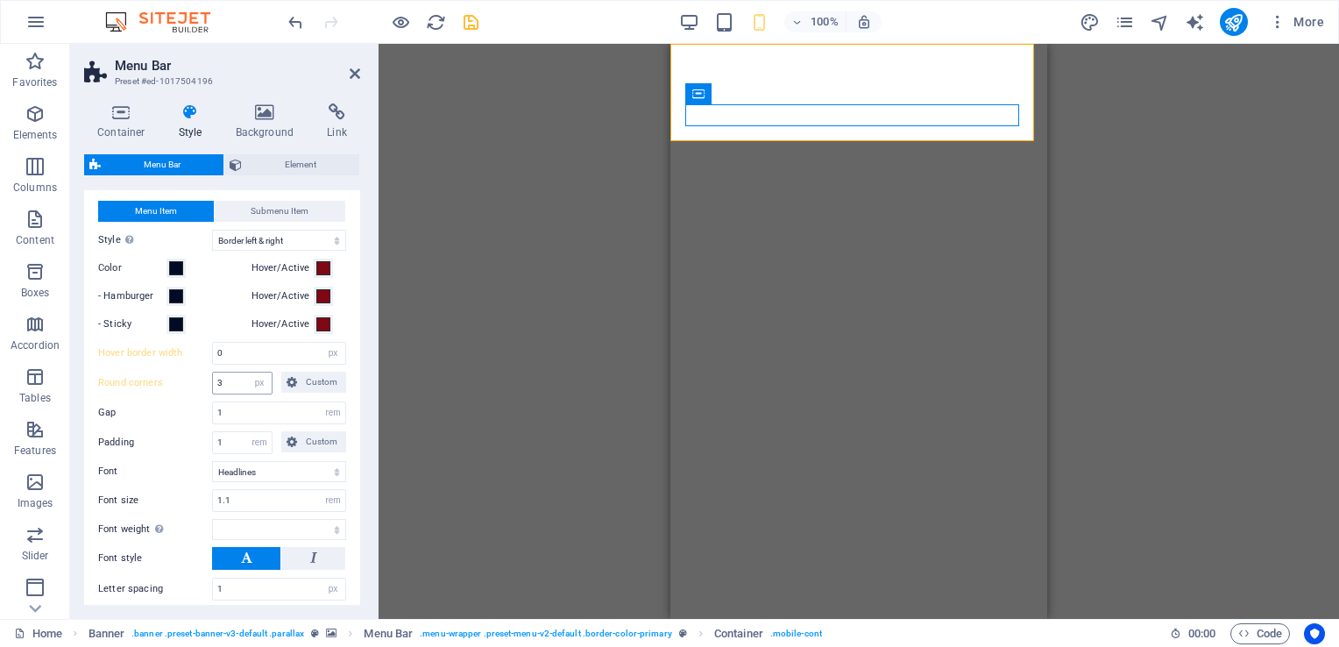
select select
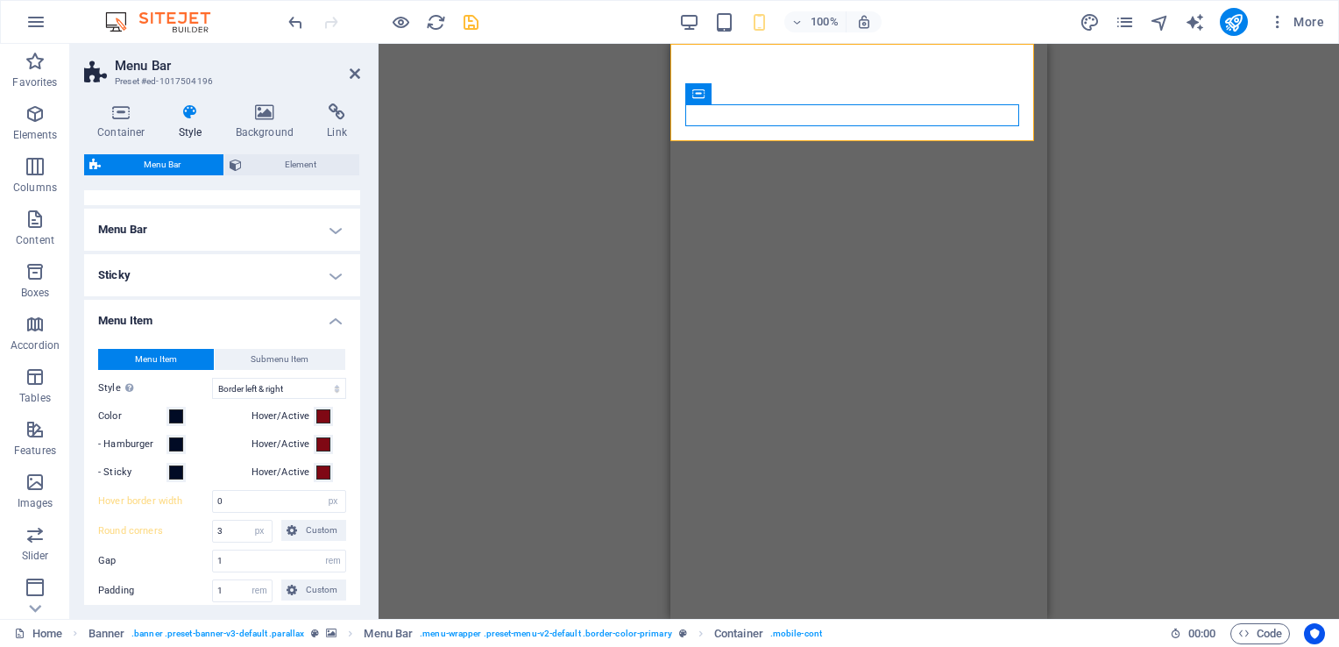
scroll to position [0, 0]
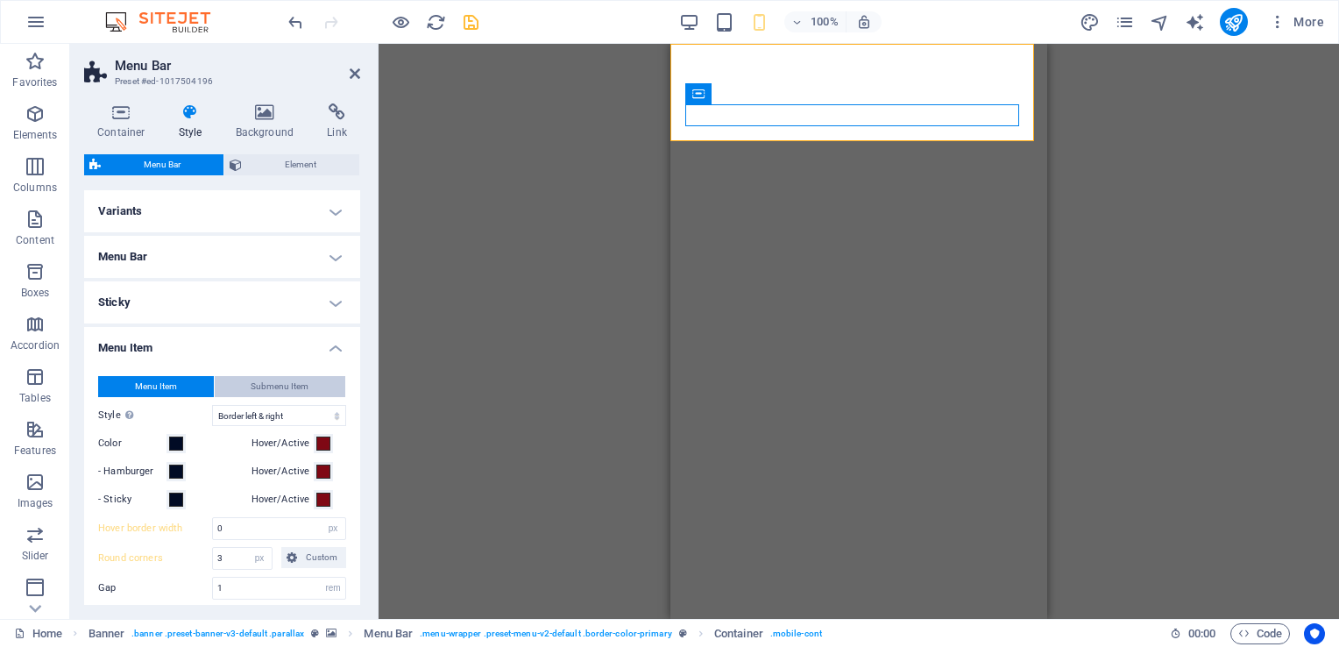
click at [293, 388] on span "Submenu Item" at bounding box center [280, 386] width 58 height 21
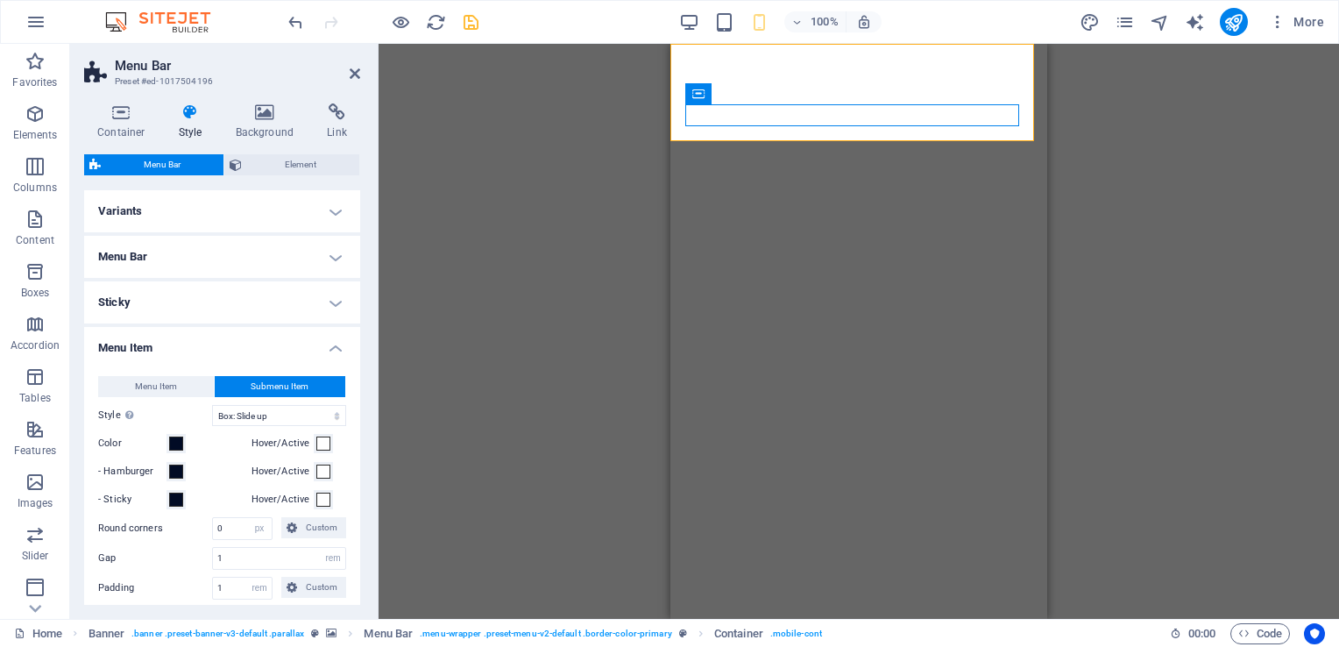
select select
click at [322, 414] on select "Plain Text color Box: Fade Box: Flip vertical Box: Flip horizontal Box: Slide d…" at bounding box center [279, 415] width 134 height 21
select select "hover_none"
click at [212, 405] on select "Plain Text color Box: Fade Box: Flip vertical Box: Flip horizontal Box: Slide d…" at bounding box center [279, 415] width 134 height 21
select select
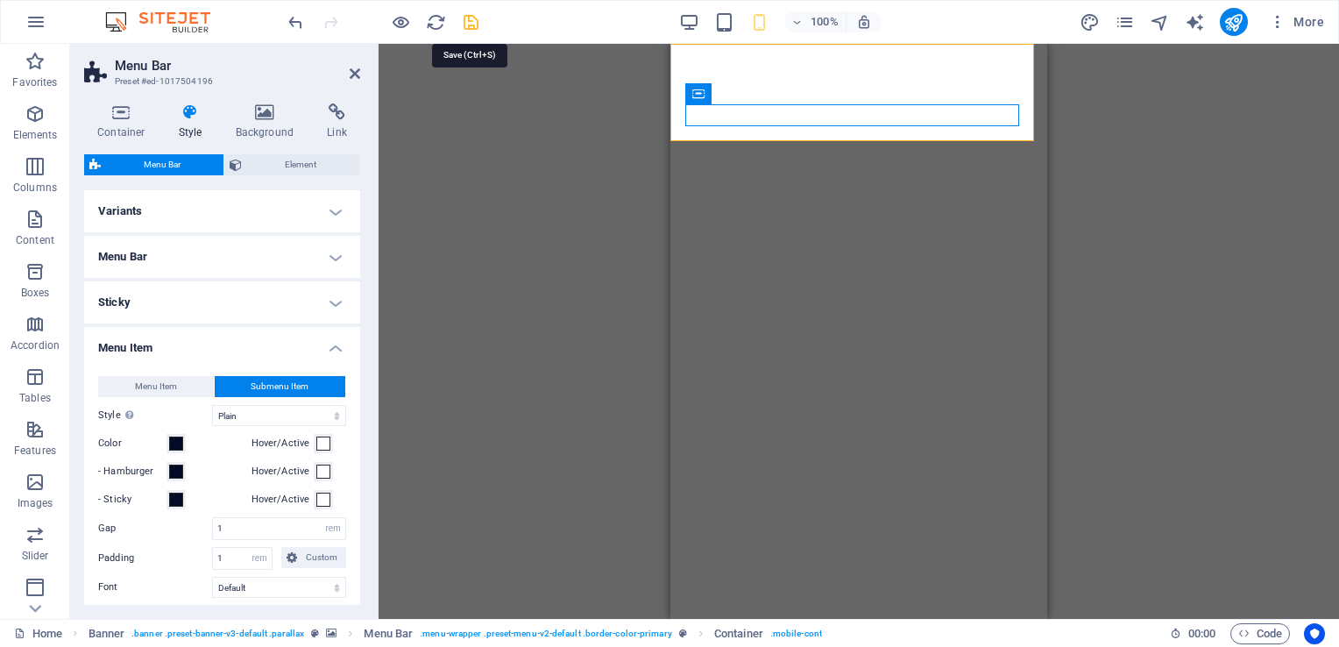
click at [475, 20] on icon "save" at bounding box center [471, 22] width 20 height 20
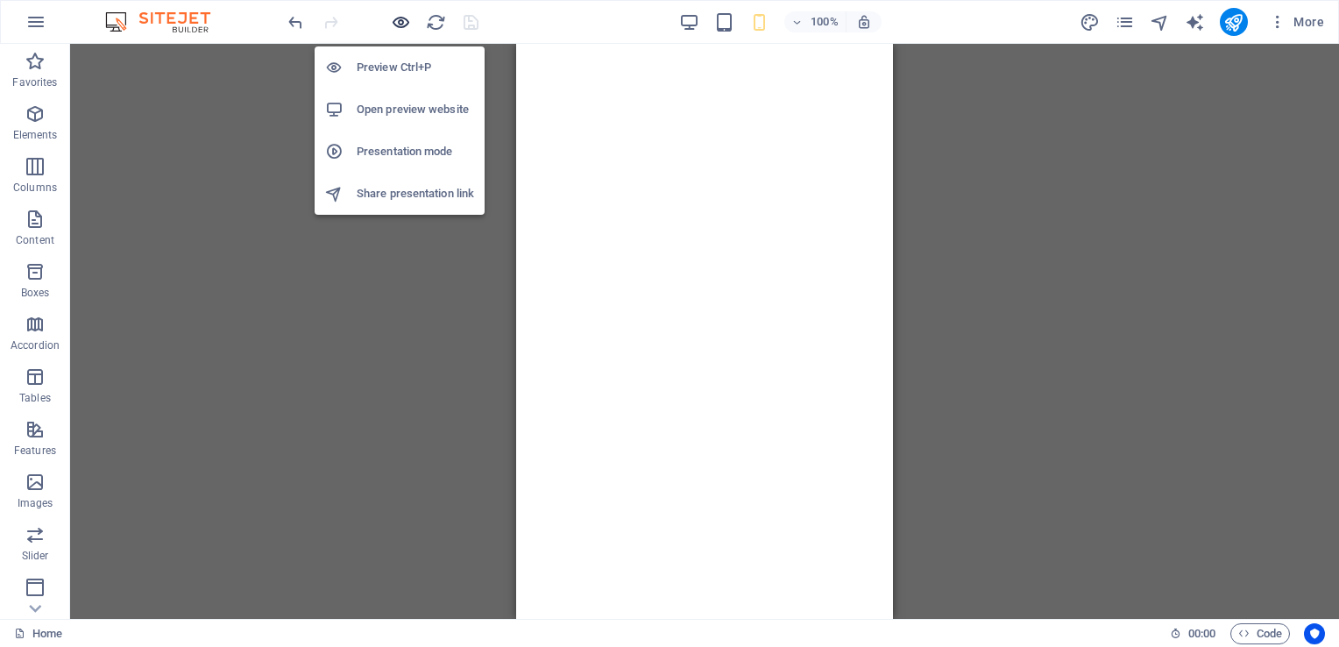
click at [402, 20] on icon "button" at bounding box center [401, 22] width 20 height 20
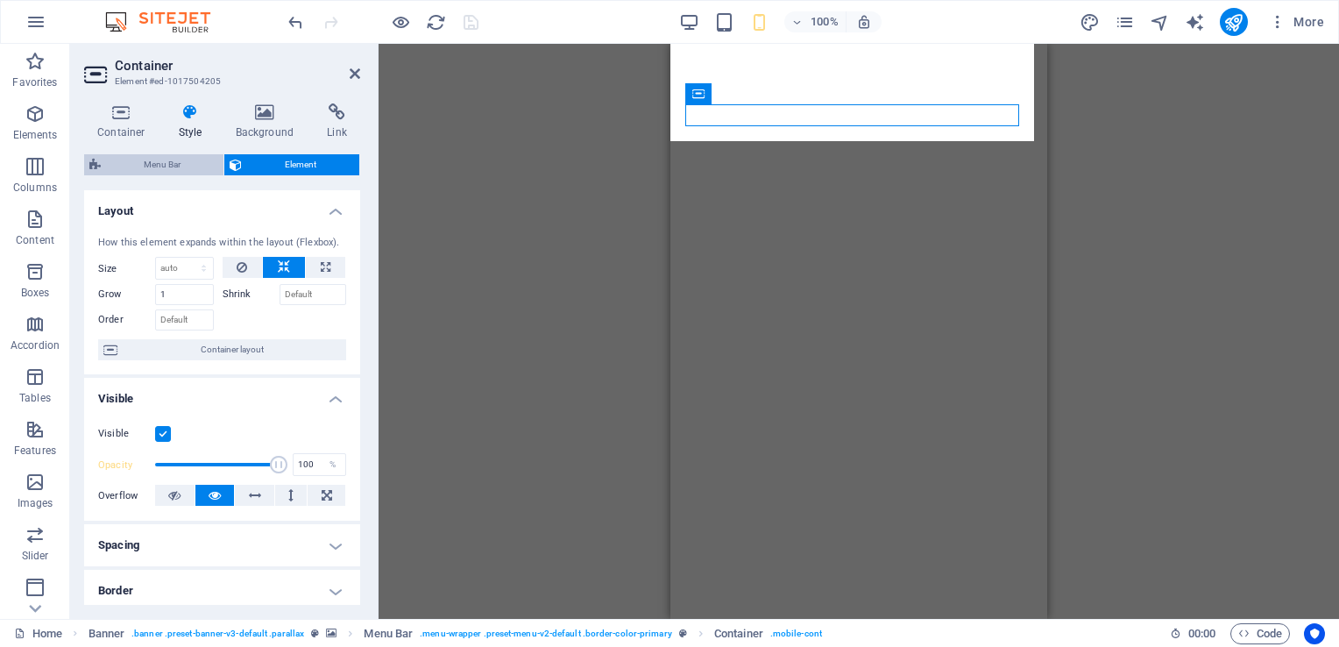
click at [172, 157] on span "Menu Bar" at bounding box center [162, 164] width 112 height 21
select select "rem"
select select
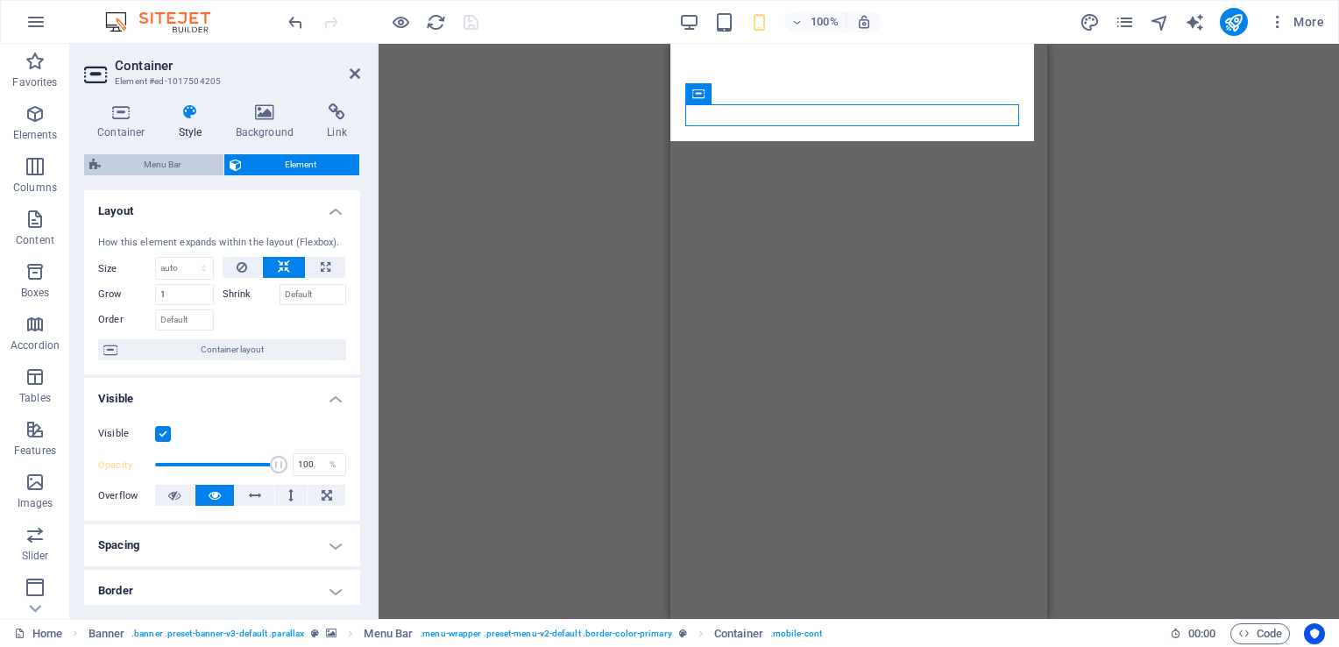
select select "px"
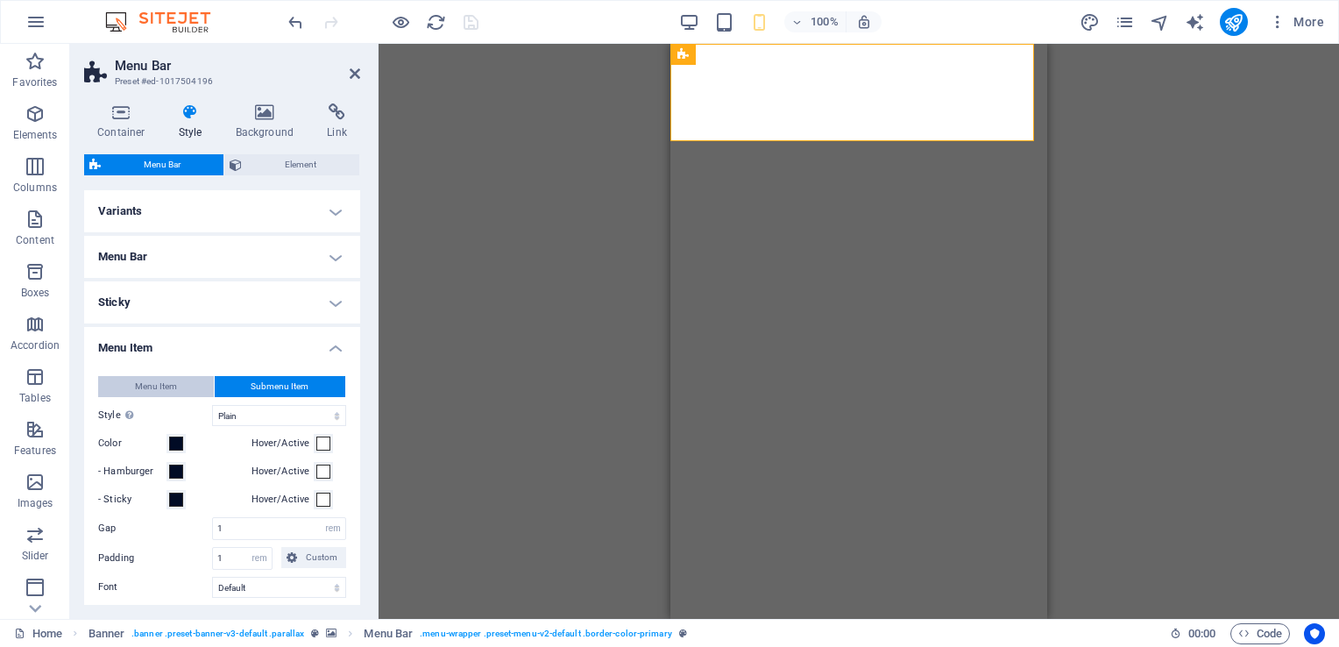
click at [158, 392] on span "Menu Item" at bounding box center [156, 386] width 42 height 21
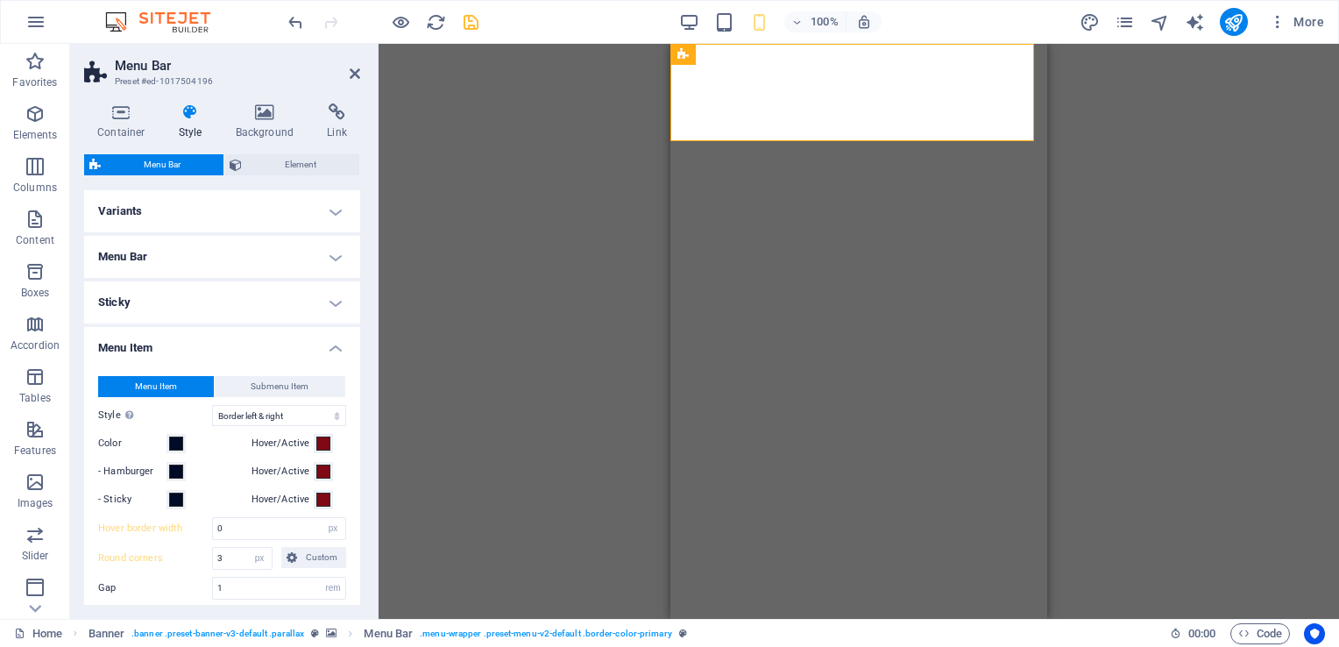
select select
click at [334, 304] on h4 "Sticky" at bounding box center [222, 302] width 276 height 42
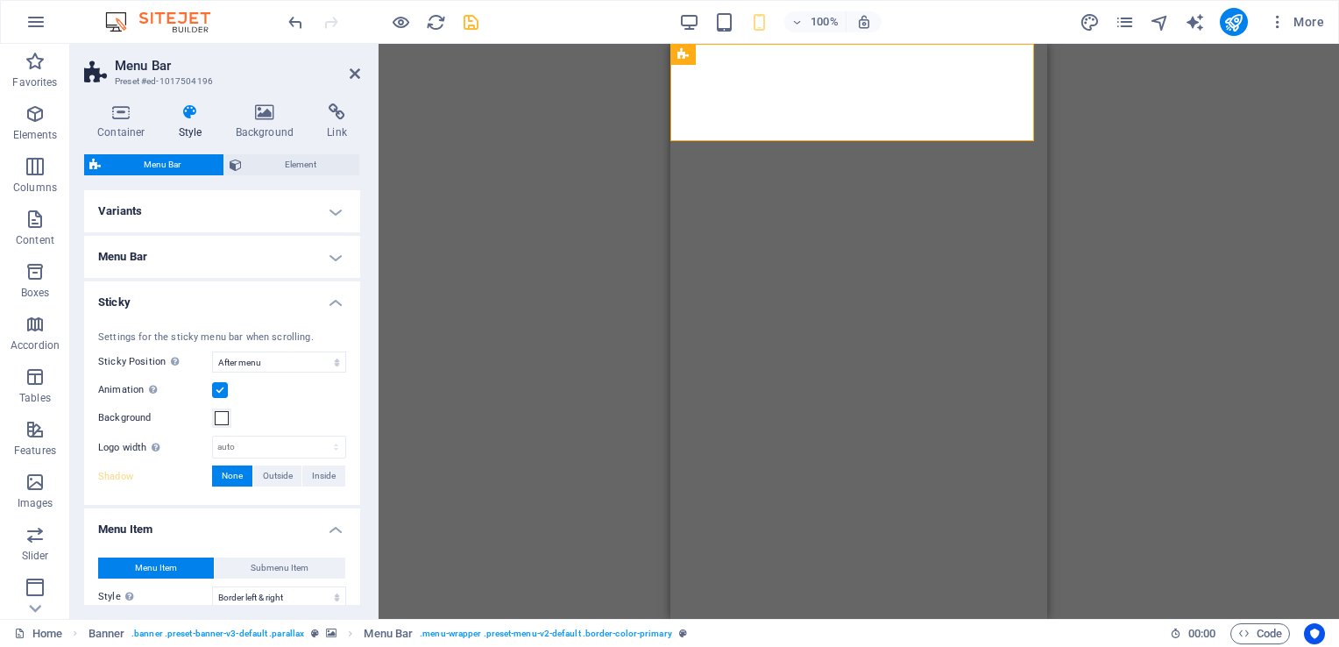
click at [329, 252] on h4 "Menu Bar" at bounding box center [222, 257] width 276 height 42
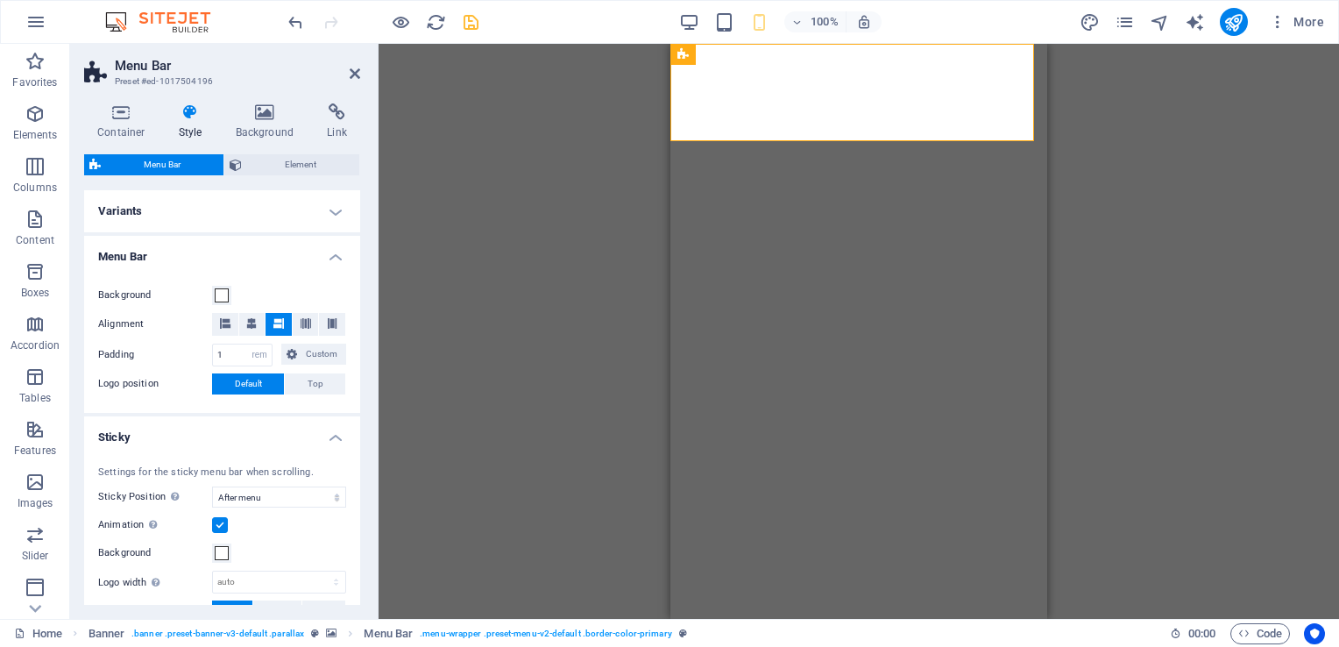
click at [329, 248] on h4 "Menu Bar" at bounding box center [222, 252] width 276 height 32
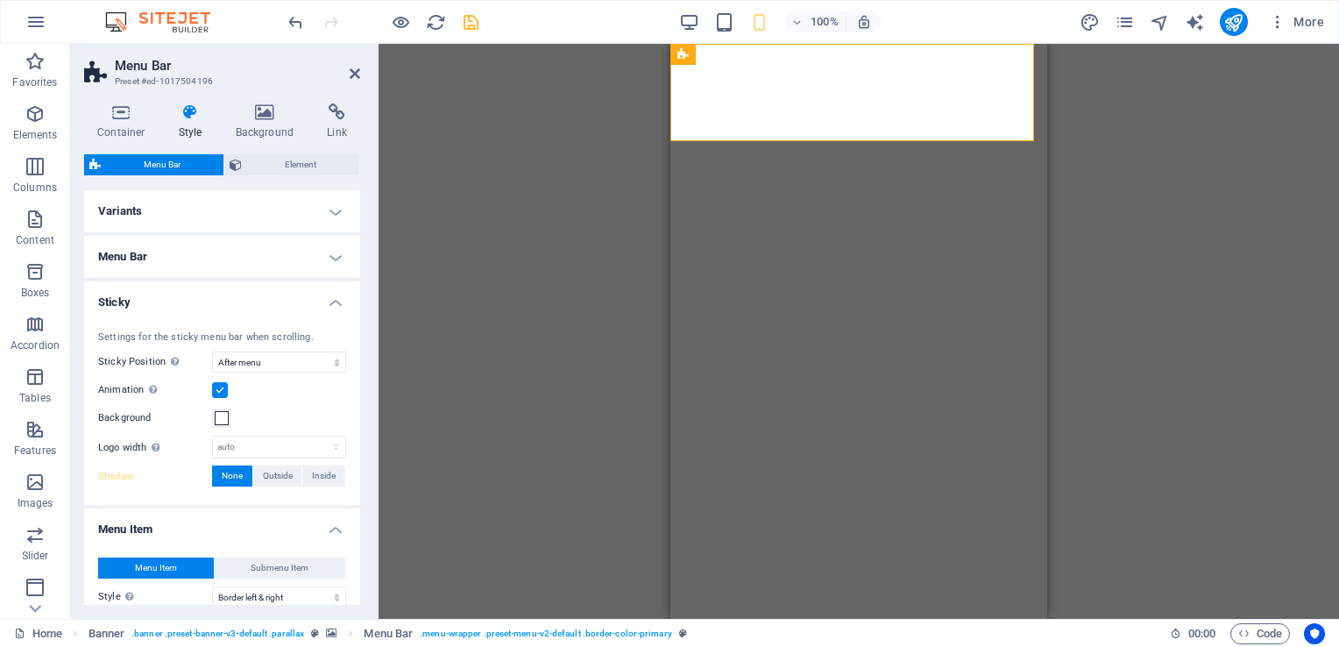
click at [333, 300] on h4 "Sticky" at bounding box center [222, 297] width 276 height 32
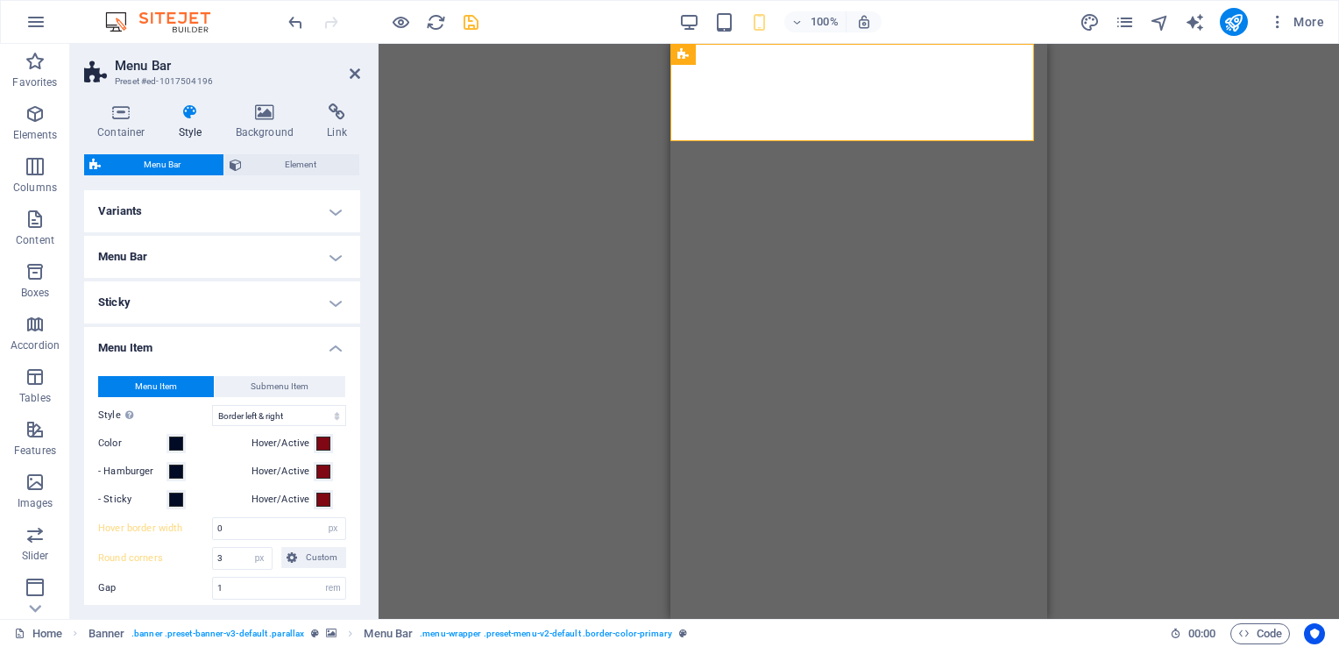
click at [328, 345] on h4 "Menu Item" at bounding box center [222, 343] width 276 height 32
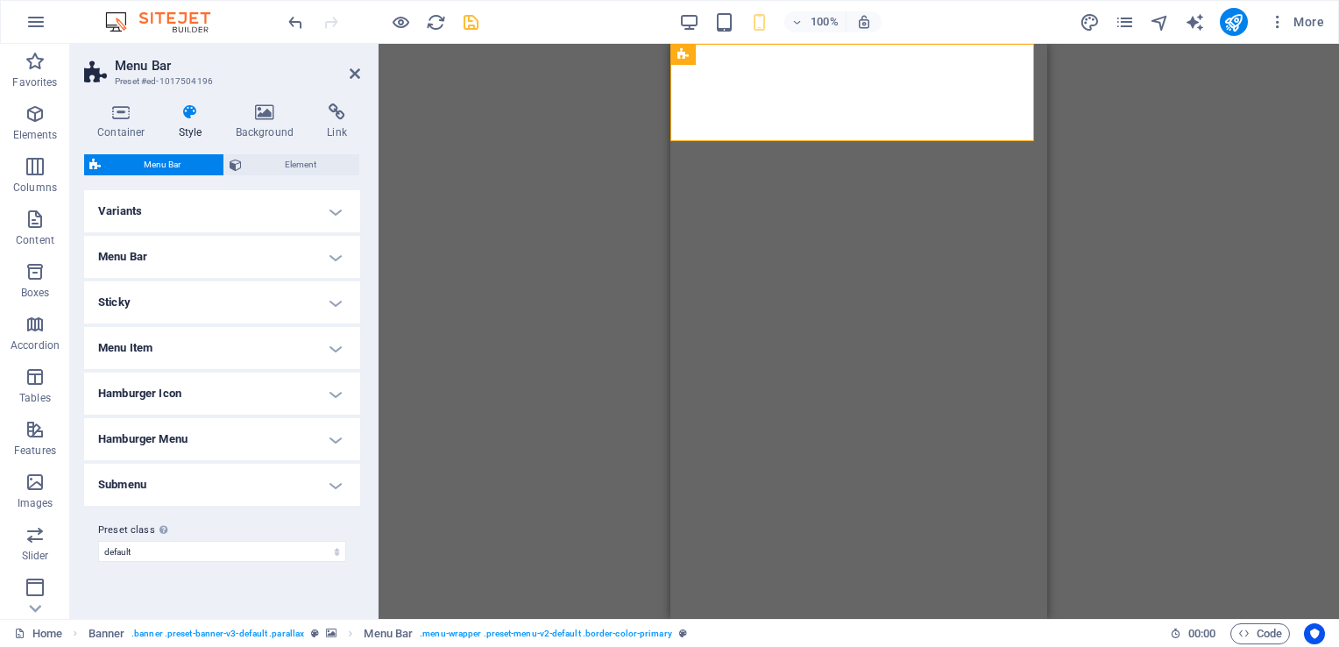
click at [333, 211] on h4 "Variants" at bounding box center [222, 211] width 276 height 42
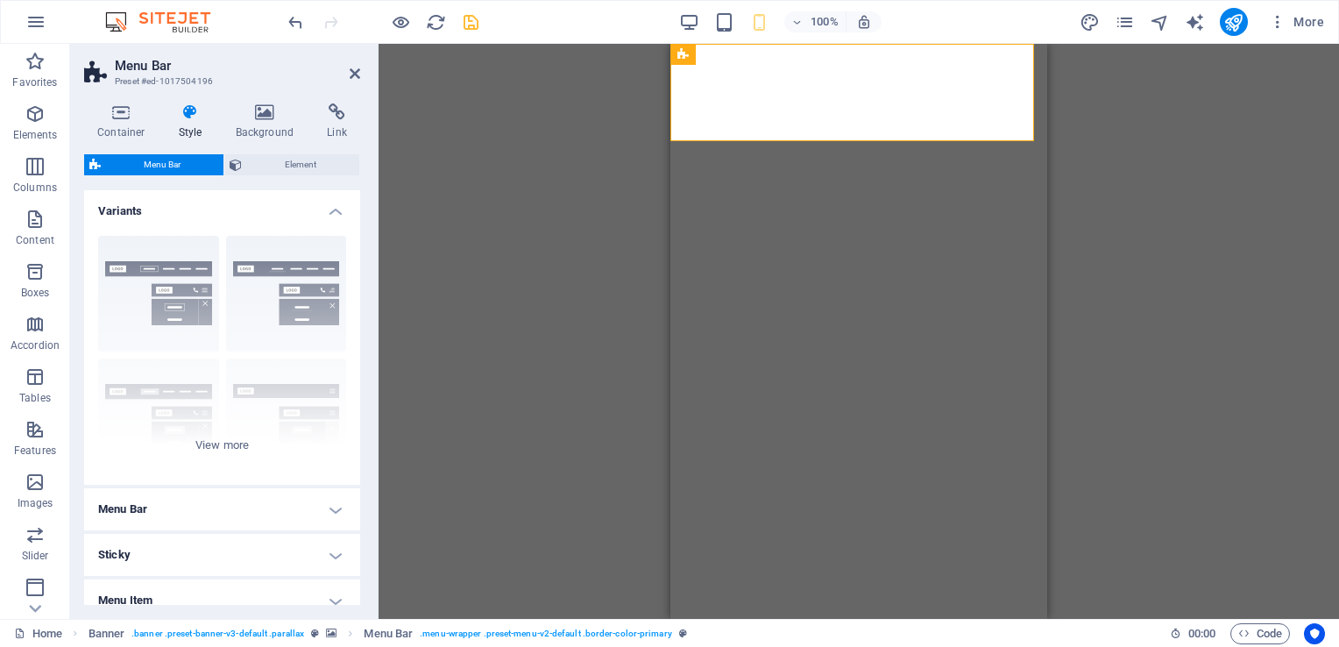
click at [333, 211] on h4 "Variants" at bounding box center [222, 206] width 276 height 32
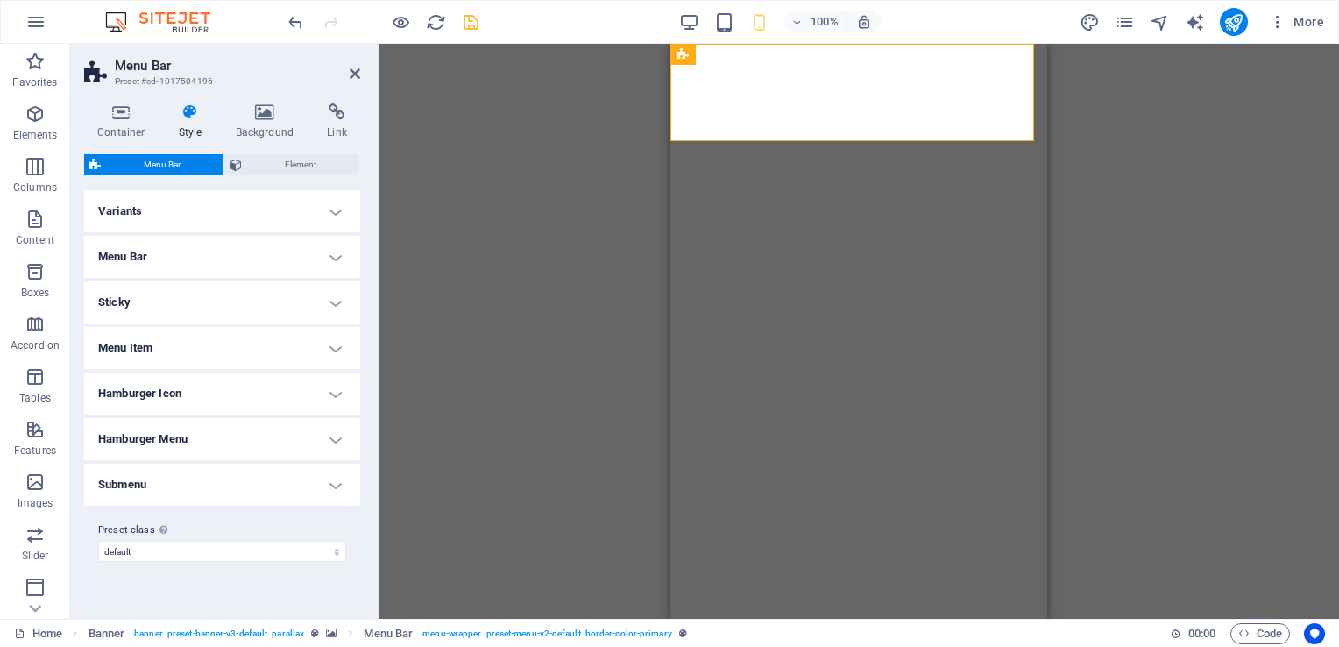
click at [333, 253] on h4 "Menu Bar" at bounding box center [222, 257] width 276 height 42
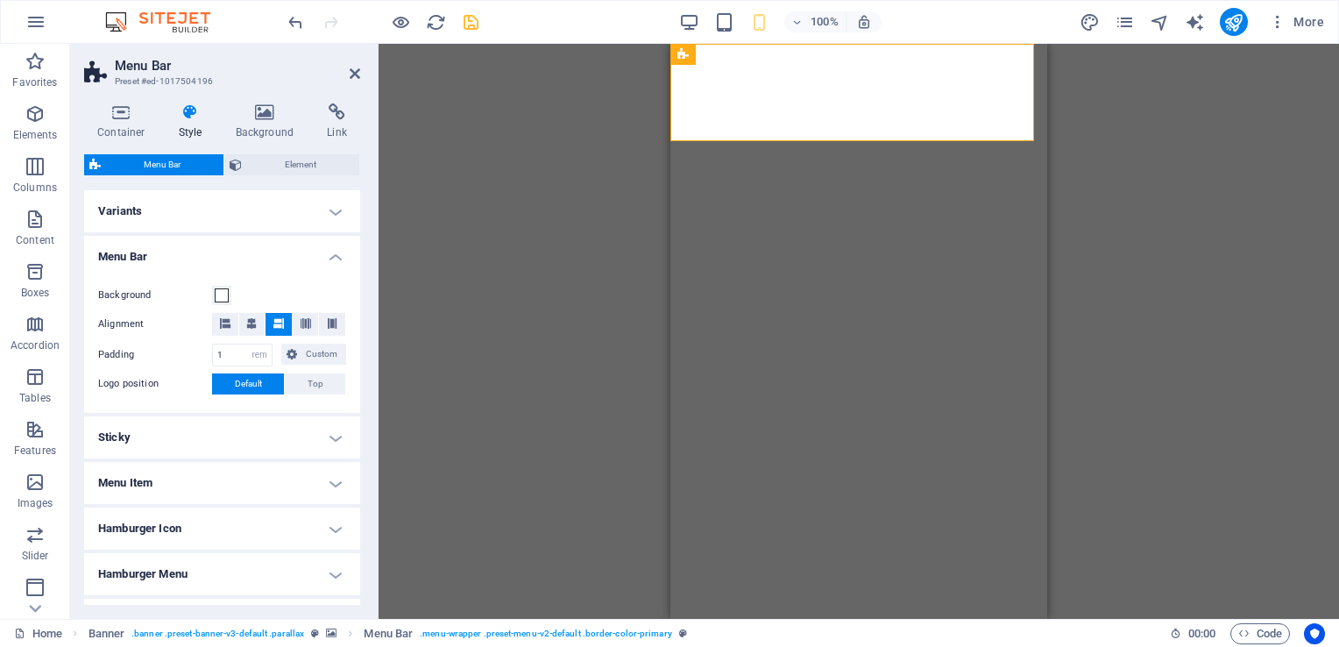
click at [329, 254] on h4 "Menu Bar" at bounding box center [222, 252] width 276 height 32
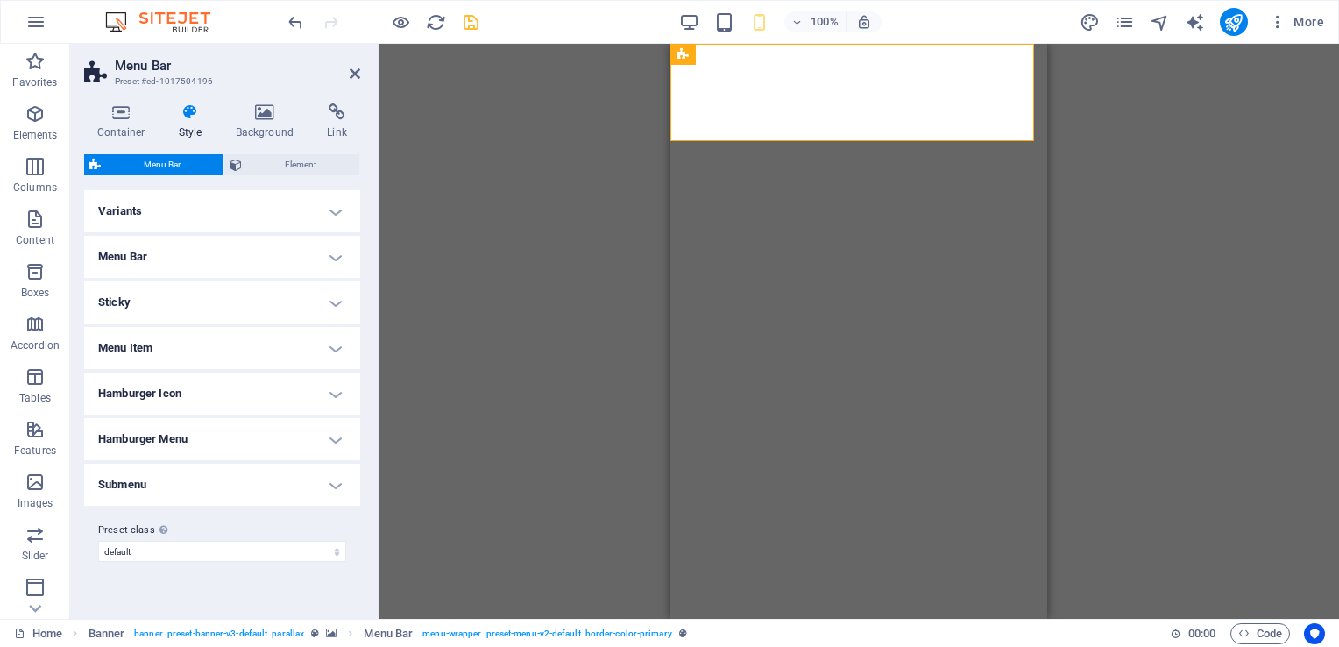
click at [326, 298] on h4 "Sticky" at bounding box center [222, 302] width 276 height 42
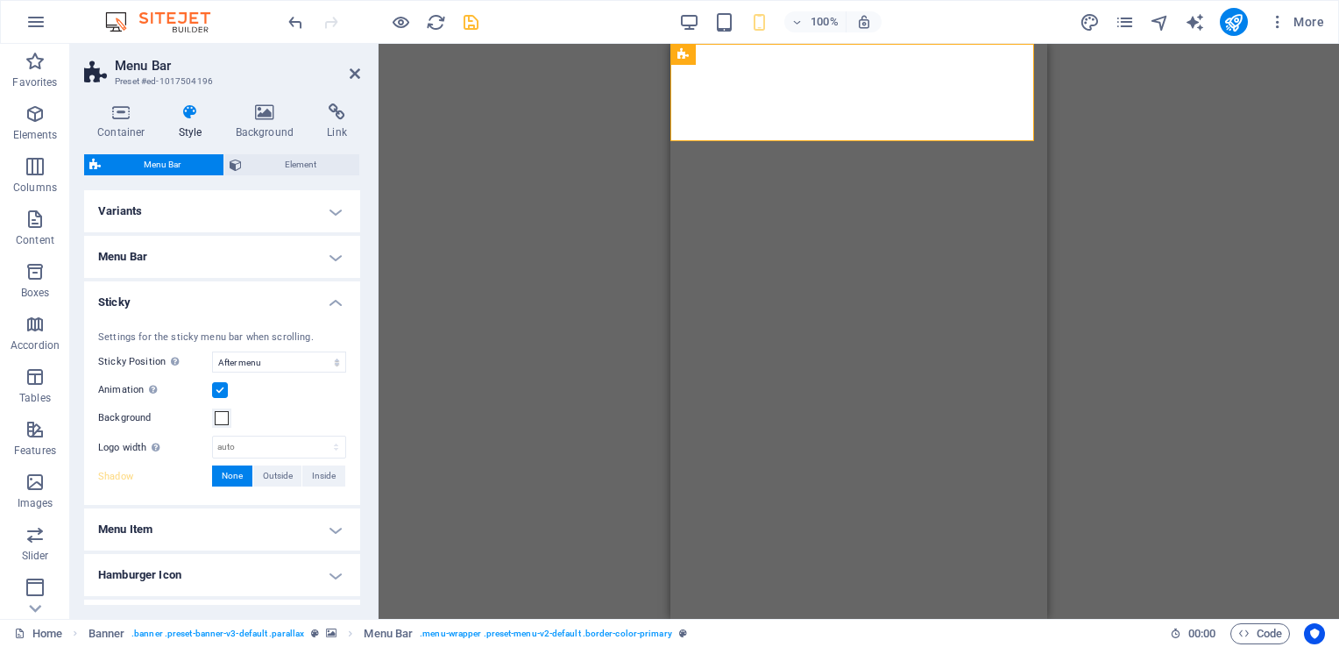
click at [237, 478] on span "None" at bounding box center [232, 475] width 21 height 21
click at [337, 300] on h4 "Sticky" at bounding box center [222, 297] width 276 height 32
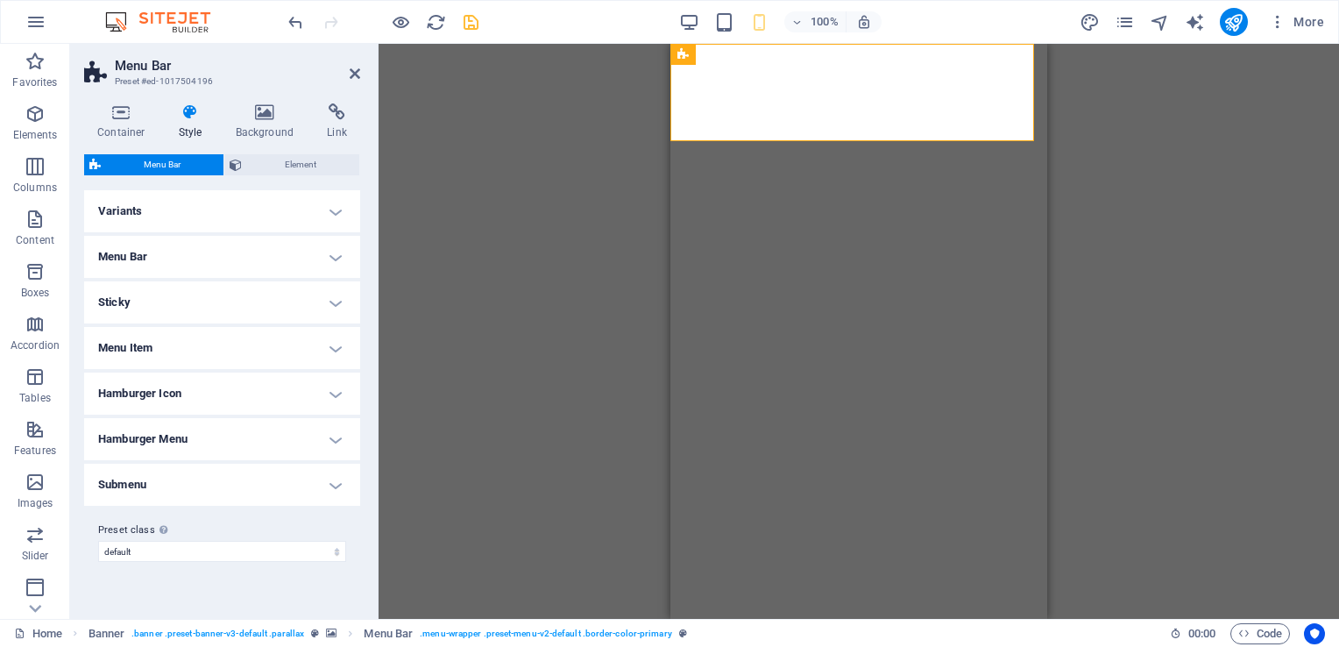
click at [333, 352] on h4 "Menu Item" at bounding box center [222, 348] width 276 height 42
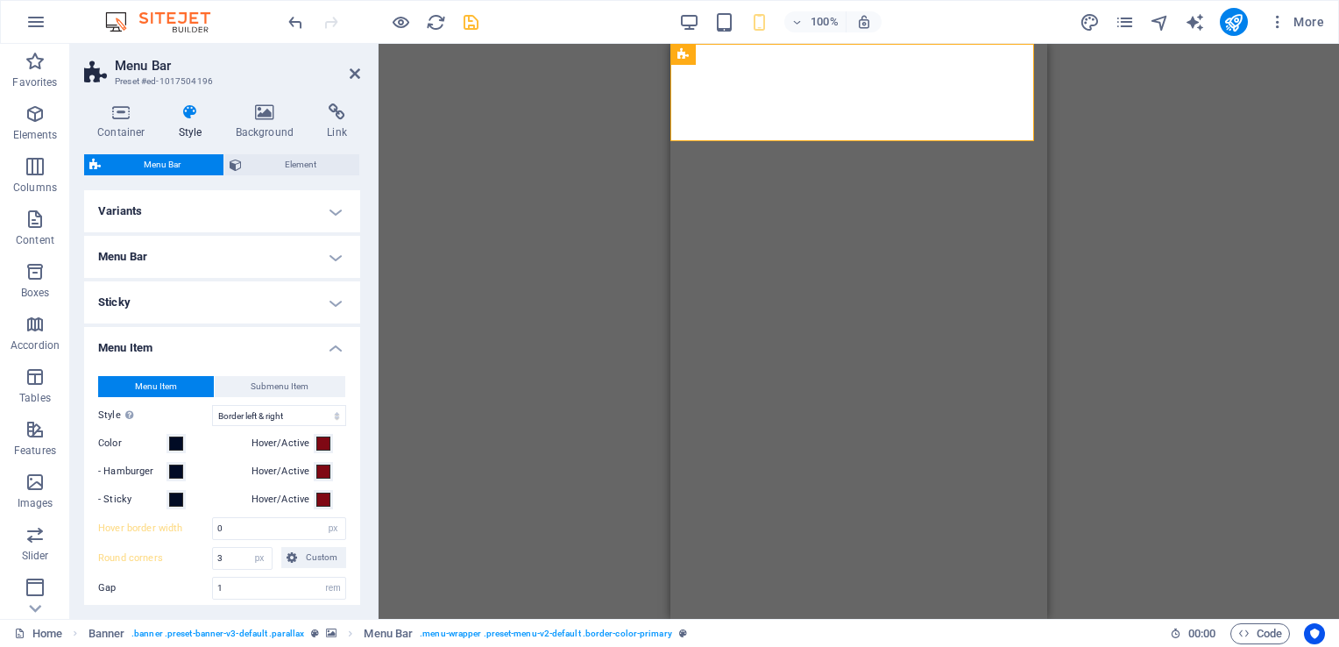
scroll to position [88, 0]
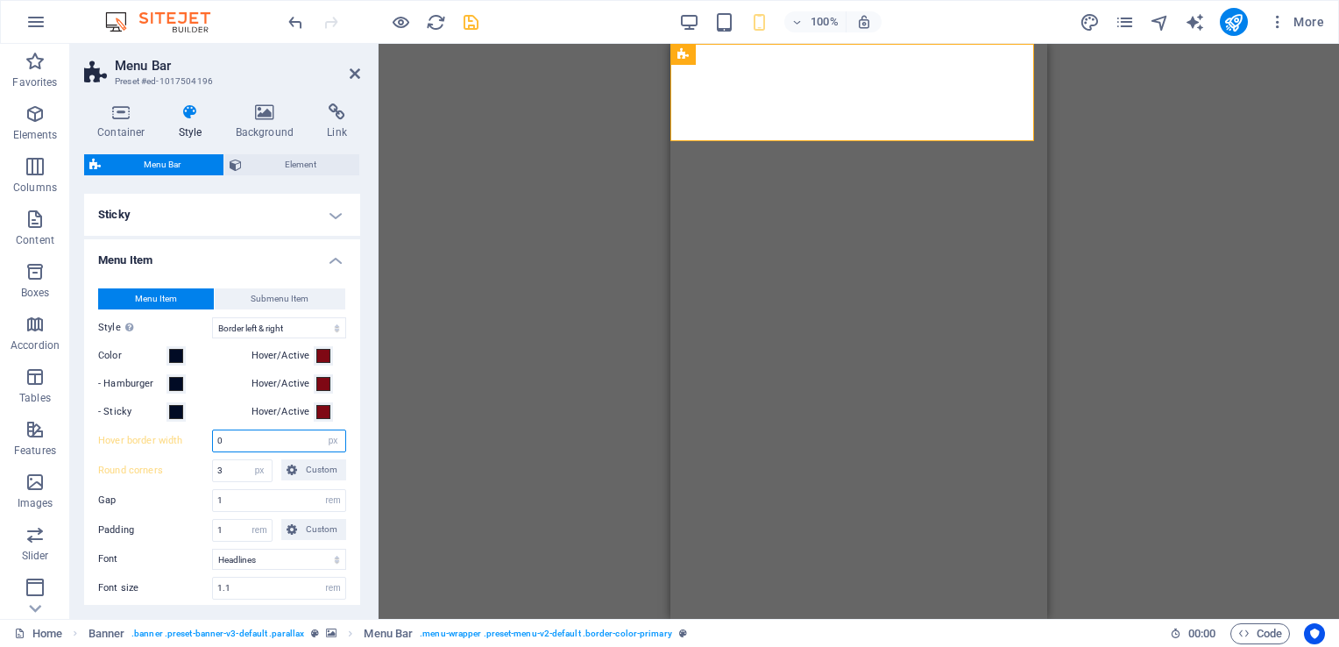
click at [249, 435] on input "0" at bounding box center [279, 440] width 132 height 21
type input "1"
select select
click at [336, 258] on h4 "Menu Item" at bounding box center [222, 255] width 276 height 32
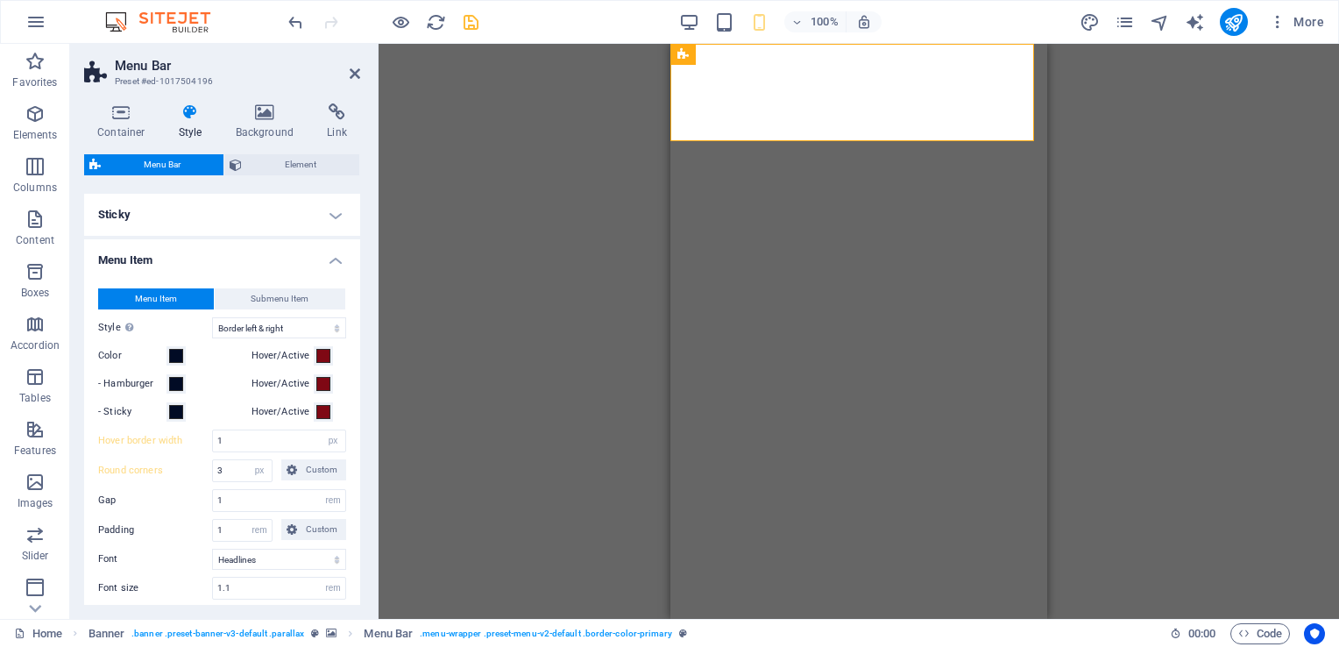
scroll to position [0, 0]
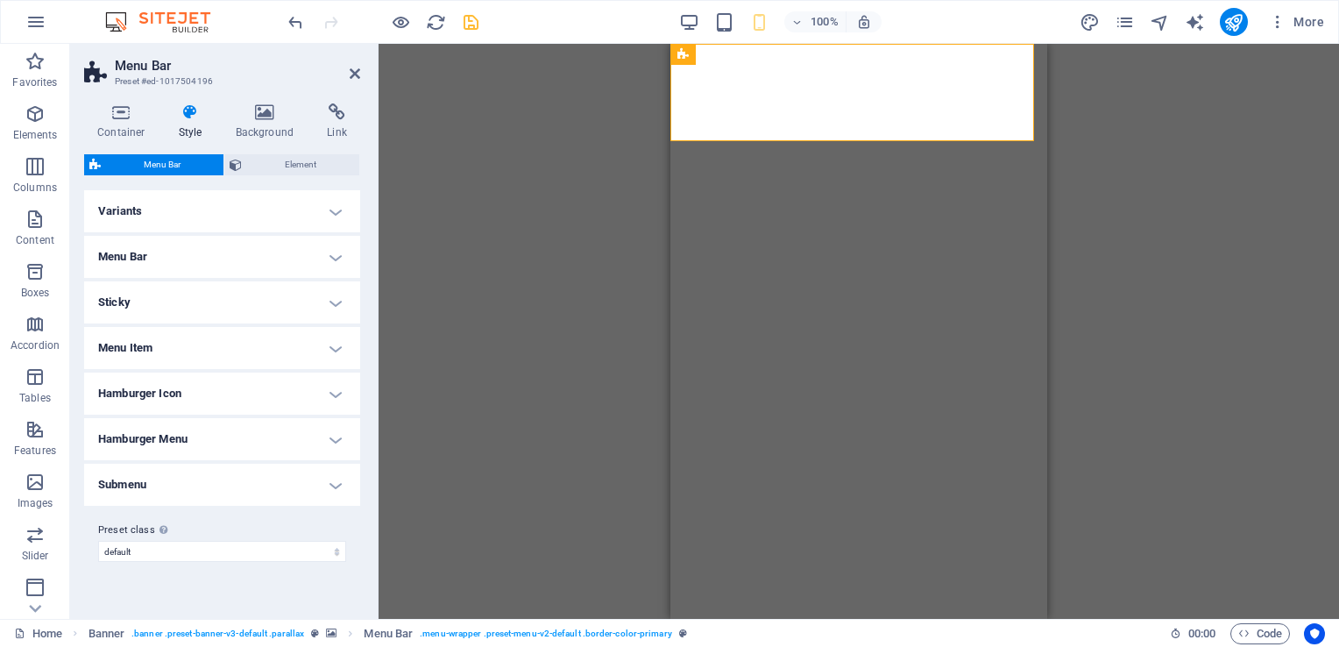
click at [333, 387] on h4 "Hamburger Icon" at bounding box center [222, 393] width 276 height 42
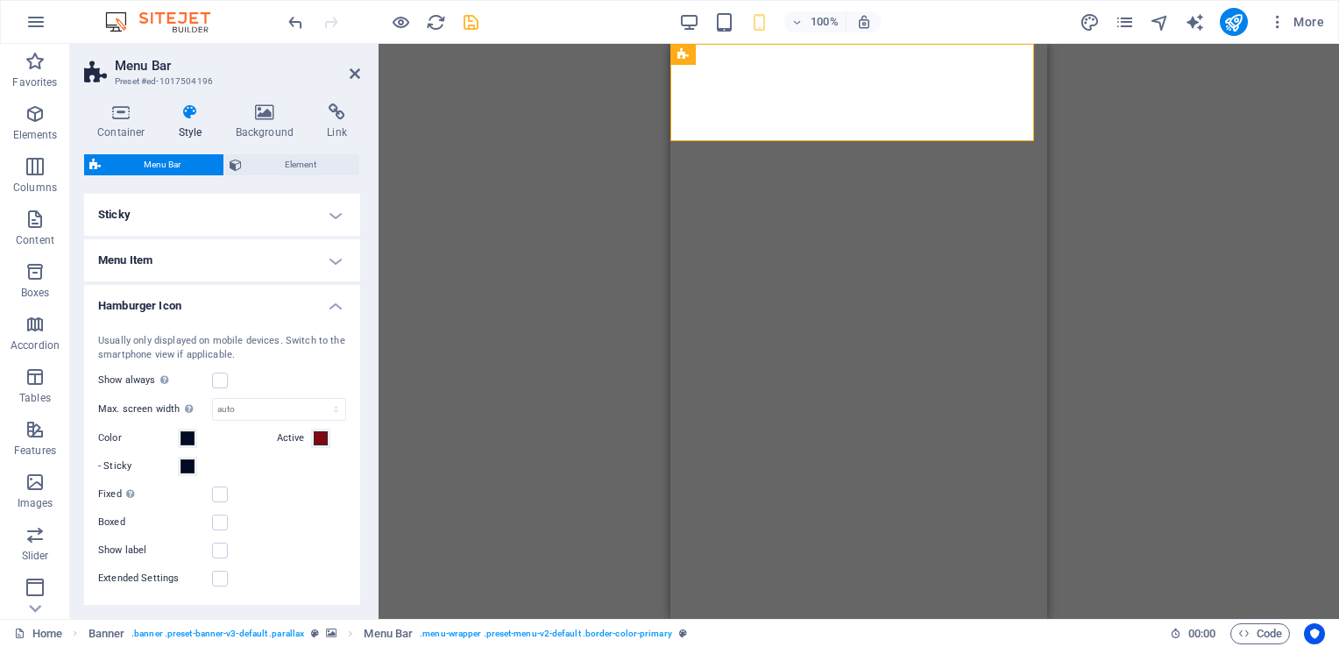
scroll to position [175, 0]
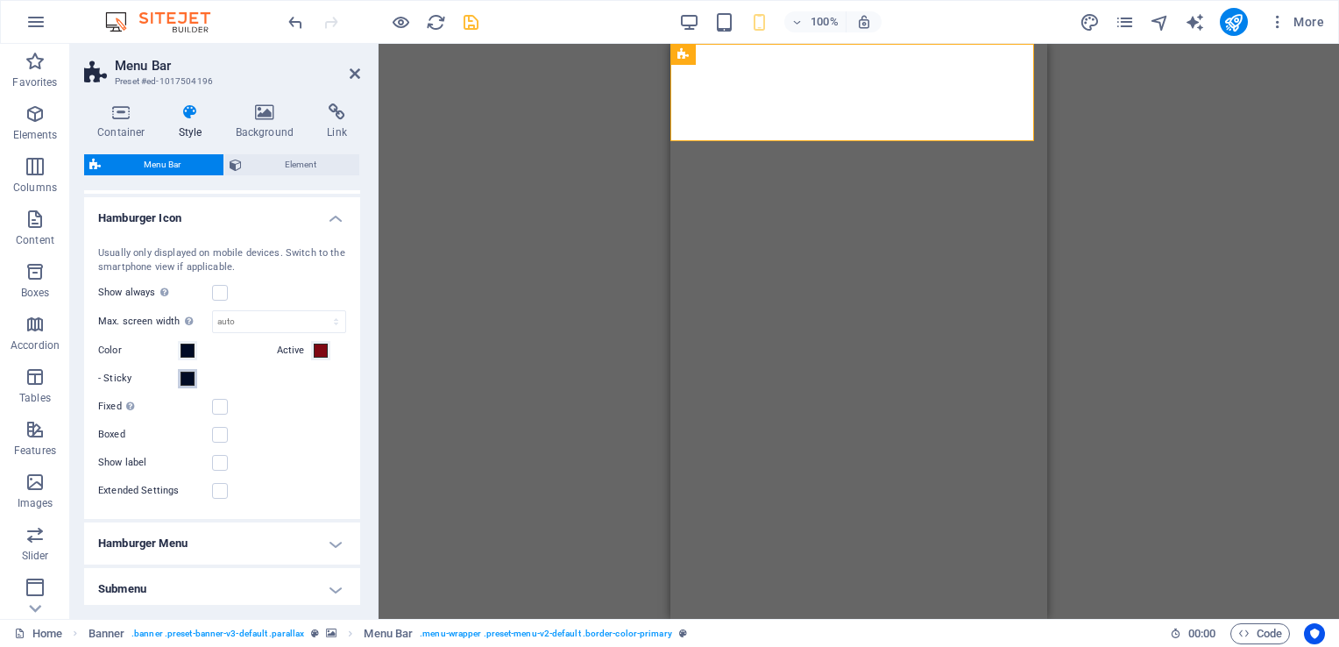
click at [184, 382] on span at bounding box center [187, 378] width 14 height 14
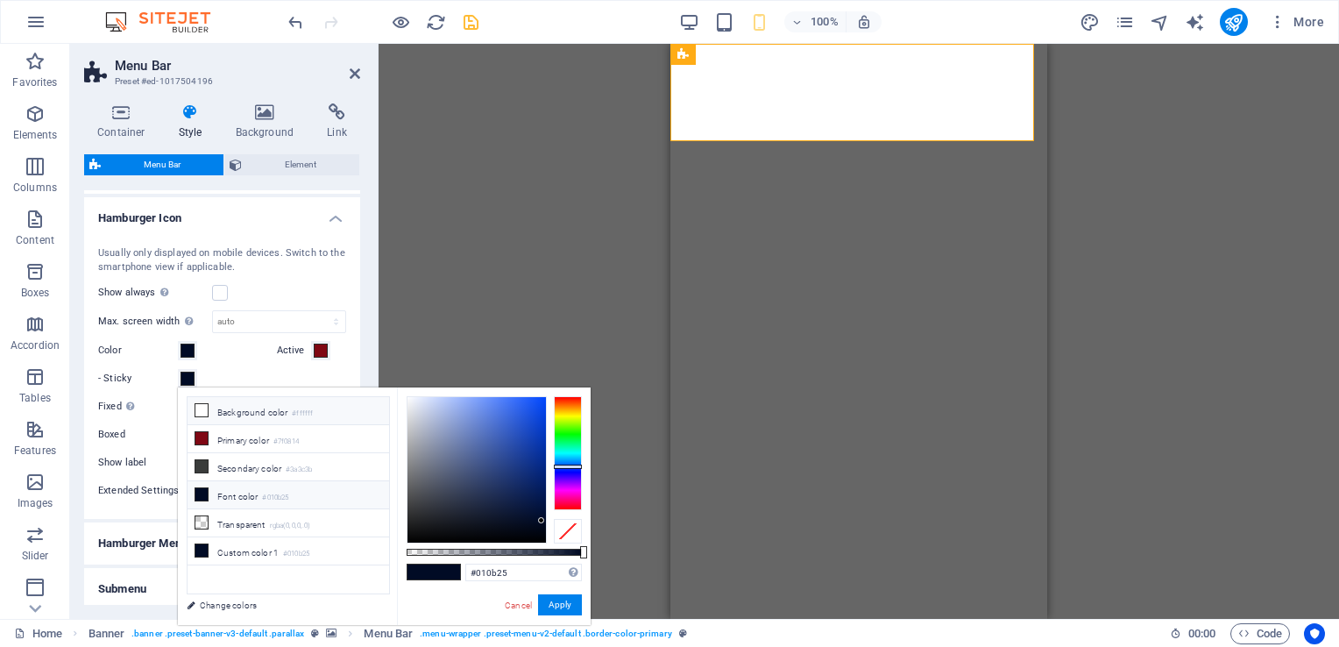
click at [201, 411] on icon at bounding box center [201, 410] width 12 height 12
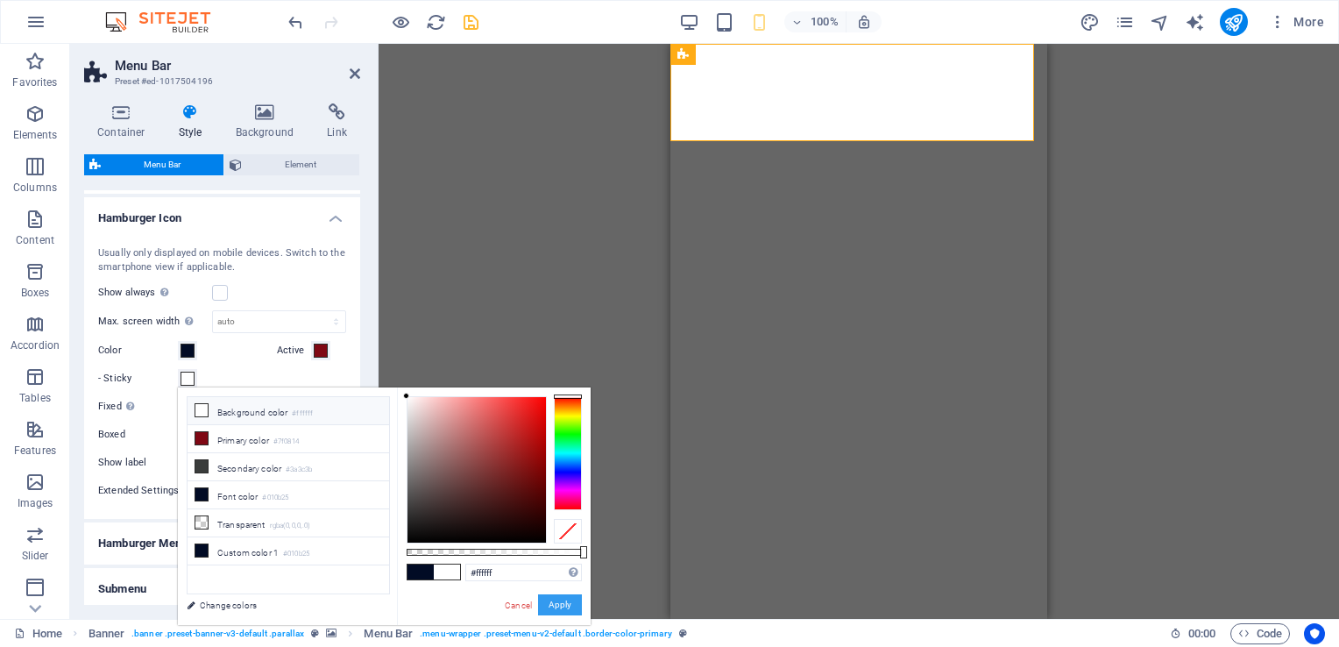
click at [564, 600] on button "Apply" at bounding box center [560, 604] width 44 height 21
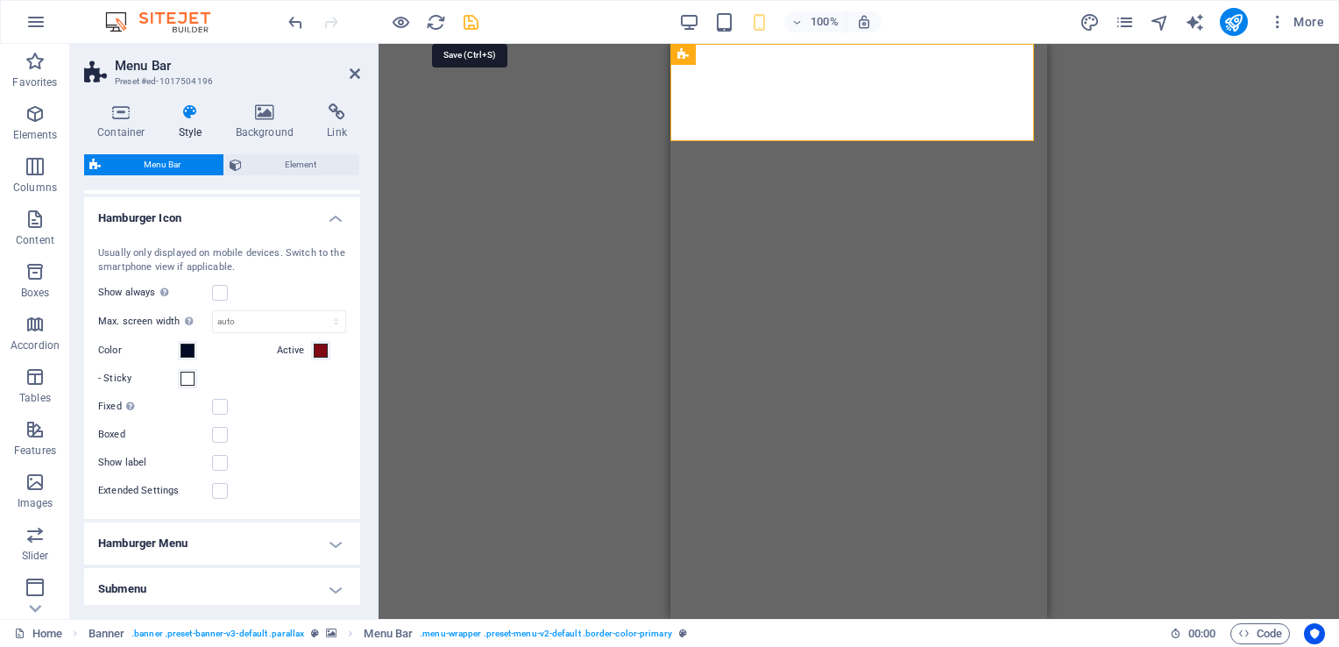
click at [473, 19] on icon "save" at bounding box center [471, 22] width 20 height 20
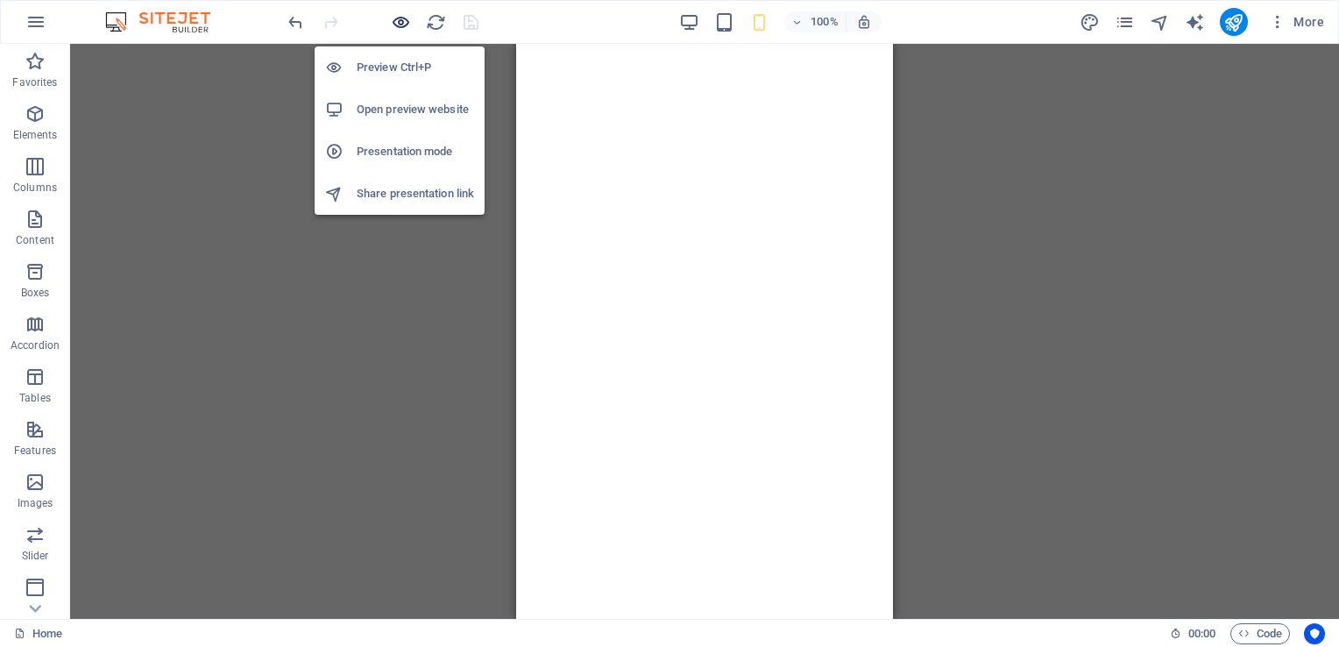
click at [400, 22] on icon "button" at bounding box center [401, 22] width 20 height 20
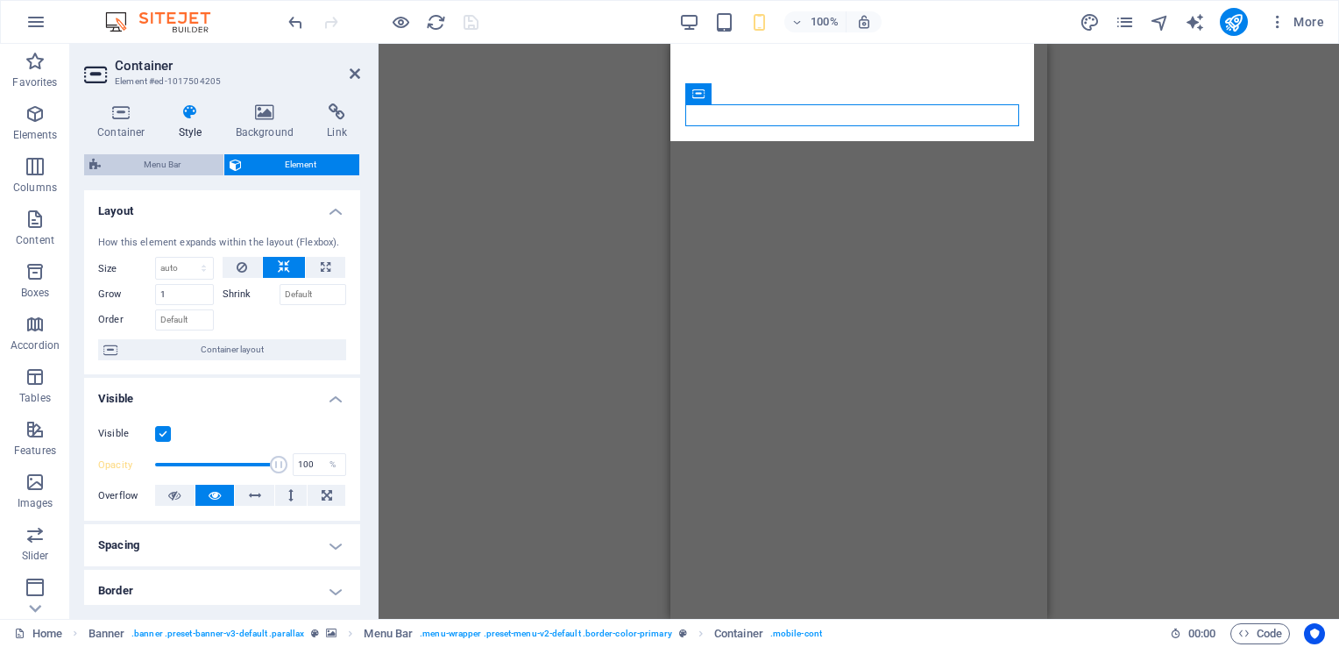
click at [168, 172] on span "Menu Bar" at bounding box center [162, 164] width 112 height 21
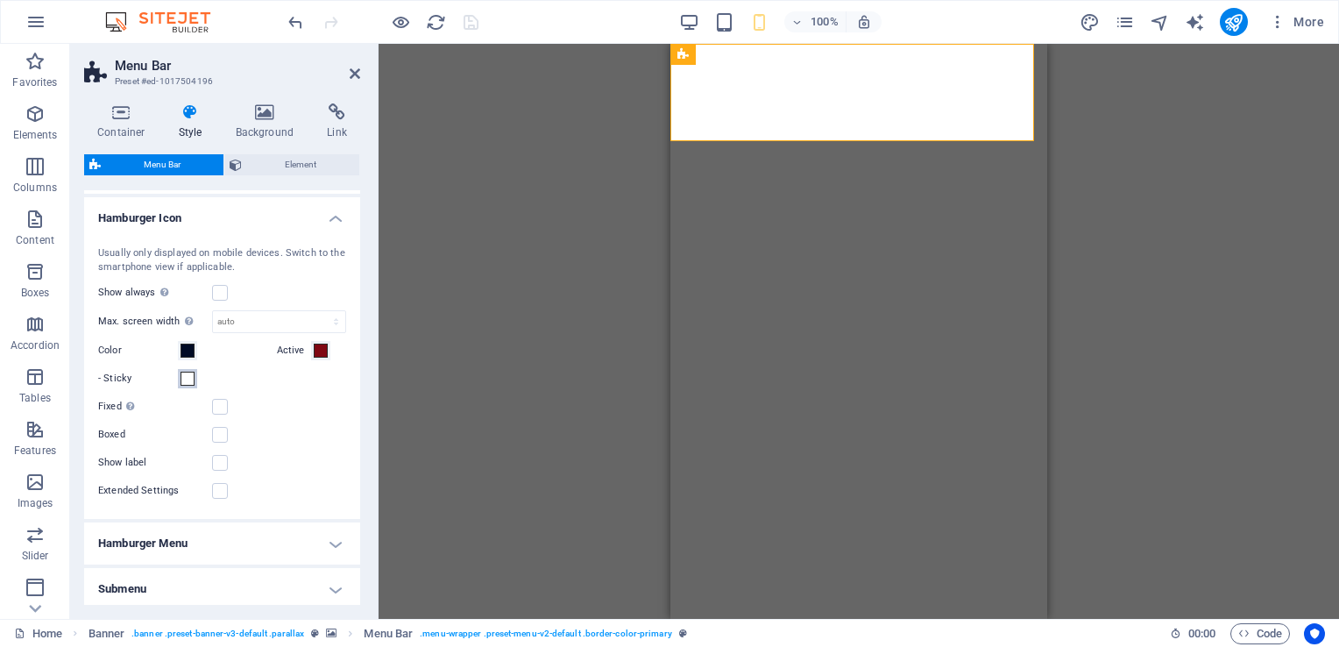
click at [186, 378] on span at bounding box center [187, 378] width 14 height 14
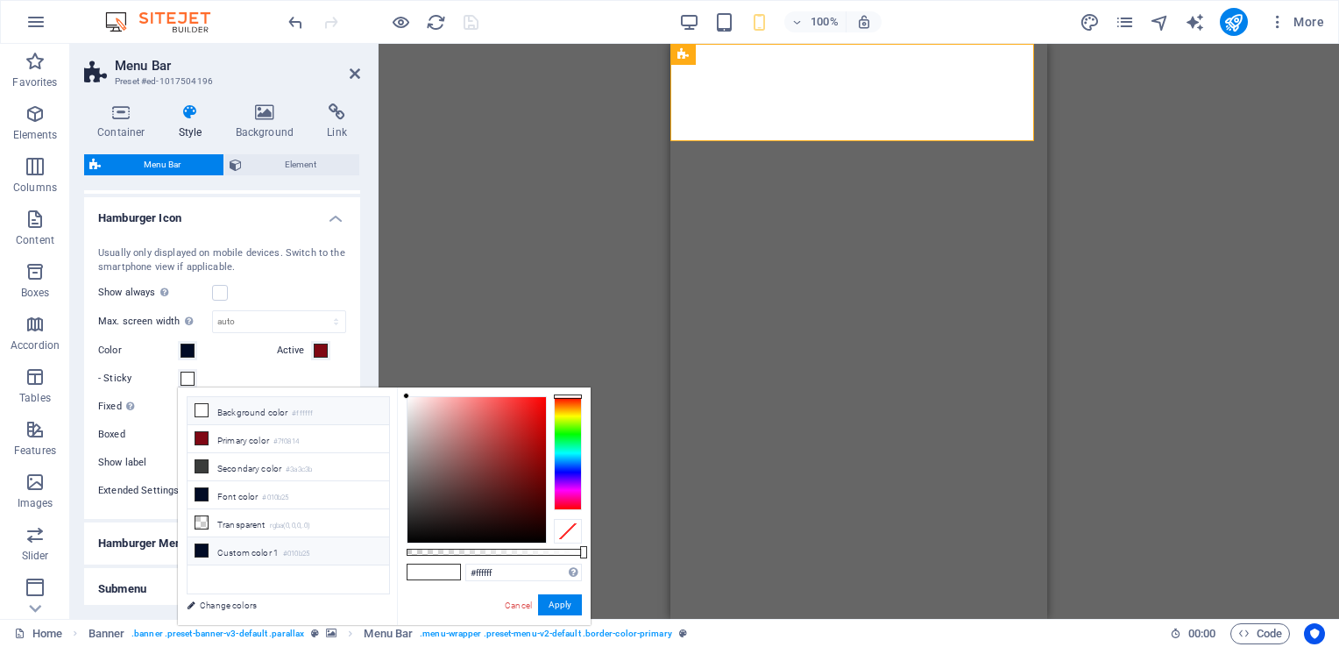
click at [203, 545] on icon at bounding box center [201, 550] width 12 height 12
type input "#010b25"
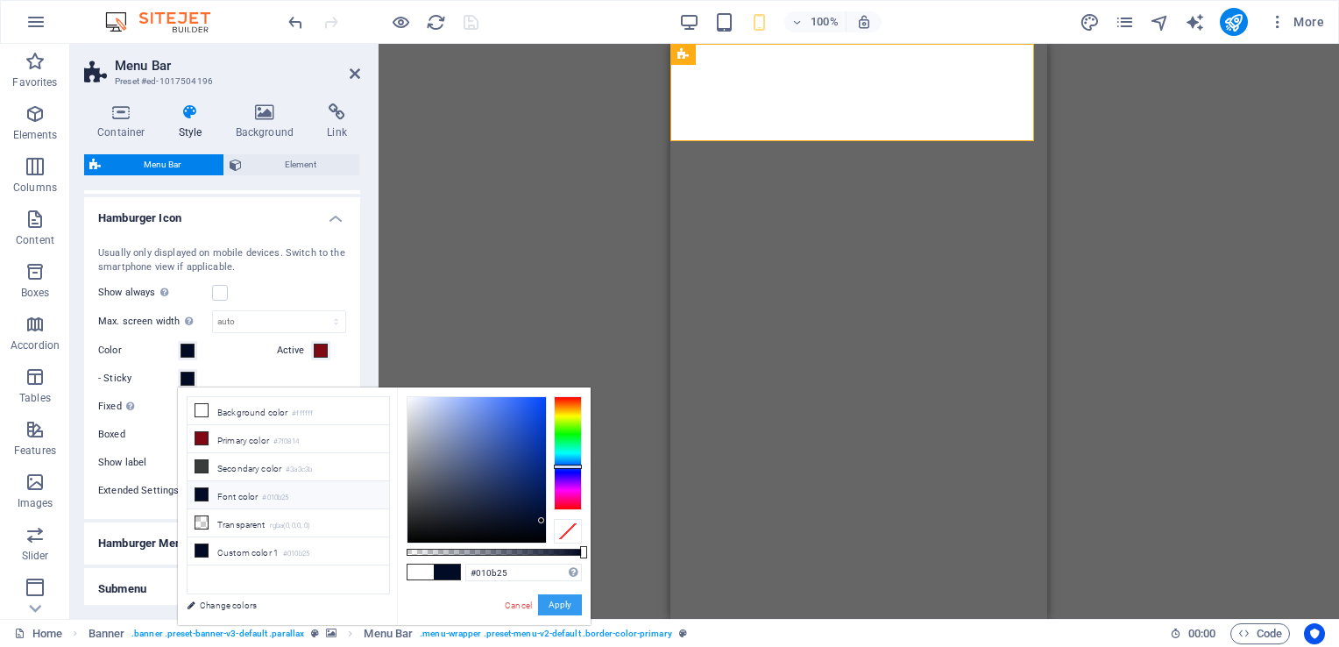
click at [552, 604] on button "Apply" at bounding box center [560, 604] width 44 height 21
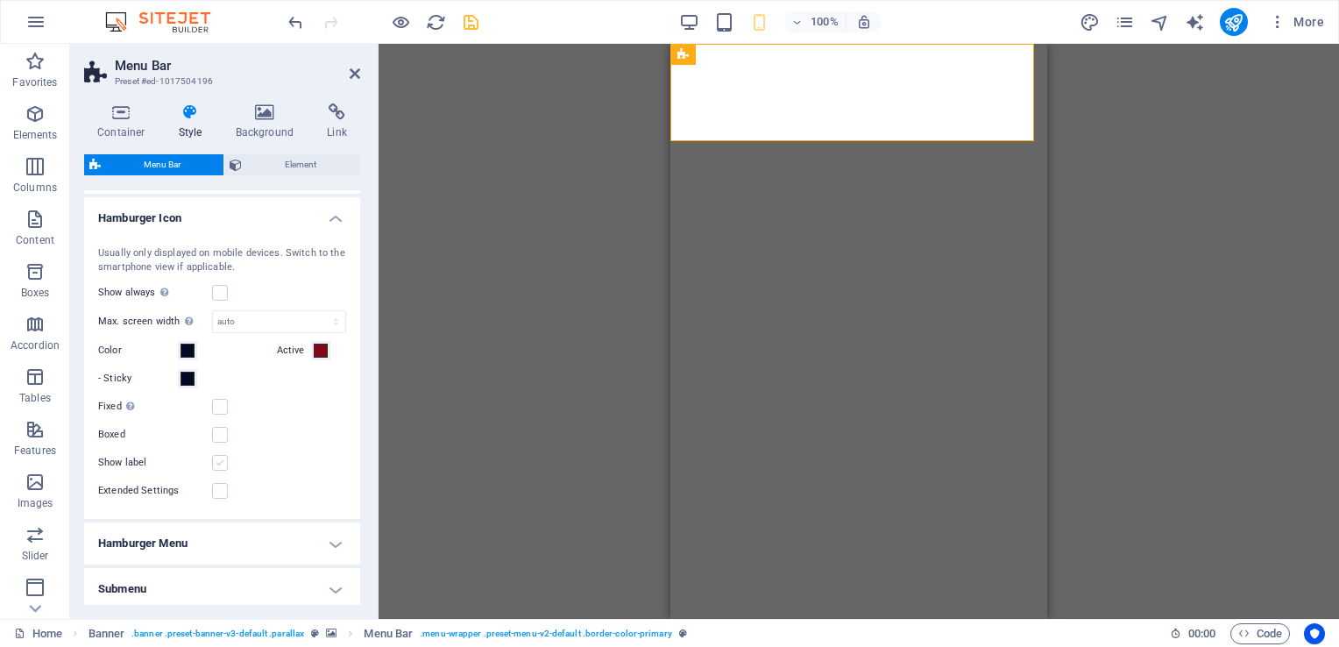
click at [222, 463] on label at bounding box center [220, 463] width 16 height 16
click at [0, 0] on input "Show label" at bounding box center [0, 0] width 0 height 0
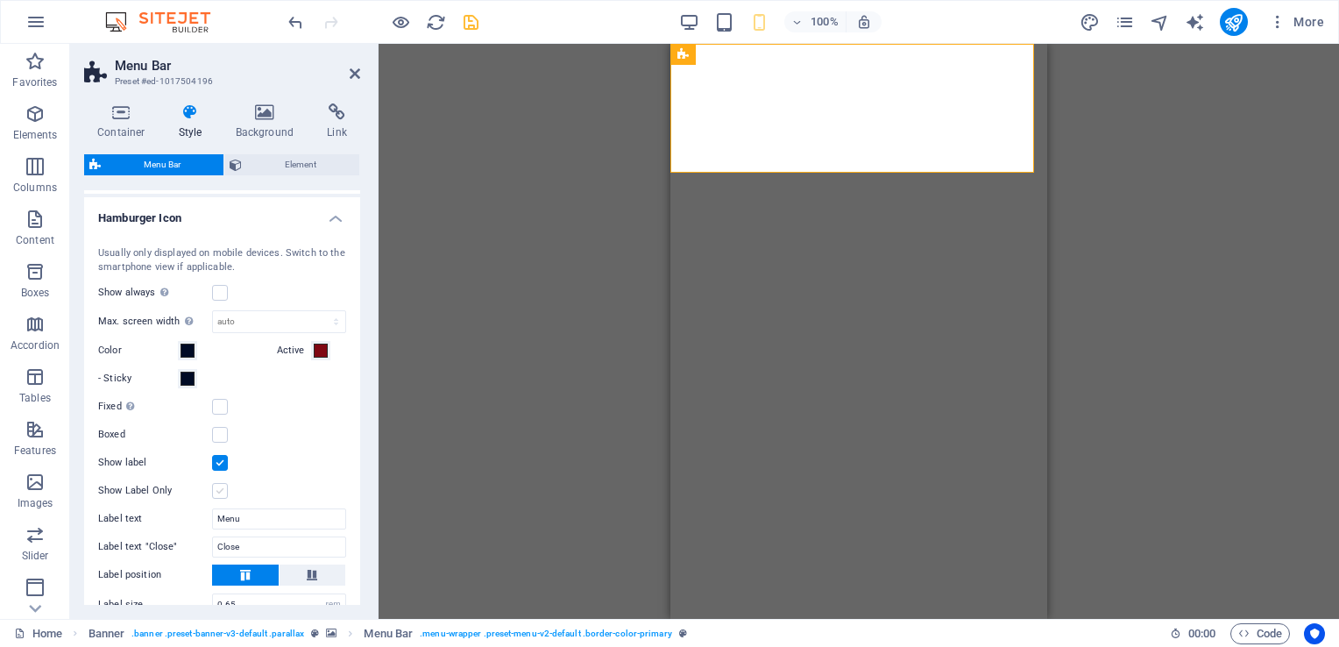
click at [218, 492] on label at bounding box center [220, 491] width 16 height 16
click at [0, 0] on input "Show Label Only" at bounding box center [0, 0] width 0 height 0
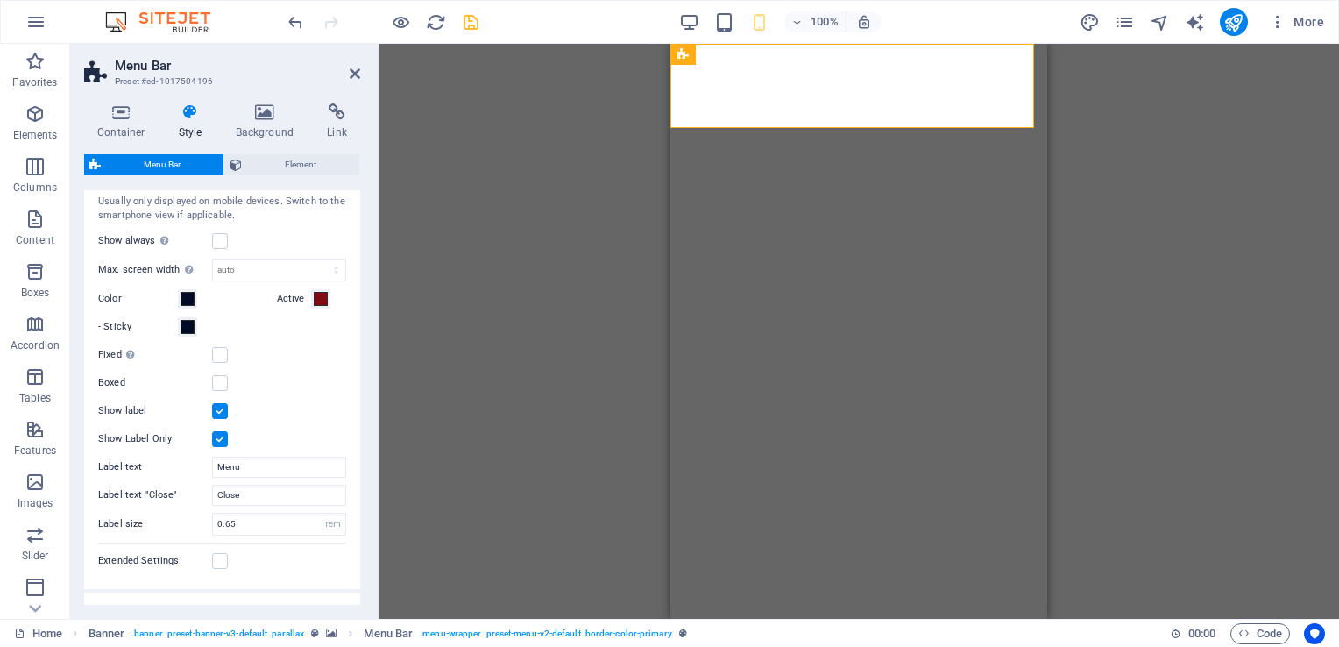
scroll to position [263, 0]
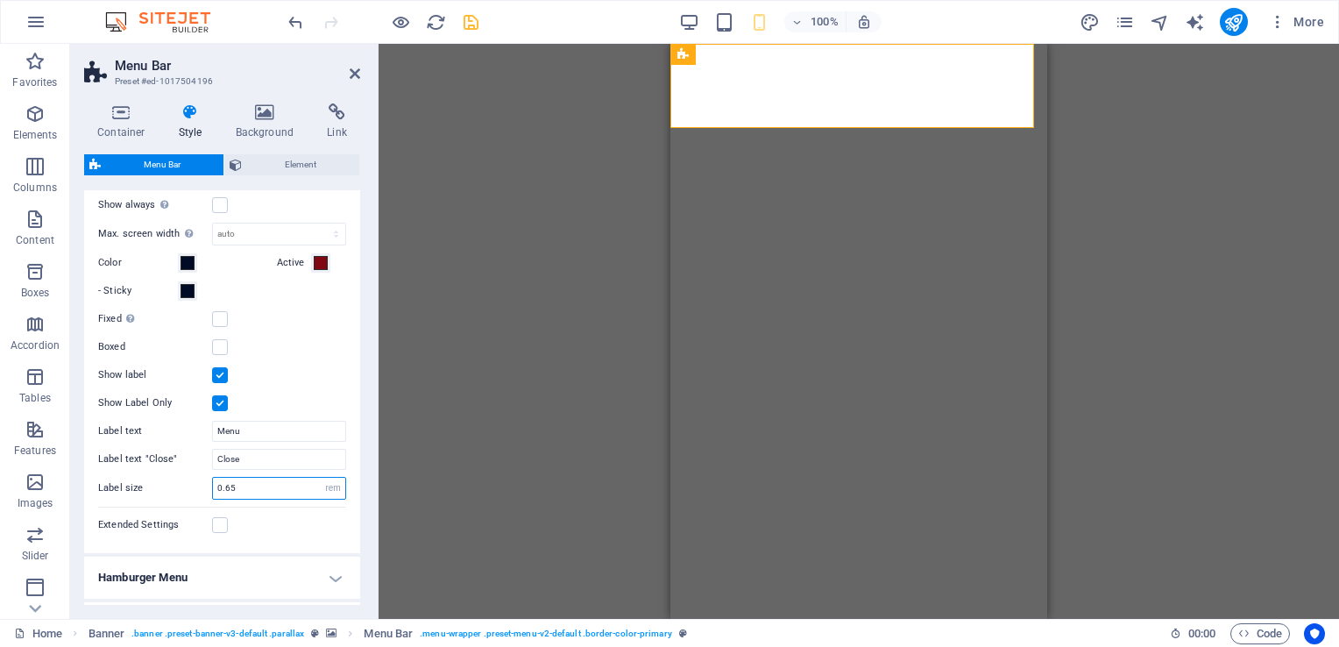
click at [252, 489] on input "0.65" at bounding box center [279, 487] width 132 height 21
type input "9"
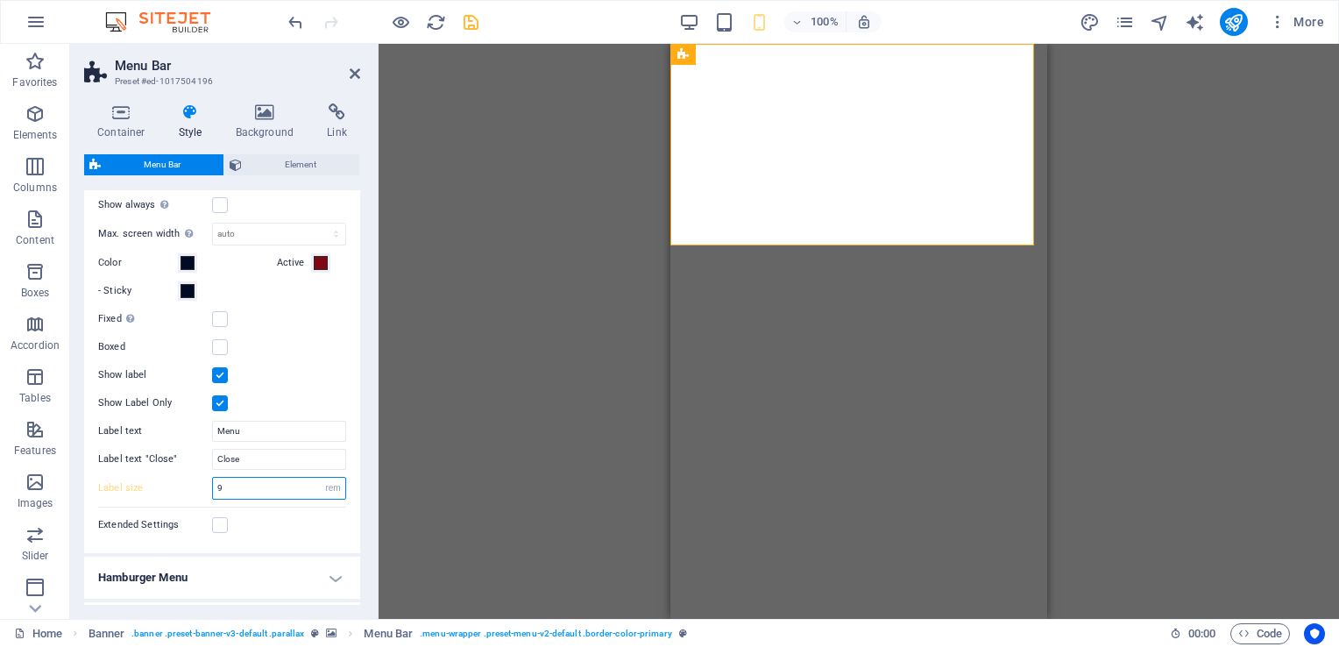
click at [251, 489] on input "9" at bounding box center [279, 487] width 132 height 21
type input "0.9"
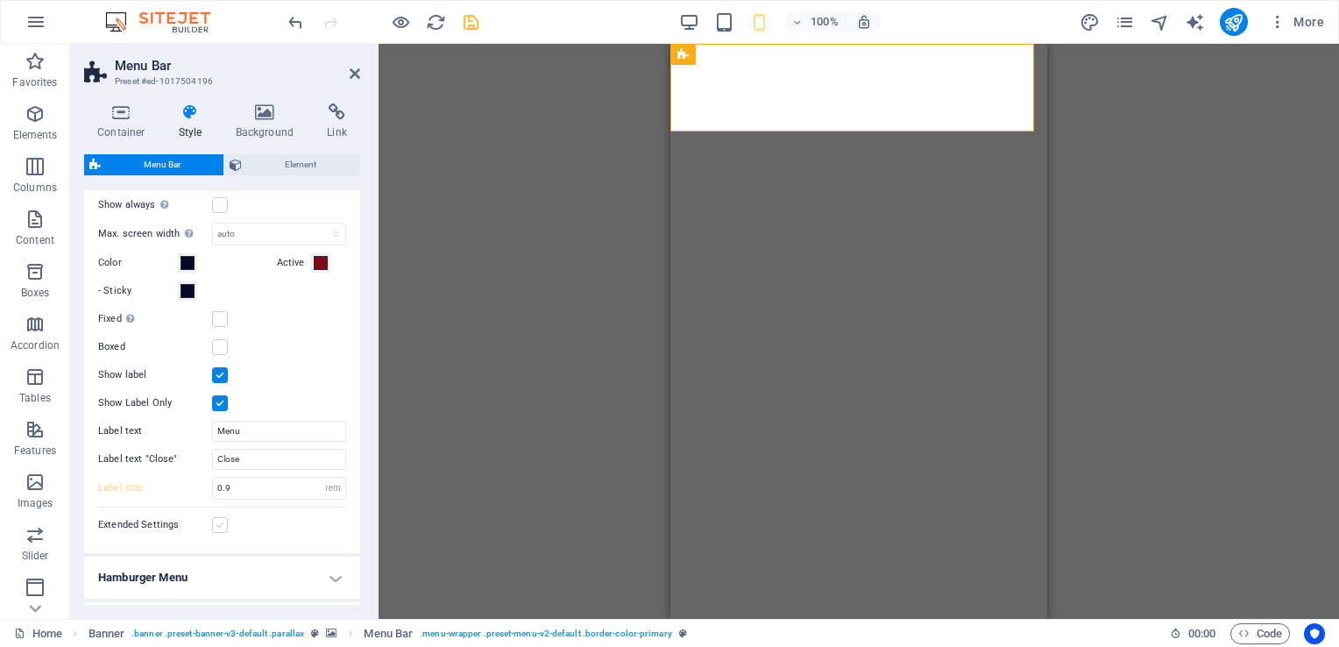
click at [218, 524] on label at bounding box center [220, 525] width 16 height 16
click at [0, 0] on input "Extended Settings" at bounding box center [0, 0] width 0 height 0
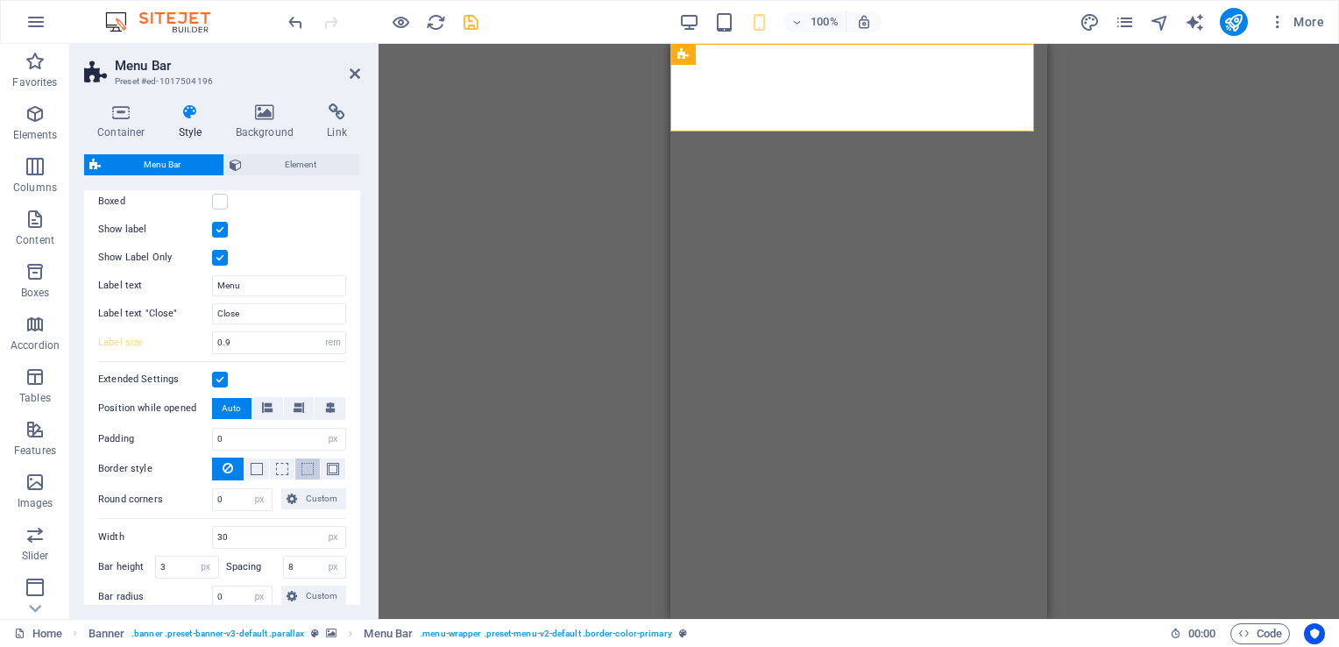
scroll to position [438, 0]
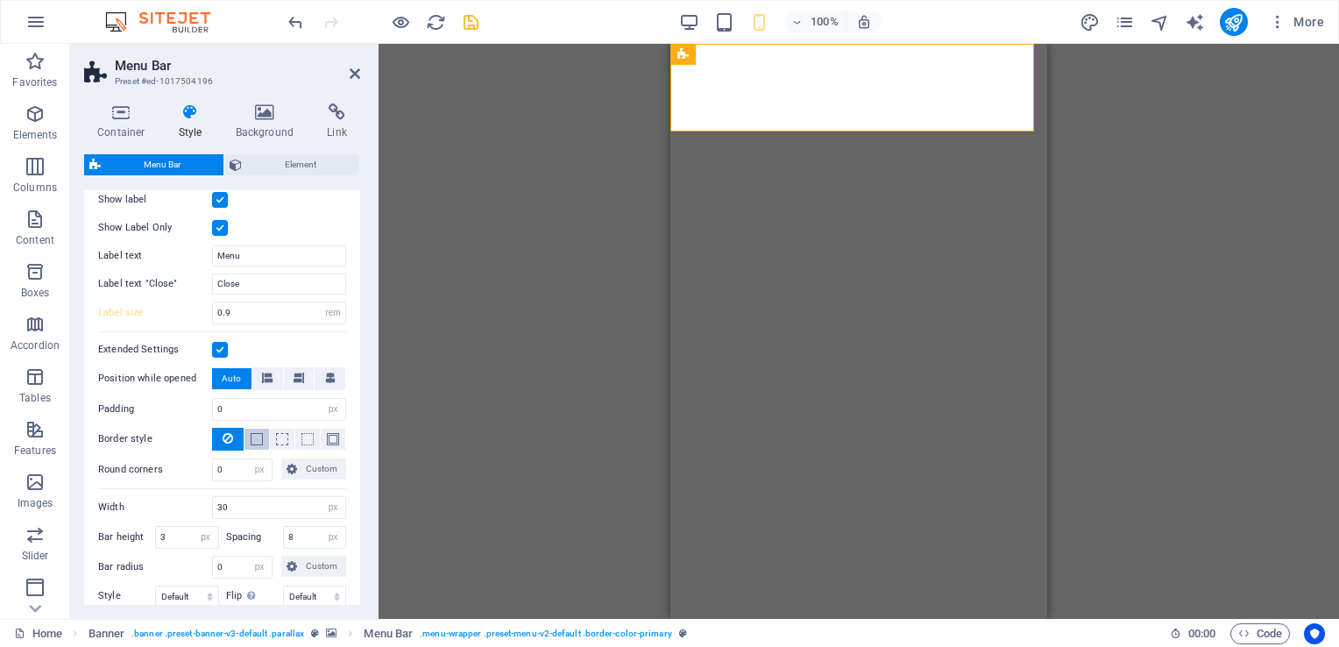
click at [262, 440] on button at bounding box center [256, 438] width 25 height 21
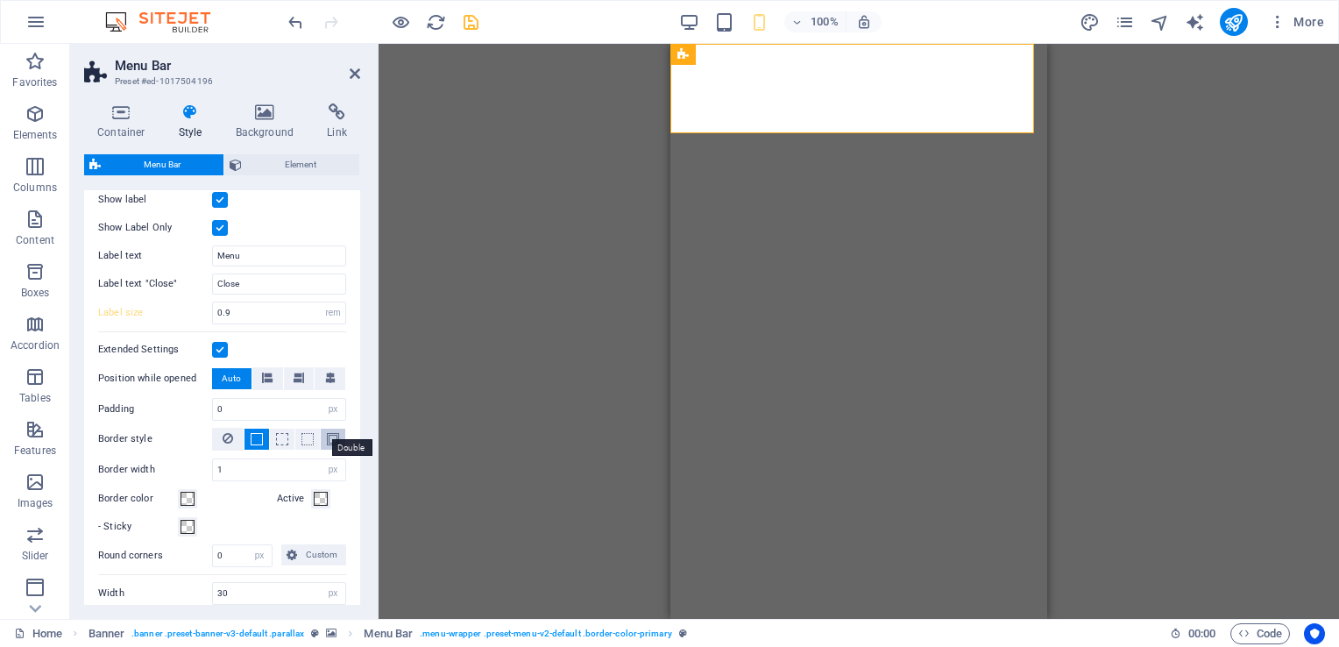
click at [327, 438] on span at bounding box center [333, 439] width 12 height 12
click at [248, 463] on input "1" at bounding box center [279, 469] width 132 height 21
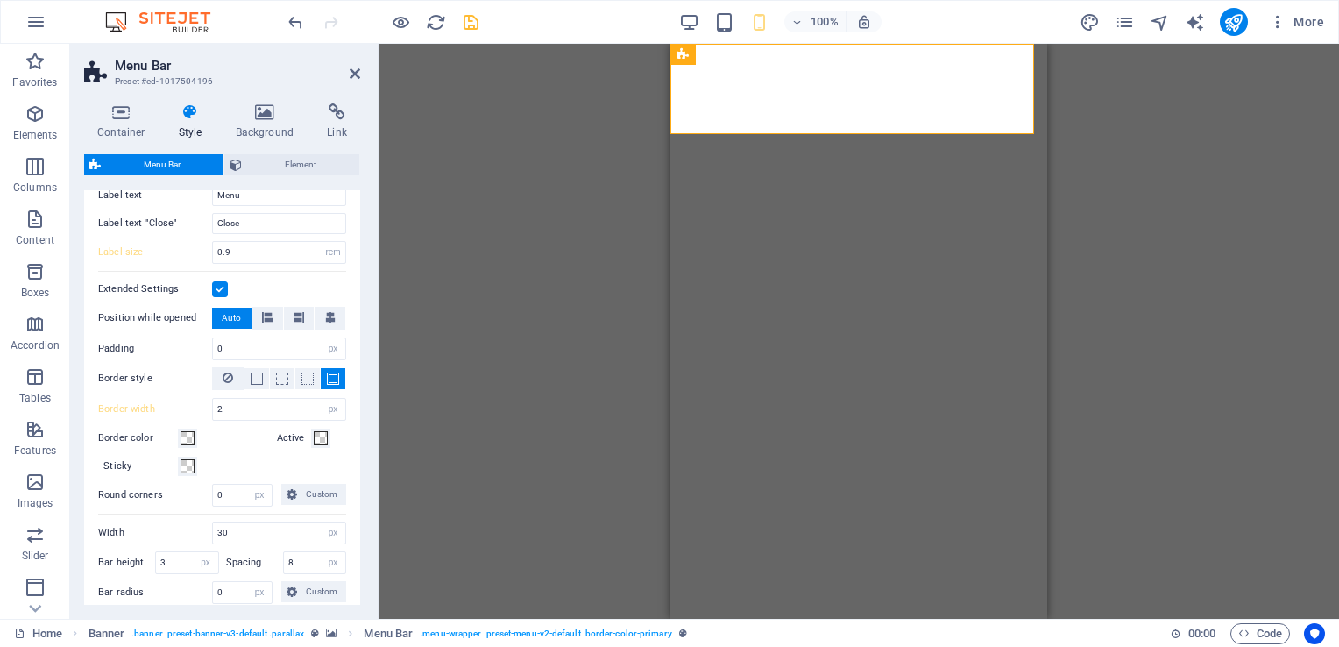
scroll to position [526, 0]
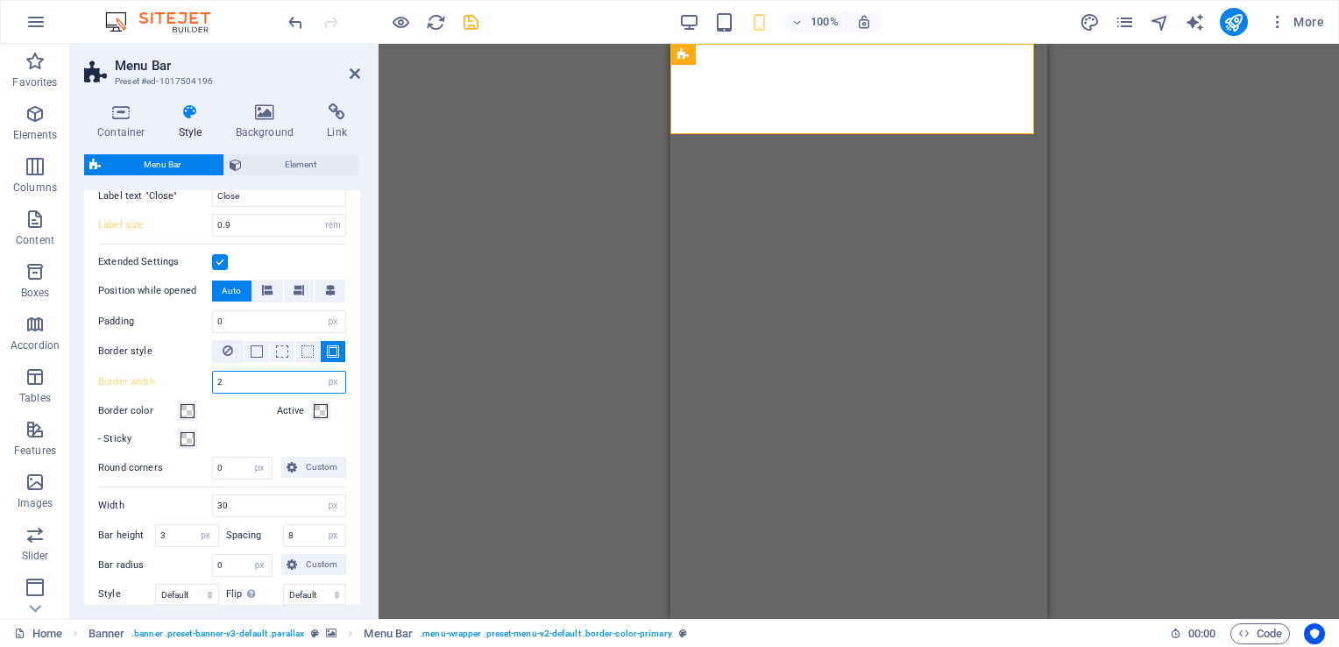
click at [252, 382] on input "2" at bounding box center [279, 381] width 132 height 21
type input "0"
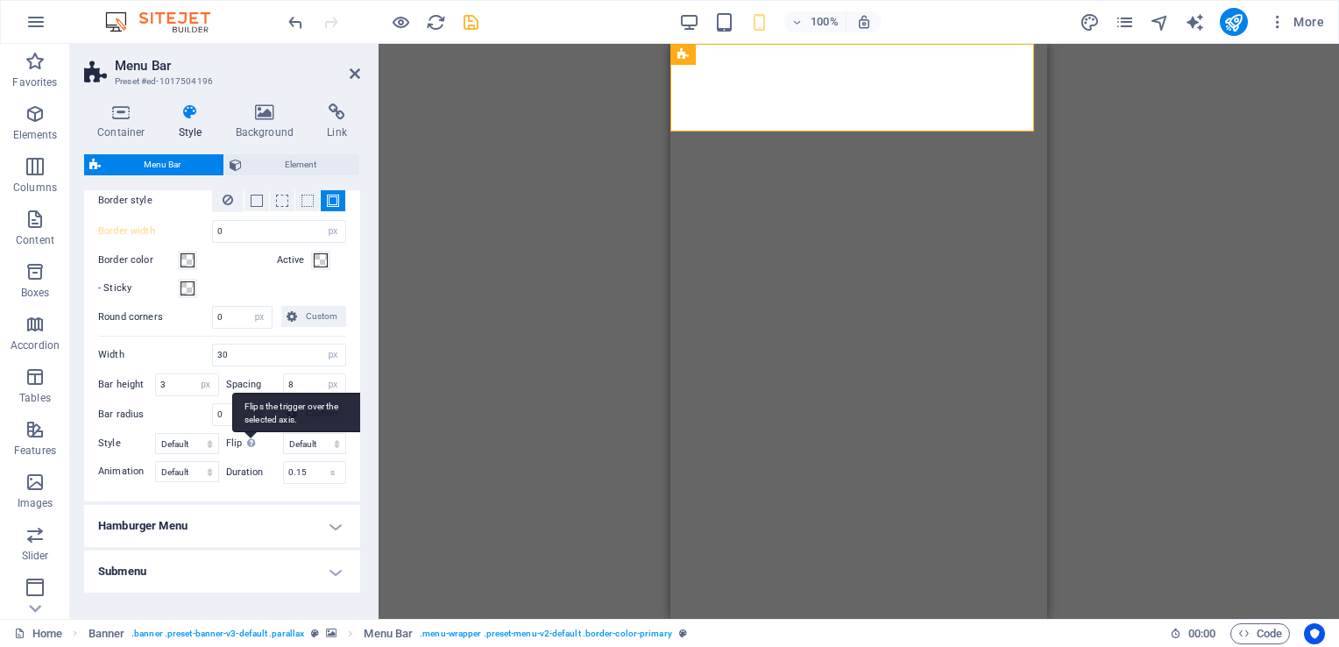
scroll to position [701, 0]
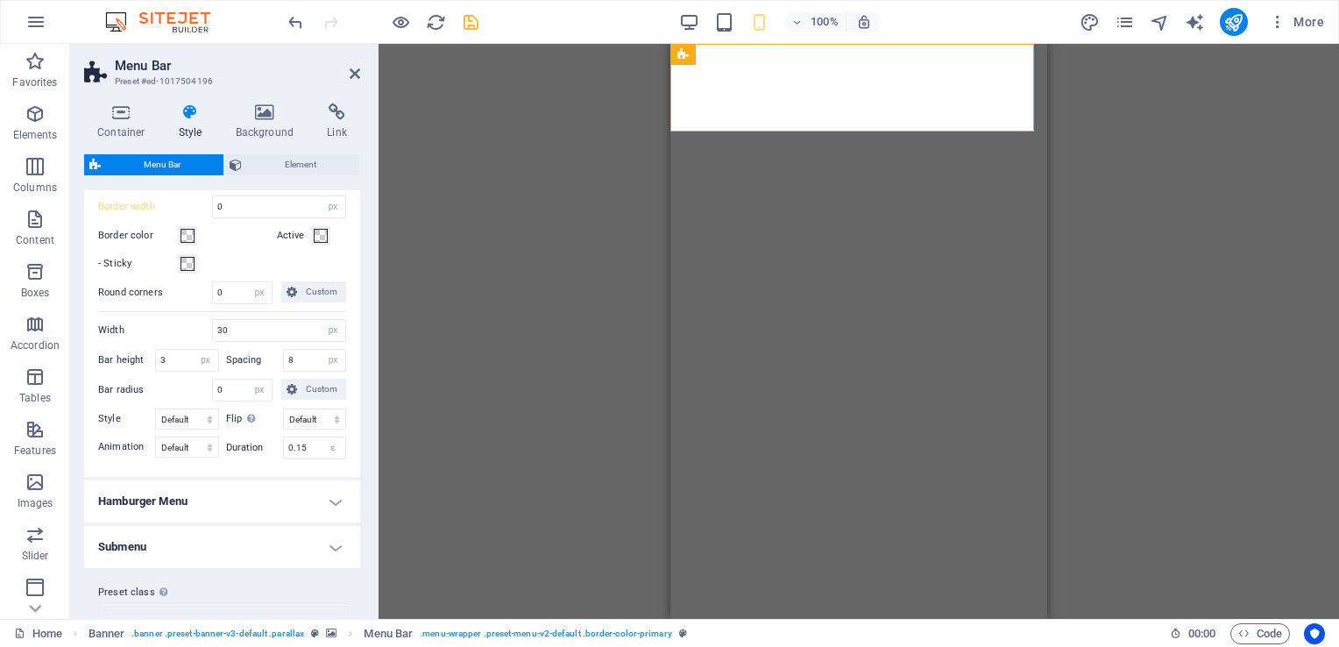
click at [471, 26] on icon "save" at bounding box center [471, 22] width 20 height 20
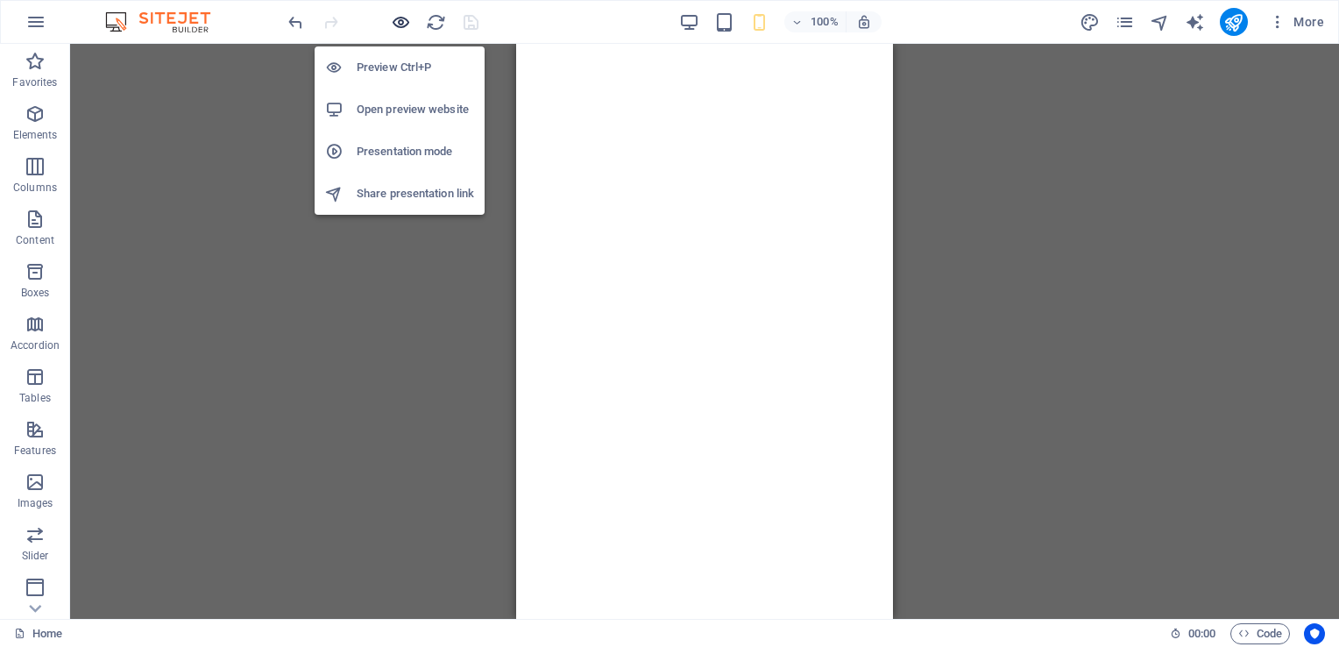
click at [402, 23] on icon "button" at bounding box center [401, 22] width 20 height 20
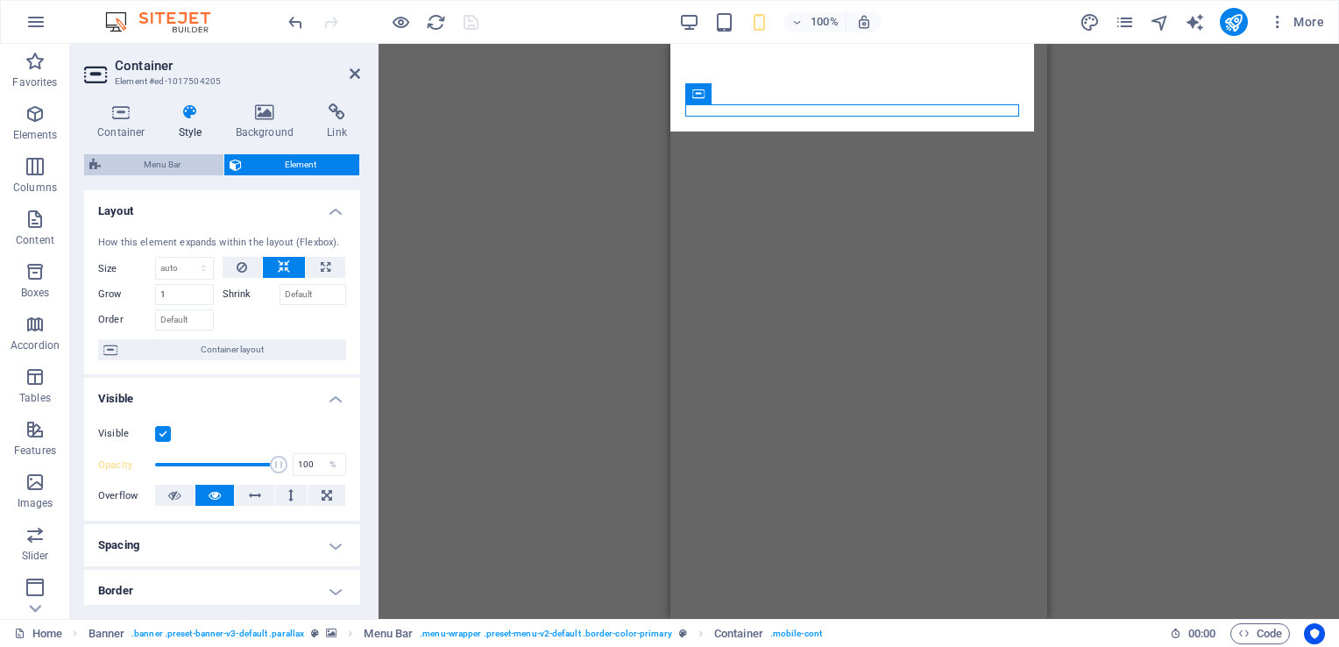
click at [175, 163] on span "Menu Bar" at bounding box center [162, 164] width 112 height 21
select select "rem"
select select "px"
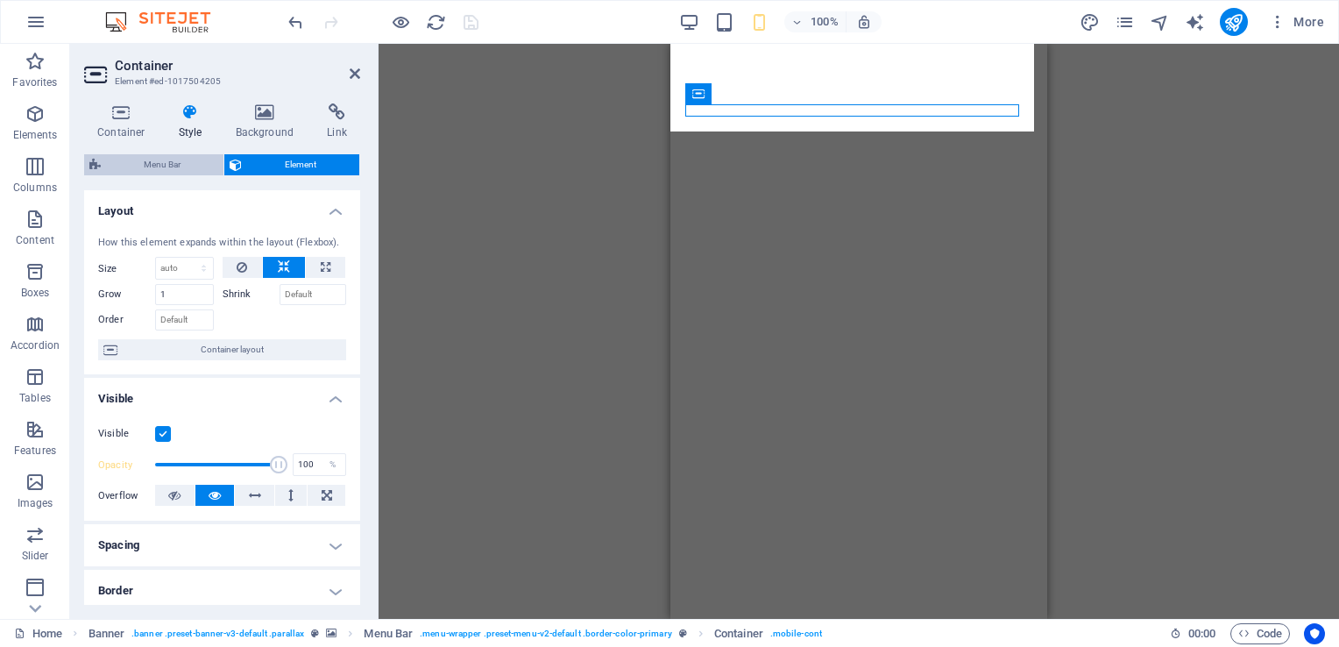
select select "px"
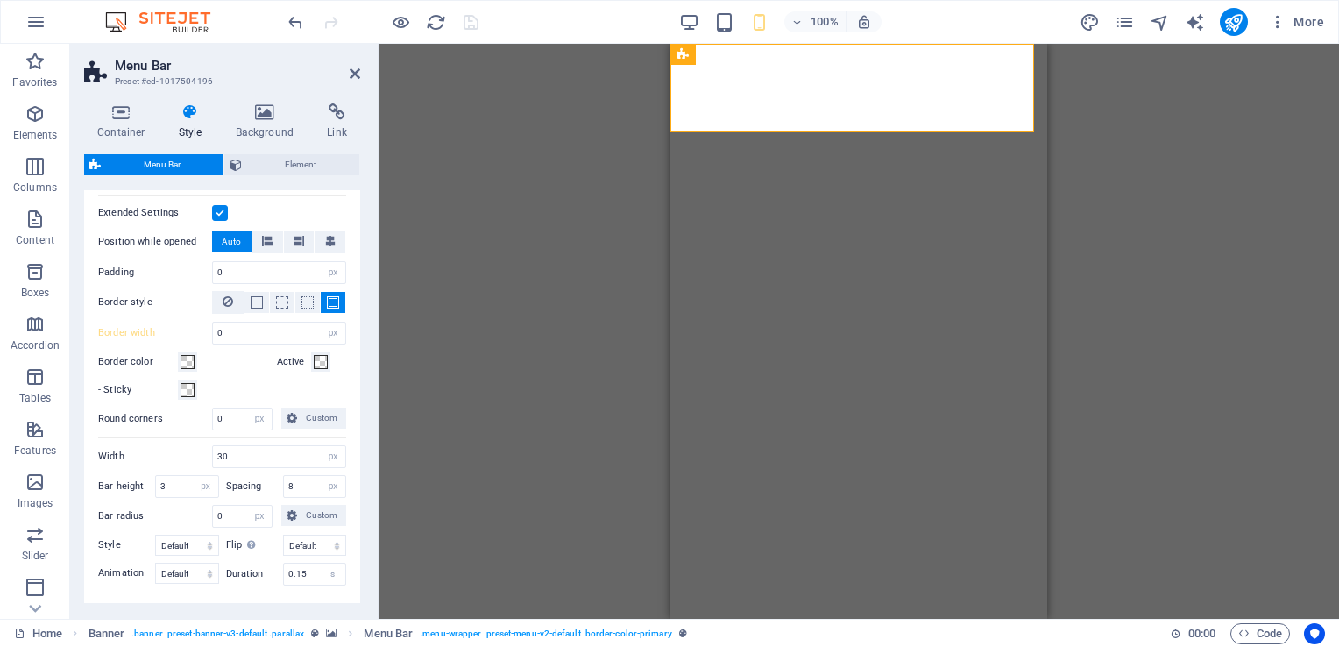
scroll to position [613, 0]
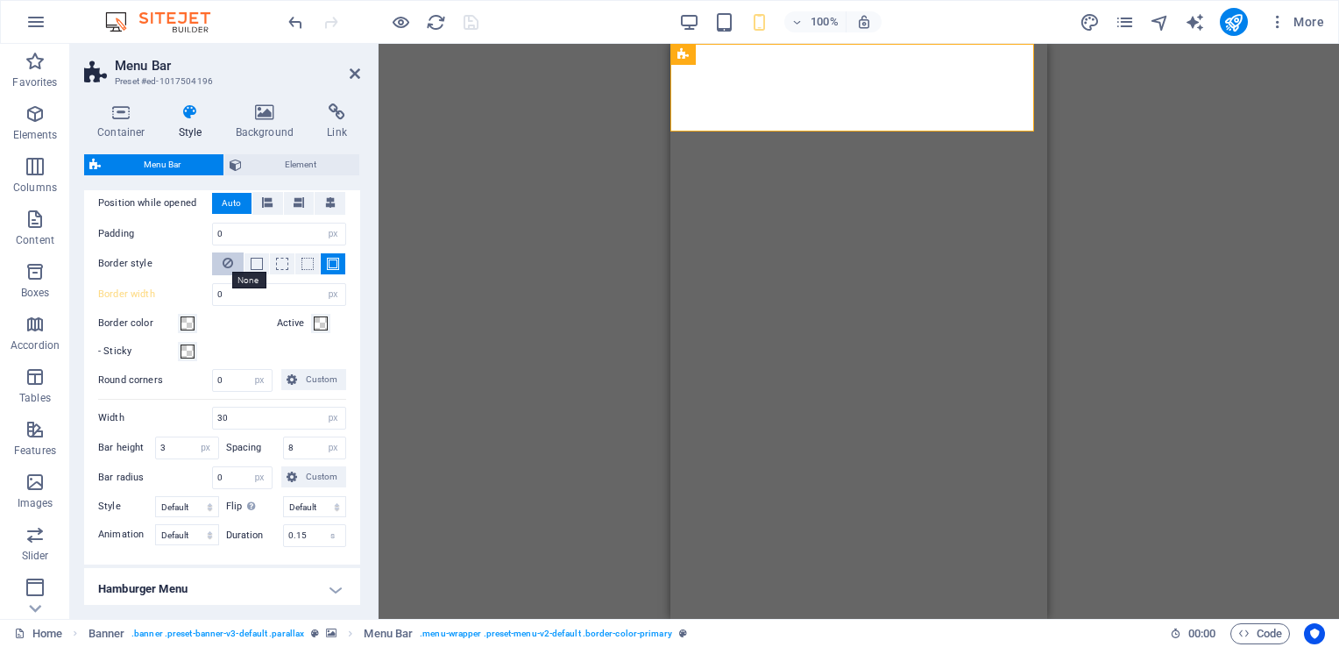
click at [225, 265] on icon at bounding box center [228, 262] width 11 height 21
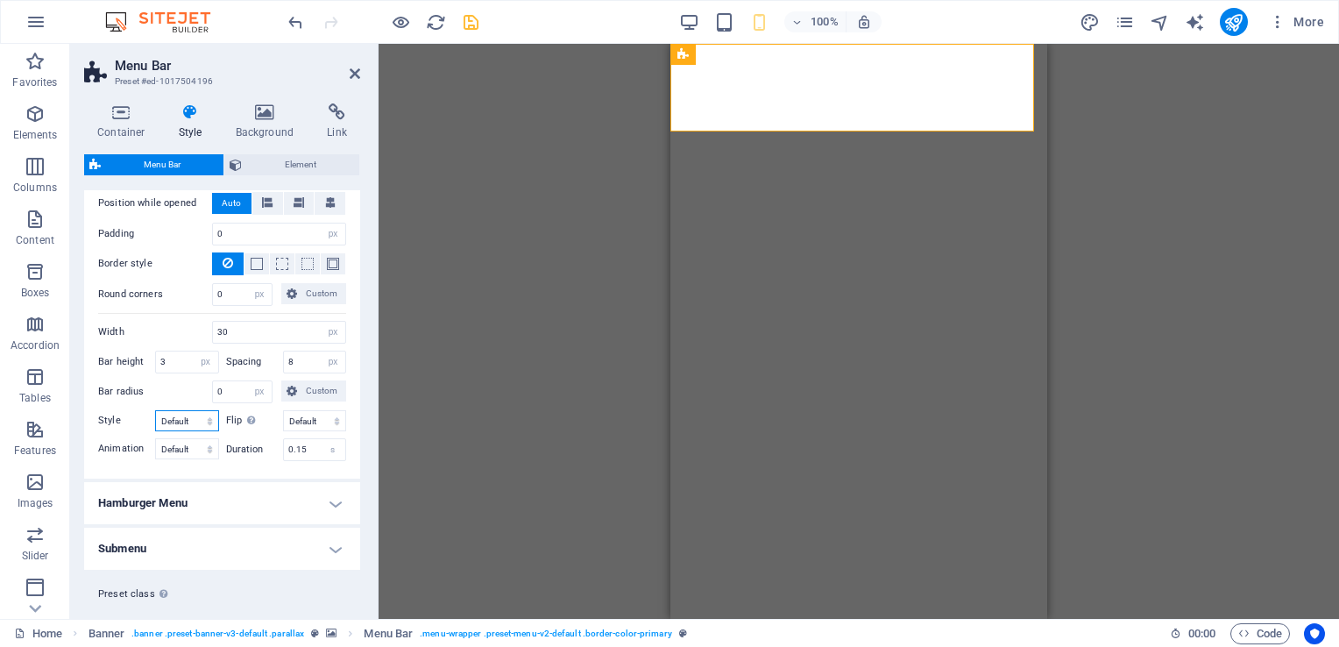
click at [205, 419] on select "Default Steps Steps centered Offset (small) Offset (large) Small outside Small …" at bounding box center [187, 420] width 64 height 21
click at [155, 410] on select "Default Steps Steps centered Offset (small) Offset (large) Small outside Small …" at bounding box center [187, 420] width 64 height 21
click at [210, 417] on select "Default Steps Steps centered Offset (small) Offset (large) Small outside Small …" at bounding box center [187, 420] width 64 height 21
select select "default"
click at [155, 410] on select "Default Steps Steps centered Offset (small) Offset (large) Small outside Small …" at bounding box center [187, 420] width 64 height 21
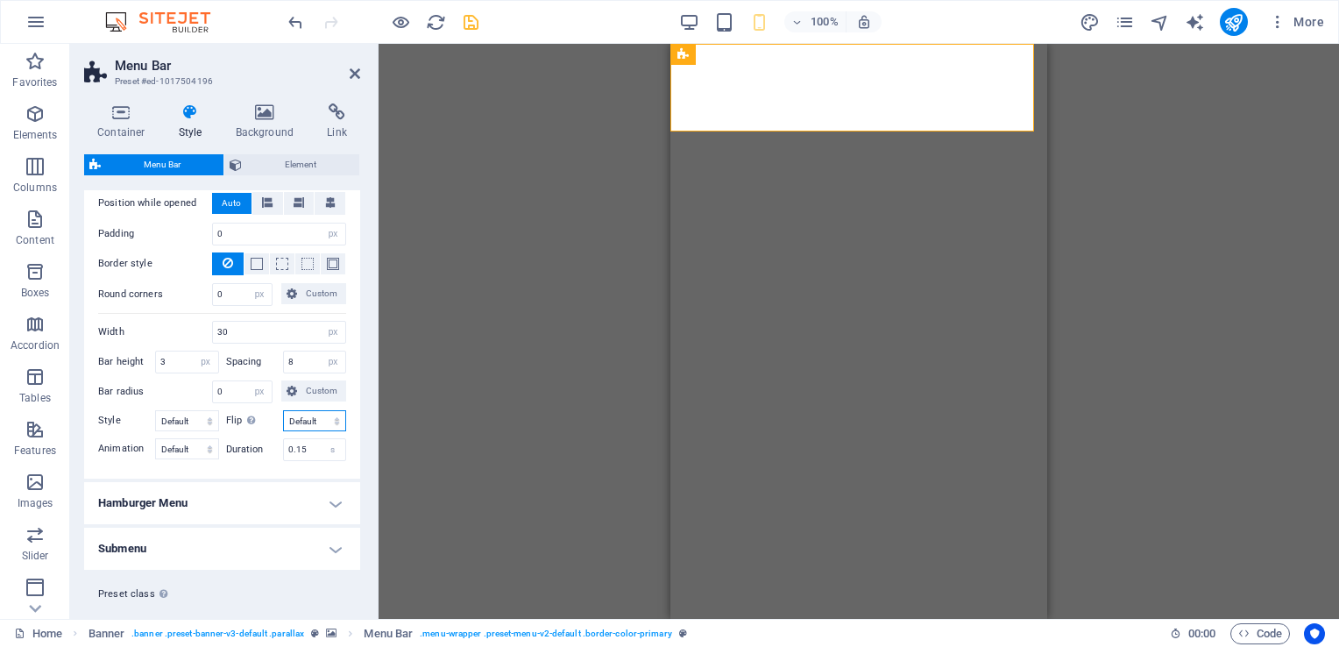
click at [315, 419] on select "Default Horizontal Vertical Diagonal" at bounding box center [315, 420] width 64 height 21
select select "flip_horizontal"
click at [283, 410] on select "Default Horizontal Vertical Diagonal" at bounding box center [315, 420] width 64 height 21
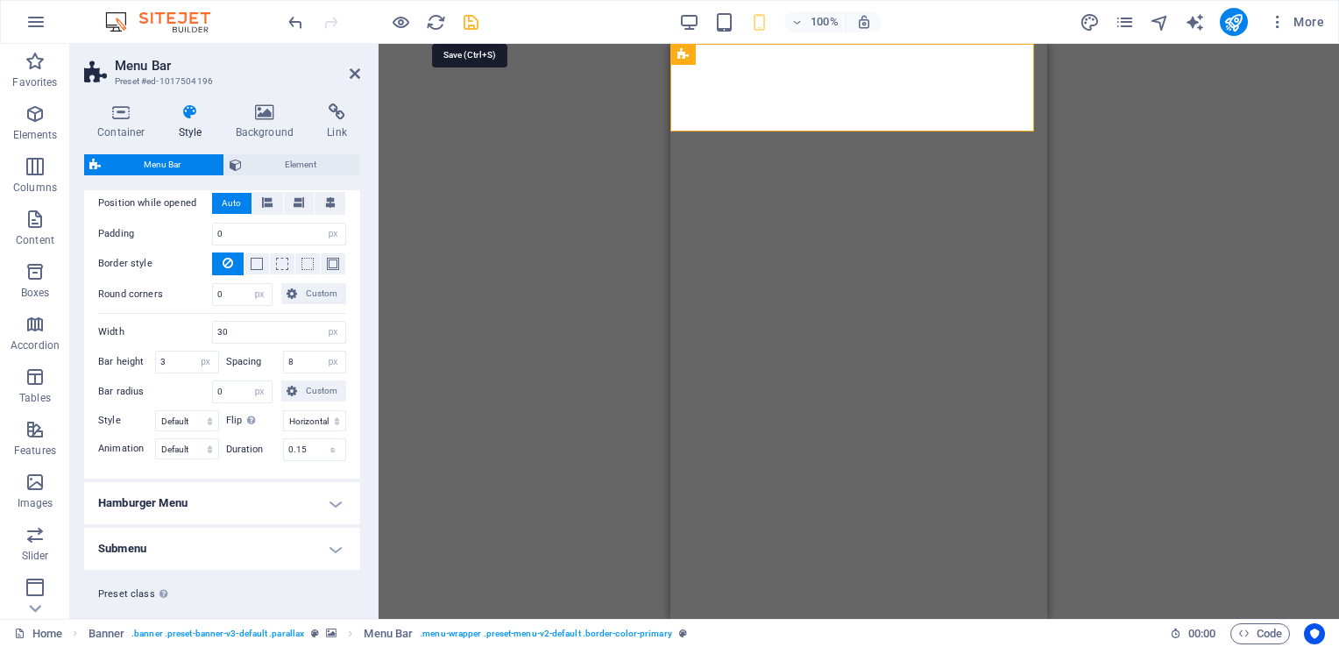
click at [473, 22] on icon "save" at bounding box center [471, 22] width 20 height 20
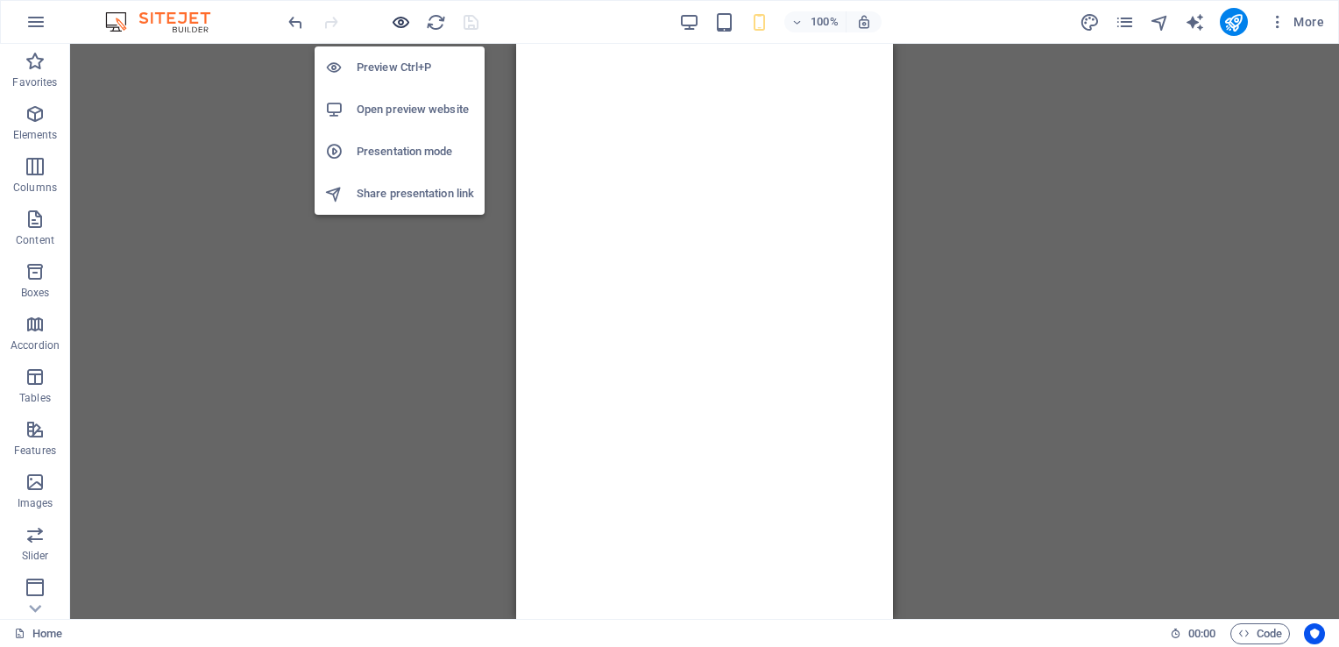
click at [400, 18] on icon "button" at bounding box center [401, 22] width 20 height 20
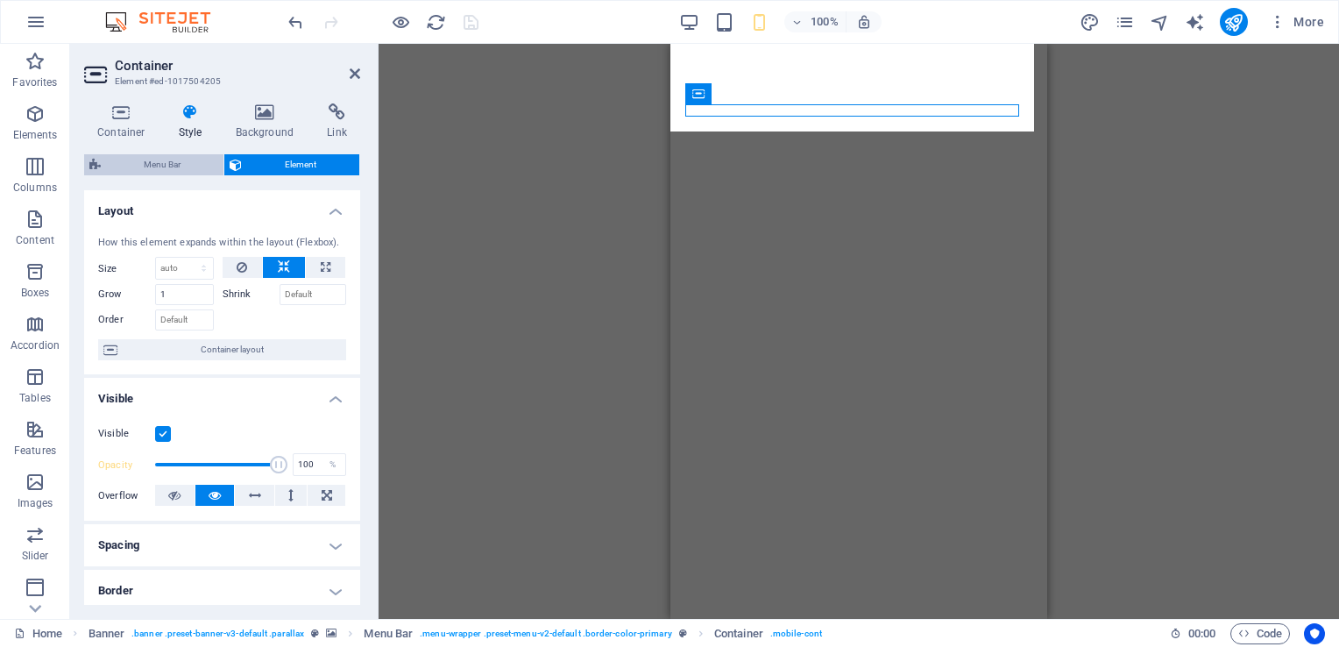
click at [166, 166] on span "Menu Bar" at bounding box center [162, 164] width 112 height 21
select select "rem"
select select "px"
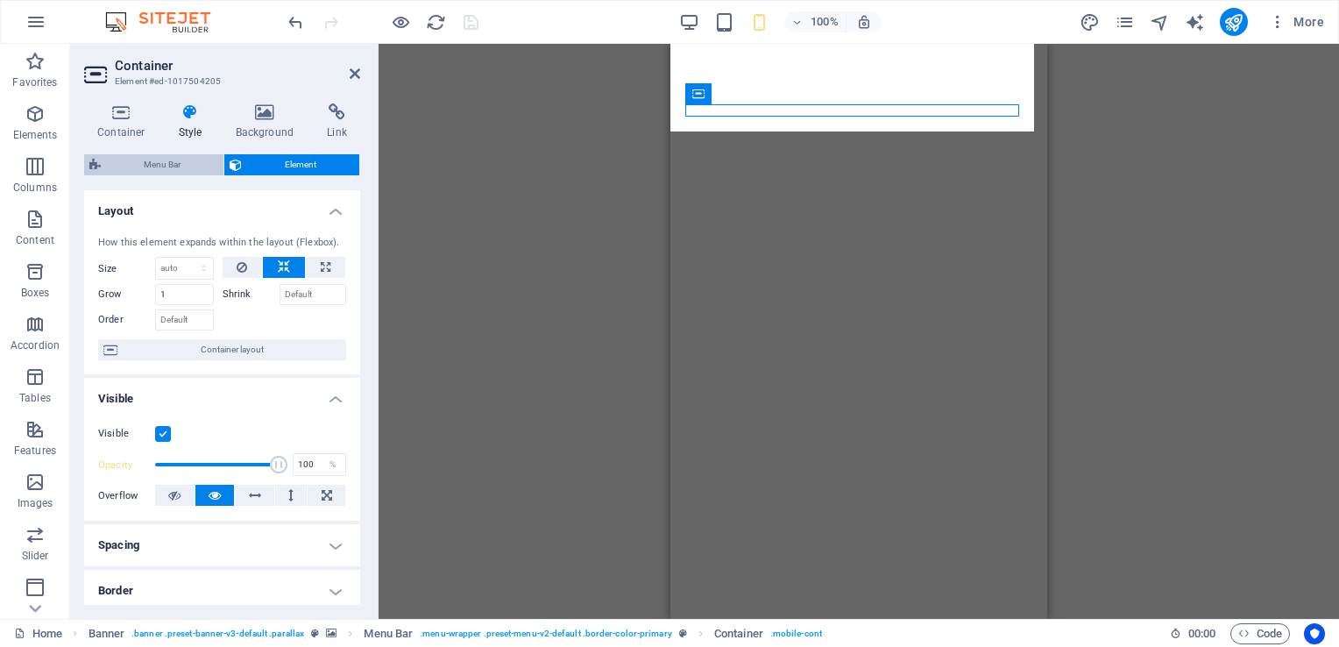
select select "px"
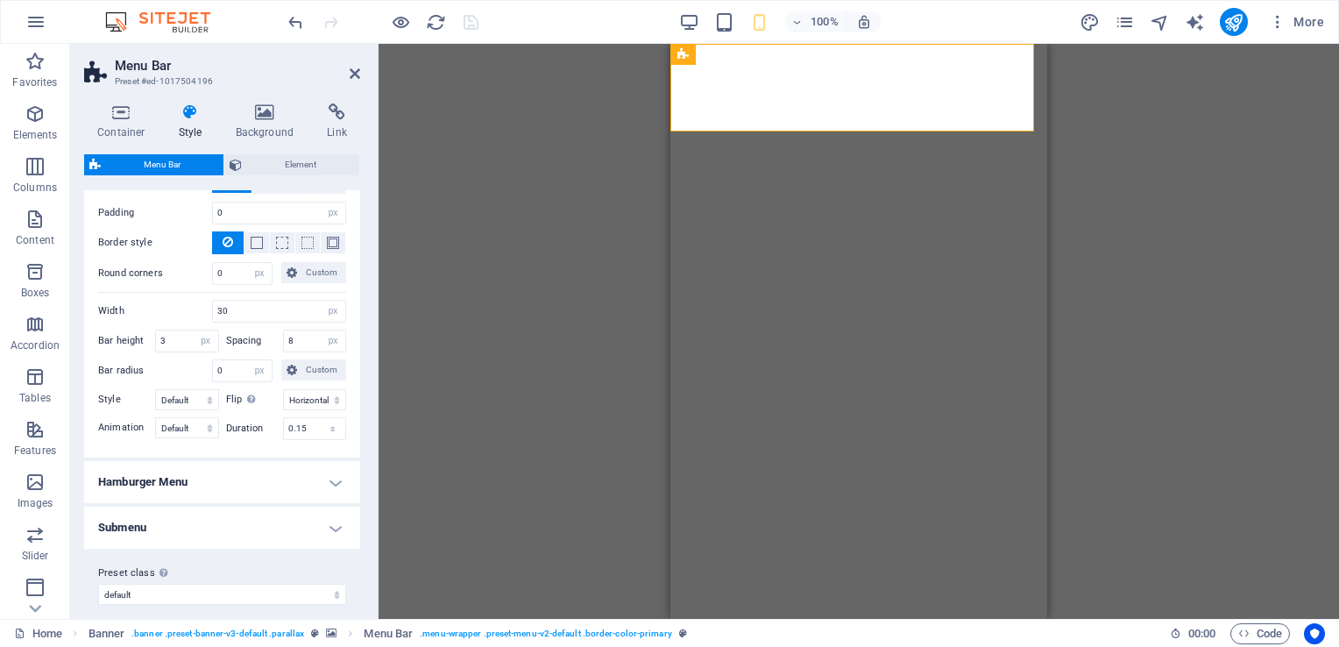
scroll to position [644, 0]
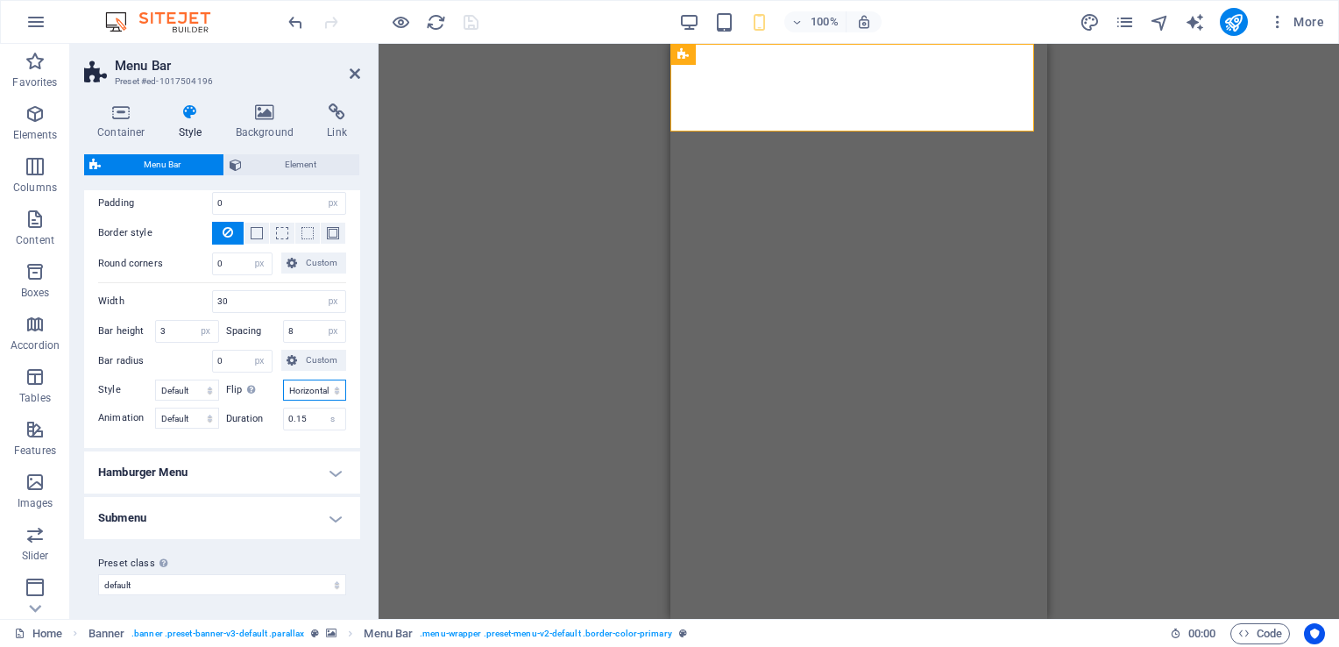
click at [319, 388] on select "Default Horizontal Vertical Diagonal" at bounding box center [315, 389] width 64 height 21
select select "default"
click at [283, 379] on select "Default Horizontal Vertical Diagonal" at bounding box center [315, 389] width 64 height 21
click at [195, 419] on select "Default Squeeze Rotate Rotate fast Collapse Turn Minus" at bounding box center [187, 417] width 64 height 21
click at [155, 407] on select "Default Squeeze Rotate Rotate fast Collapse Turn Minus" at bounding box center [187, 417] width 64 height 21
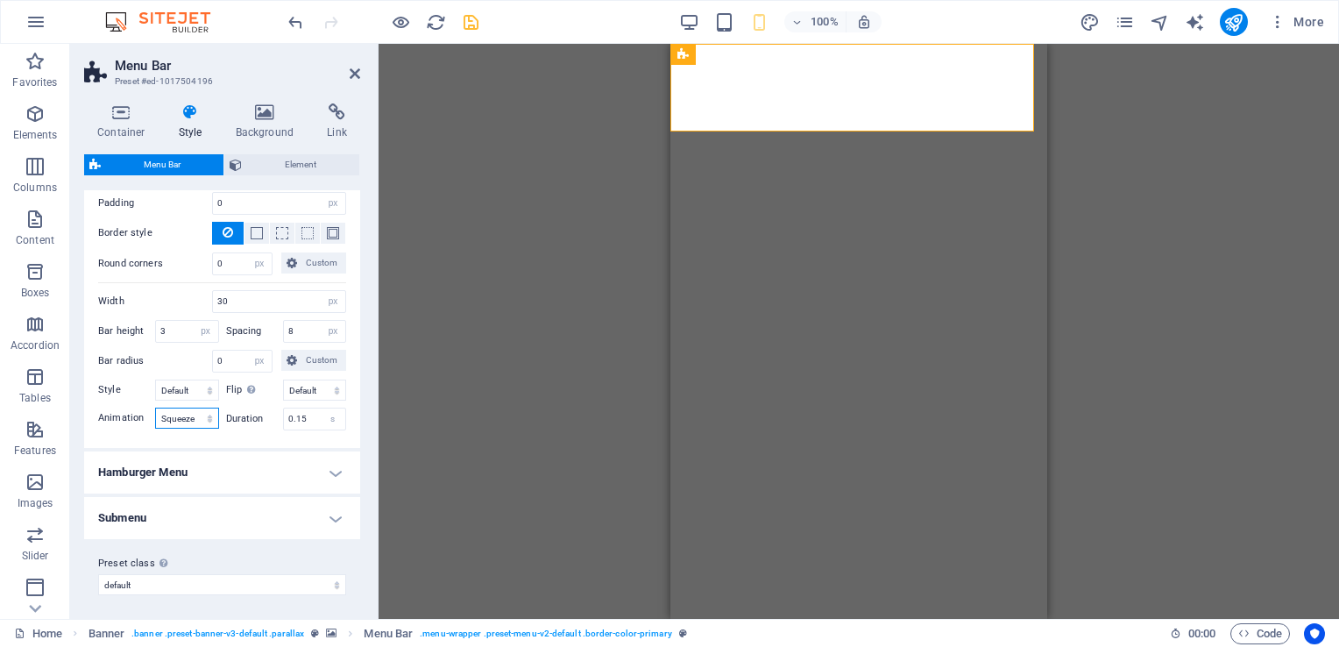
click at [193, 413] on select "Default Squeeze Rotate Rotate fast Collapse Turn Minus" at bounding box center [187, 417] width 64 height 21
select select "rotate"
click at [155, 407] on select "Default Squeeze Rotate Rotate fast Collapse Turn Minus" at bounding box center [187, 417] width 64 height 21
click at [182, 388] on select "Default Steps Steps centered Offset (small) Offset (large) Small outside Small …" at bounding box center [187, 389] width 64 height 21
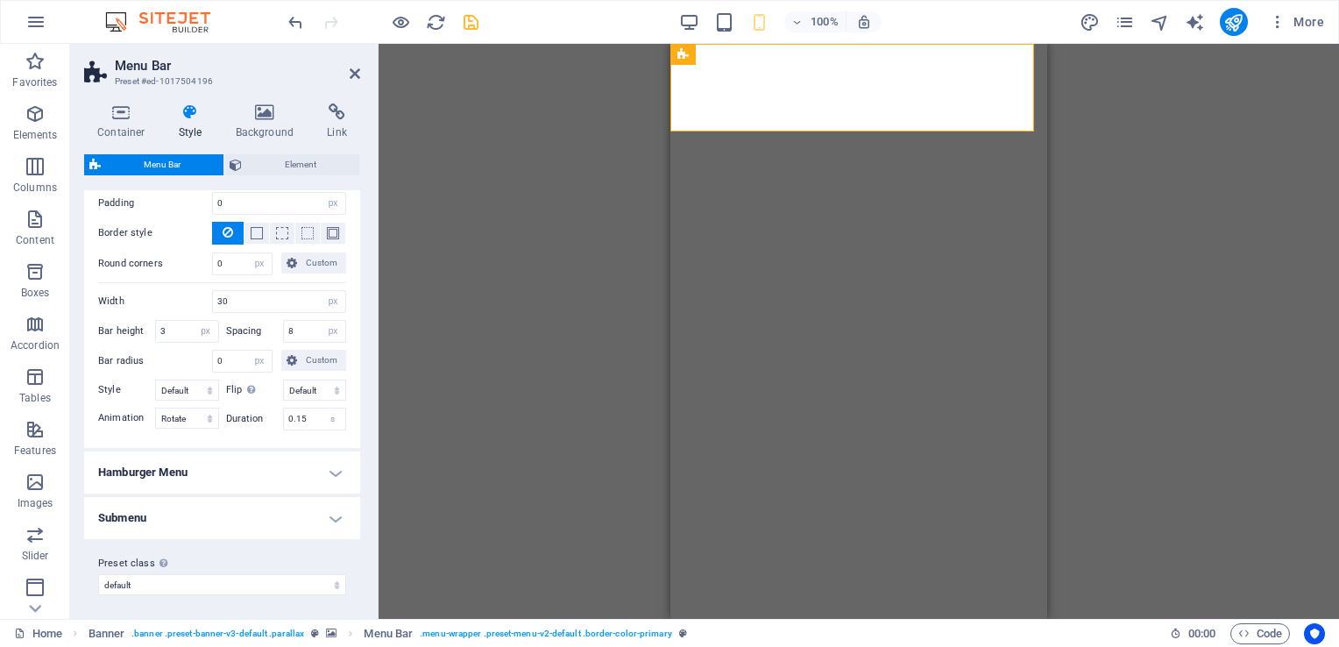
click at [158, 468] on h4 "Hamburger Menu" at bounding box center [222, 472] width 276 height 42
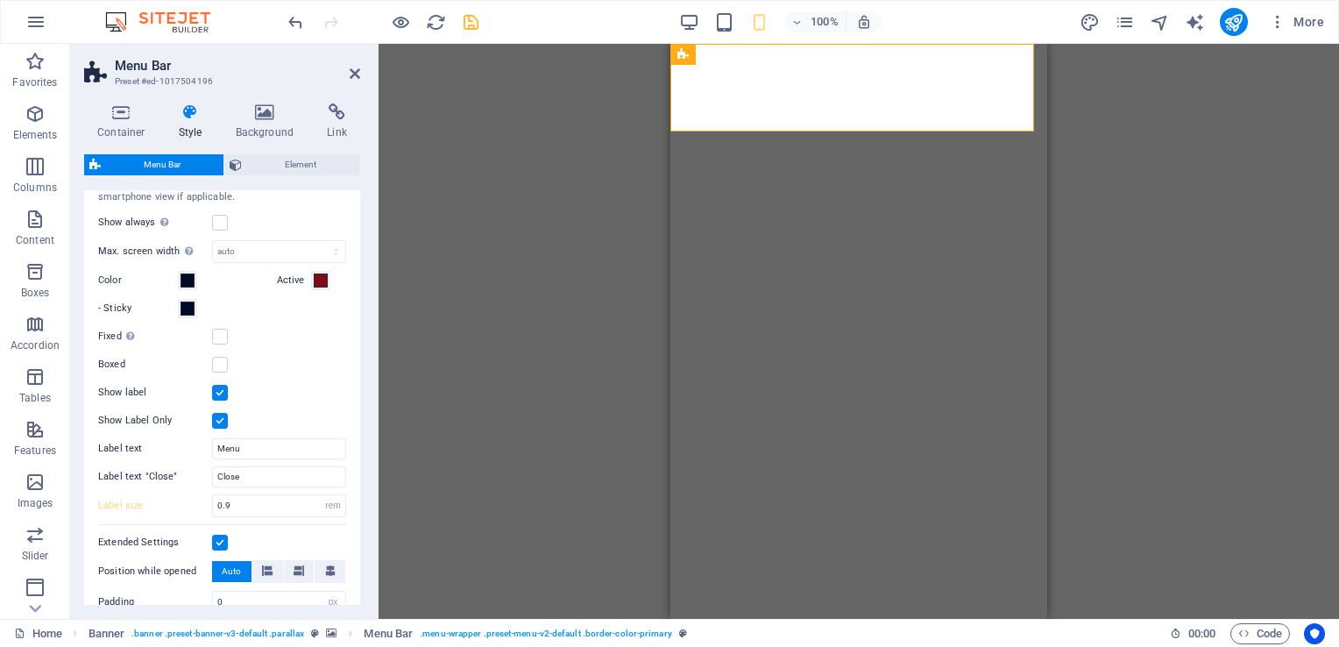
scroll to position [0, 0]
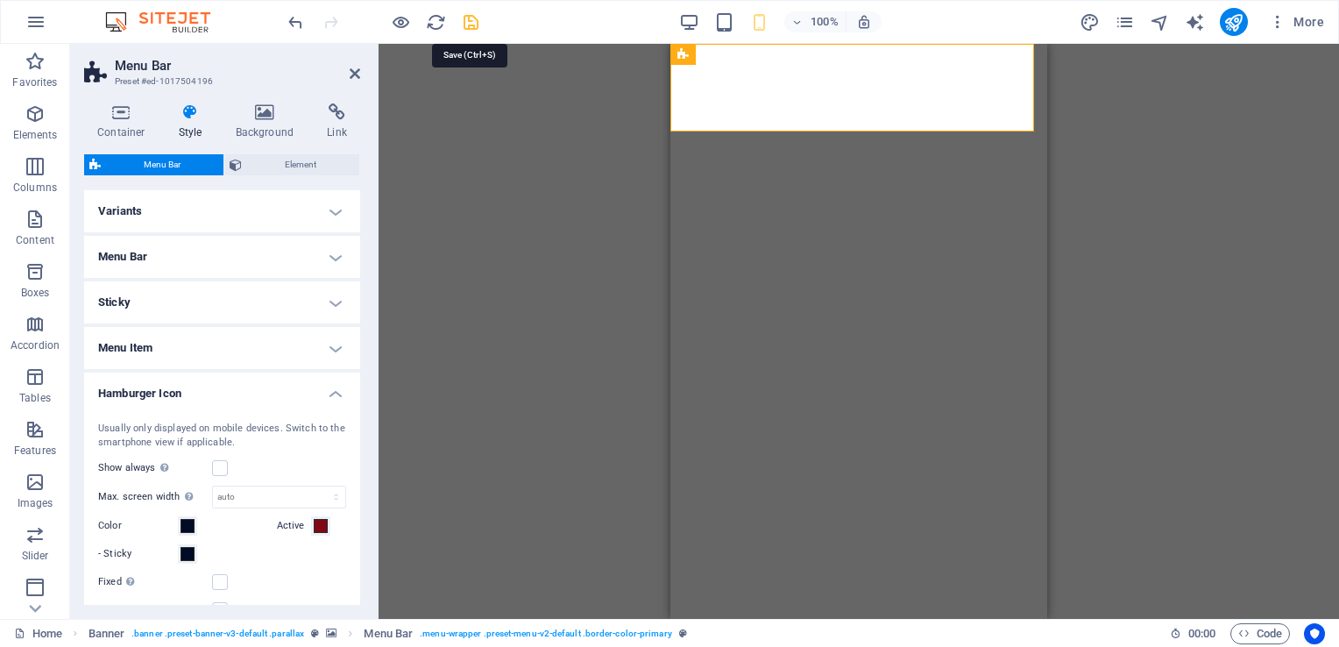
click at [470, 21] on icon "save" at bounding box center [471, 22] width 20 height 20
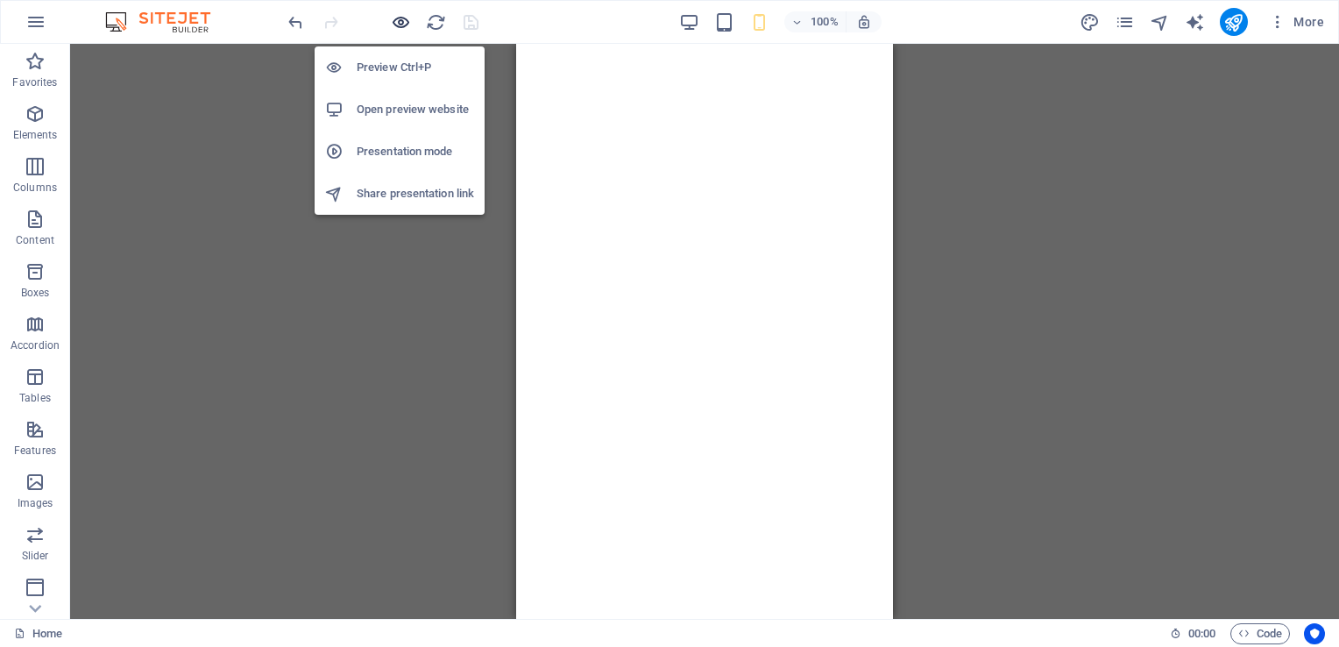
click at [403, 19] on icon "button" at bounding box center [401, 22] width 20 height 20
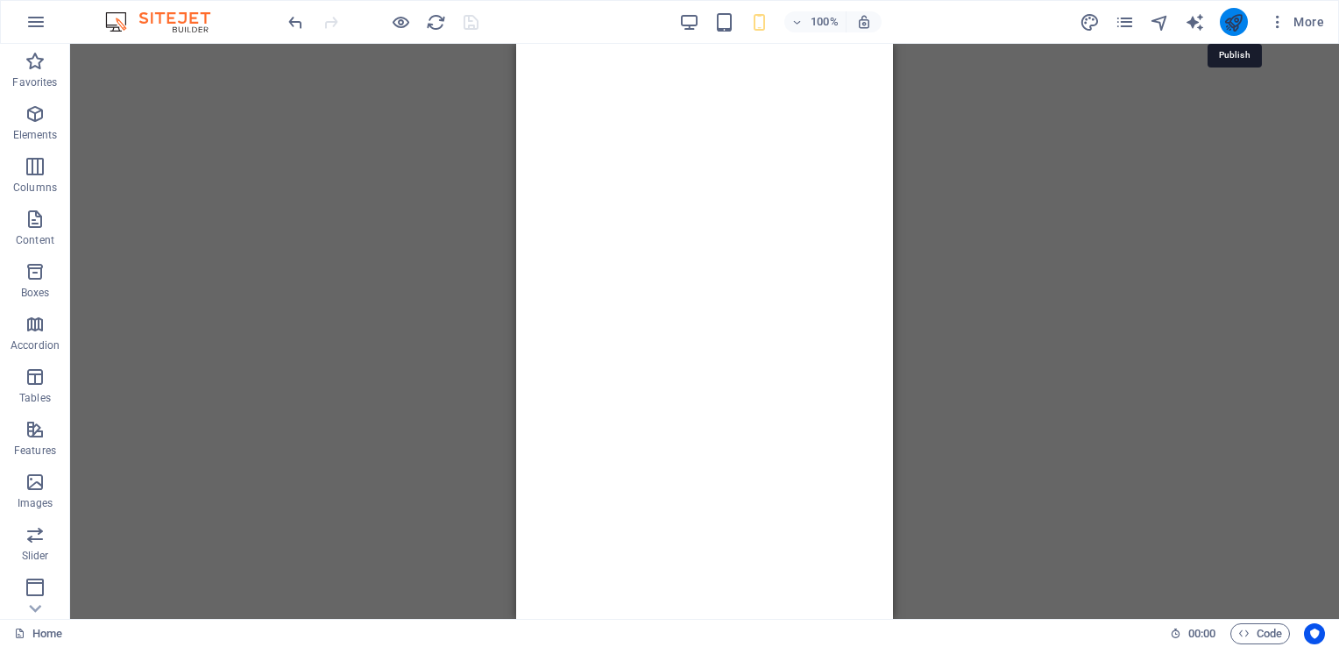
click at [1228, 19] on icon "publish" at bounding box center [1233, 22] width 20 height 20
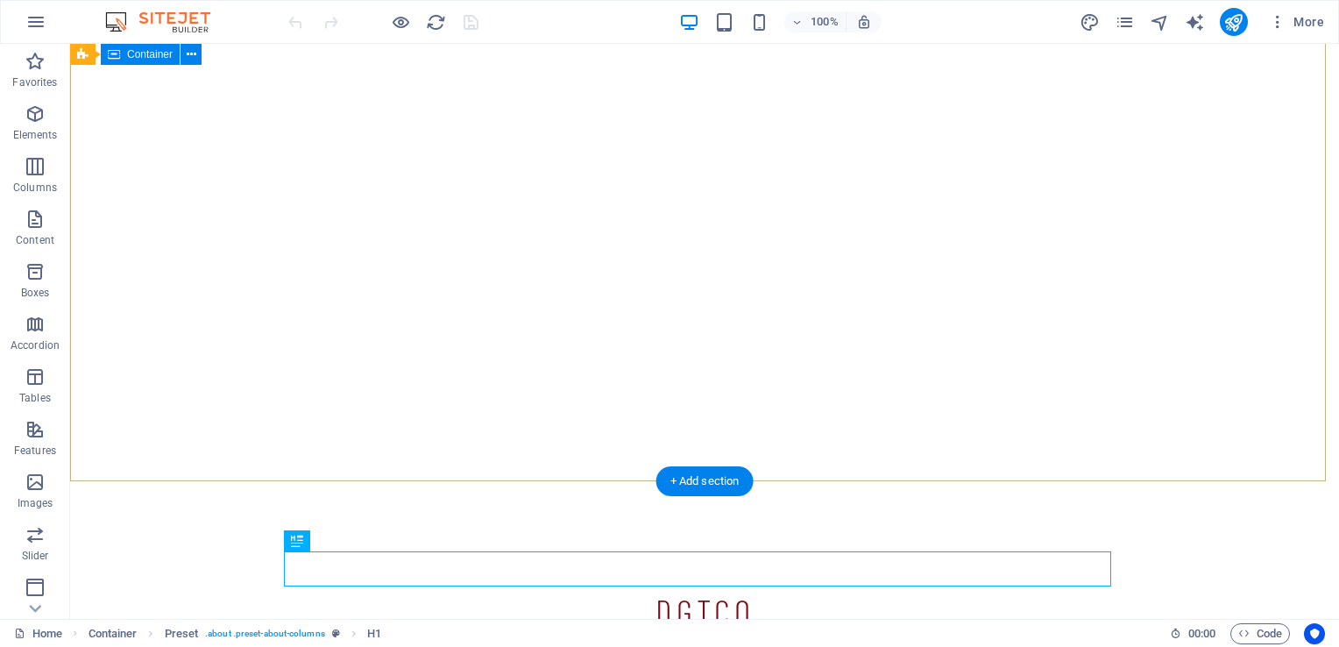
scroll to position [25, 0]
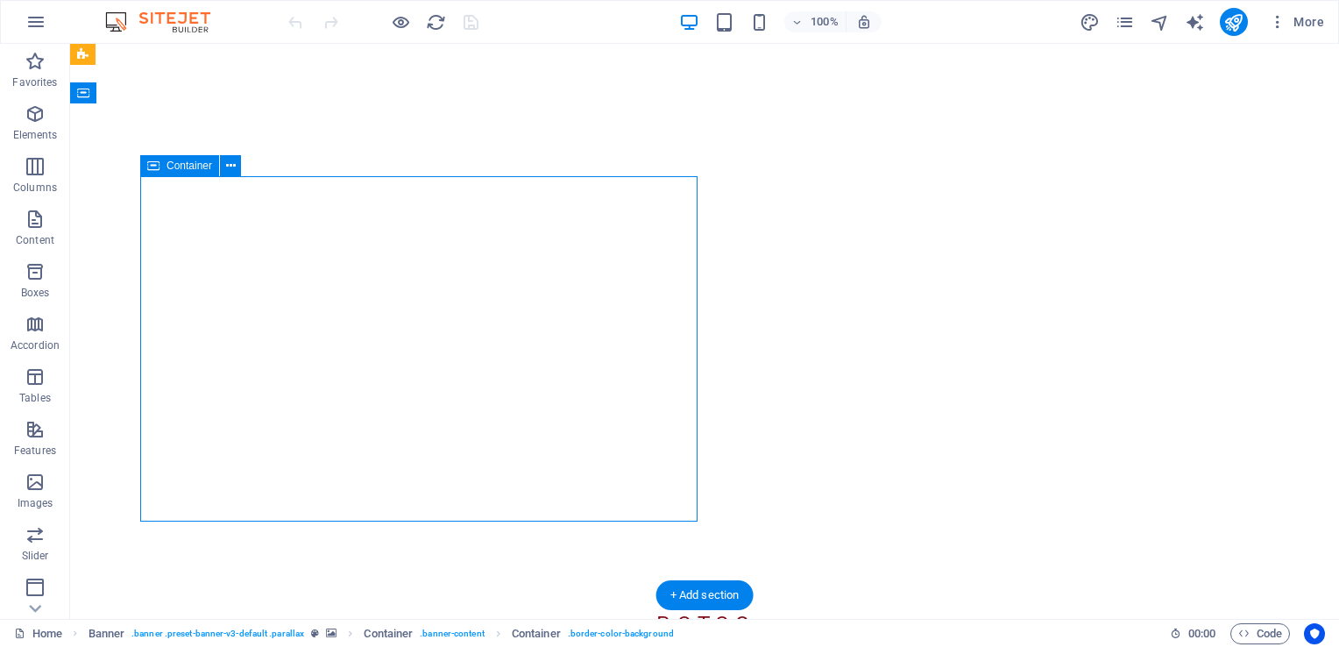
select select "vh"
select select "%"
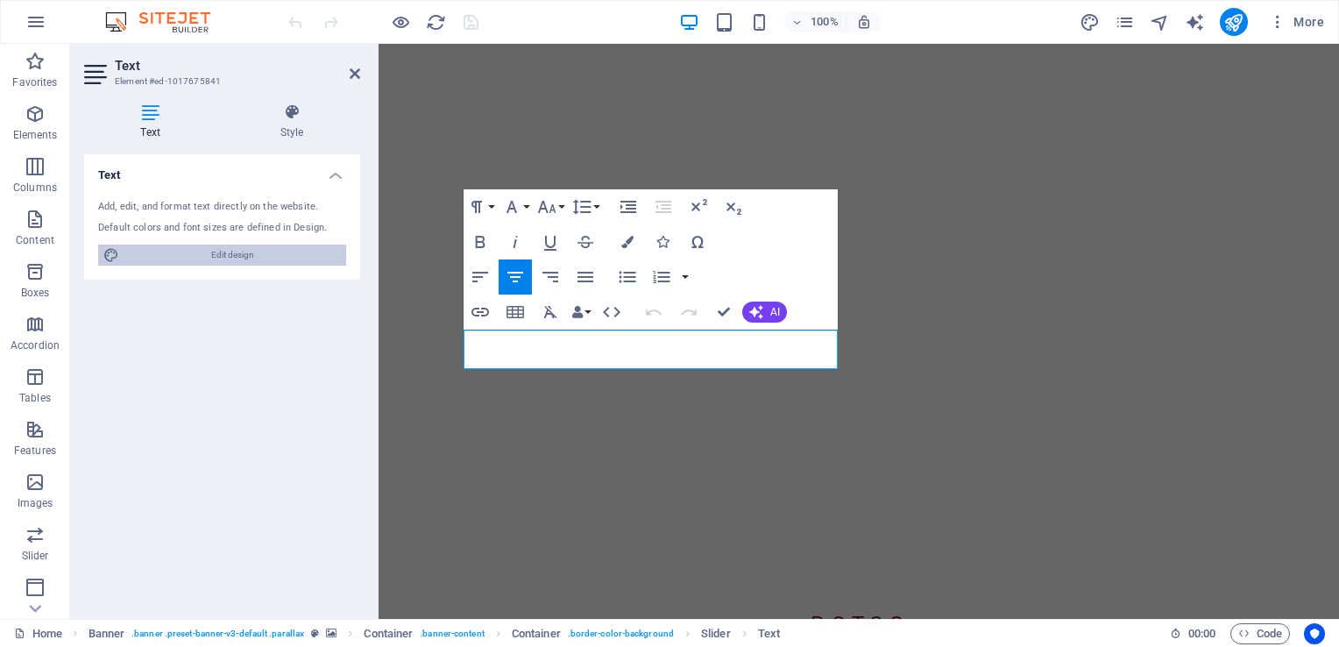
click at [241, 252] on span "Edit design" at bounding box center [232, 254] width 216 height 21
select select "px"
select select "300"
select select "px"
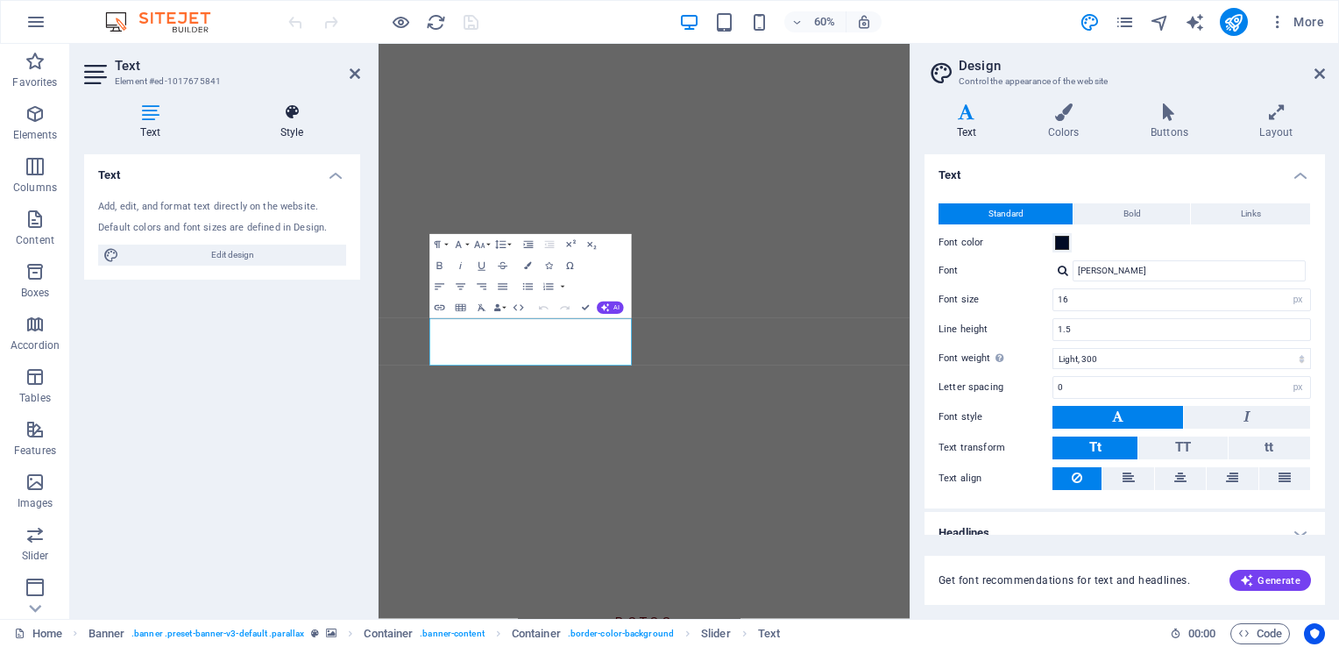
click at [287, 108] on icon at bounding box center [291, 112] width 137 height 18
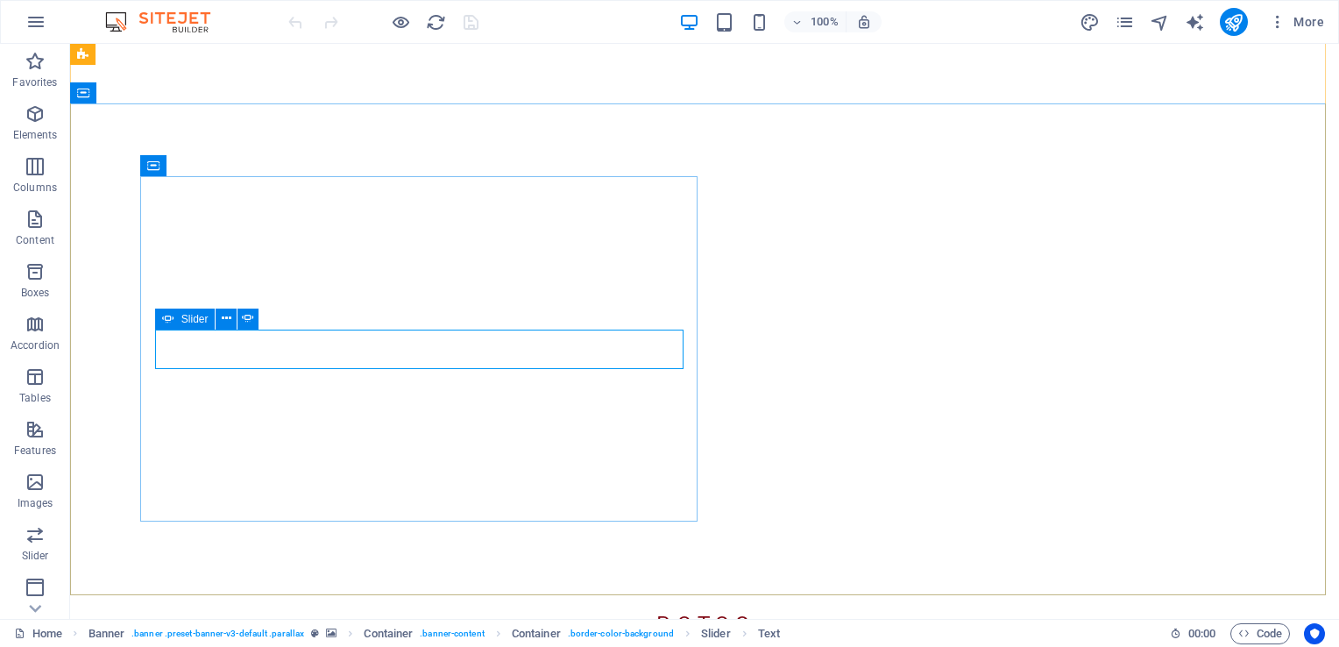
click at [194, 316] on span "Slider" at bounding box center [194, 319] width 27 height 11
select select "fade"
select select "ms"
select select "s"
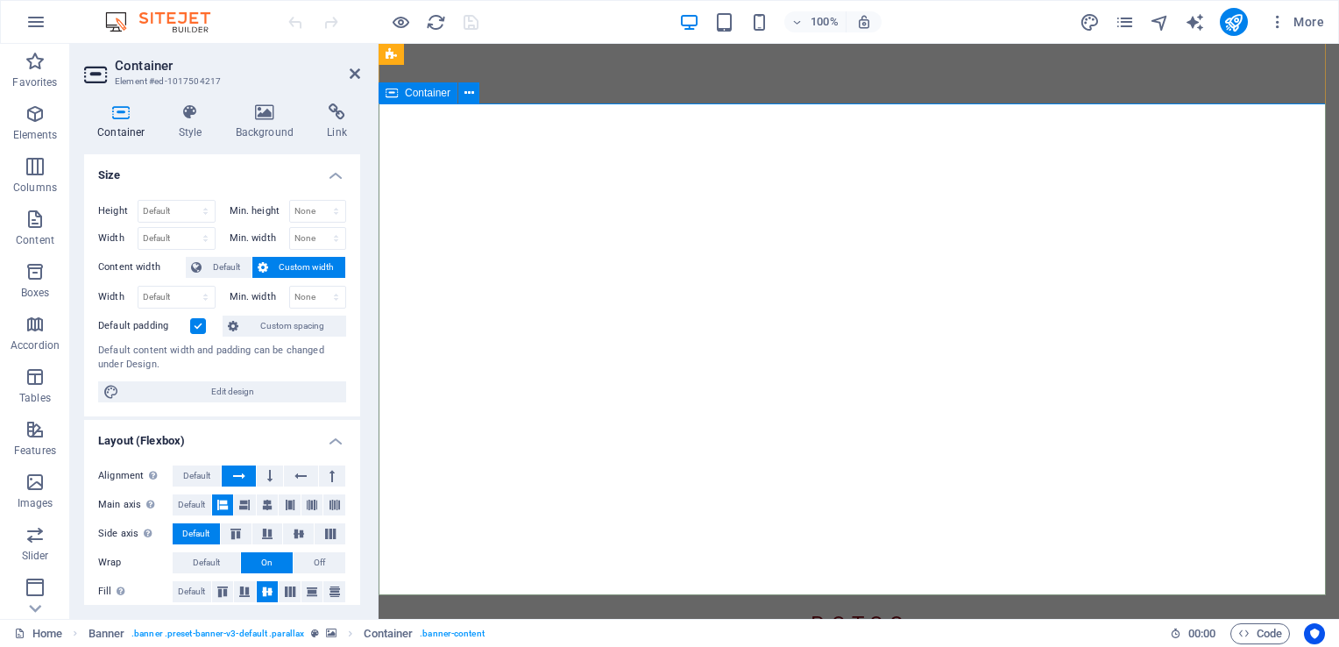
click at [442, 93] on span "Container" at bounding box center [428, 93] width 46 height 11
click at [397, 93] on icon at bounding box center [391, 92] width 12 height 21
click at [273, 122] on h4 "Background" at bounding box center [269, 121] width 92 height 37
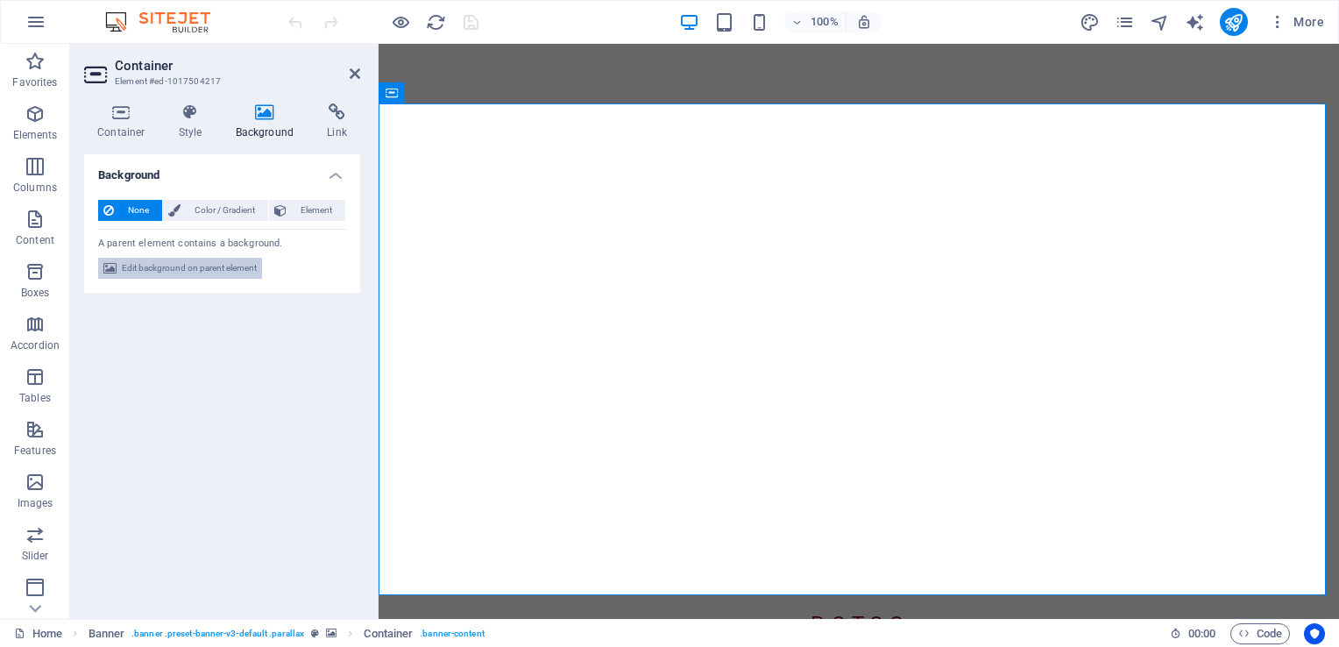
click at [201, 269] on span "Edit background on parent element" at bounding box center [189, 268] width 135 height 21
select select "ms"
select select "s"
select select "progressive"
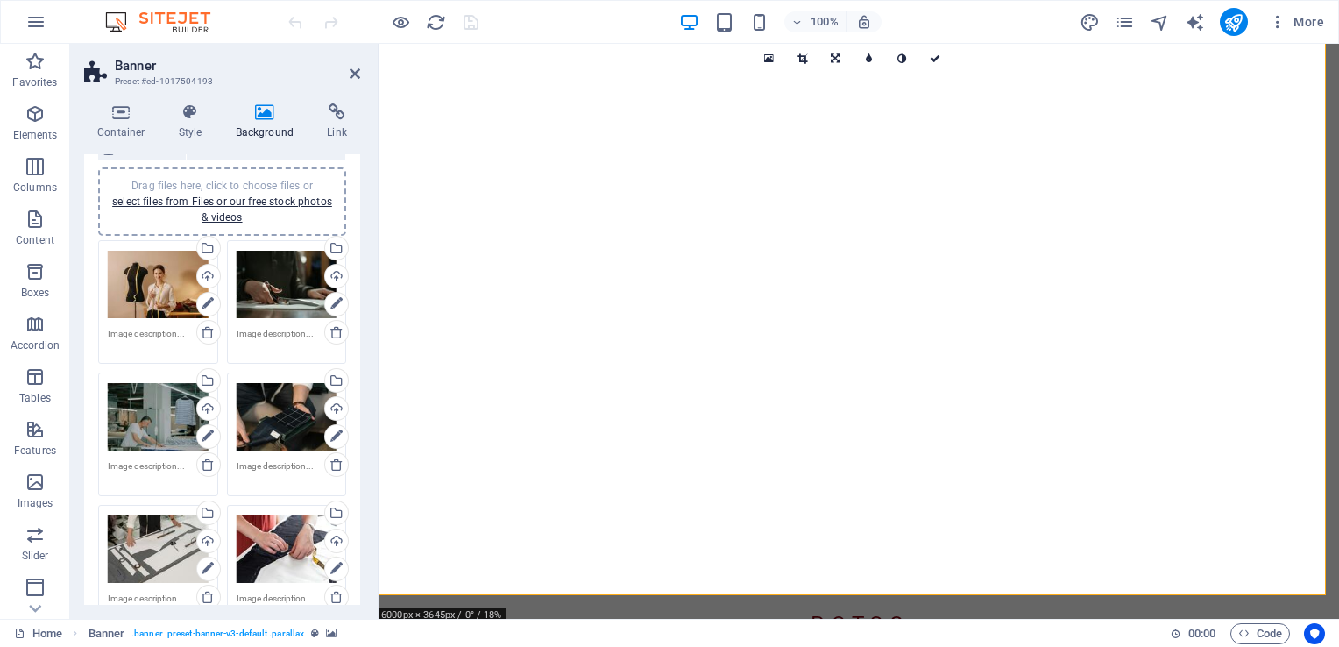
scroll to position [0, 0]
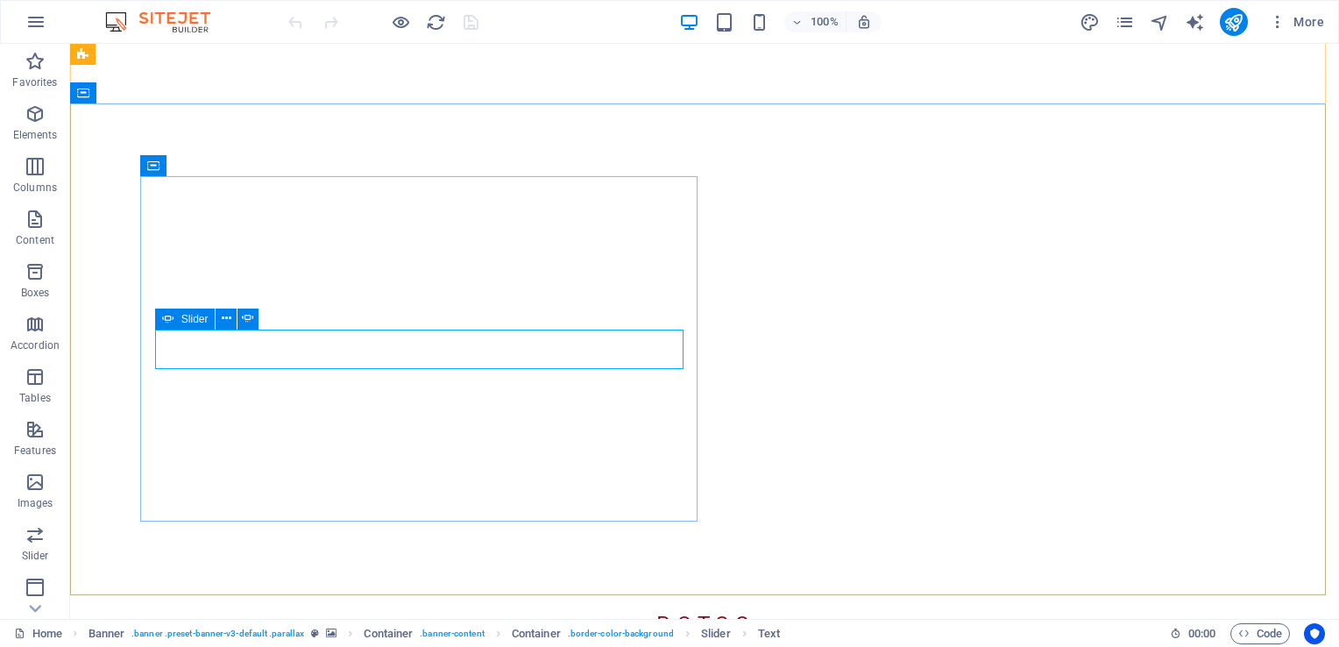
click at [197, 316] on span "Slider" at bounding box center [194, 319] width 27 height 11
select select "fade"
select select "ms"
select select "s"
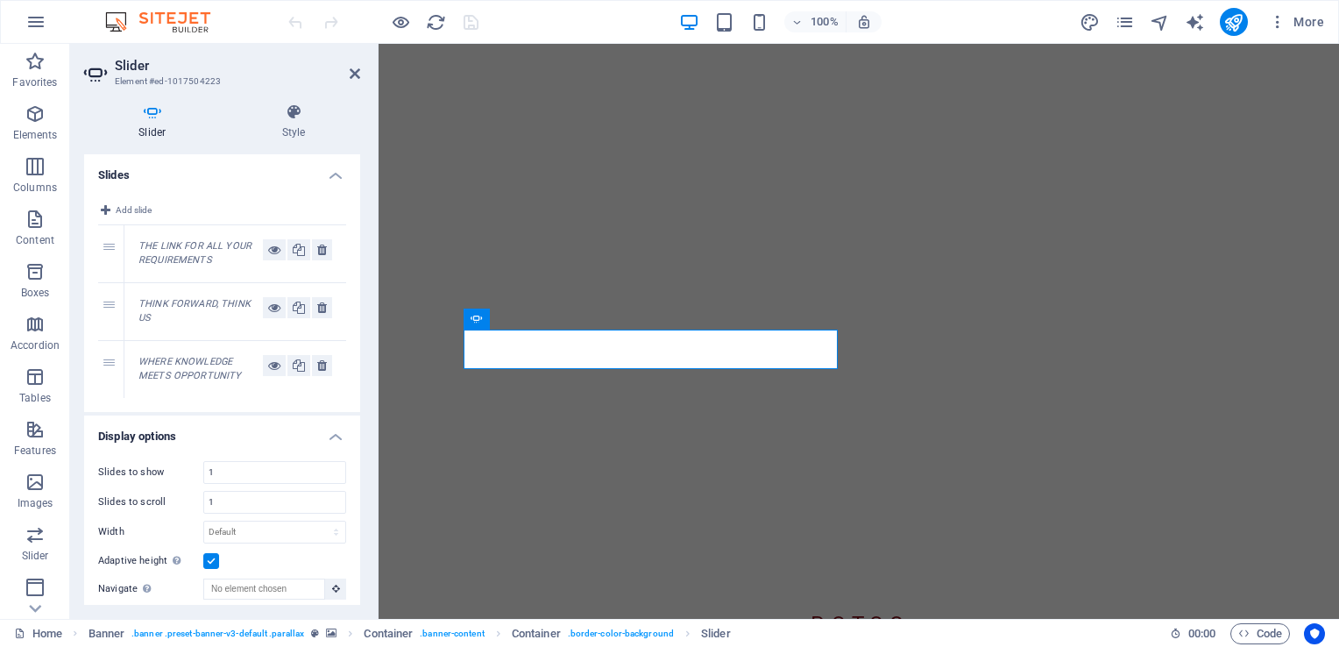
click at [209, 317] on div "THINK FORWARD, THINK US" at bounding box center [200, 311] width 124 height 29
click at [136, 208] on span "Add slide" at bounding box center [134, 210] width 36 height 21
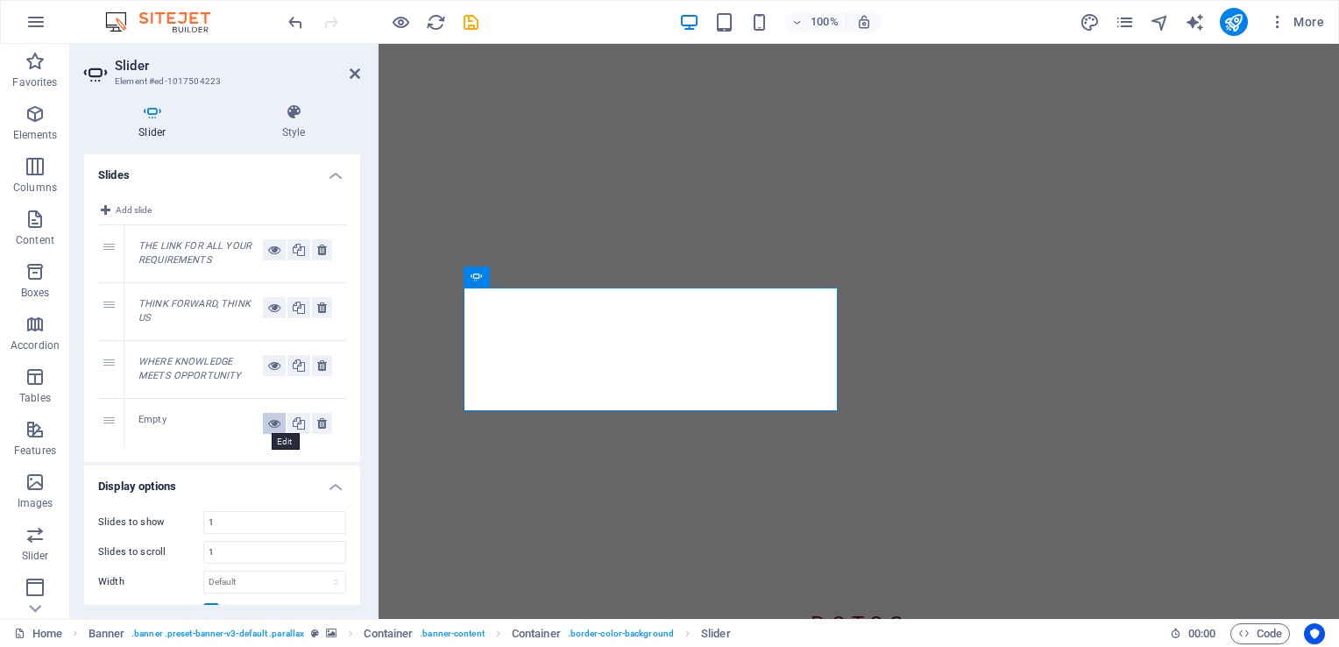
click at [272, 424] on icon at bounding box center [274, 423] width 12 height 21
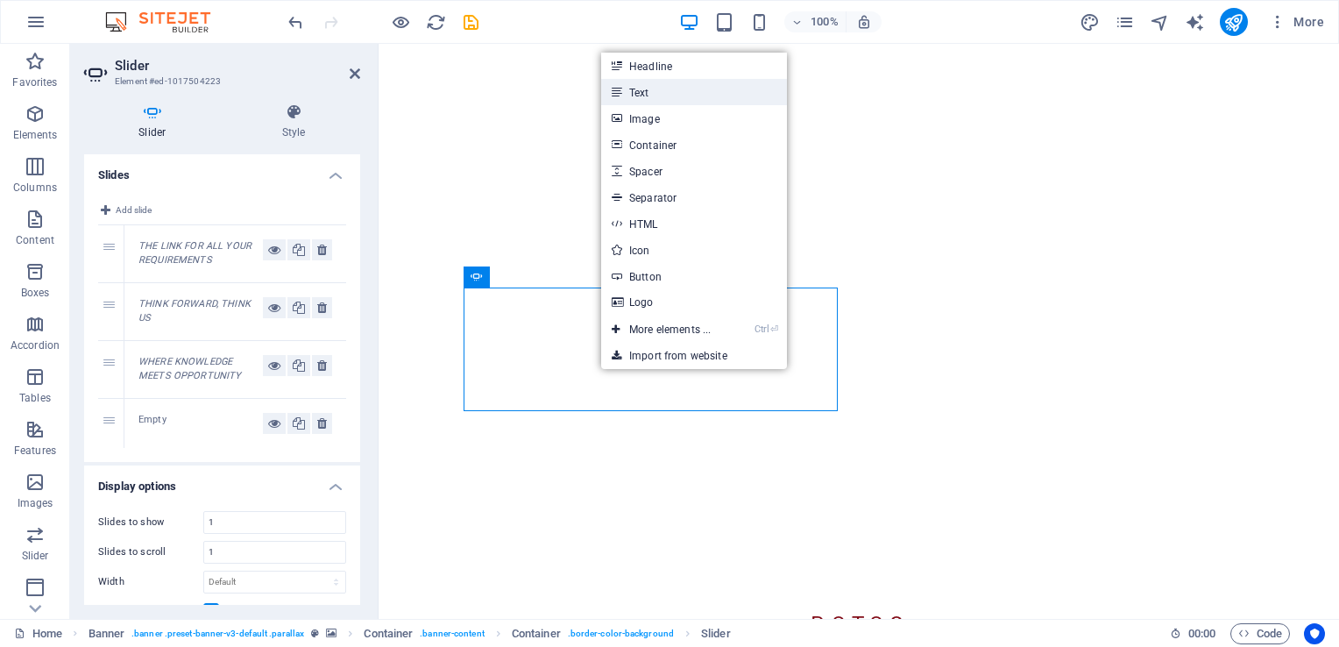
click at [666, 95] on link "Text" at bounding box center [694, 92] width 186 height 26
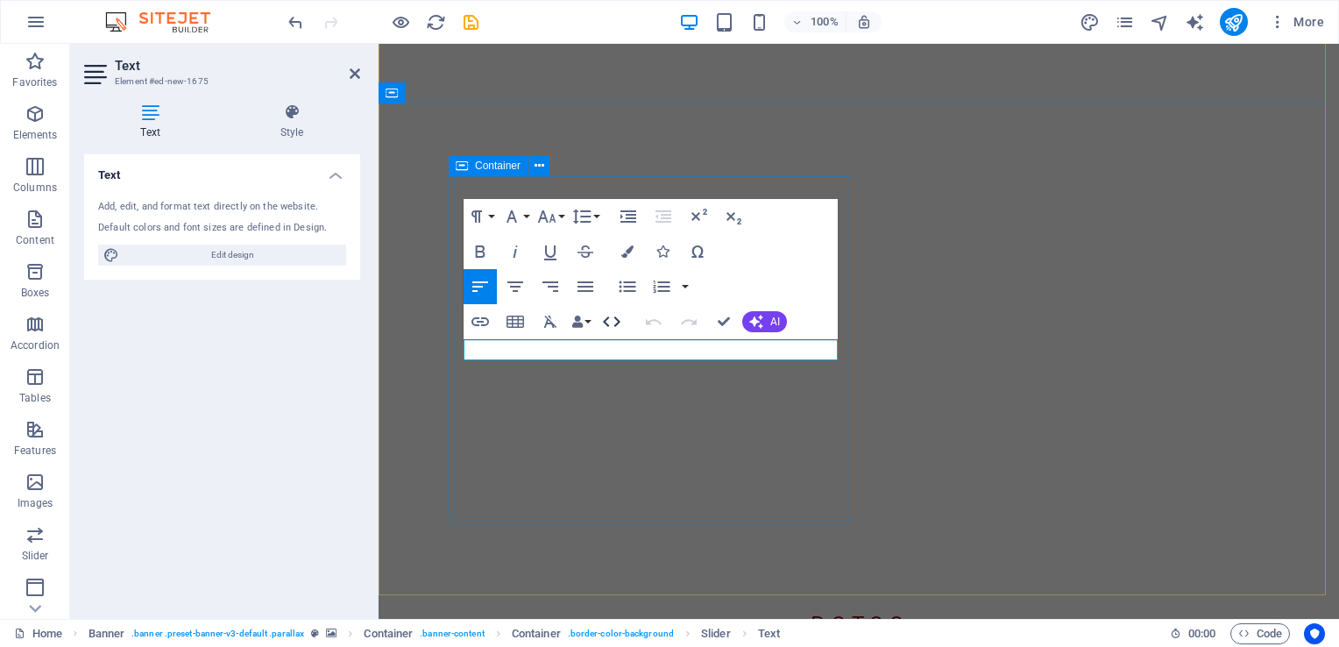
scroll to position [10, 0]
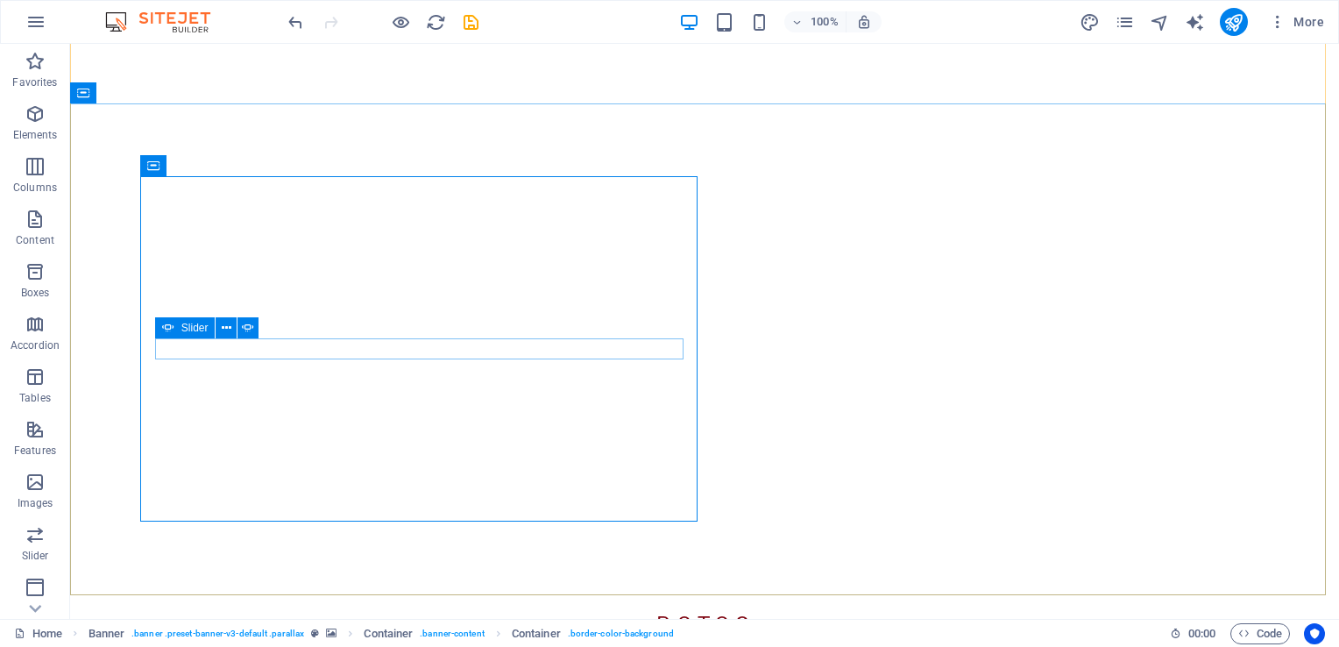
click at [187, 328] on span "Slider" at bounding box center [194, 327] width 27 height 11
select select "fade"
select select "ms"
select select "s"
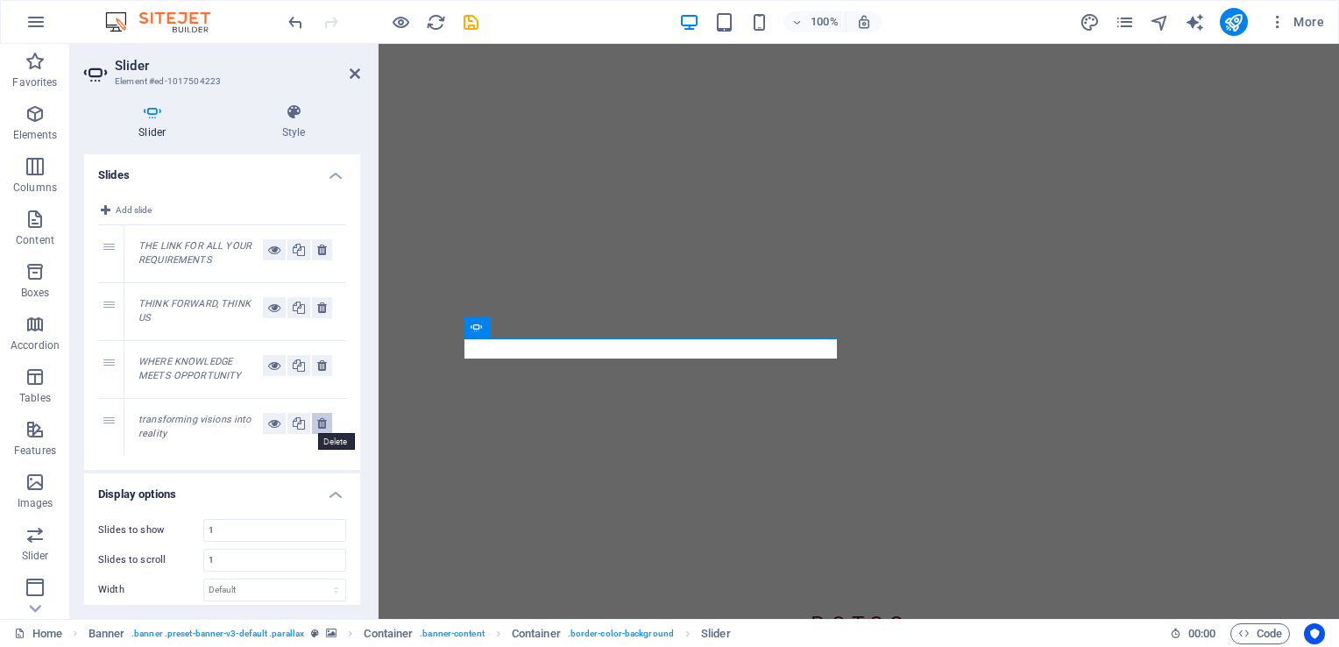
click at [322, 420] on icon at bounding box center [322, 423] width 10 height 21
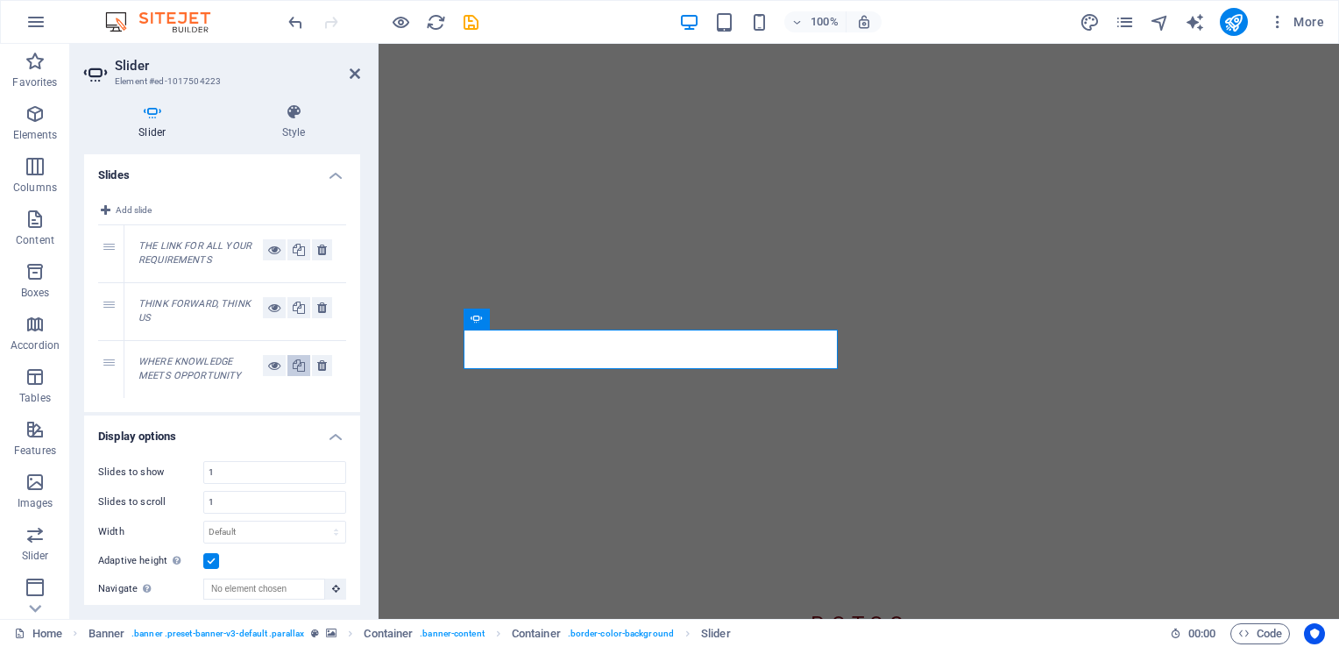
click at [293, 364] on icon at bounding box center [299, 365] width 12 height 21
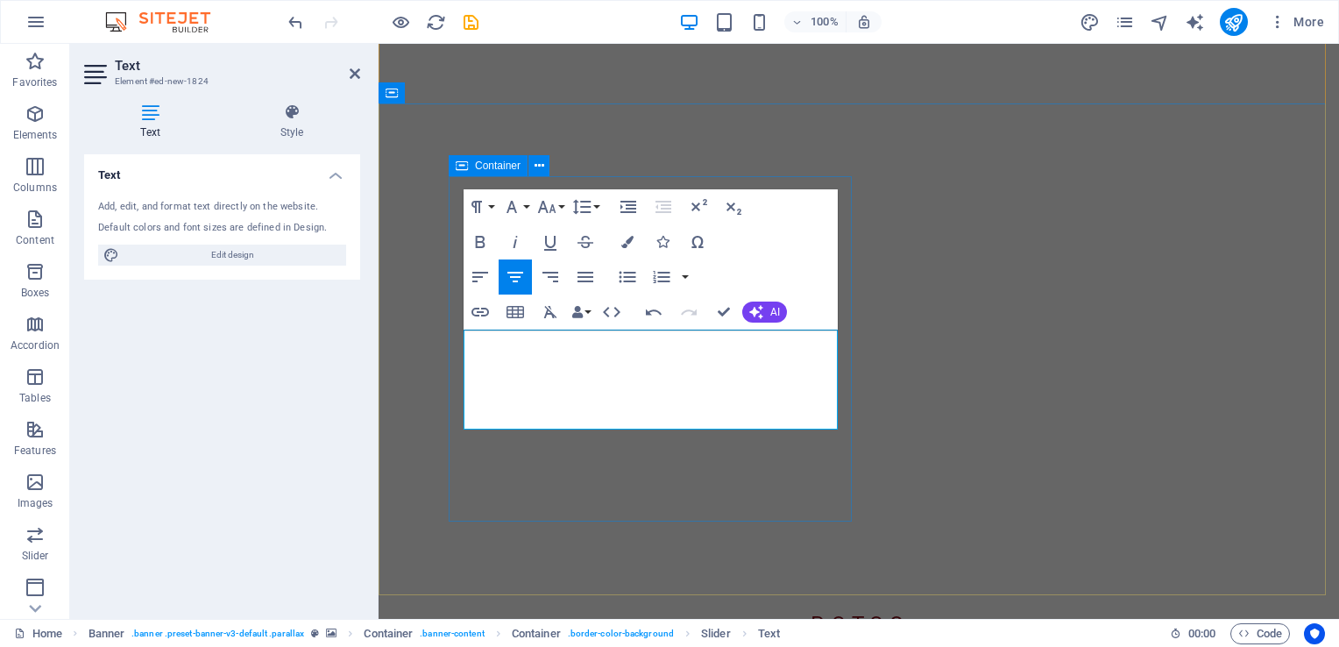
drag, startPoint x: 510, startPoint y: 347, endPoint x: 695, endPoint y: 410, distance: 195.3
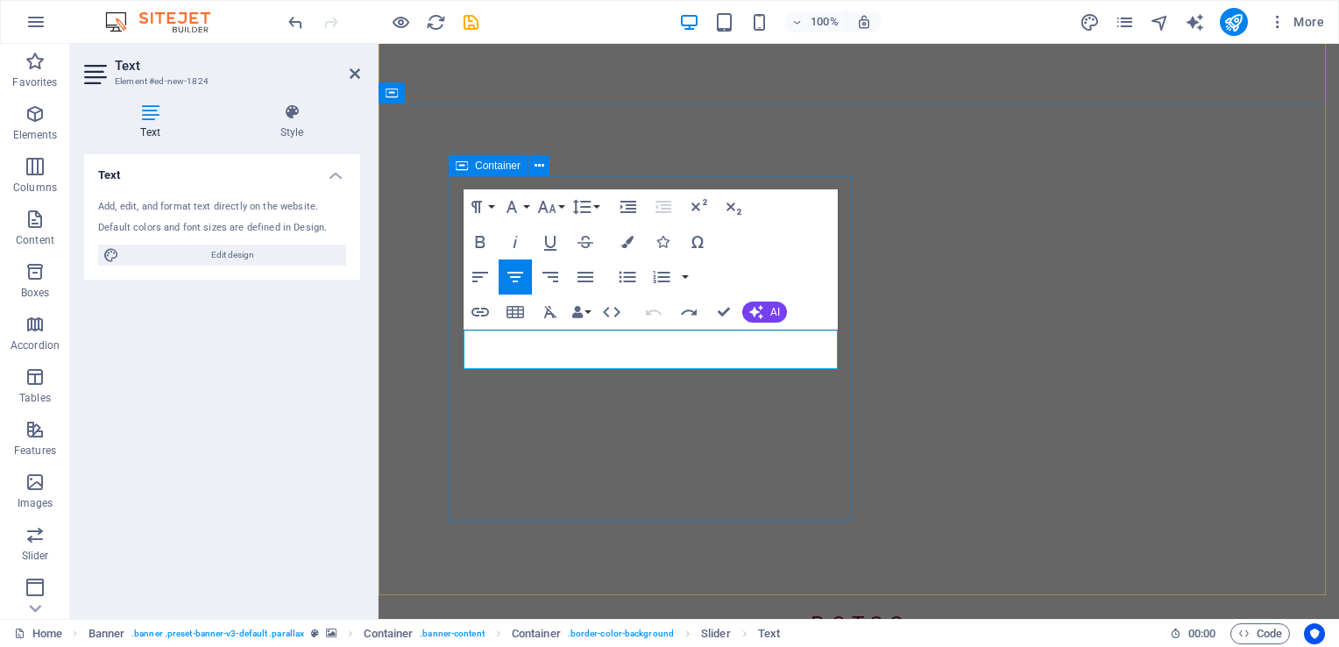
drag, startPoint x: 470, startPoint y: 347, endPoint x: 838, endPoint y: 350, distance: 368.8
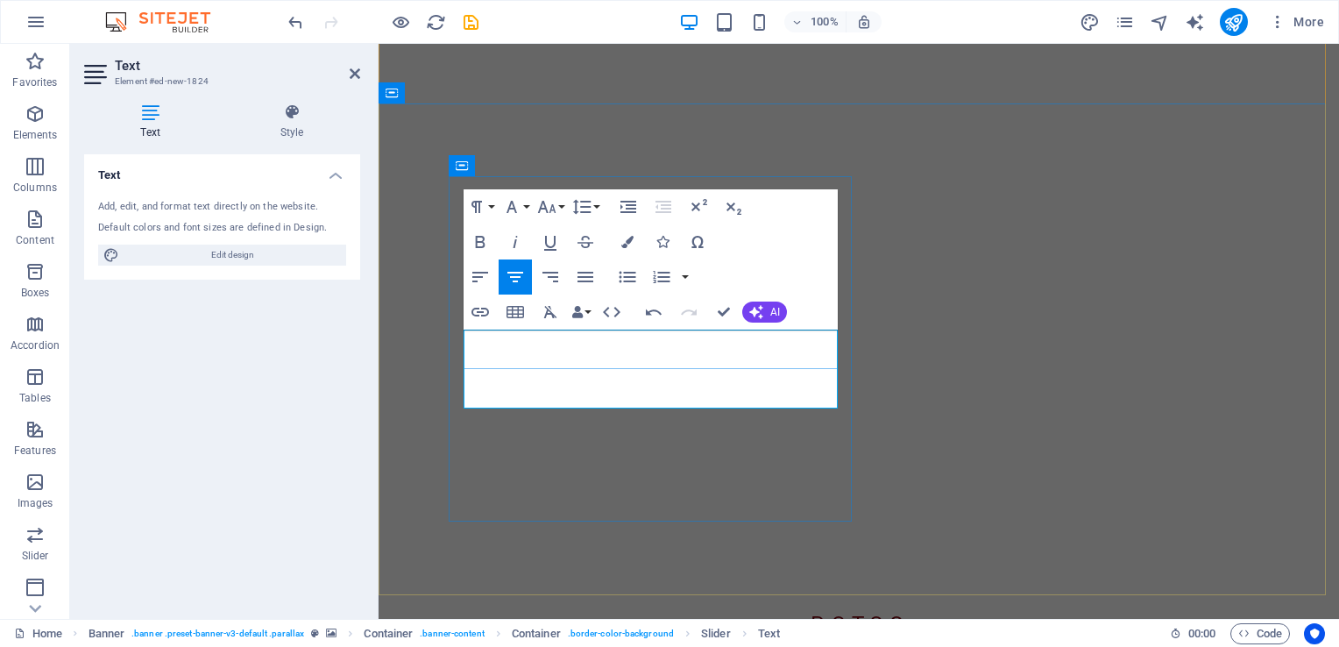
drag, startPoint x: 572, startPoint y: 347, endPoint x: 613, endPoint y: 346, distance: 41.2
drag, startPoint x: 773, startPoint y: 352, endPoint x: 816, endPoint y: 350, distance: 43.9
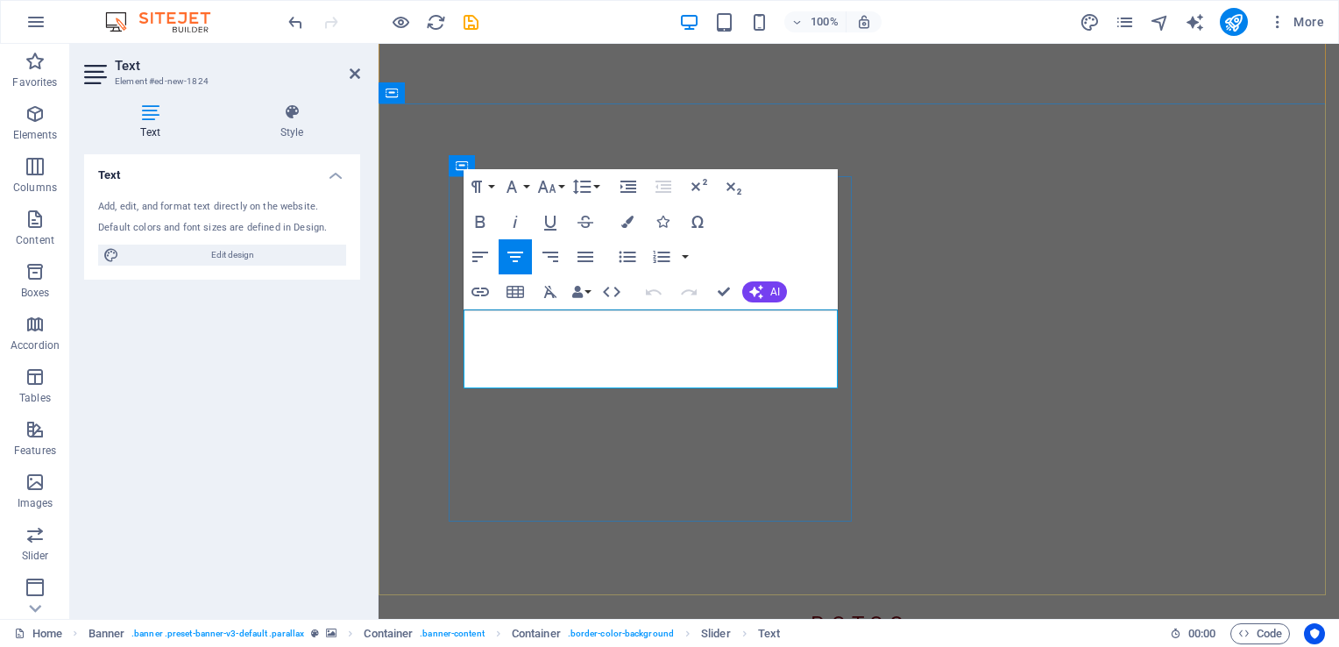
drag, startPoint x: 498, startPoint y: 372, endPoint x: 816, endPoint y: 372, distance: 318.9
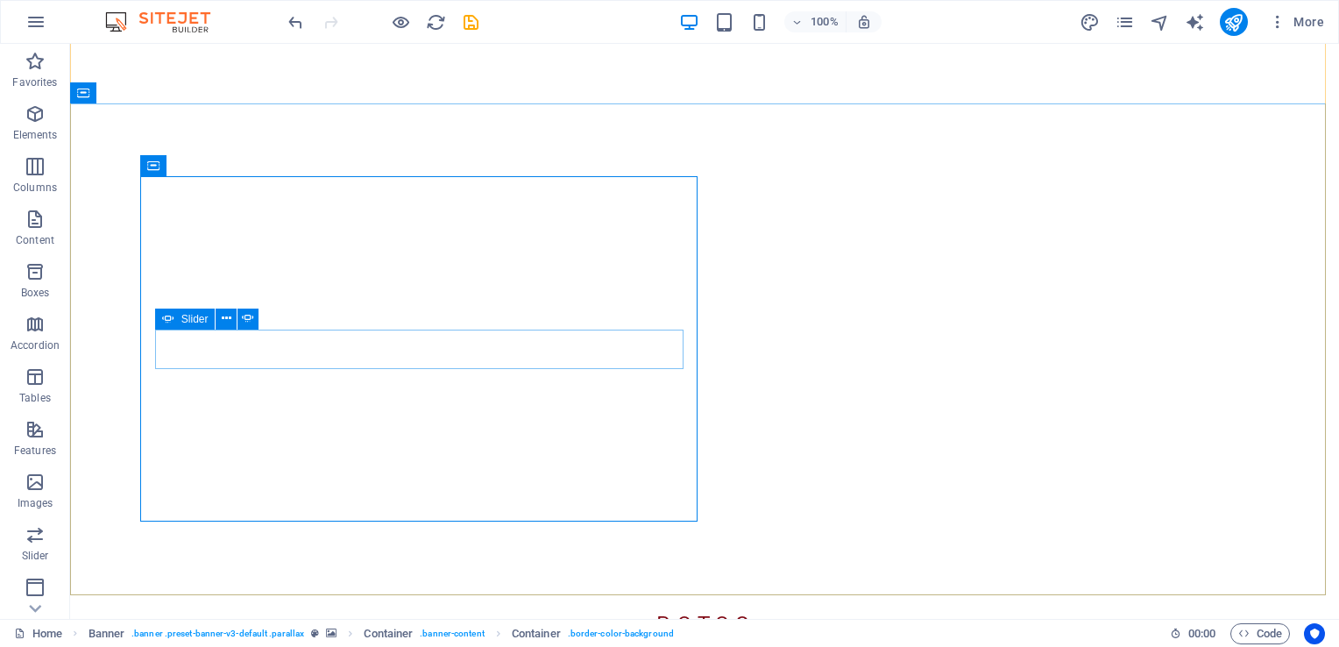
click at [177, 322] on div "Slider" at bounding box center [185, 318] width 60 height 21
select select "fade"
select select "ms"
select select "s"
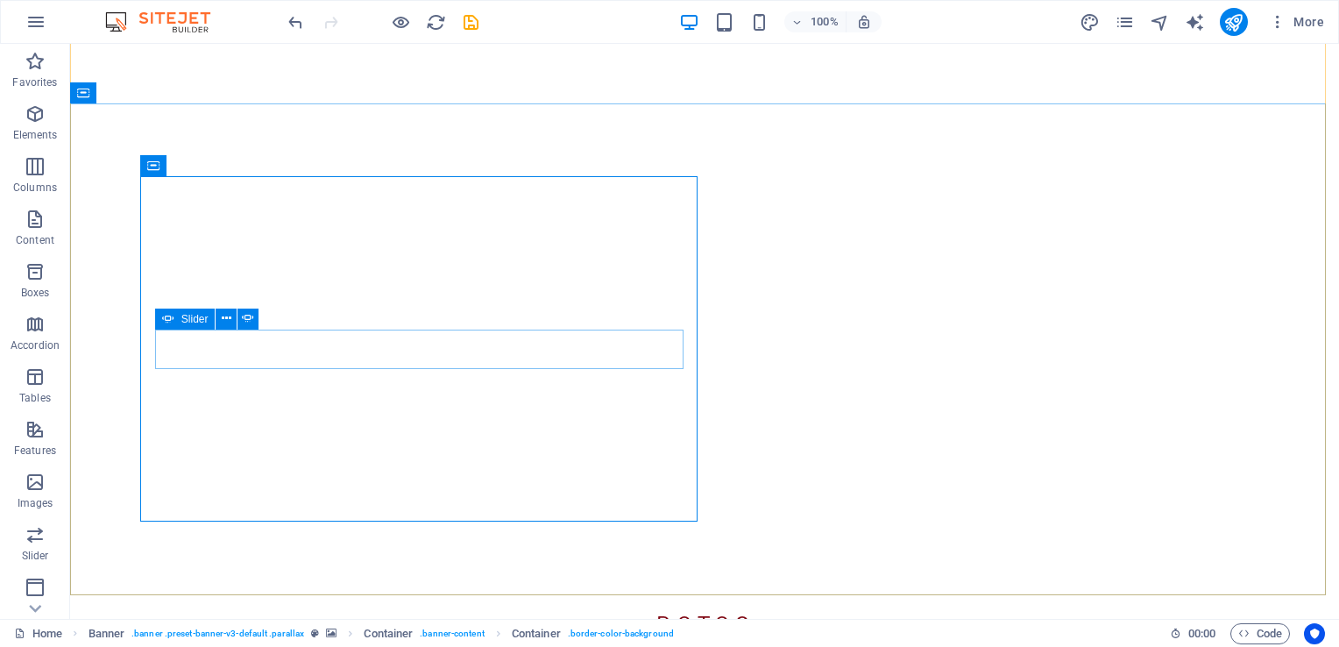
click at [187, 314] on span "Slider" at bounding box center [194, 319] width 27 height 11
click at [190, 317] on span "Slider" at bounding box center [194, 319] width 27 height 11
select select "fade"
select select "ms"
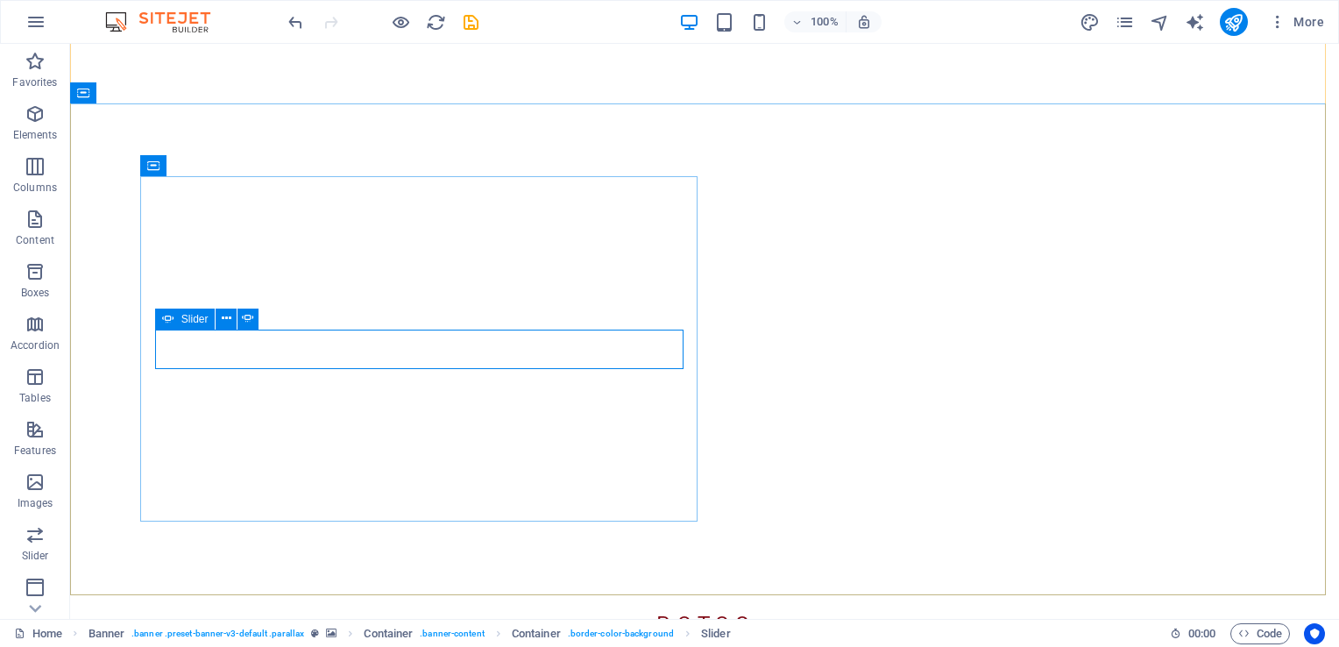
select select "s"
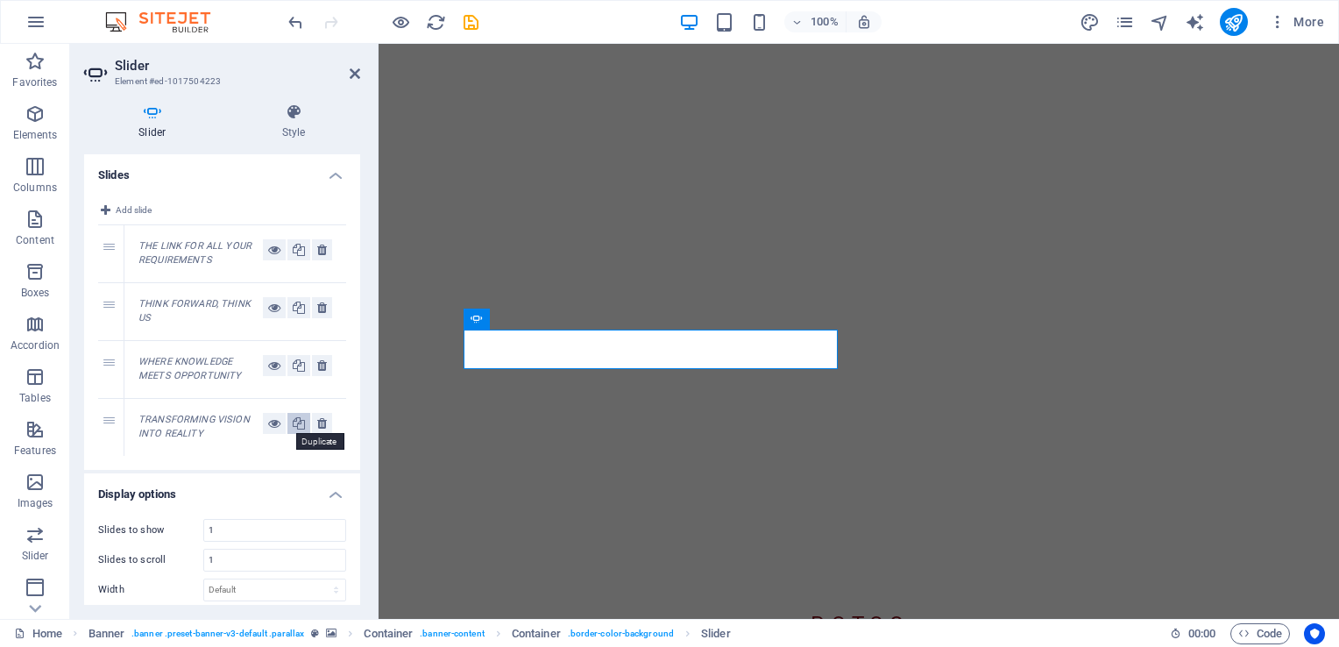
click at [298, 419] on icon at bounding box center [299, 423] width 12 height 21
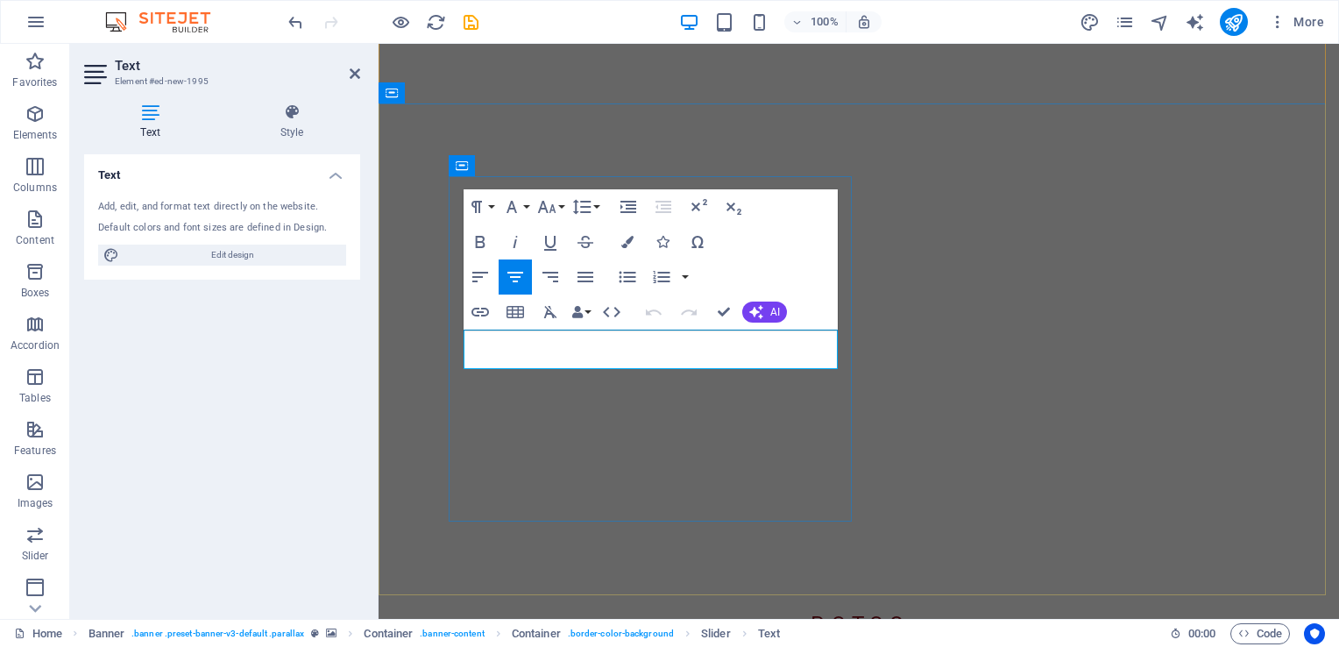
drag, startPoint x: 502, startPoint y: 350, endPoint x: 809, endPoint y: 350, distance: 307.5
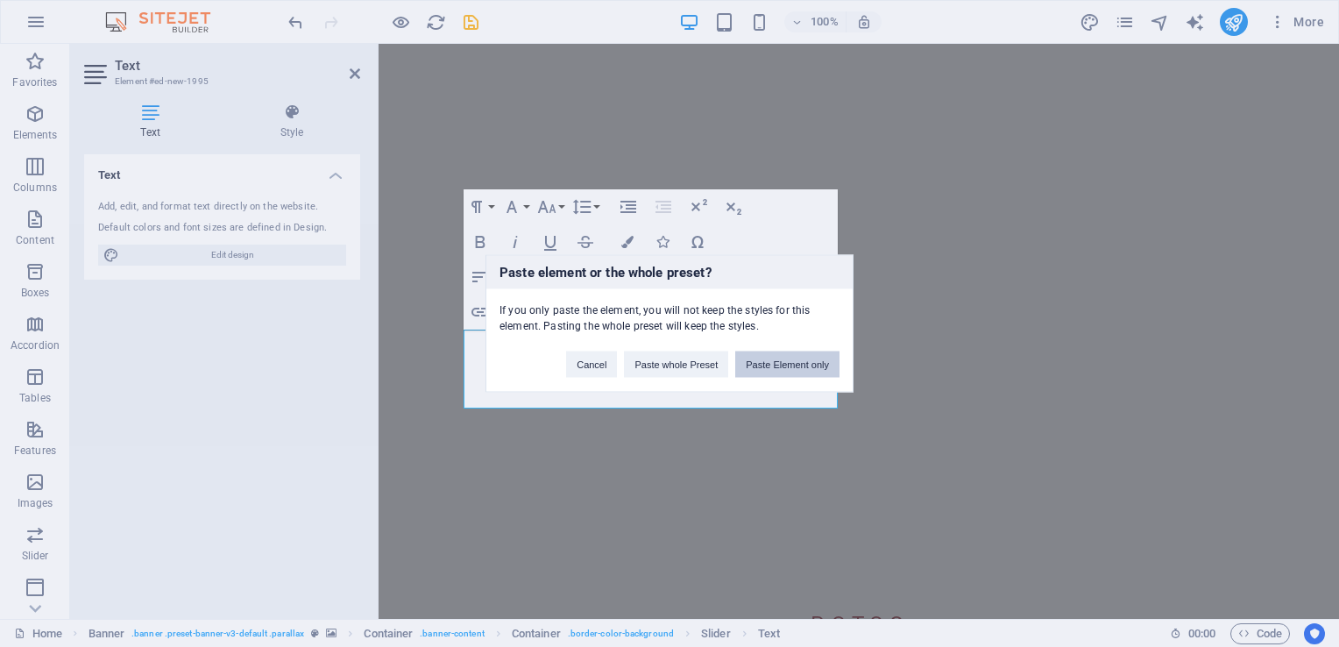
scroll to position [745, 6]
click at [787, 362] on button "Paste Element only" at bounding box center [787, 364] width 104 height 26
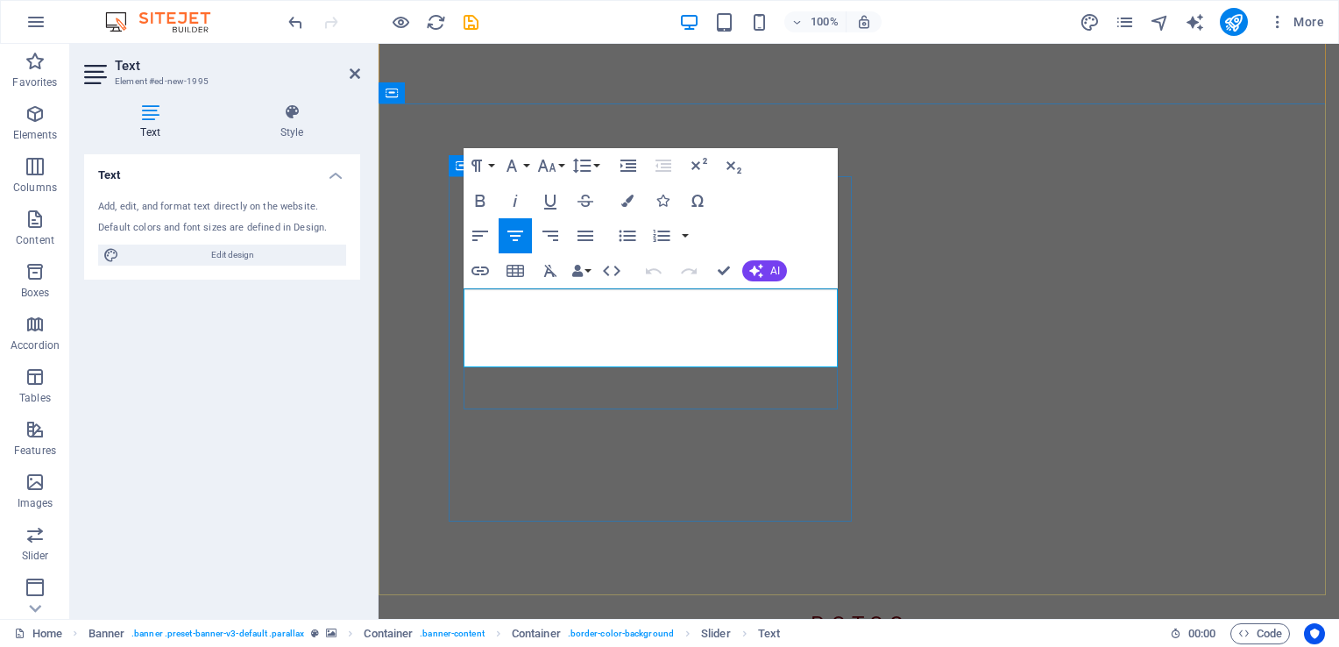
drag, startPoint x: 495, startPoint y: 307, endPoint x: 486, endPoint y: 309, distance: 8.9
drag, startPoint x: 721, startPoint y: 349, endPoint x: 725, endPoint y: 358, distance: 10.6
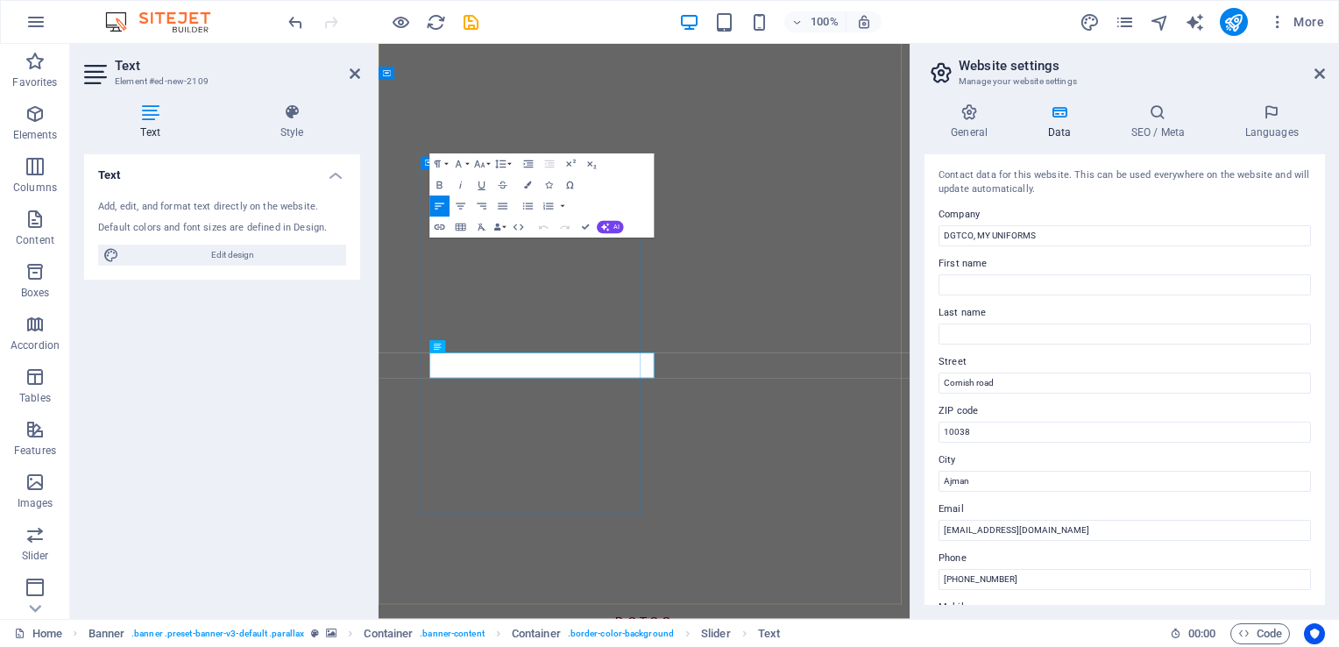
select select "vh"
select select "%"
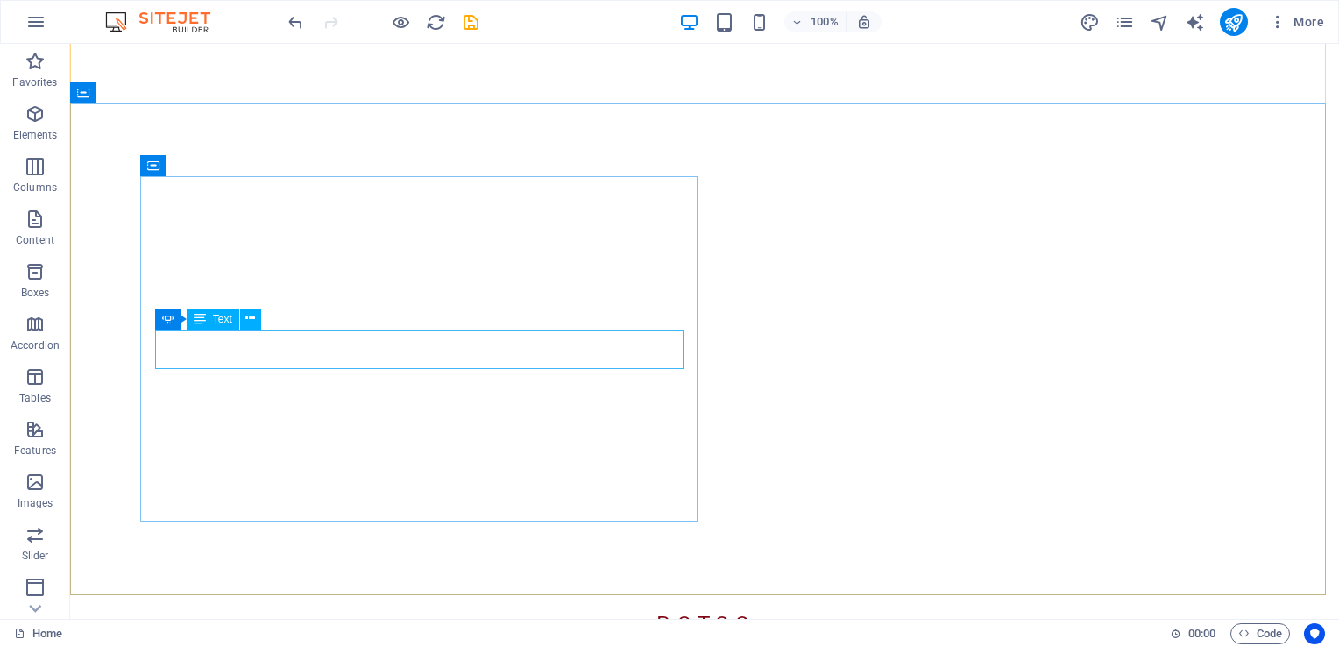
click at [216, 317] on span "Text" at bounding box center [222, 319] width 19 height 11
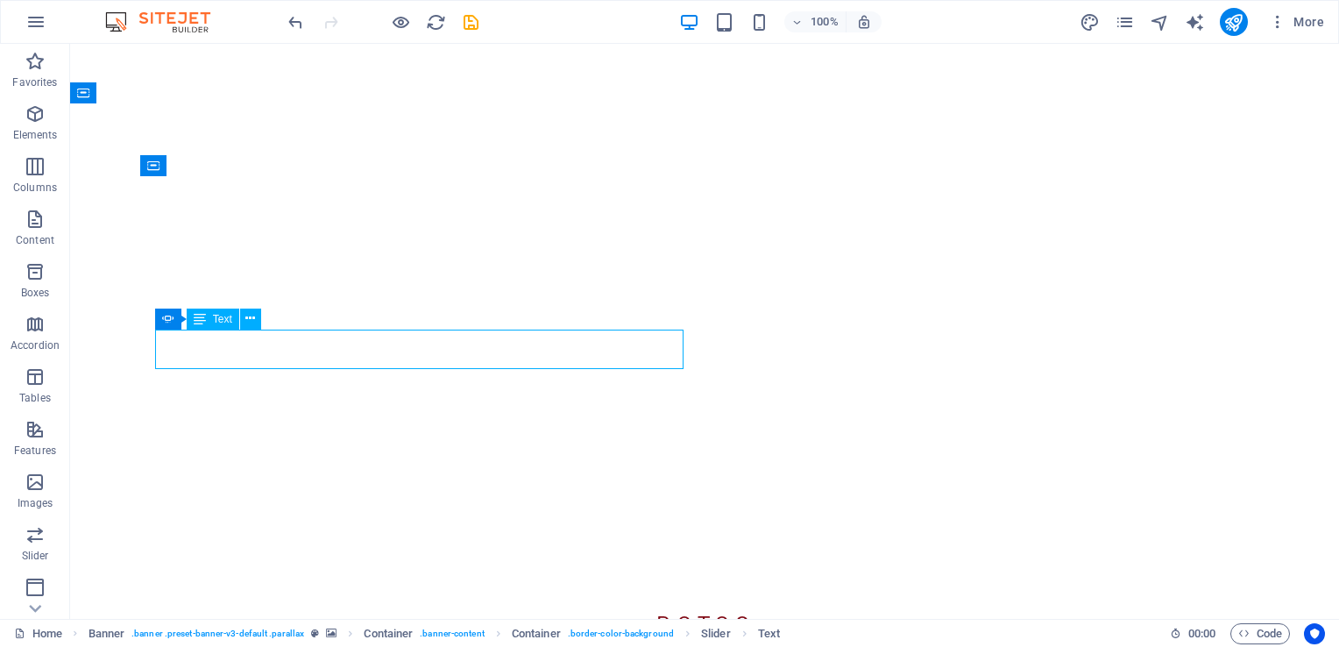
click at [216, 317] on span "Text" at bounding box center [222, 319] width 19 height 11
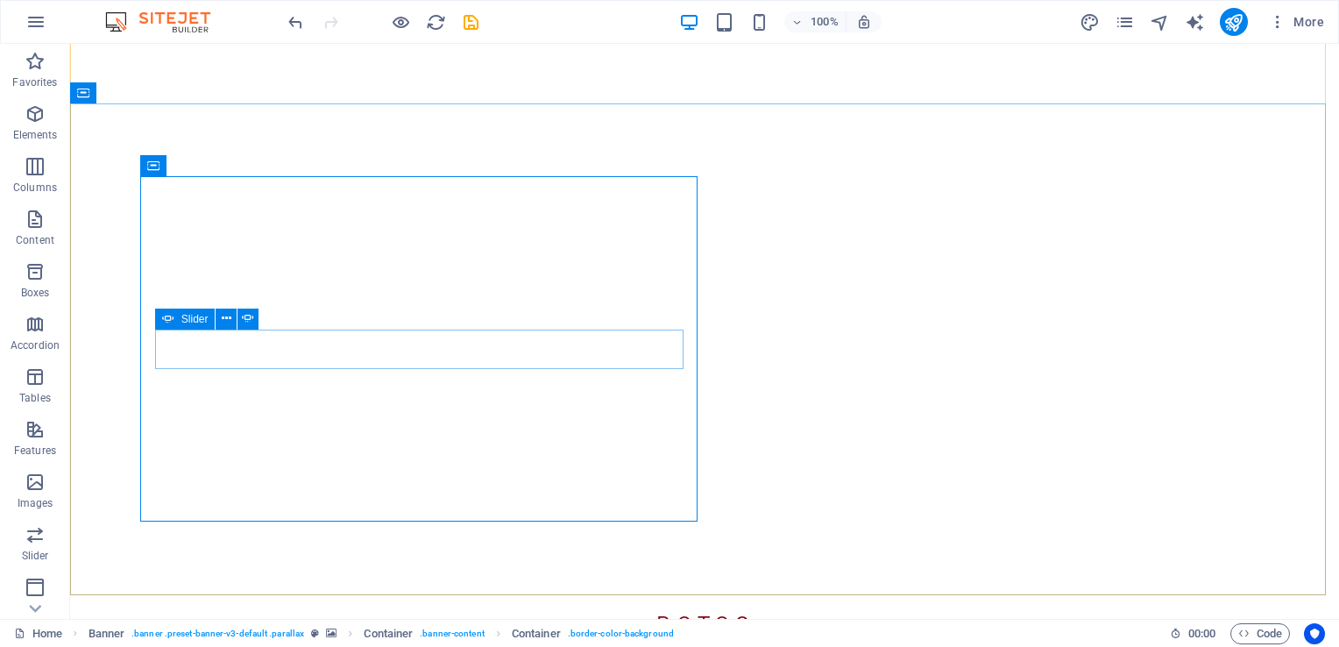
click at [180, 317] on div "Slider" at bounding box center [185, 318] width 60 height 21
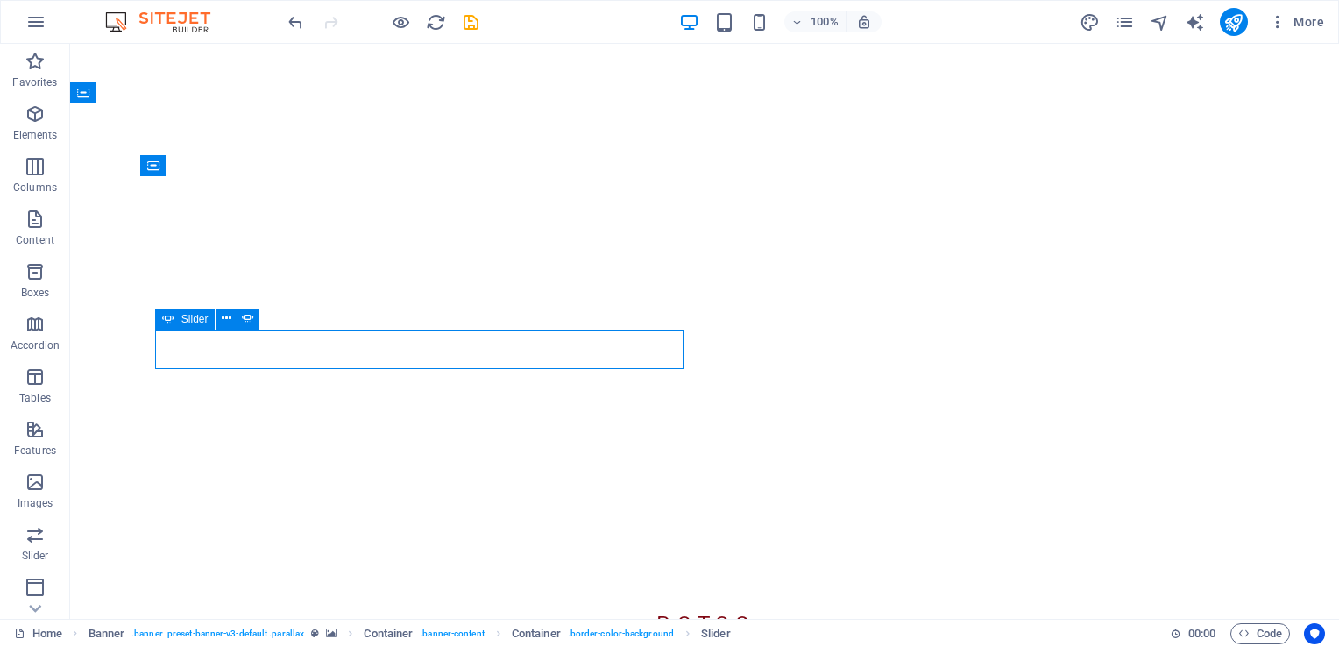
click at [189, 320] on span "Slider" at bounding box center [194, 319] width 27 height 11
select select "fade"
select select "ms"
select select "s"
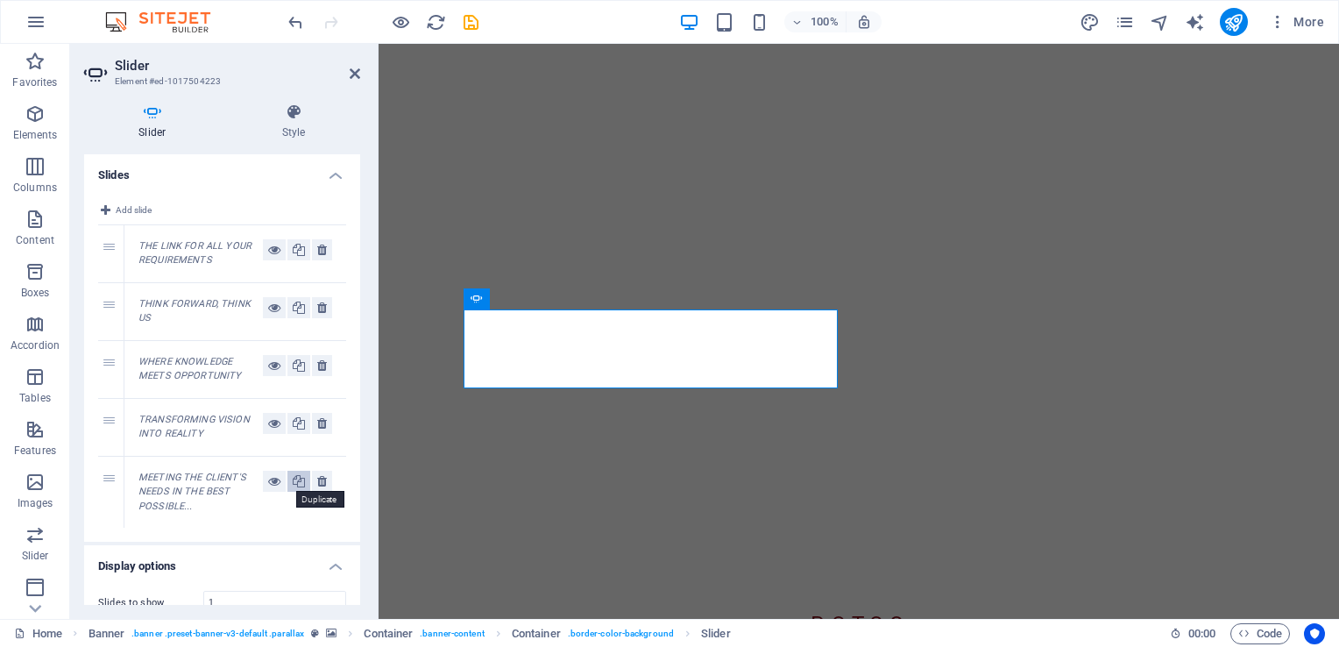
click at [299, 481] on icon at bounding box center [299, 480] width 12 height 21
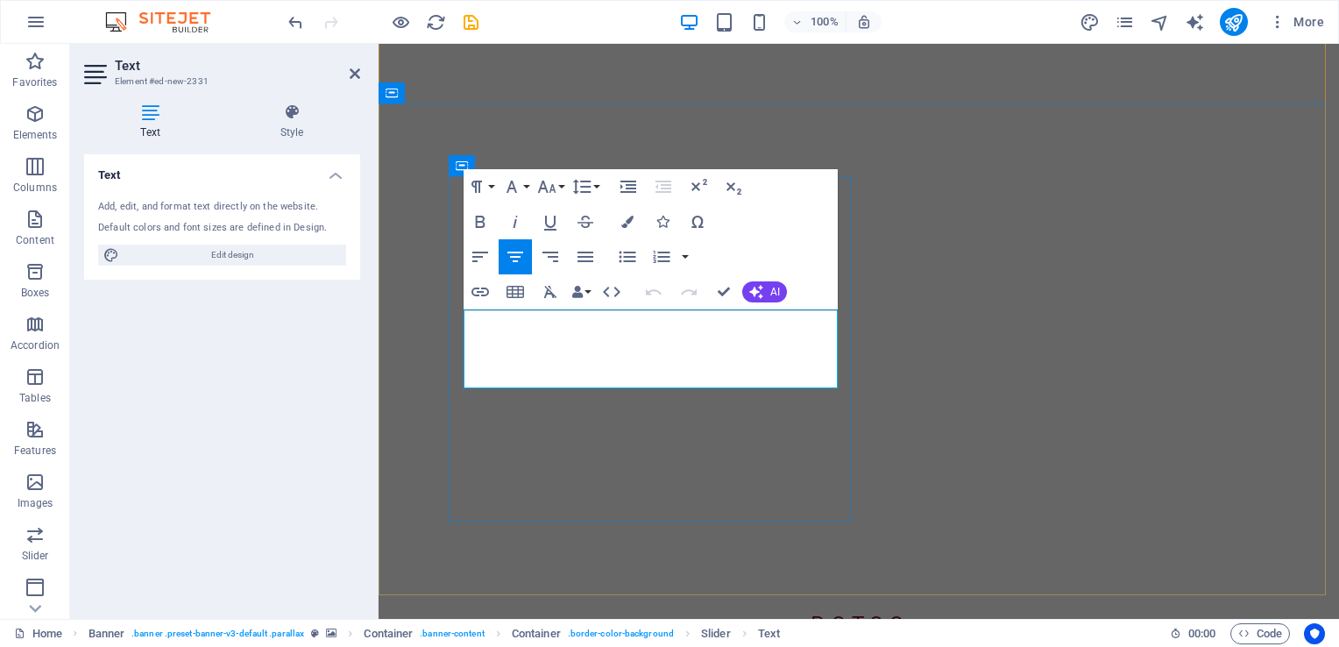
drag, startPoint x: 481, startPoint y: 335, endPoint x: 712, endPoint y: 374, distance: 234.6
drag, startPoint x: 508, startPoint y: 326, endPoint x: 498, endPoint y: 328, distance: 10.7
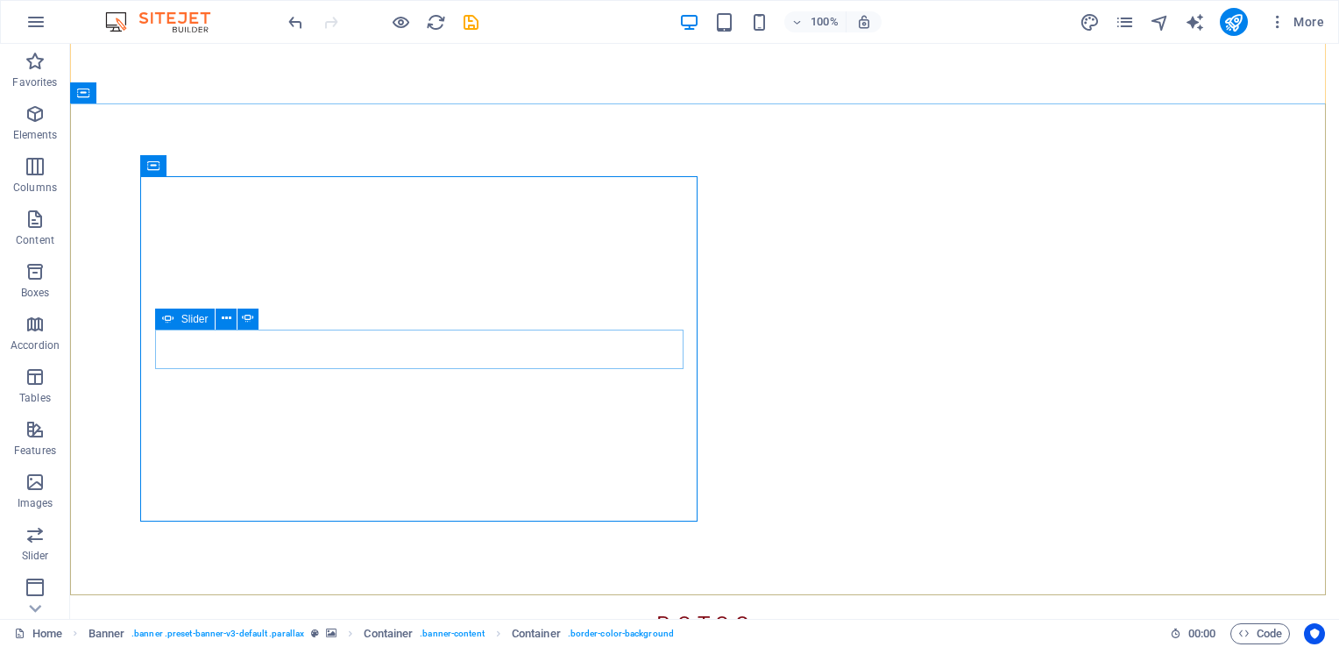
click at [187, 317] on span "Slider" at bounding box center [194, 319] width 27 height 11
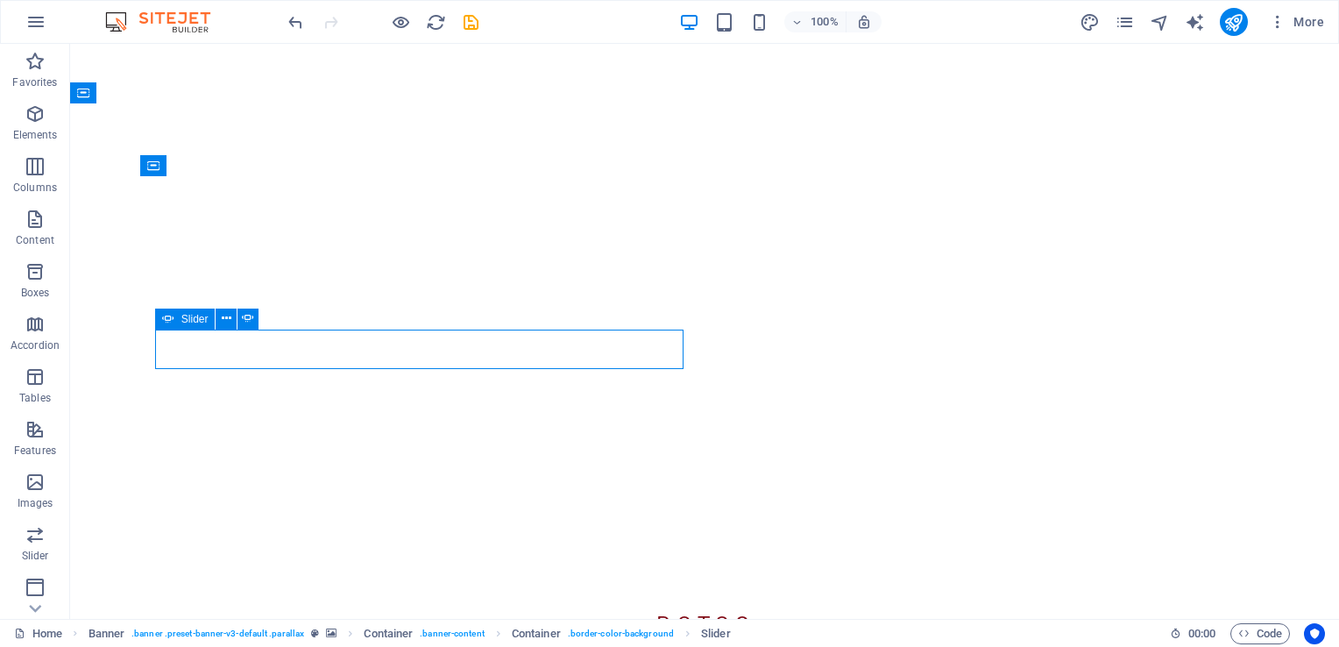
click at [187, 317] on span "Slider" at bounding box center [194, 319] width 27 height 11
select select "fade"
select select "ms"
select select "s"
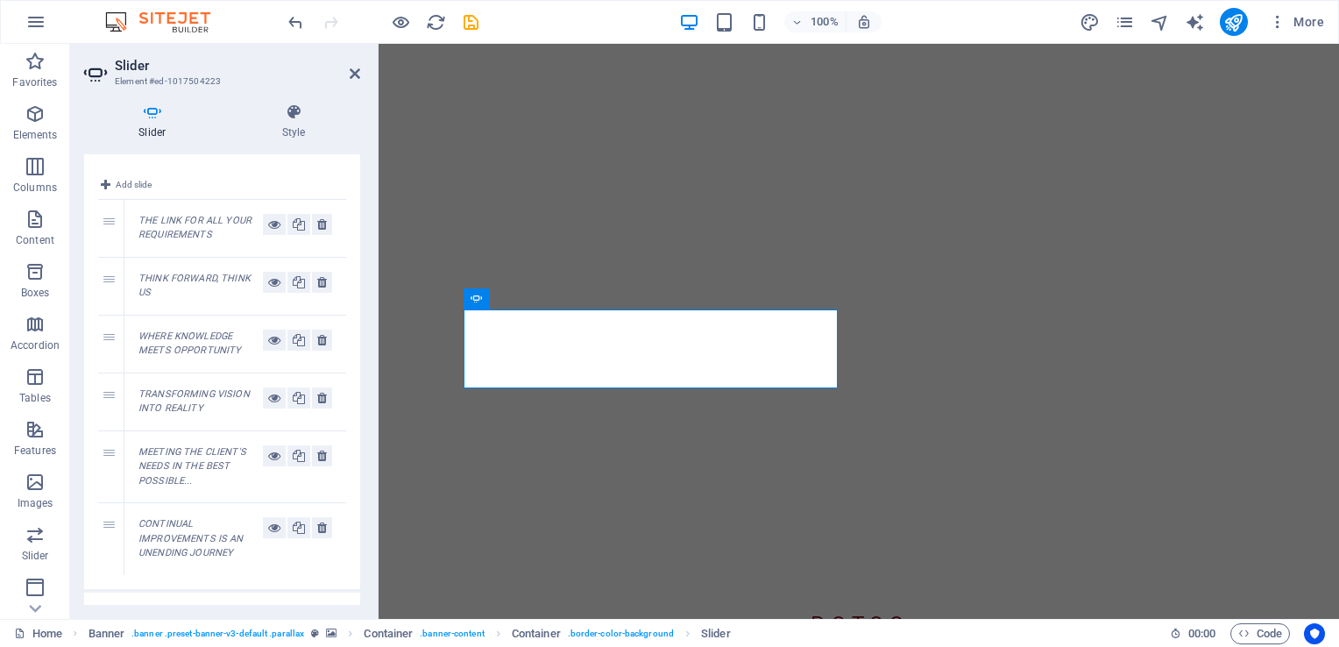
scroll to position [0, 0]
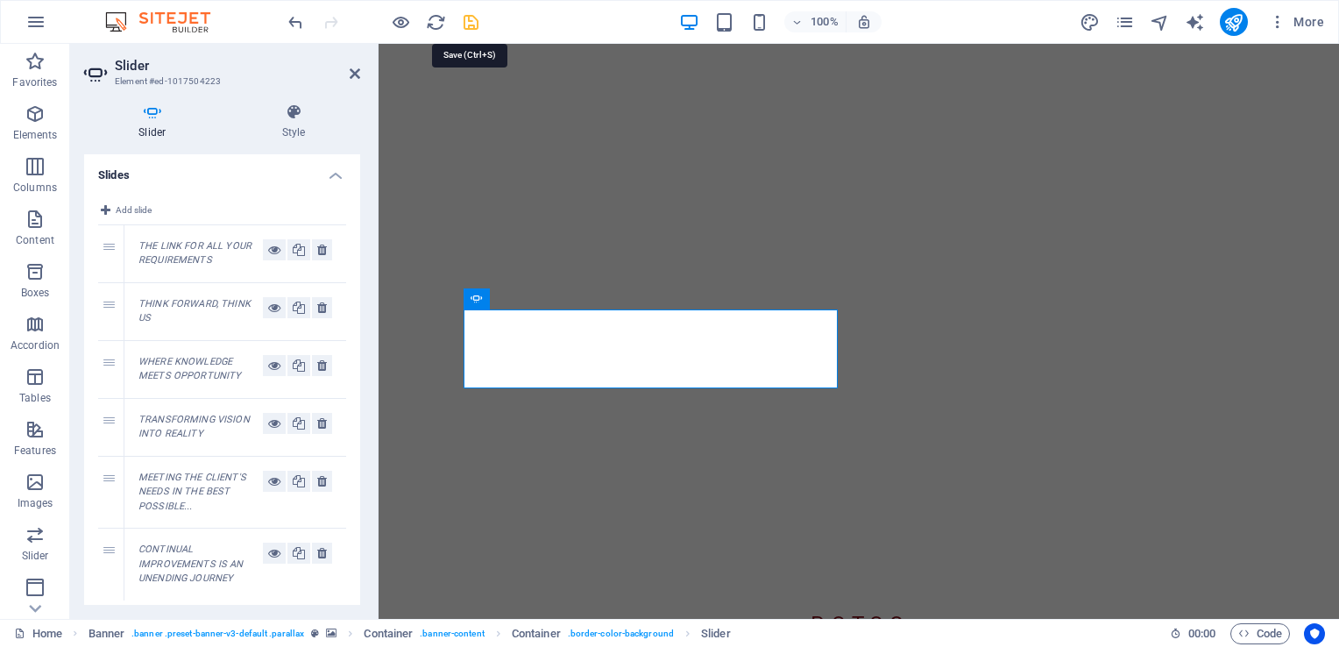
click at [479, 23] on icon "save" at bounding box center [471, 22] width 20 height 20
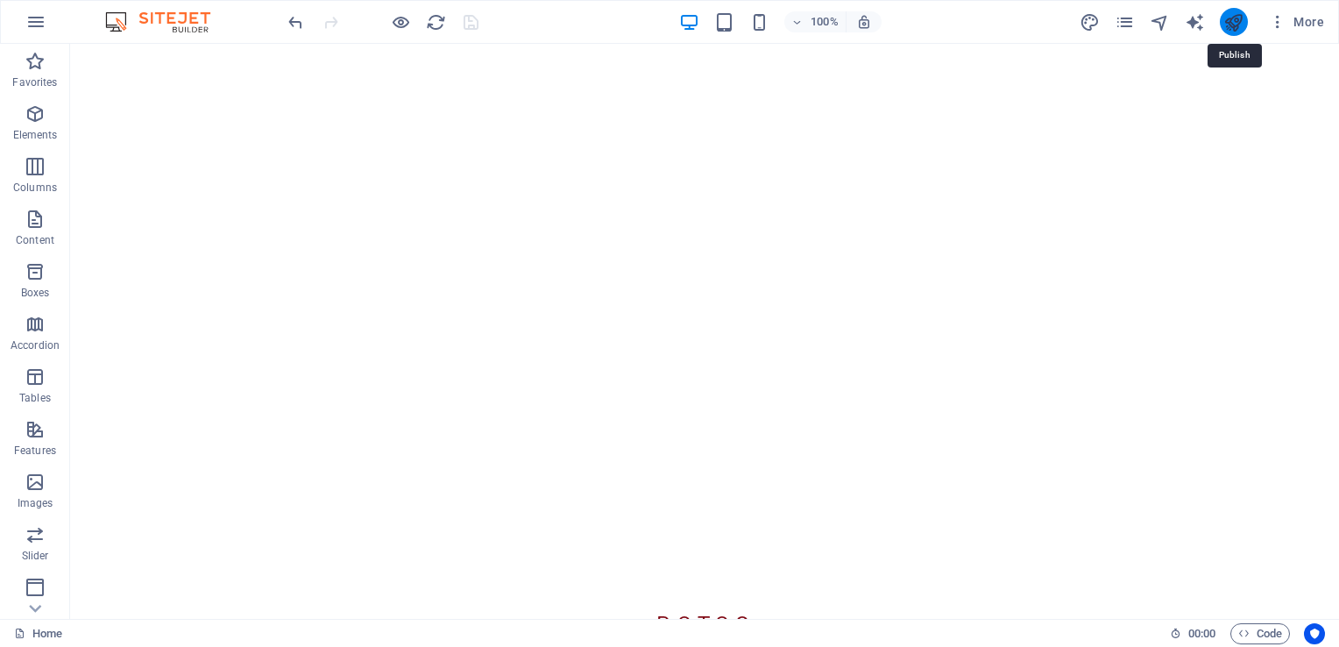
click at [1235, 17] on icon "publish" at bounding box center [1233, 22] width 20 height 20
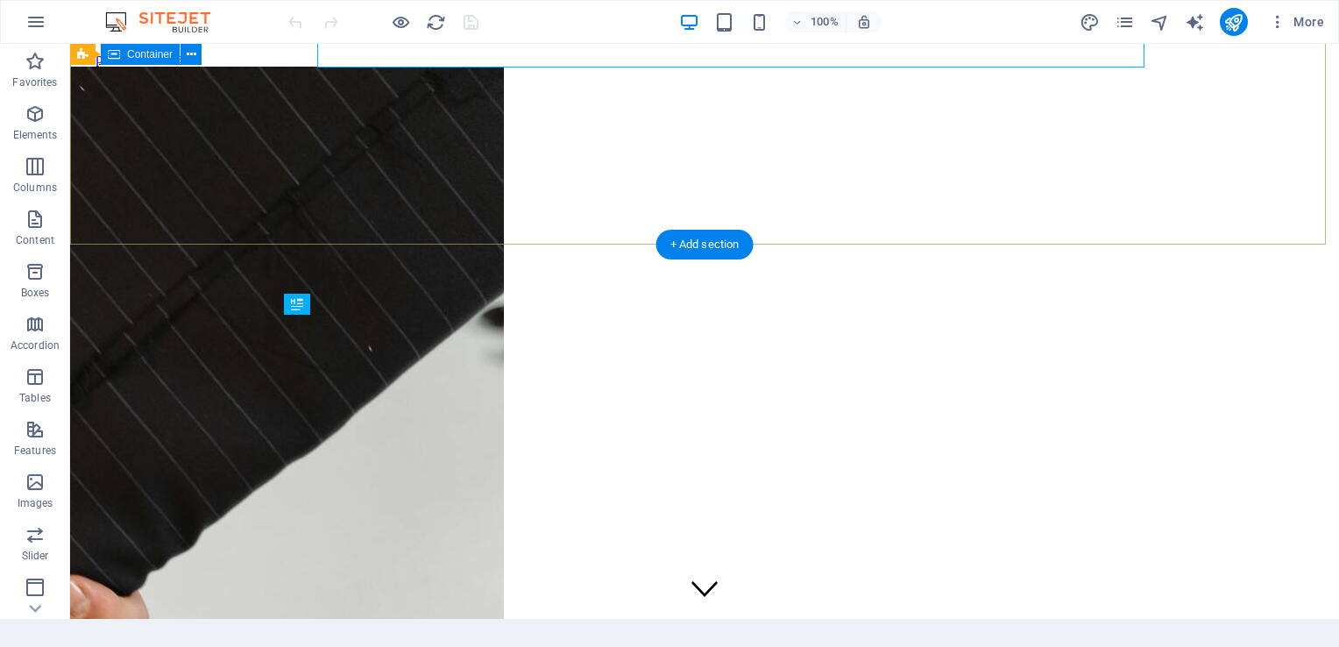
scroll to position [375, 0]
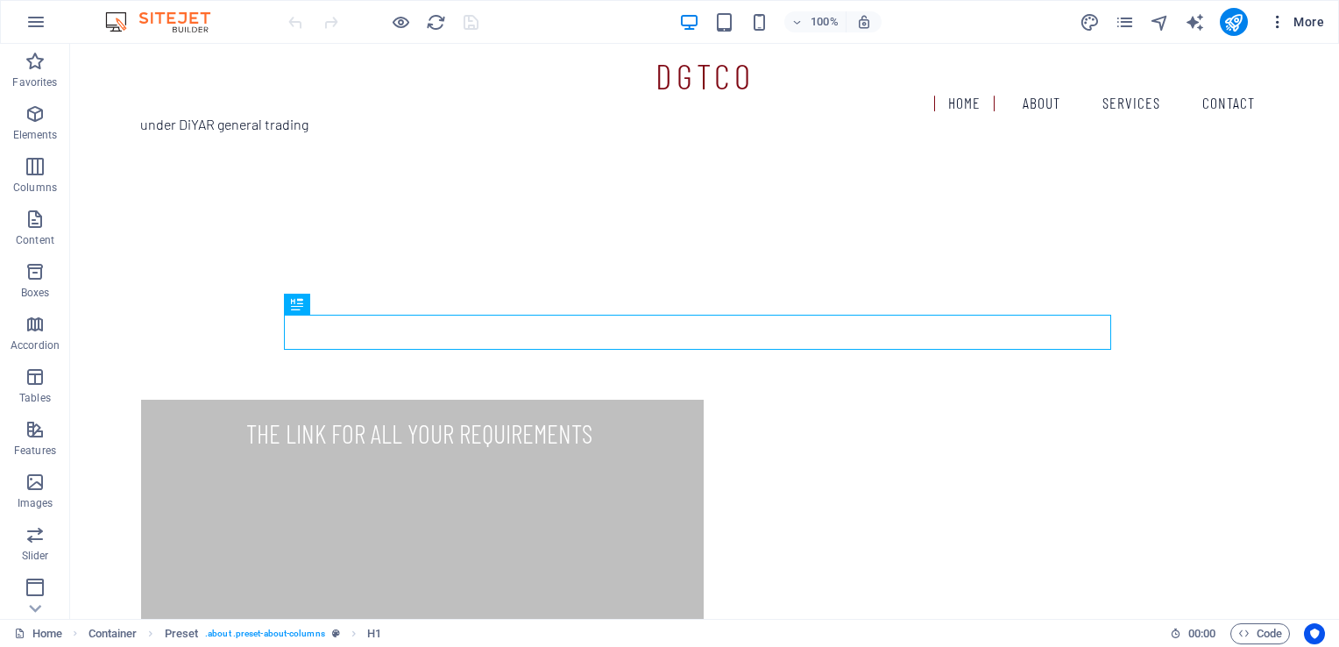
click at [1299, 21] on span "More" at bounding box center [1295, 22] width 55 height 18
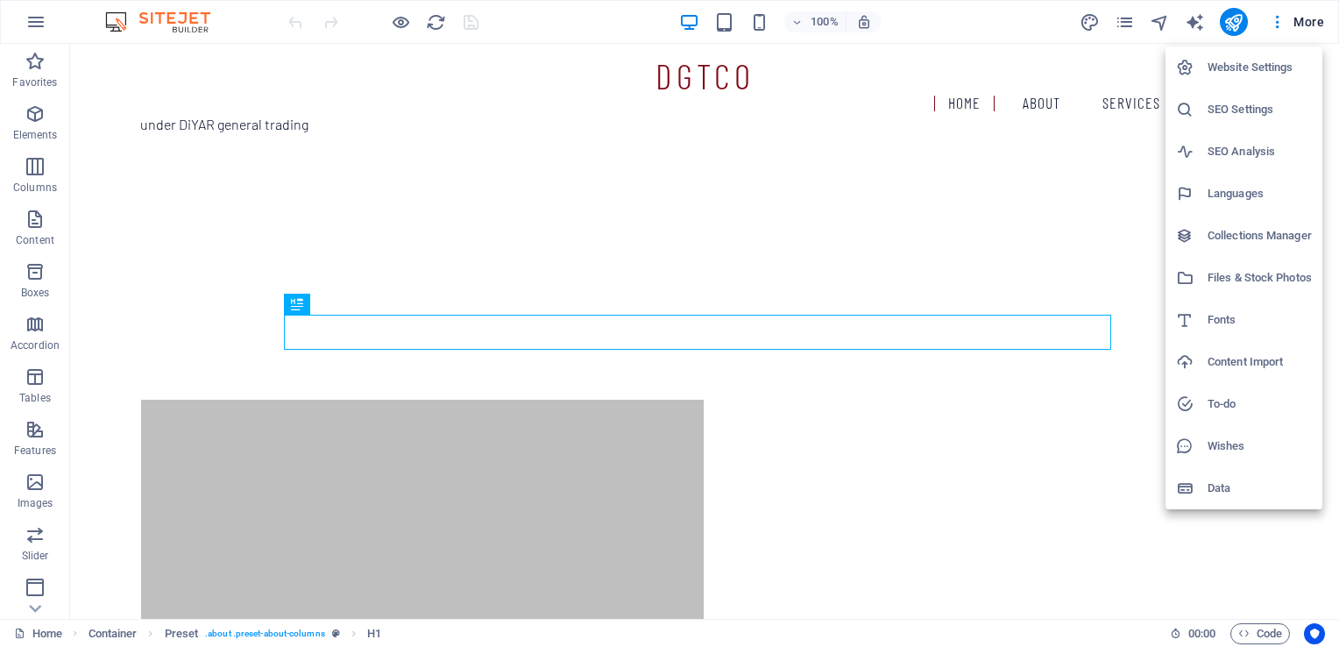
click at [1241, 444] on h6 "Wishes" at bounding box center [1259, 445] width 104 height 21
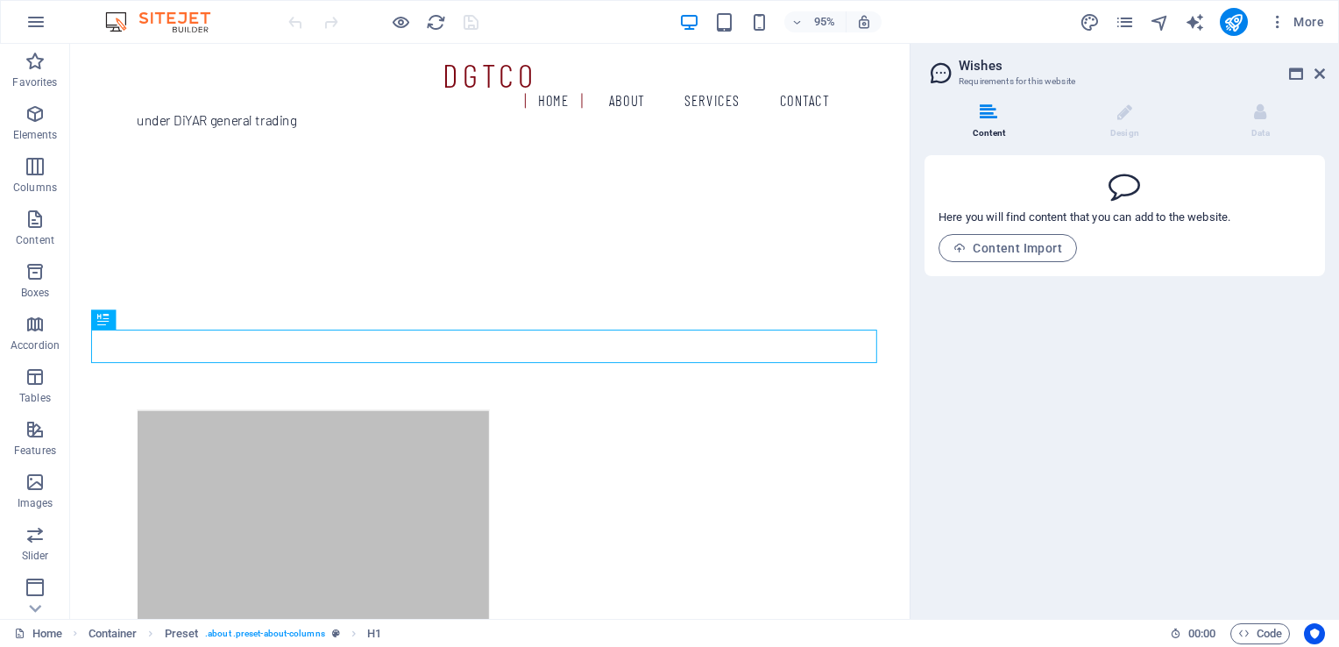
click at [986, 117] on icon at bounding box center [988, 112] width 18 height 18
click at [1014, 249] on span "Content Import" at bounding box center [1007, 248] width 109 height 14
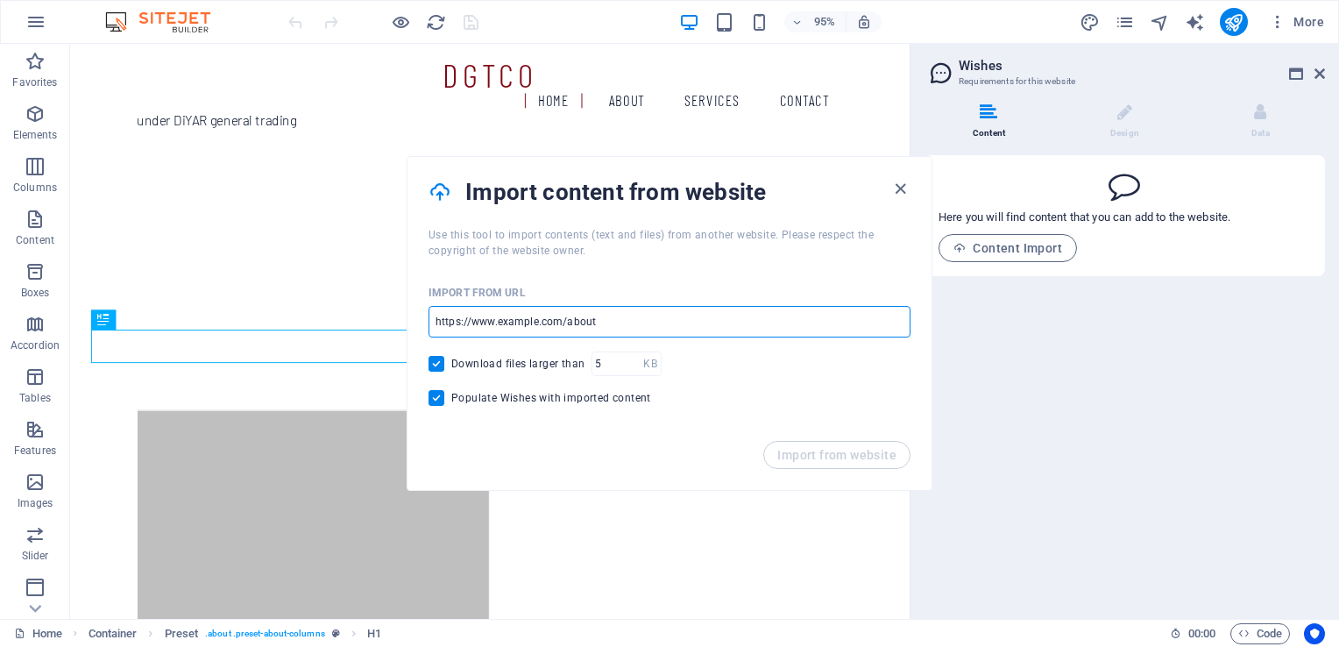
drag, startPoint x: 622, startPoint y: 322, endPoint x: 451, endPoint y: 307, distance: 171.5
click at [451, 307] on input "url" at bounding box center [669, 322] width 482 height 32
paste input "[URL][DOMAIN_NAME]"
type input "[URL][DOMAIN_NAME]"
click at [857, 456] on span "Import from website" at bounding box center [836, 455] width 119 height 14
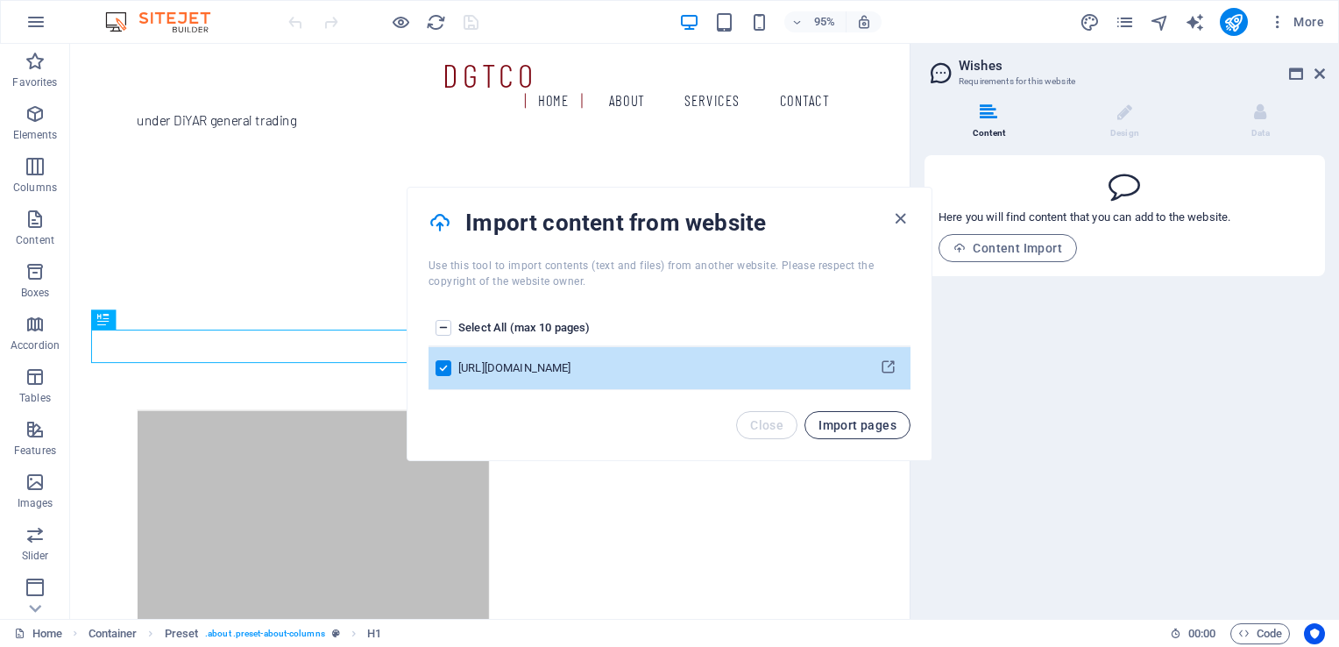
click at [887, 428] on span "Import pages" at bounding box center [857, 425] width 78 height 14
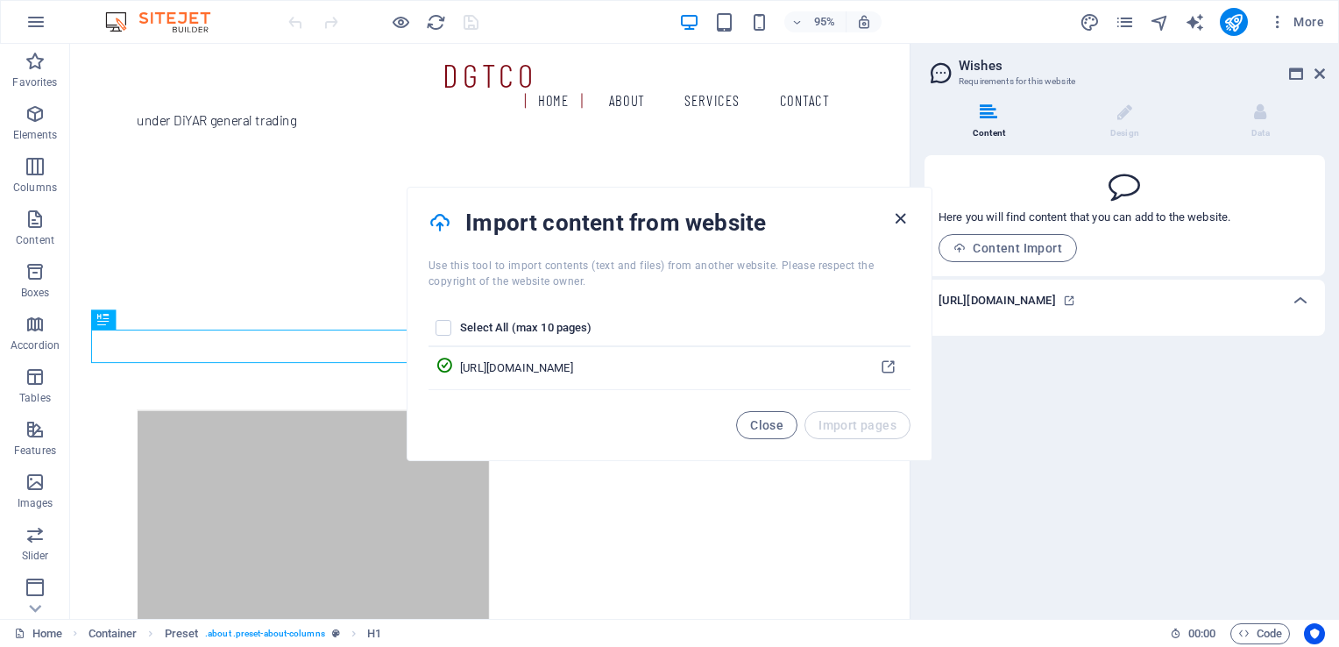
click at [903, 216] on icon "button" at bounding box center [900, 218] width 20 height 20
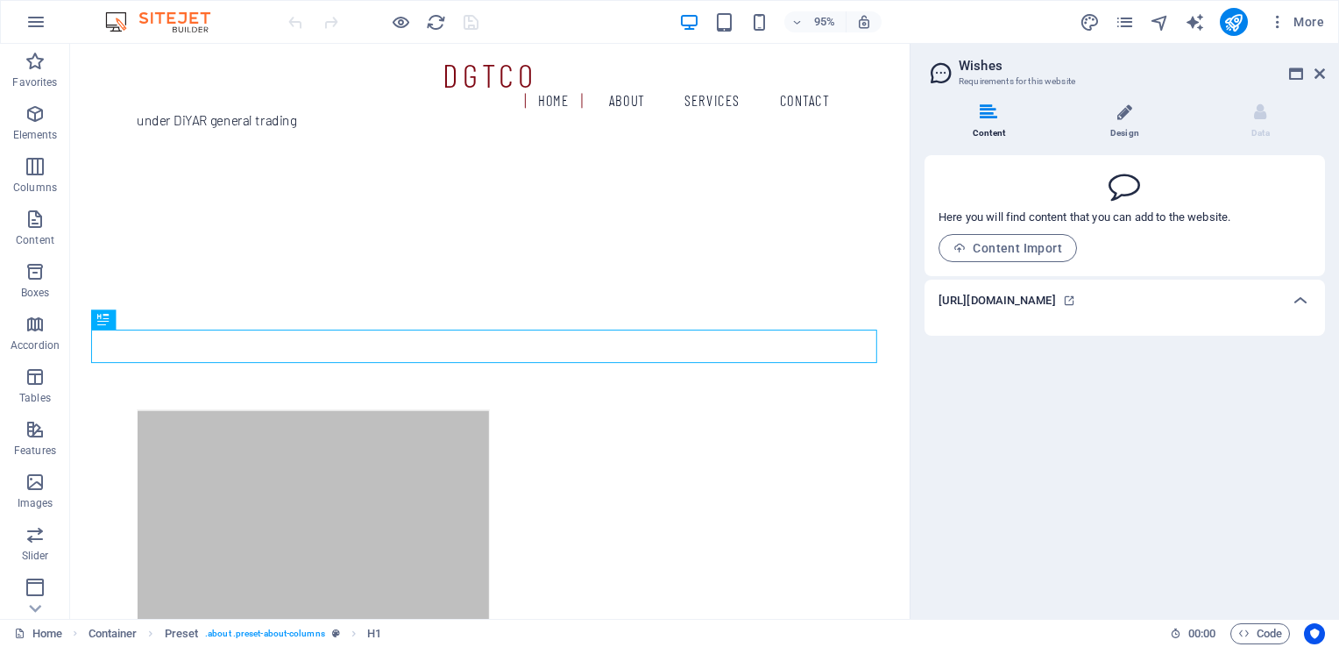
click at [1118, 121] on li "Design" at bounding box center [1128, 122] width 136 height 38
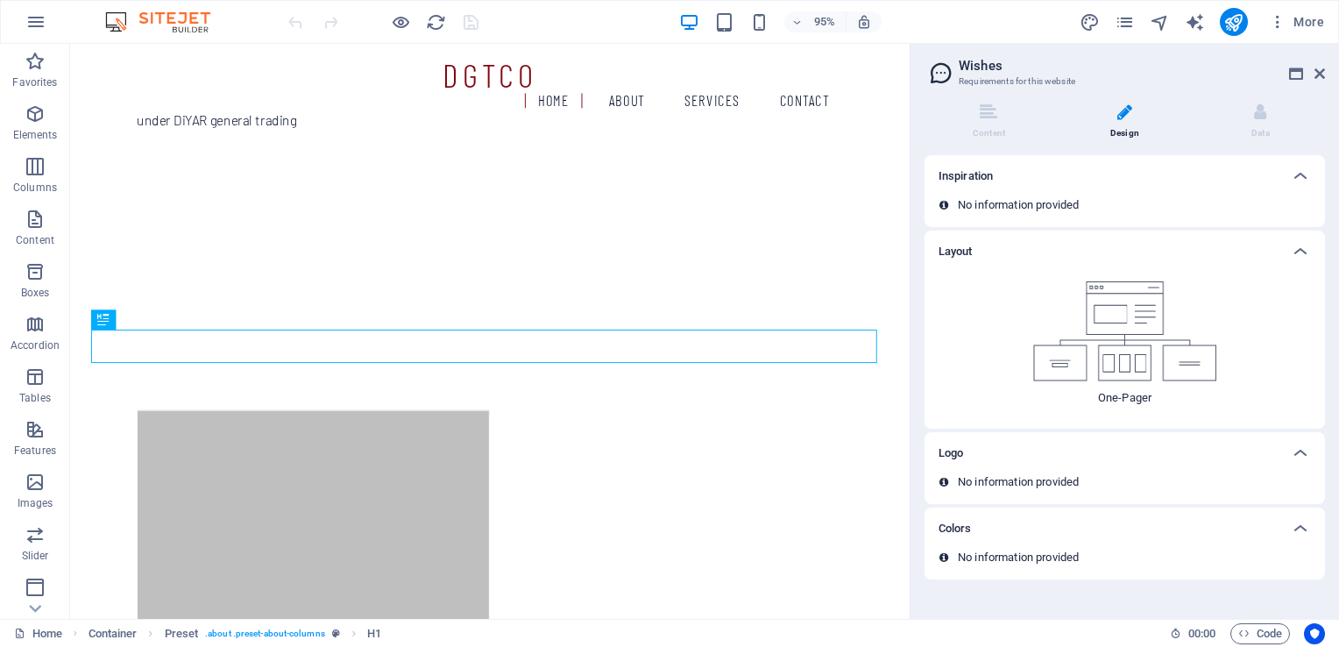
click at [951, 453] on h6 "Logo" at bounding box center [950, 452] width 25 height 21
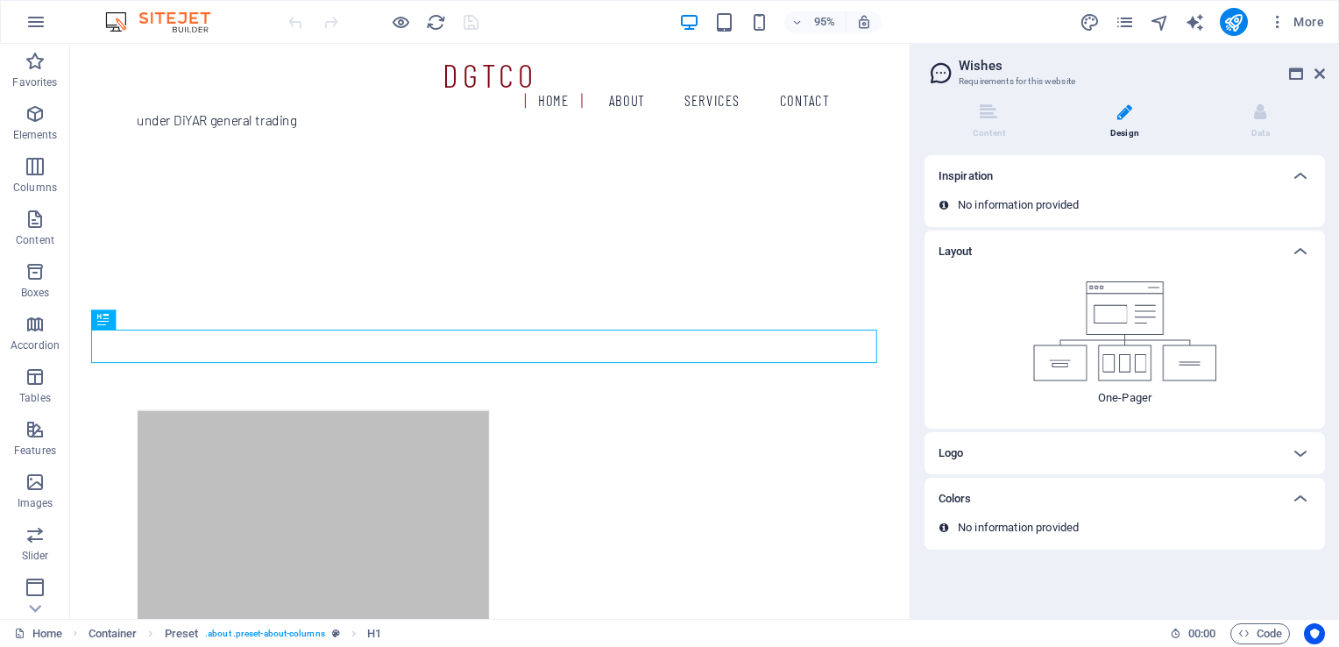
click at [960, 454] on h6 "Logo" at bounding box center [950, 452] width 25 height 21
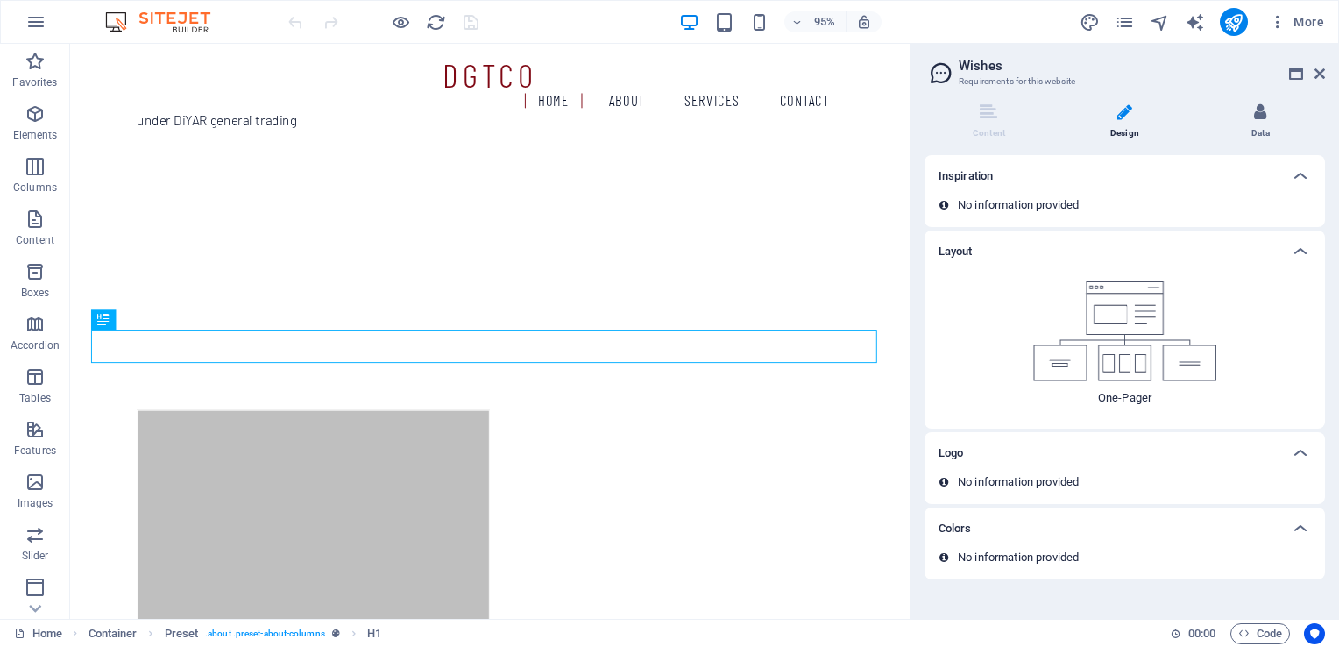
click at [1265, 110] on icon at bounding box center [1260, 112] width 12 height 18
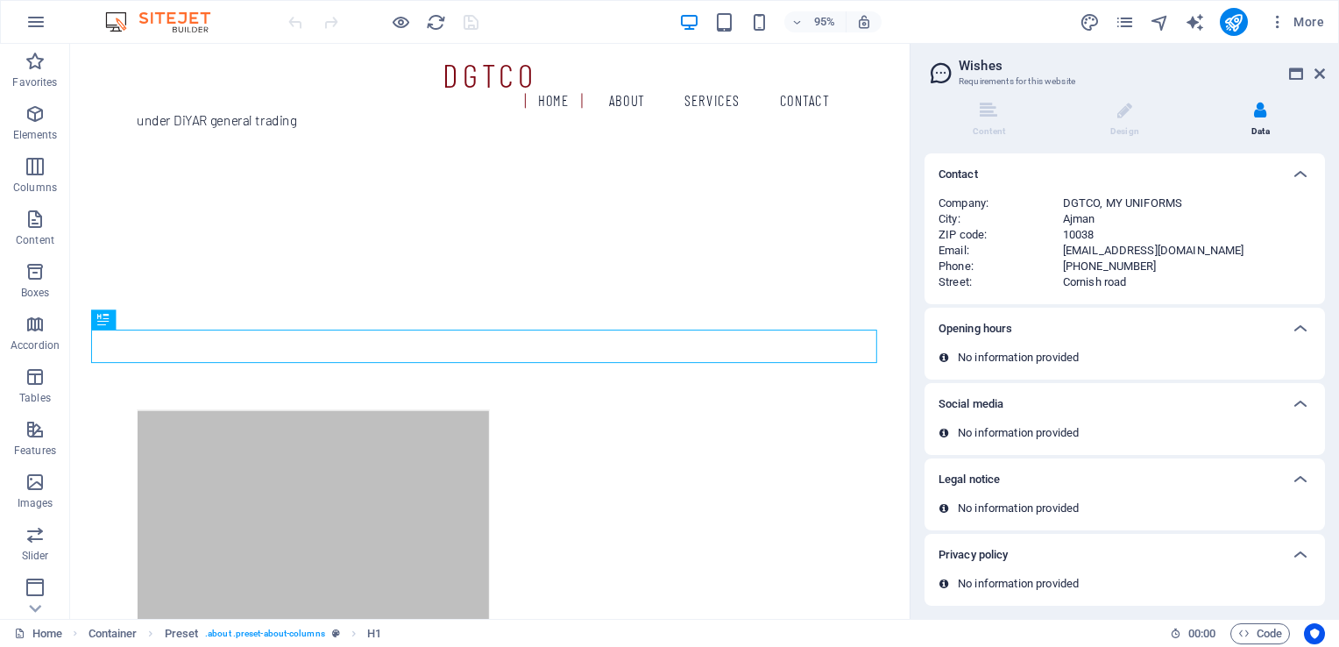
scroll to position [0, 0]
click at [1298, 74] on icon at bounding box center [1296, 74] width 14 height 14
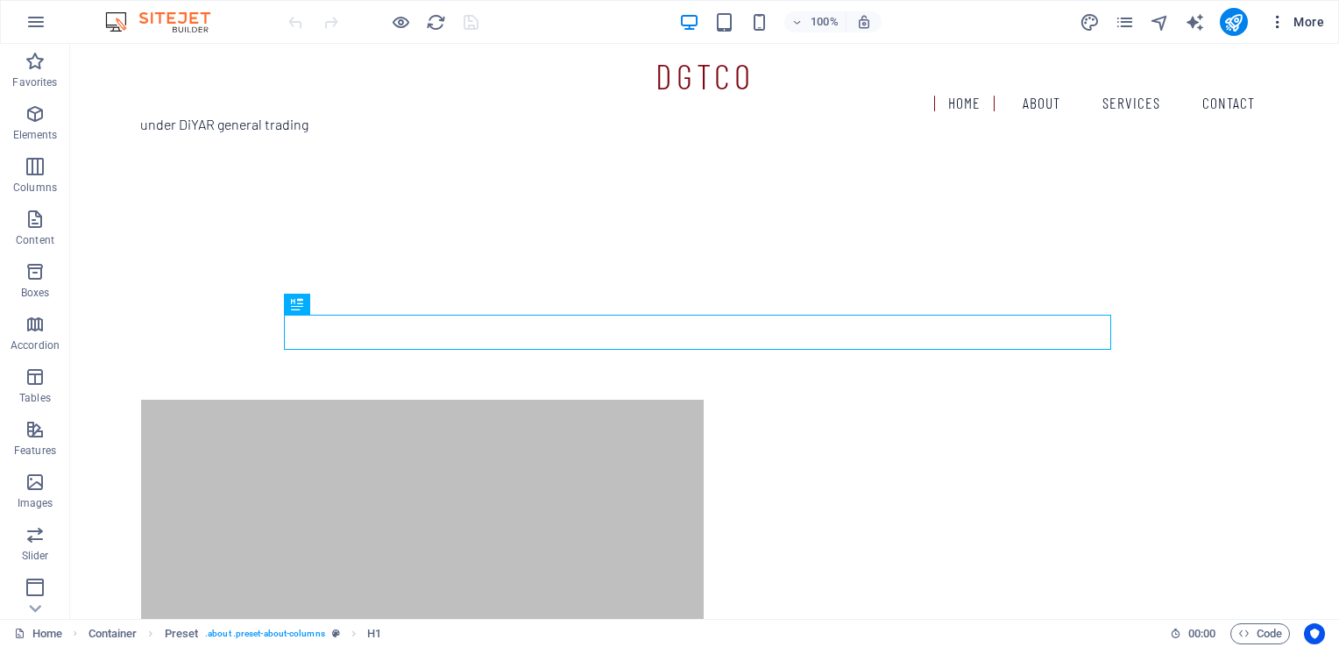
click at [1311, 17] on span "More" at bounding box center [1295, 22] width 55 height 18
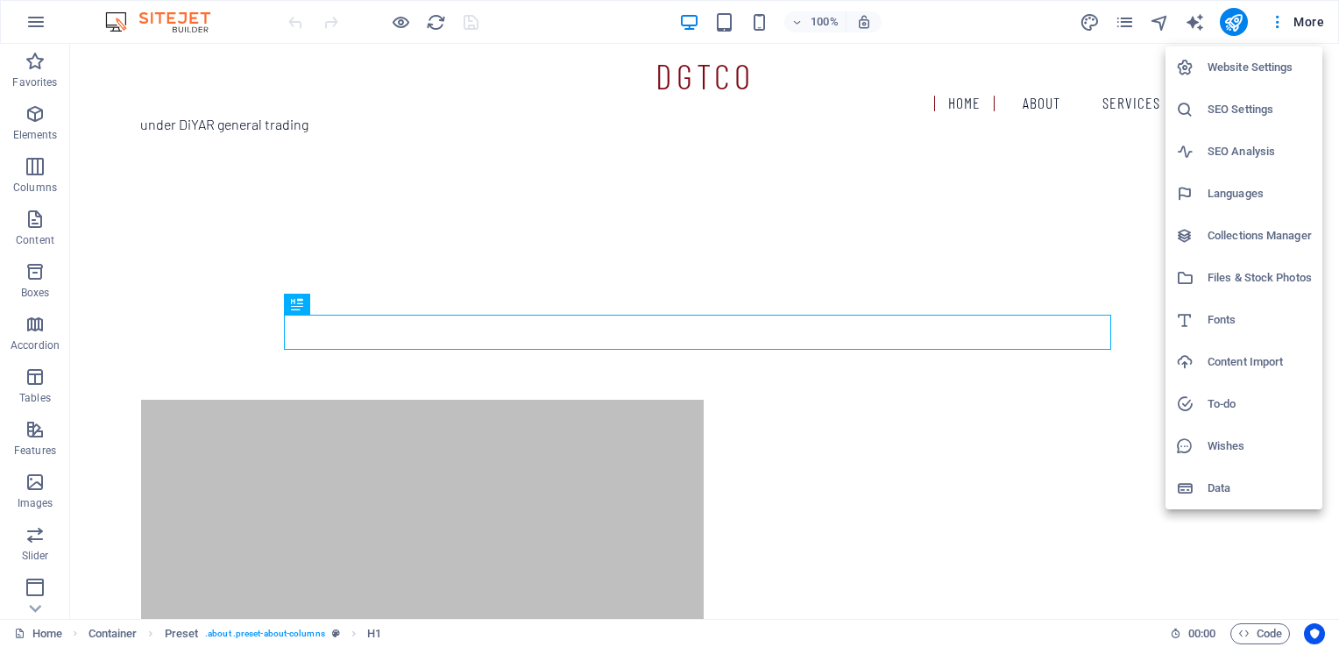
click at [1162, 21] on div at bounding box center [669, 323] width 1339 height 647
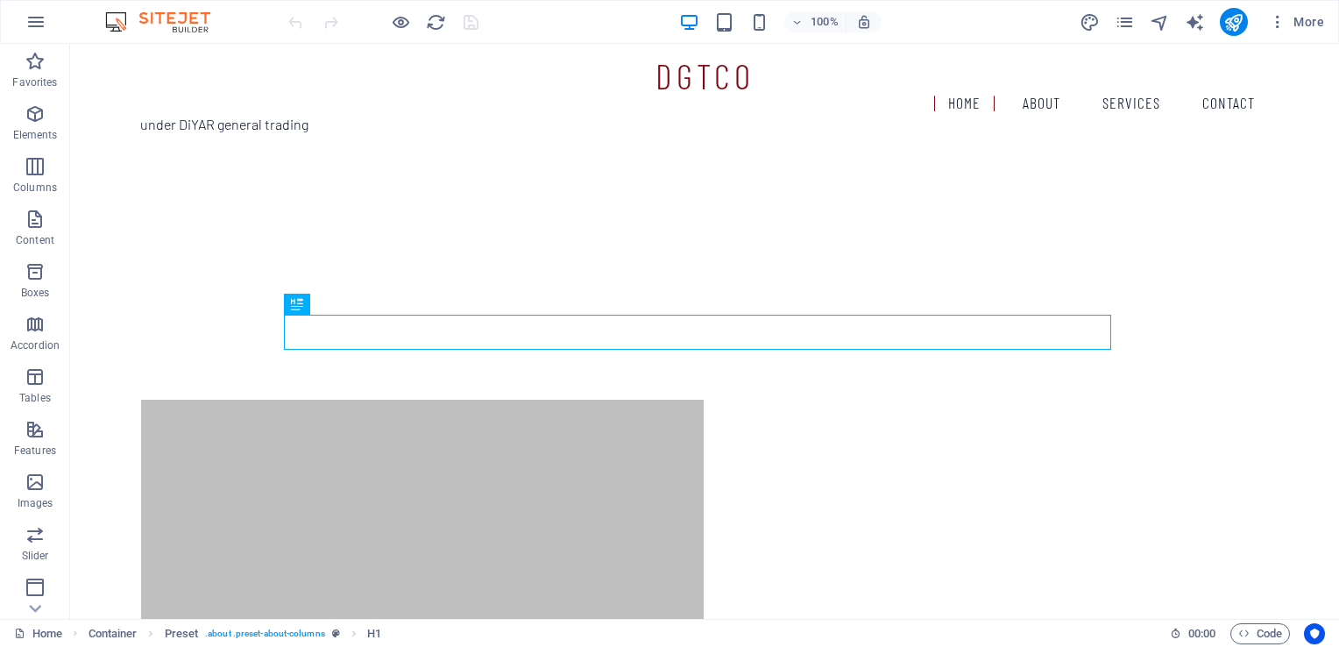
click at [1162, 23] on icon "navigator" at bounding box center [1159, 22] width 20 height 20
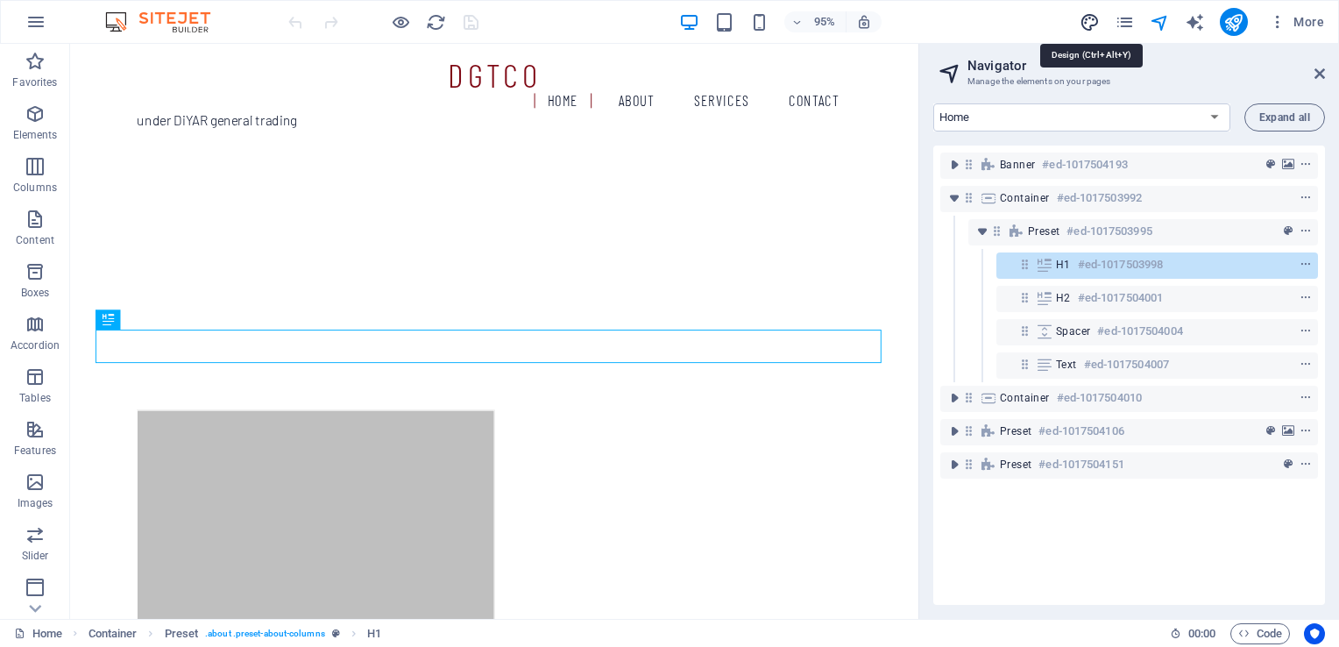
click at [1093, 17] on icon "design" at bounding box center [1089, 22] width 20 height 20
select select "px"
select select "300"
select select "px"
